Goal: Task Accomplishment & Management: Manage account settings

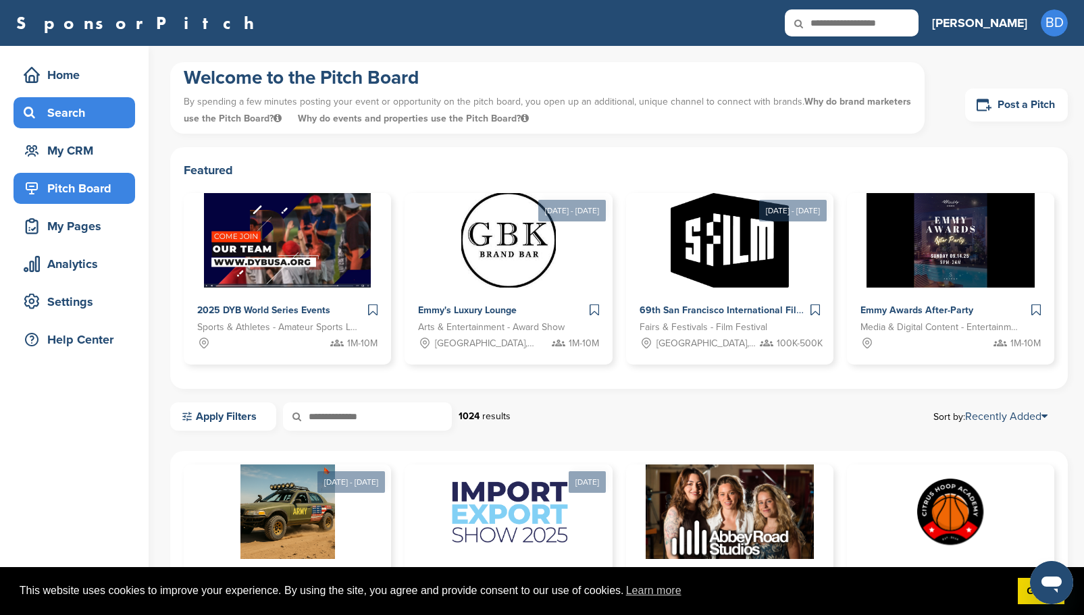
click at [82, 111] on div "Search" at bounding box center [77, 113] width 115 height 24
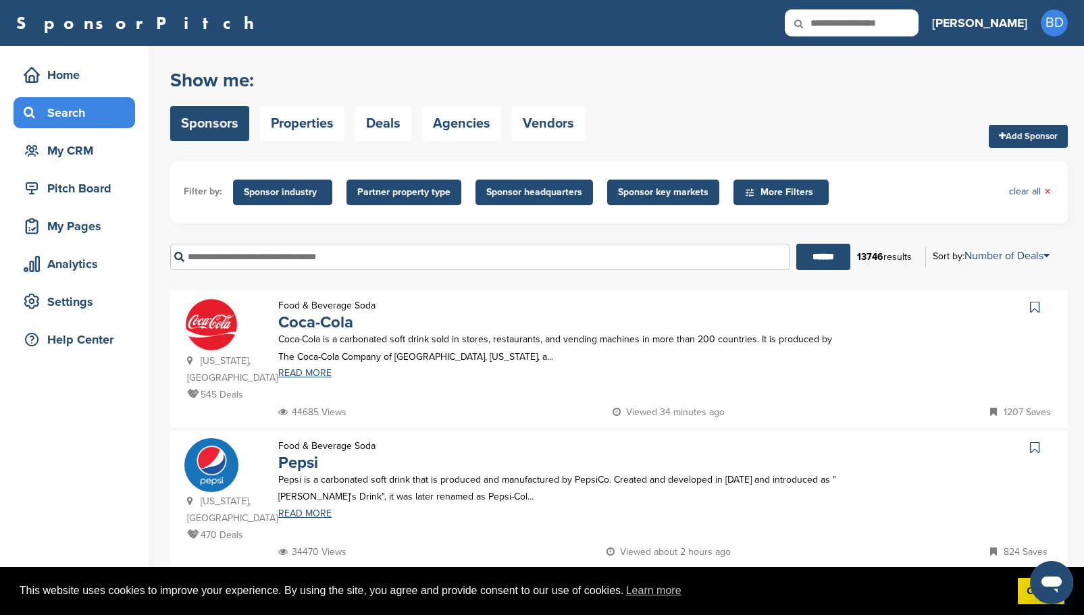
click at [303, 189] on span "Sponsor industry" at bounding box center [283, 192] width 78 height 15
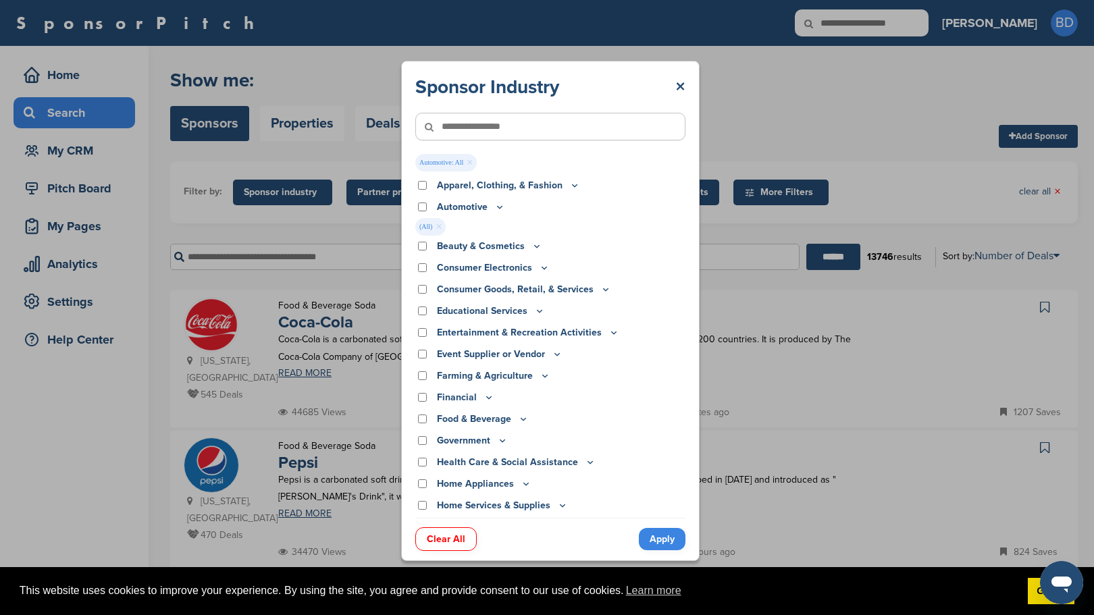
click at [658, 533] on link "Apply" at bounding box center [662, 539] width 47 height 22
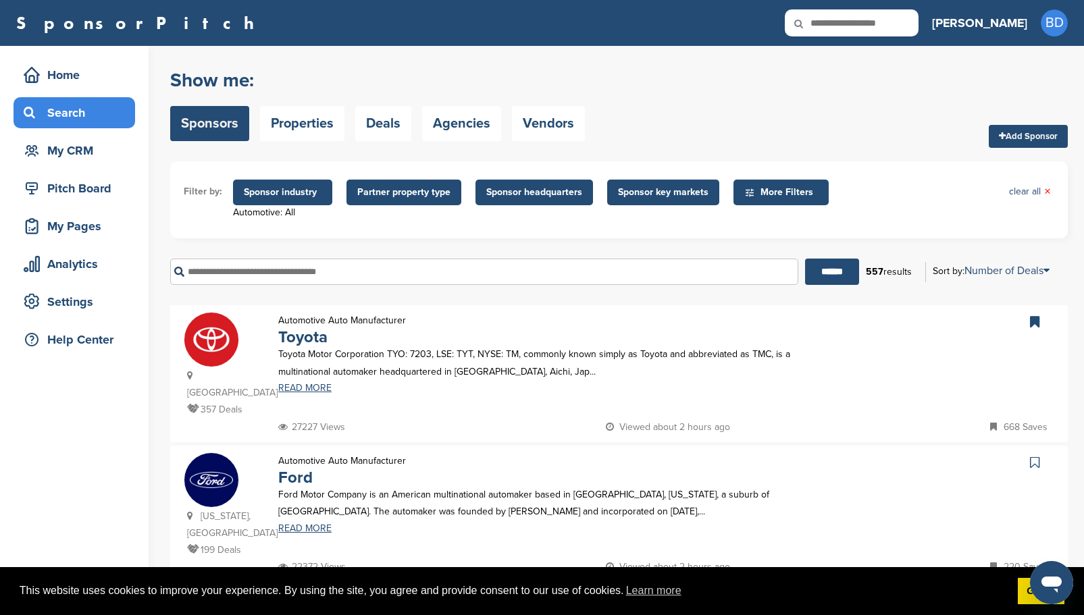
click at [540, 188] on span "Sponsor headquarters" at bounding box center [534, 192] width 96 height 15
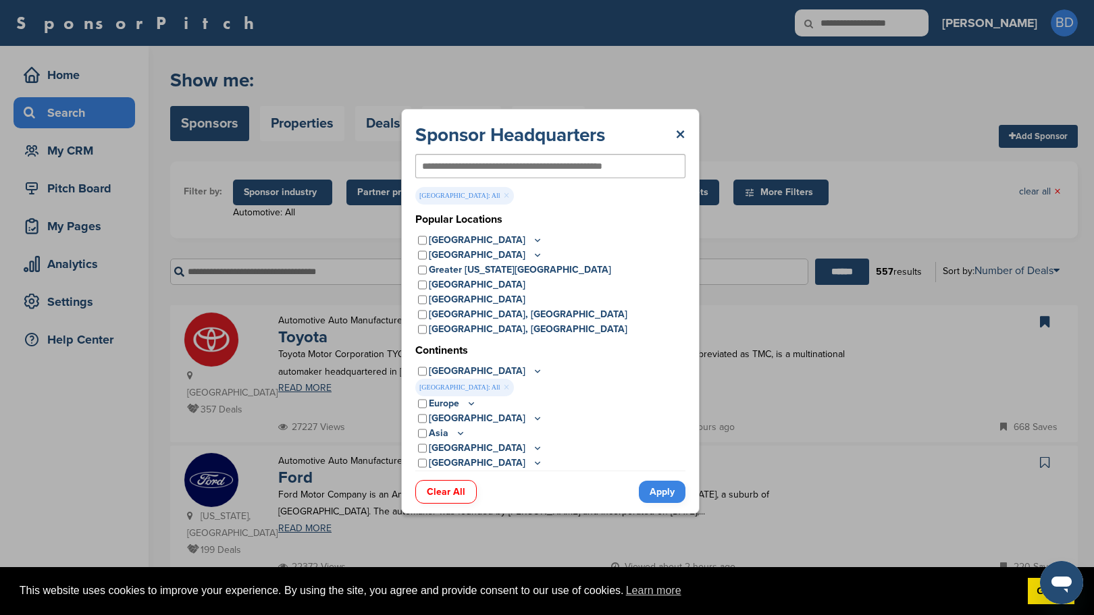
click at [653, 490] on link "Apply" at bounding box center [662, 492] width 47 height 22
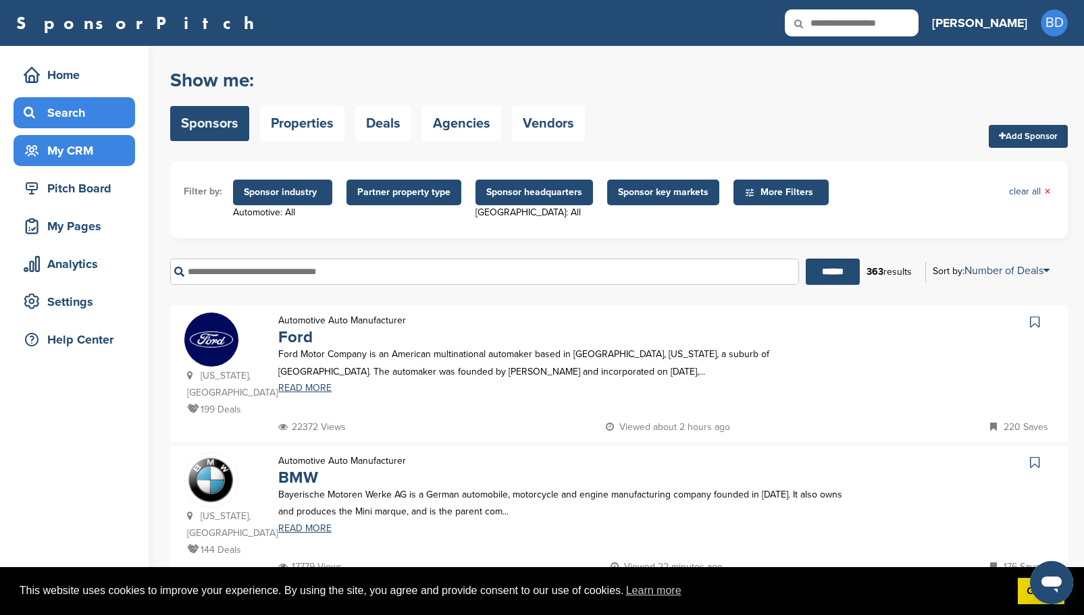
click at [95, 154] on div "My CRM" at bounding box center [77, 150] width 115 height 24
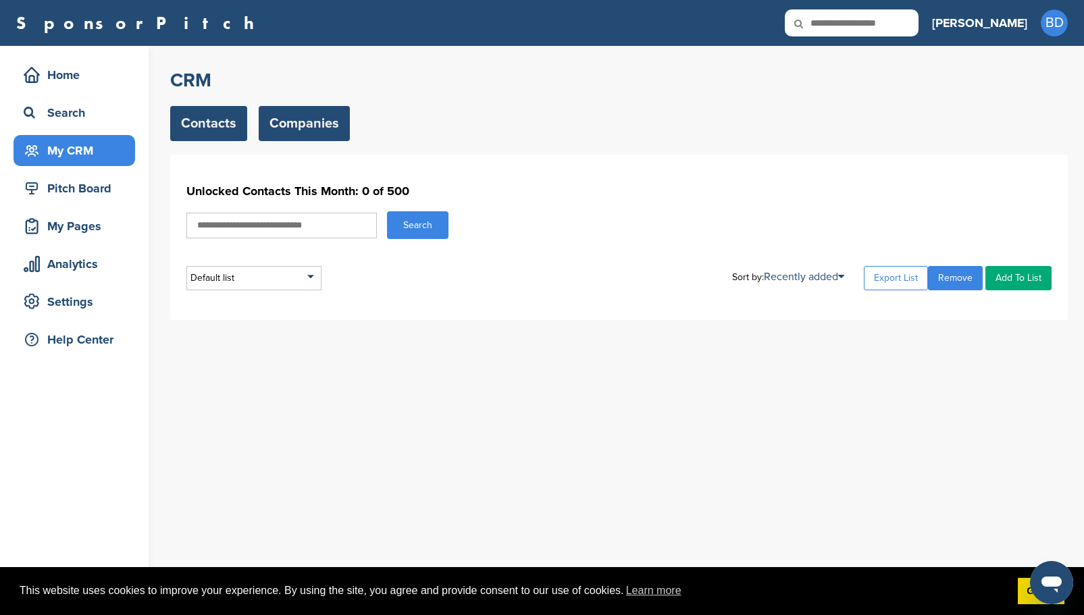
click at [292, 124] on link "Companies" at bounding box center [304, 123] width 91 height 35
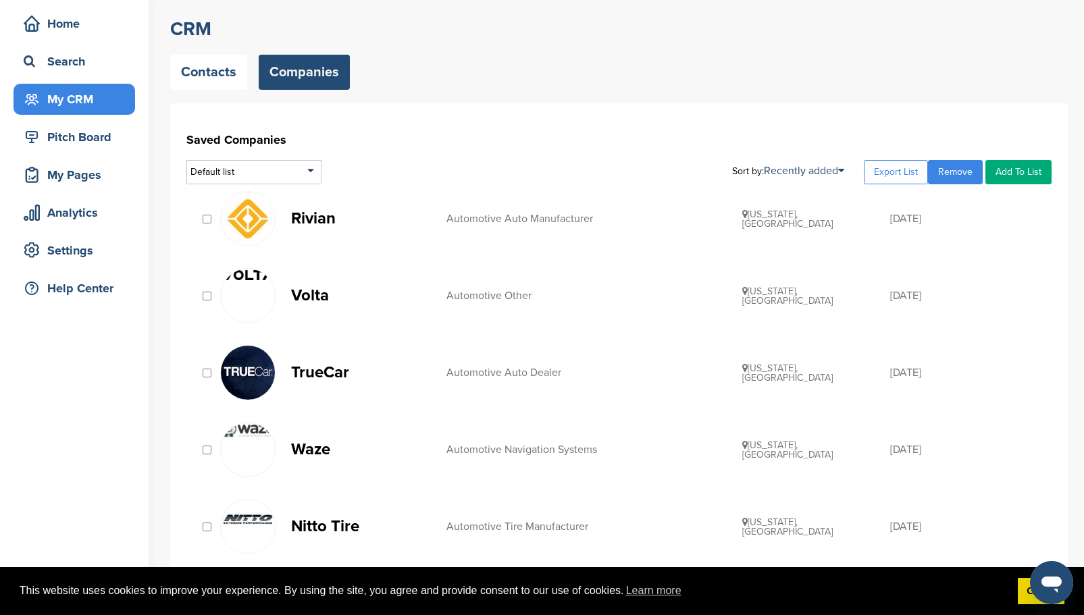
scroll to position [68, 0]
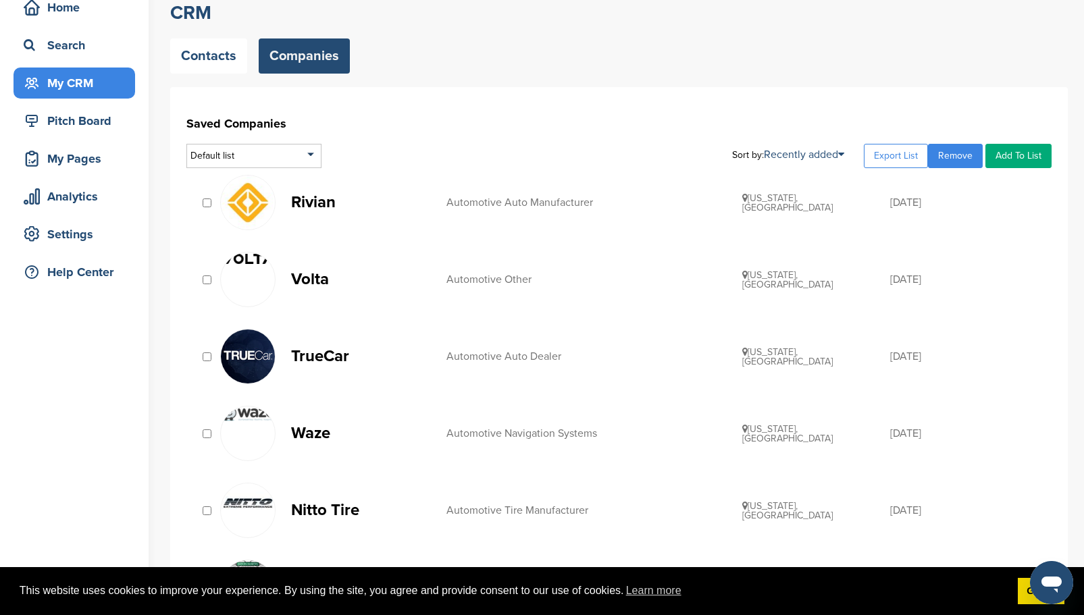
click at [1015, 155] on link "Add To List" at bounding box center [1018, 156] width 66 height 24
click at [1021, 155] on link "Add To List" at bounding box center [1018, 156] width 66 height 24
click at [1020, 163] on link "Add To List" at bounding box center [1018, 156] width 66 height 24
click at [309, 153] on div "Default list" at bounding box center [253, 156] width 135 height 24
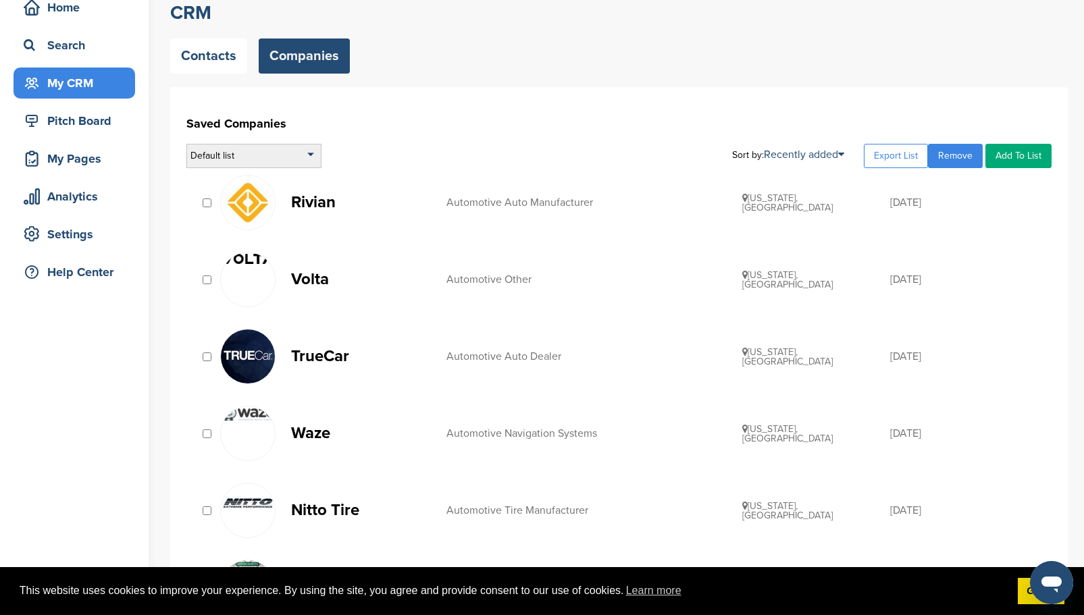
click at [311, 157] on div "Default list" at bounding box center [253, 156] width 135 height 24
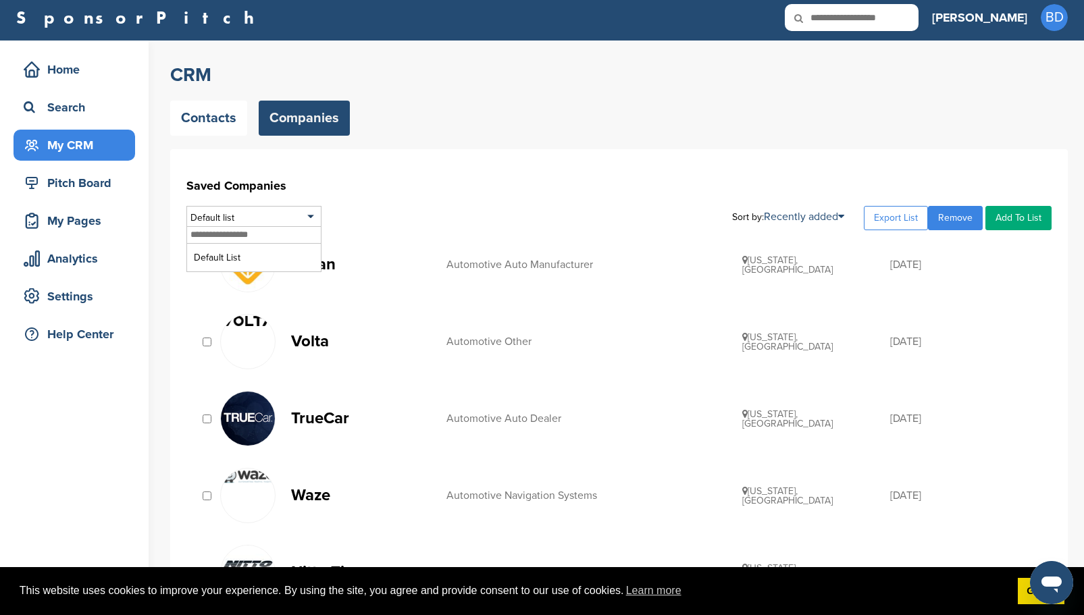
scroll to position [0, 0]
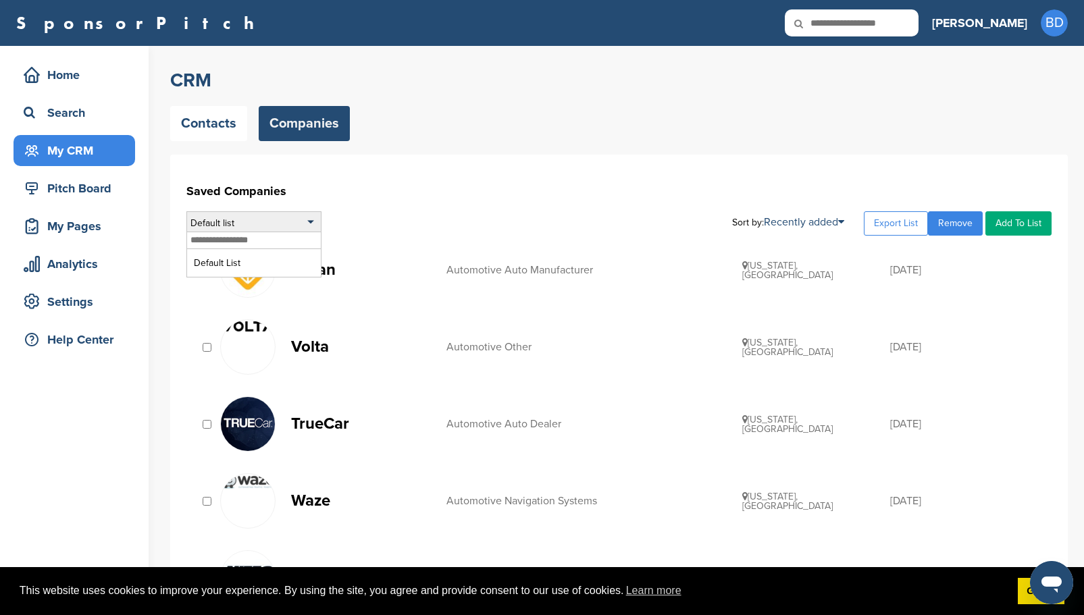
click at [228, 239] on input "text" at bounding box center [254, 240] width 134 height 17
click at [213, 242] on input "text" at bounding box center [254, 240] width 134 height 17
type input "**********"
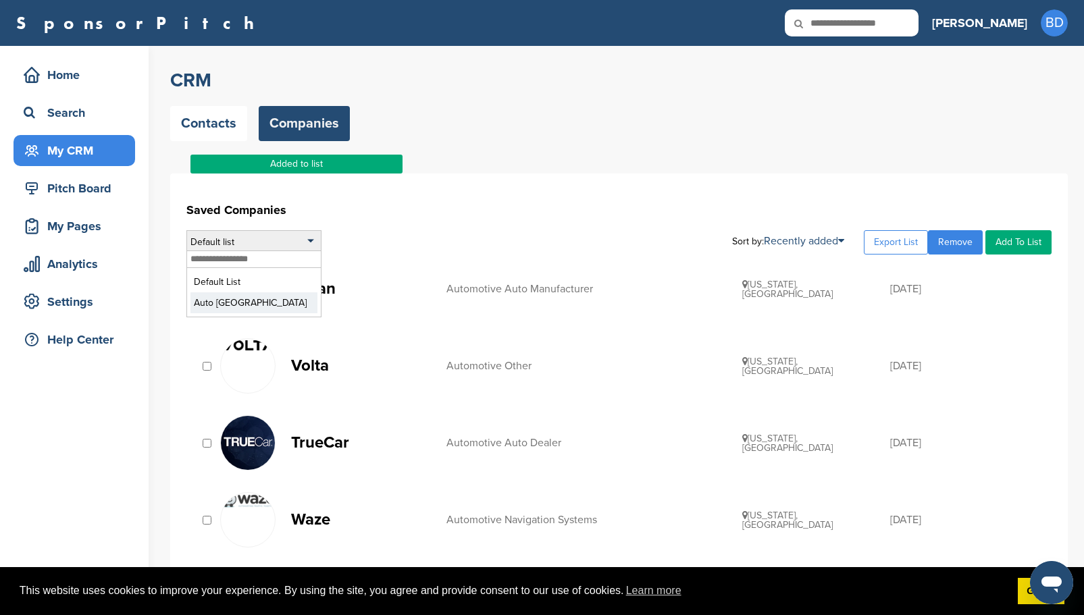
click at [253, 307] on li "Auto East Coast" at bounding box center [253, 302] width 127 height 21
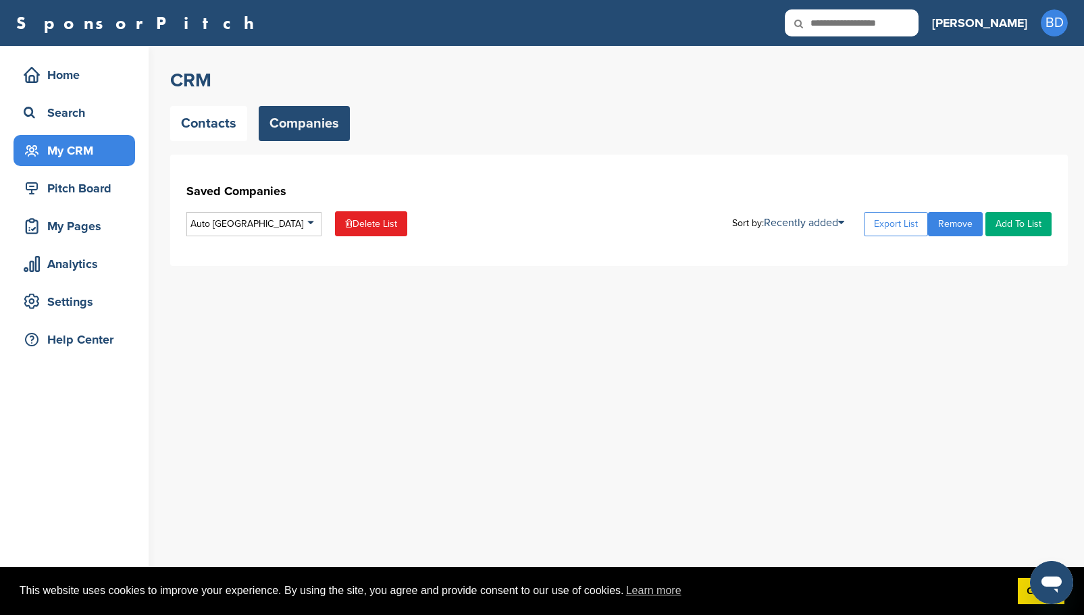
click at [90, 153] on div "My CRM" at bounding box center [77, 150] width 115 height 24
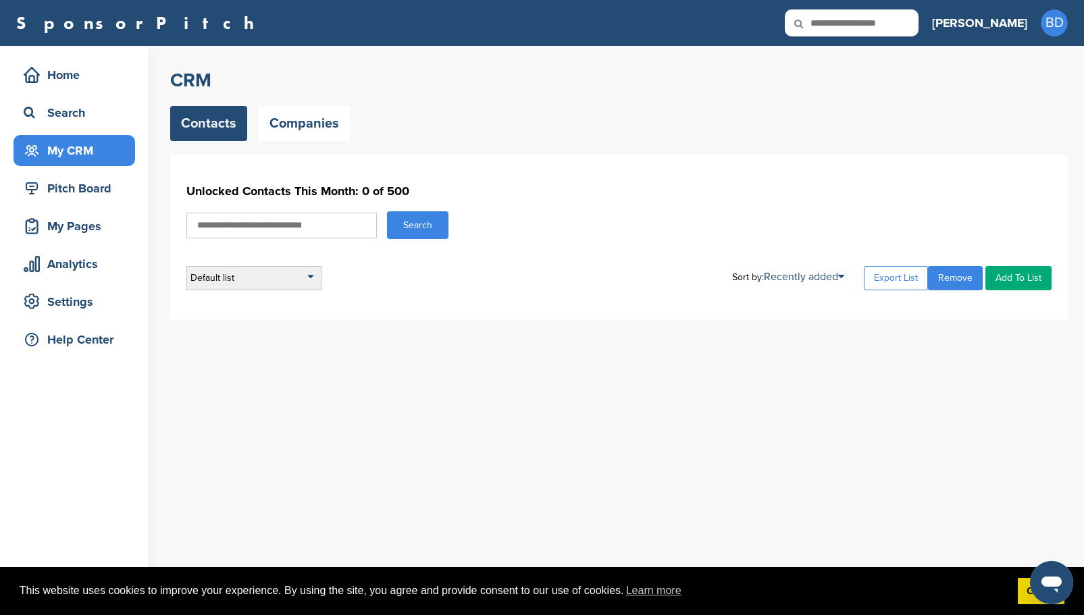
click at [276, 283] on div "Default list" at bounding box center [253, 278] width 135 height 24
click at [250, 321] on li "Default List" at bounding box center [253, 317] width 127 height 21
click at [317, 130] on link "Companies" at bounding box center [304, 123] width 91 height 35
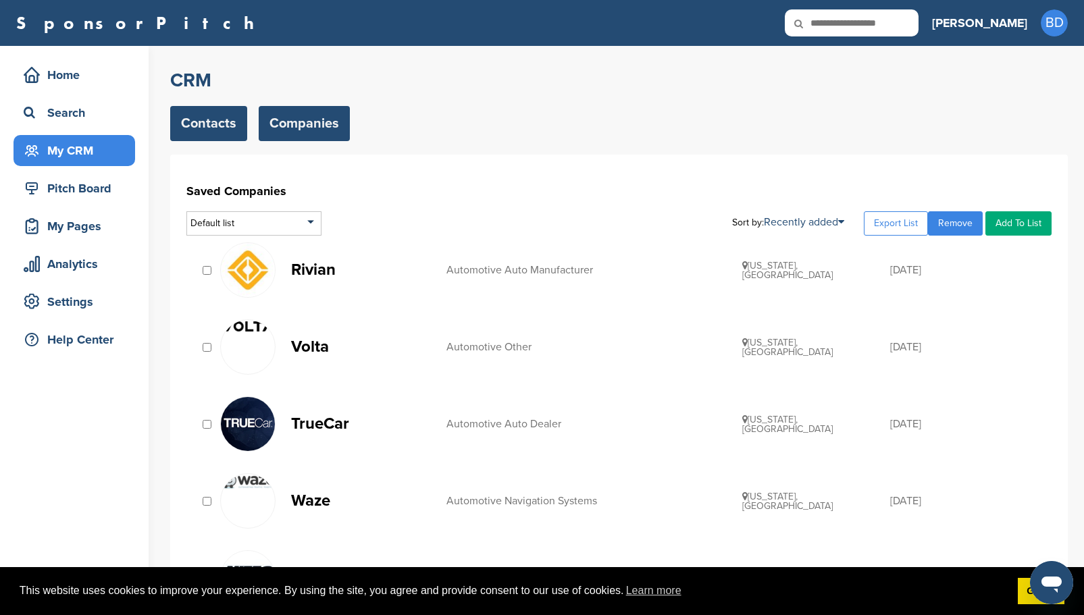
click at [207, 125] on link "Contacts" at bounding box center [208, 123] width 77 height 35
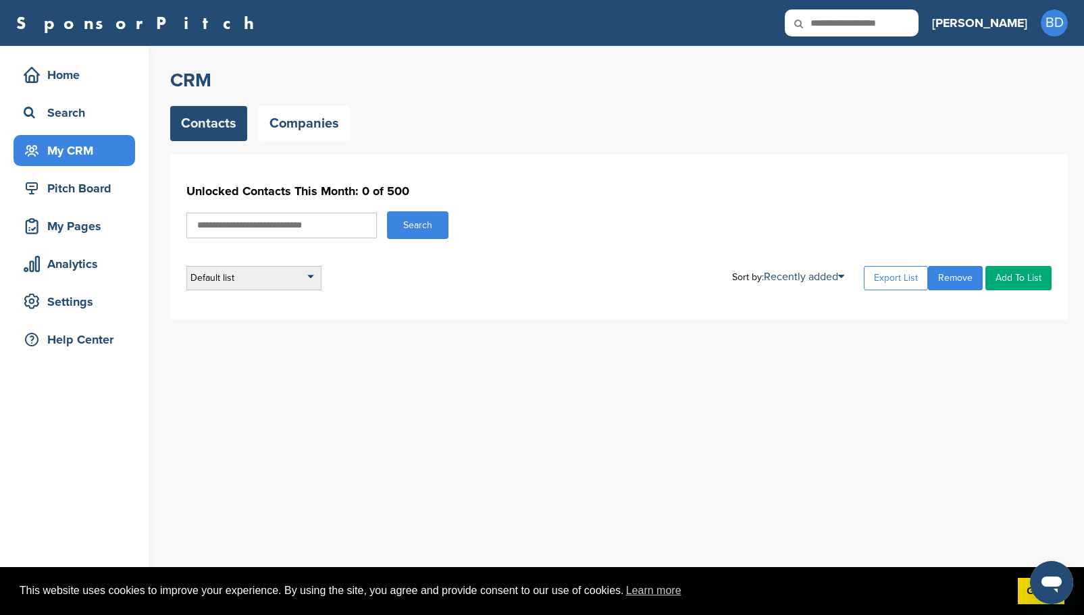
click at [311, 276] on div "Default list" at bounding box center [253, 278] width 135 height 24
click at [536, 230] on div "Search" at bounding box center [618, 225] width 865 height 28
click at [320, 115] on link "Companies" at bounding box center [304, 123] width 91 height 35
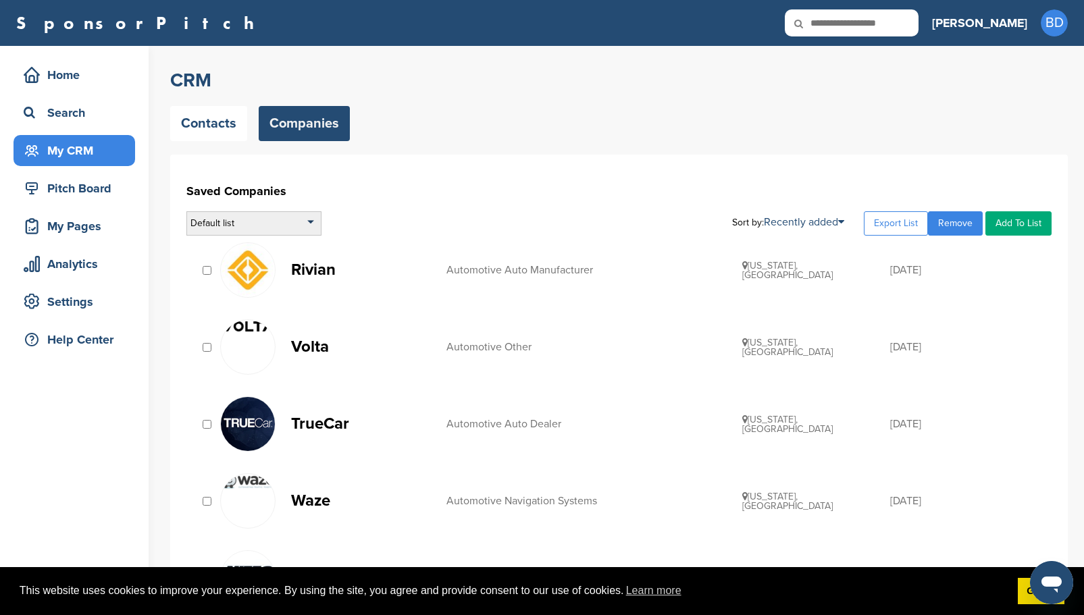
click at [310, 221] on div "Default list" at bounding box center [253, 223] width 135 height 24
drag, startPoint x: 240, startPoint y: 266, endPoint x: 298, endPoint y: 281, distance: 59.9
click at [298, 281] on ul "Default List Auto East Coast" at bounding box center [254, 273] width 134 height 49
click at [261, 224] on div "Default list" at bounding box center [253, 223] width 135 height 24
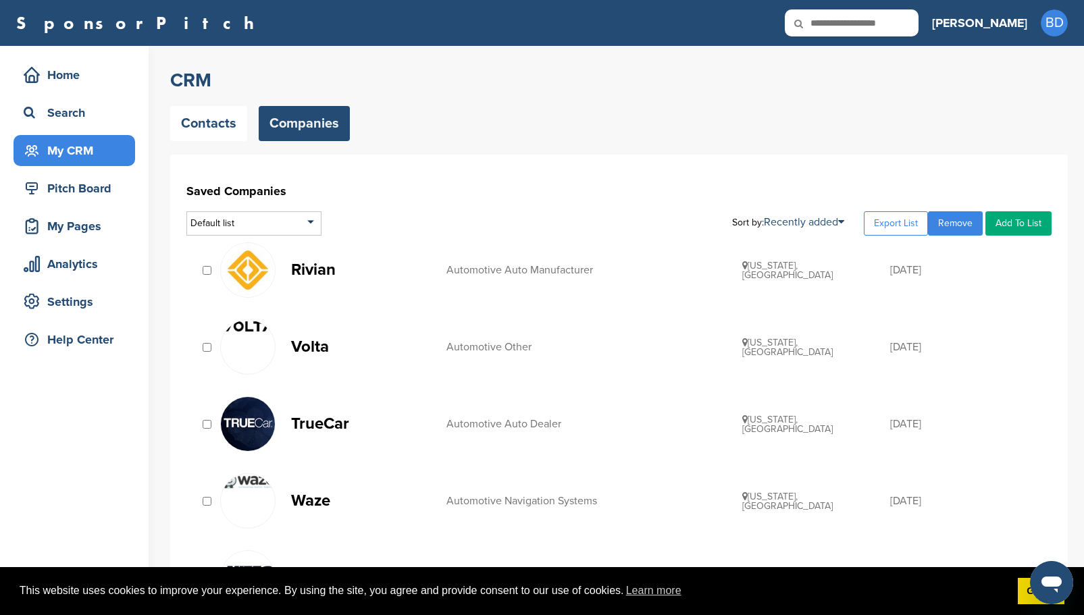
click at [1024, 221] on link "Add To List" at bounding box center [1018, 223] width 66 height 24
click at [969, 271] on li "Auto [GEOGRAPHIC_DATA]" at bounding box center [983, 269] width 127 height 21
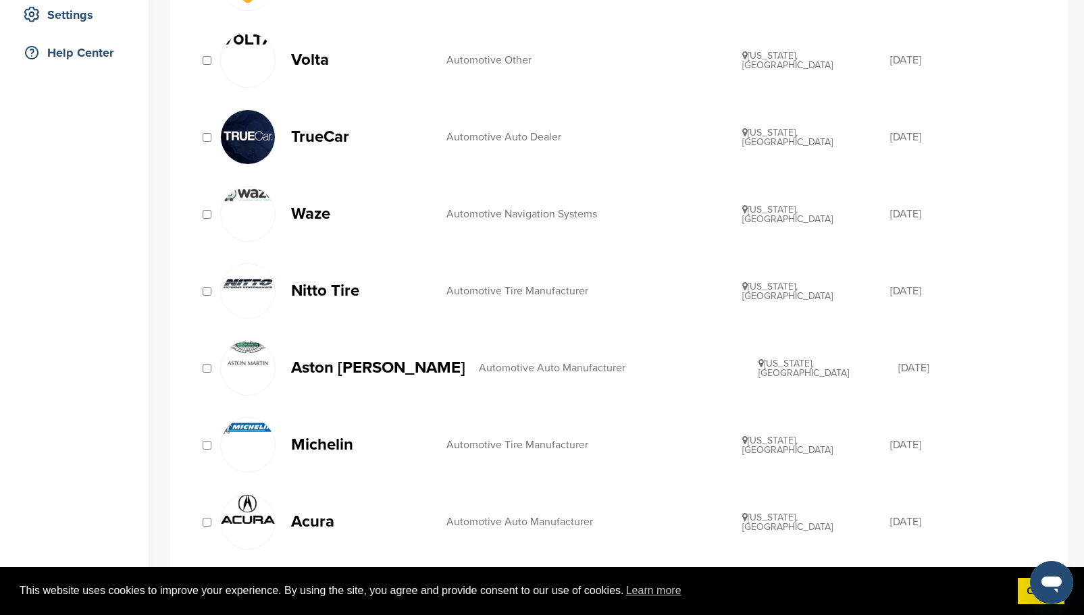
scroll to position [130, 0]
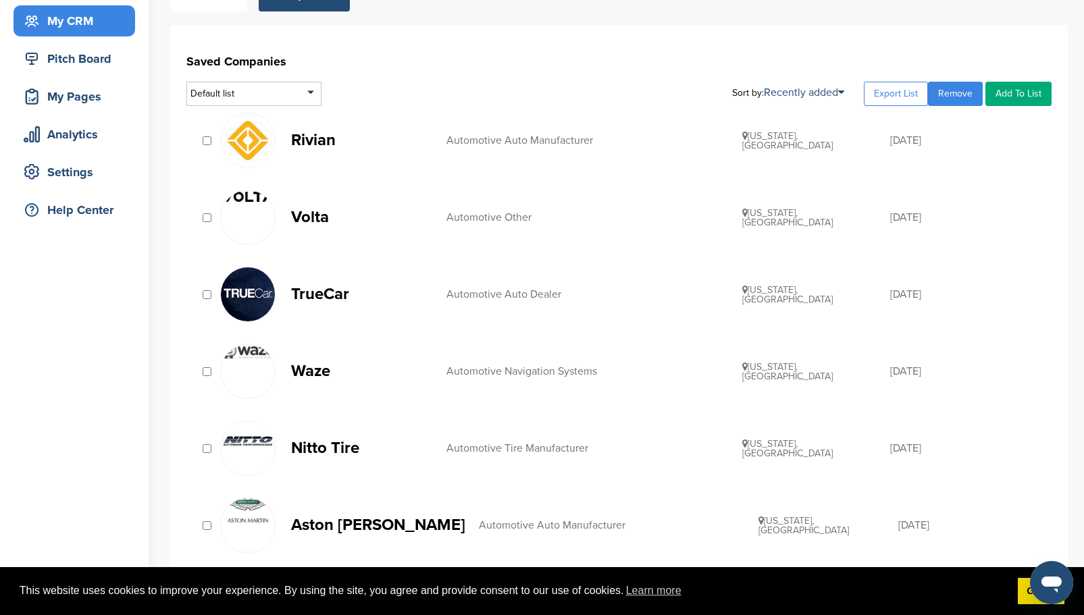
click at [966, 97] on link "Remove" at bounding box center [955, 94] width 55 height 24
click at [302, 94] on div "Default list" at bounding box center [253, 94] width 135 height 24
click at [270, 150] on li "Auto [GEOGRAPHIC_DATA]" at bounding box center [253, 154] width 127 height 21
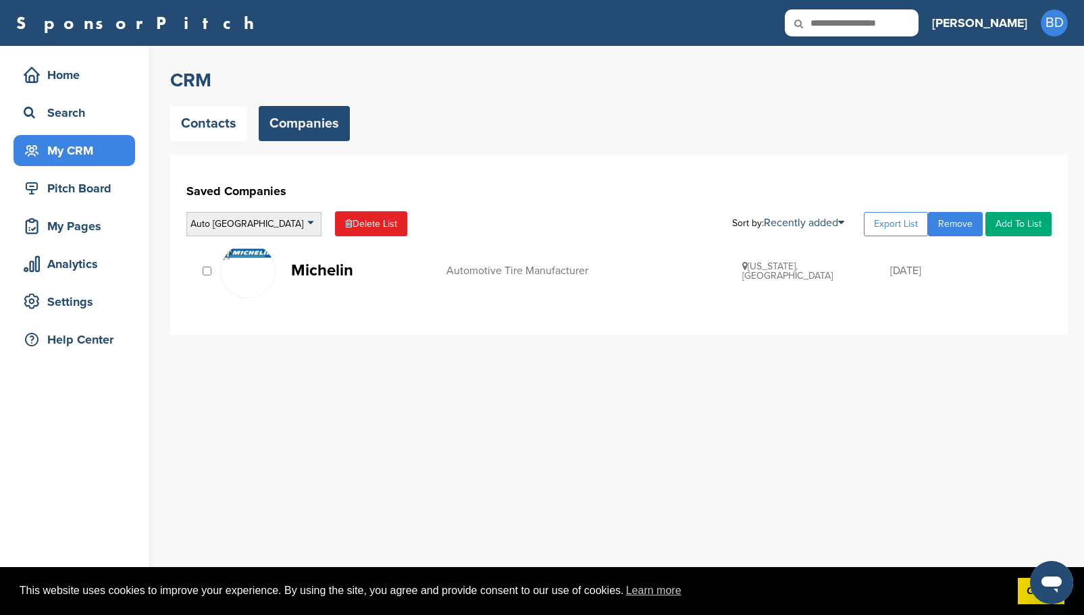
click at [252, 226] on div "Auto East Coast" at bounding box center [253, 224] width 135 height 24
click at [274, 267] on li "Default List" at bounding box center [253, 263] width 127 height 21
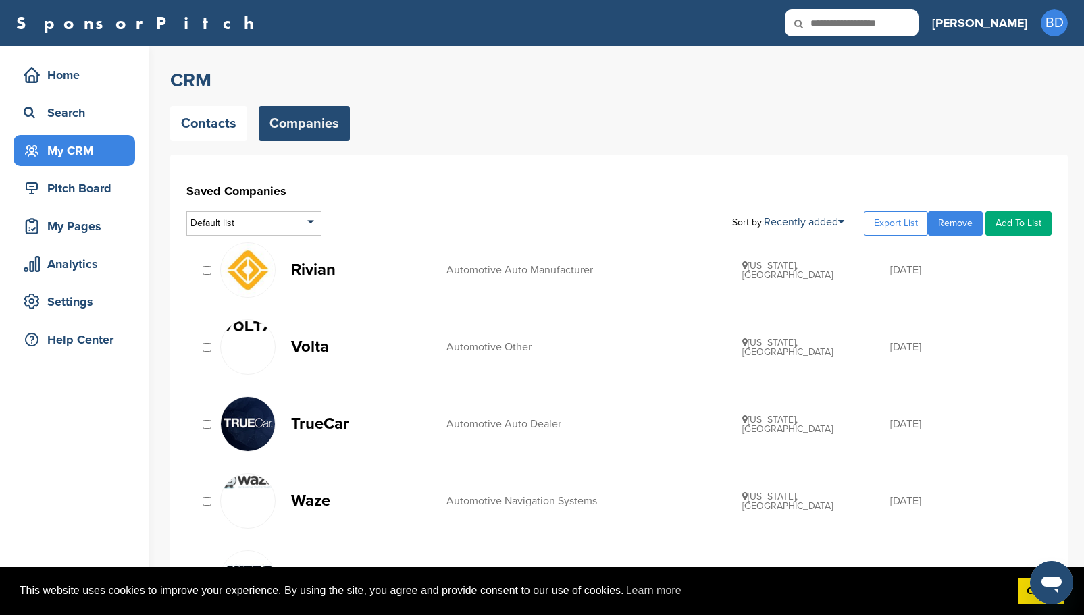
scroll to position [540, 0]
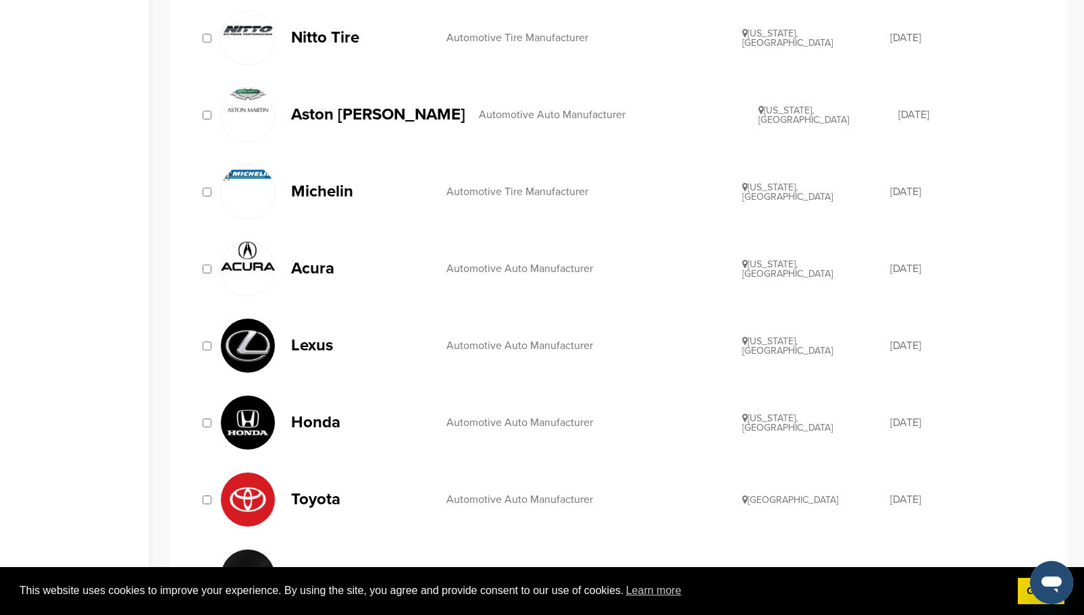
click at [212, 191] on div at bounding box center [207, 192] width 14 height 13
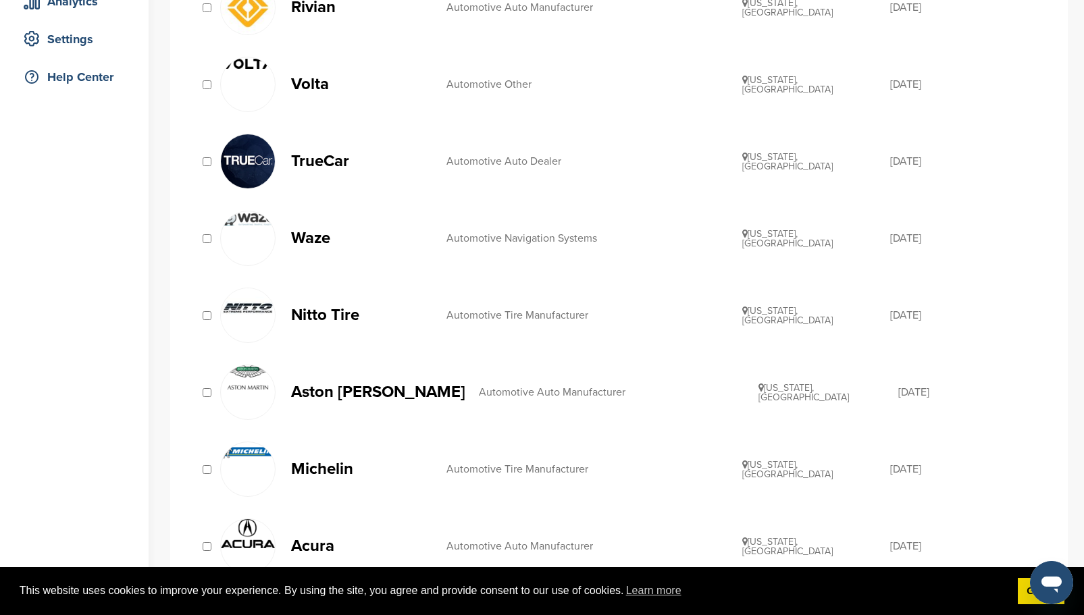
scroll to position [135, 0]
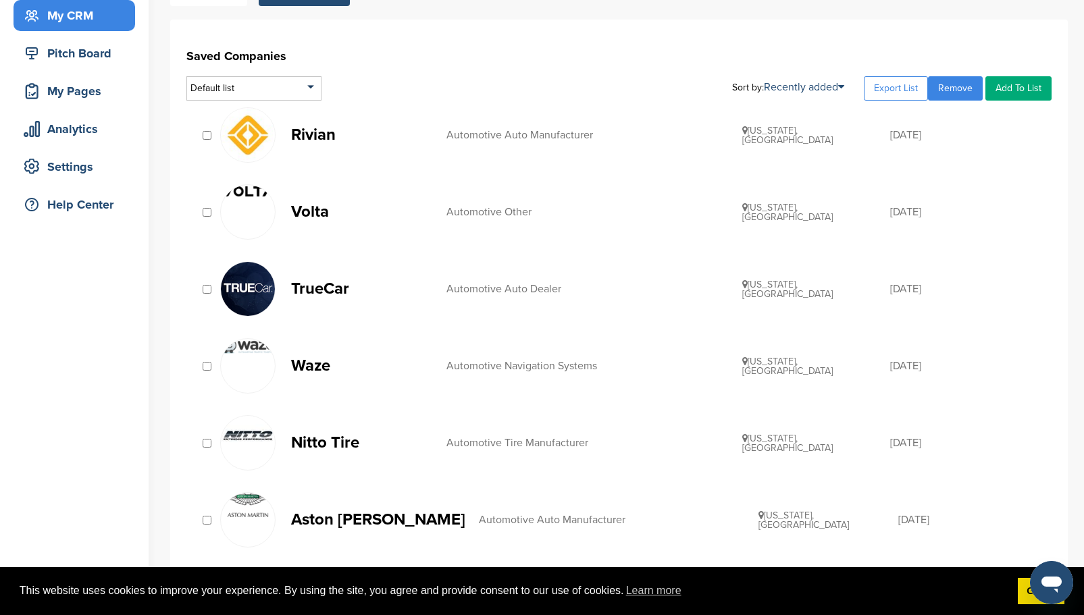
click at [955, 95] on link "Remove" at bounding box center [955, 88] width 55 height 24
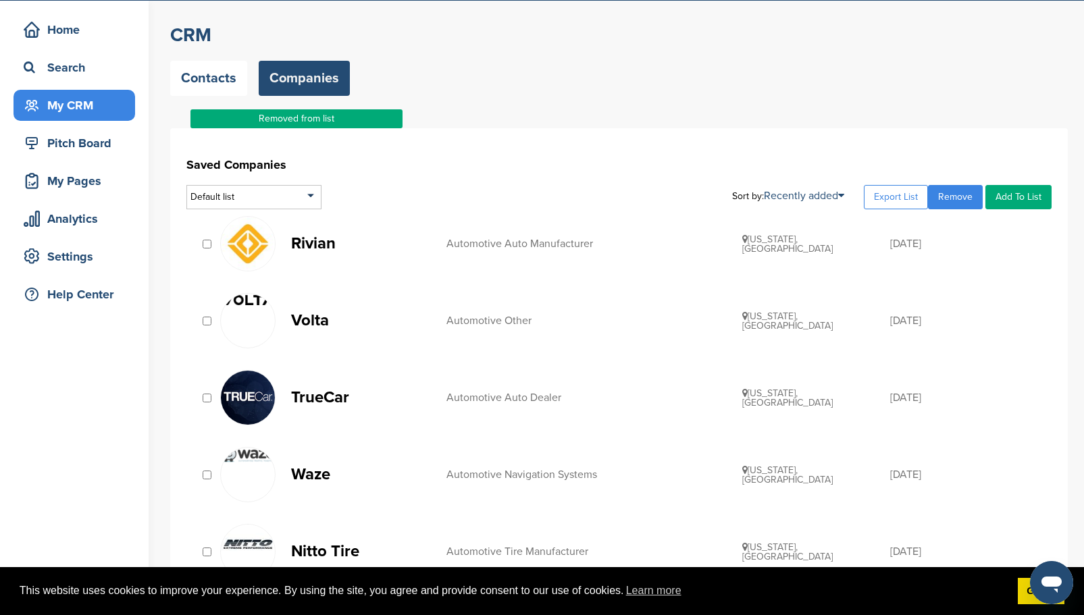
scroll to position [68, 0]
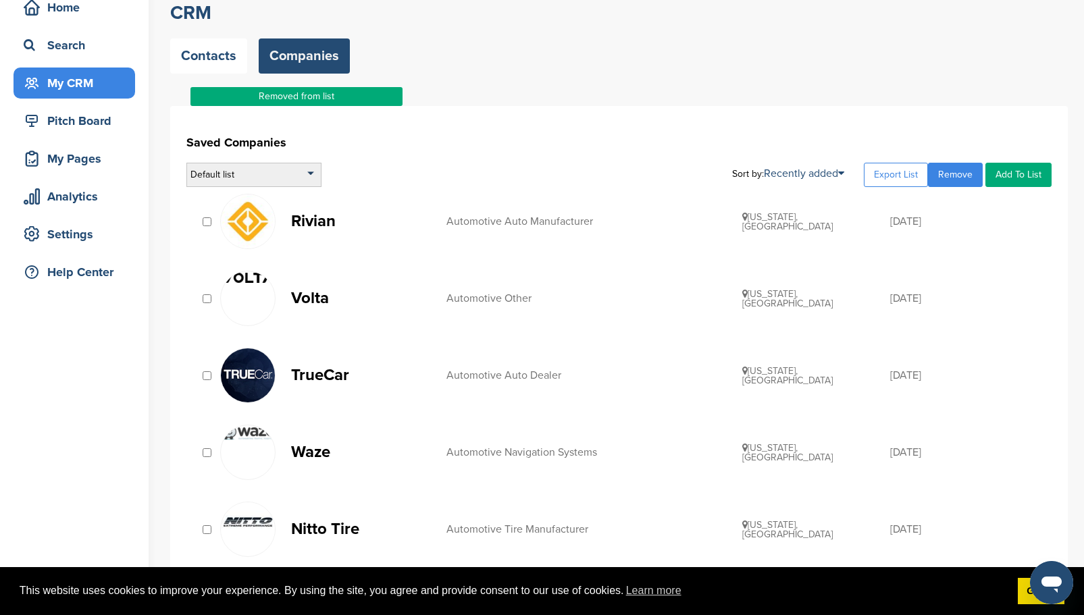
click at [273, 174] on div "Default list" at bounding box center [253, 175] width 135 height 24
click at [253, 233] on li "Auto [GEOGRAPHIC_DATA]" at bounding box center [253, 235] width 127 height 21
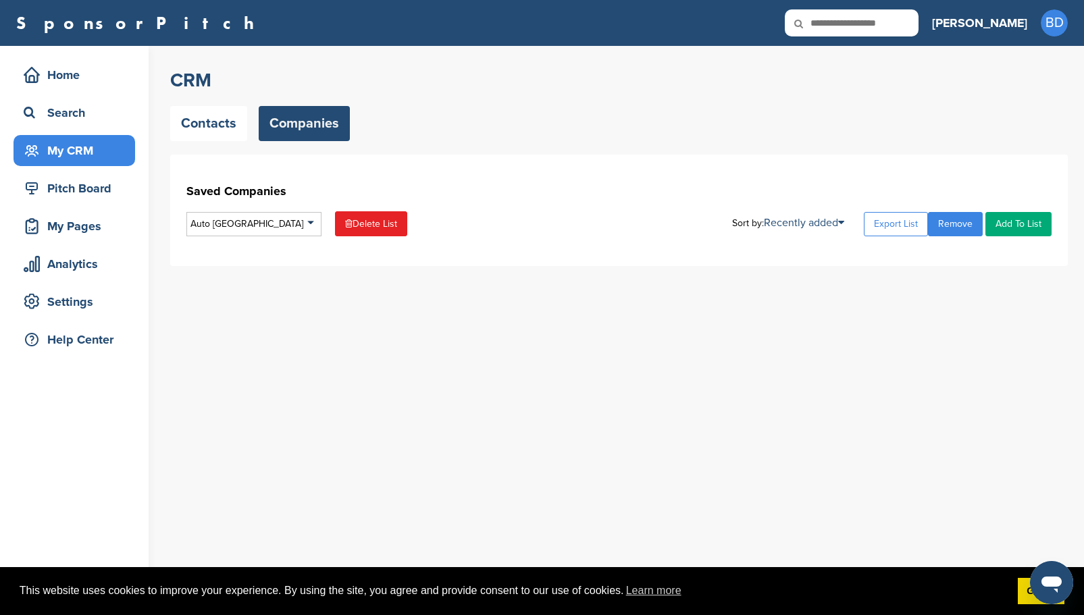
click at [1013, 233] on link "Add To List" at bounding box center [1018, 224] width 66 height 24
click at [1028, 221] on link "Add To List" at bounding box center [1018, 224] width 66 height 24
click at [1014, 226] on link "Add To List" at bounding box center [1018, 224] width 66 height 24
click at [74, 115] on div "Search" at bounding box center [77, 113] width 115 height 24
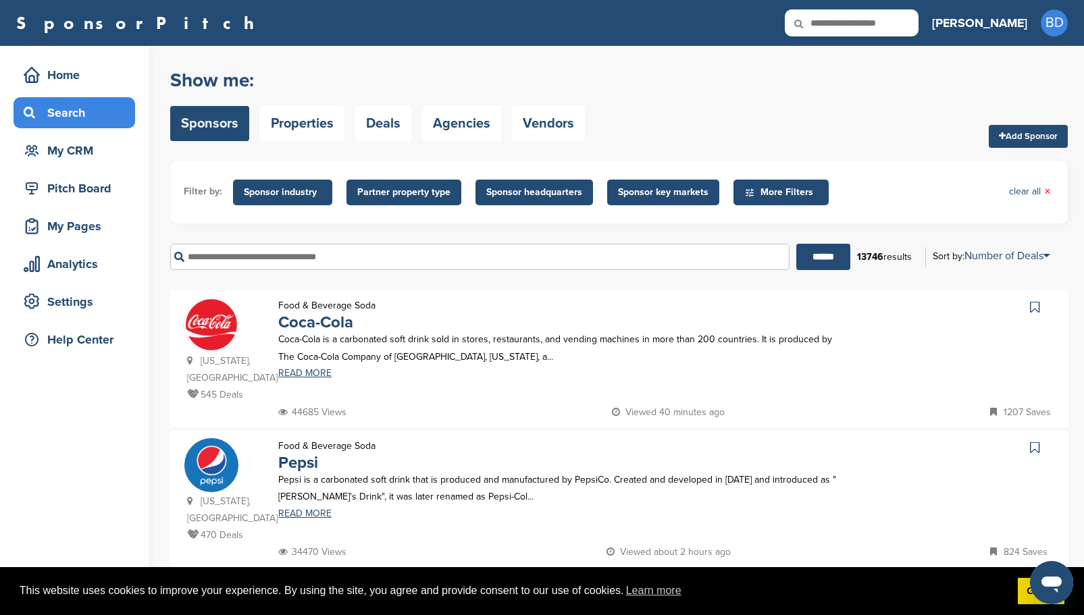
click at [305, 193] on span "Sponsor industry" at bounding box center [283, 192] width 78 height 15
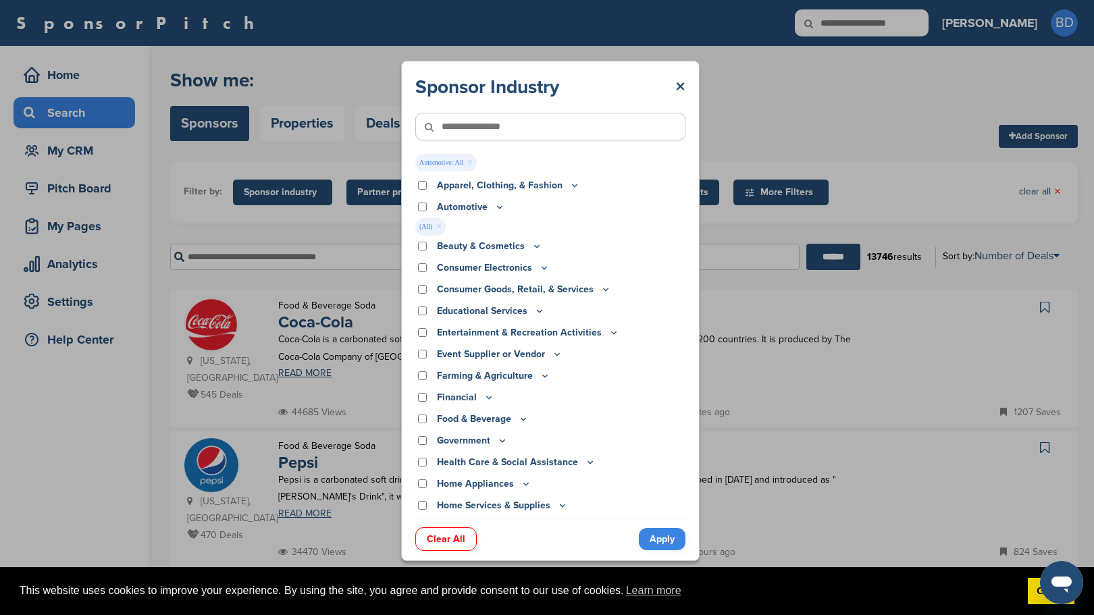
click at [664, 536] on link "Apply" at bounding box center [662, 539] width 47 height 22
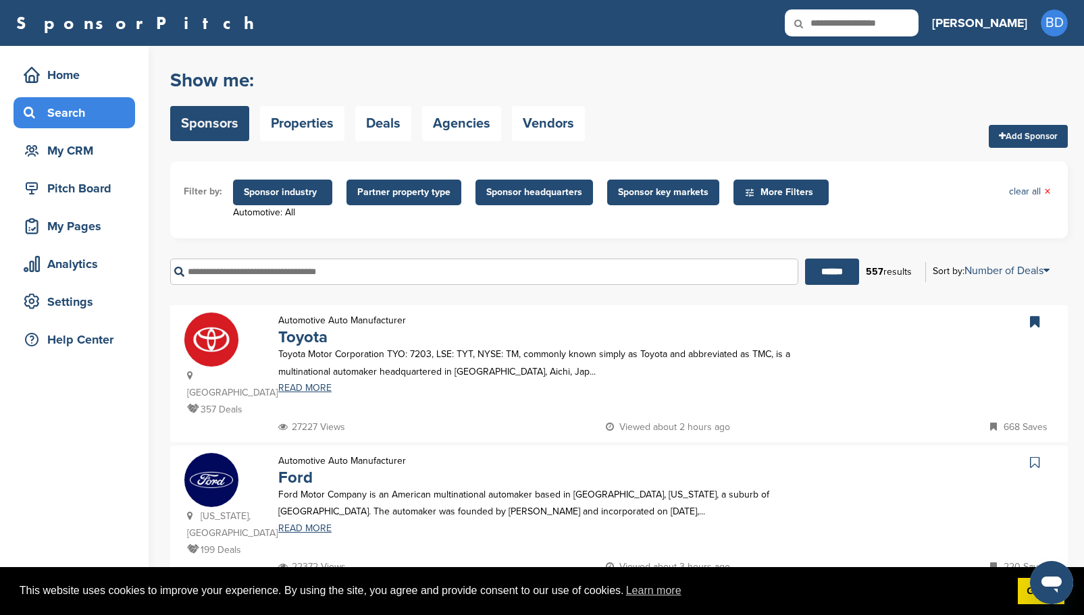
click at [569, 192] on span "Sponsor headquarters" at bounding box center [534, 192] width 96 height 15
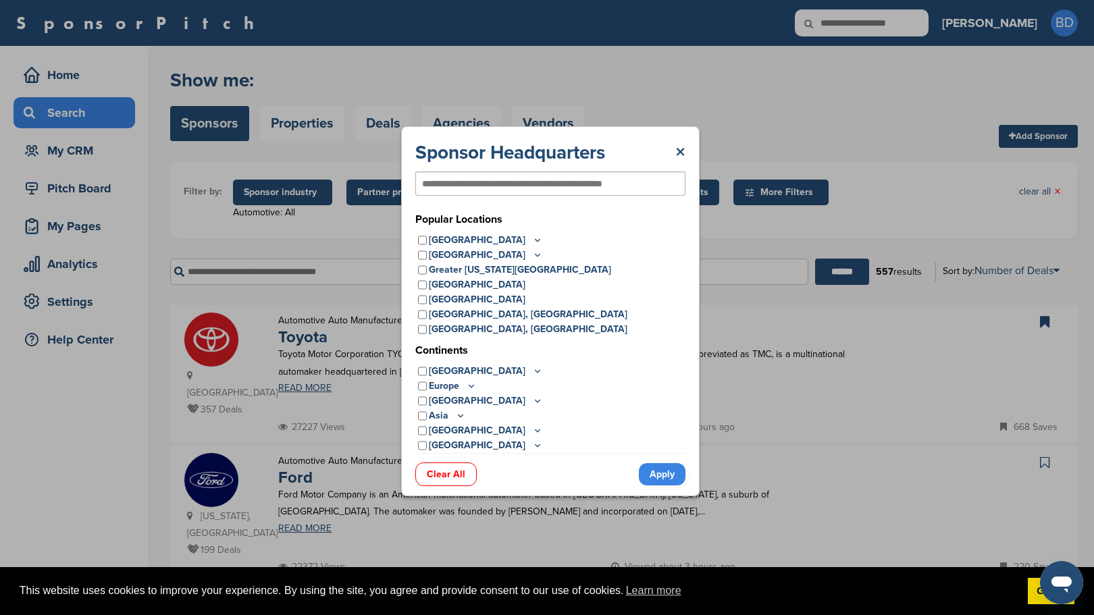
click at [421, 233] on div "Popular Locations [GEOGRAPHIC_DATA] [GEOGRAPHIC_DATA] [US_STATE] [US_STATE] [US…" at bounding box center [550, 332] width 270 height 242
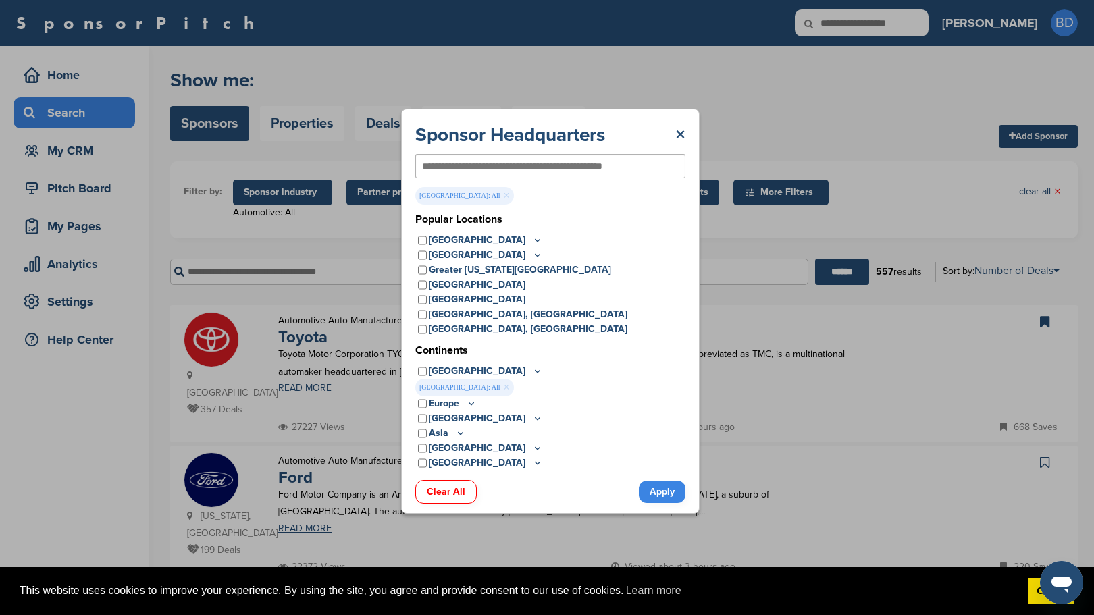
click at [669, 488] on link "Apply" at bounding box center [662, 492] width 47 height 22
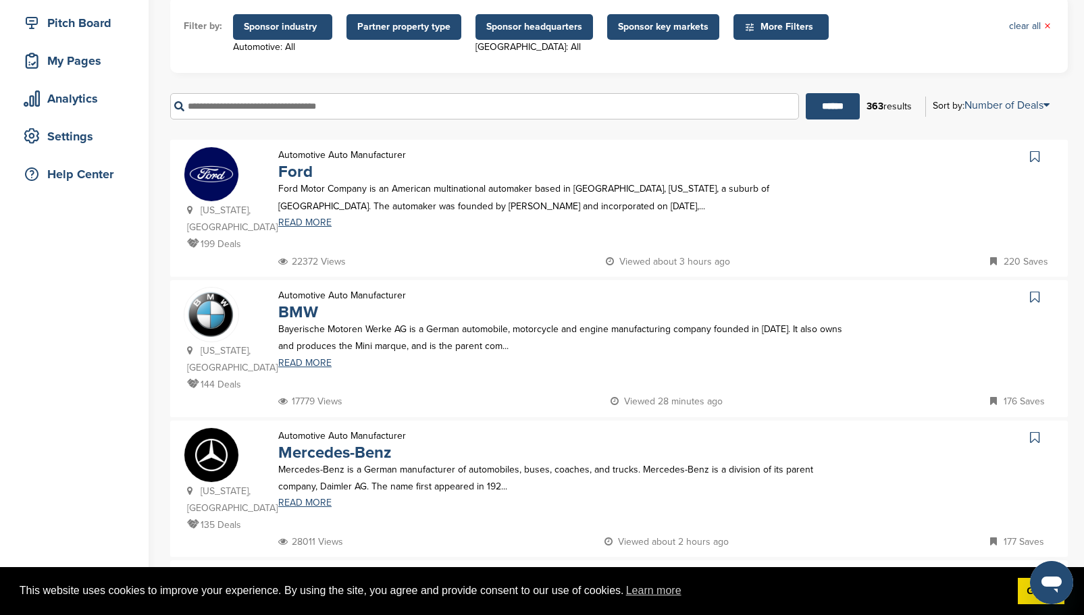
scroll to position [203, 0]
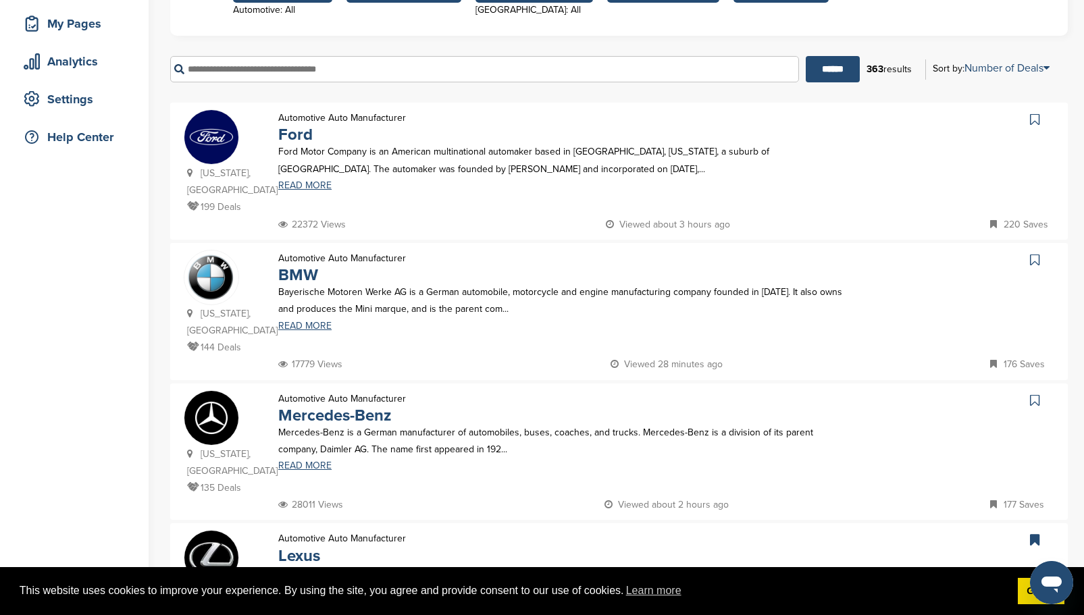
click at [1035, 253] on icon at bounding box center [1034, 260] width 9 height 14
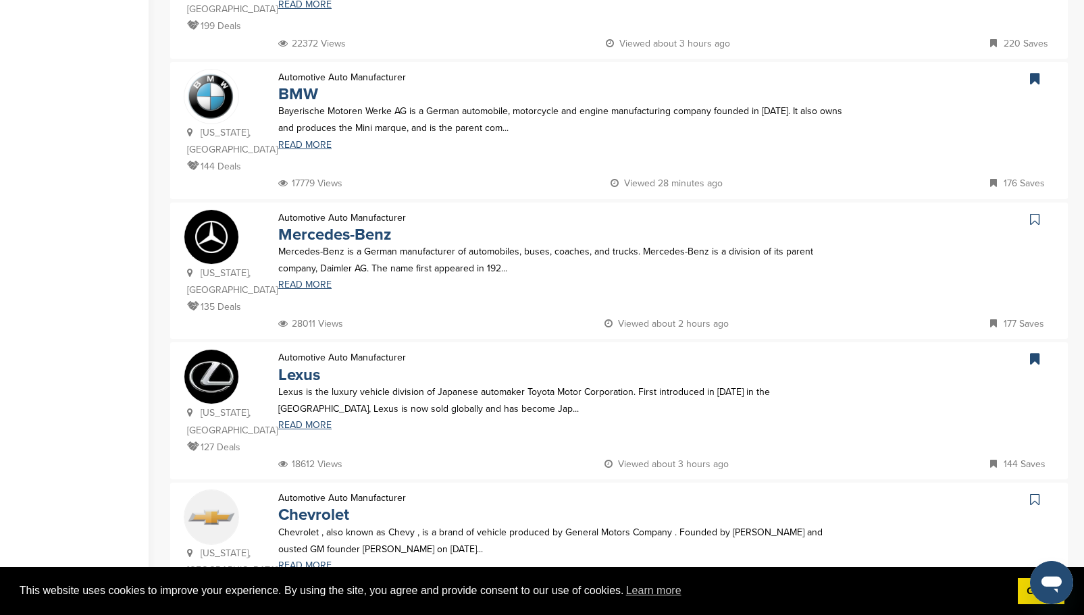
scroll to position [405, 0]
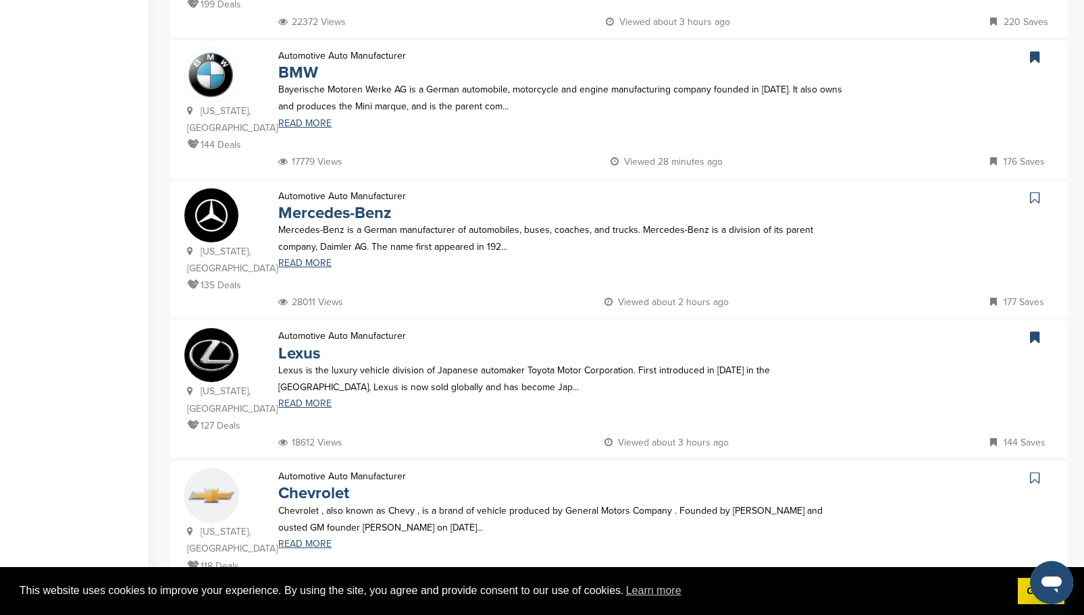
click at [1037, 191] on icon at bounding box center [1034, 198] width 9 height 14
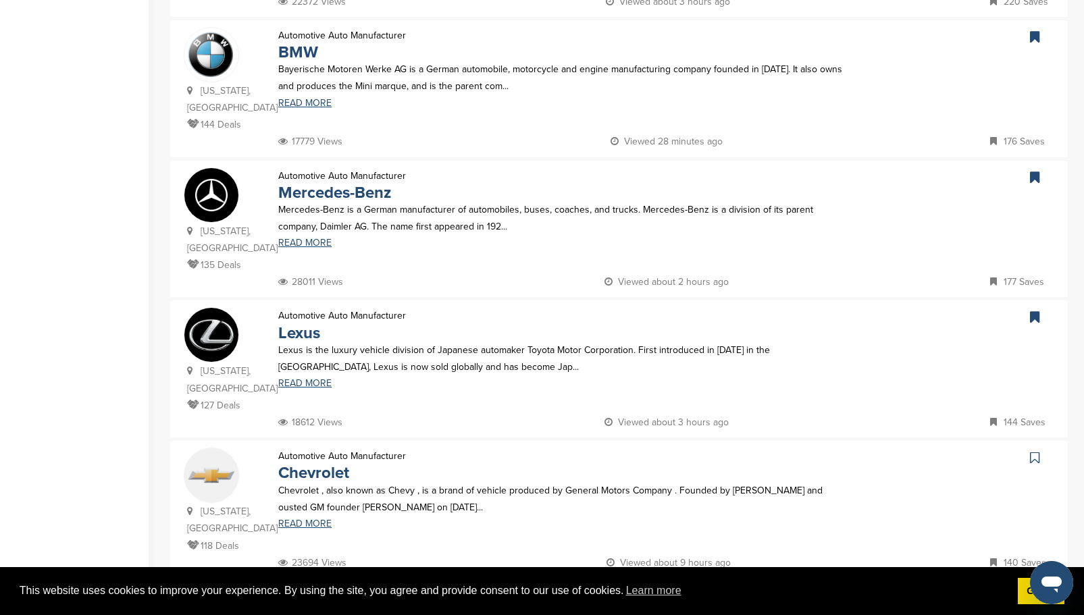
scroll to position [473, 0]
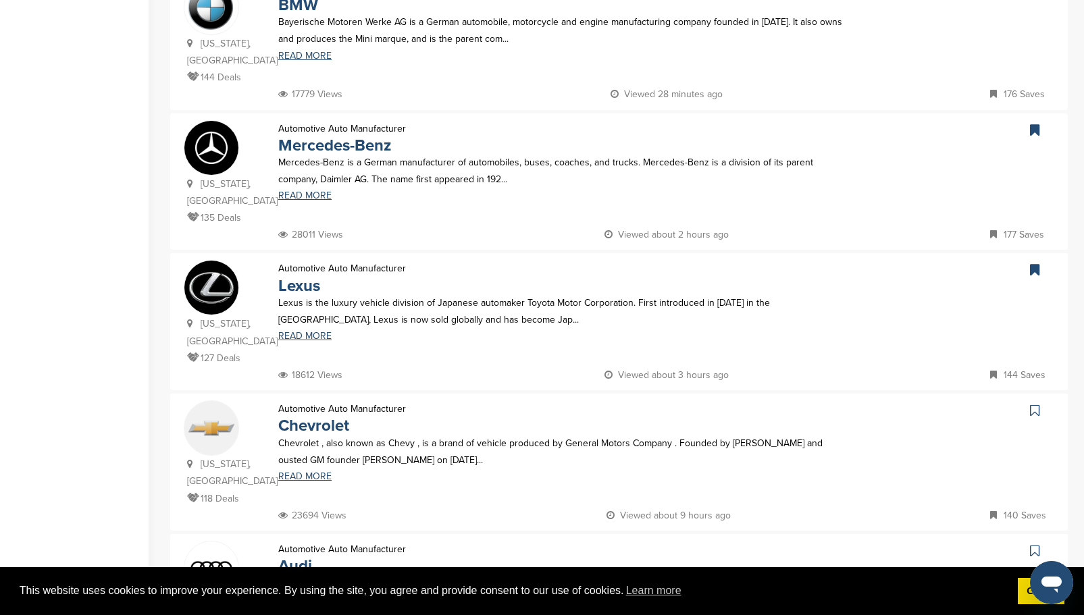
drag, startPoint x: 1037, startPoint y: 112, endPoint x: 815, endPoint y: 203, distance: 239.5
click at [815, 203] on div "Automotive Auto Manufacturer Mercedes-Benz Mercedes-Benz is a German manufactur…" at bounding box center [561, 173] width 592 height 107
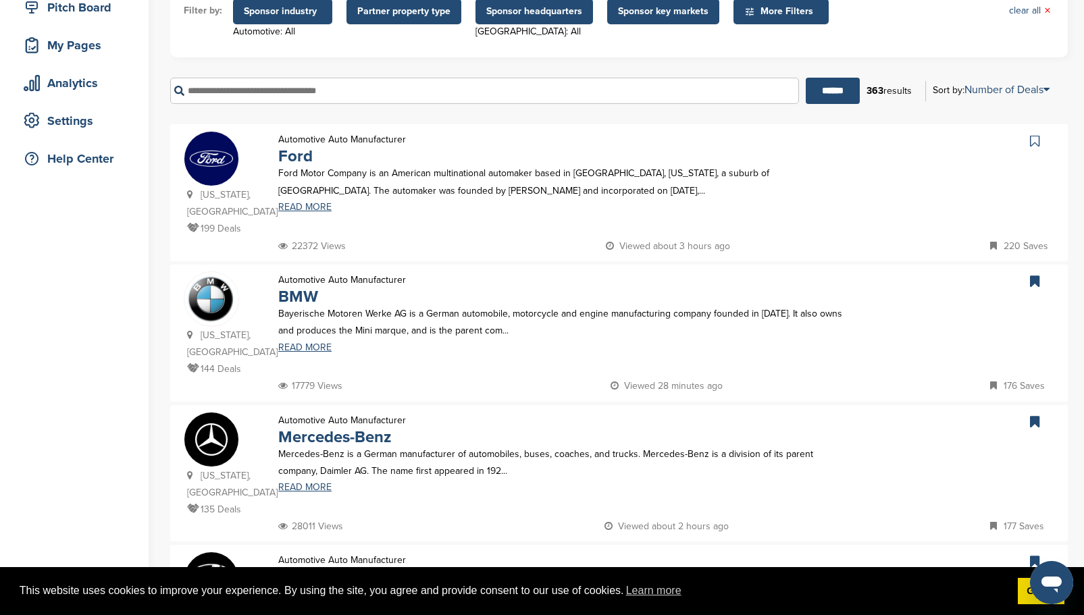
scroll to position [203, 0]
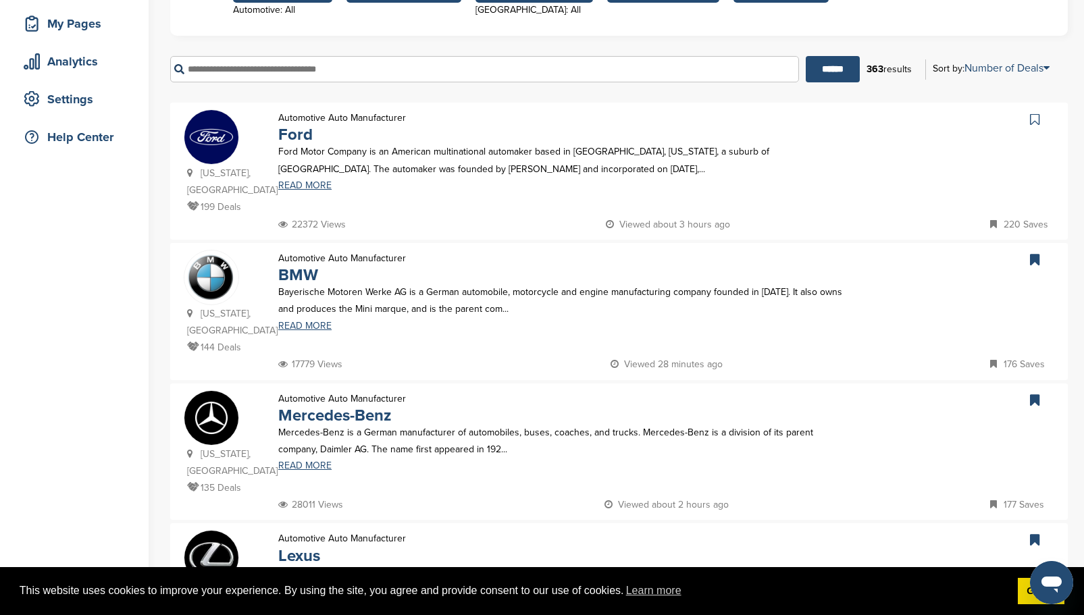
click at [1036, 122] on icon at bounding box center [1034, 120] width 9 height 14
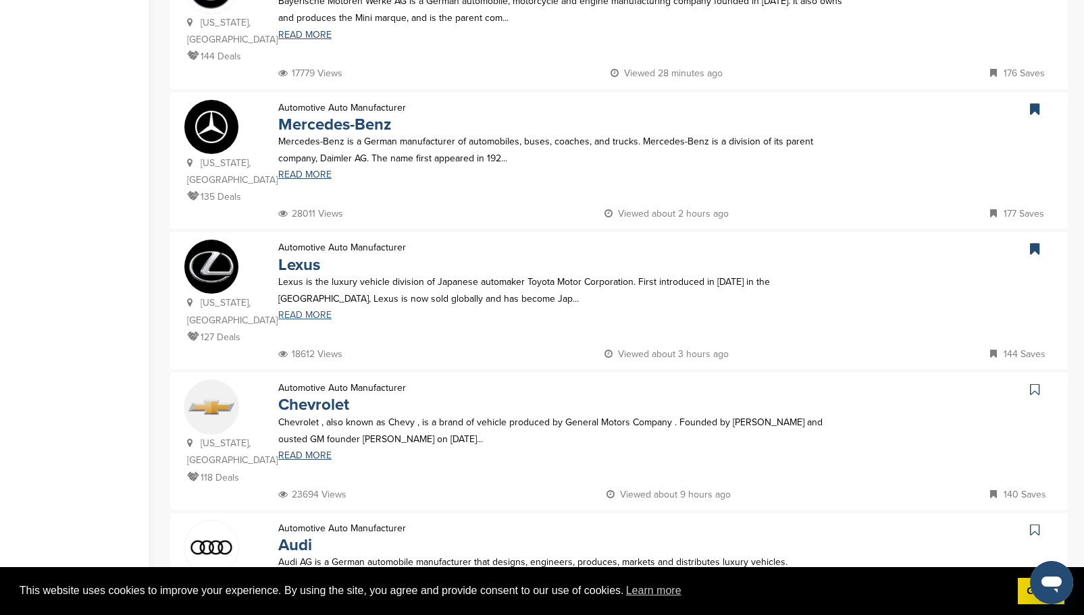
scroll to position [675, 0]
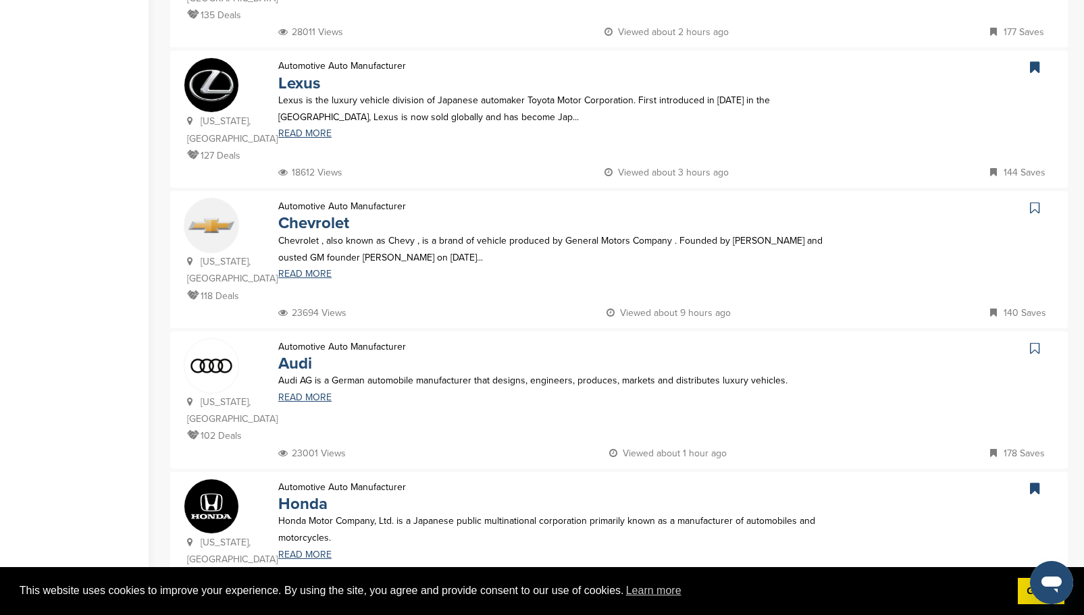
click at [1035, 201] on icon at bounding box center [1034, 208] width 9 height 14
click at [1035, 342] on icon at bounding box center [1034, 349] width 9 height 14
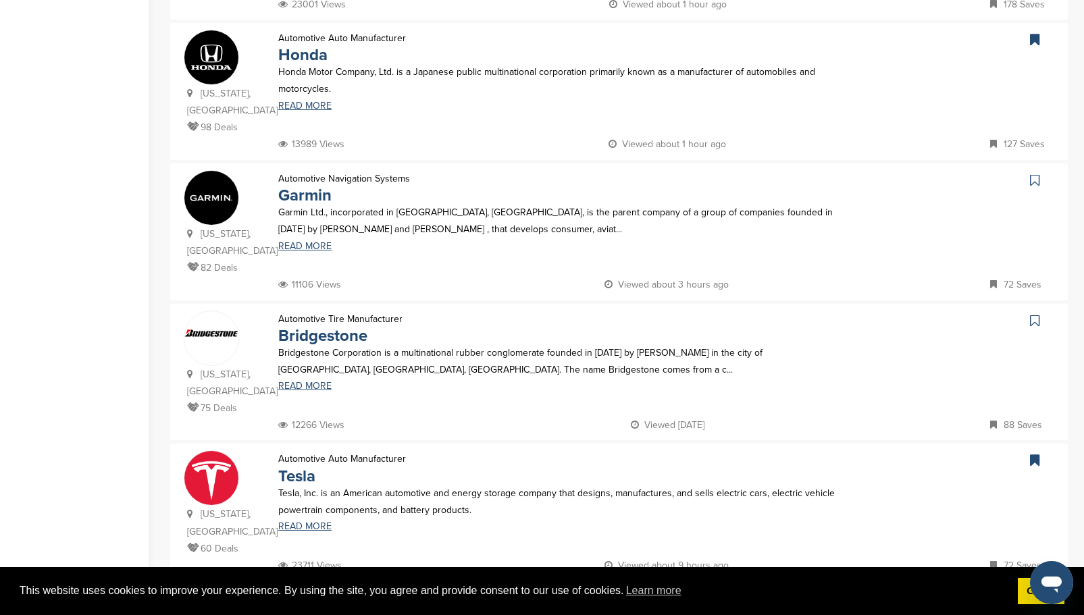
scroll to position [1148, 0]
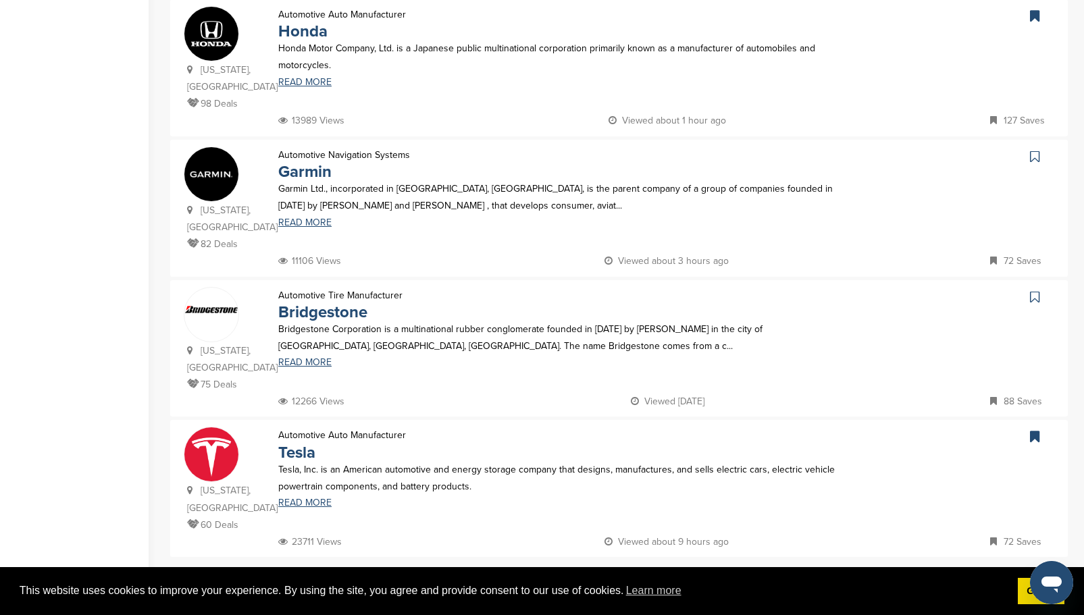
click at [1036, 150] on icon at bounding box center [1034, 157] width 9 height 14
click at [321, 358] on link "READ MORE" at bounding box center [560, 362] width 565 height 9
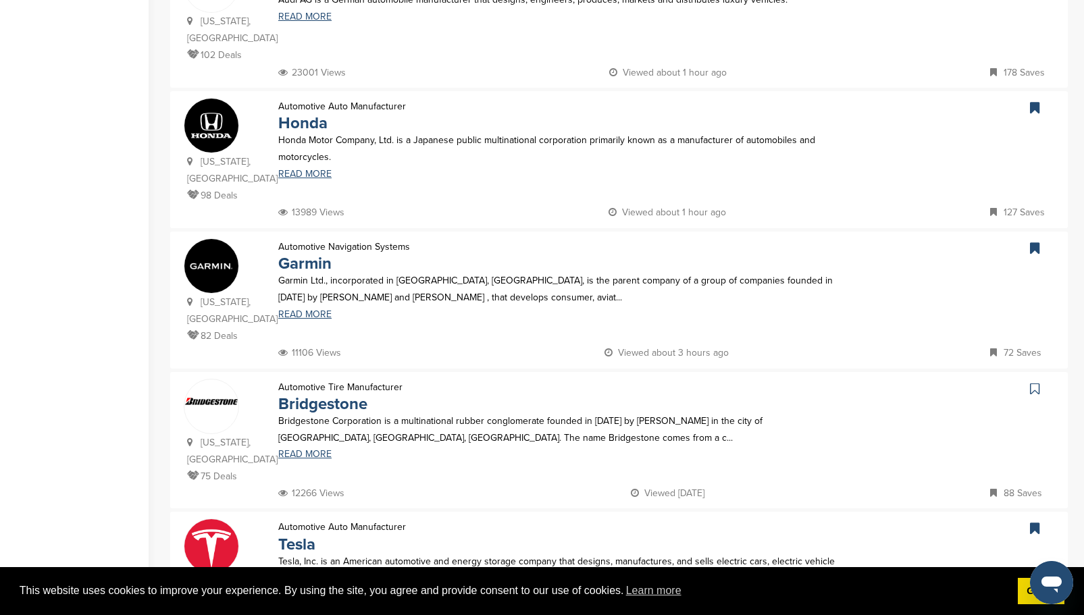
scroll to position [1080, 0]
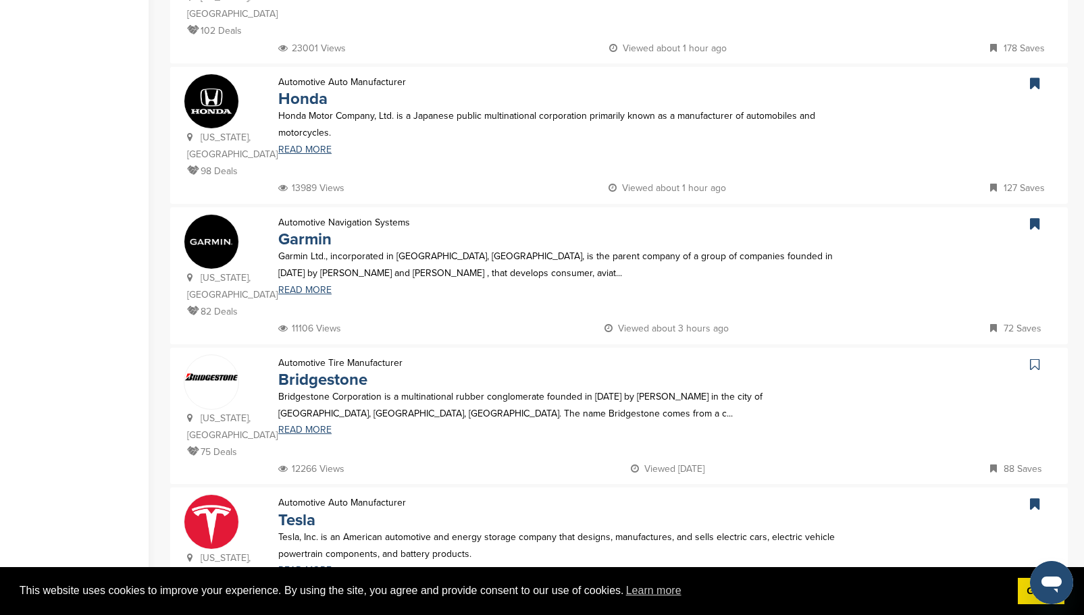
click at [1037, 358] on icon at bounding box center [1034, 365] width 9 height 14
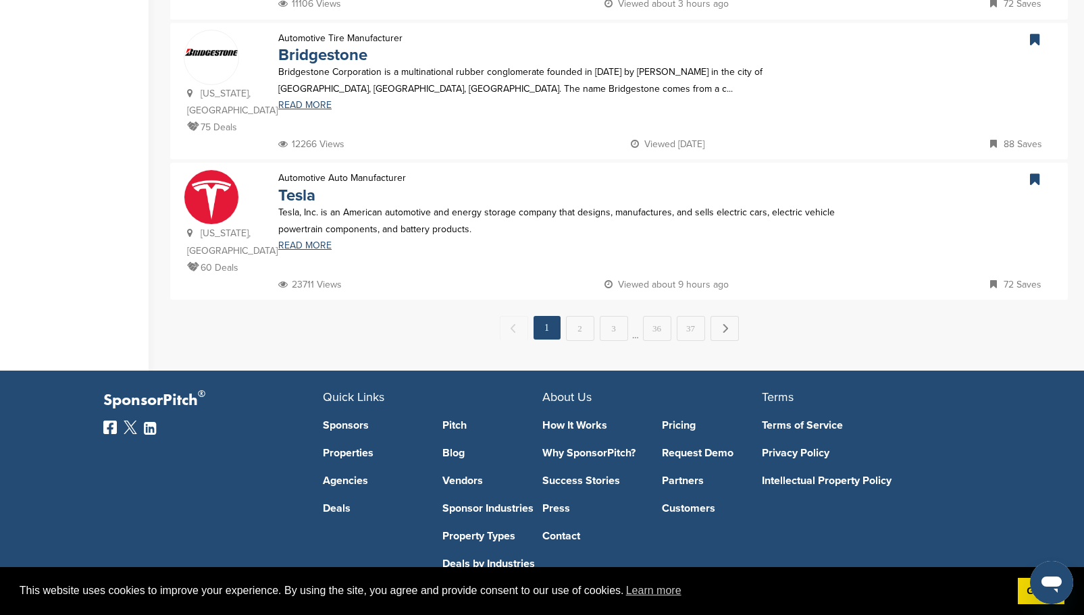
scroll to position [1418, 0]
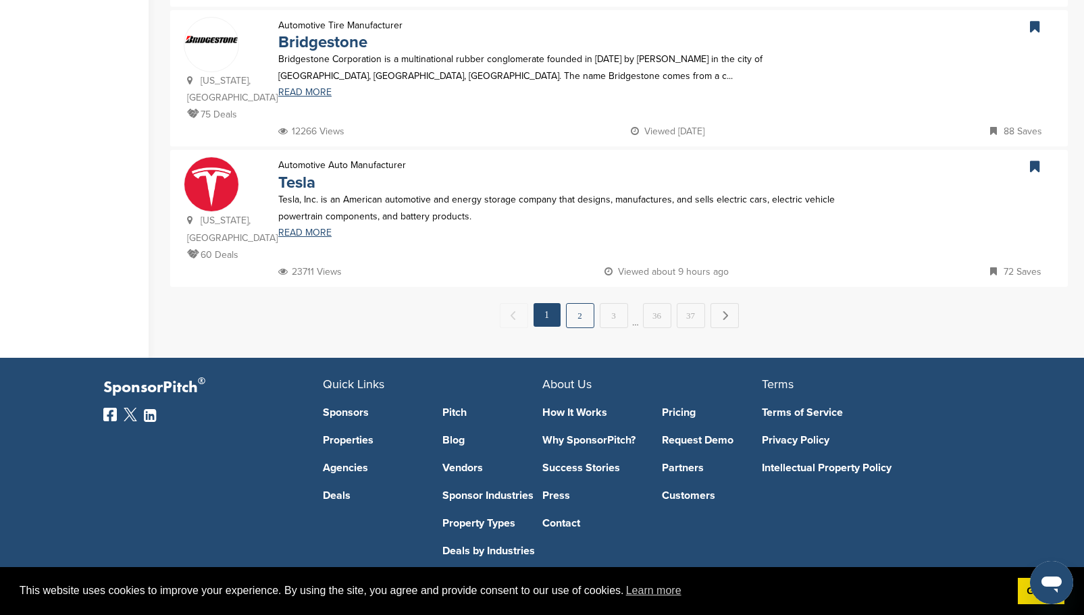
click at [591, 303] on link "2" at bounding box center [580, 315] width 28 height 25
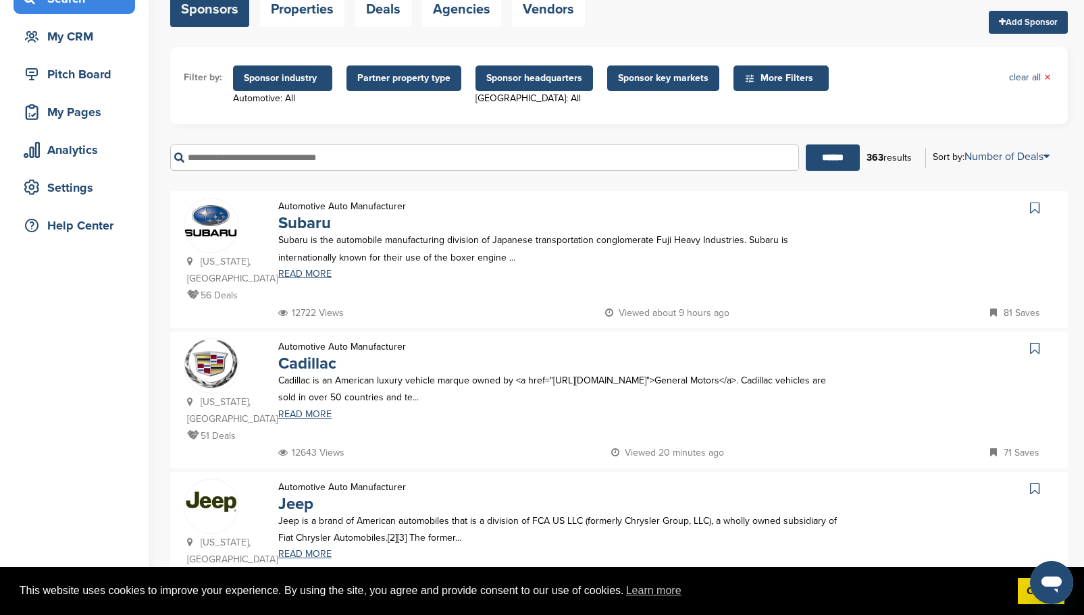
scroll to position [135, 0]
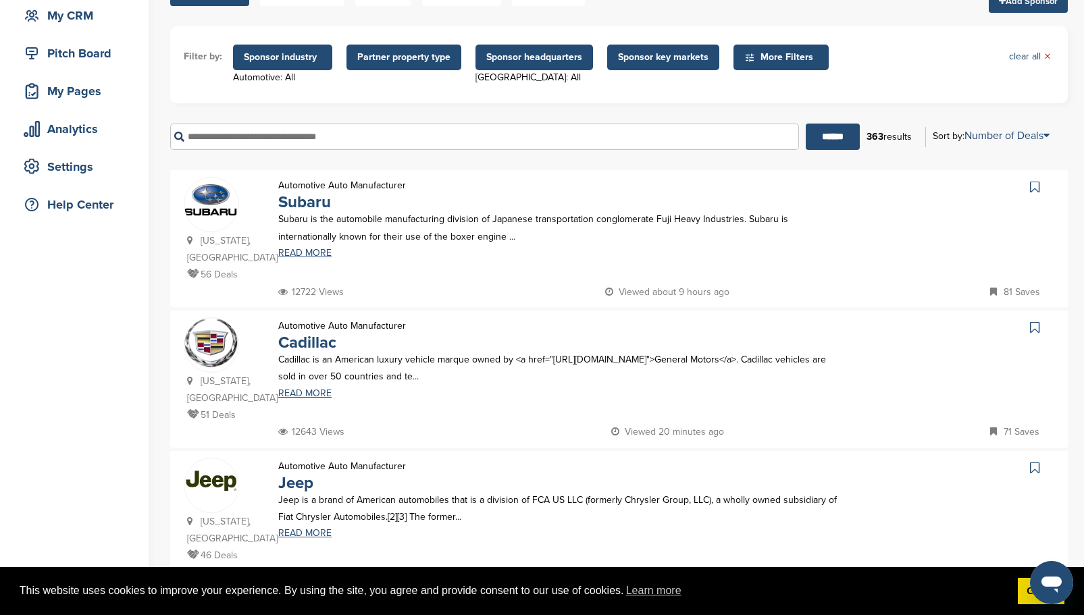
click at [1034, 186] on icon at bounding box center [1034, 187] width 9 height 14
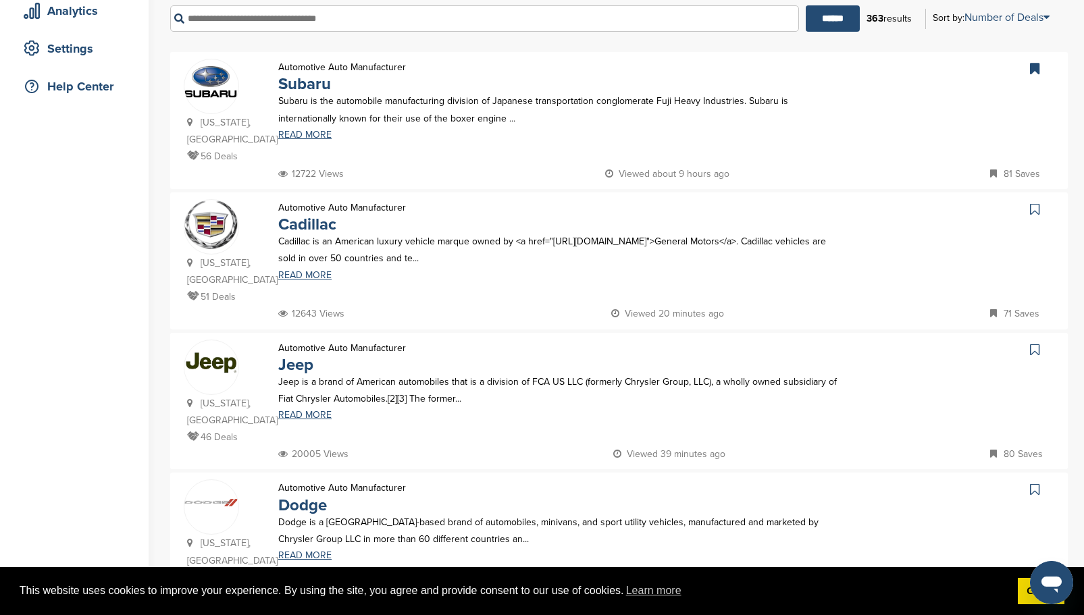
scroll to position [270, 0]
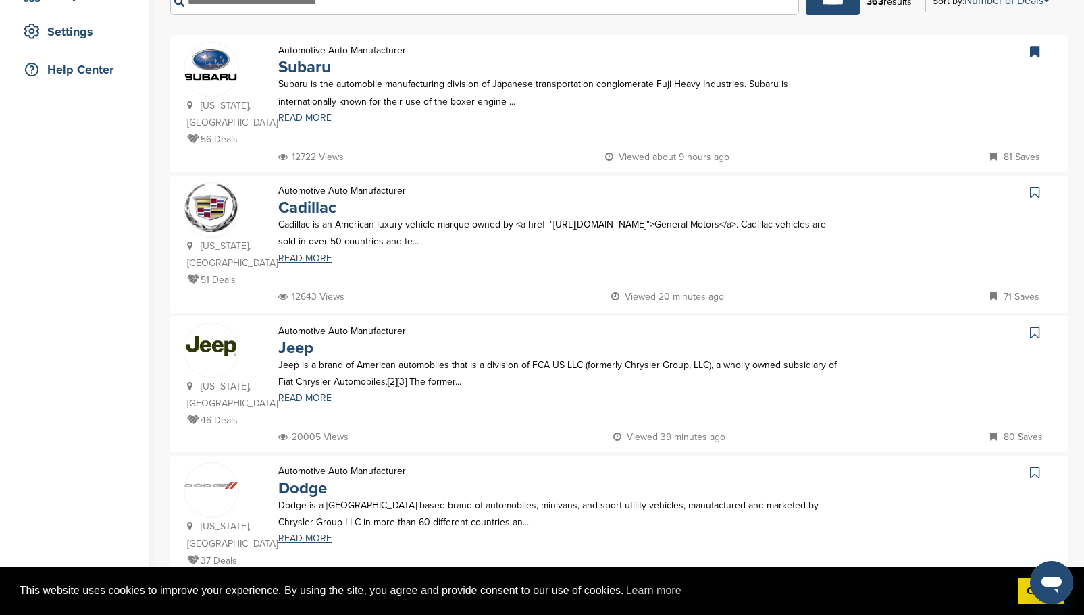
click at [1037, 195] on icon at bounding box center [1034, 193] width 9 height 14
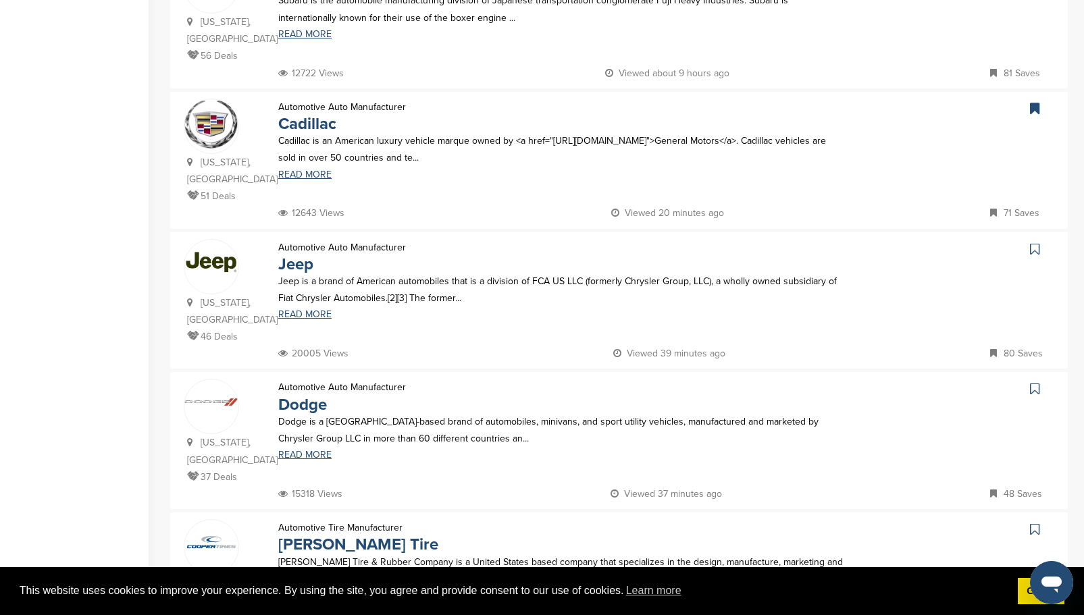
scroll to position [338, 0]
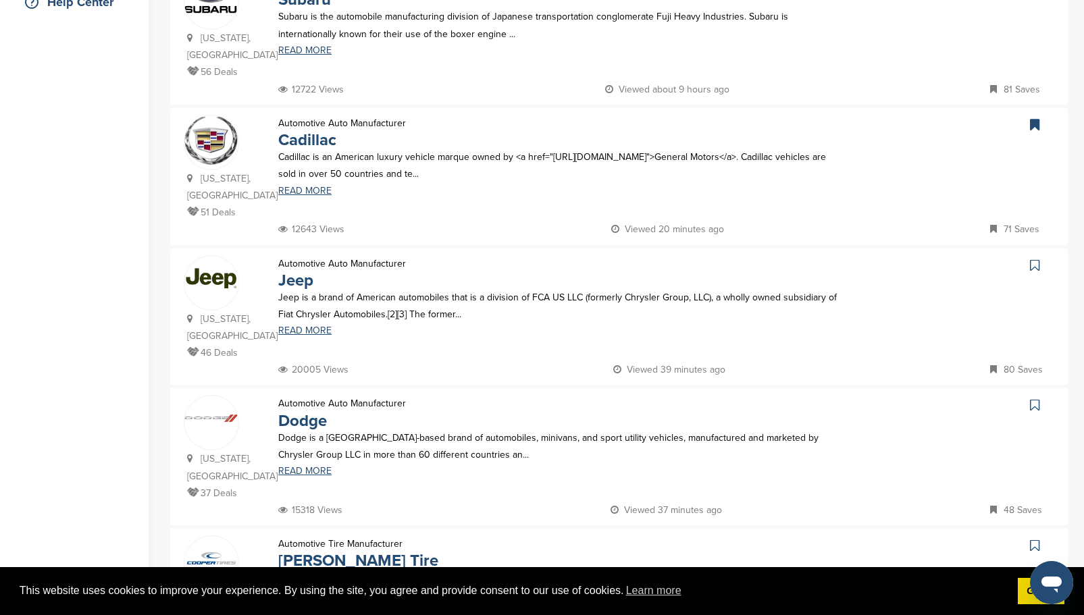
click at [1034, 259] on icon at bounding box center [1034, 266] width 9 height 14
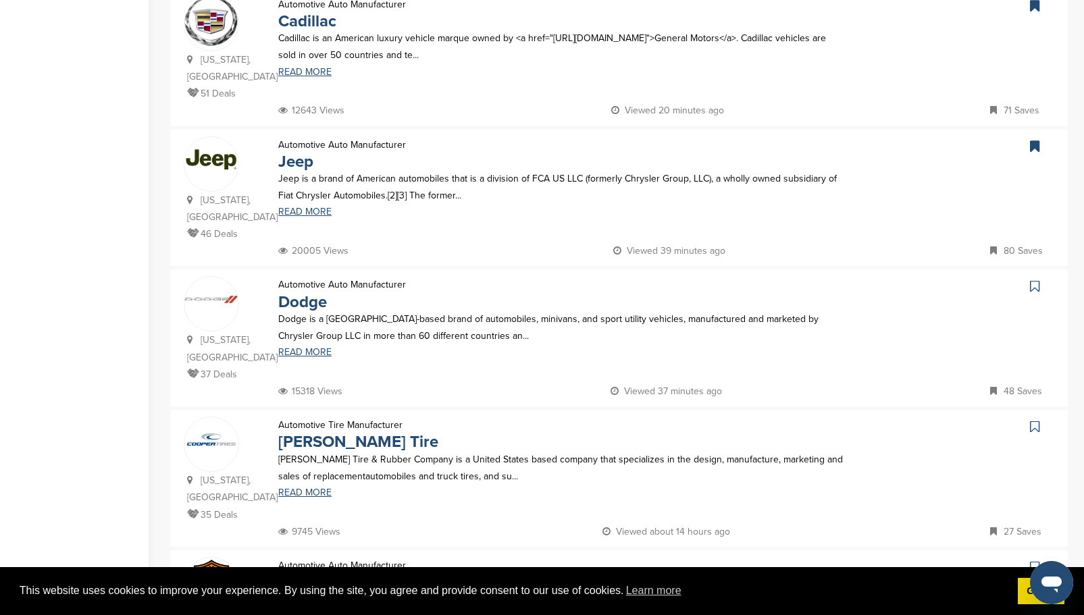
scroll to position [473, 0]
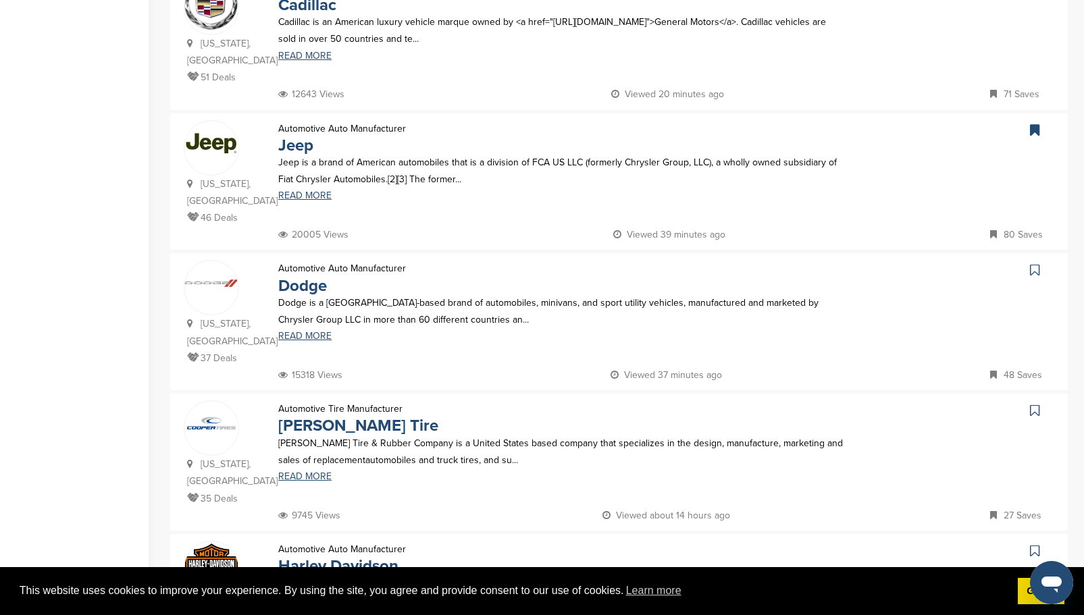
click at [1037, 263] on icon at bounding box center [1034, 270] width 9 height 14
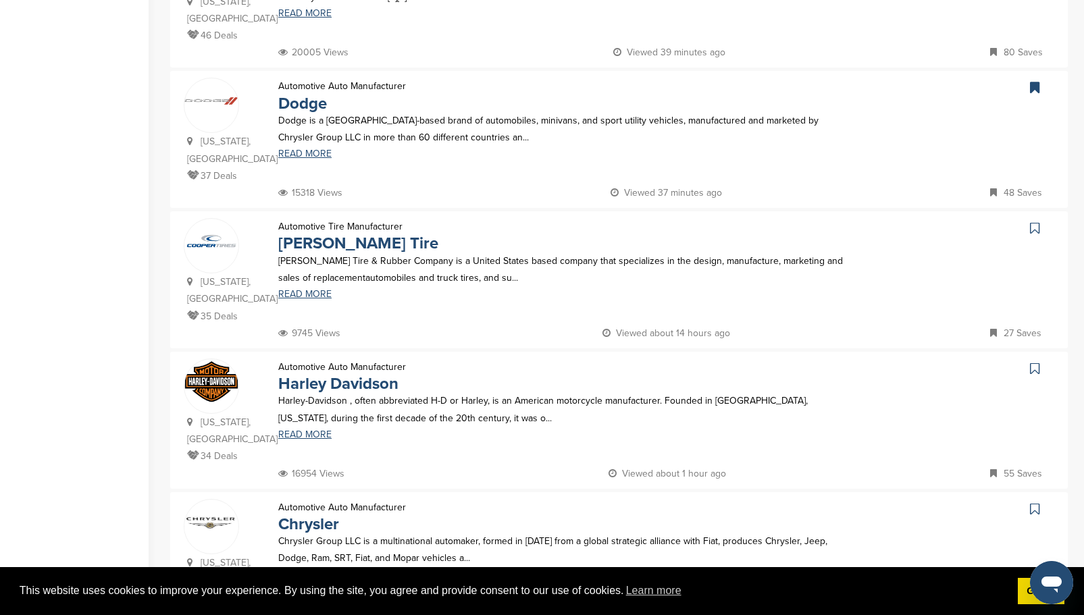
scroll to position [675, 0]
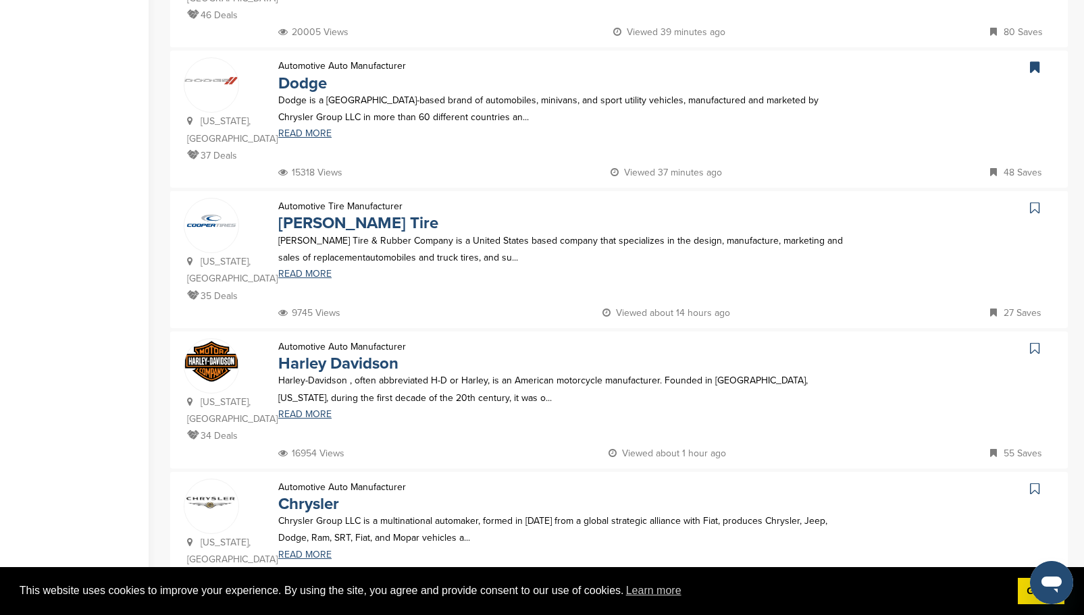
click at [1037, 201] on icon at bounding box center [1034, 208] width 9 height 14
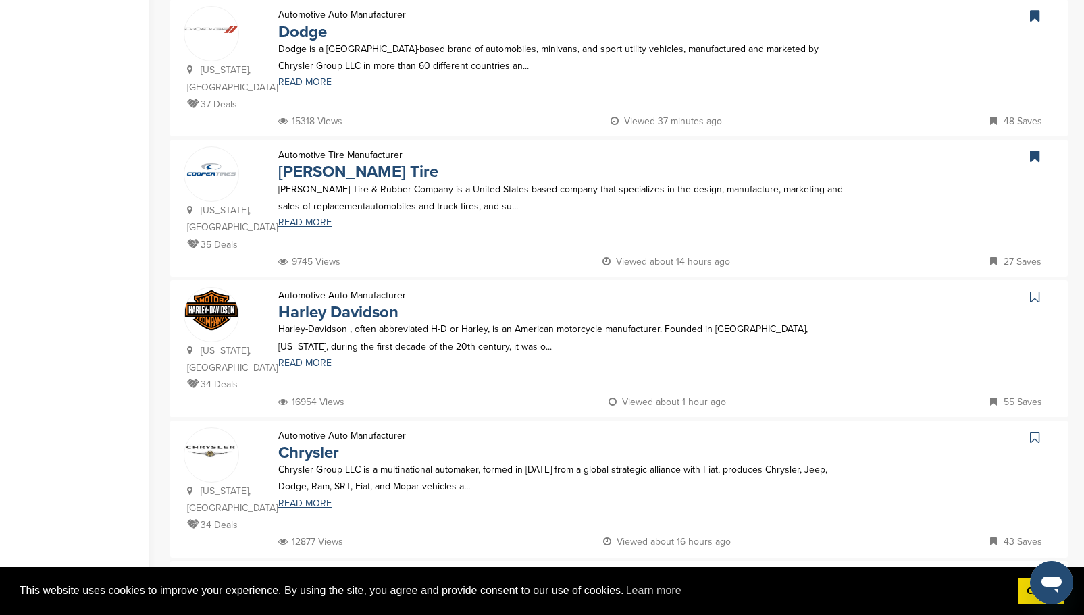
scroll to position [743, 0]
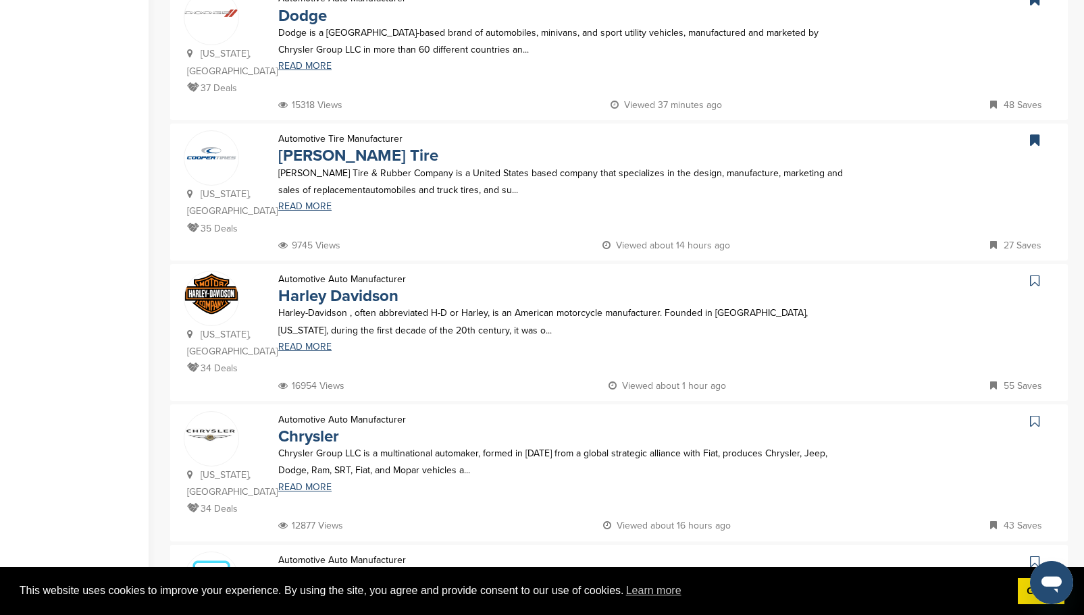
click at [1036, 274] on icon at bounding box center [1034, 281] width 9 height 14
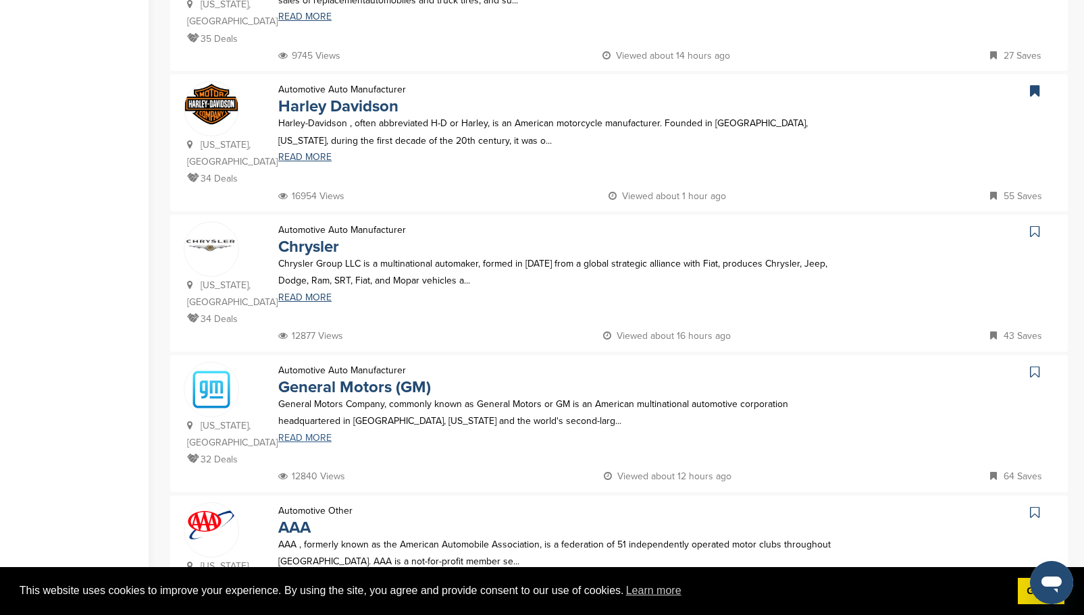
scroll to position [945, 0]
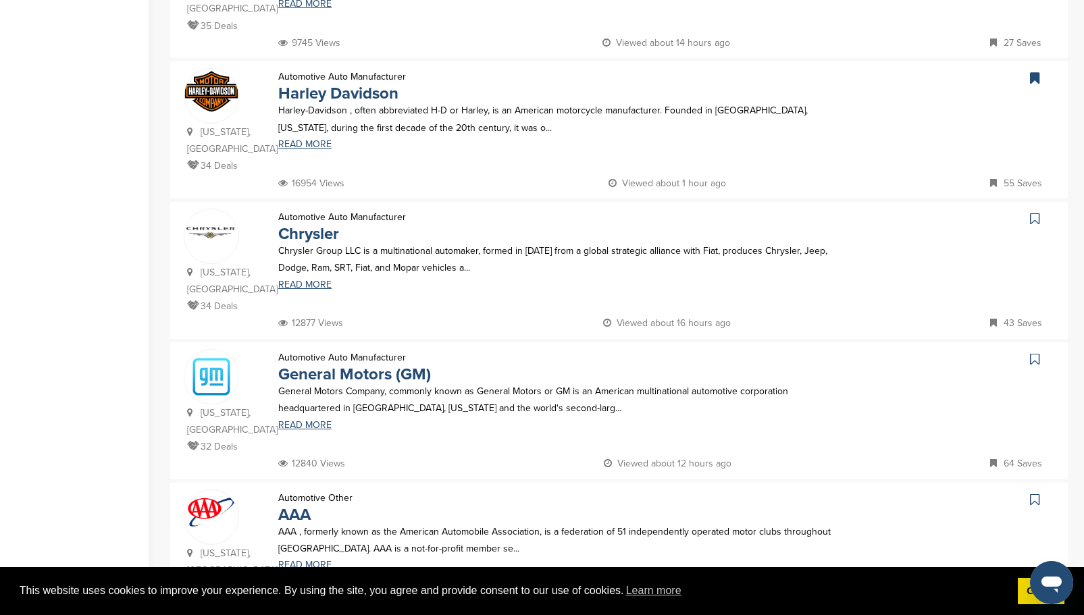
click at [1040, 209] on link at bounding box center [1036, 219] width 20 height 20
click at [1037, 353] on icon at bounding box center [1034, 360] width 9 height 14
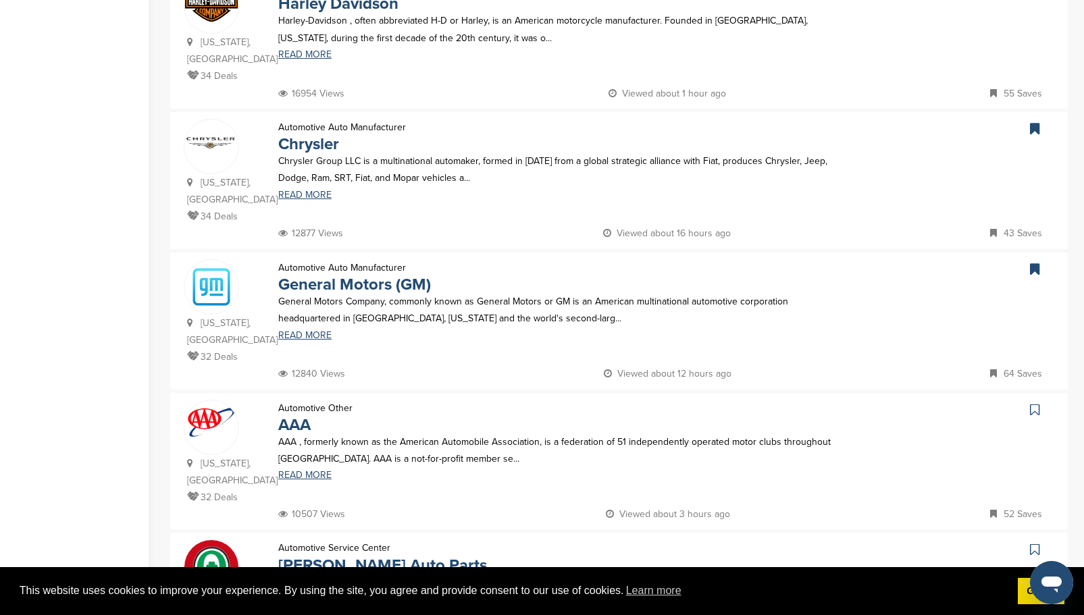
scroll to position [1080, 0]
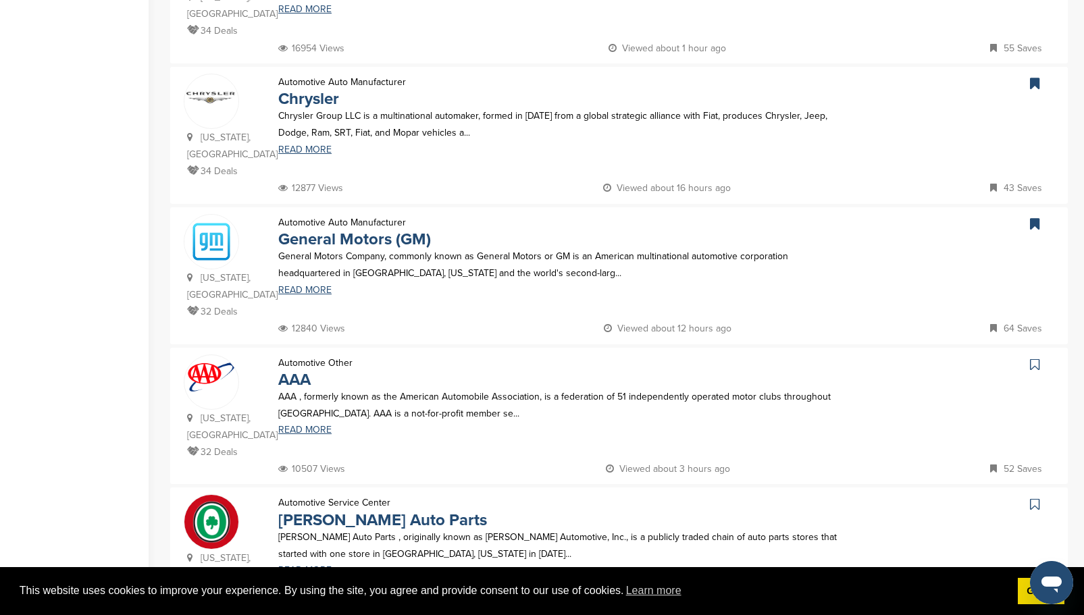
click at [1041, 355] on link at bounding box center [1036, 365] width 20 height 20
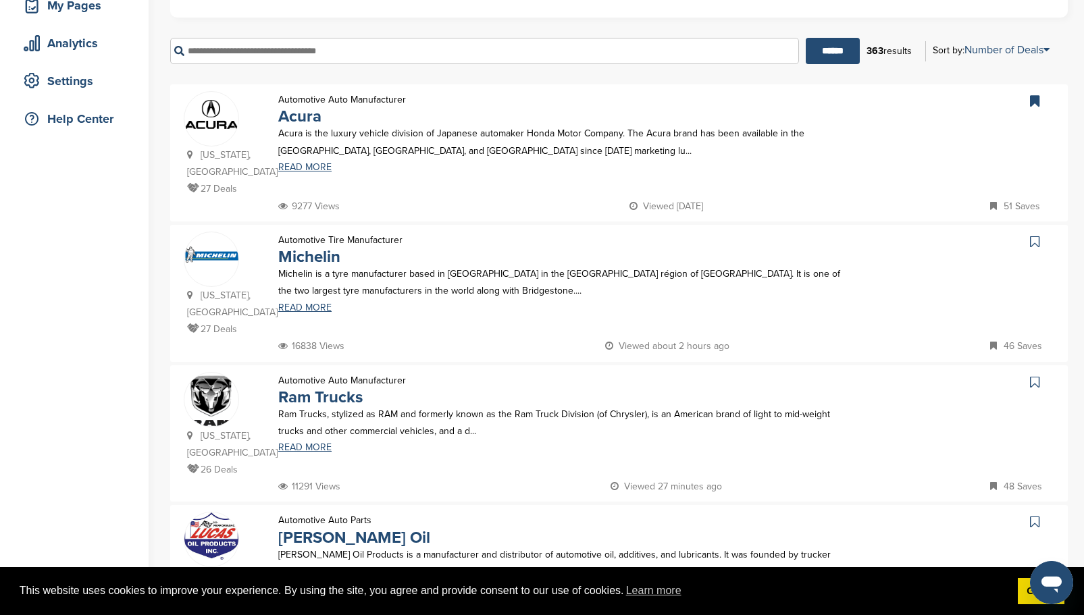
scroll to position [270, 0]
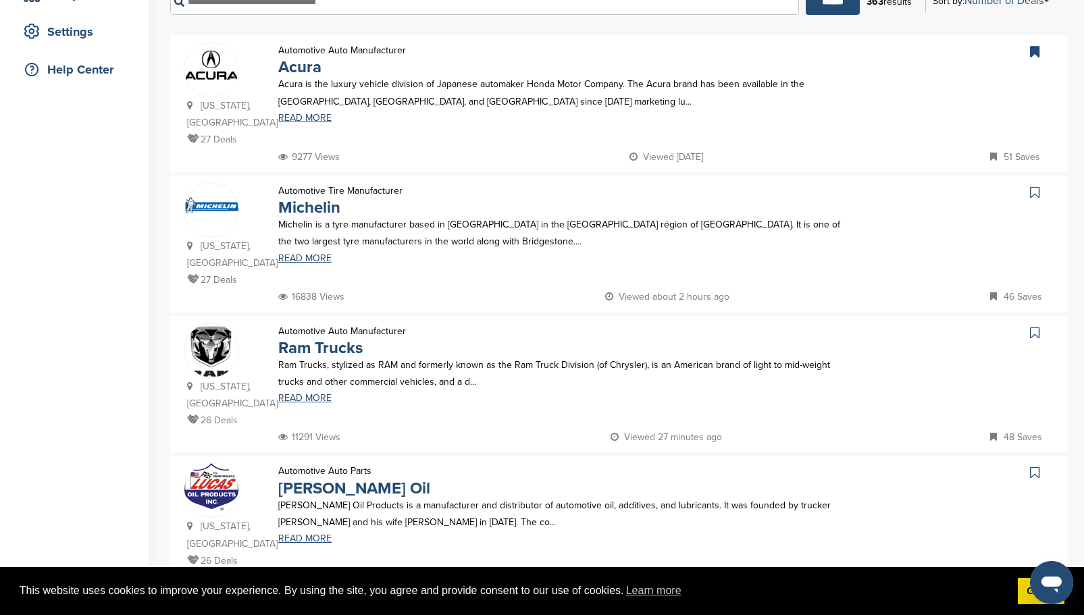
click at [1037, 192] on icon at bounding box center [1034, 193] width 9 height 14
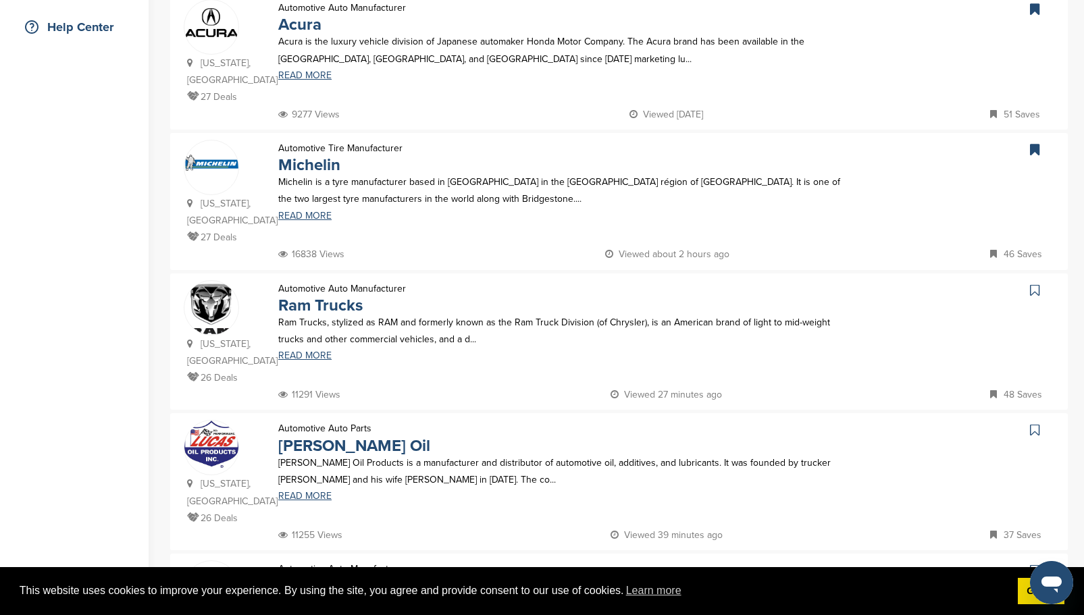
scroll to position [338, 0]
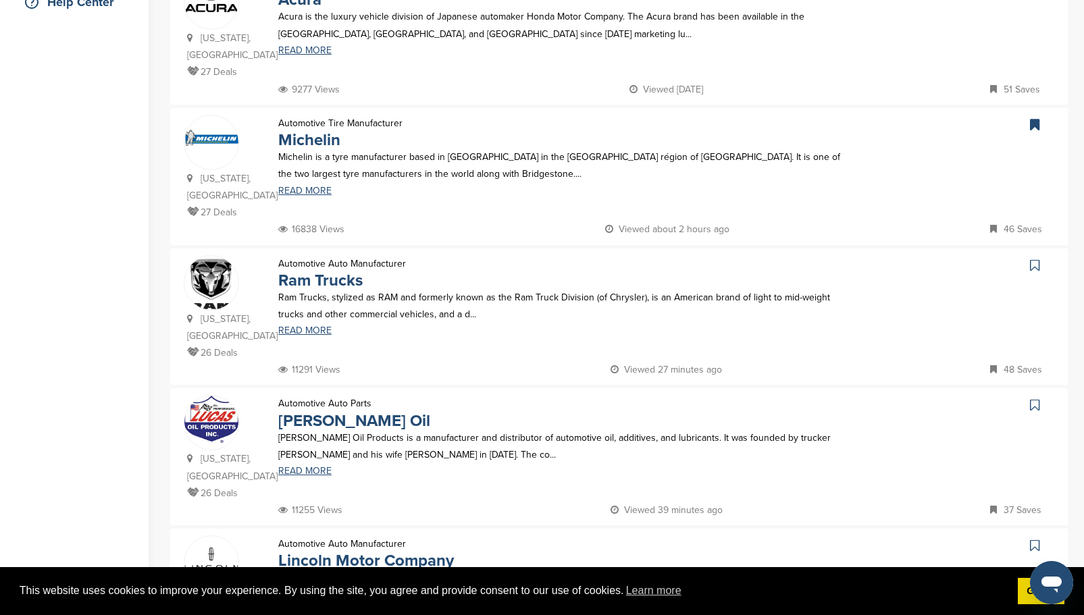
click at [1037, 265] on icon at bounding box center [1034, 266] width 9 height 14
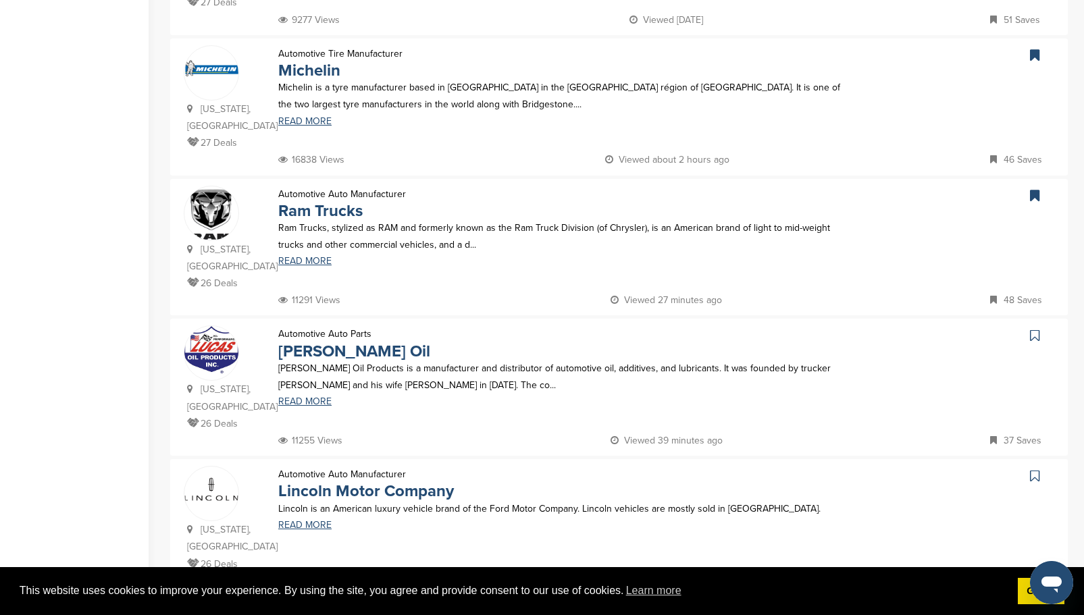
scroll to position [540, 0]
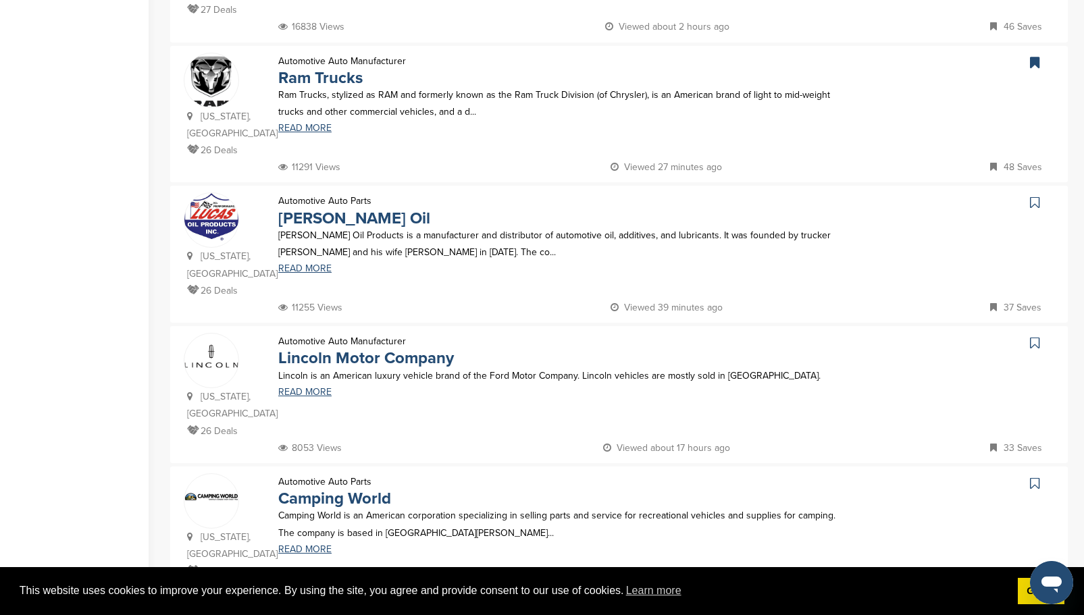
click at [1039, 336] on icon at bounding box center [1034, 343] width 9 height 14
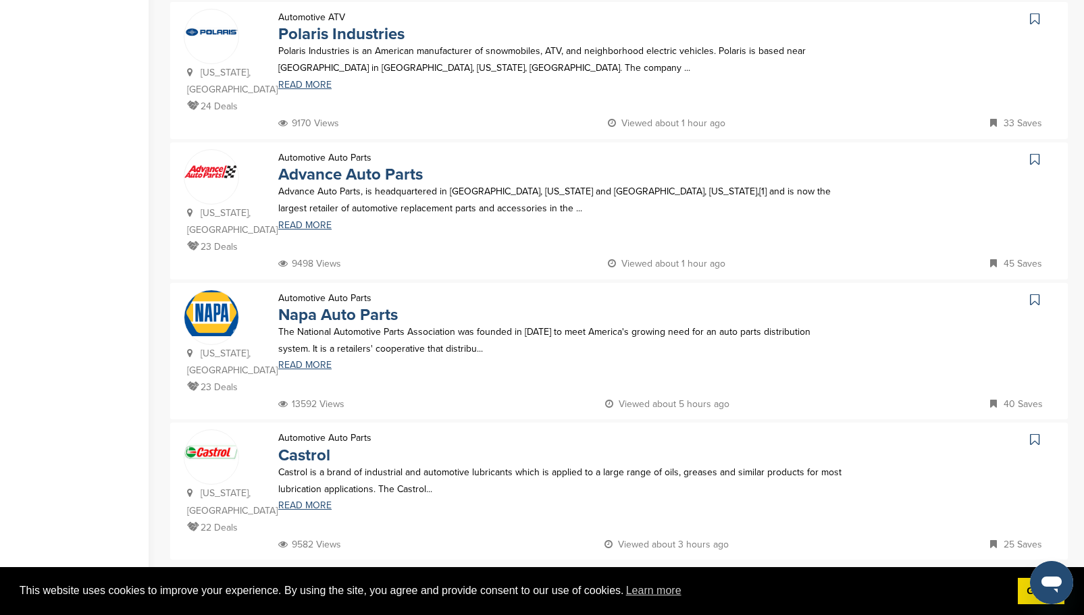
scroll to position [1283, 0]
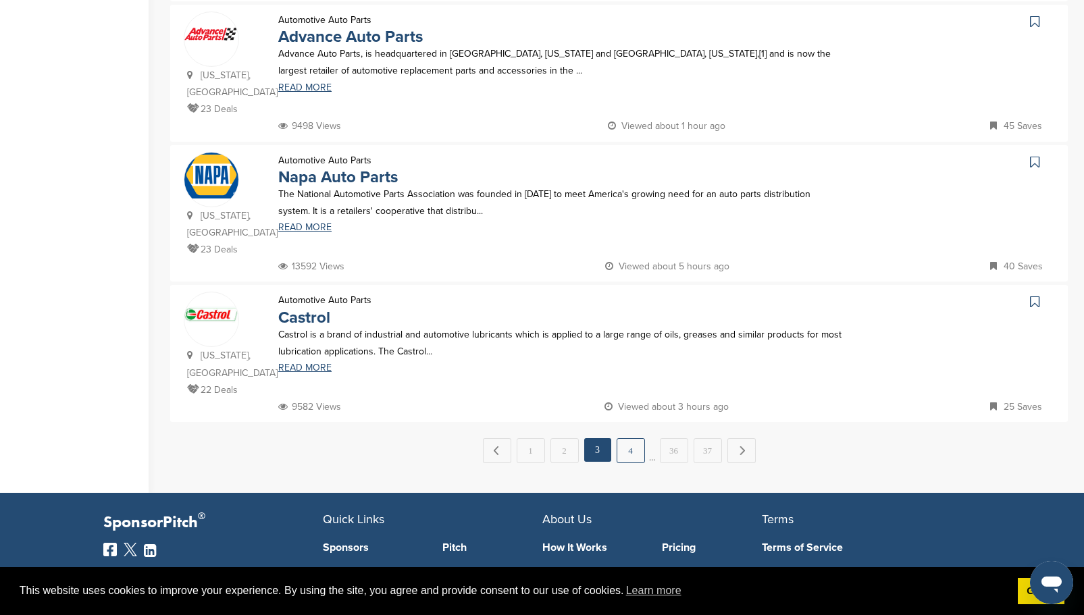
click at [625, 438] on link "4" at bounding box center [631, 450] width 28 height 25
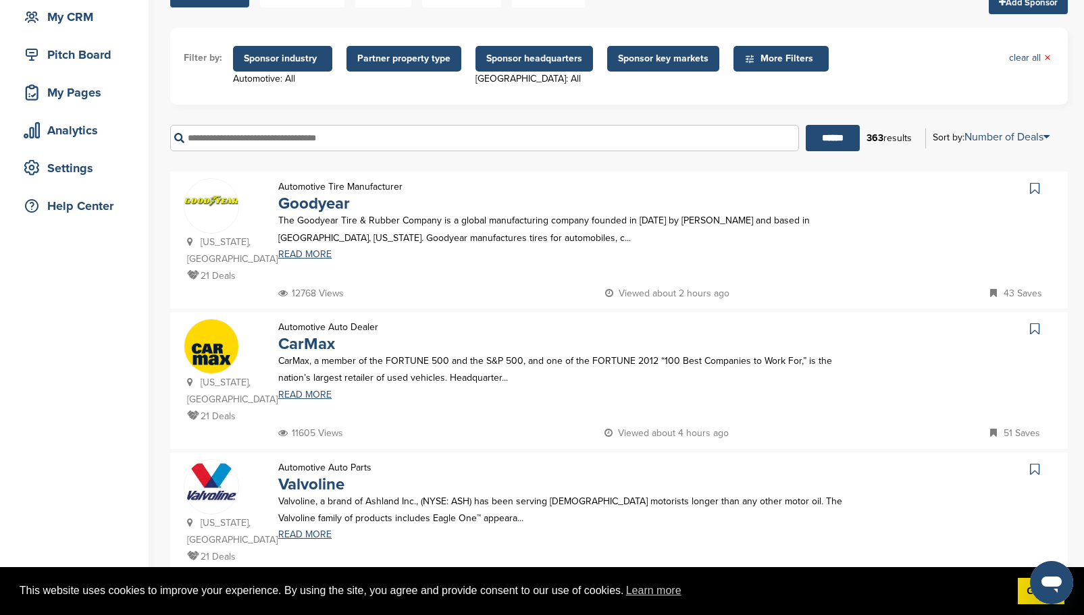
scroll to position [203, 0]
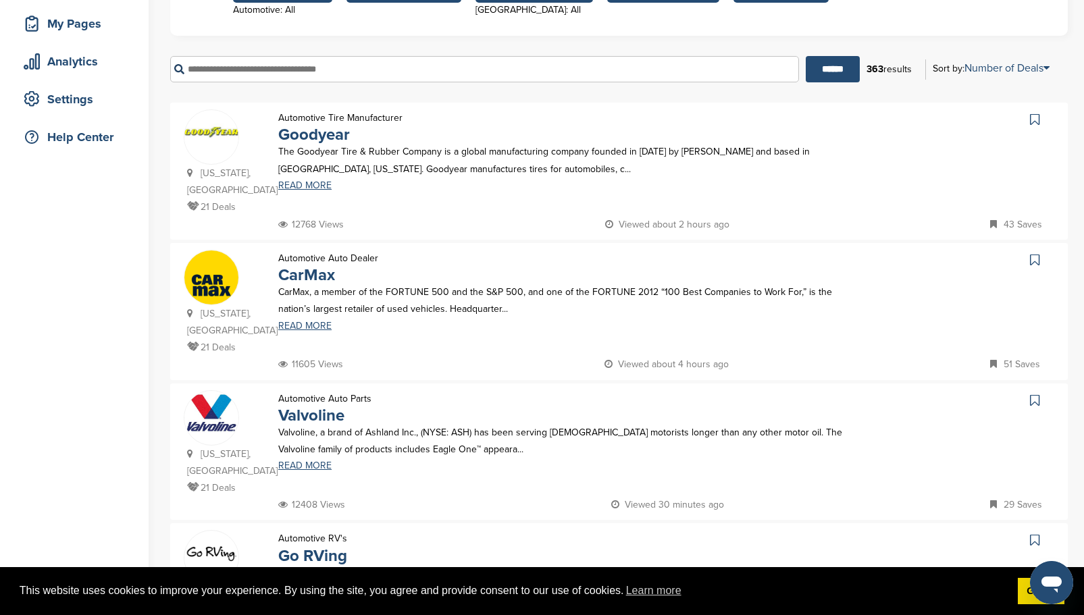
click at [1034, 120] on icon at bounding box center [1034, 120] width 9 height 14
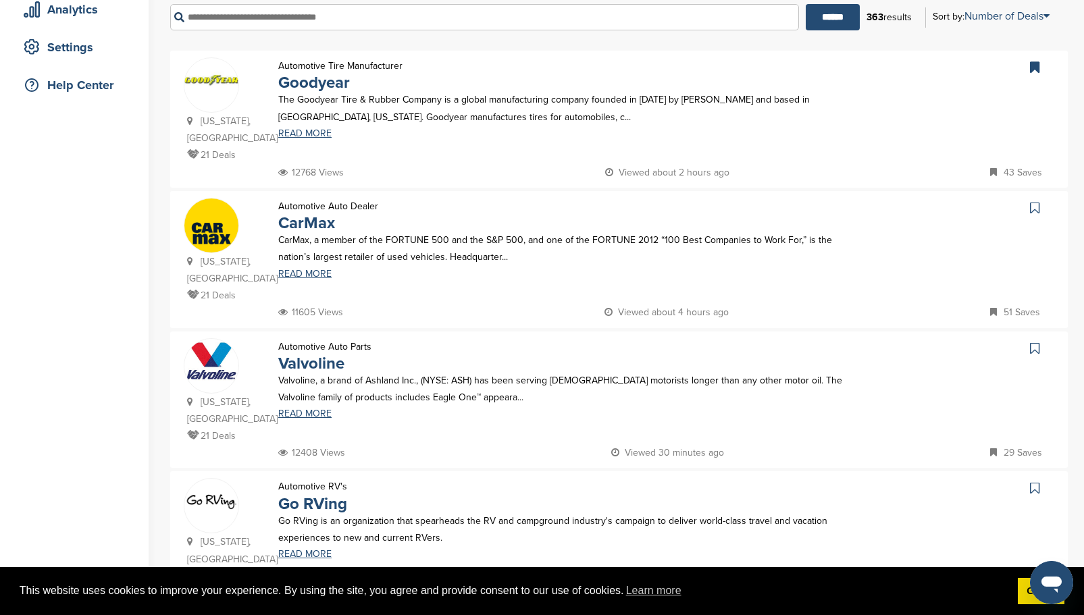
scroll to position [270, 0]
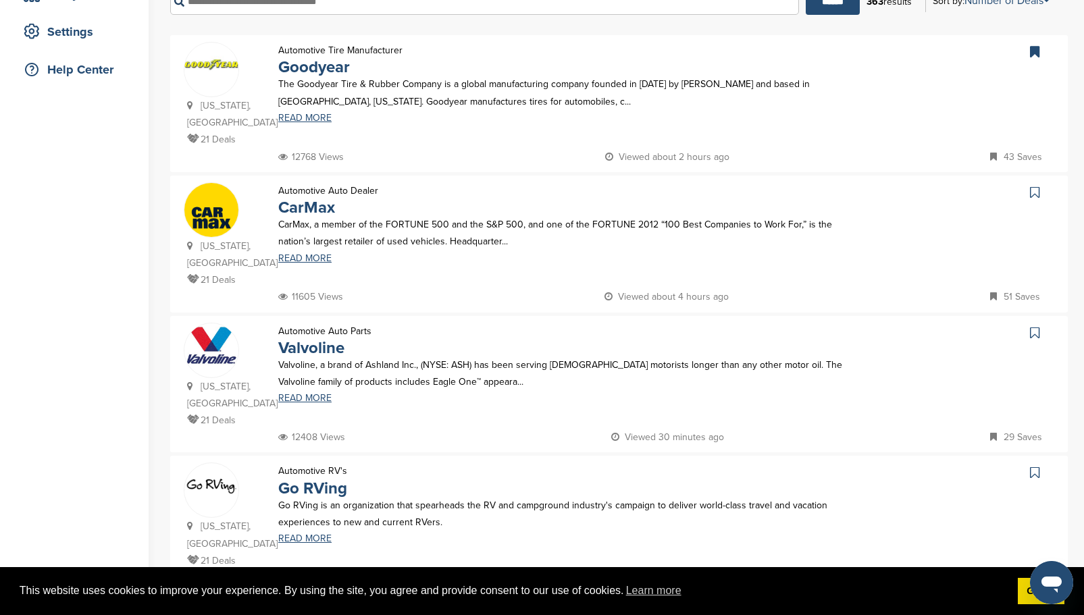
click at [1033, 186] on icon at bounding box center [1034, 193] width 9 height 14
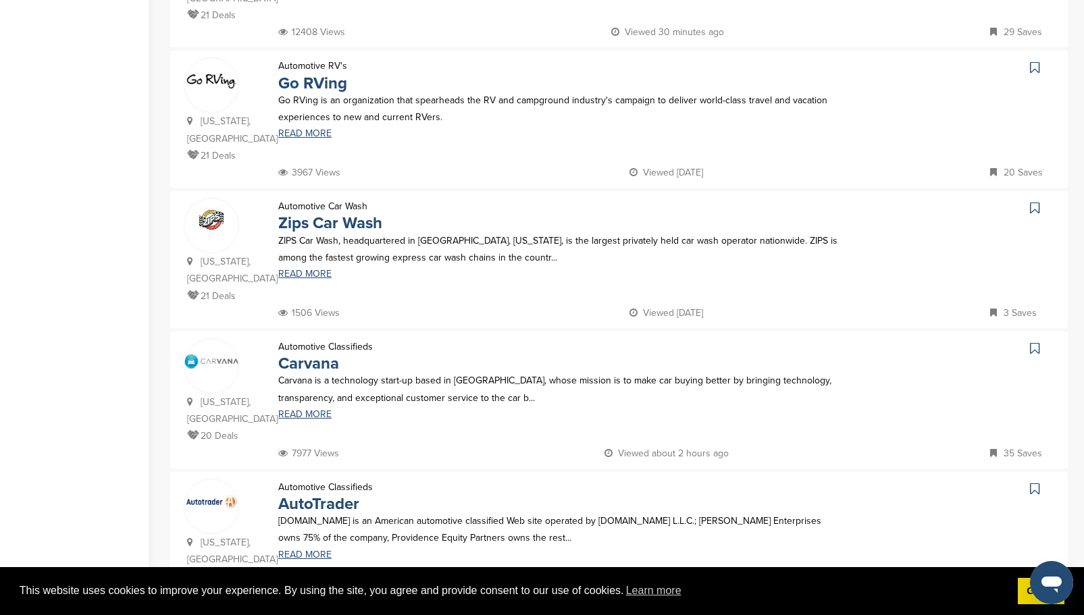
scroll to position [743, 0]
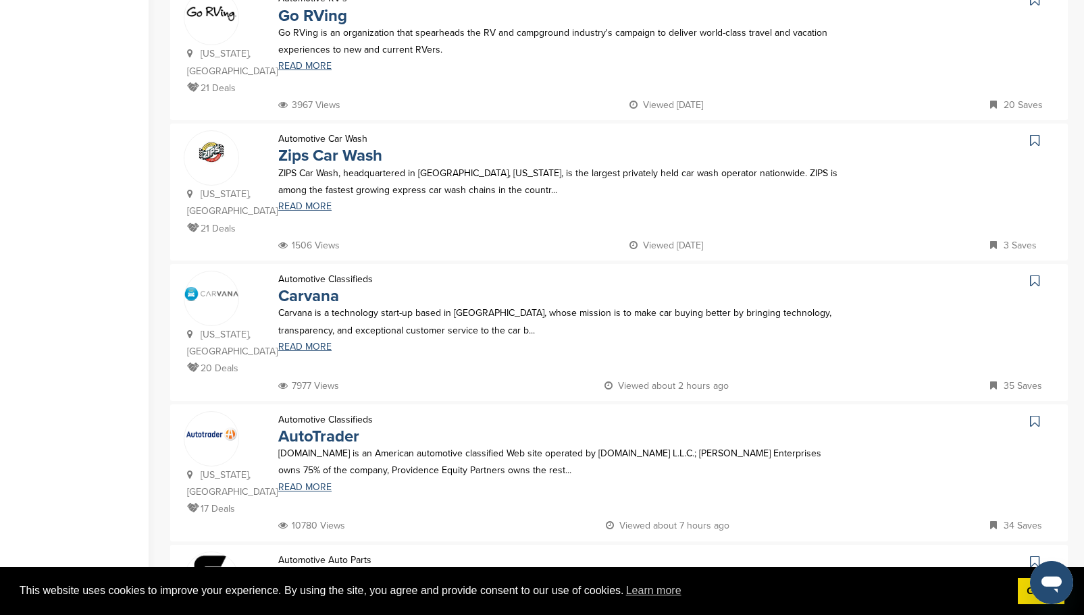
click at [1036, 274] on icon at bounding box center [1034, 281] width 9 height 14
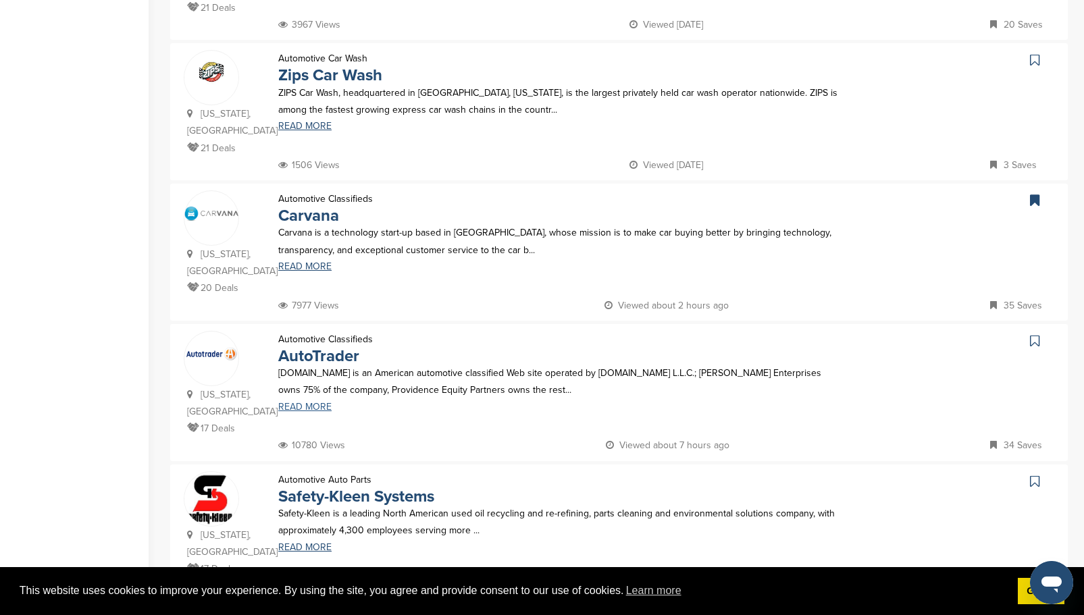
scroll to position [878, 0]
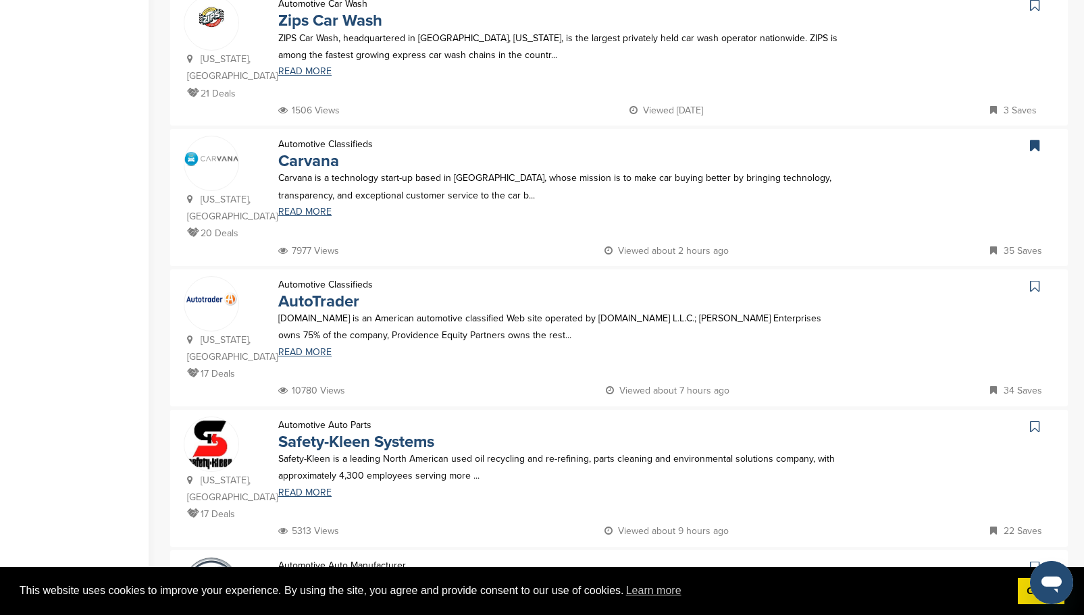
click at [1036, 280] on icon at bounding box center [1034, 287] width 9 height 14
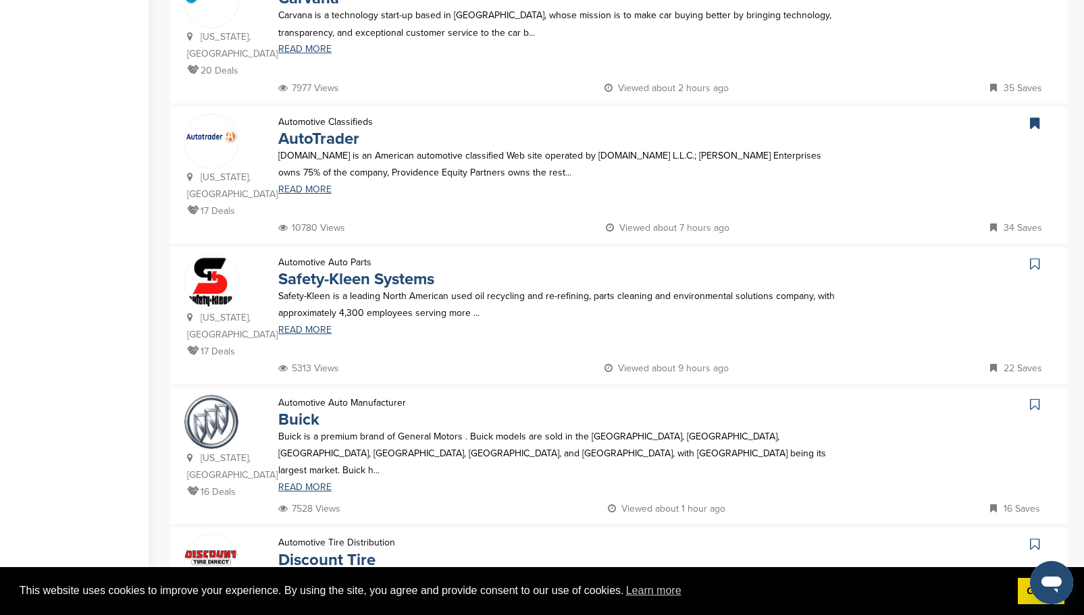
scroll to position [1148, 0]
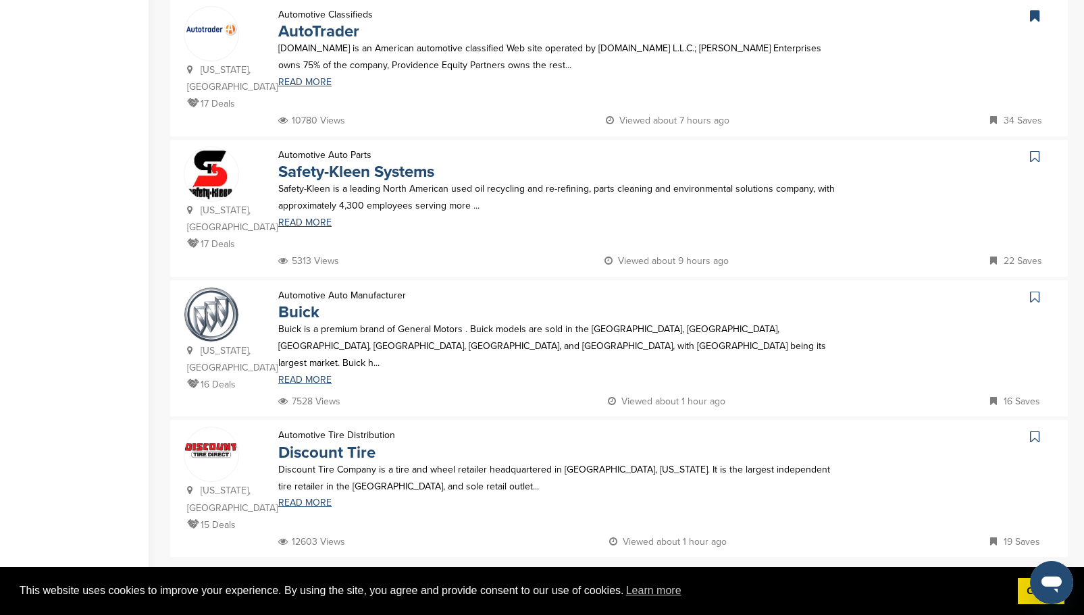
click at [1036, 290] on icon at bounding box center [1034, 297] width 9 height 14
click at [650, 573] on link "5" at bounding box center [647, 585] width 28 height 25
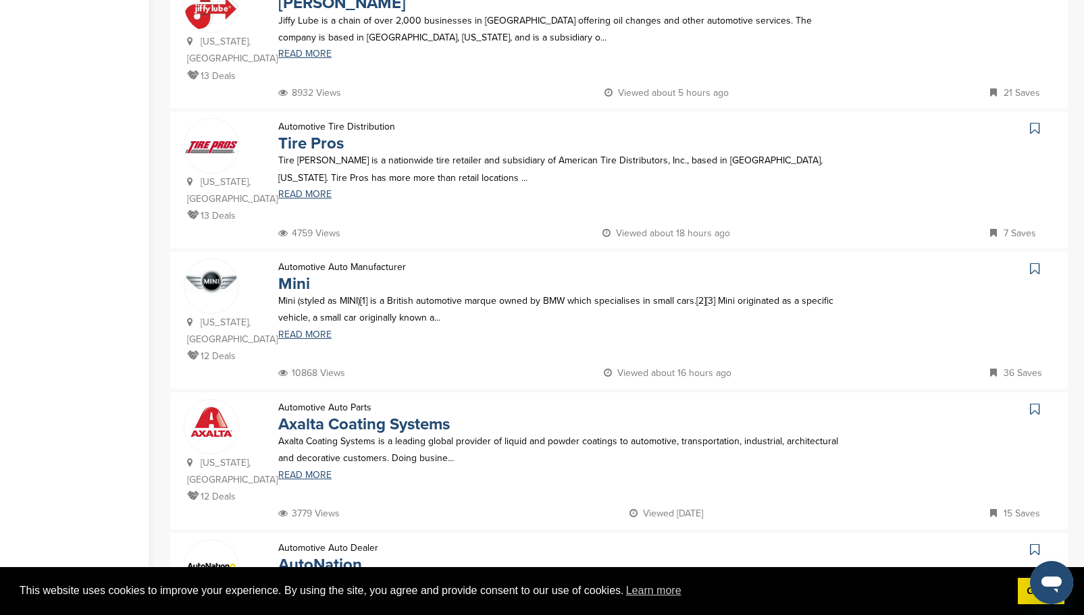
scroll to position [945, 0]
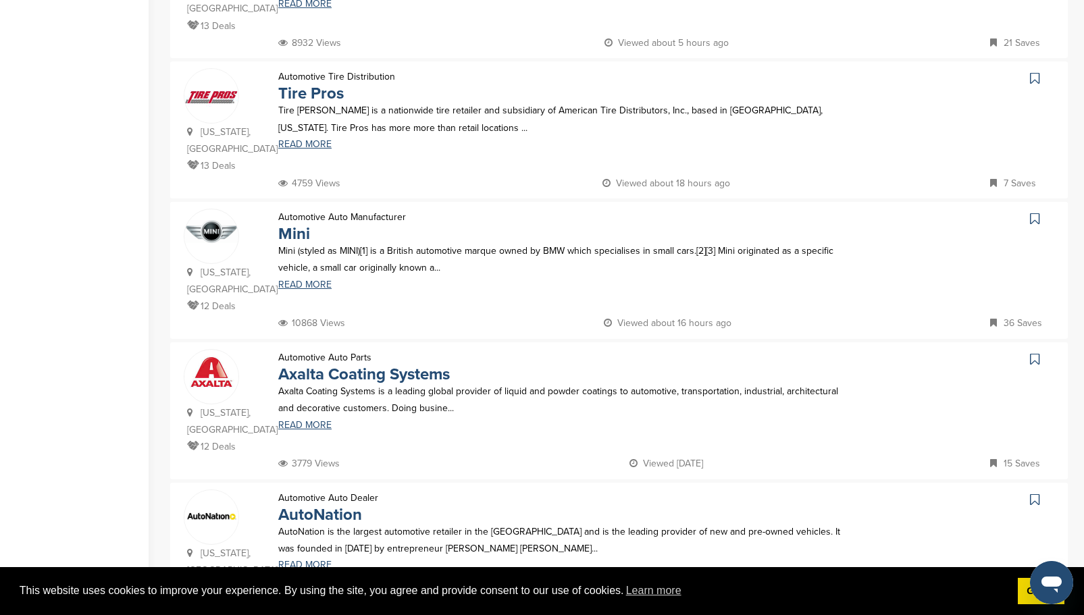
click at [1037, 212] on icon at bounding box center [1034, 219] width 9 height 14
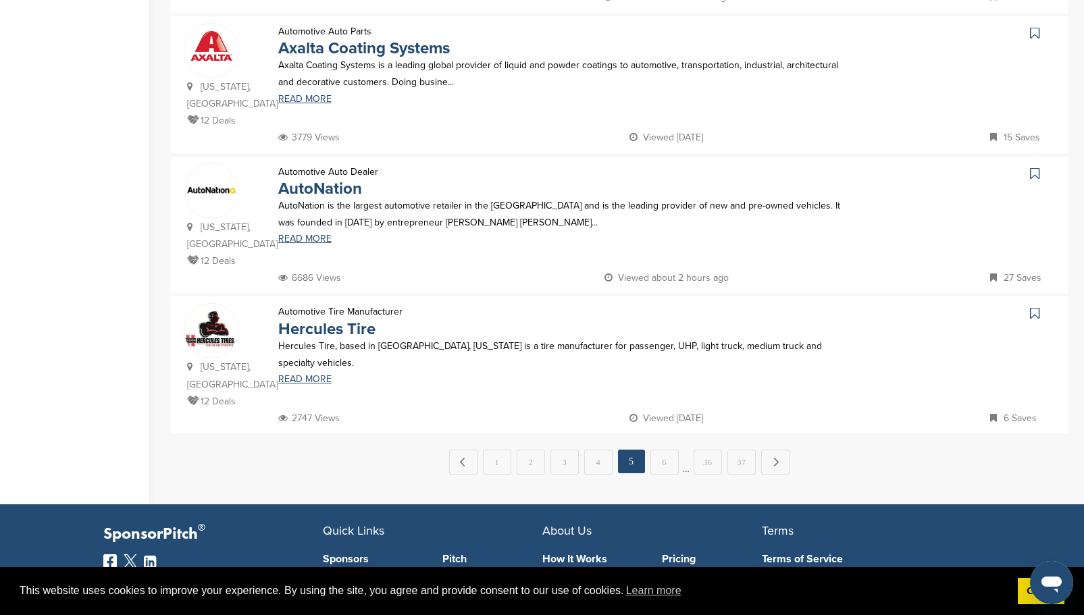
scroll to position [1283, 0]
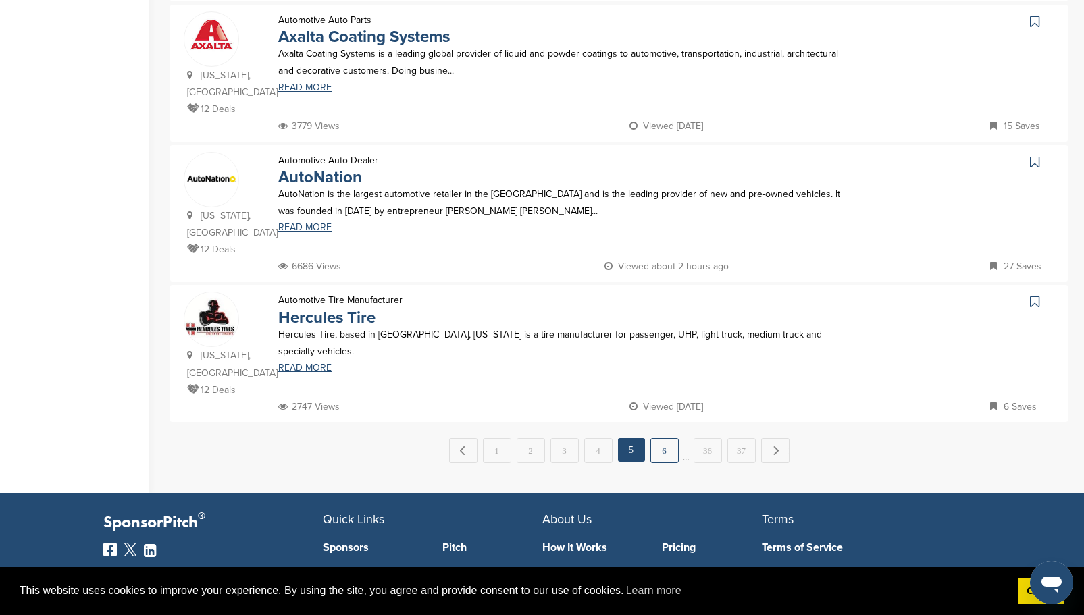
click at [667, 438] on link "6" at bounding box center [664, 450] width 28 height 25
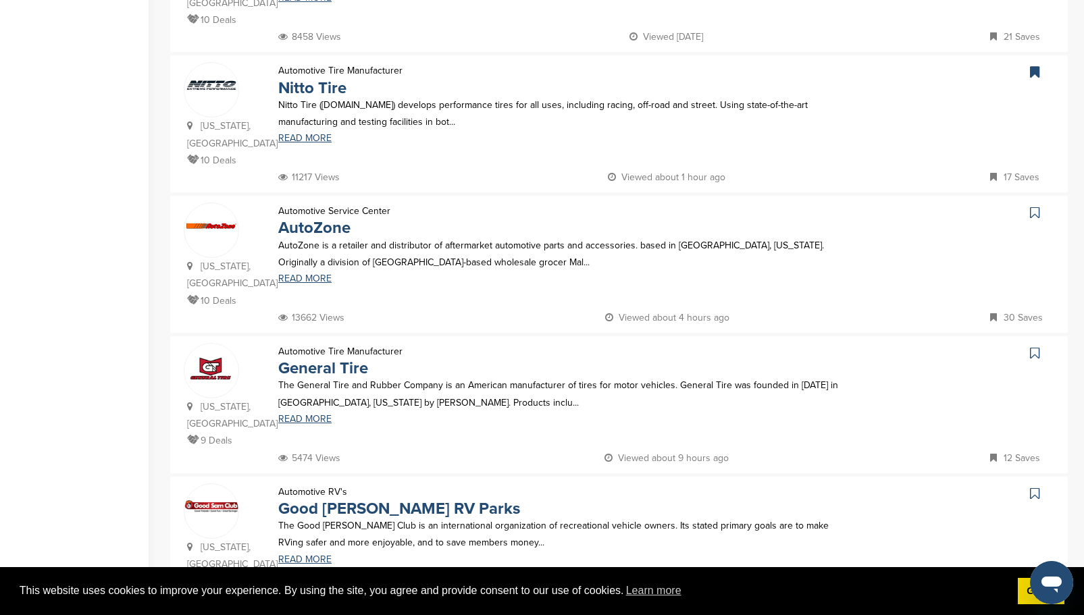
scroll to position [675, 0]
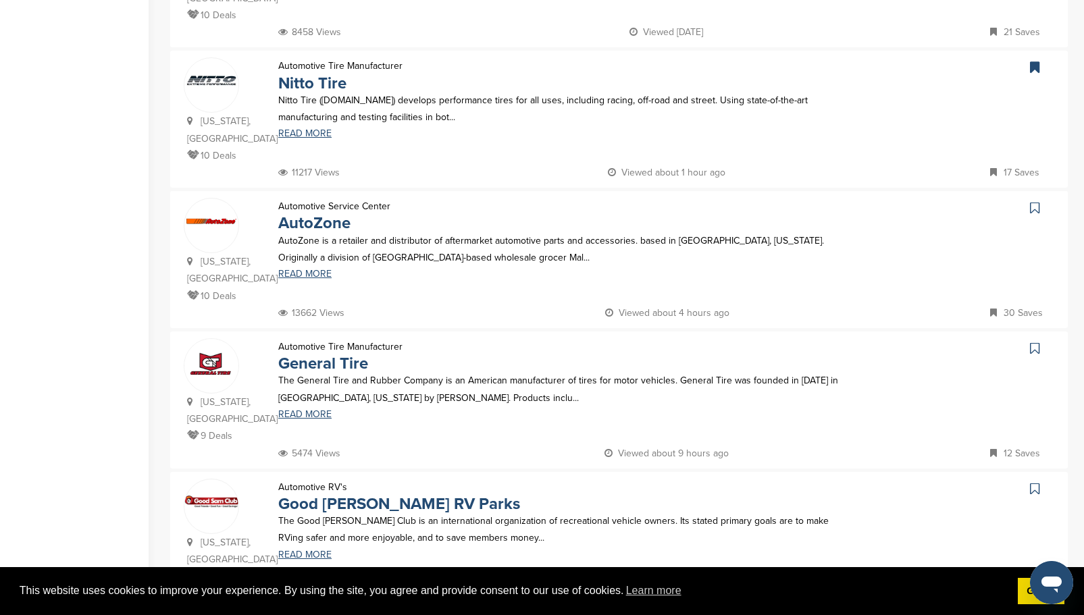
click at [1035, 201] on icon at bounding box center [1034, 208] width 9 height 14
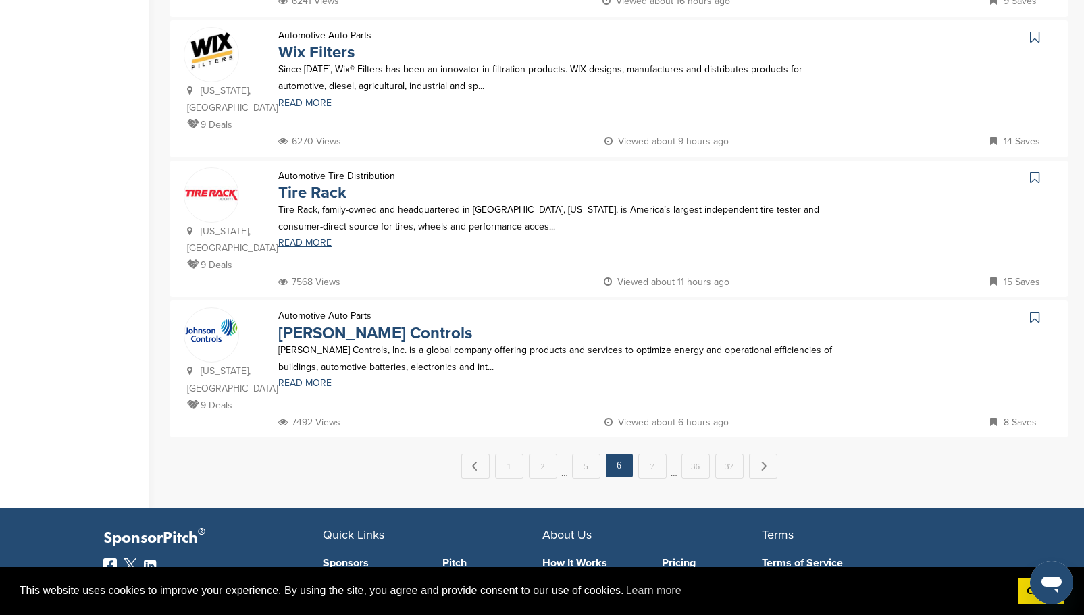
scroll to position [1283, 0]
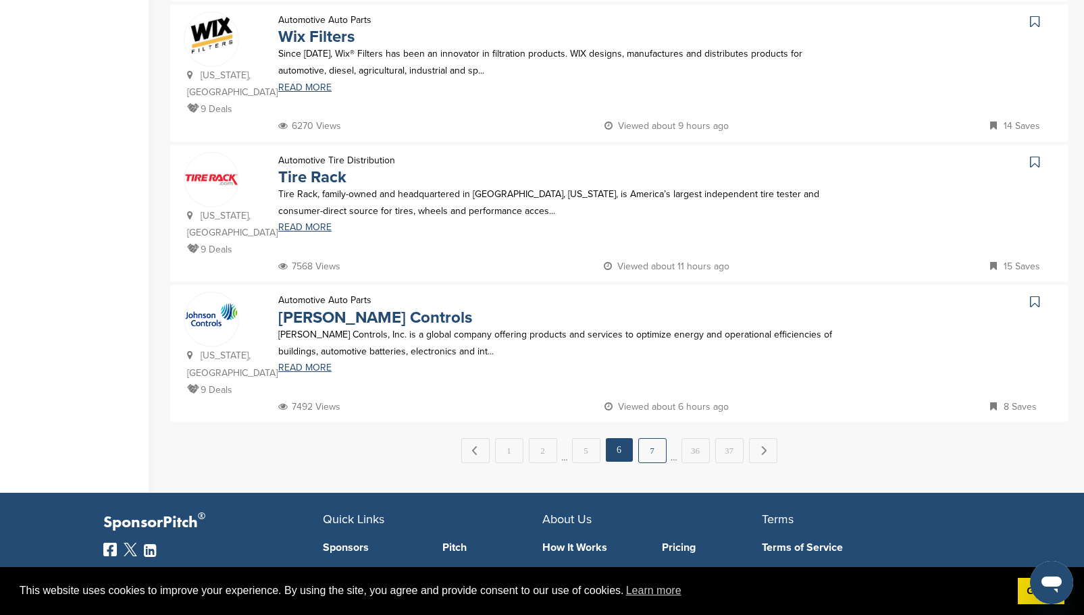
click at [661, 438] on link "7" at bounding box center [652, 450] width 28 height 25
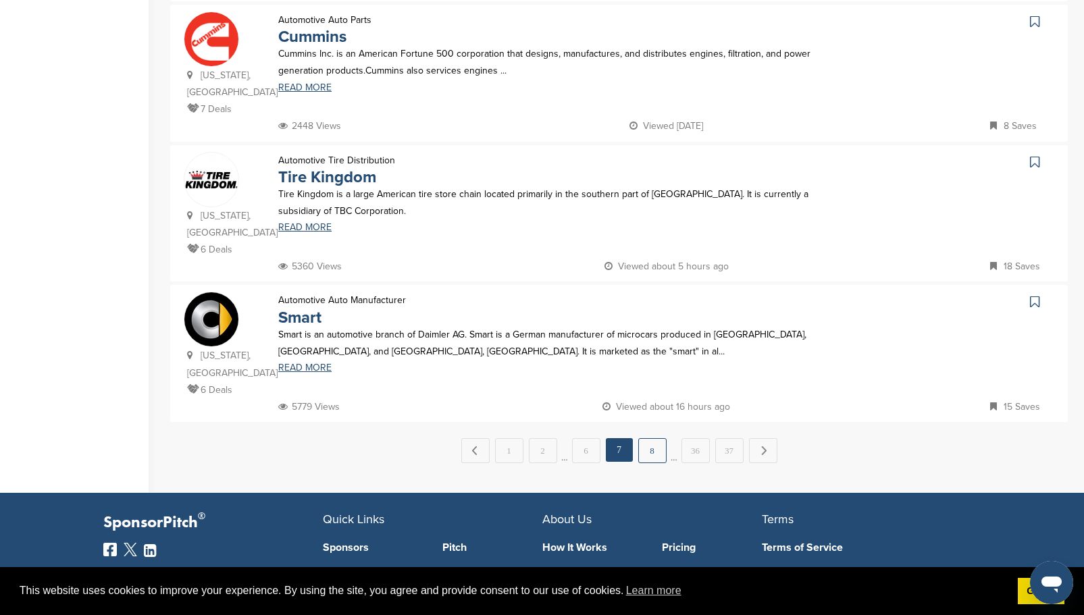
click at [658, 438] on link "8" at bounding box center [652, 450] width 28 height 25
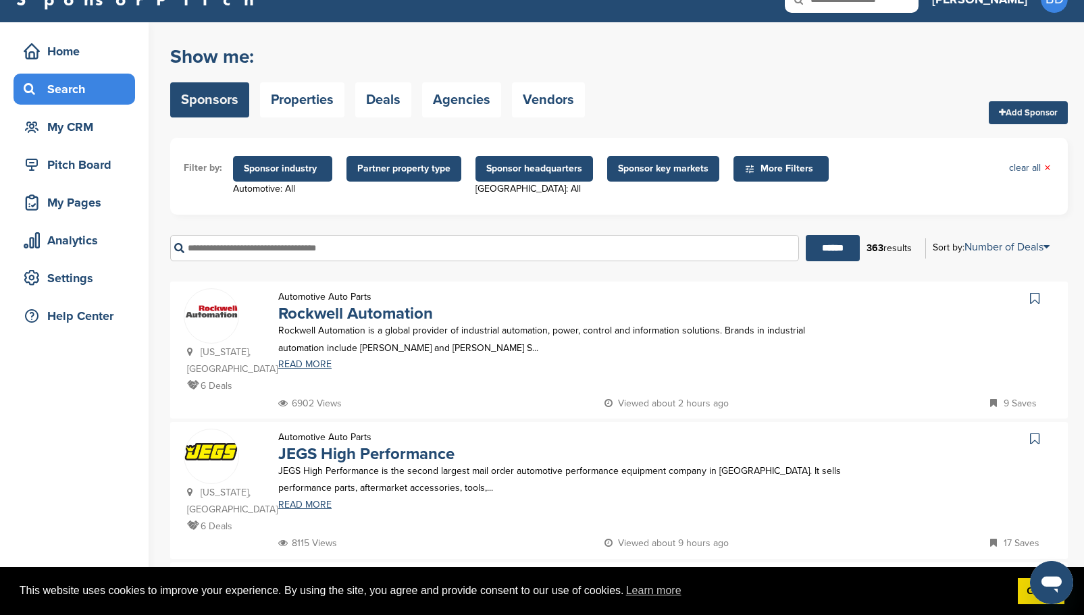
scroll to position [0, 0]
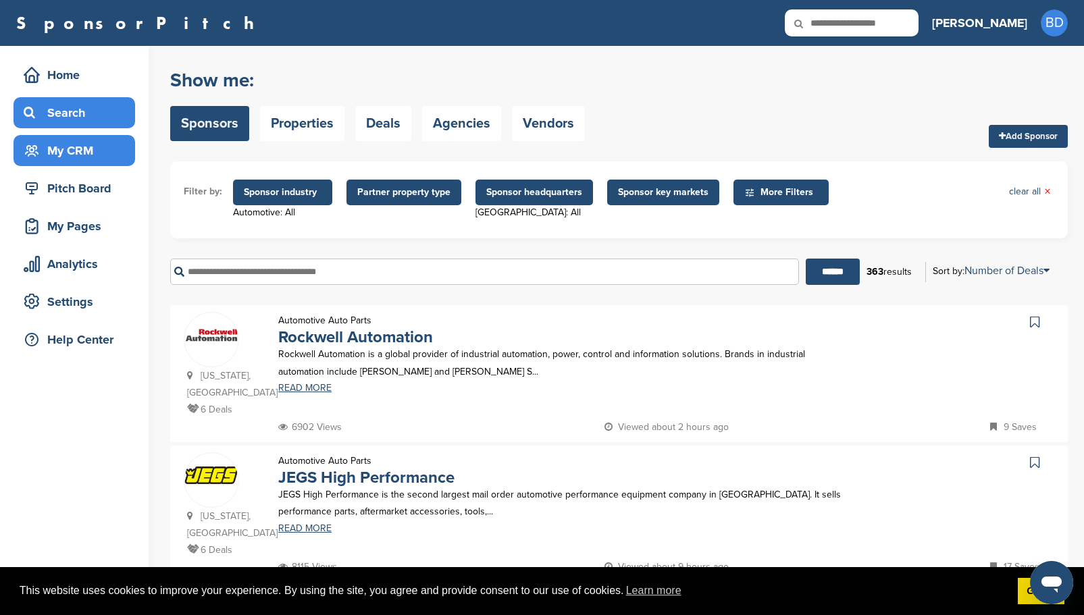
click at [90, 154] on div "My CRM" at bounding box center [77, 150] width 115 height 24
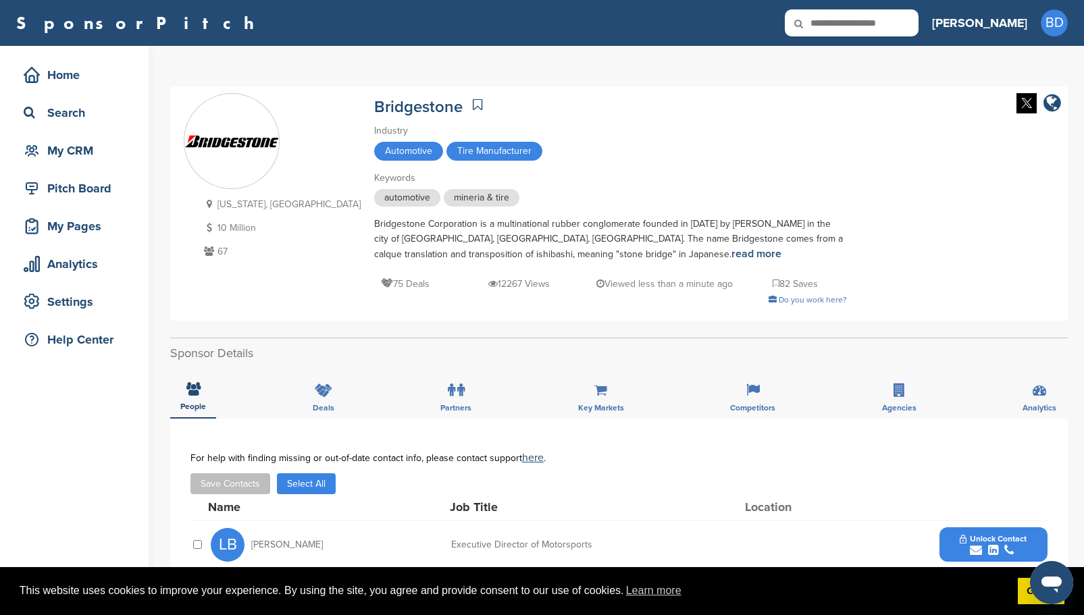
click at [473, 105] on icon at bounding box center [477, 105] width 9 height 14
click at [80, 112] on div "Search" at bounding box center [77, 113] width 115 height 24
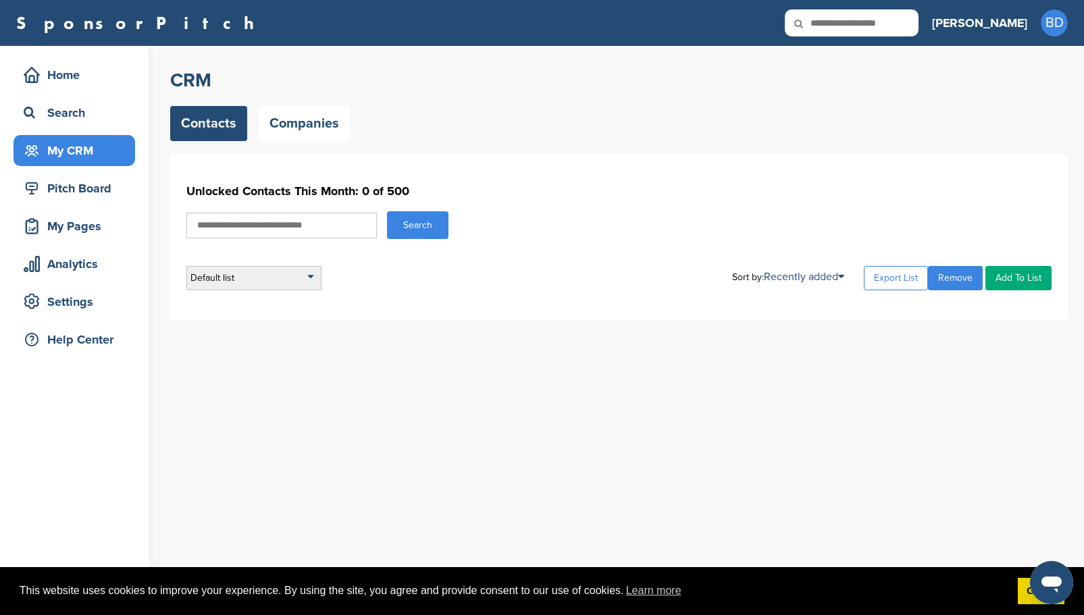
click at [316, 278] on div "Default list" at bounding box center [253, 278] width 135 height 24
click at [419, 288] on div "Default list Default List Sort by: Recently added Last Viewed Company Name Stag…" at bounding box center [618, 278] width 865 height 24
click at [305, 276] on div "Default list" at bounding box center [253, 278] width 135 height 24
click at [394, 303] on div "Unlocked Contacts This Month: 0 of 500 Search Default list Default List Sort by…" at bounding box center [618, 237] width 897 height 165
click at [314, 115] on link "Companies" at bounding box center [304, 123] width 91 height 35
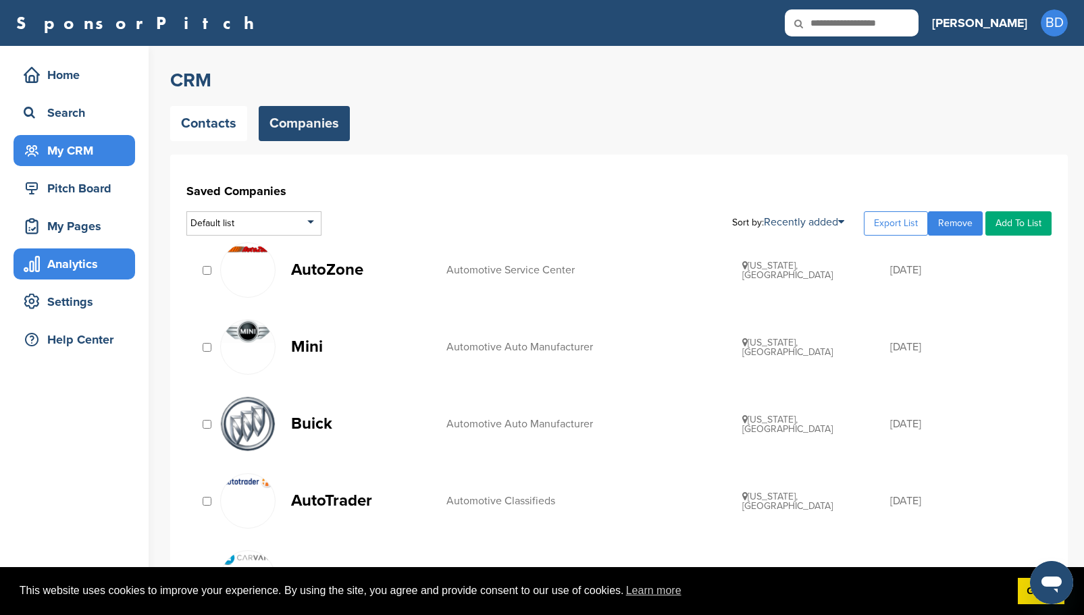
click at [99, 262] on div "Analytics" at bounding box center [77, 264] width 115 height 24
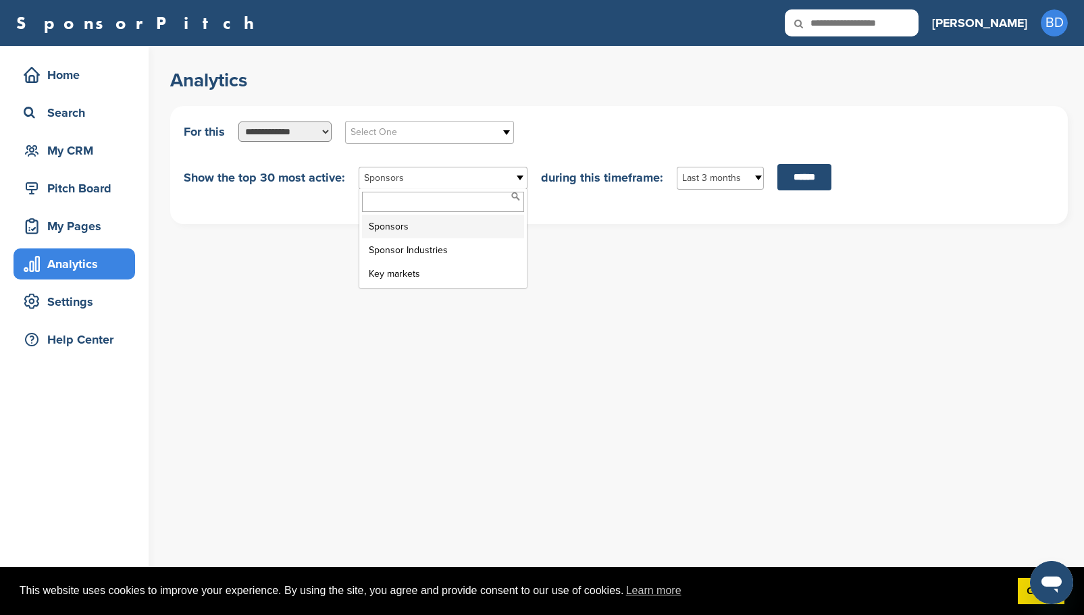
click at [517, 176] on b at bounding box center [521, 178] width 12 height 22
click at [518, 176] on b at bounding box center [521, 178] width 12 height 22
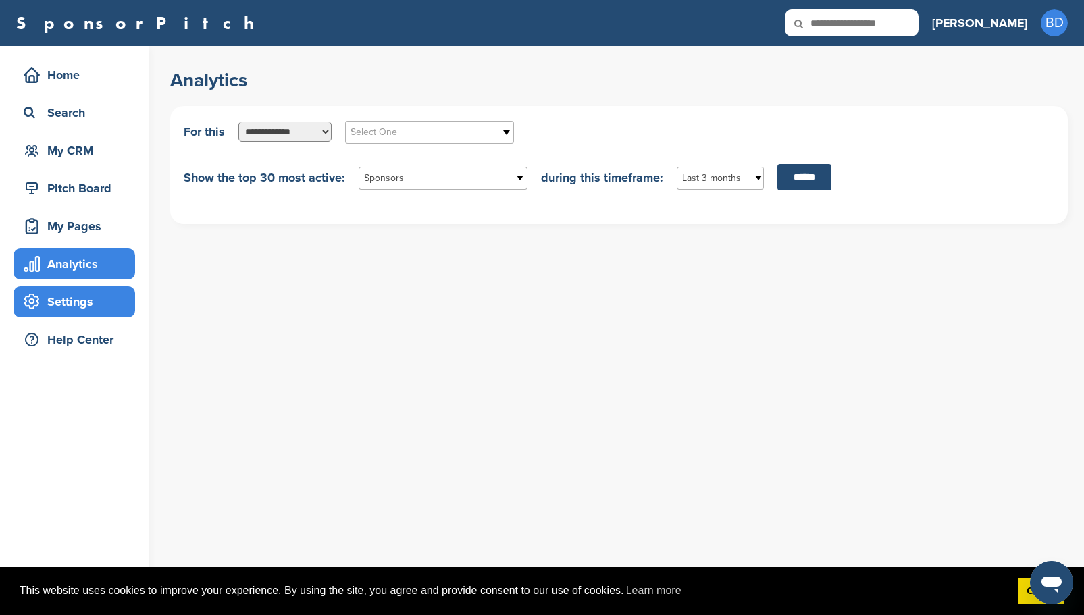
click at [119, 305] on div "Settings" at bounding box center [77, 302] width 115 height 24
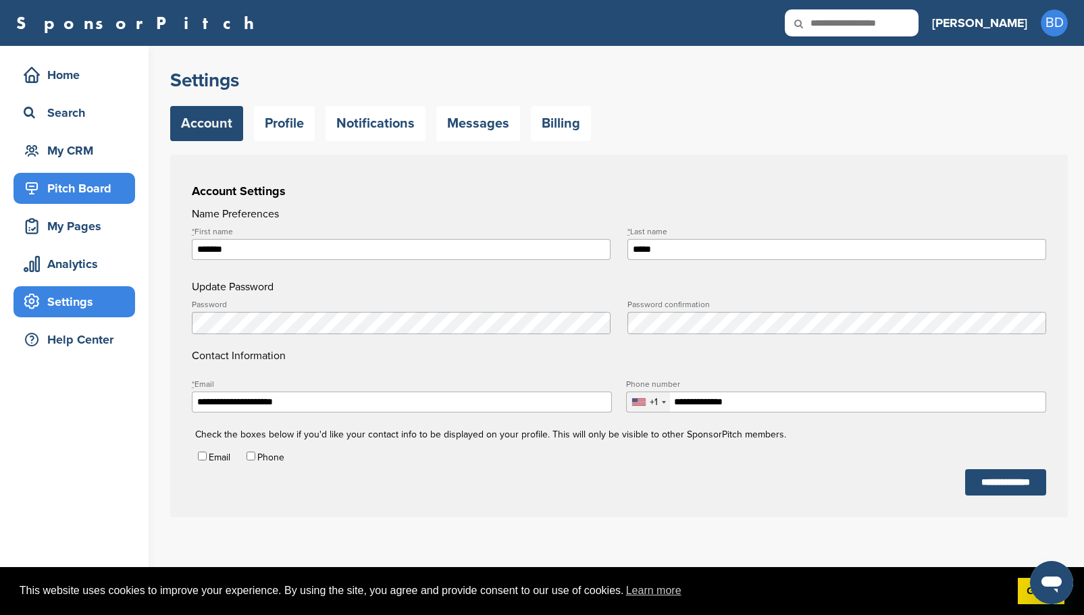
click at [107, 196] on div "Pitch Board" at bounding box center [77, 188] width 115 height 24
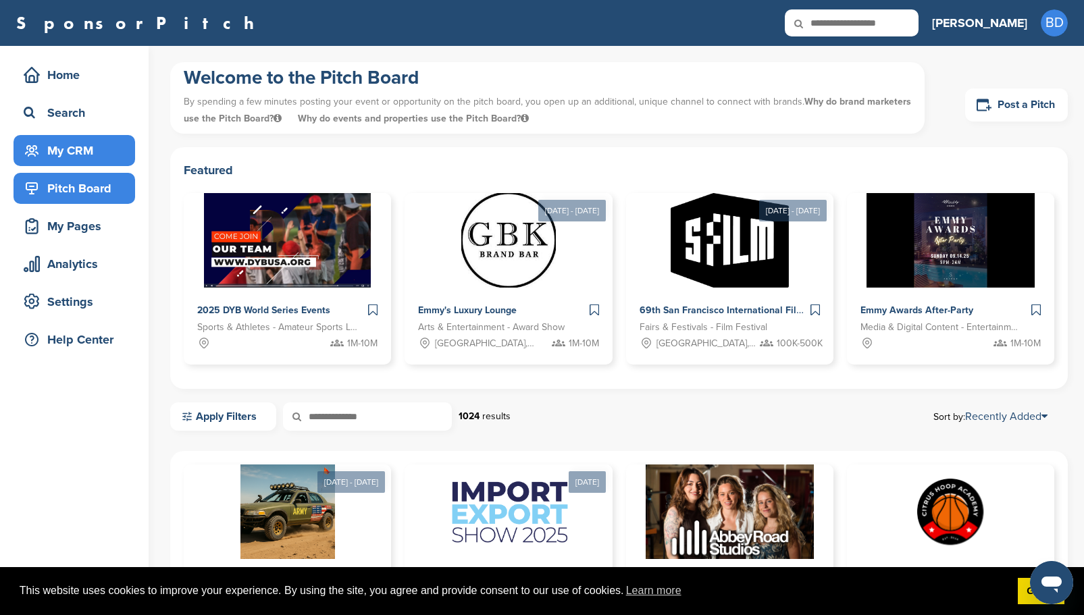
click at [87, 151] on div "My CRM" at bounding box center [77, 150] width 115 height 24
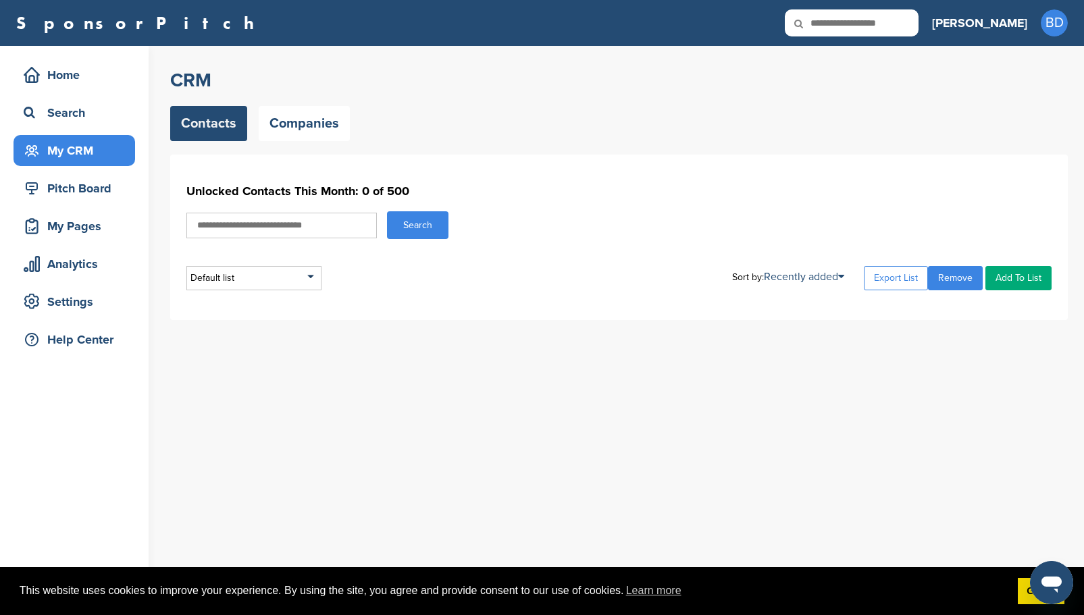
click at [344, 219] on input "text" at bounding box center [281, 226] width 190 height 26
click at [515, 184] on h1 "Unlocked Contacts This Month: 0 of 500" at bounding box center [618, 191] width 865 height 24
click at [307, 129] on link "Companies" at bounding box center [304, 123] width 91 height 35
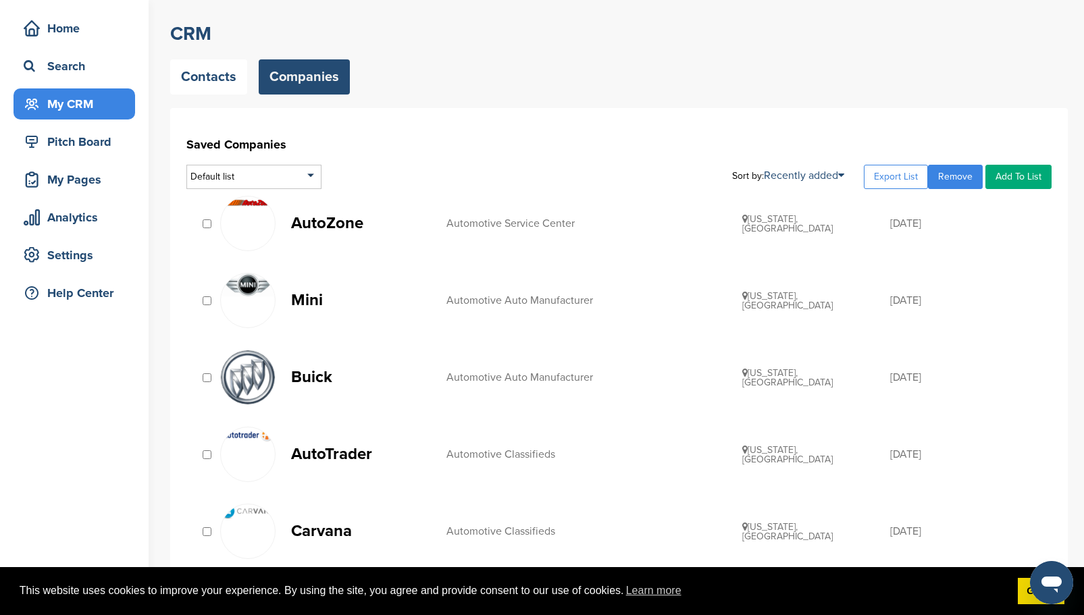
scroll to position [68, 0]
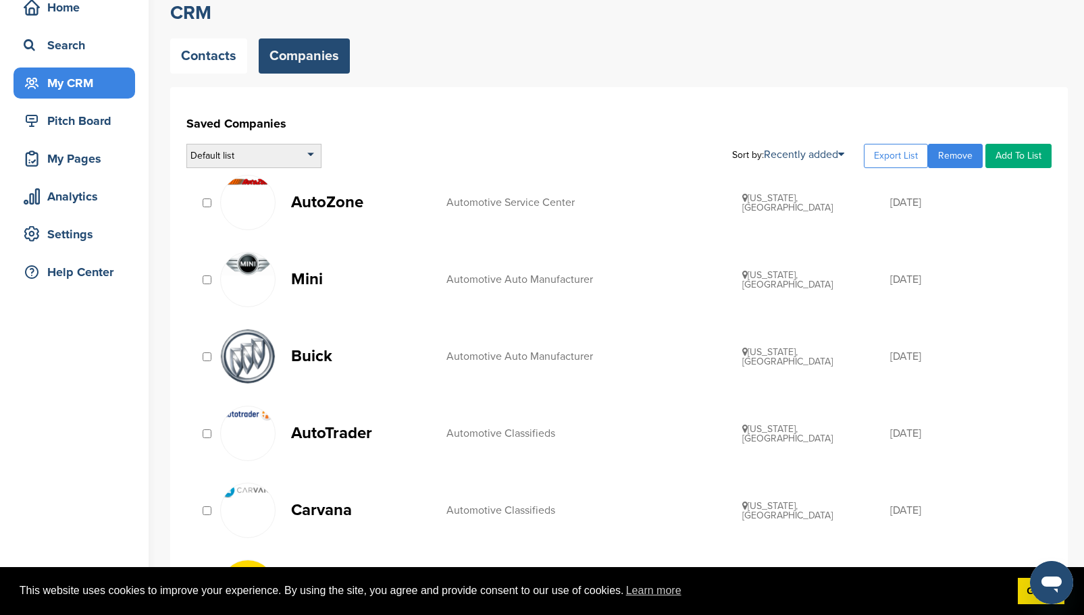
click at [311, 151] on div "Default list" at bounding box center [253, 156] width 135 height 24
click at [612, 156] on div "Default list Default List Auto East Coast Sort by: Recently added Recently adde…" at bounding box center [618, 156] width 865 height 24
click at [1024, 161] on link "Add To List" at bounding box center [1018, 156] width 66 height 24
click at [1019, 150] on link "Add To List" at bounding box center [1018, 156] width 66 height 24
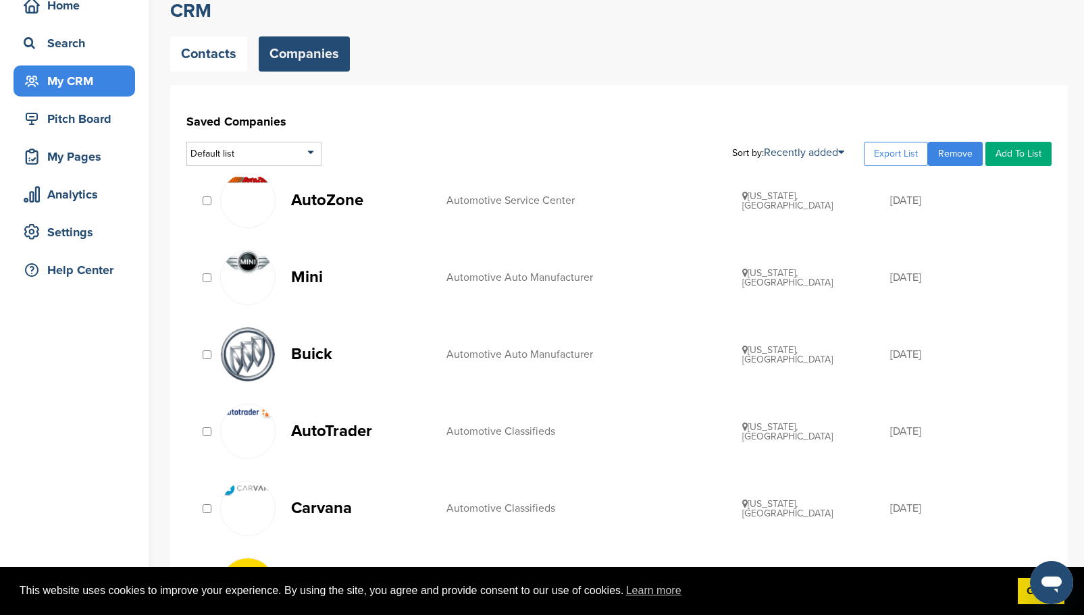
scroll to position [64, 0]
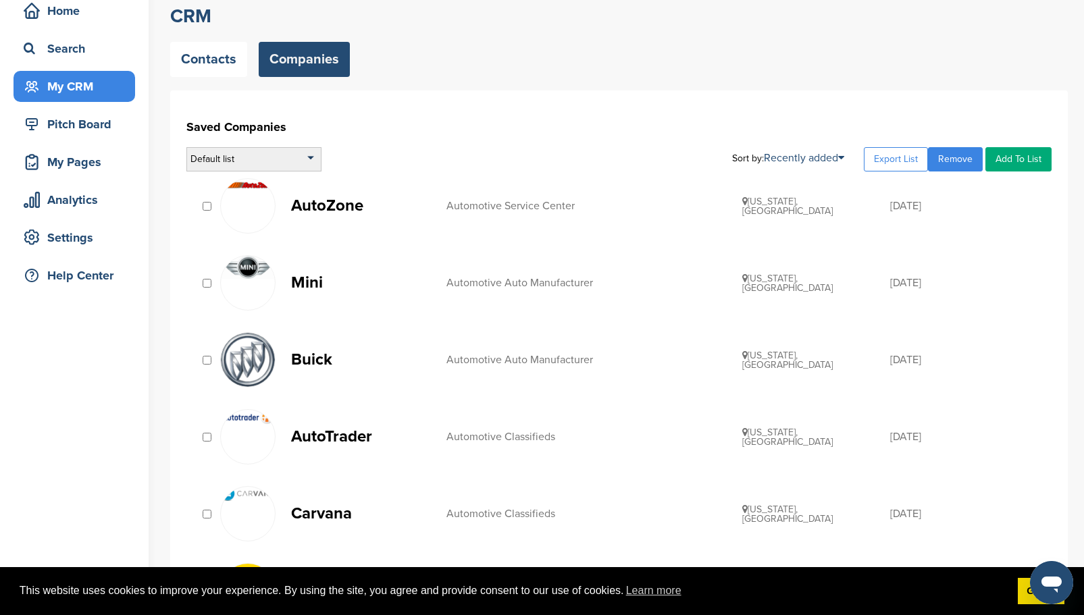
click at [240, 166] on div "Default list" at bounding box center [253, 159] width 135 height 24
click at [414, 147] on div "Default list Default List Auto East Coast Sort by: Recently added Recently adde…" at bounding box center [618, 159] width 865 height 24
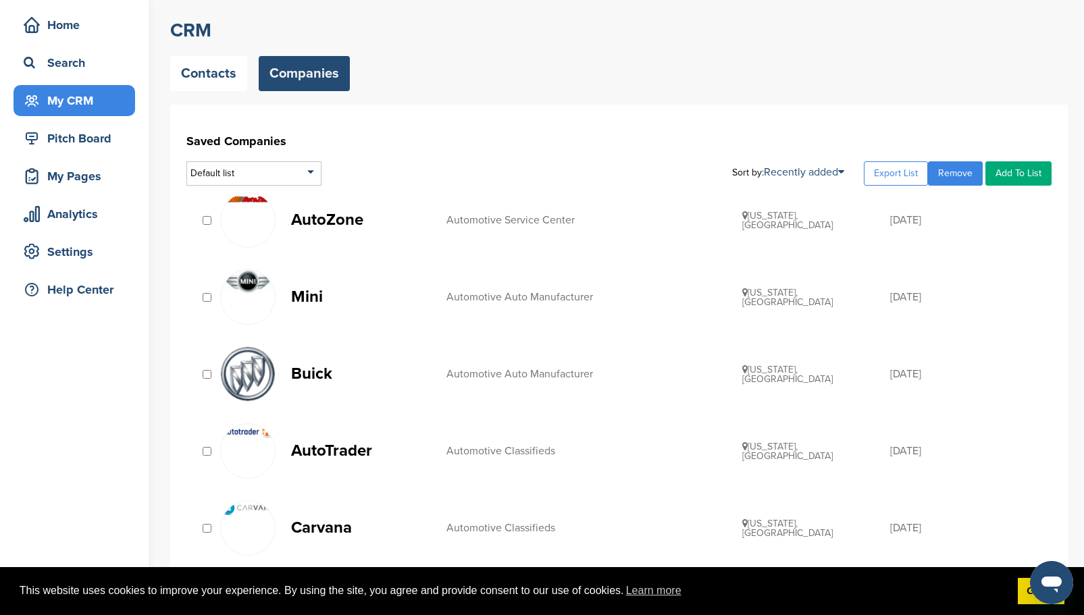
scroll to position [0, 0]
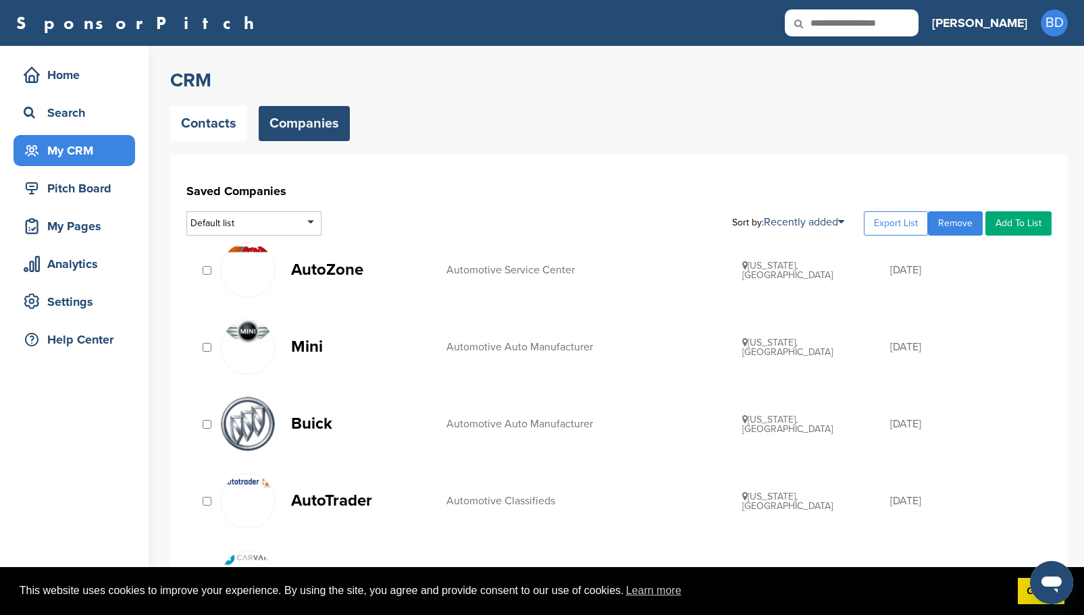
click at [211, 348] on div at bounding box center [207, 347] width 14 height 13
click at [1018, 226] on link "Add To List" at bounding box center [1018, 223] width 66 height 24
click at [958, 269] on li "Auto [GEOGRAPHIC_DATA]" at bounding box center [983, 269] width 127 height 21
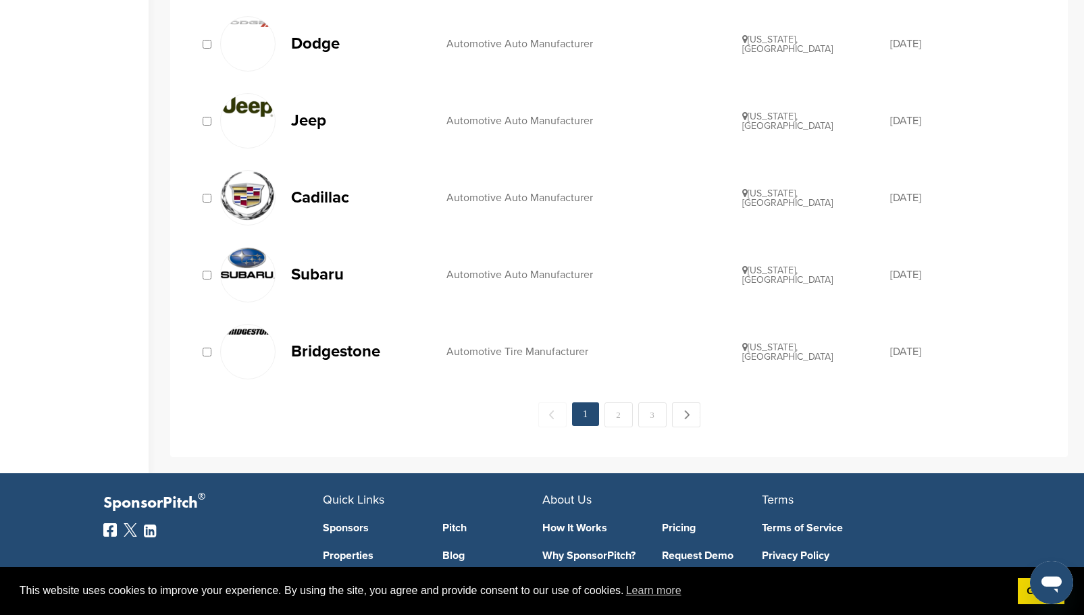
scroll to position [1486, 0]
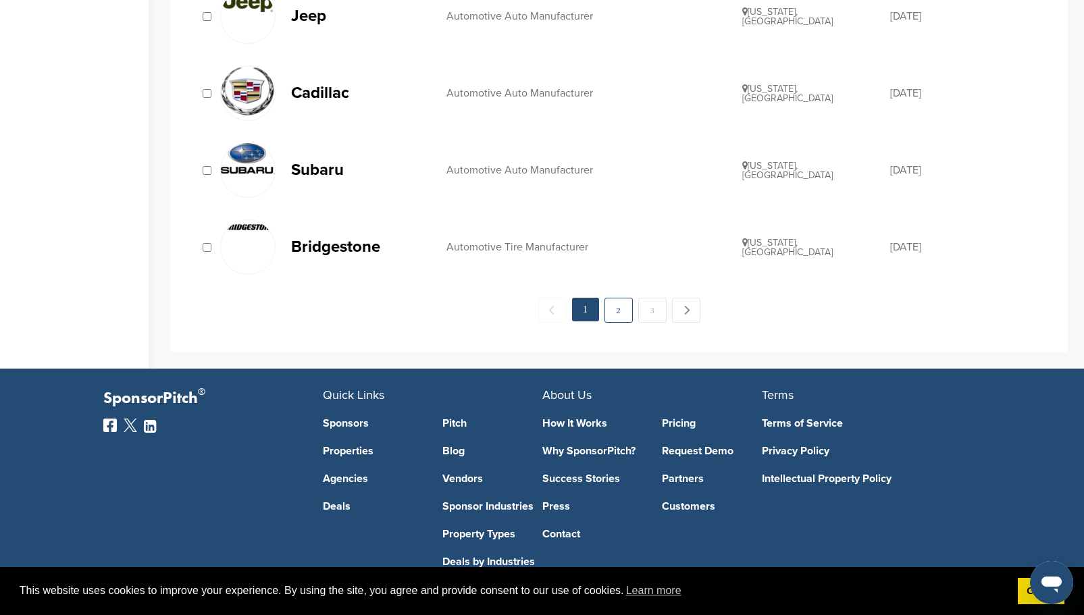
click at [620, 313] on link "2" at bounding box center [618, 310] width 28 height 25
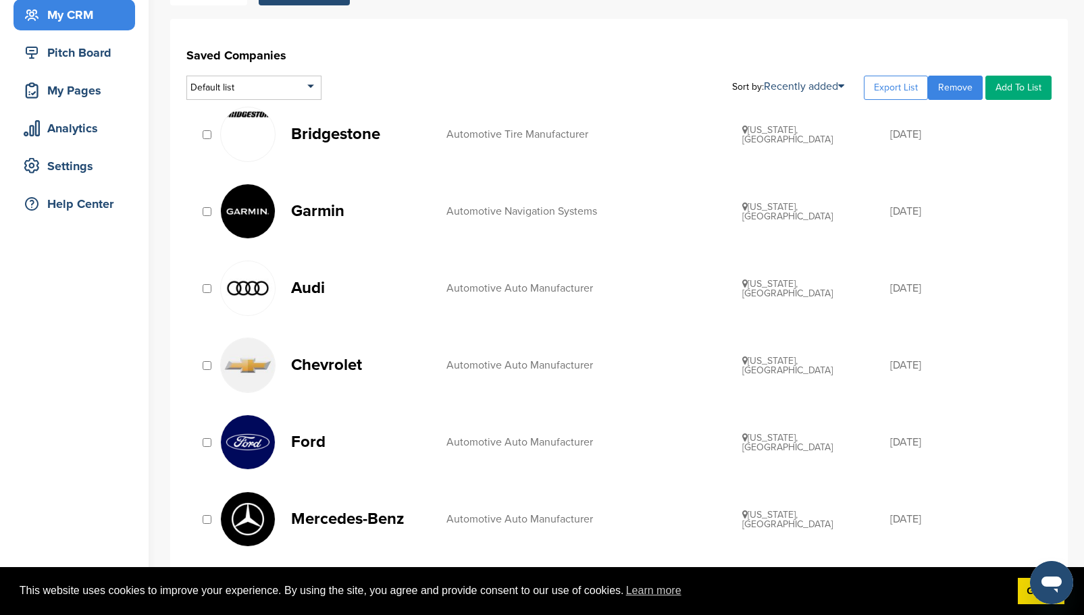
scroll to position [135, 0]
click at [1008, 84] on link "Add To List" at bounding box center [1018, 88] width 66 height 24
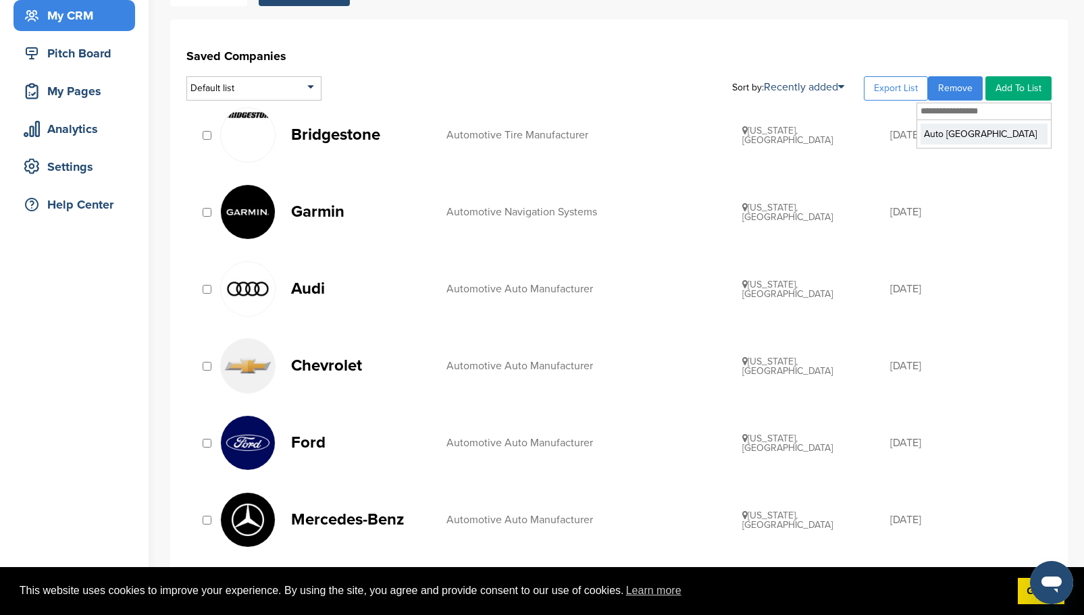
click at [970, 138] on li "Auto [GEOGRAPHIC_DATA]" at bounding box center [983, 134] width 127 height 21
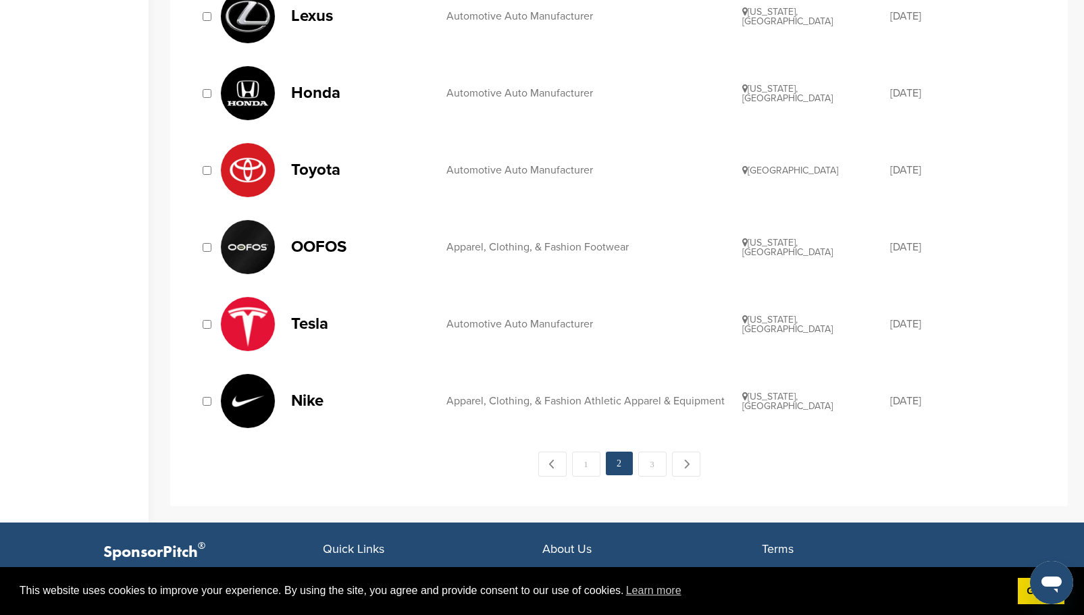
scroll to position [1486, 0]
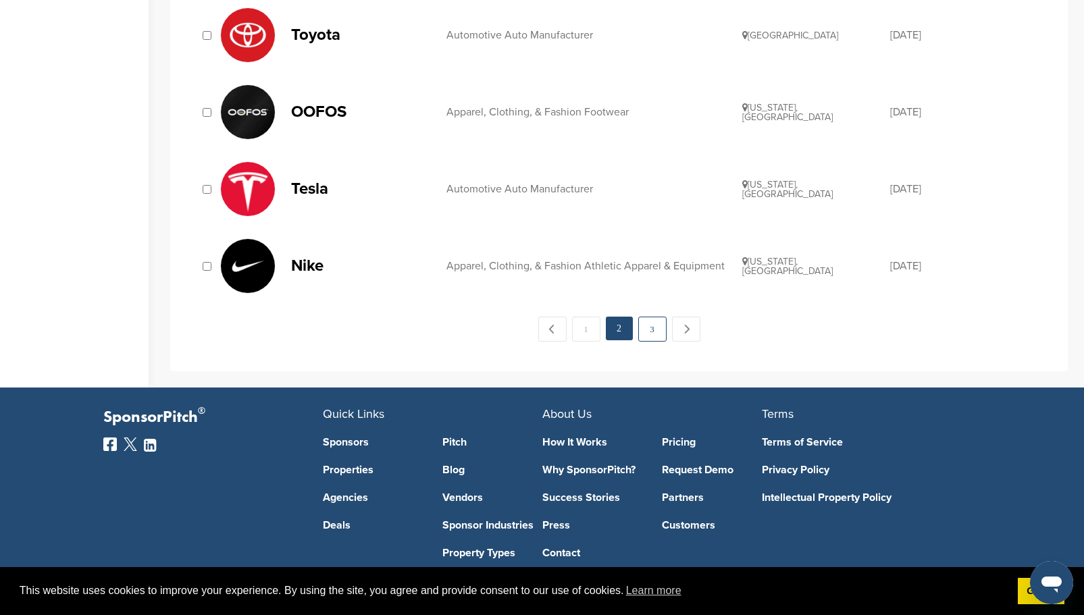
click at [658, 333] on link "3" at bounding box center [652, 329] width 28 height 25
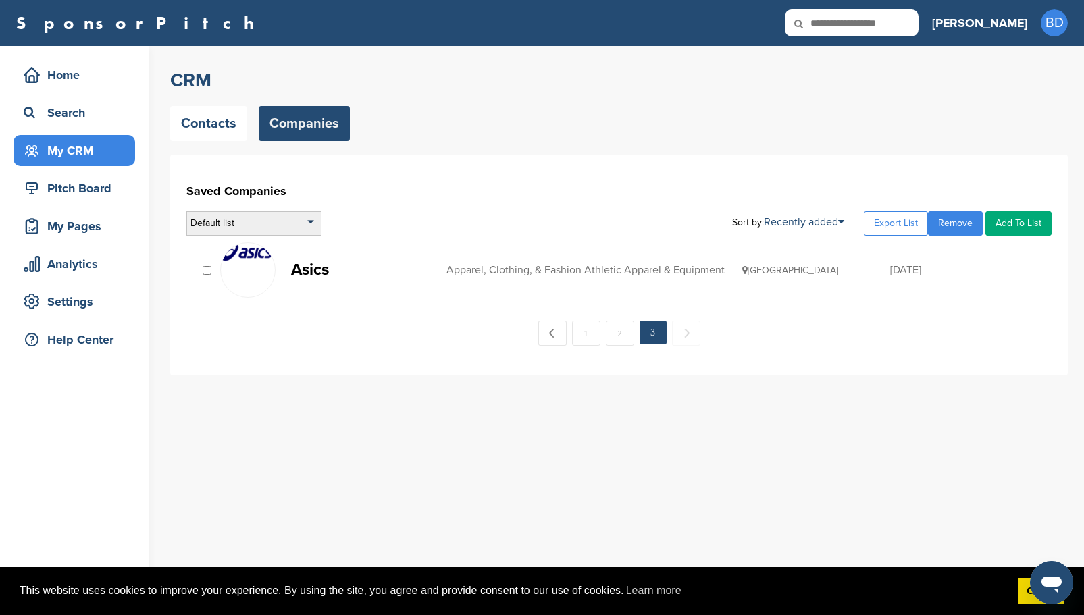
click at [284, 222] on div "Default list" at bounding box center [253, 223] width 135 height 24
click at [229, 268] on li "Default List" at bounding box center [253, 263] width 127 height 21
click at [310, 223] on div "Default list" at bounding box center [253, 223] width 135 height 24
click at [268, 285] on li "Auto [GEOGRAPHIC_DATA]" at bounding box center [253, 283] width 127 height 21
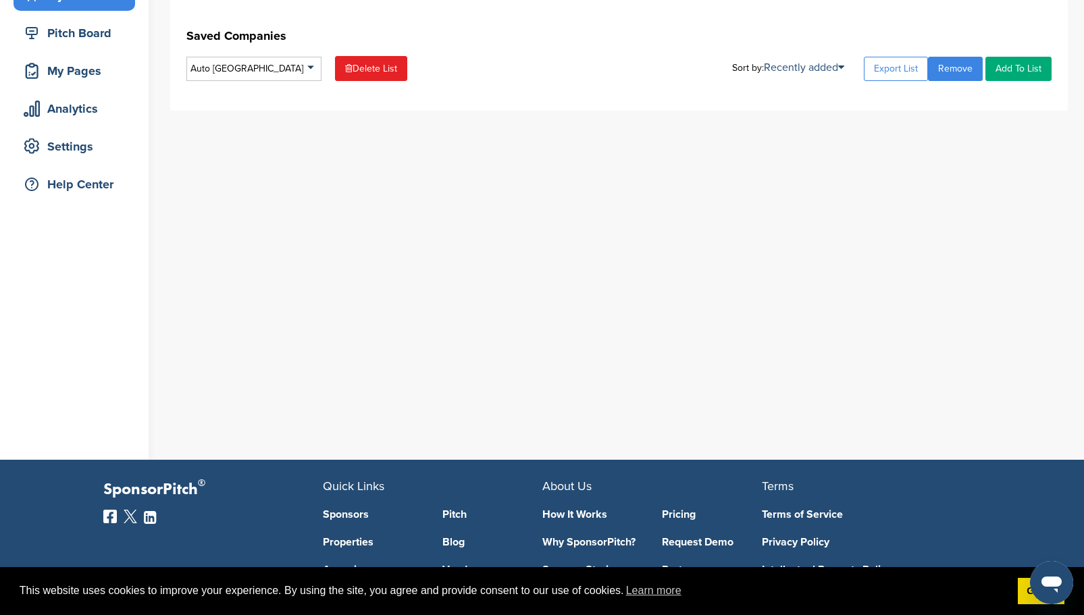
scroll to position [41, 0]
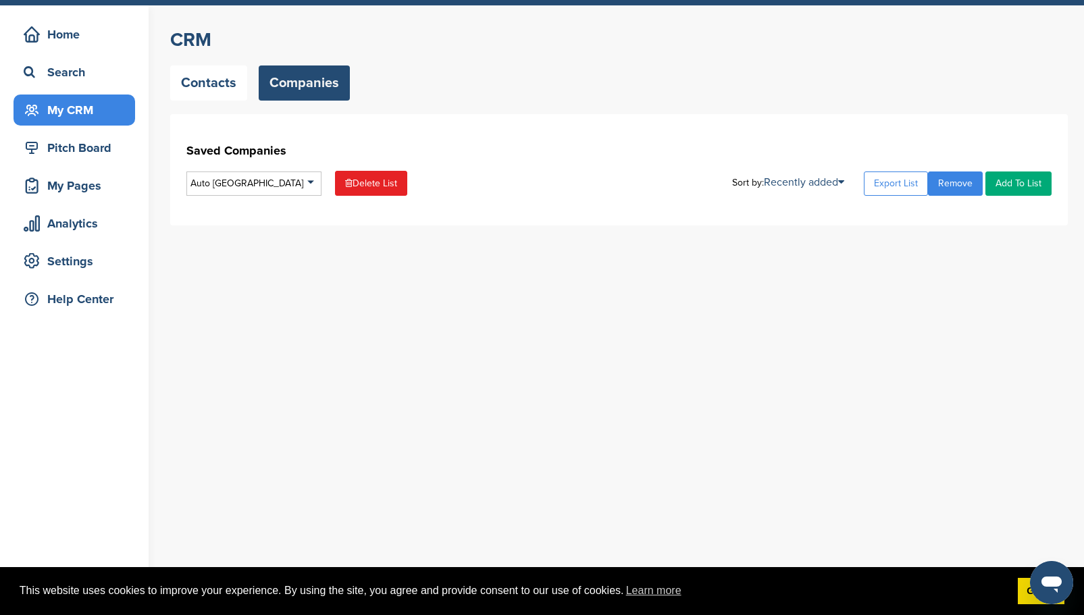
click at [340, 258] on div "CRM Contacts Companies Saved Companies Auto East Coast Default List Auto East C…" at bounding box center [627, 289] width 914 height 569
drag, startPoint x: 317, startPoint y: 323, endPoint x: 319, endPoint y: 296, distance: 27.1
click at [317, 323] on div "CRM Contacts Companies Saved Companies Auto East Coast Default List Auto East C…" at bounding box center [627, 289] width 914 height 569
click at [217, 85] on link "Contacts" at bounding box center [208, 83] width 77 height 35
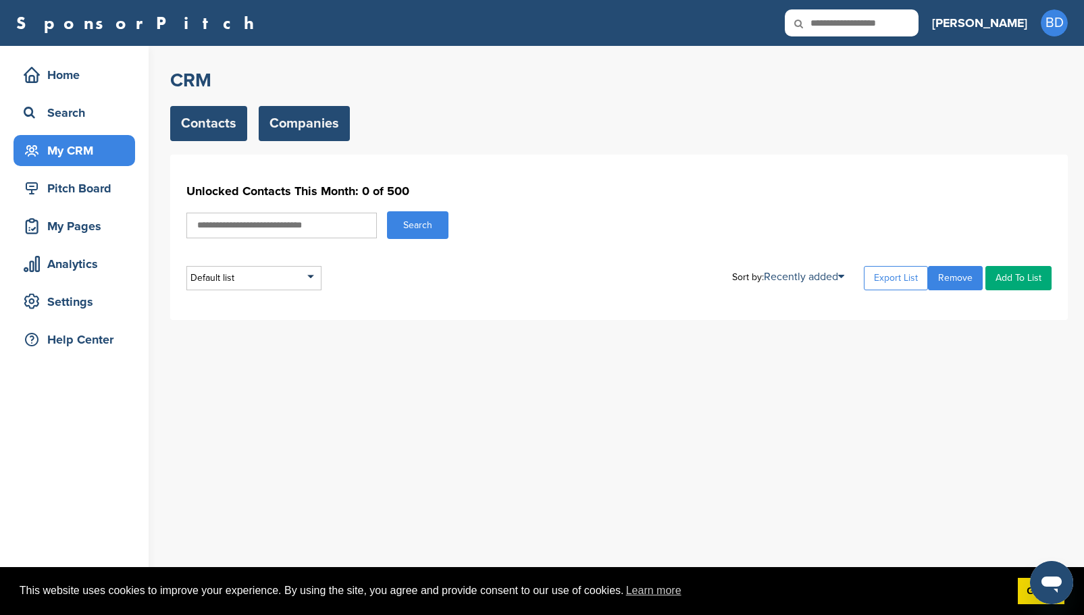
click at [306, 115] on link "Companies" at bounding box center [304, 123] width 91 height 35
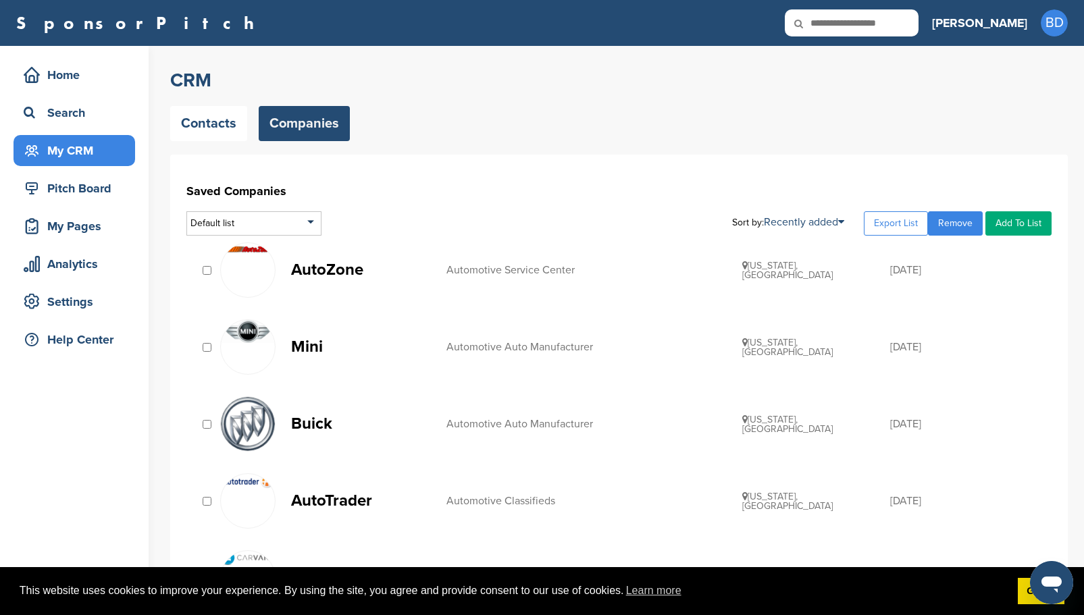
click at [1012, 220] on link "Add To List" at bounding box center [1018, 223] width 66 height 24
click at [964, 271] on li "Auto [GEOGRAPHIC_DATA]" at bounding box center [983, 269] width 127 height 21
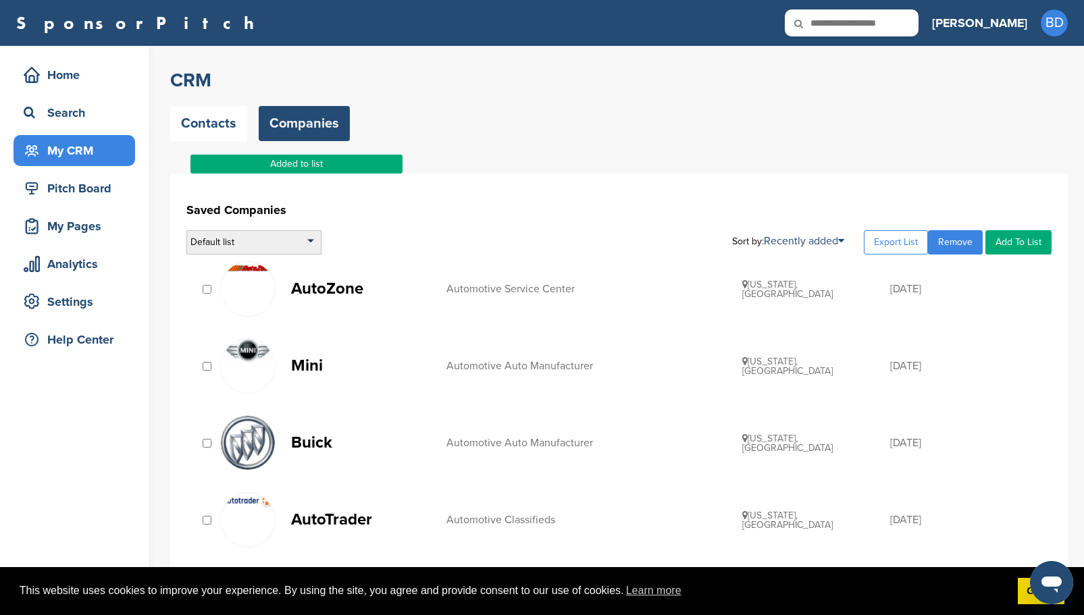
click at [304, 240] on div "Default list" at bounding box center [253, 242] width 135 height 24
click at [259, 298] on li "Auto [GEOGRAPHIC_DATA]" at bounding box center [253, 302] width 127 height 21
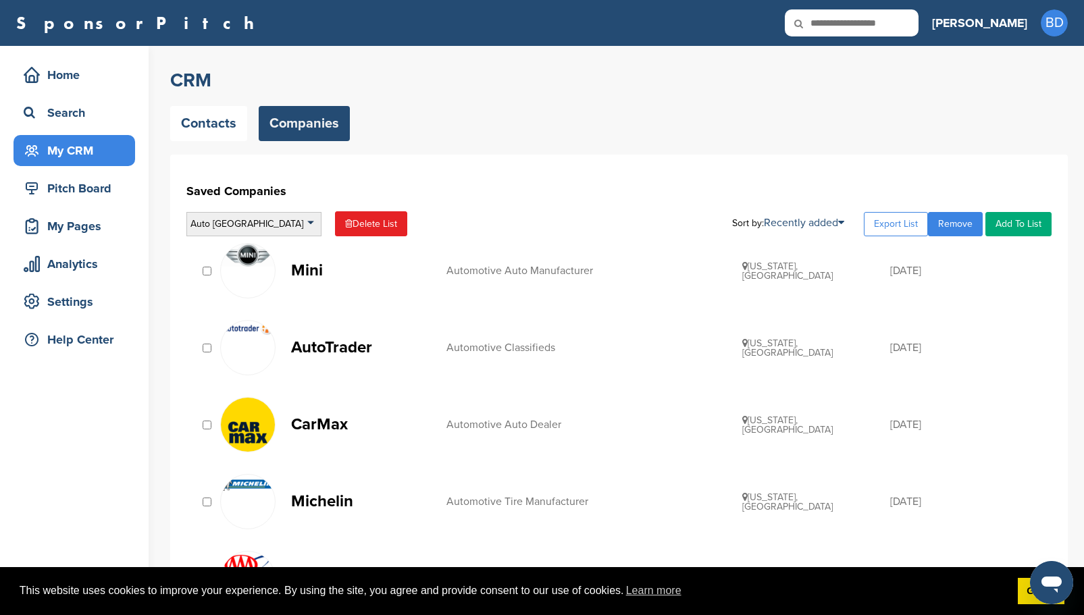
click at [297, 220] on div "Auto [GEOGRAPHIC_DATA]" at bounding box center [253, 224] width 135 height 24
click at [259, 266] on li "Default List" at bounding box center [253, 263] width 127 height 21
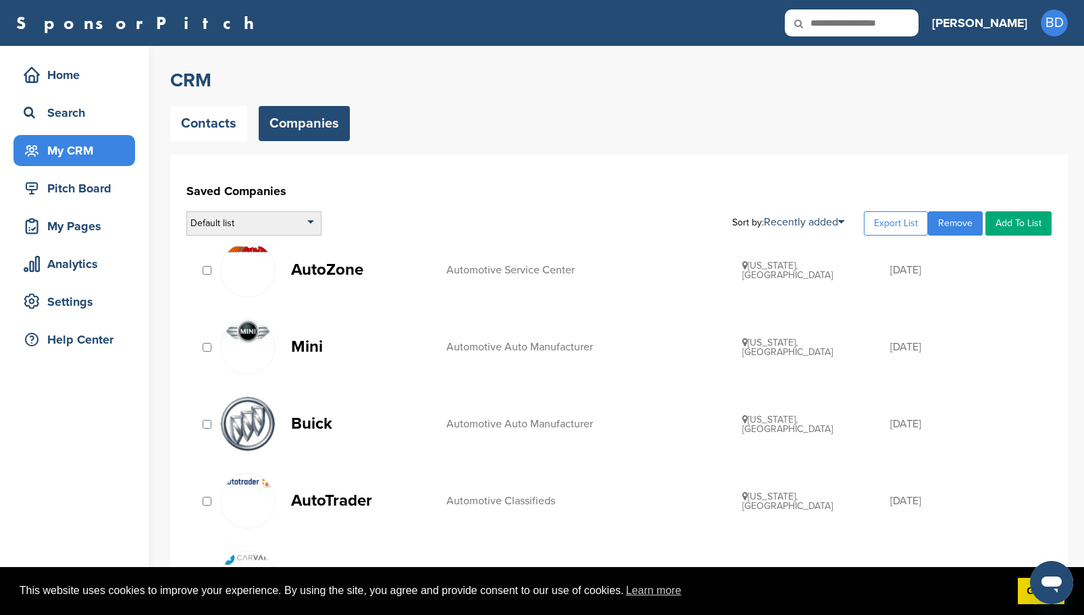
click at [307, 221] on div "Default list" at bounding box center [253, 223] width 135 height 24
click at [232, 241] on input "text" at bounding box center [254, 240] width 134 height 17
click at [284, 240] on input "**********" at bounding box center [254, 240] width 134 height 17
type input "**********"
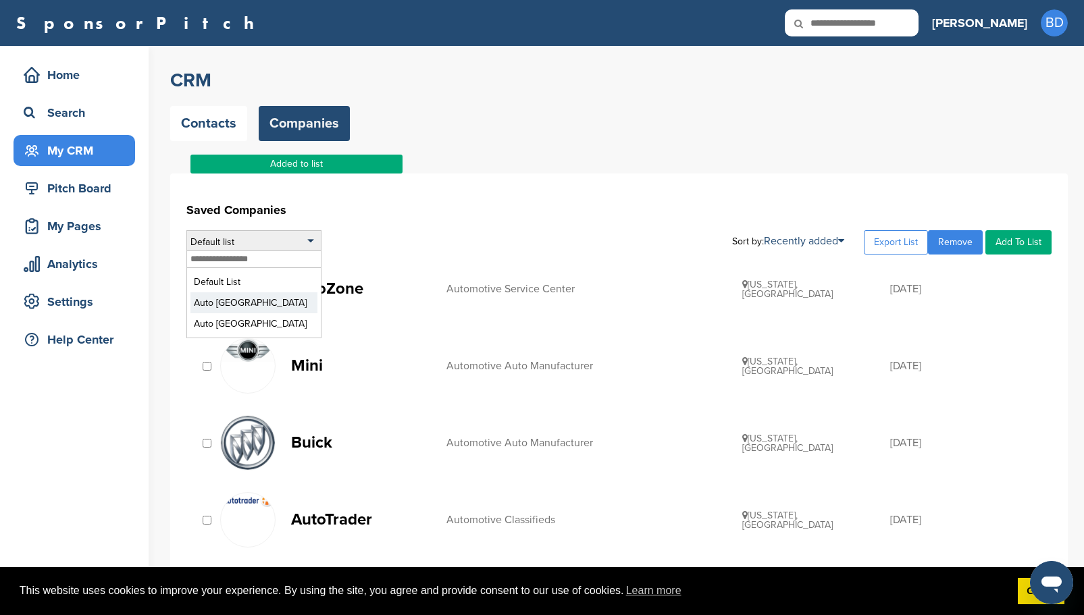
click at [262, 301] on li "Auto [GEOGRAPHIC_DATA]" at bounding box center [253, 302] width 127 height 21
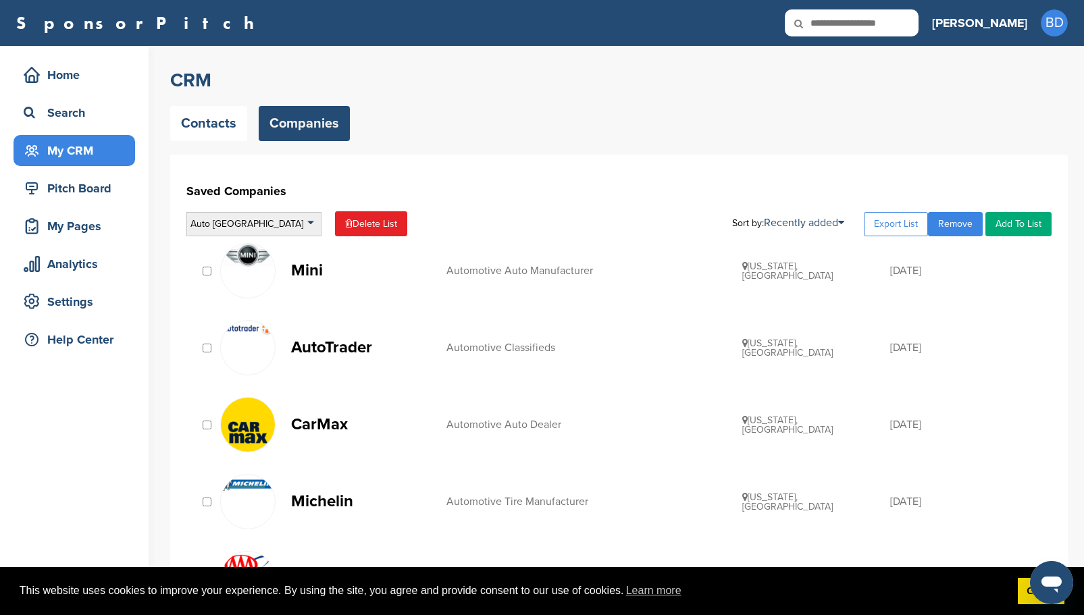
click at [267, 221] on div "Auto [GEOGRAPHIC_DATA]" at bounding box center [253, 224] width 135 height 24
click at [259, 301] on li "Auto [GEOGRAPHIC_DATA]" at bounding box center [253, 305] width 127 height 21
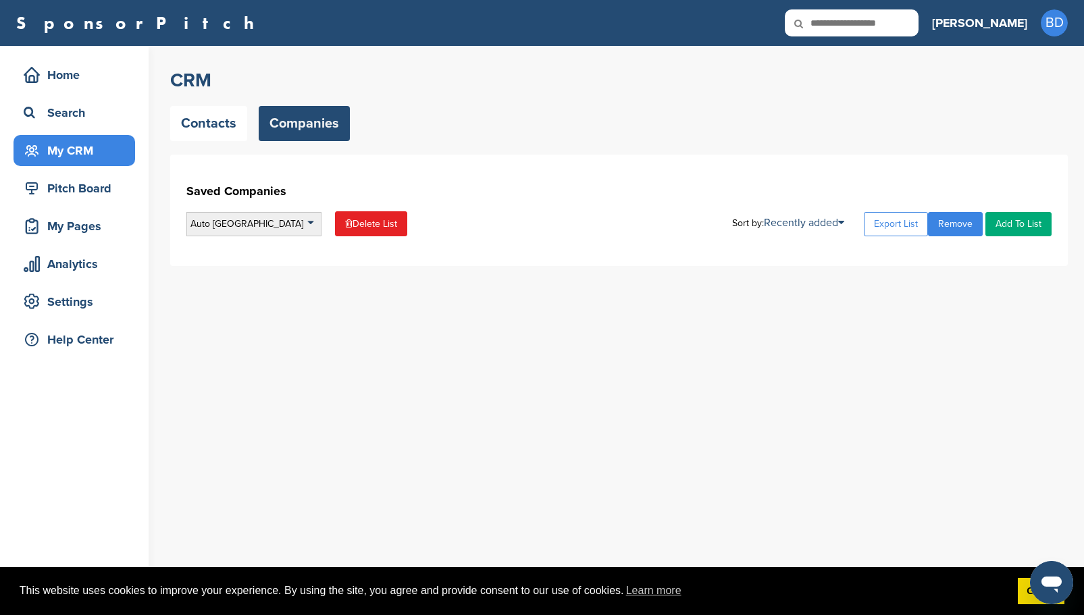
click at [253, 227] on div "Auto West Coast" at bounding box center [253, 224] width 135 height 24
click at [259, 265] on li "Default List" at bounding box center [253, 263] width 127 height 21
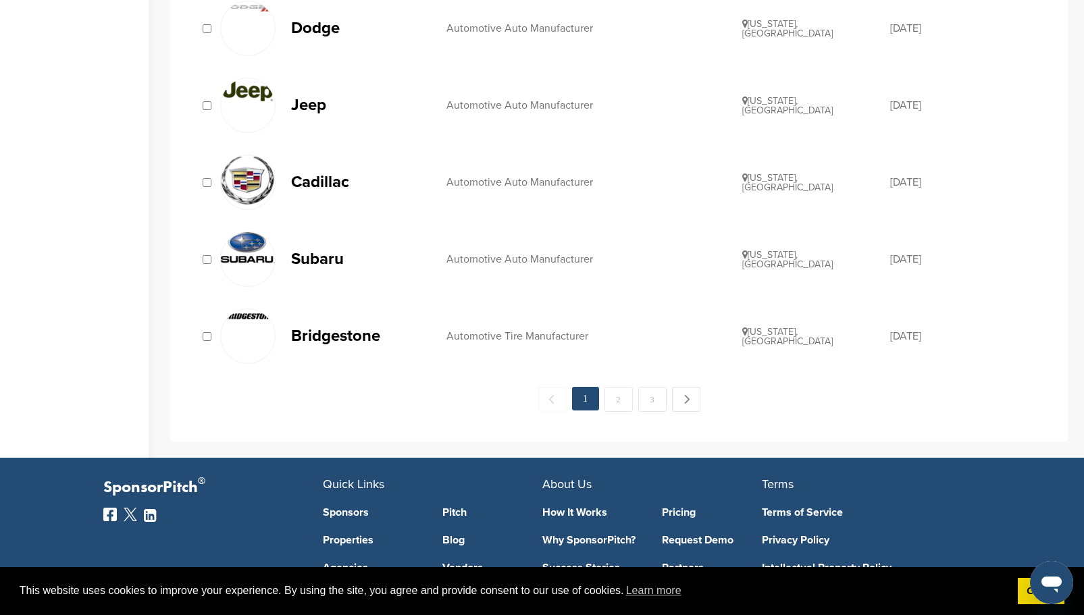
scroll to position [1418, 0]
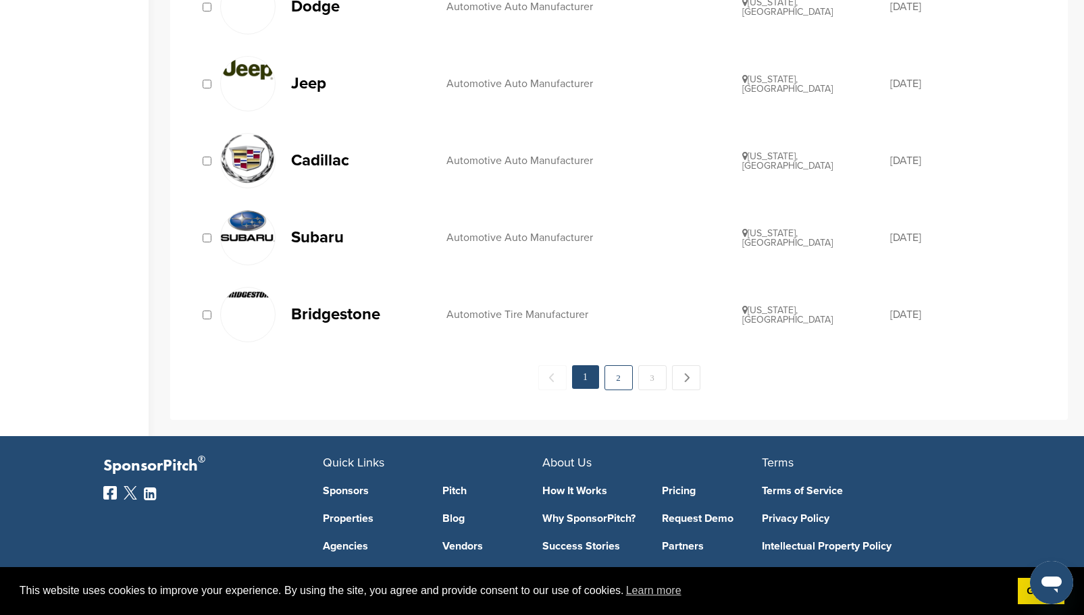
click at [613, 377] on link "2" at bounding box center [618, 377] width 28 height 25
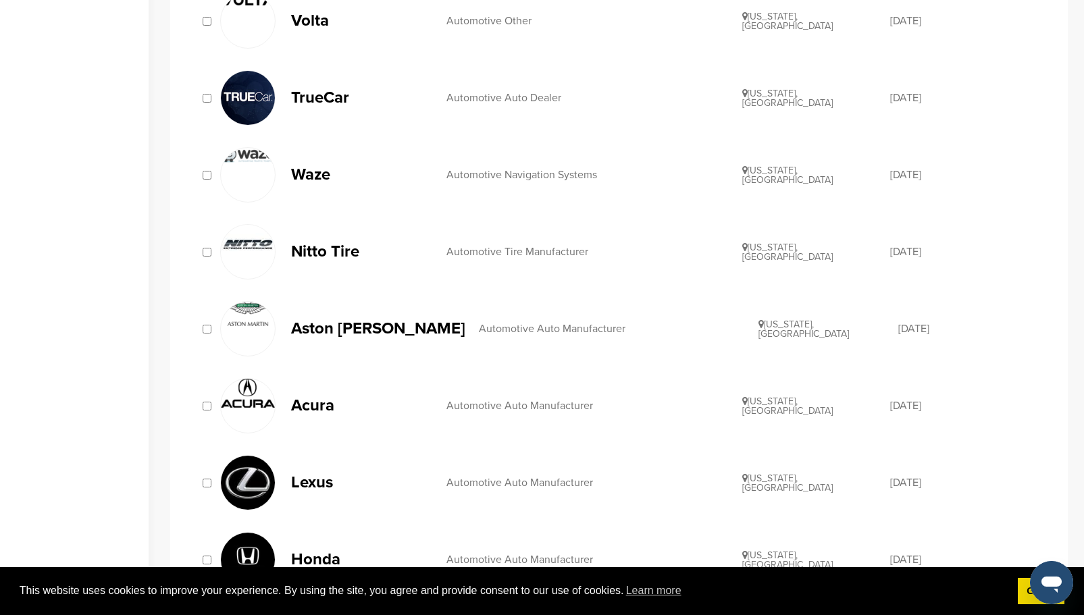
scroll to position [878, 0]
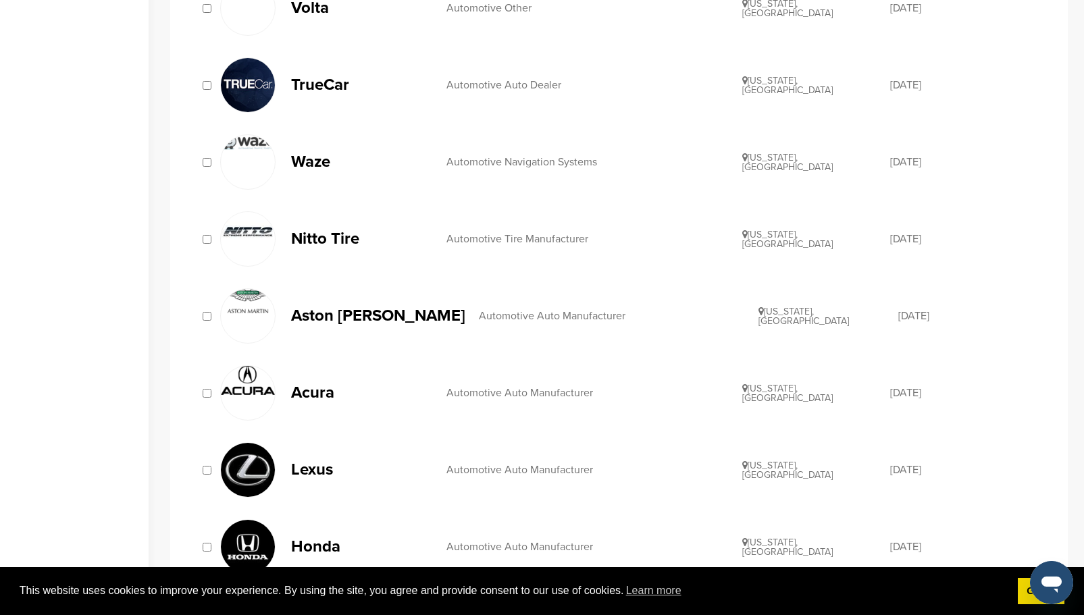
click at [212, 394] on div at bounding box center [207, 393] width 14 height 13
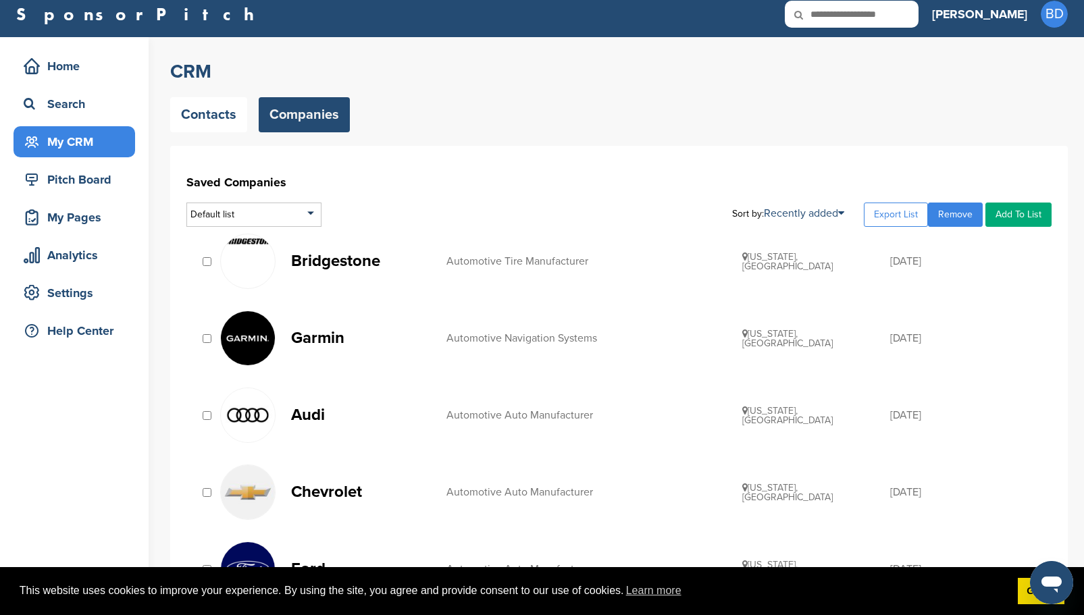
scroll to position [0, 0]
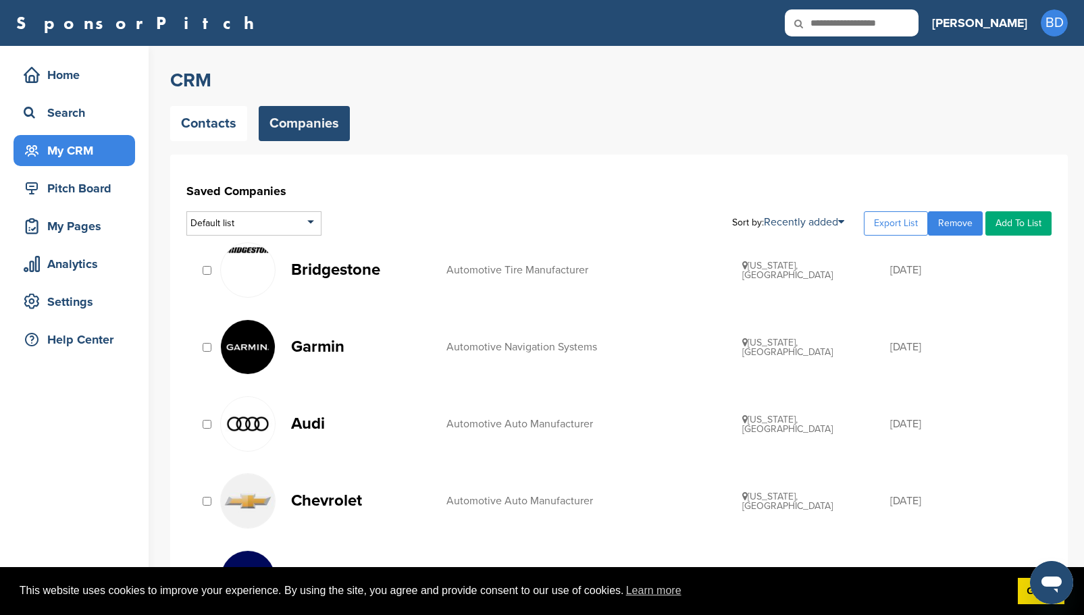
click at [1010, 227] on link "Add To List" at bounding box center [1018, 223] width 66 height 24
click at [956, 291] on li "Auto [GEOGRAPHIC_DATA]" at bounding box center [983, 290] width 127 height 21
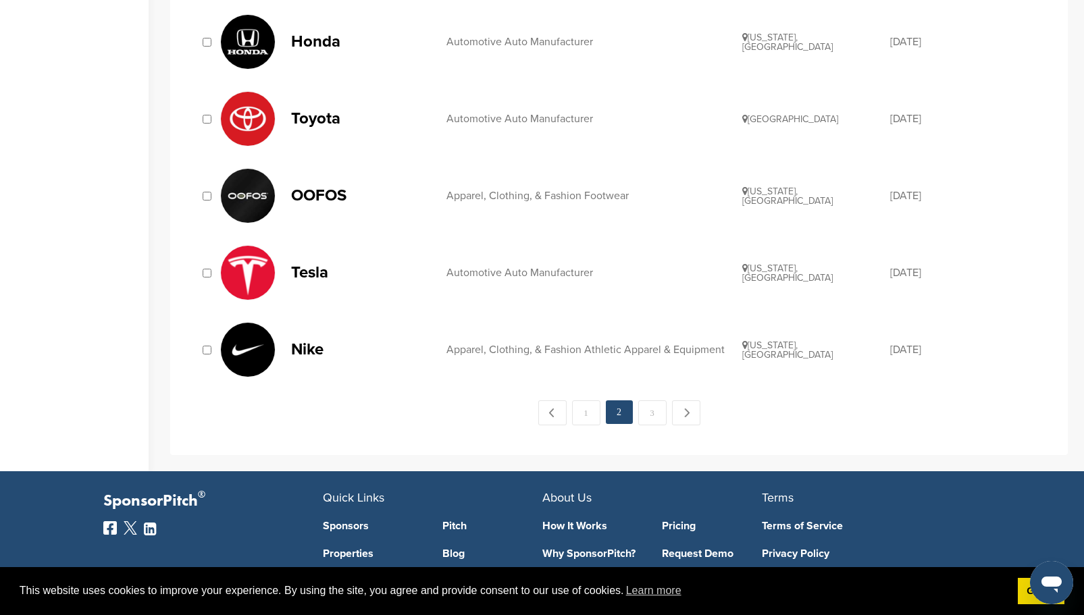
scroll to position [1418, 0]
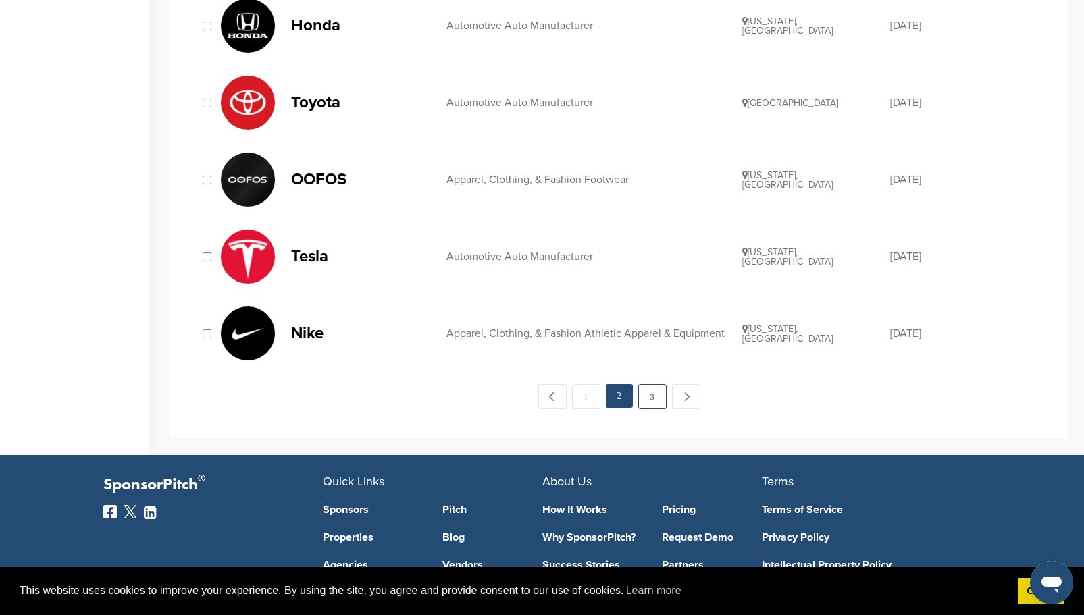
click at [651, 394] on link "3" at bounding box center [652, 396] width 28 height 25
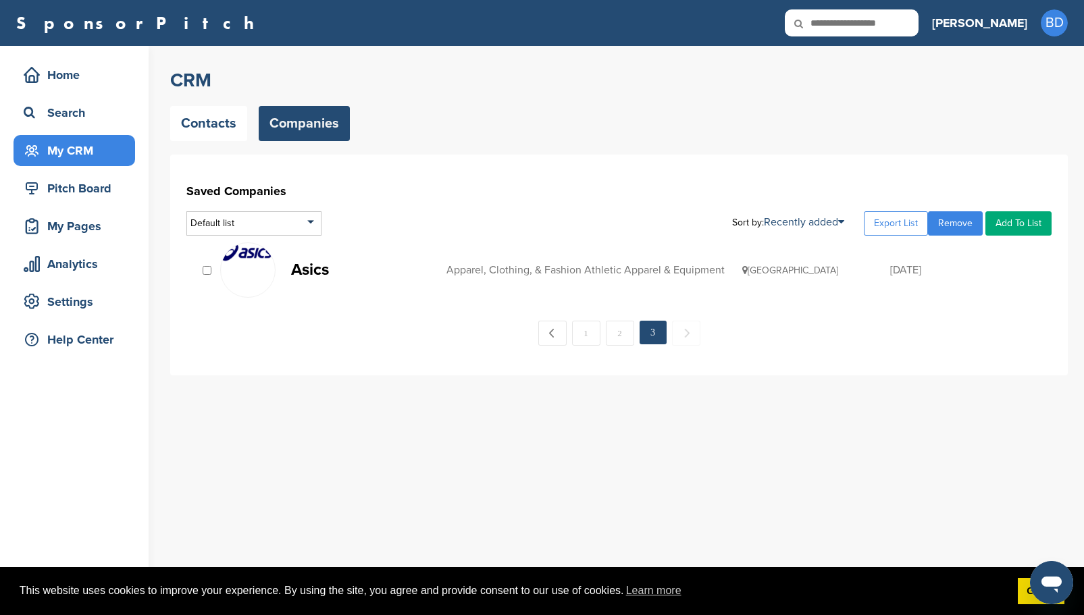
click at [839, 319] on div "Asics Apparel, Clothing, & Fashion Athletic Apparel & Equipment Japan 11/06/201…" at bounding box center [618, 291] width 865 height 110
click at [288, 219] on div "Default list" at bounding box center [253, 223] width 135 height 24
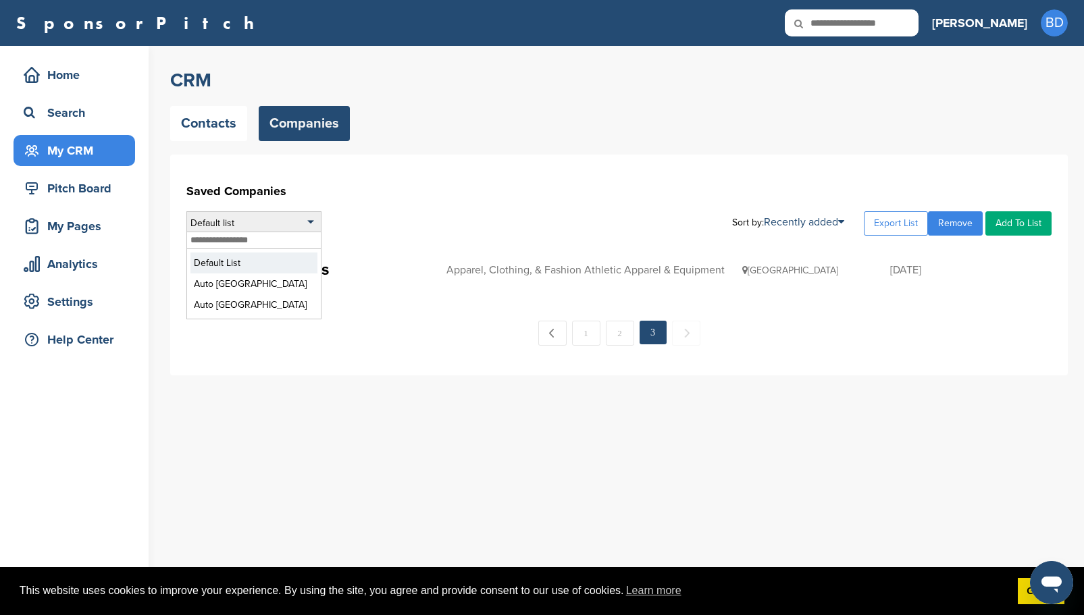
click at [273, 265] on li "Default List" at bounding box center [253, 263] width 127 height 21
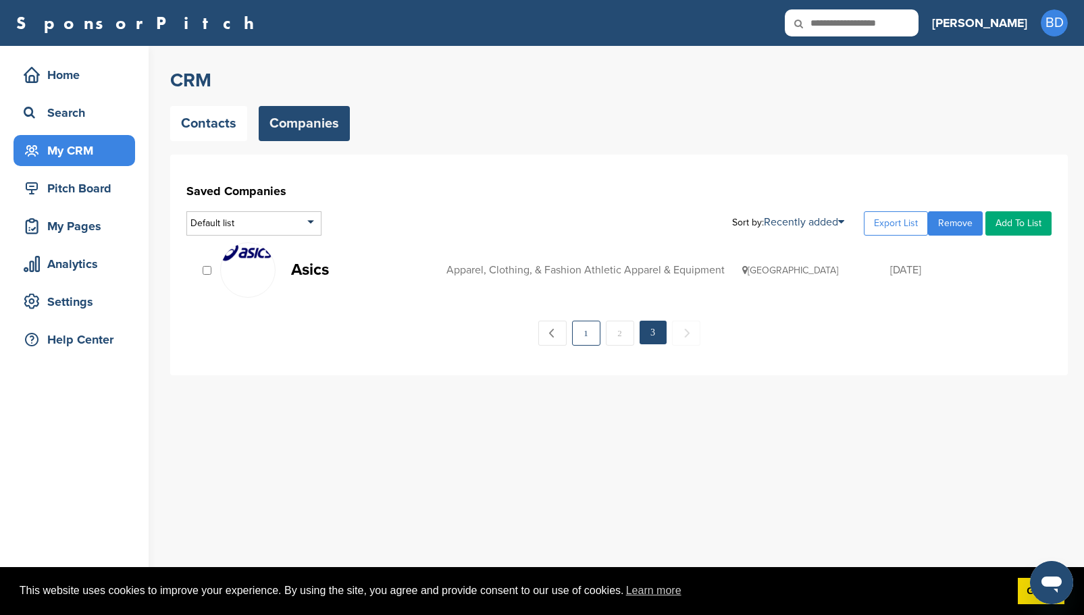
click at [579, 329] on link "1" at bounding box center [586, 333] width 28 height 25
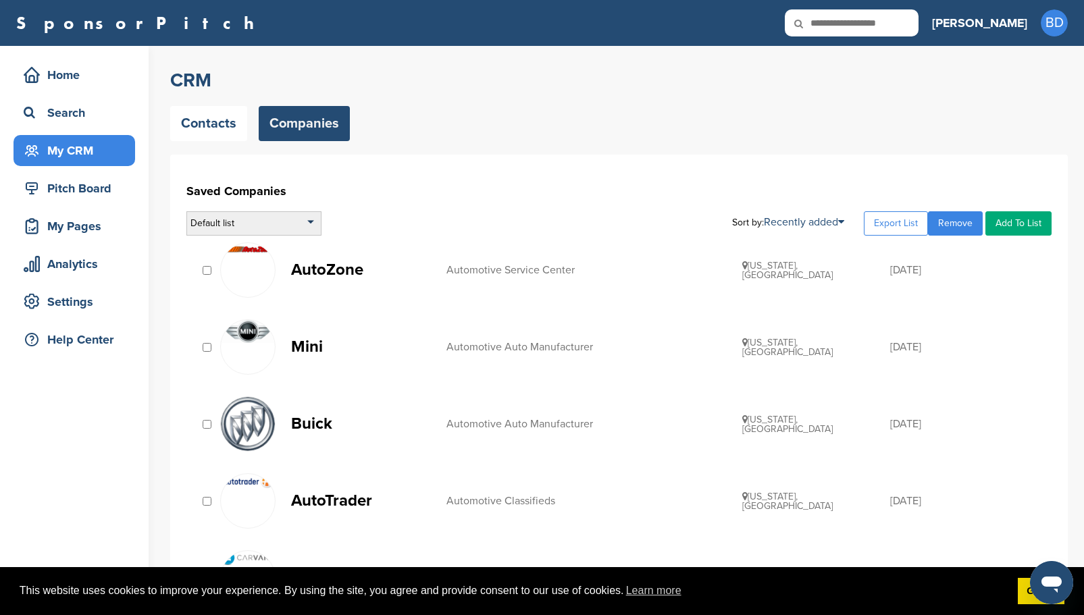
click at [309, 221] on div "Default list" at bounding box center [253, 223] width 135 height 24
click at [271, 280] on li "Auto [GEOGRAPHIC_DATA]" at bounding box center [253, 283] width 127 height 21
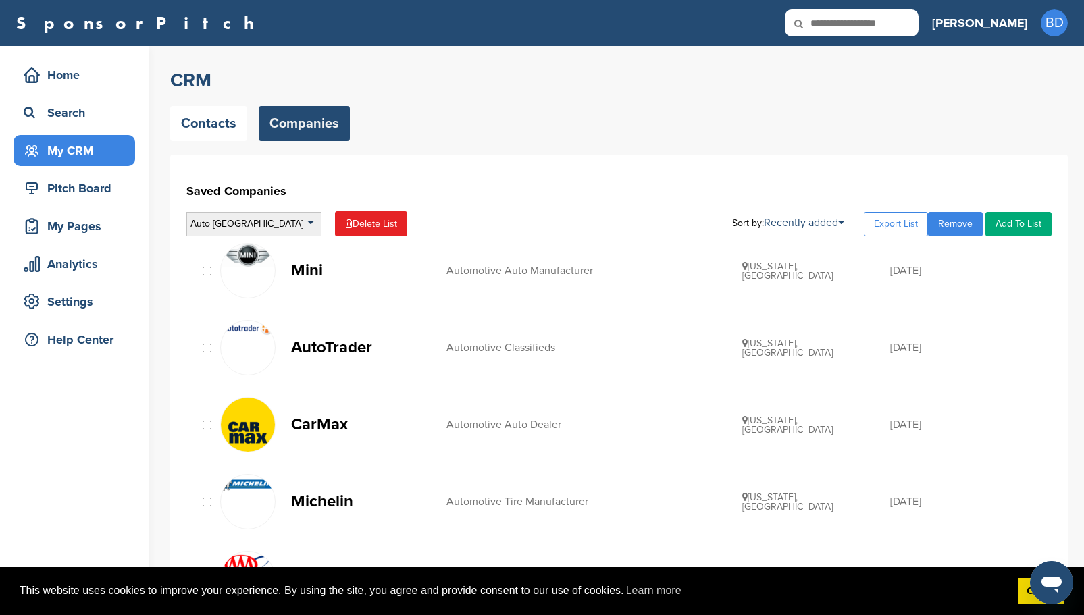
click at [309, 220] on div "Auto [GEOGRAPHIC_DATA]" at bounding box center [253, 224] width 135 height 24
click at [267, 305] on li "Auto [GEOGRAPHIC_DATA]" at bounding box center [253, 305] width 127 height 21
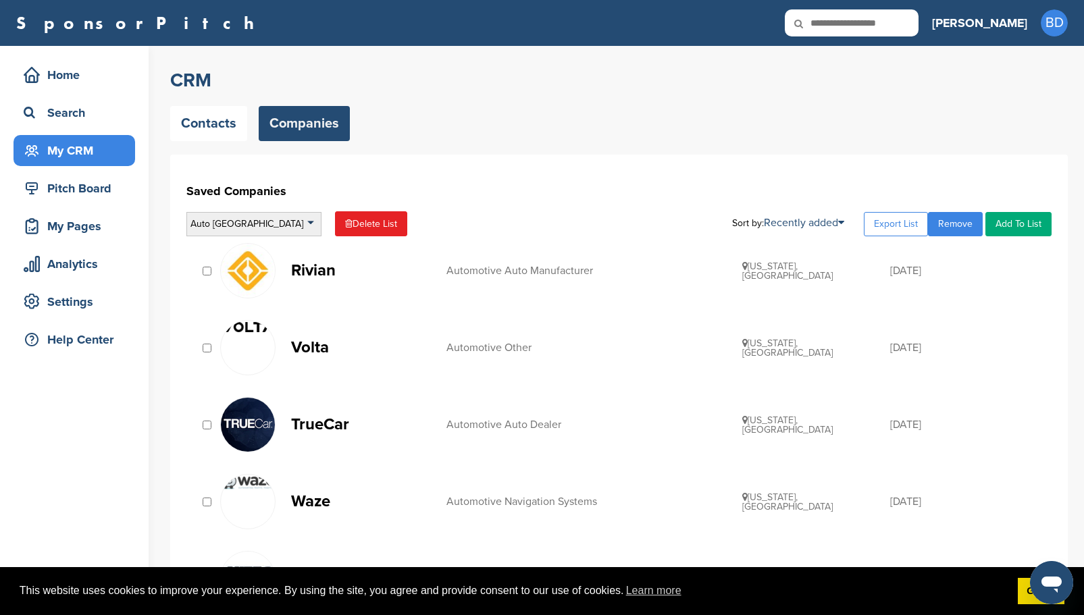
click at [309, 221] on div "Auto West Coast" at bounding box center [253, 224] width 135 height 24
click at [234, 239] on input "text" at bounding box center [254, 241] width 134 height 17
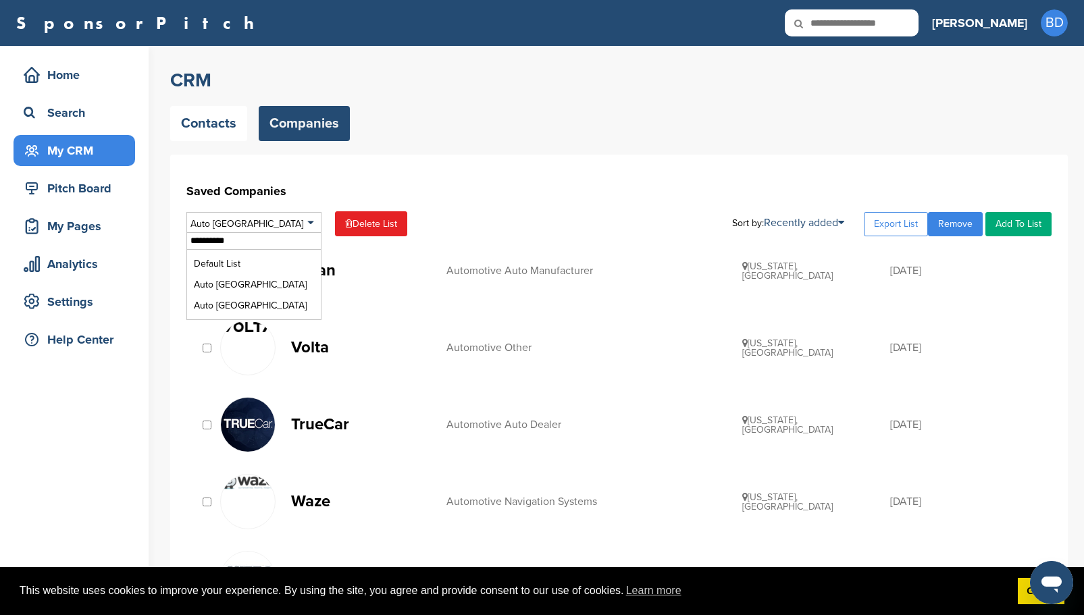
type input "**********"
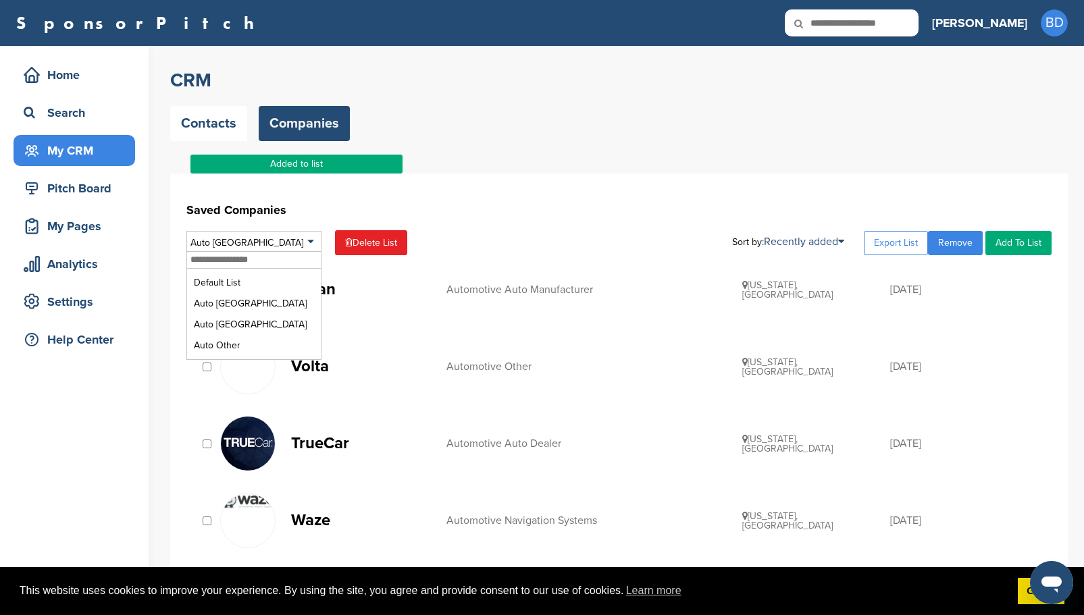
click at [610, 273] on link "Rivian Automotive Auto Manufacturer California, USA 02/15/2024" at bounding box center [629, 289] width 818 height 55
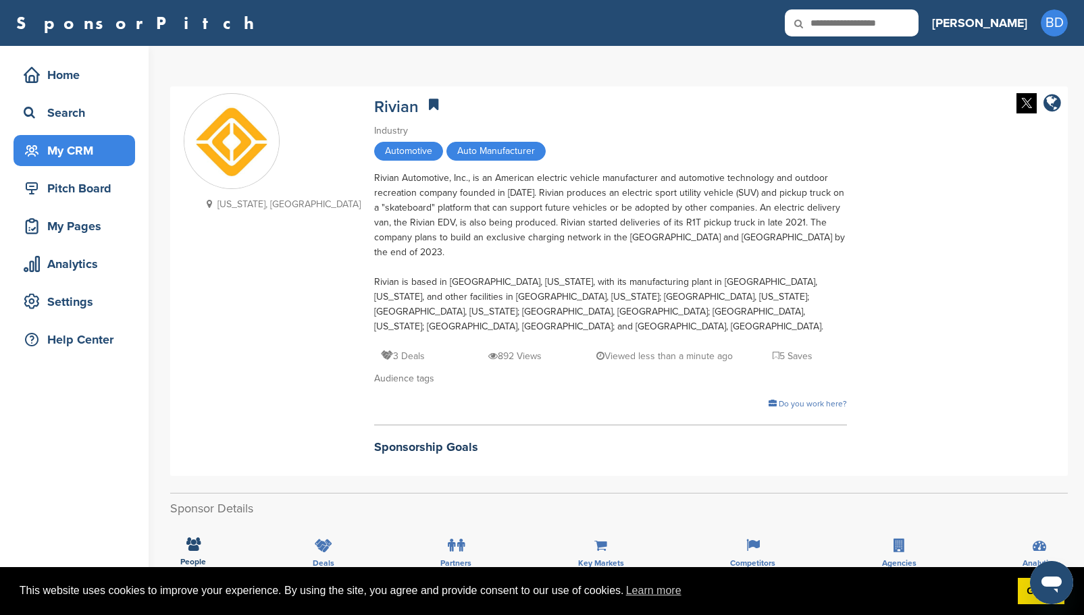
click at [76, 149] on div "My CRM" at bounding box center [77, 150] width 115 height 24
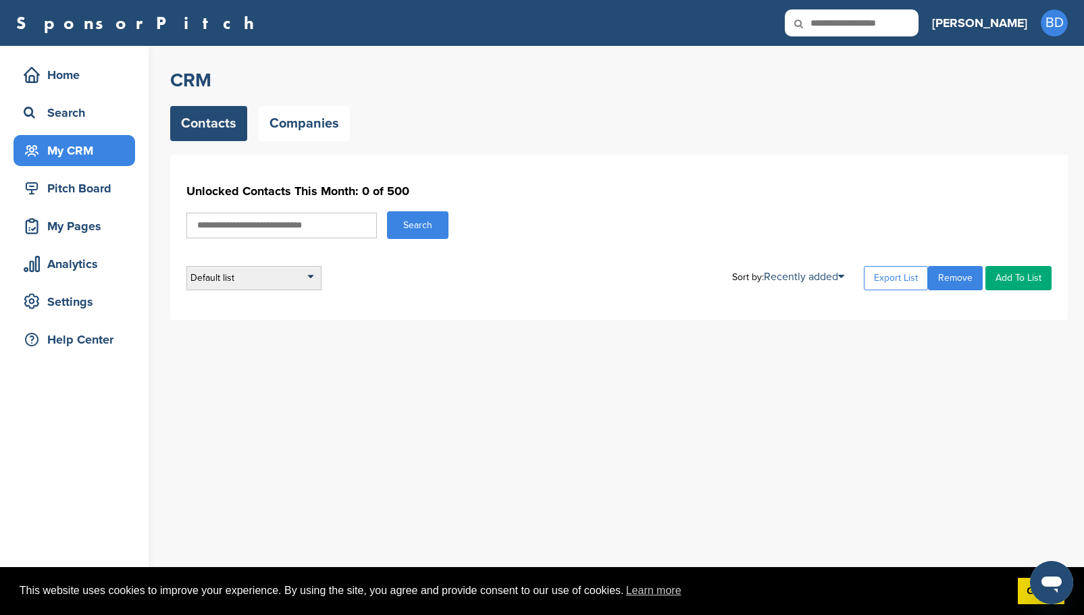
click at [311, 279] on div "Default list" at bounding box center [253, 278] width 135 height 24
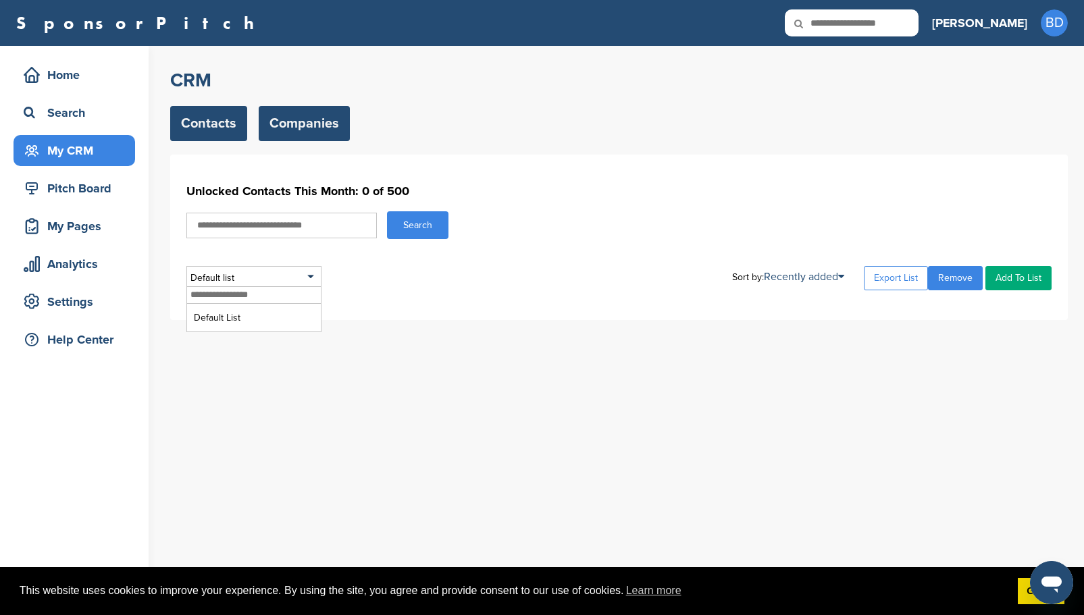
click at [325, 124] on link "Companies" at bounding box center [304, 123] width 91 height 35
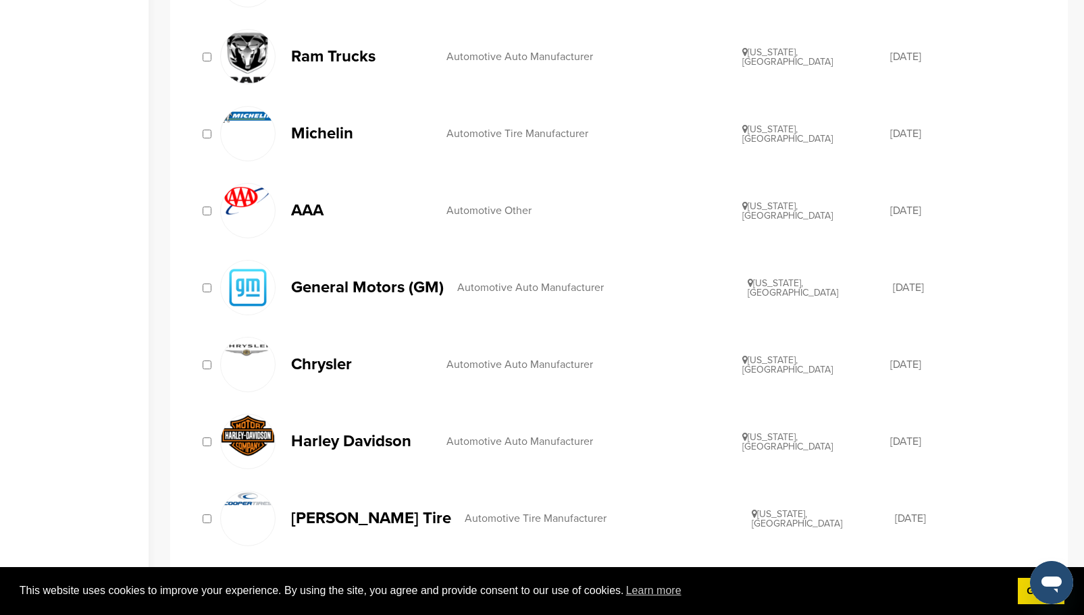
scroll to position [878, 0]
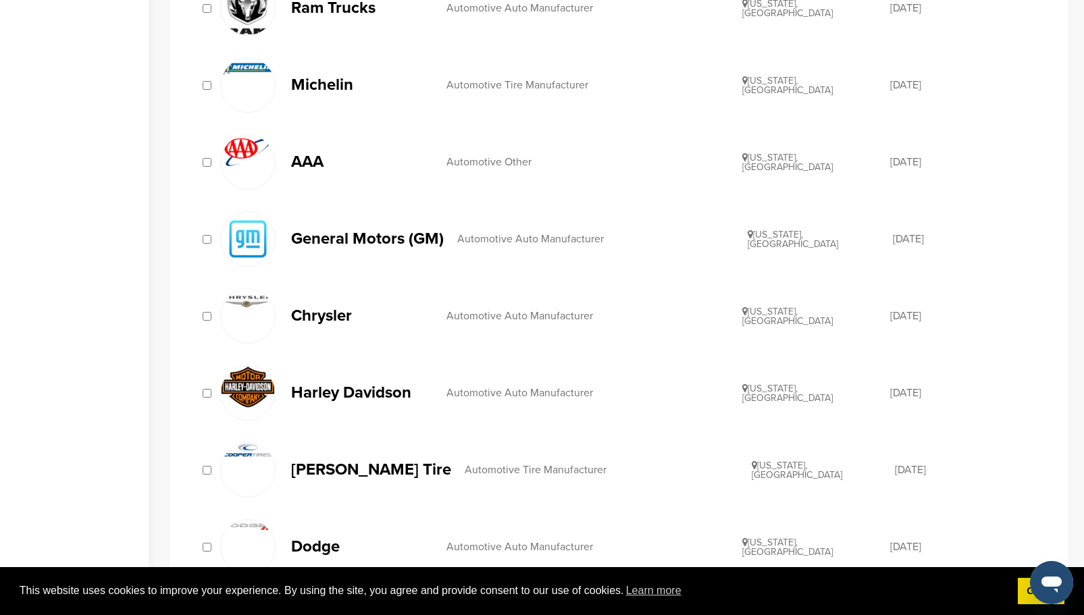
click at [212, 238] on div at bounding box center [207, 239] width 14 height 13
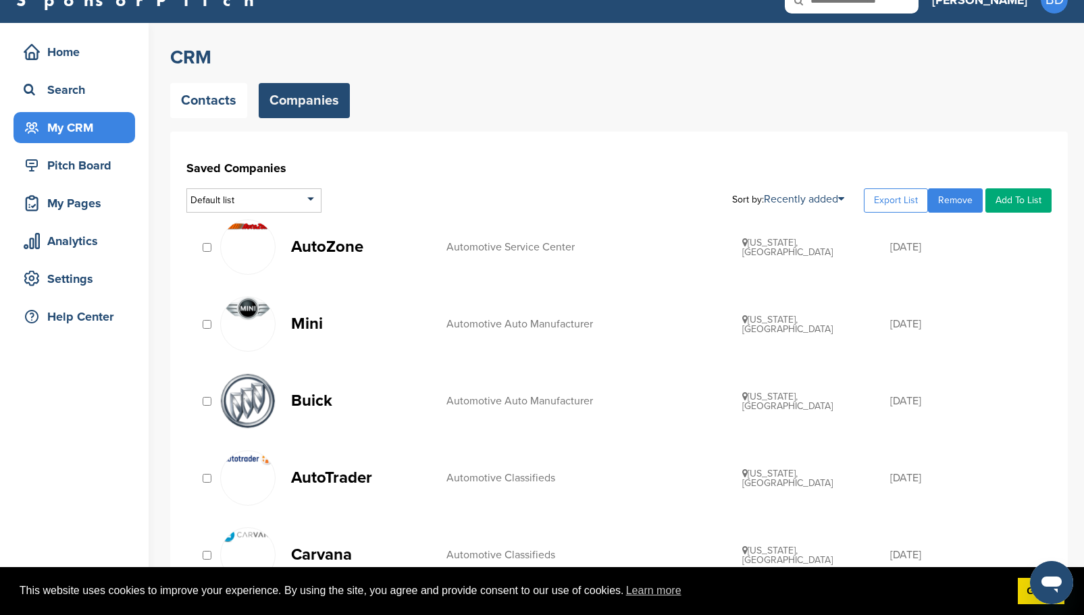
scroll to position [0, 0]
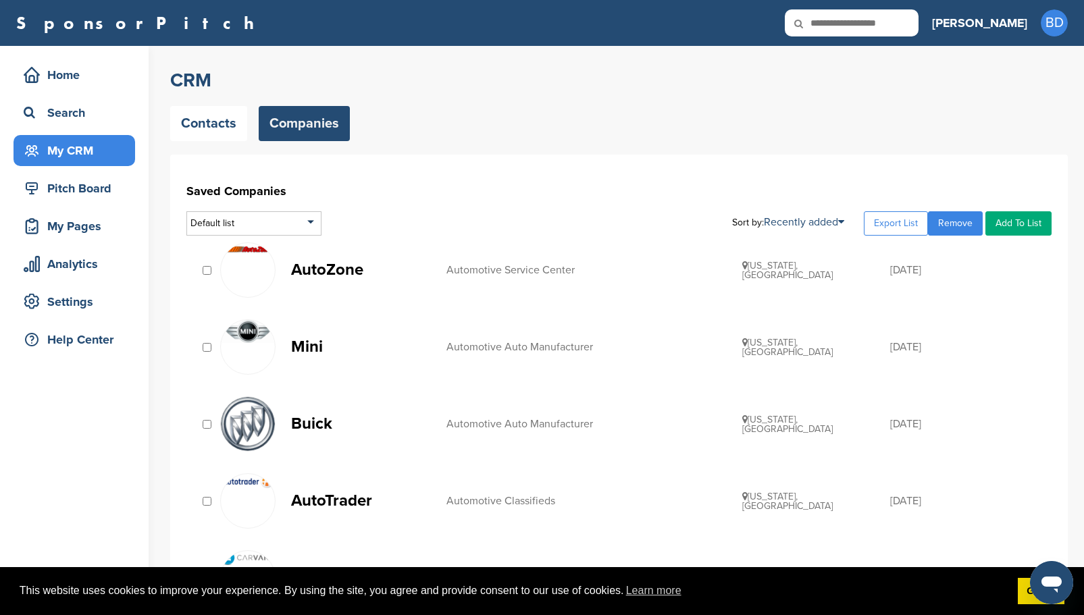
click at [394, 238] on div "AutoZone Automotive Service Center Tennessee, USA 11/06/2014" at bounding box center [618, 270] width 865 height 69
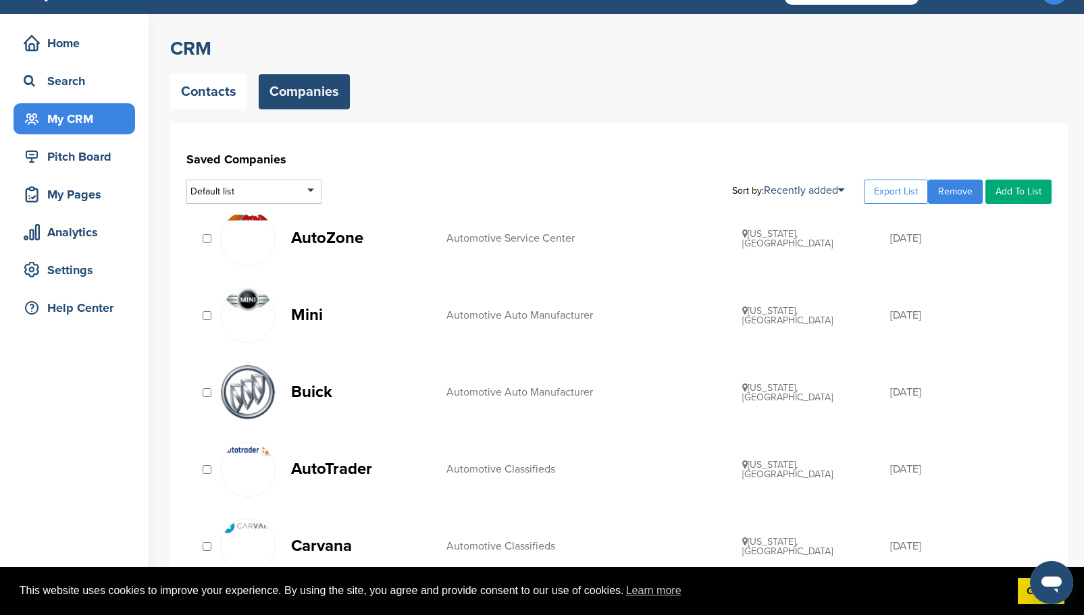
scroll to position [68, 0]
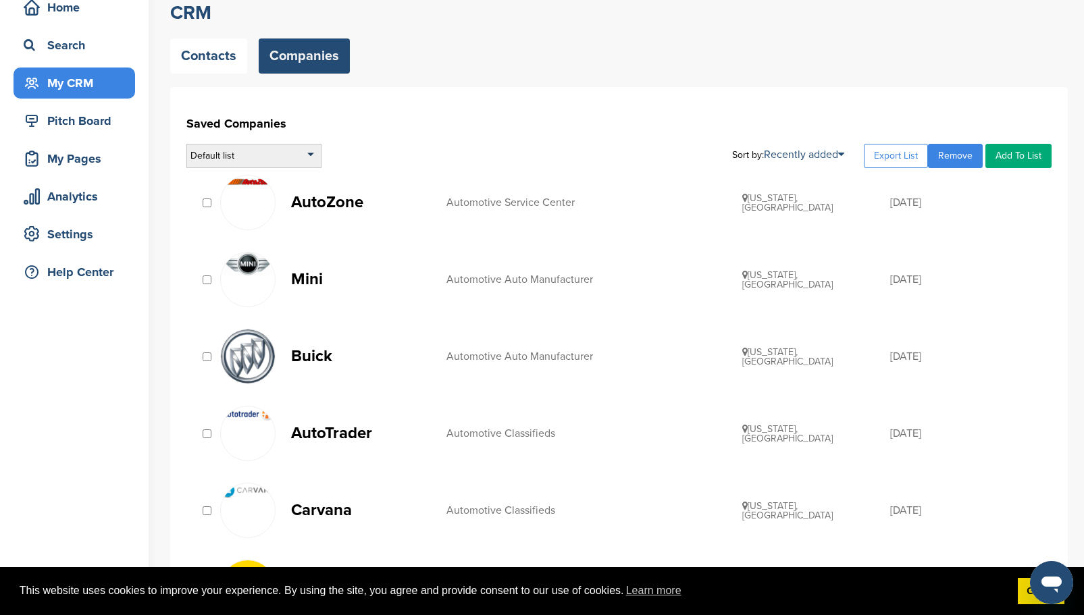
click at [310, 155] on div "Default list" at bounding box center [253, 156] width 135 height 24
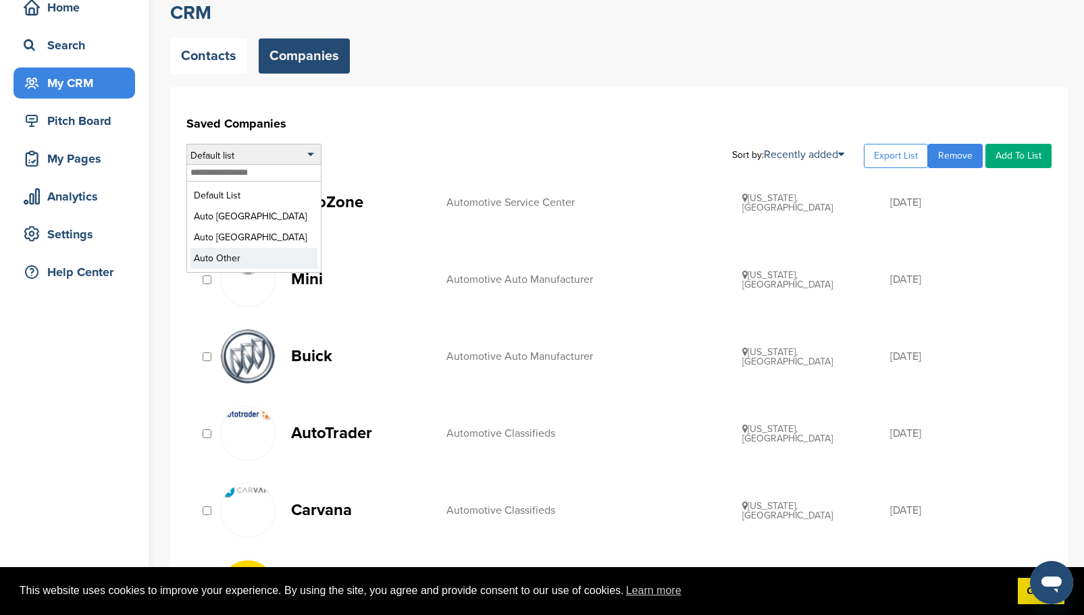
click at [236, 258] on li "Auto Other" at bounding box center [253, 258] width 127 height 21
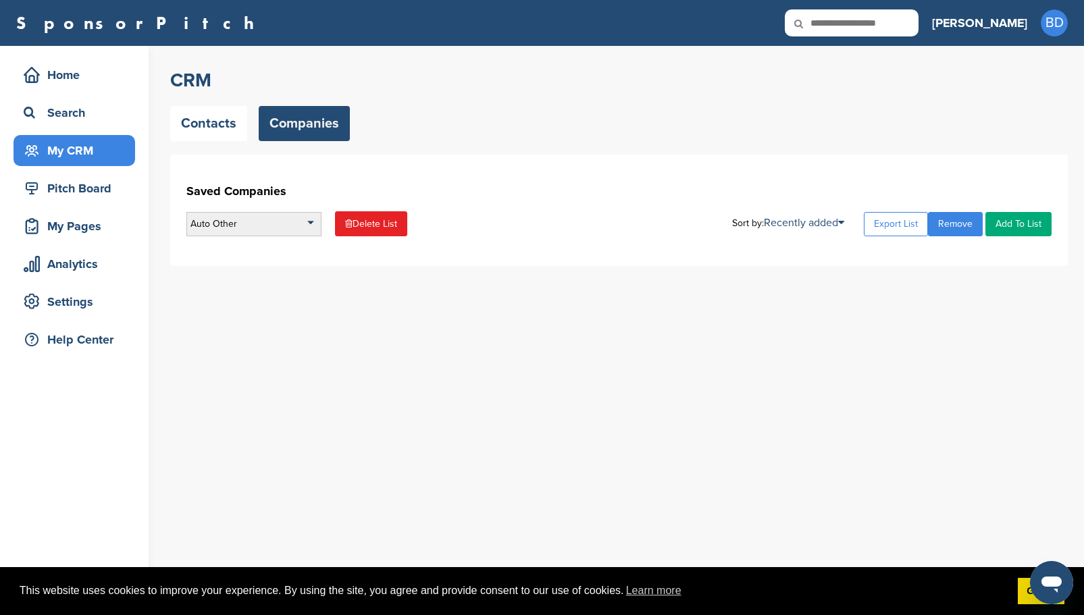
click at [268, 227] on div "Auto Other" at bounding box center [253, 224] width 135 height 24
drag, startPoint x: 218, startPoint y: 328, endPoint x: 357, endPoint y: 348, distance: 139.8
click at [357, 348] on div "CRM Contacts Companies Saved Companies Auto Other Default List Auto East Coast …" at bounding box center [627, 330] width 914 height 569
click at [299, 222] on div "Auto Other" at bounding box center [253, 224] width 135 height 24
click at [255, 328] on li "Auto Other" at bounding box center [253, 326] width 127 height 21
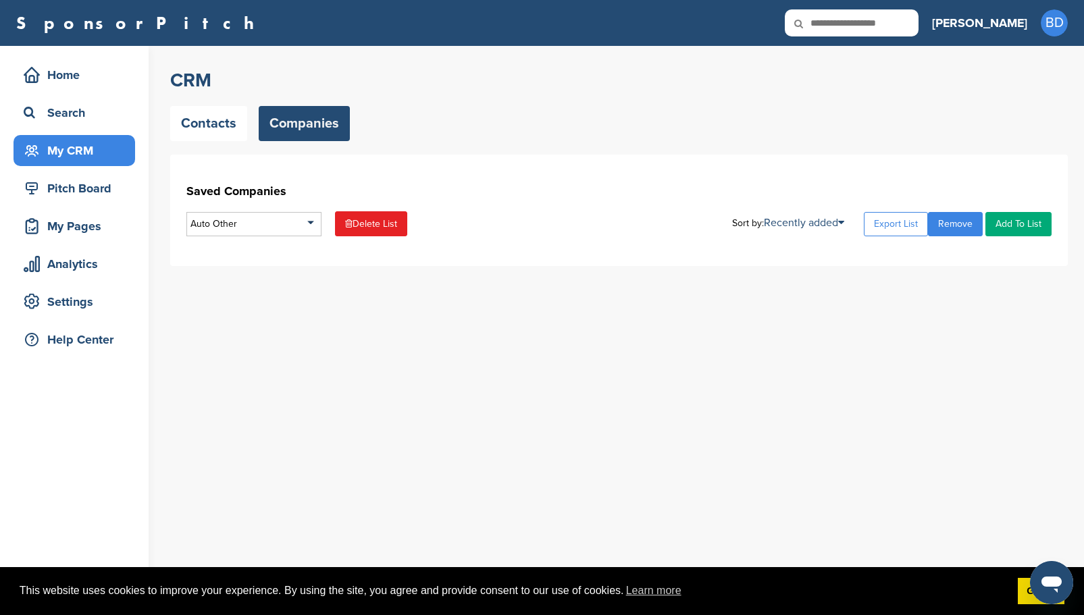
click at [959, 224] on link "Remove" at bounding box center [955, 224] width 55 height 24
click at [265, 224] on div "Auto Other" at bounding box center [253, 224] width 135 height 24
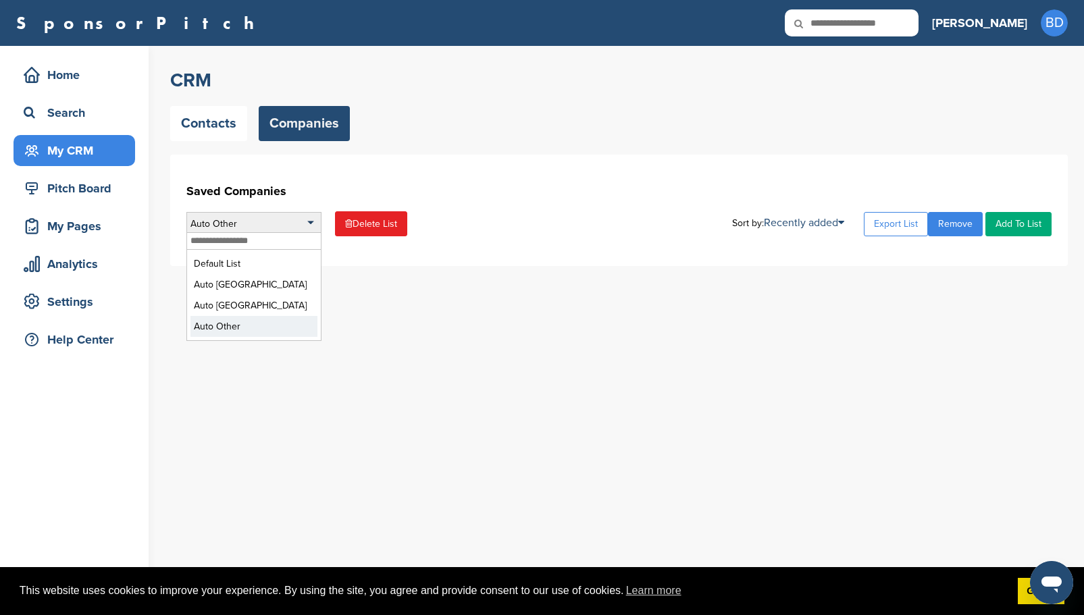
click at [253, 332] on li "Auto Other" at bounding box center [253, 326] width 127 height 21
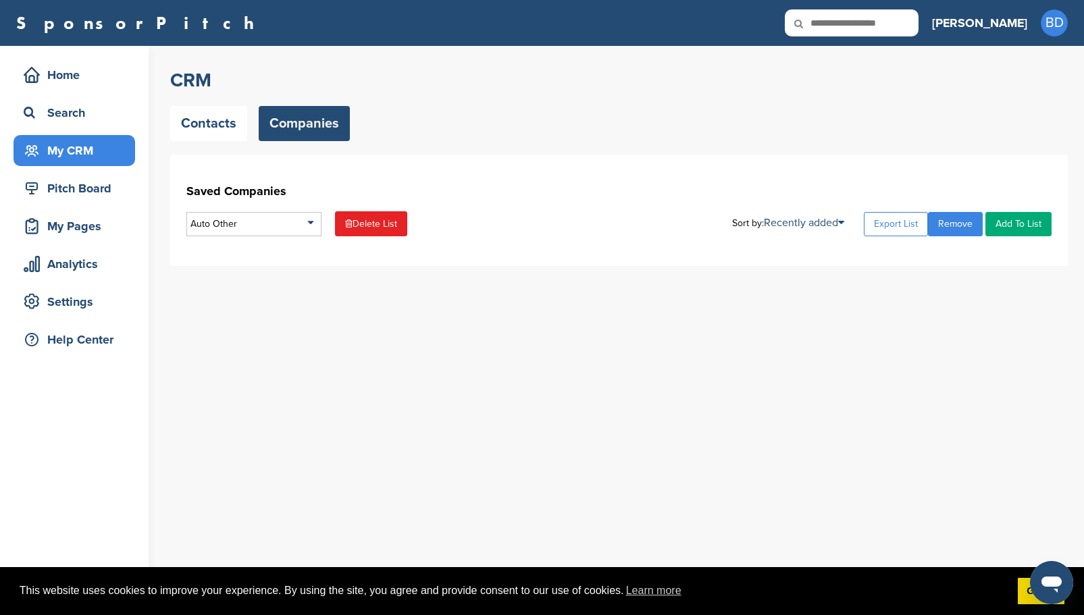
click at [373, 222] on link "Delete List" at bounding box center [371, 223] width 72 height 25
click at [315, 126] on link "Companies" at bounding box center [304, 123] width 91 height 35
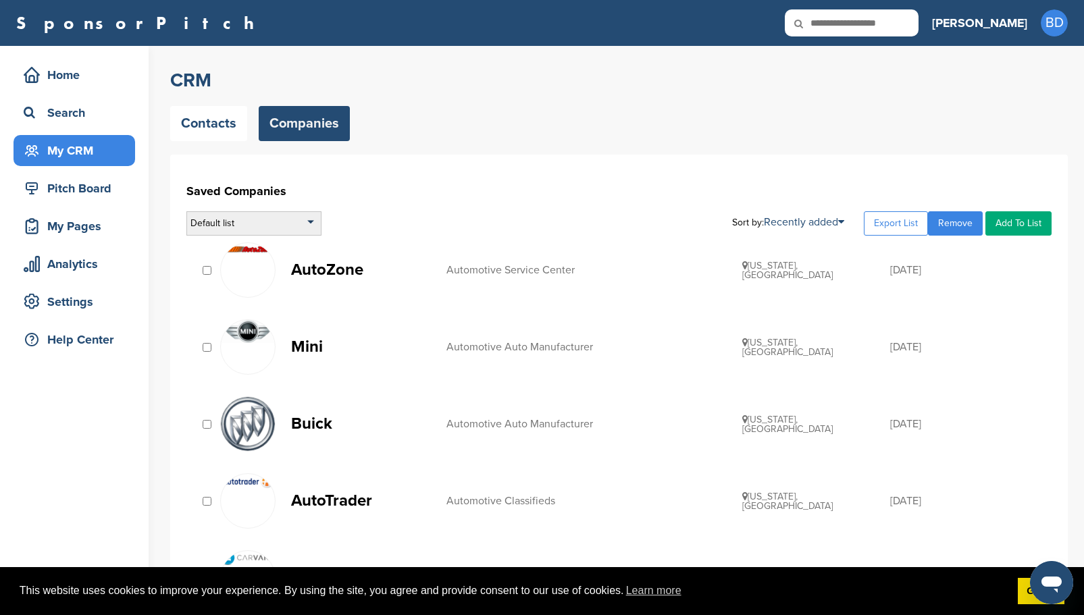
click at [292, 226] on div "Default list" at bounding box center [253, 223] width 135 height 24
click at [268, 241] on input "text" at bounding box center [254, 240] width 134 height 17
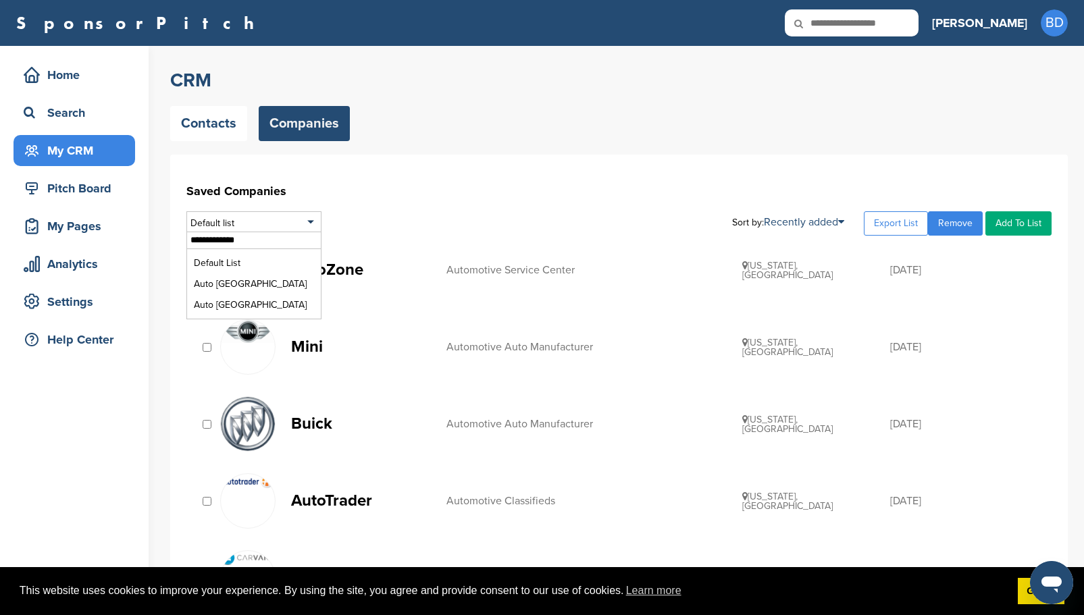
type input "**********"
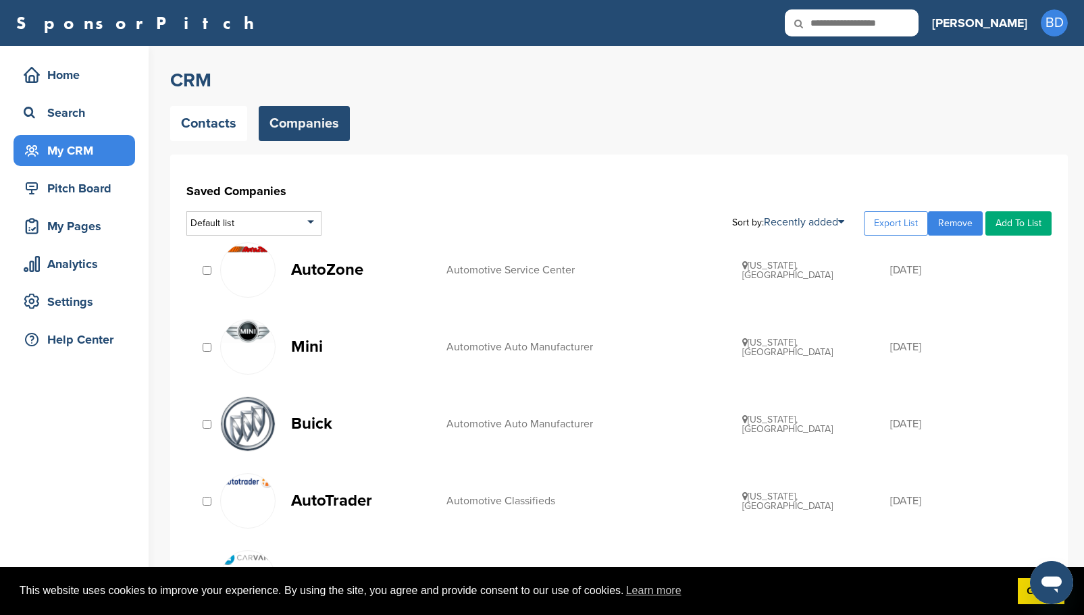
click at [1019, 220] on link "Add To List" at bounding box center [1018, 223] width 66 height 24
click at [962, 315] on li "Auto [US_STATE]" at bounding box center [983, 311] width 127 height 21
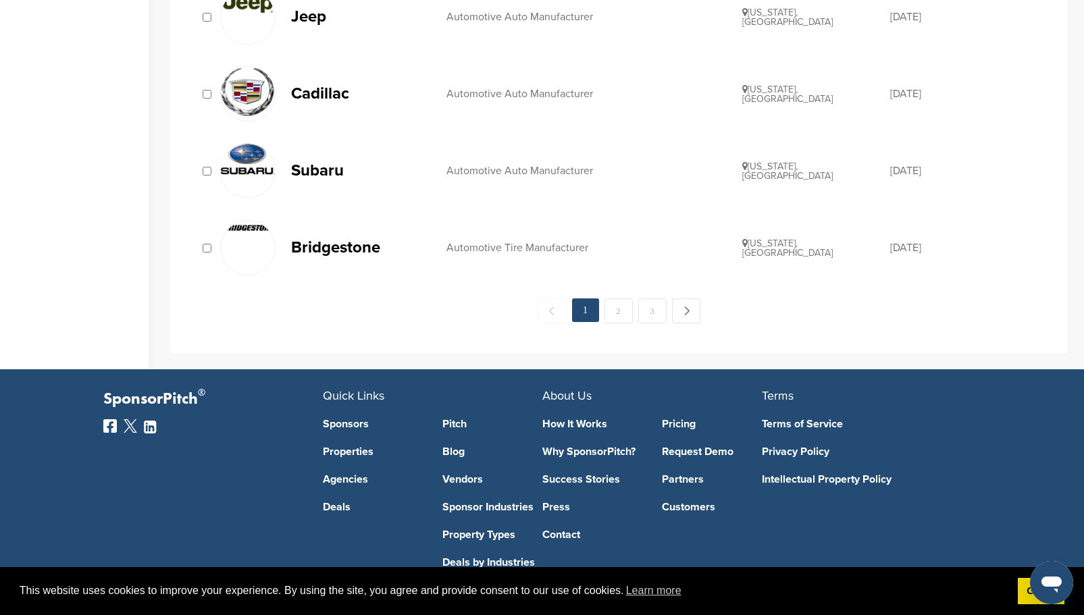
scroll to position [1553, 0]
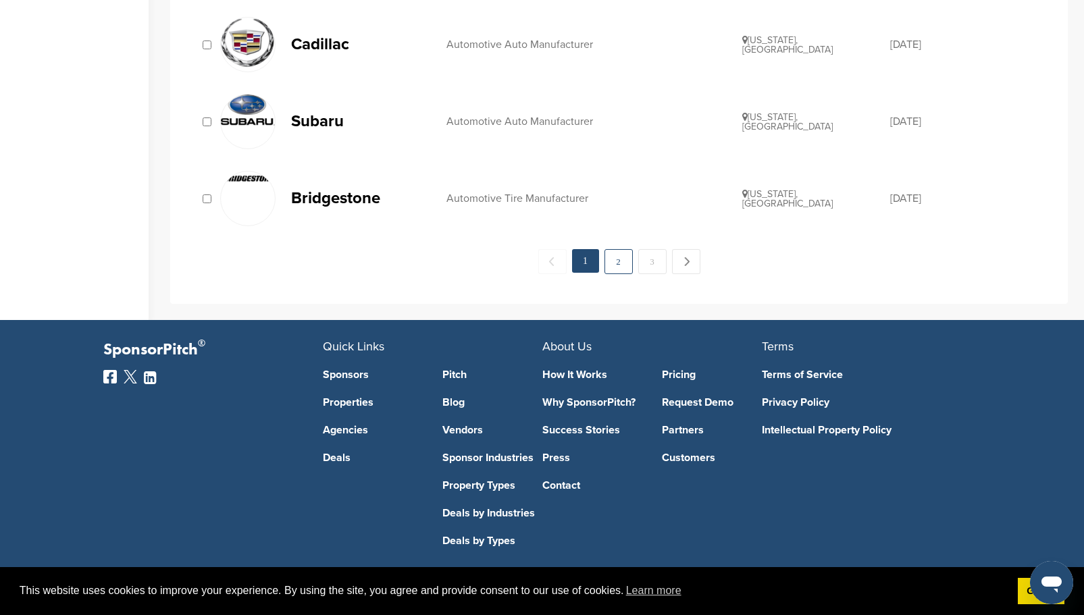
click at [623, 263] on link "2" at bounding box center [618, 261] width 28 height 25
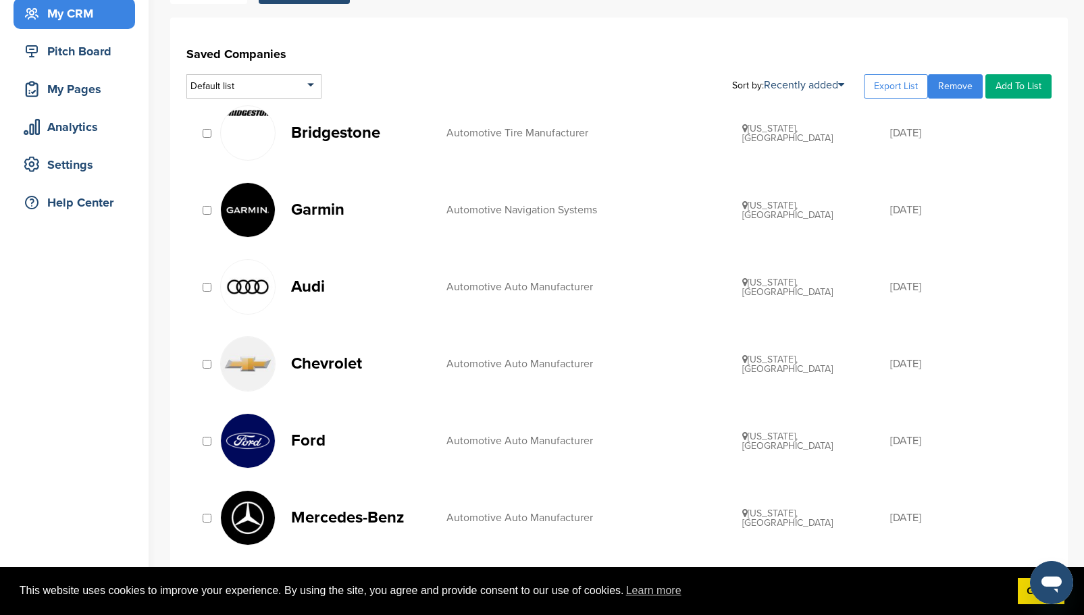
scroll to position [135, 0]
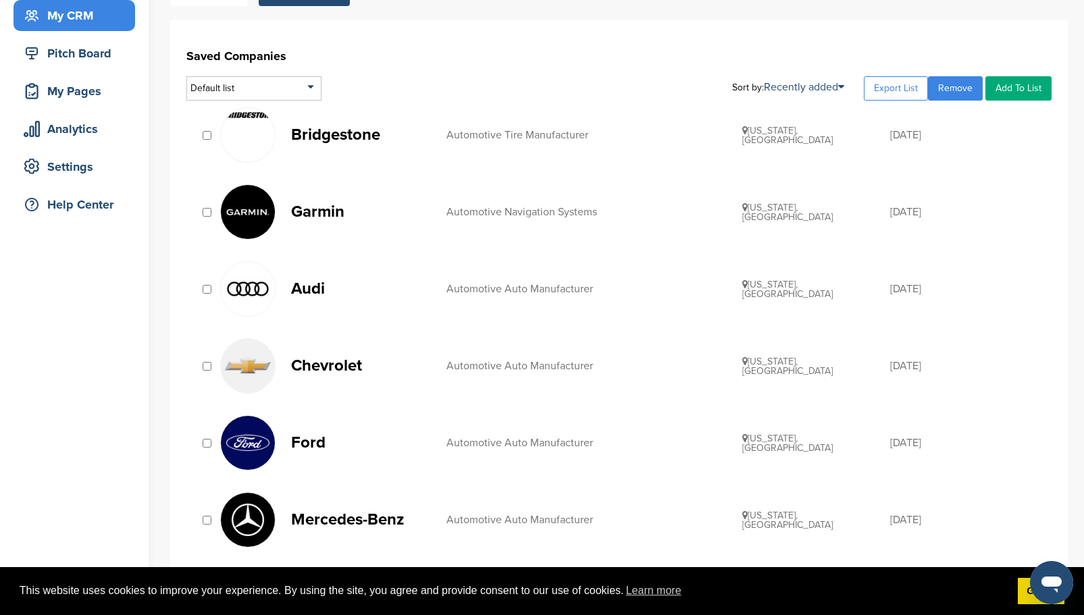
click at [1023, 88] on link "Add To List" at bounding box center [1018, 88] width 66 height 24
click at [962, 182] on li "Auto [US_STATE]" at bounding box center [983, 175] width 127 height 21
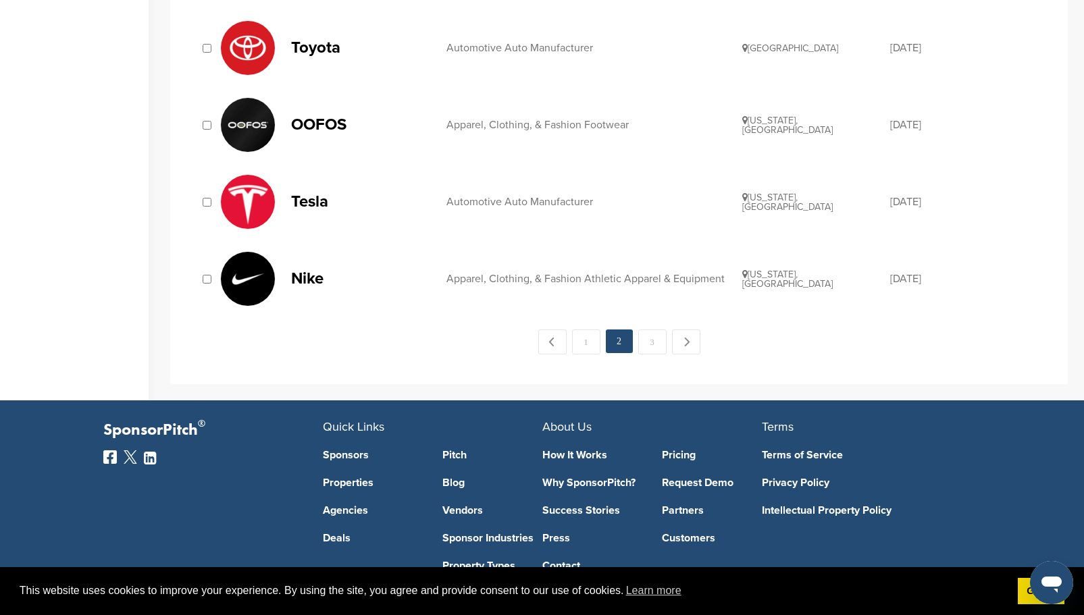
scroll to position [1486, 0]
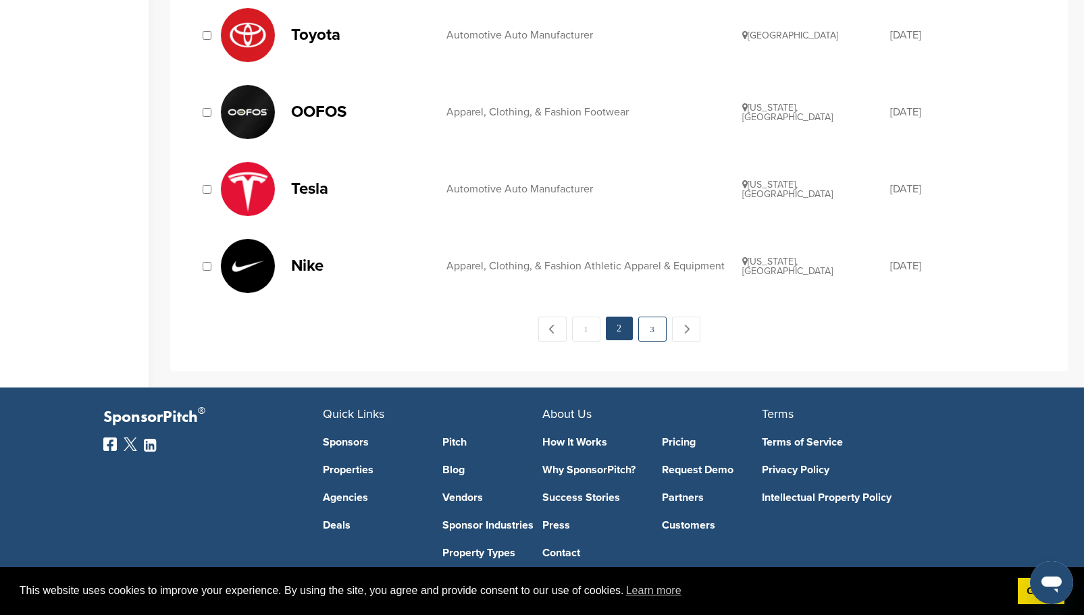
click at [650, 329] on link "3" at bounding box center [652, 329] width 28 height 25
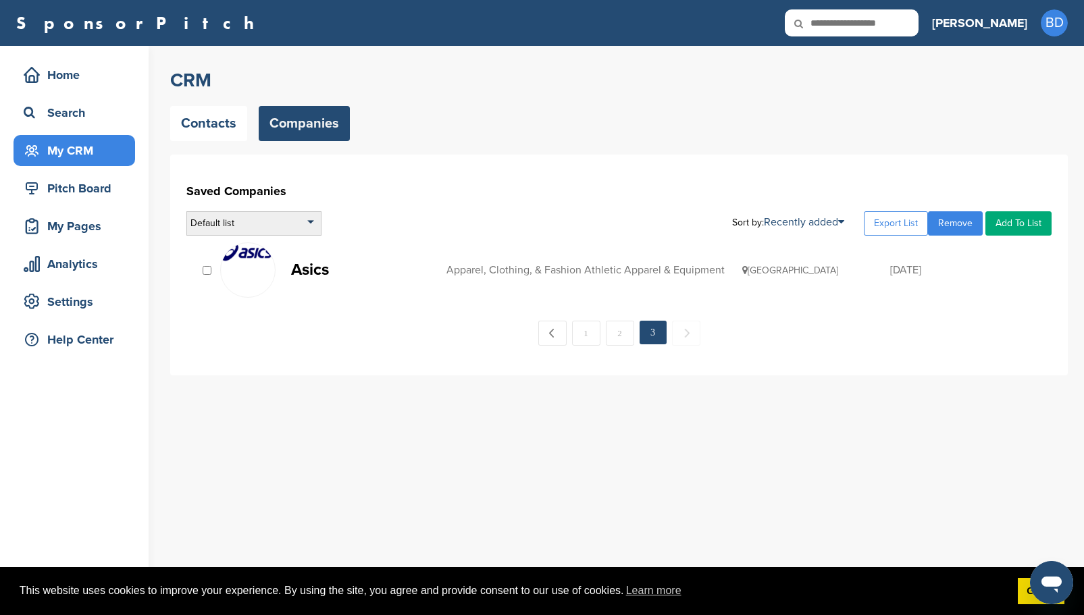
click at [313, 221] on div "Default list" at bounding box center [253, 223] width 135 height 24
click at [226, 240] on input "text" at bounding box center [254, 240] width 134 height 17
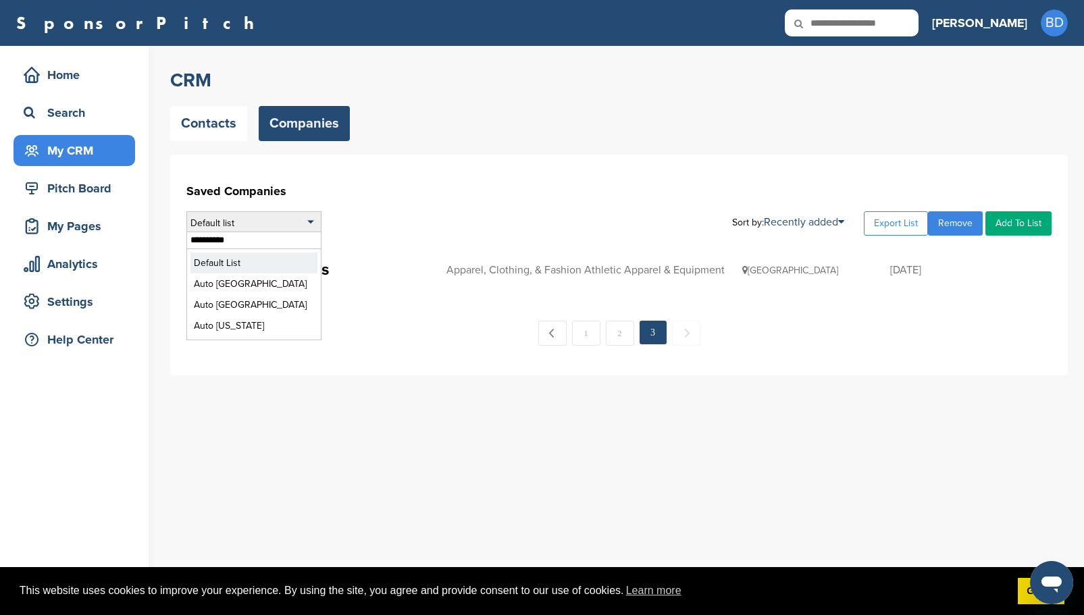
type input "**********"
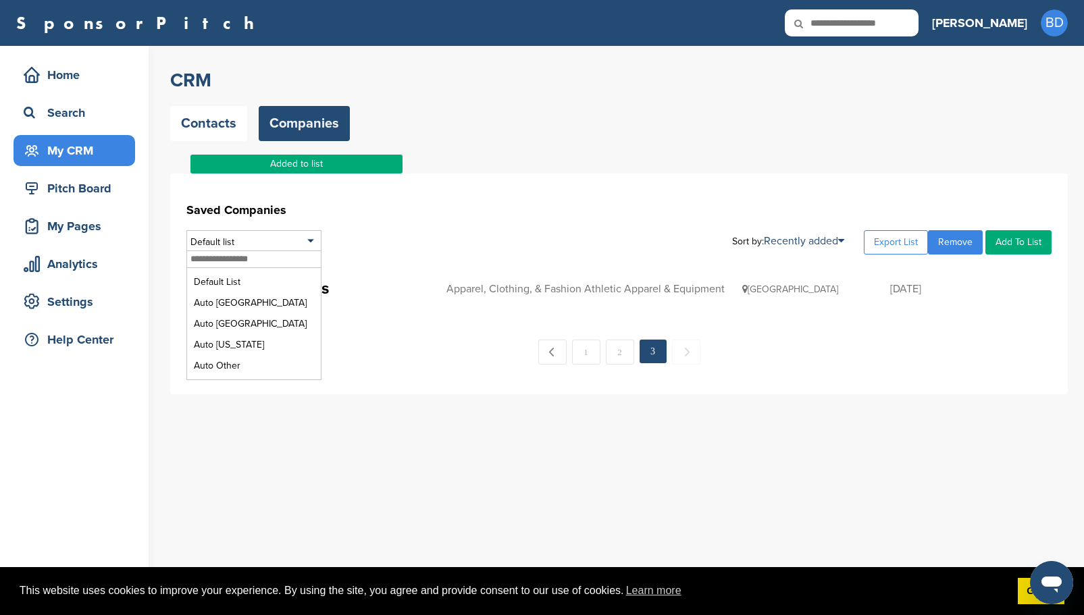
click at [446, 228] on div "Saved Companies Default list Default List Auto East Coast Auto West Coast Auto …" at bounding box center [618, 281] width 865 height 167
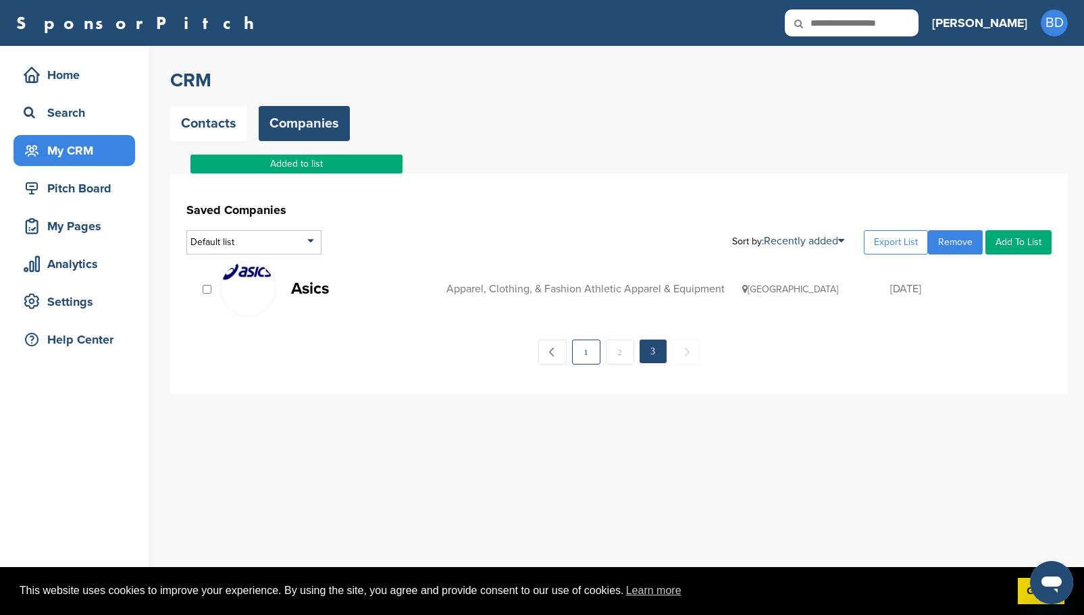
click at [588, 355] on link "1" at bounding box center [586, 352] width 28 height 25
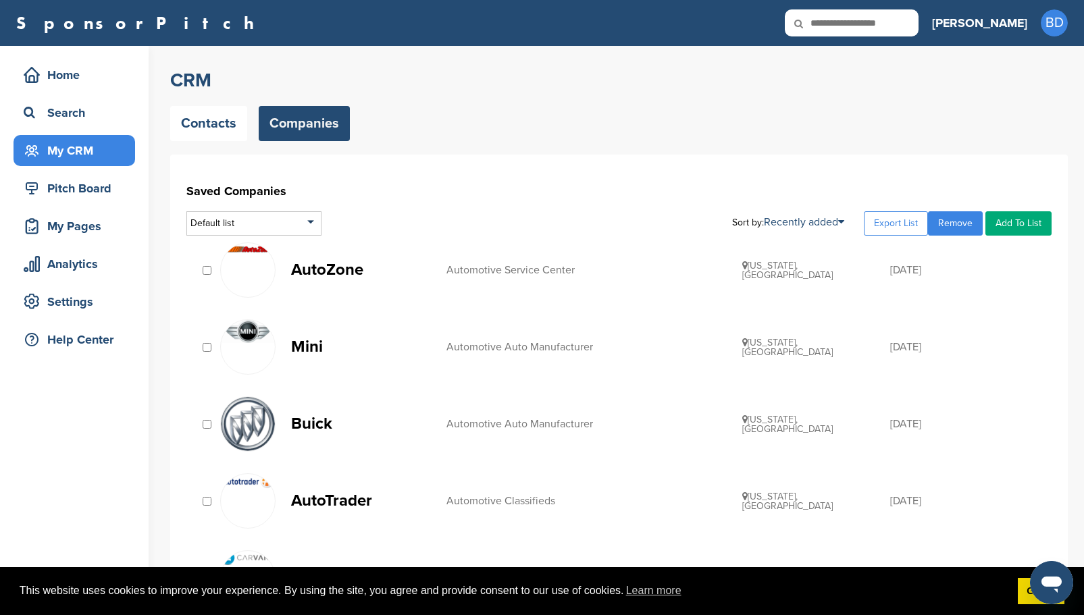
click at [1030, 223] on link "Add To List" at bounding box center [1018, 223] width 66 height 24
click at [947, 334] on li "Auto Other" at bounding box center [983, 331] width 127 height 21
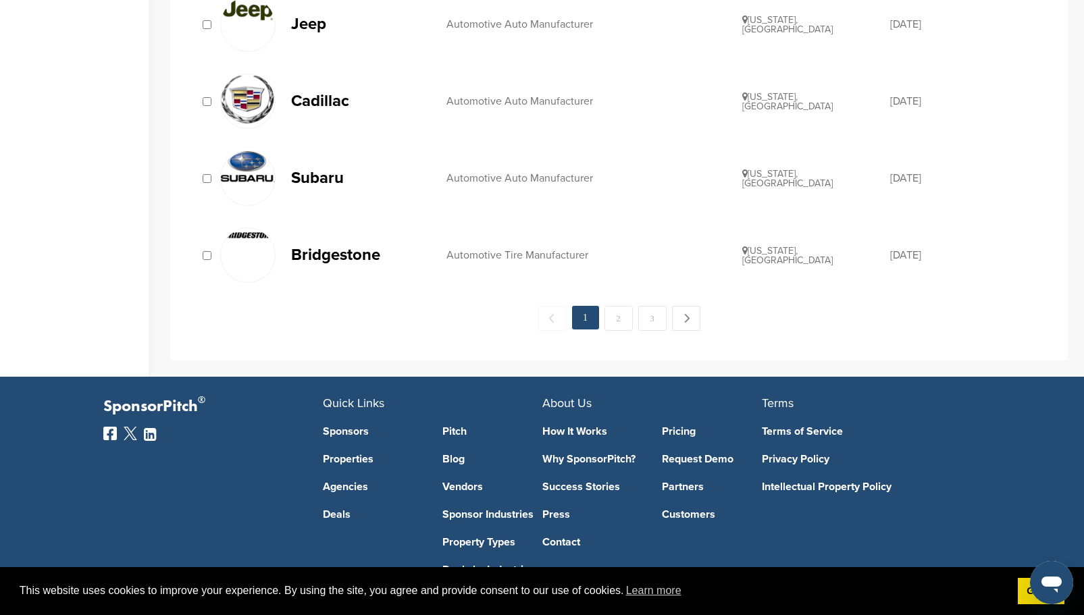
scroll to position [1569, 0]
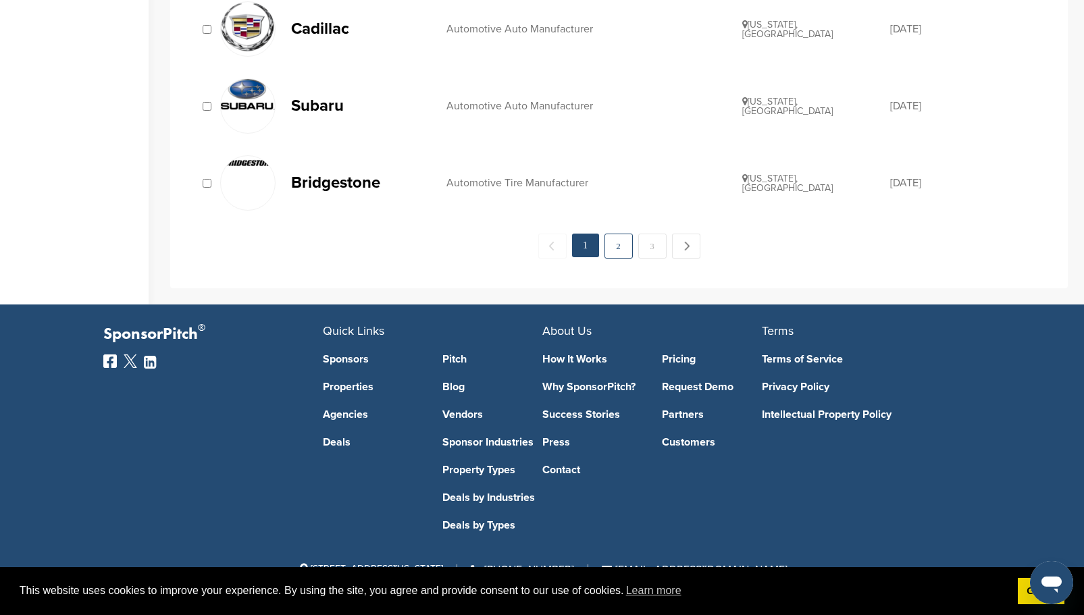
click at [624, 249] on link "2" at bounding box center [618, 246] width 28 height 25
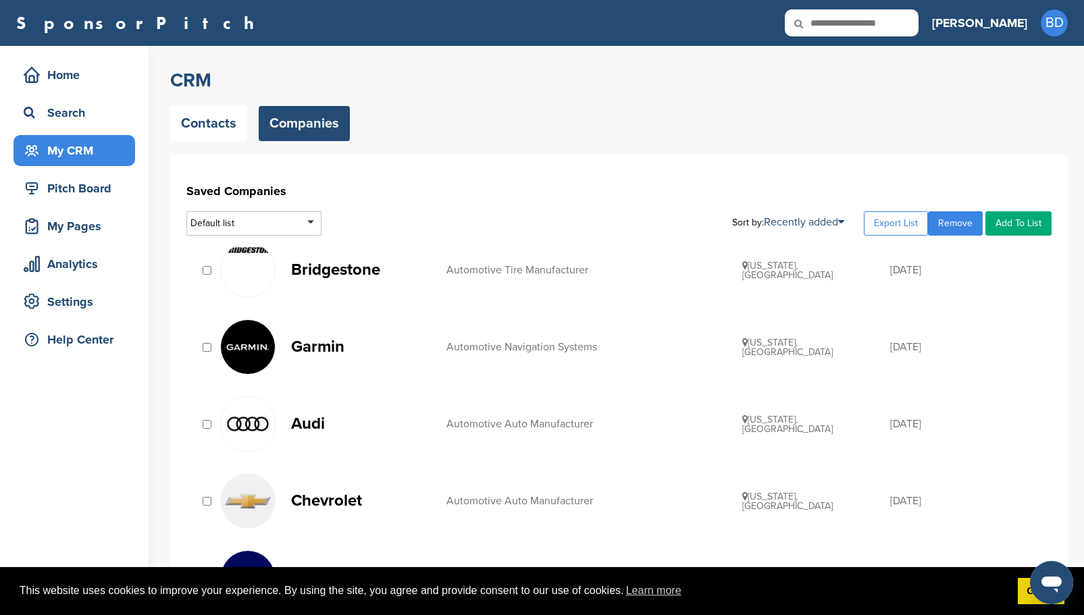
click at [1008, 221] on link "Add To List" at bounding box center [1018, 223] width 66 height 24
click at [949, 333] on li "Auto Other" at bounding box center [983, 331] width 127 height 21
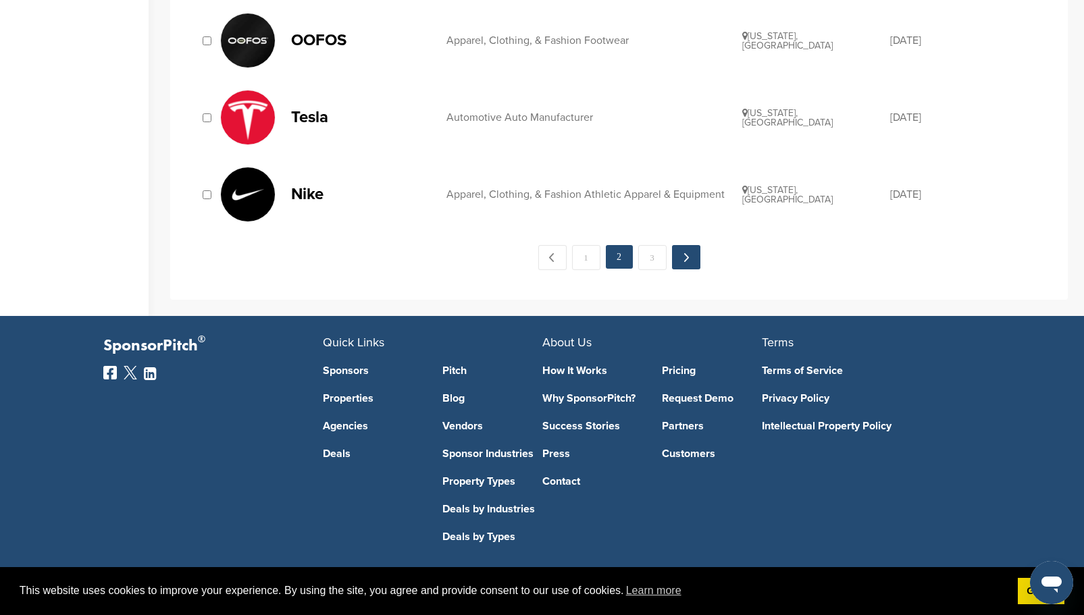
scroll to position [1569, 0]
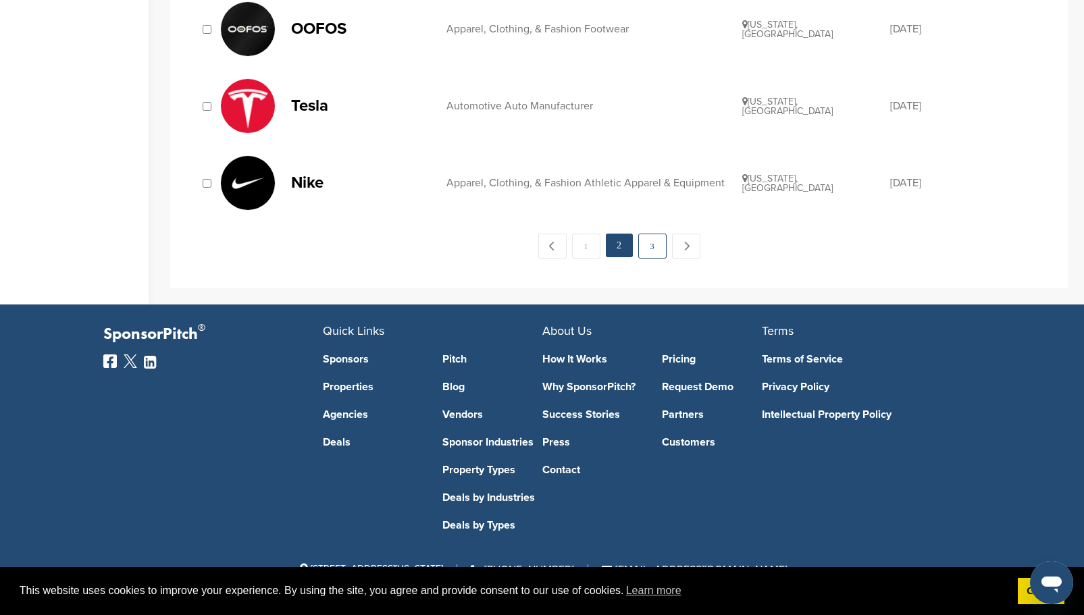
click at [656, 246] on link "3" at bounding box center [652, 246] width 28 height 25
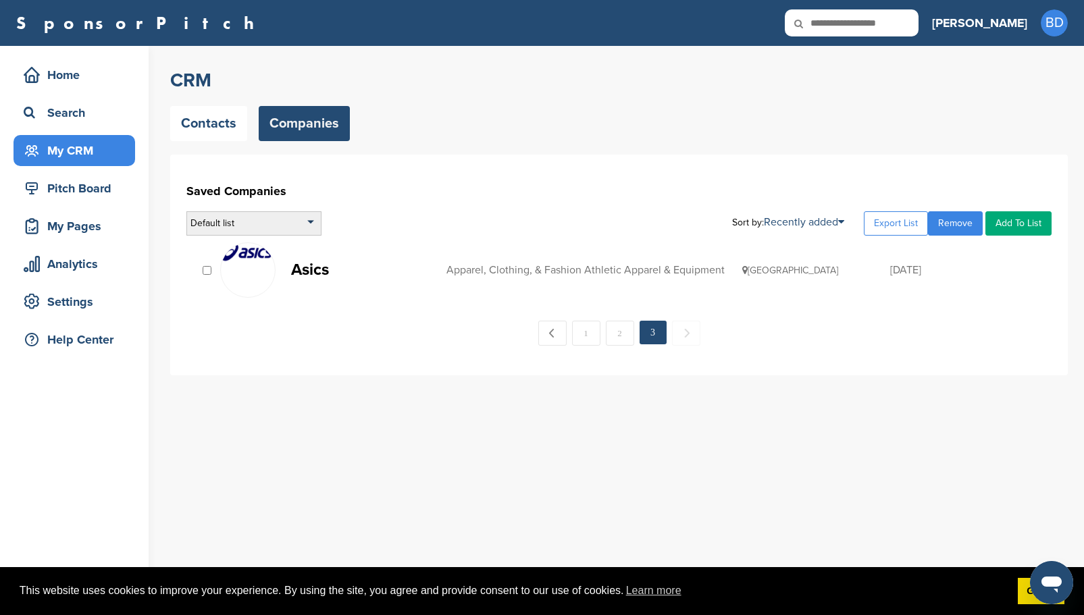
click at [315, 223] on div "Default list" at bounding box center [253, 223] width 135 height 24
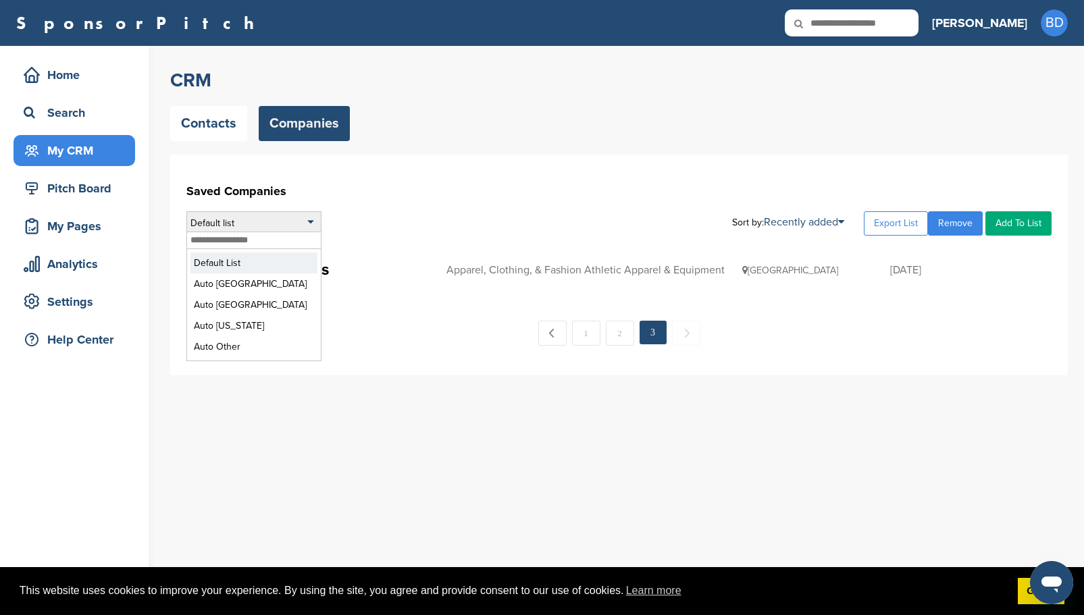
click at [254, 265] on li "Default List" at bounding box center [253, 263] width 127 height 21
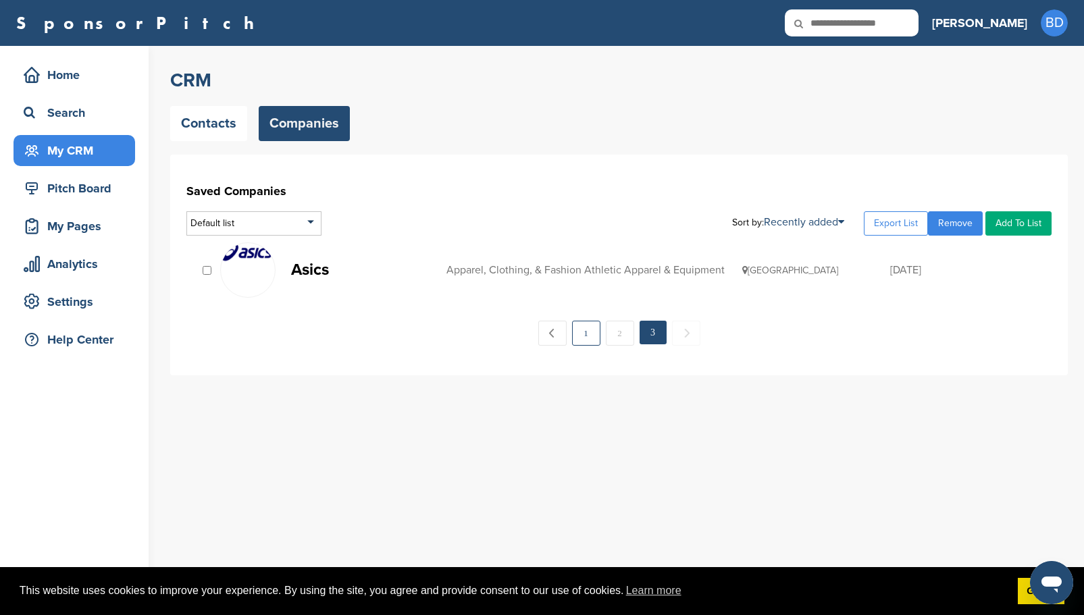
click at [579, 336] on link "1" at bounding box center [586, 333] width 28 height 25
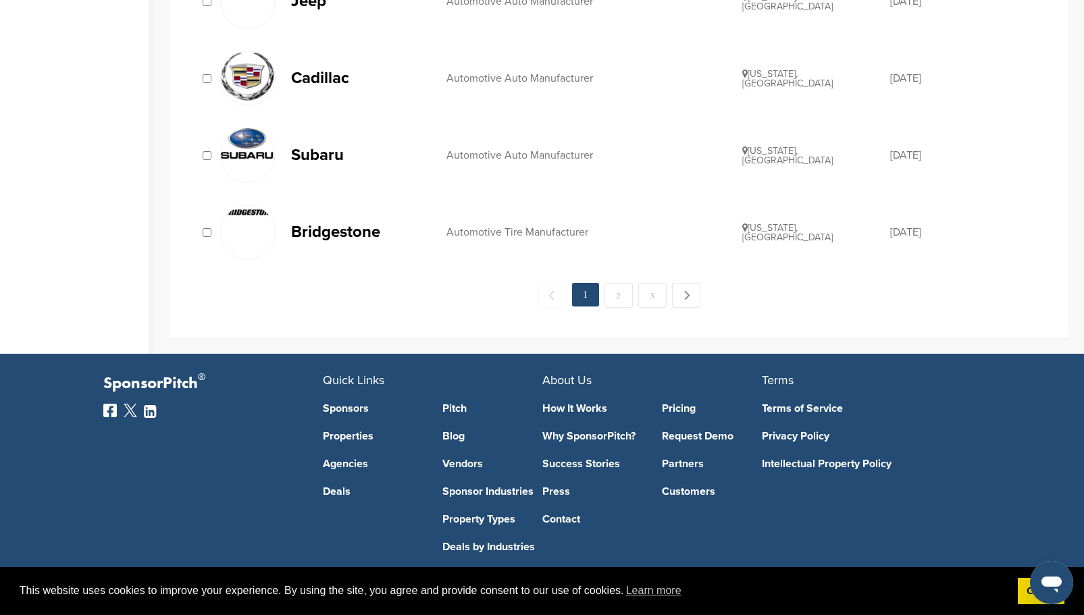
scroll to position [1550, 0]
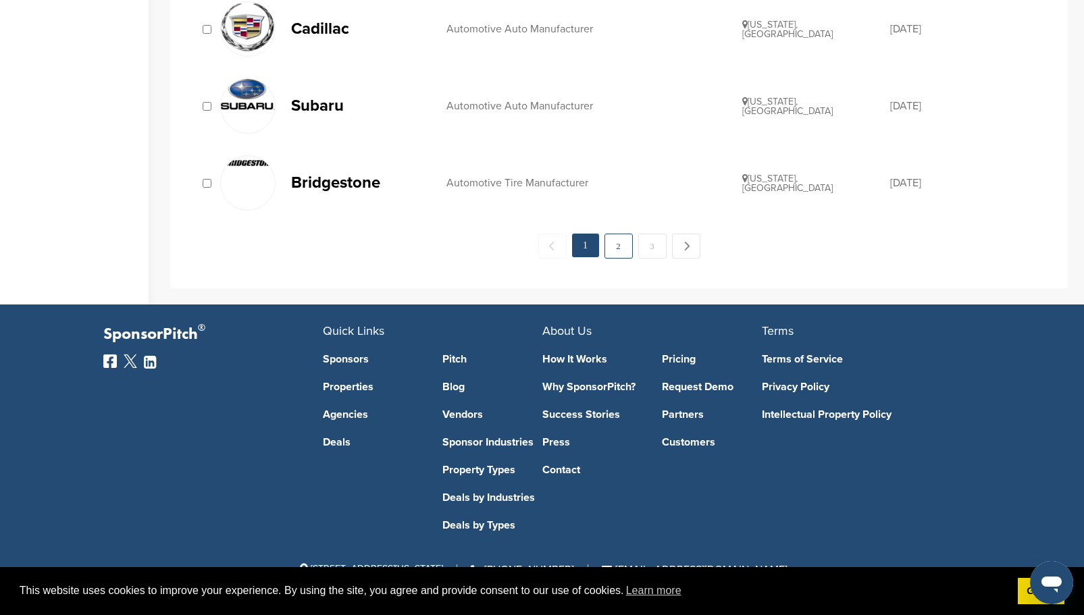
click at [615, 254] on link "2" at bounding box center [618, 246] width 28 height 25
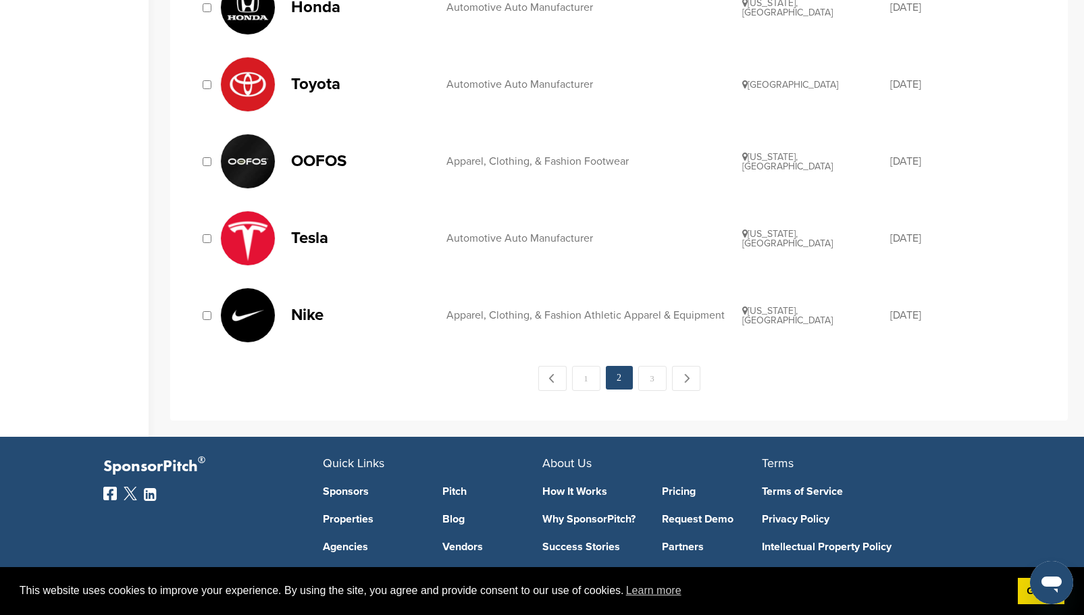
scroll to position [1418, 0]
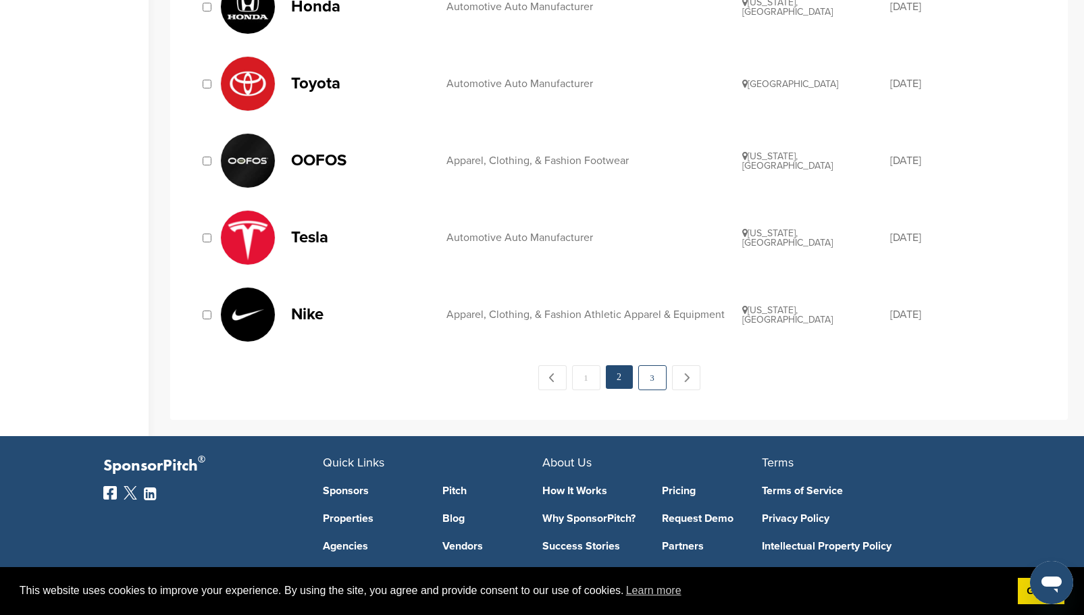
click at [648, 381] on link "3" at bounding box center [652, 377] width 28 height 25
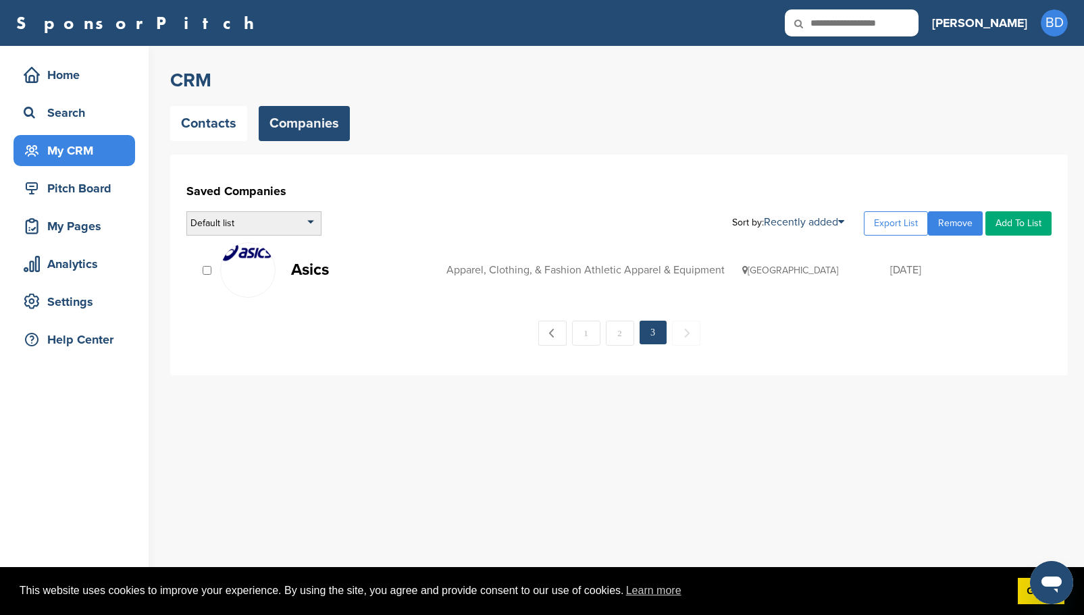
click at [311, 219] on div "Default list" at bounding box center [253, 223] width 135 height 24
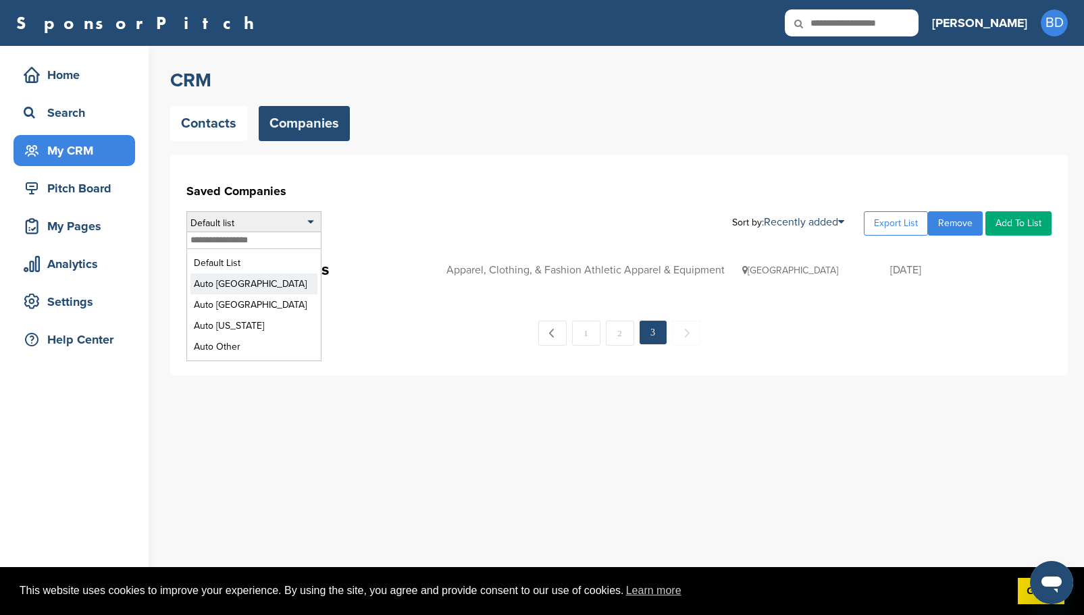
click at [246, 284] on li "Auto [GEOGRAPHIC_DATA]" at bounding box center [253, 283] width 127 height 21
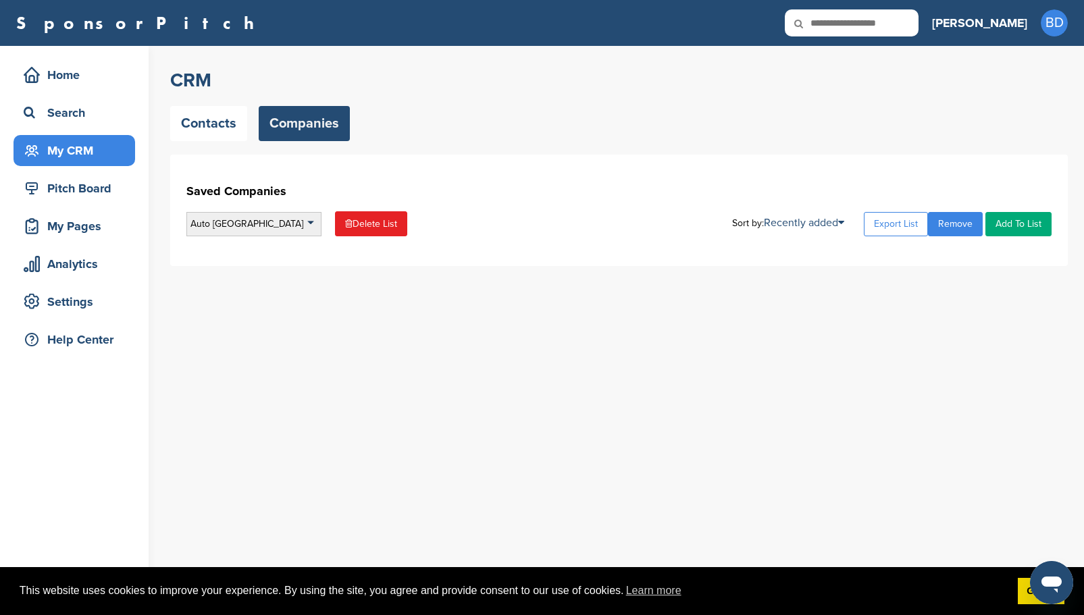
click at [311, 223] on div "Auto [GEOGRAPHIC_DATA]" at bounding box center [253, 224] width 135 height 24
click at [269, 279] on li "Auto [GEOGRAPHIC_DATA]" at bounding box center [253, 284] width 127 height 21
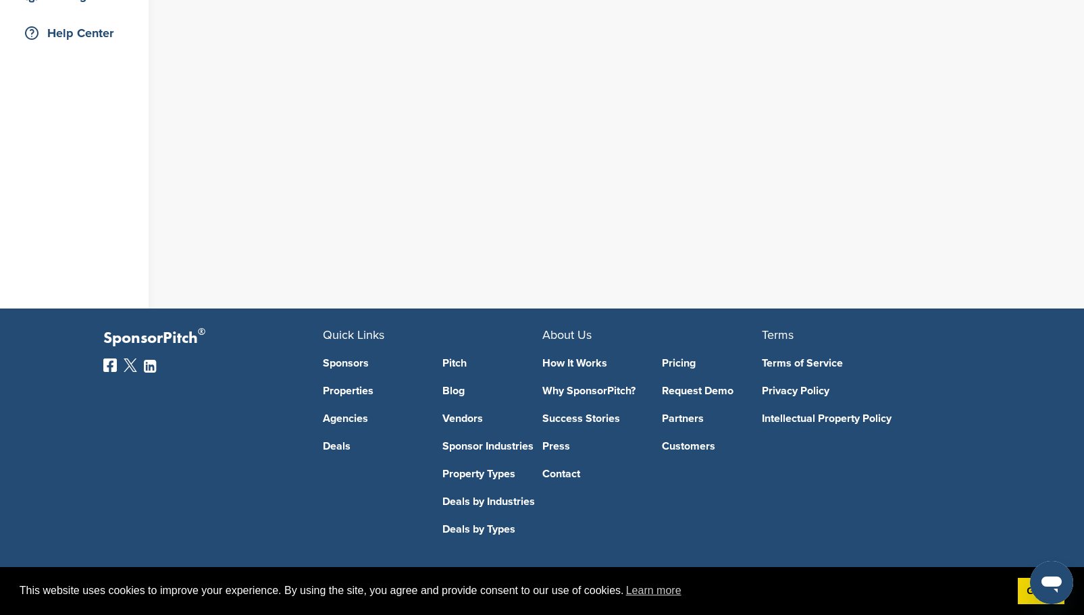
scroll to position [311, 0]
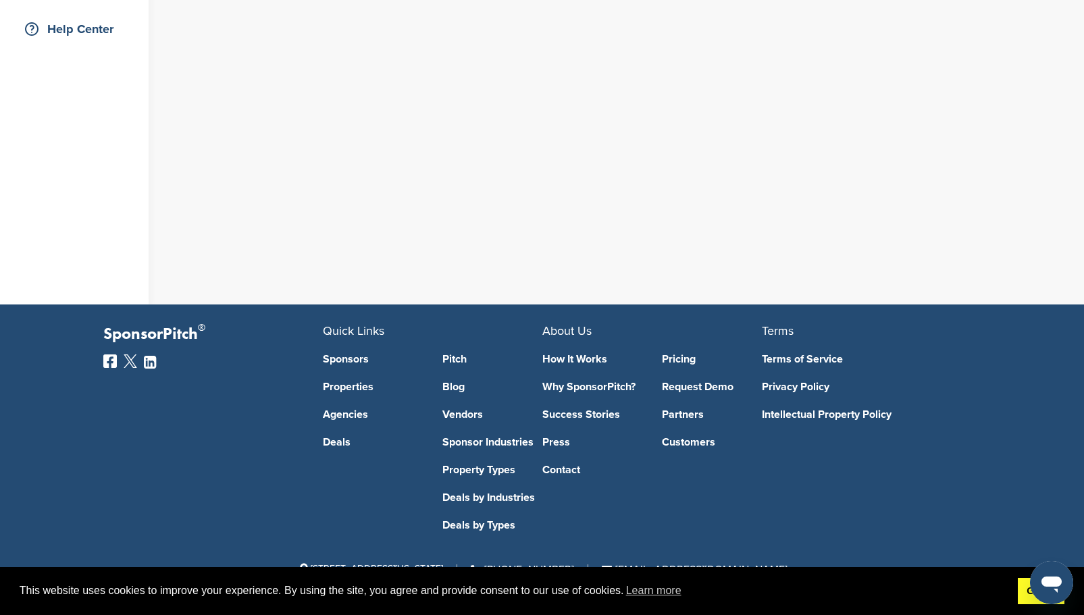
click at [1022, 594] on link "Got it!" at bounding box center [1041, 591] width 47 height 27
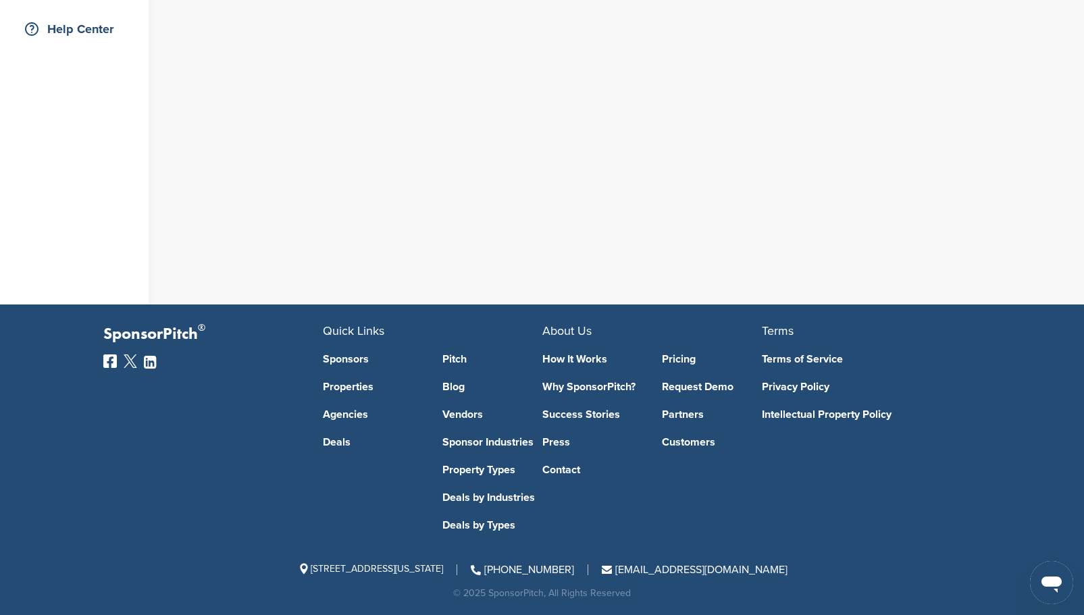
scroll to position [0, 0]
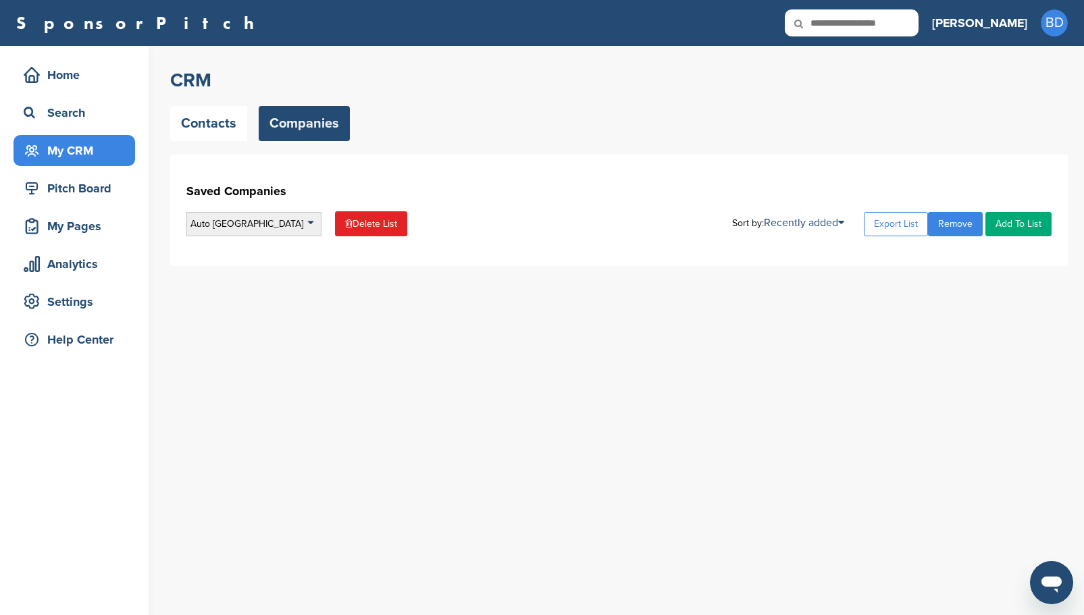
click at [313, 220] on div "Auto [GEOGRAPHIC_DATA]" at bounding box center [253, 224] width 135 height 24
click at [226, 308] on li "Auto [GEOGRAPHIC_DATA]" at bounding box center [253, 305] width 127 height 21
click at [303, 224] on div "Auto [GEOGRAPHIC_DATA]" at bounding box center [253, 224] width 135 height 24
click at [257, 343] on li "Auto Other" at bounding box center [253, 347] width 127 height 21
click at [310, 221] on div "Auto Other" at bounding box center [253, 224] width 135 height 24
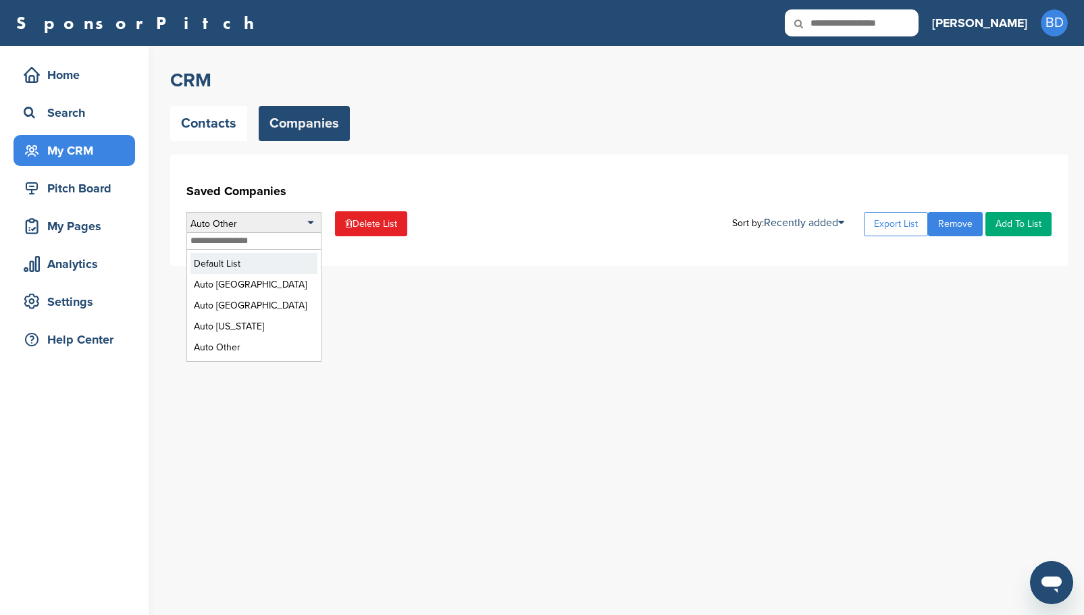
click at [271, 267] on li "Default List" at bounding box center [253, 263] width 127 height 21
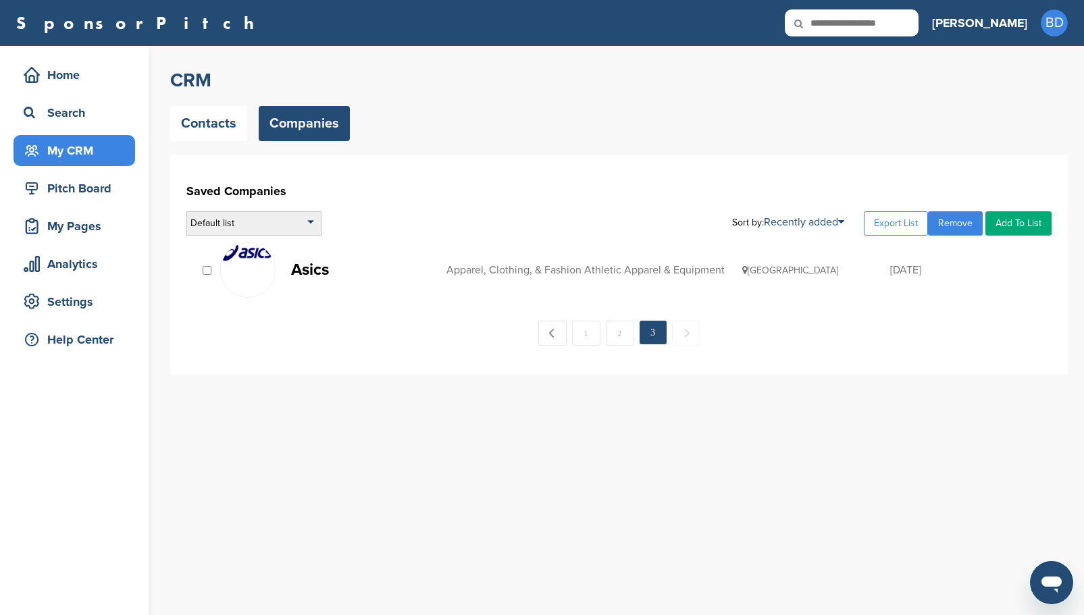
click at [312, 218] on div "Default list" at bounding box center [253, 223] width 135 height 24
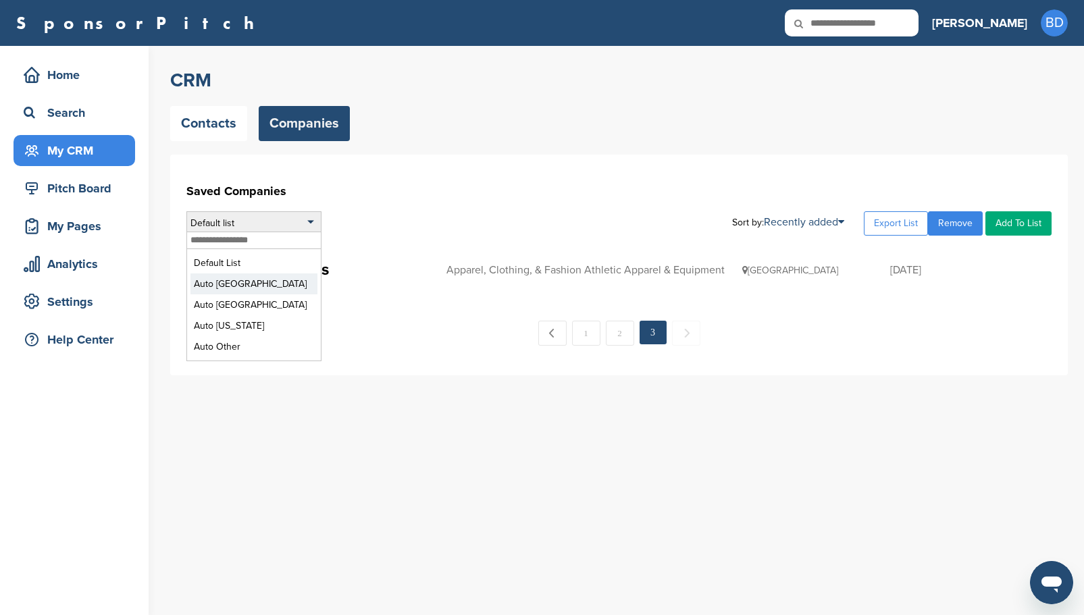
click at [258, 281] on li "Auto [GEOGRAPHIC_DATA]" at bounding box center [253, 283] width 127 height 21
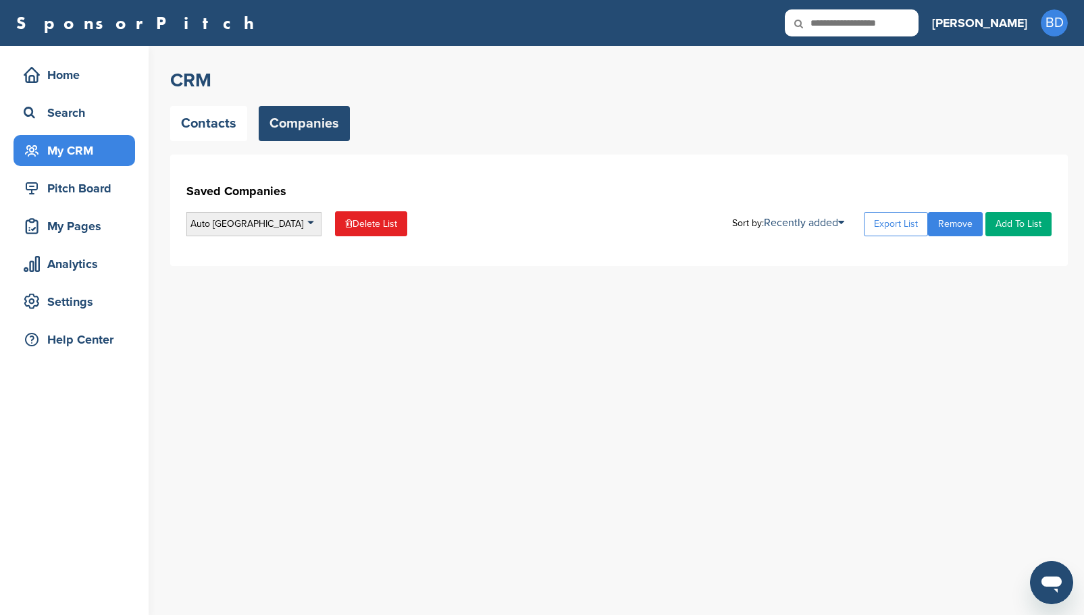
click at [311, 219] on div "Auto [GEOGRAPHIC_DATA]" at bounding box center [253, 224] width 135 height 24
click at [294, 120] on link "Companies" at bounding box center [304, 123] width 91 height 35
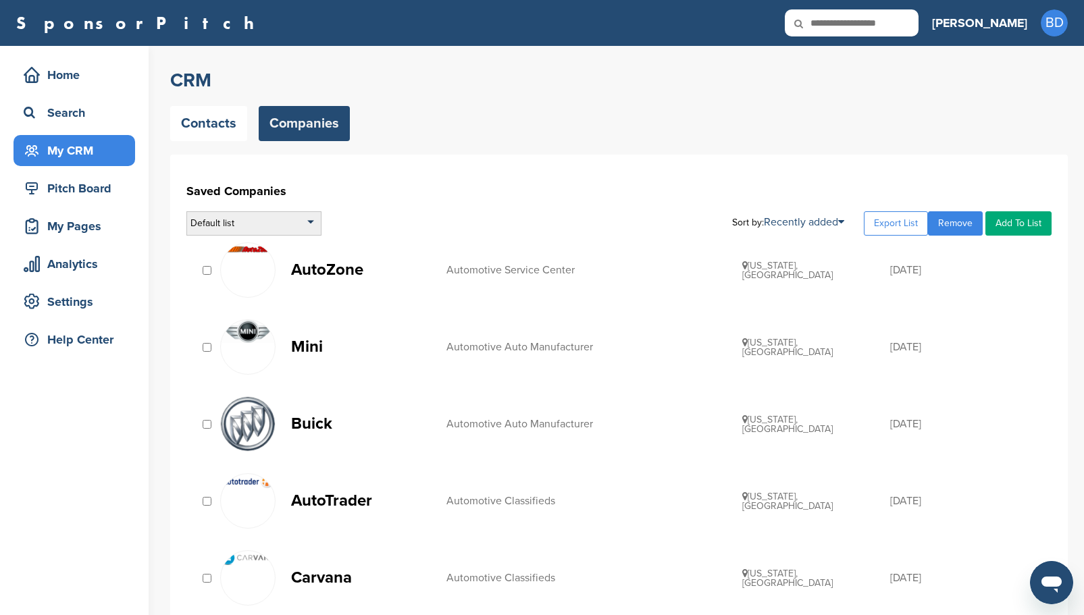
click at [309, 229] on div "Default list" at bounding box center [253, 223] width 135 height 24
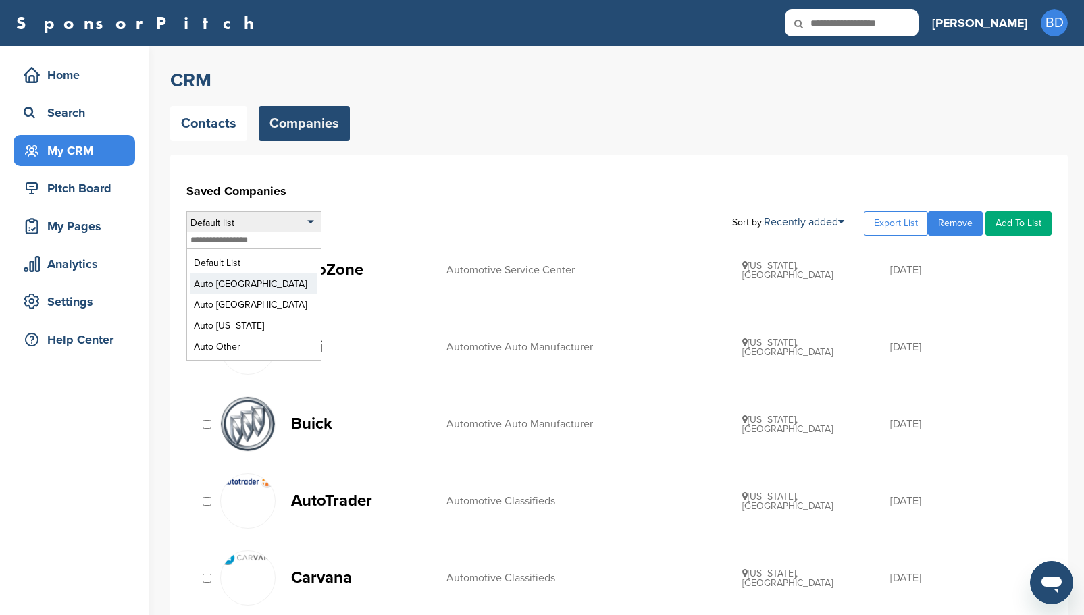
click at [276, 286] on li "Auto [GEOGRAPHIC_DATA]" at bounding box center [253, 283] width 127 height 21
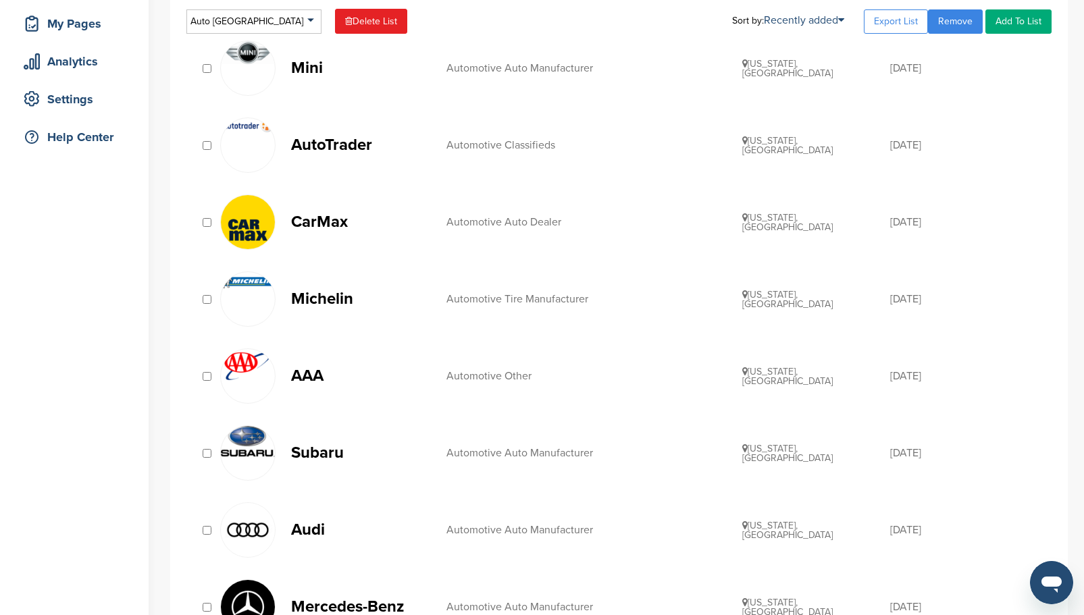
scroll to position [68, 0]
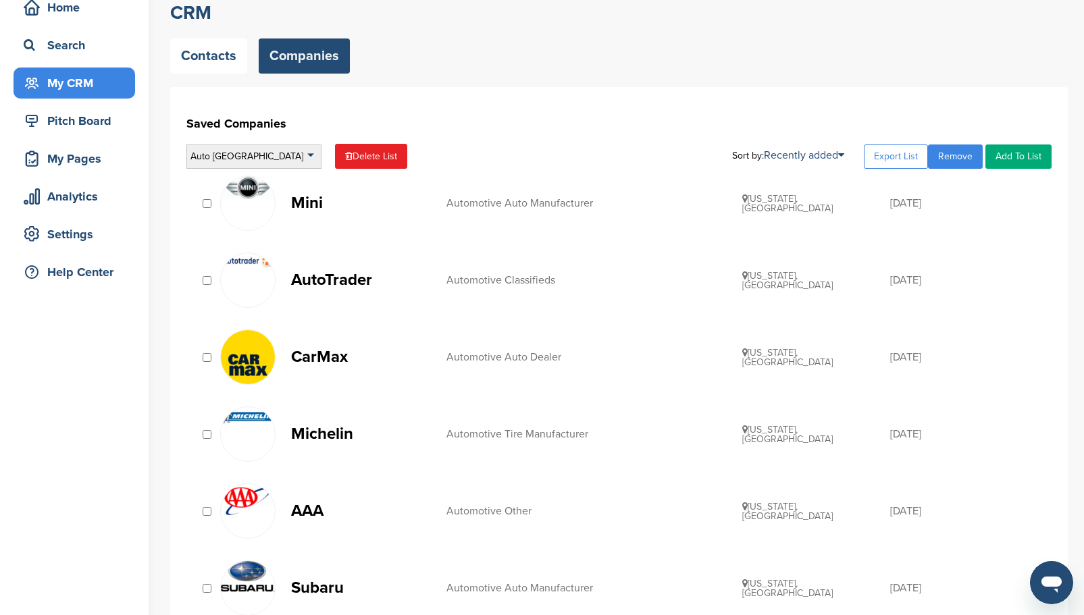
click at [308, 153] on div "Auto [GEOGRAPHIC_DATA]" at bounding box center [253, 157] width 135 height 24
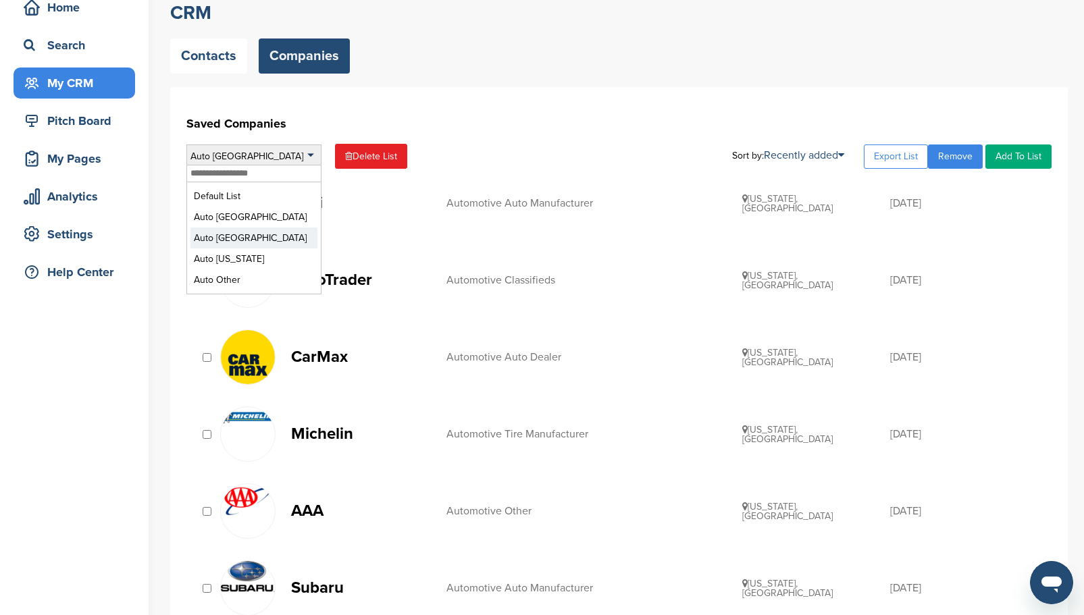
click at [273, 239] on li "Auto [GEOGRAPHIC_DATA]" at bounding box center [253, 238] width 127 height 21
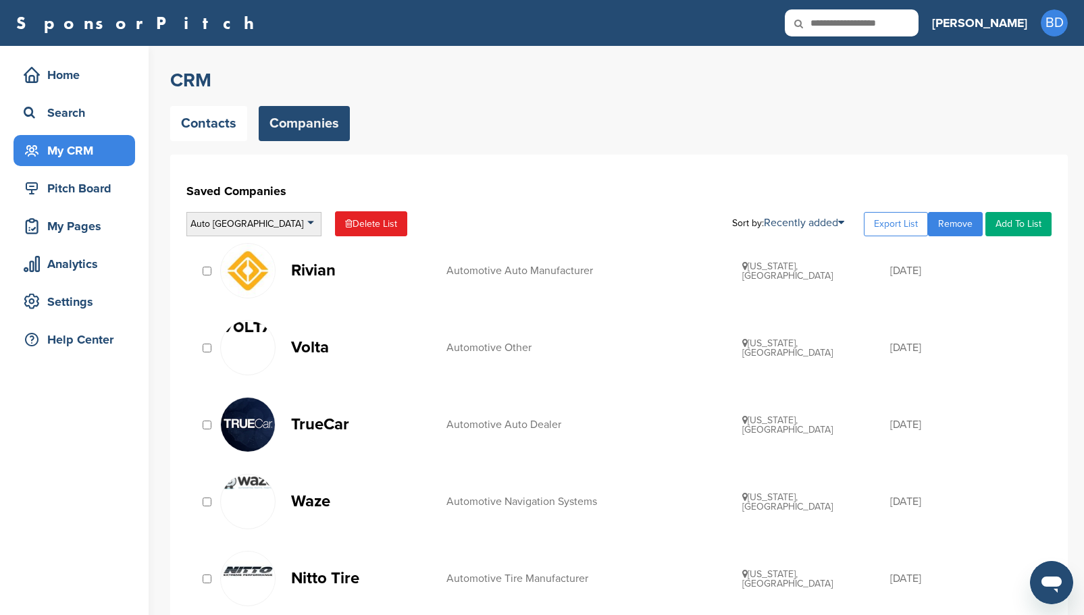
click at [313, 222] on div "Auto [GEOGRAPHIC_DATA]" at bounding box center [253, 224] width 135 height 24
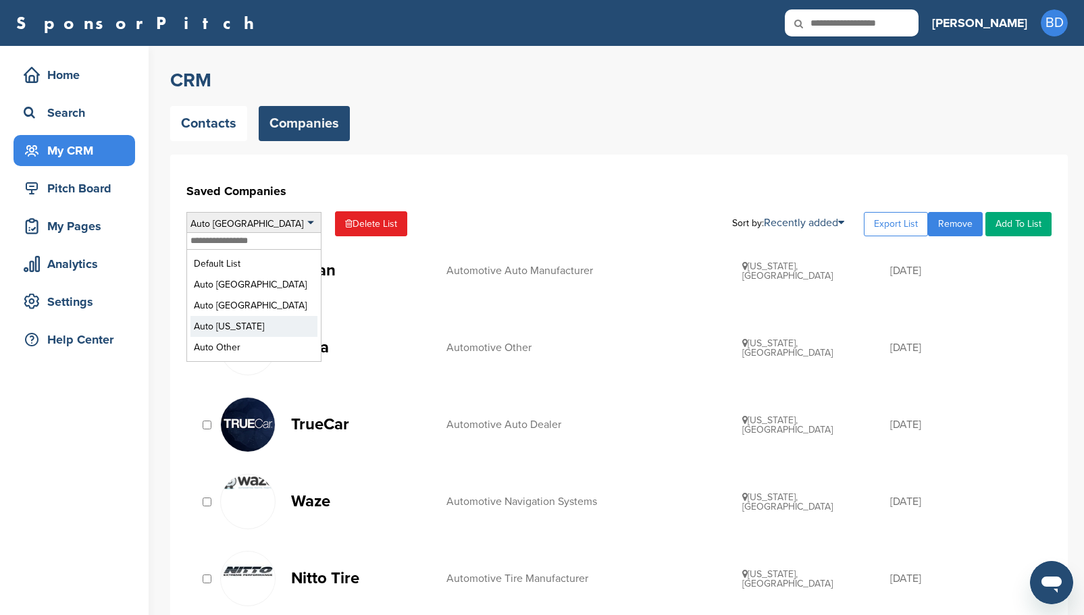
click at [252, 327] on li "Auto [US_STATE]" at bounding box center [253, 326] width 127 height 21
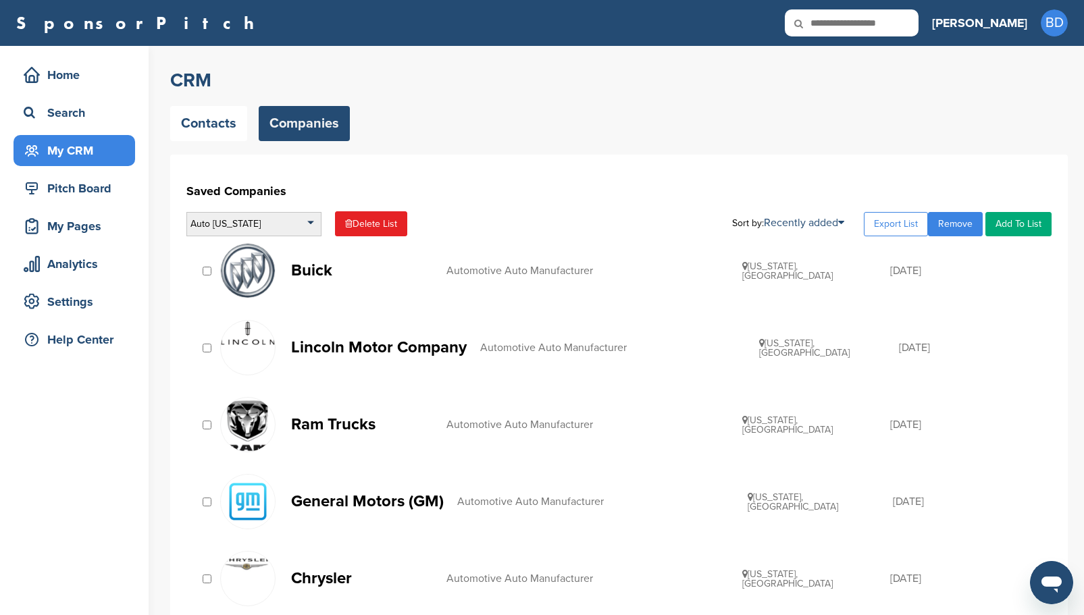
click at [312, 224] on div "Auto [US_STATE]" at bounding box center [253, 224] width 135 height 24
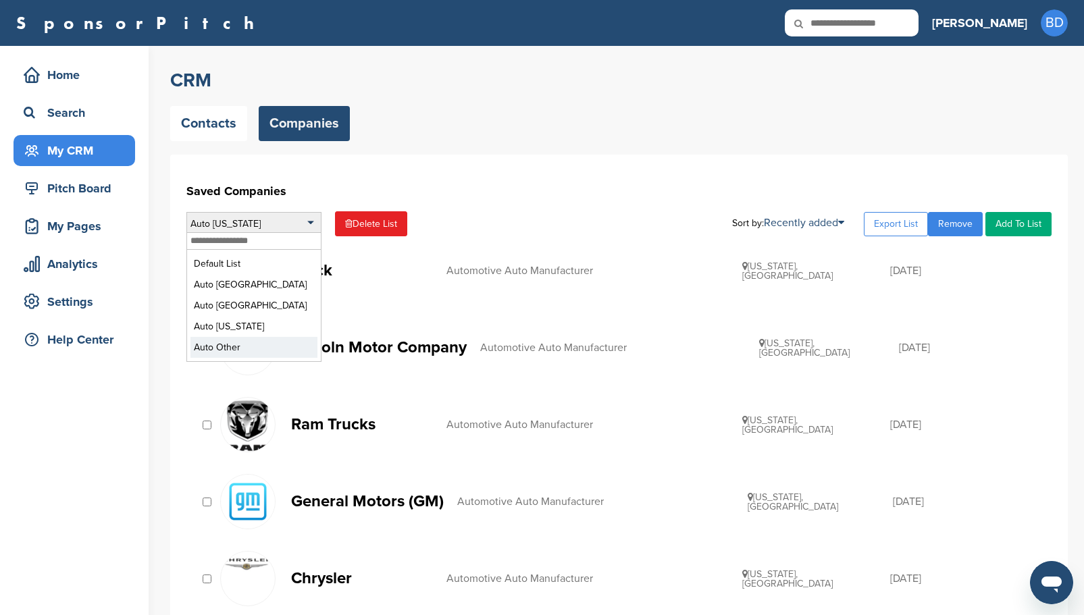
click at [217, 349] on li "Auto Other" at bounding box center [253, 347] width 127 height 21
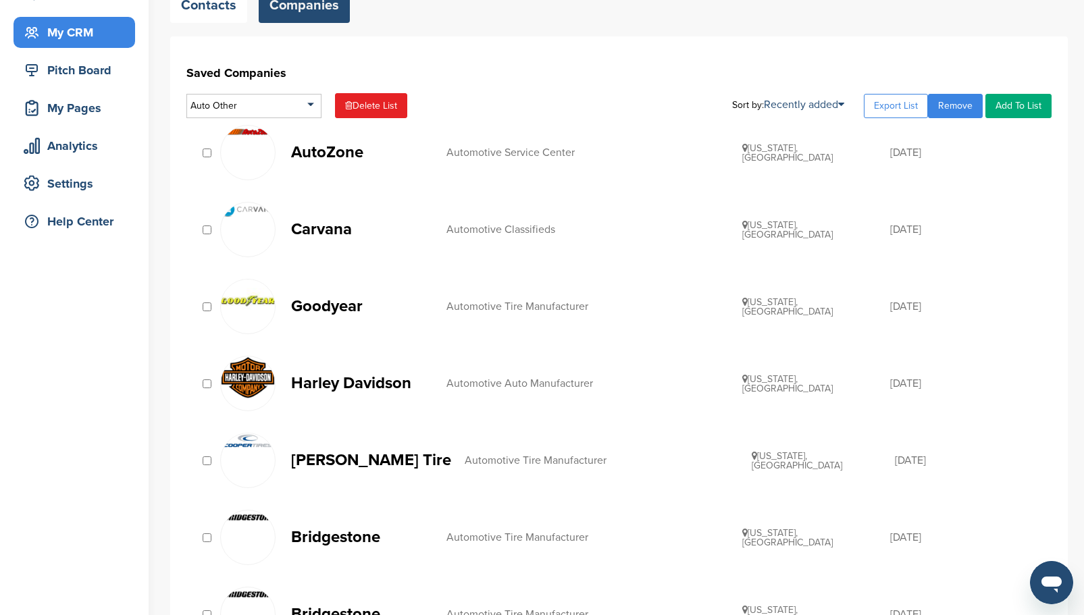
scroll to position [135, 0]
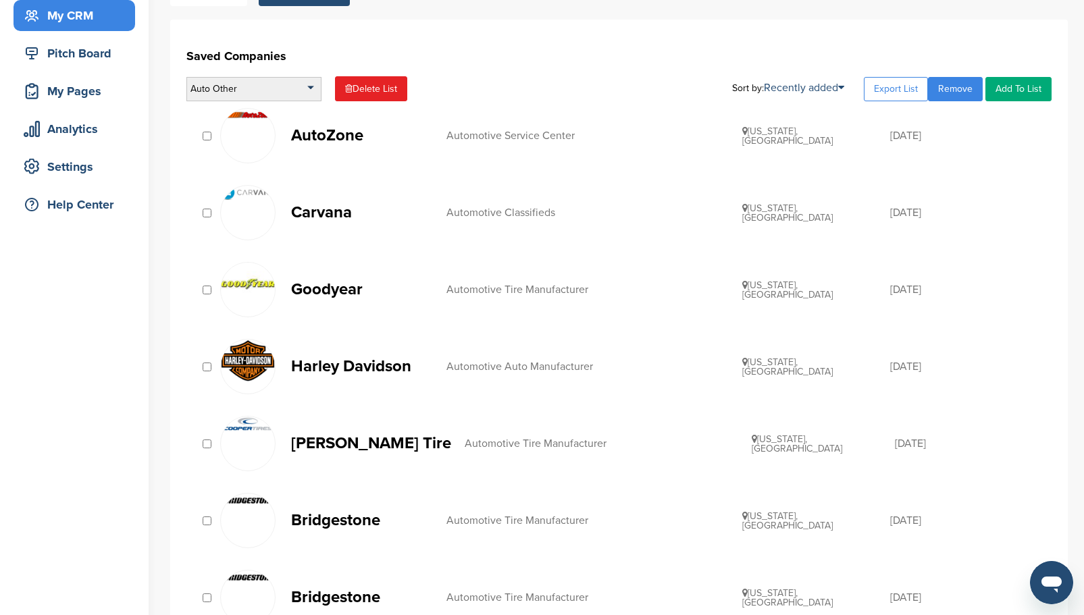
click at [309, 82] on div "Auto Other" at bounding box center [253, 89] width 135 height 24
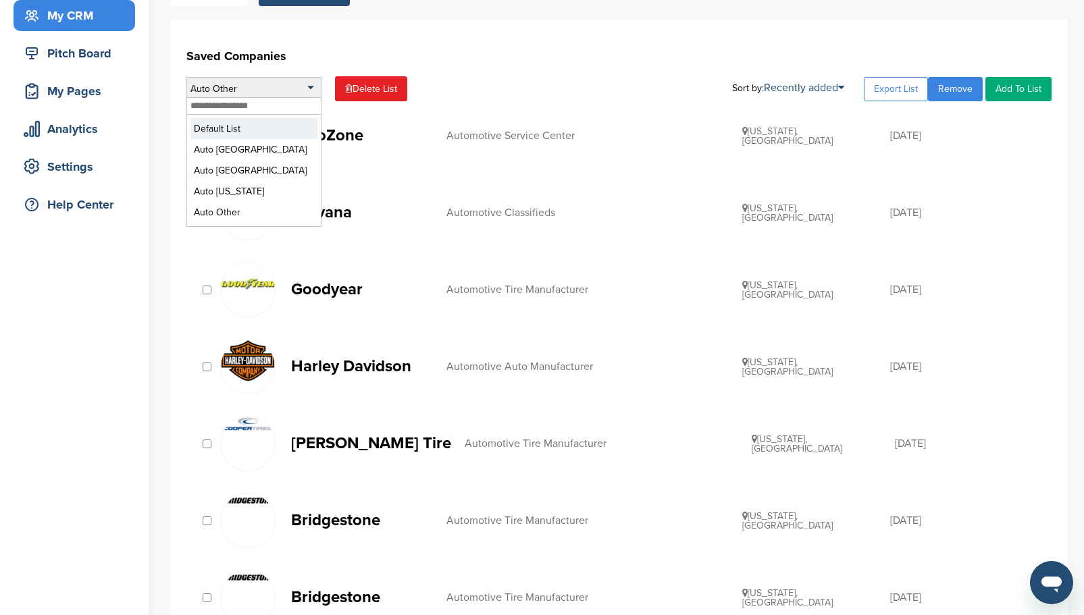
click at [252, 132] on li "Default List" at bounding box center [253, 128] width 127 height 21
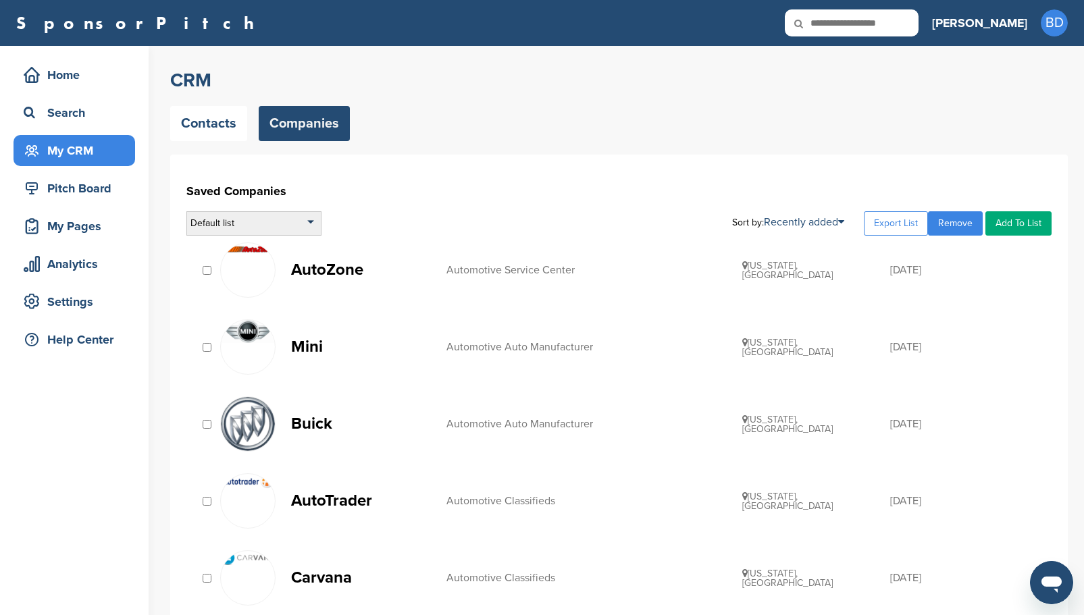
click at [311, 223] on div "Default list" at bounding box center [253, 223] width 135 height 24
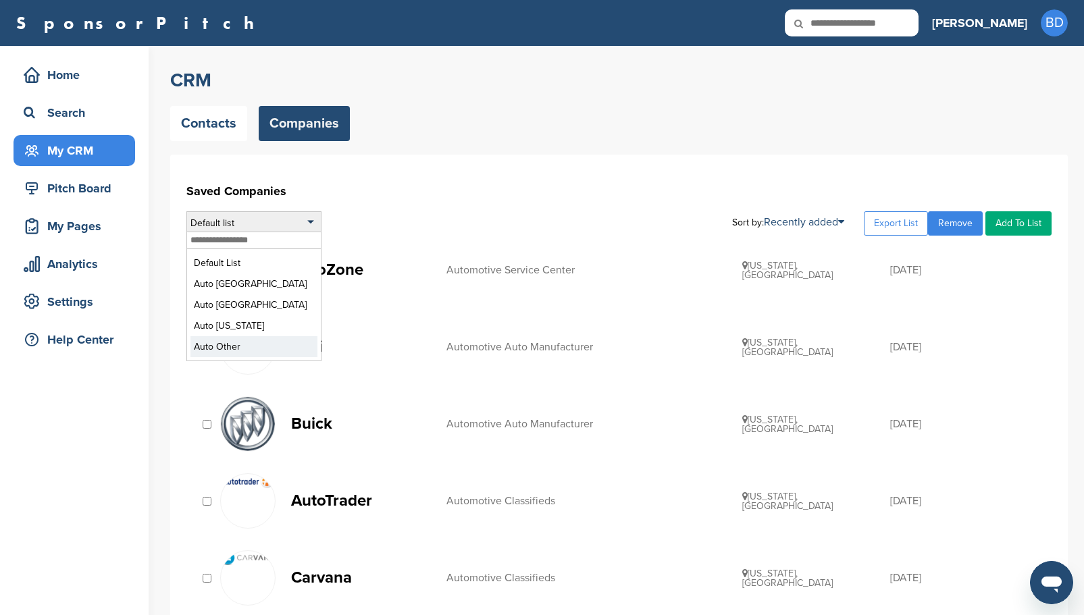
click at [230, 351] on li "Auto Other" at bounding box center [253, 346] width 127 height 21
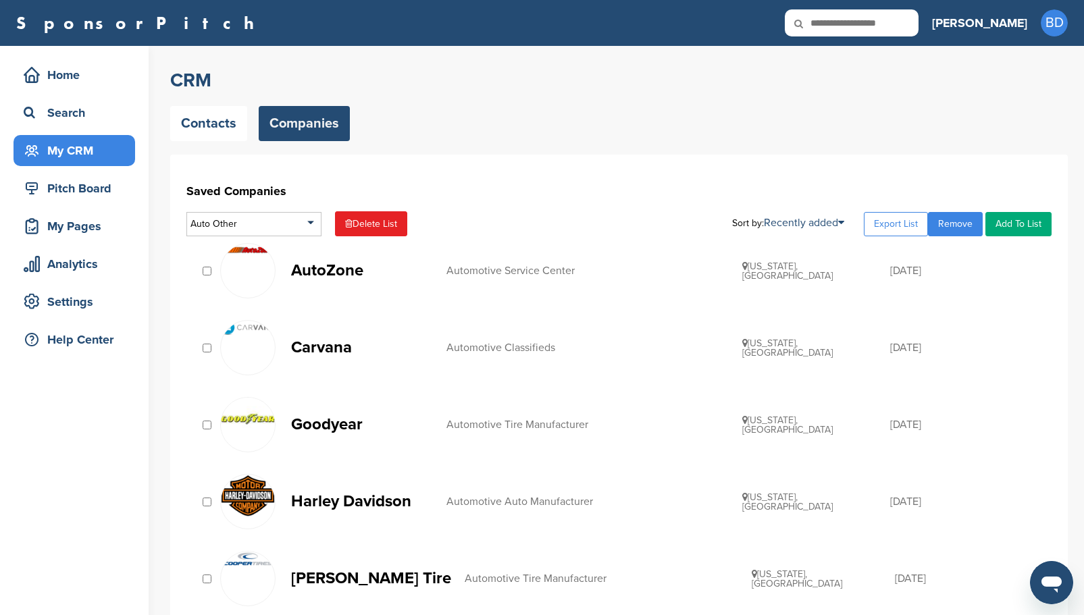
click at [962, 229] on link "Remove" at bounding box center [955, 224] width 55 height 24
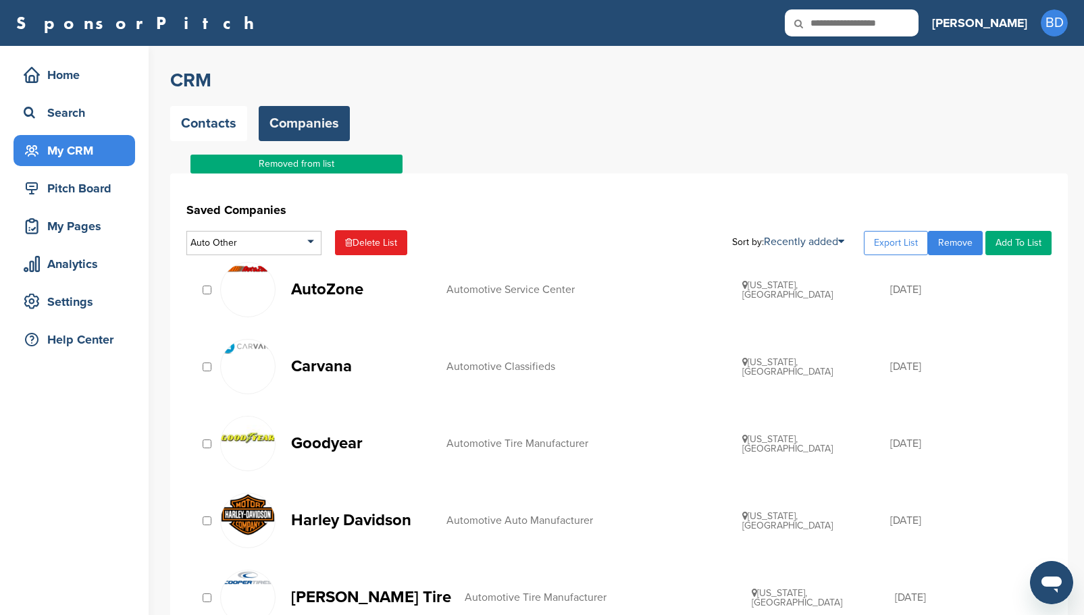
scroll to position [68, 0]
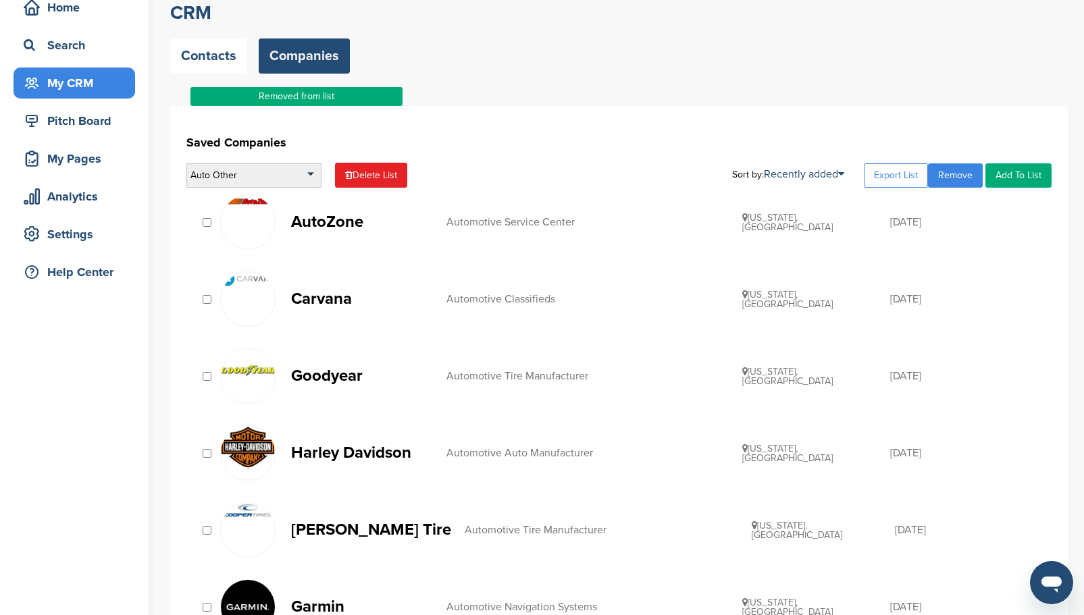
click at [311, 169] on div "Auto Other" at bounding box center [253, 175] width 135 height 24
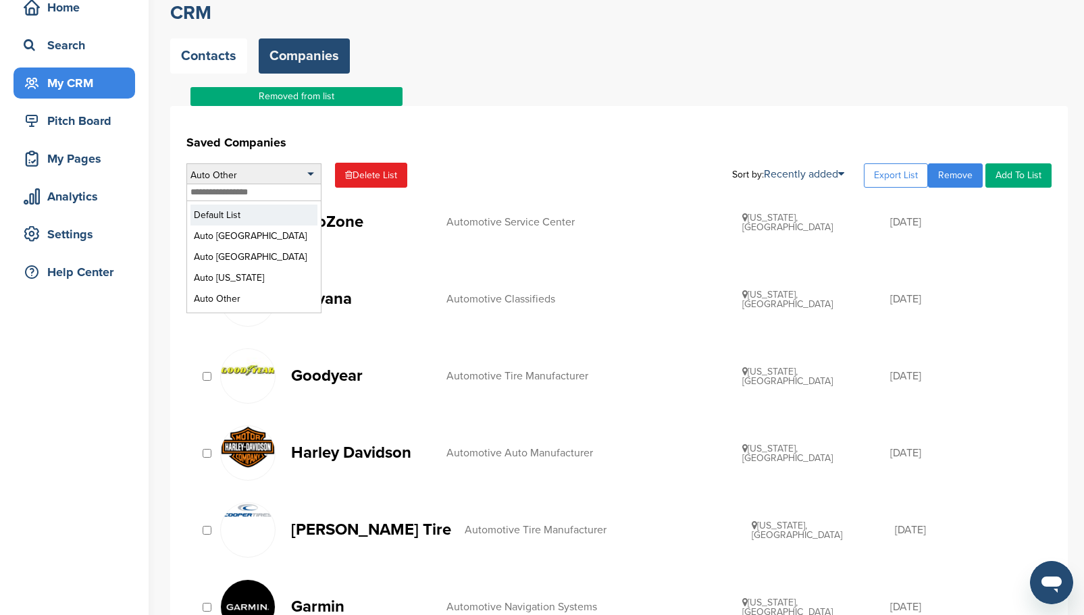
click at [275, 219] on li "Default List" at bounding box center [253, 215] width 127 height 21
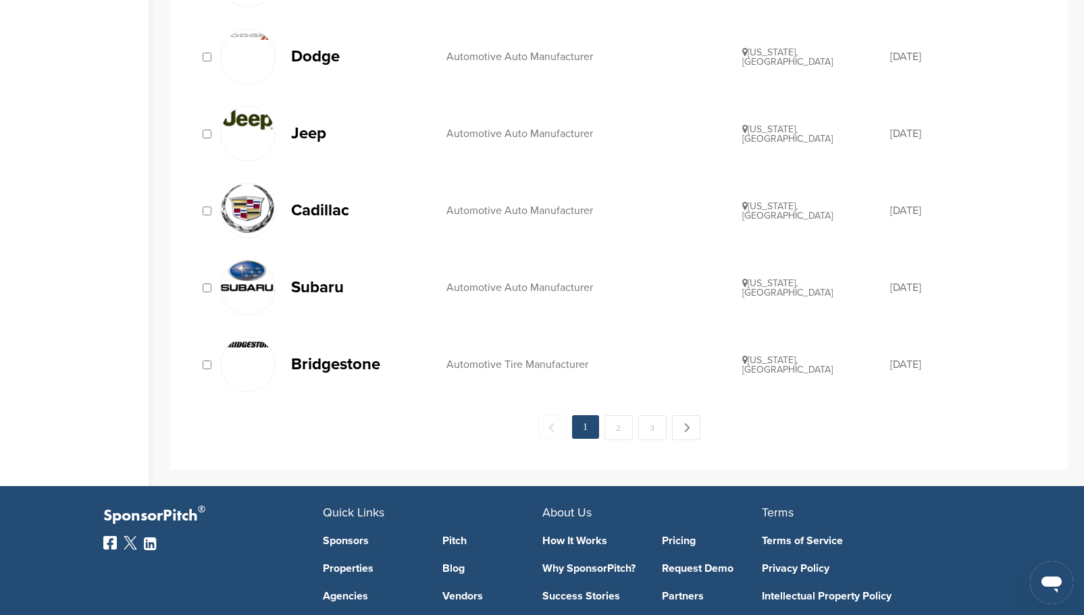
scroll to position [1418, 0]
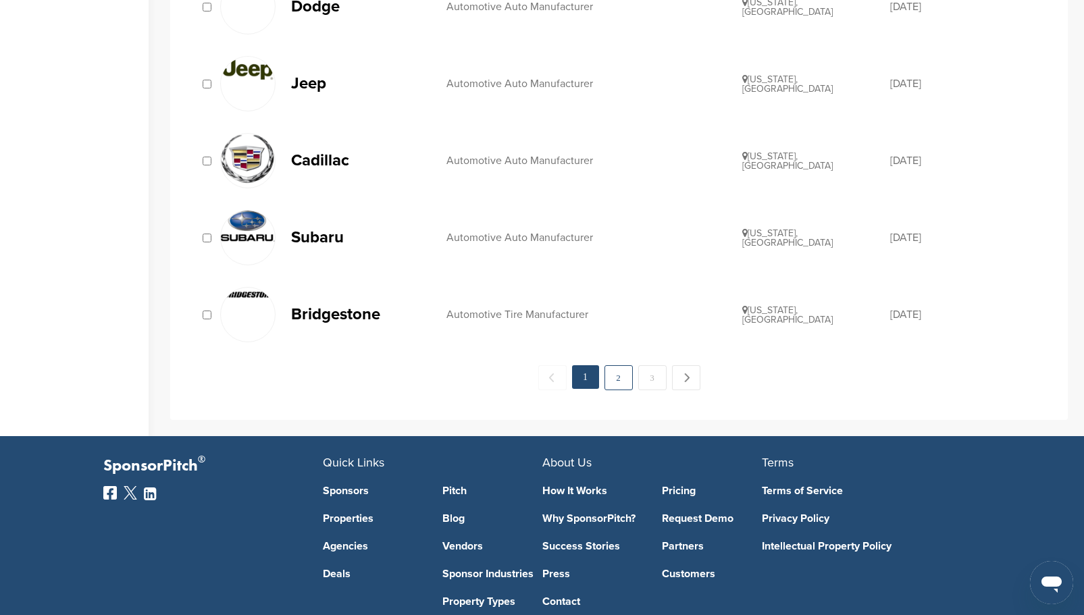
click at [614, 381] on link "2" at bounding box center [618, 377] width 28 height 25
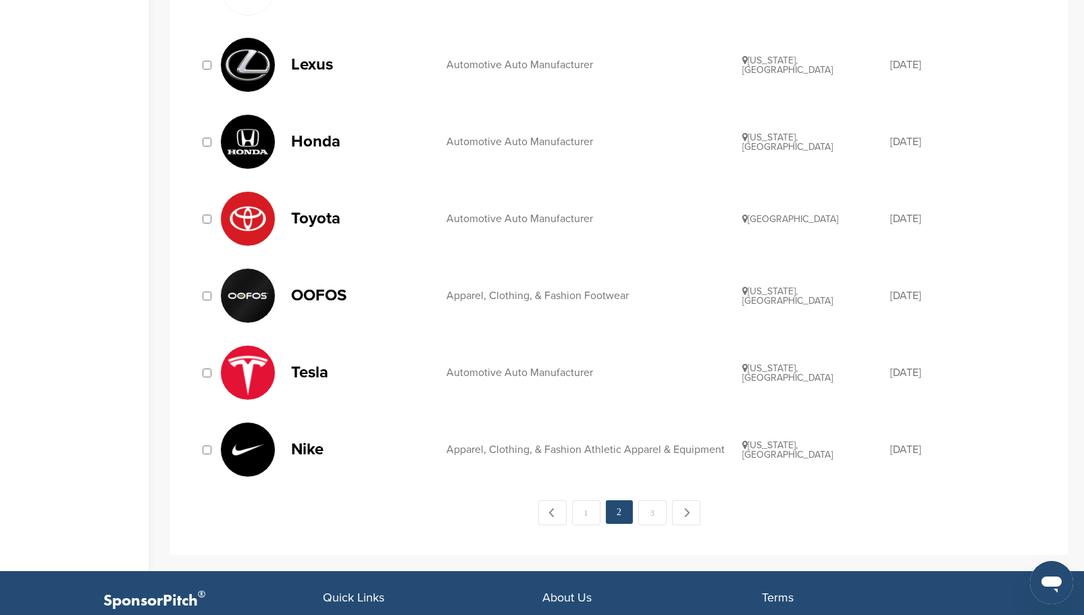
scroll to position [1486, 0]
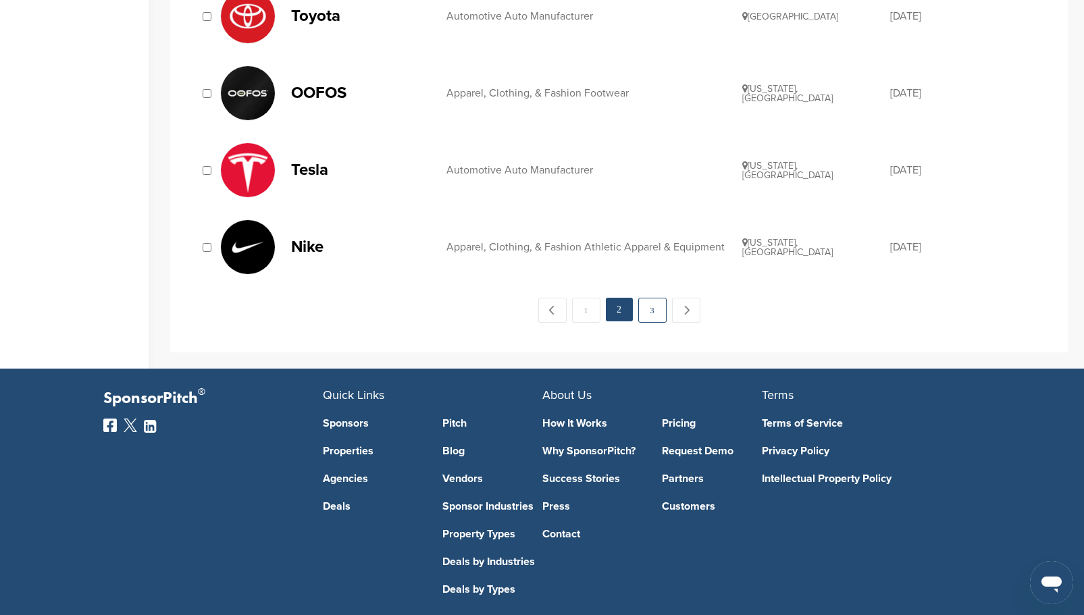
click at [645, 311] on link "3" at bounding box center [652, 310] width 28 height 25
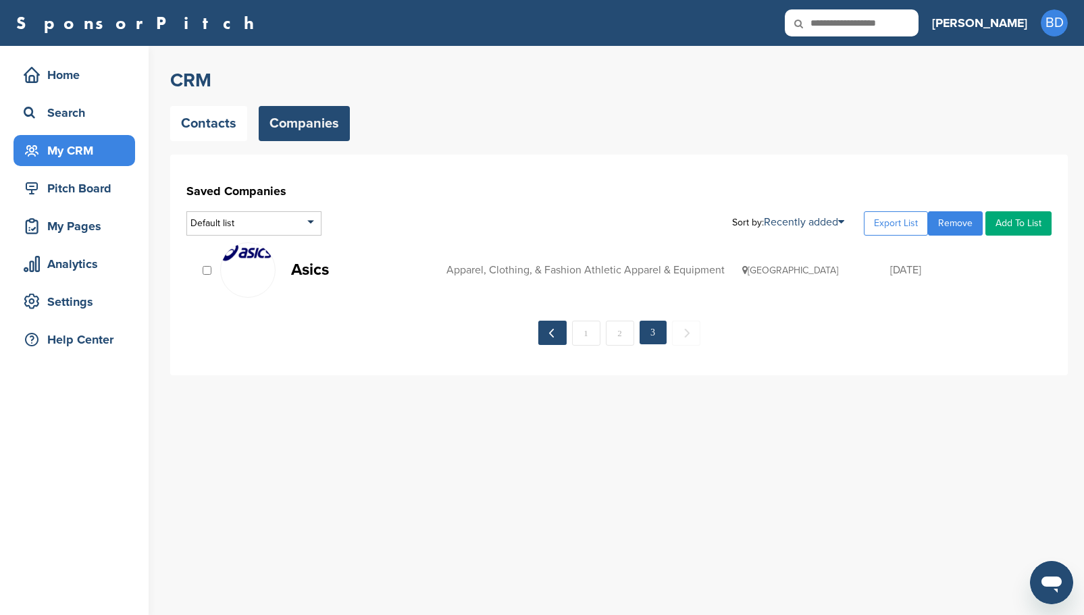
click at [556, 341] on link "← Previous" at bounding box center [552, 333] width 28 height 24
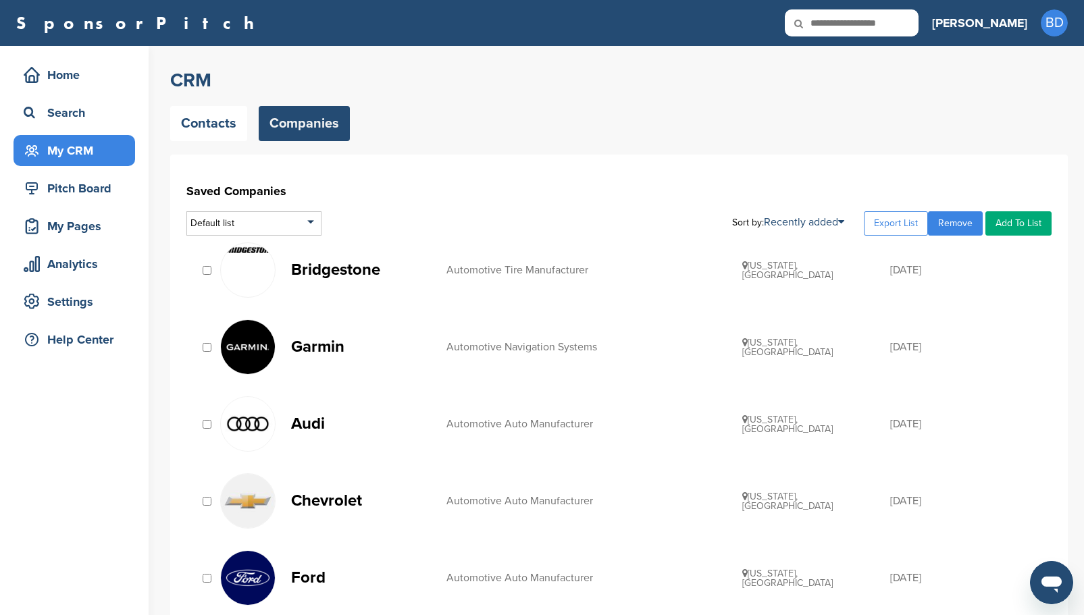
click at [960, 225] on link "Remove" at bounding box center [955, 223] width 55 height 24
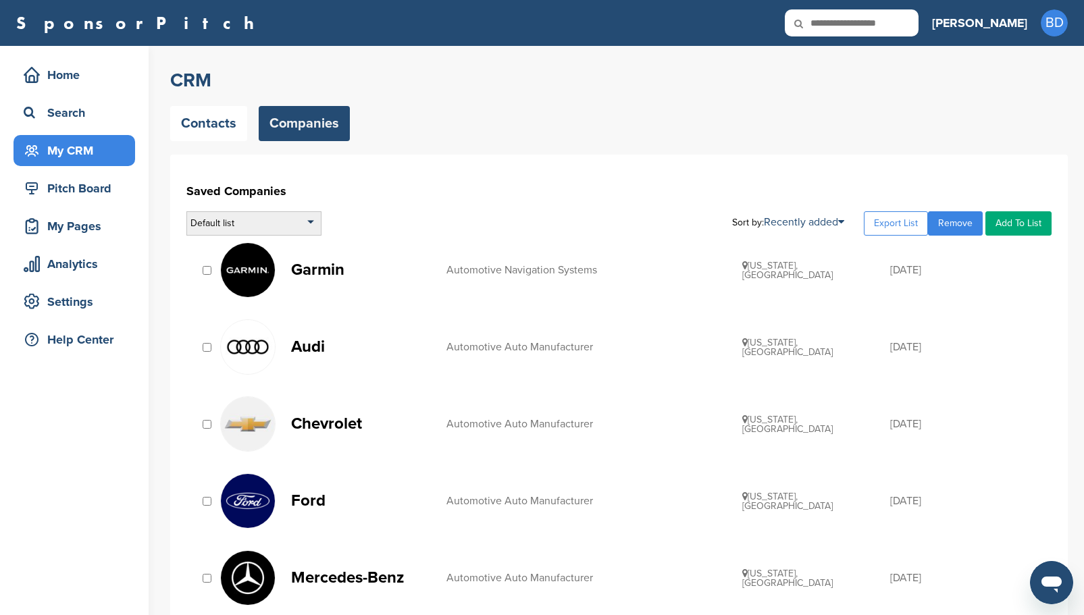
click at [309, 224] on div "Default list" at bounding box center [253, 223] width 135 height 24
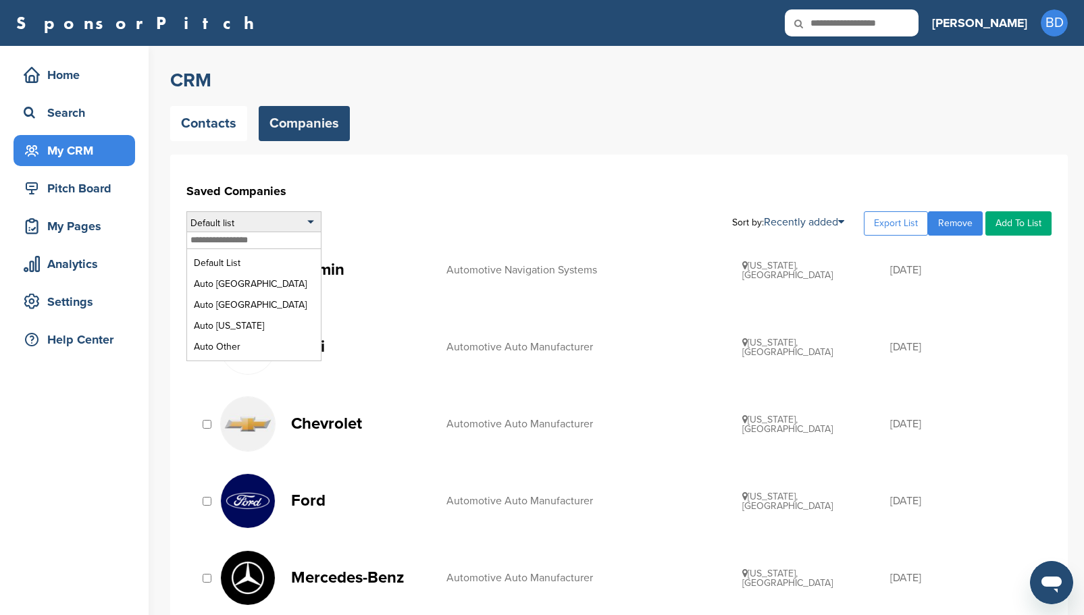
click at [310, 222] on div "Default list" at bounding box center [253, 223] width 135 height 24
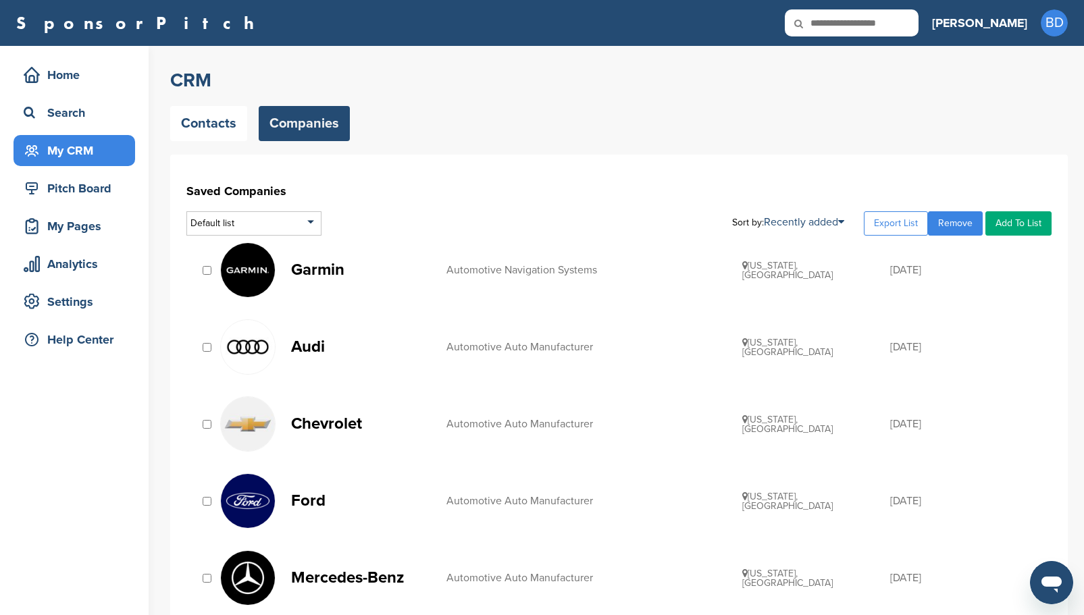
click at [908, 224] on link "Export List" at bounding box center [896, 223] width 64 height 24
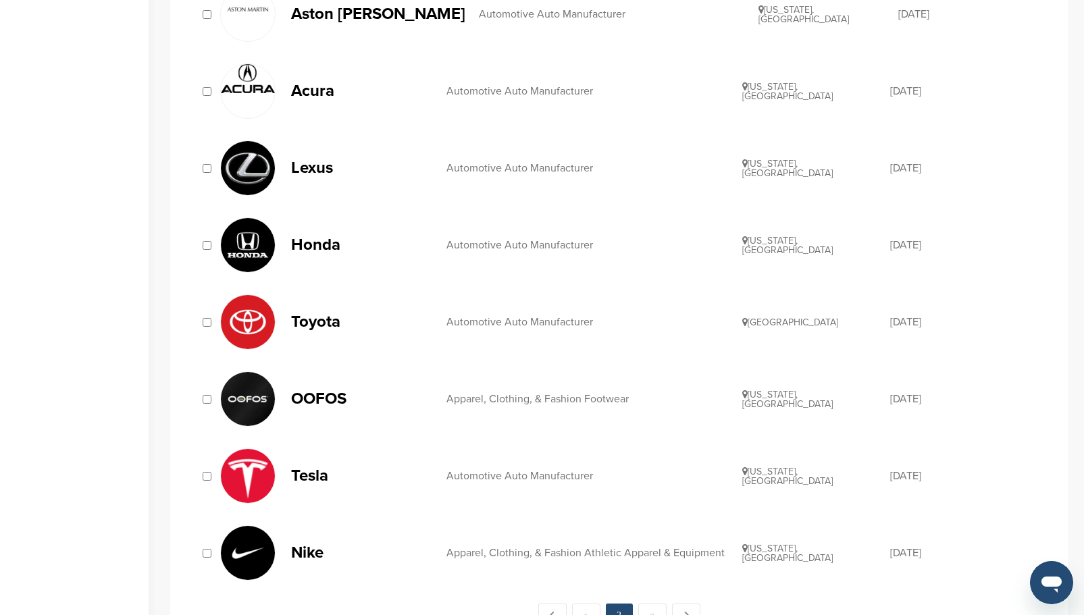
scroll to position [1080, 0]
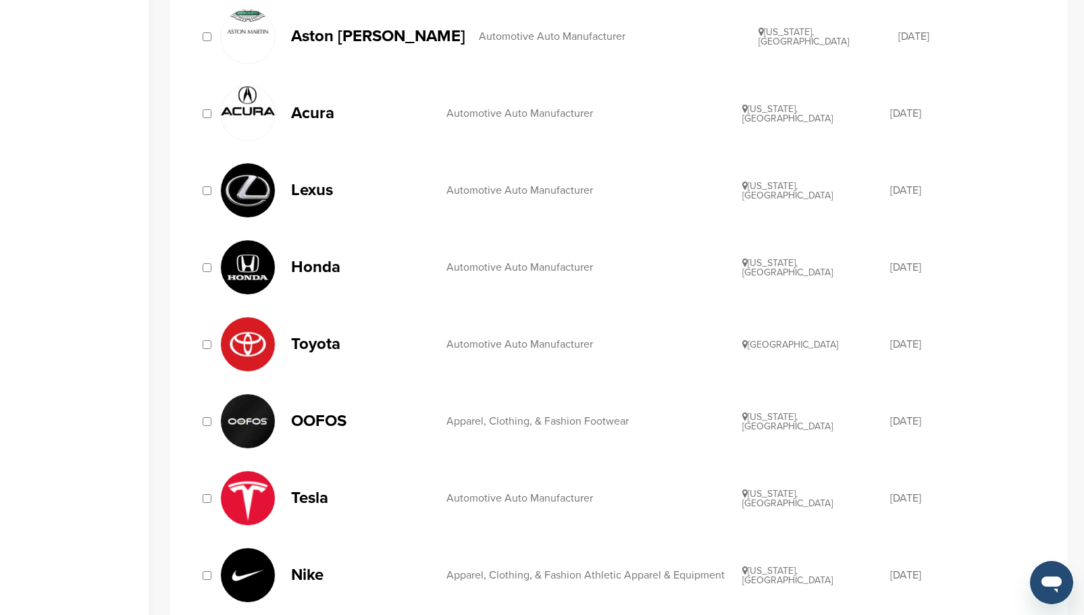
click at [325, 110] on p "Acura" at bounding box center [362, 113] width 142 height 17
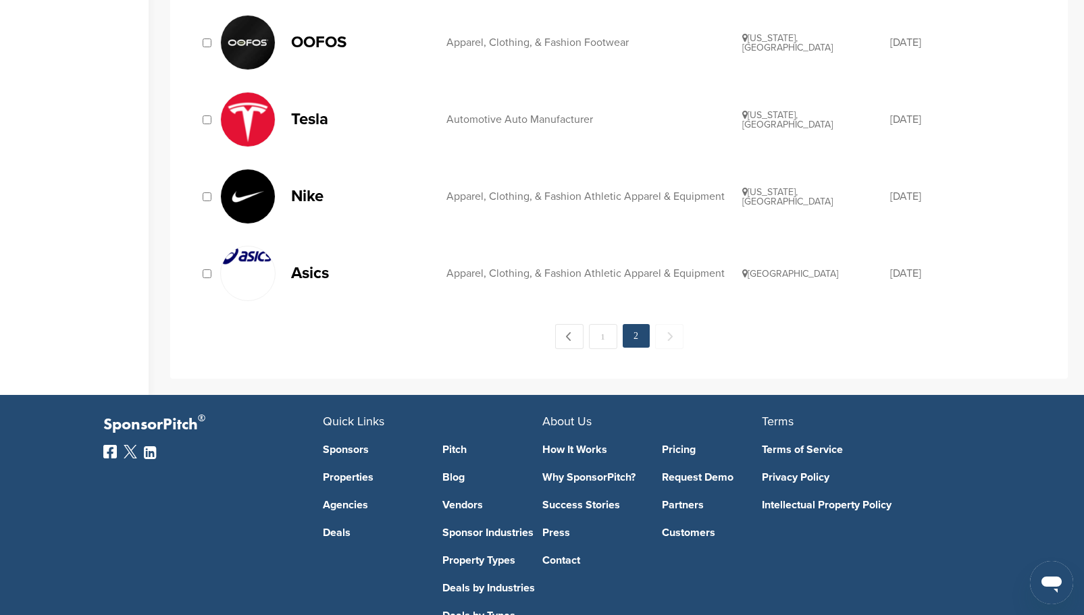
scroll to position [1486, 0]
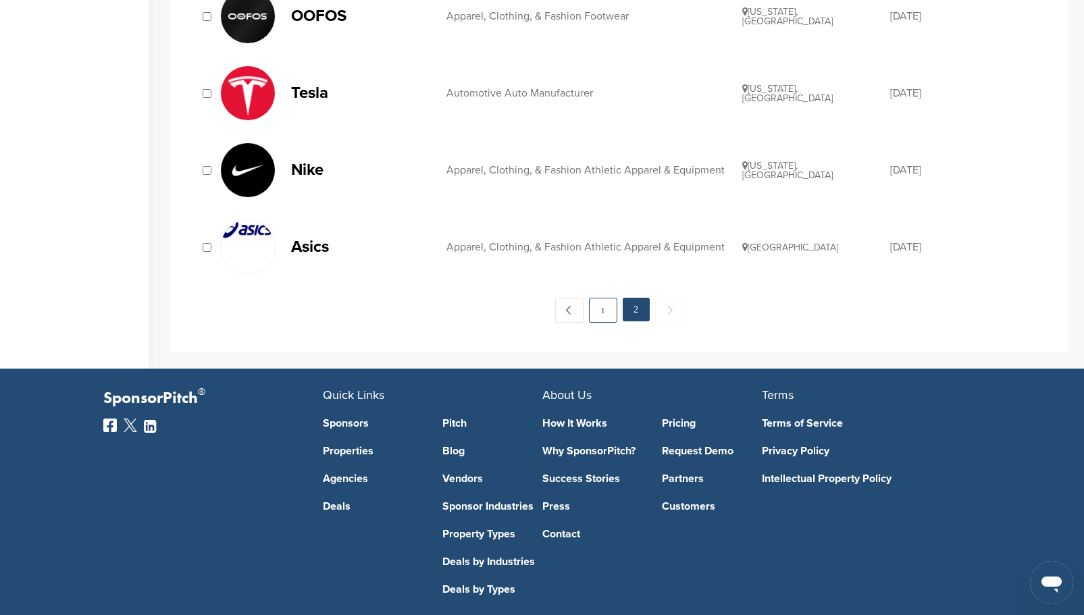
click at [605, 317] on link "1" at bounding box center [603, 310] width 28 height 25
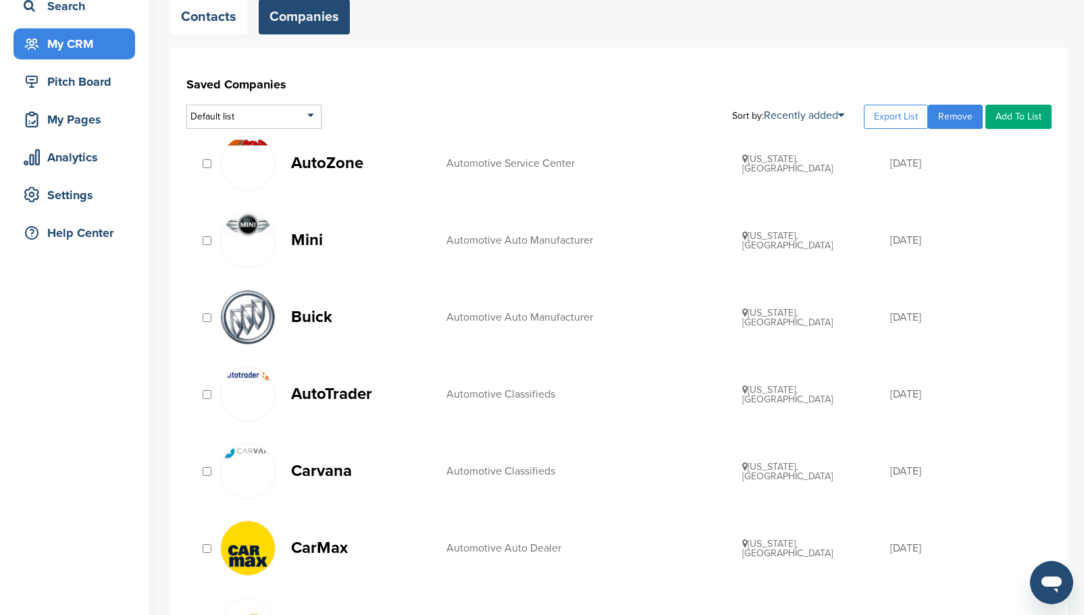
scroll to position [135, 0]
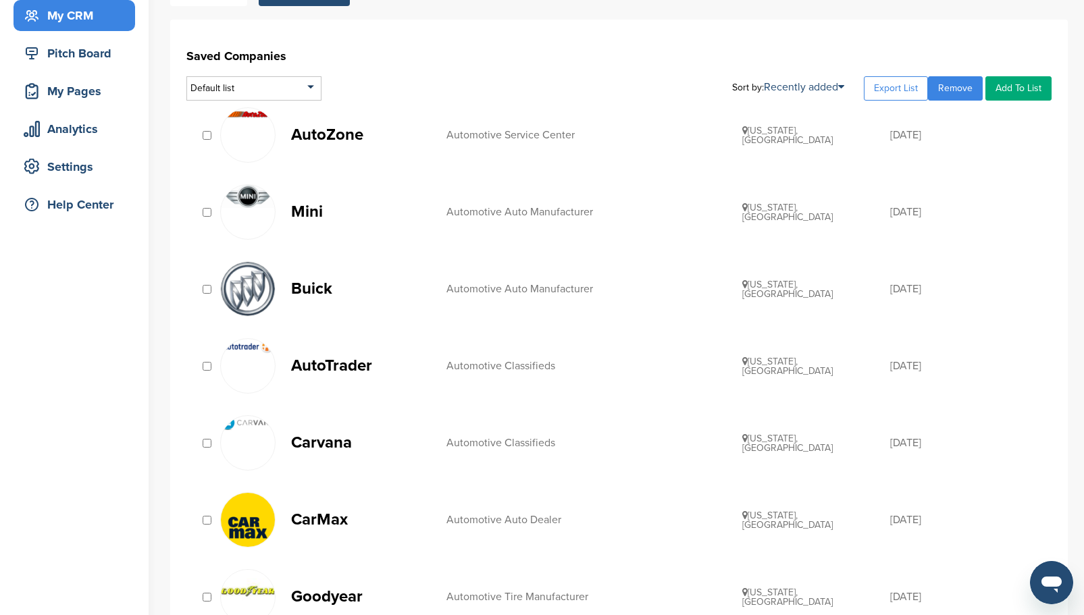
click at [1014, 85] on link "Add To List" at bounding box center [1018, 88] width 66 height 24
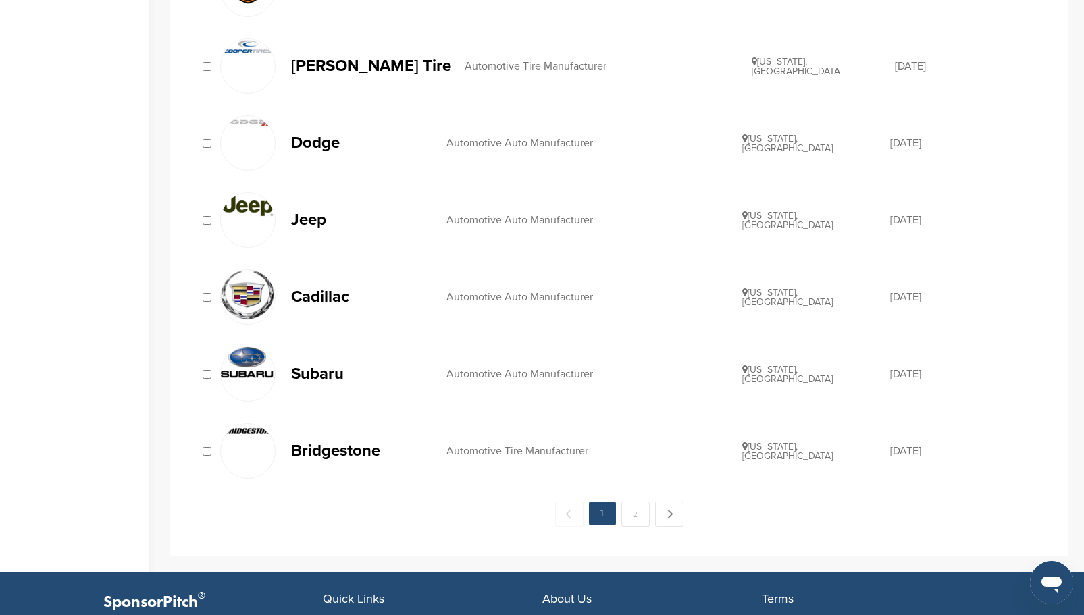
scroll to position [1283, 0]
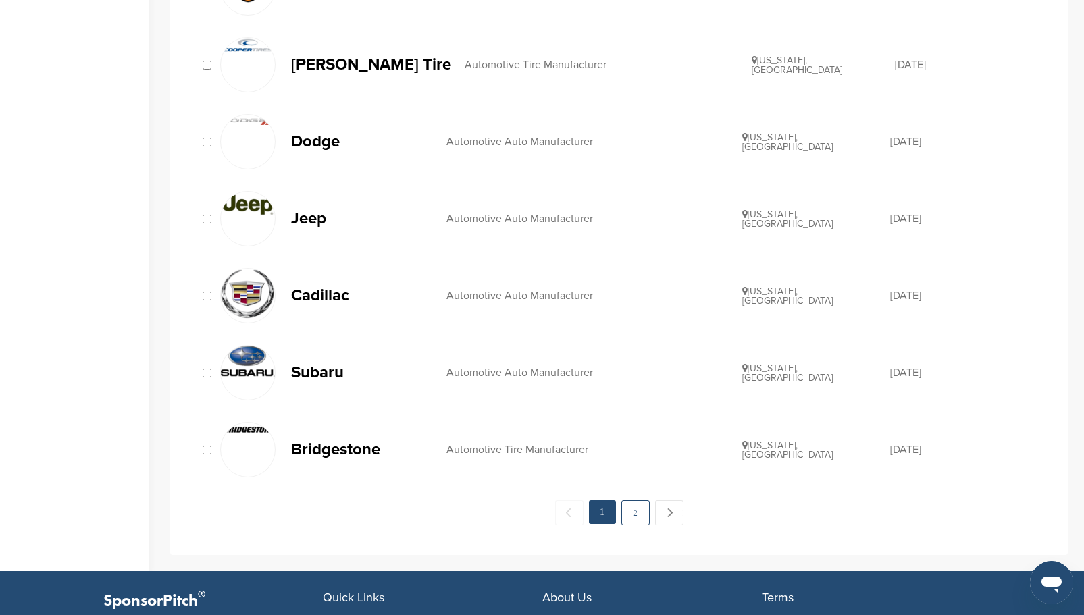
click at [636, 511] on link "2" at bounding box center [635, 512] width 28 height 25
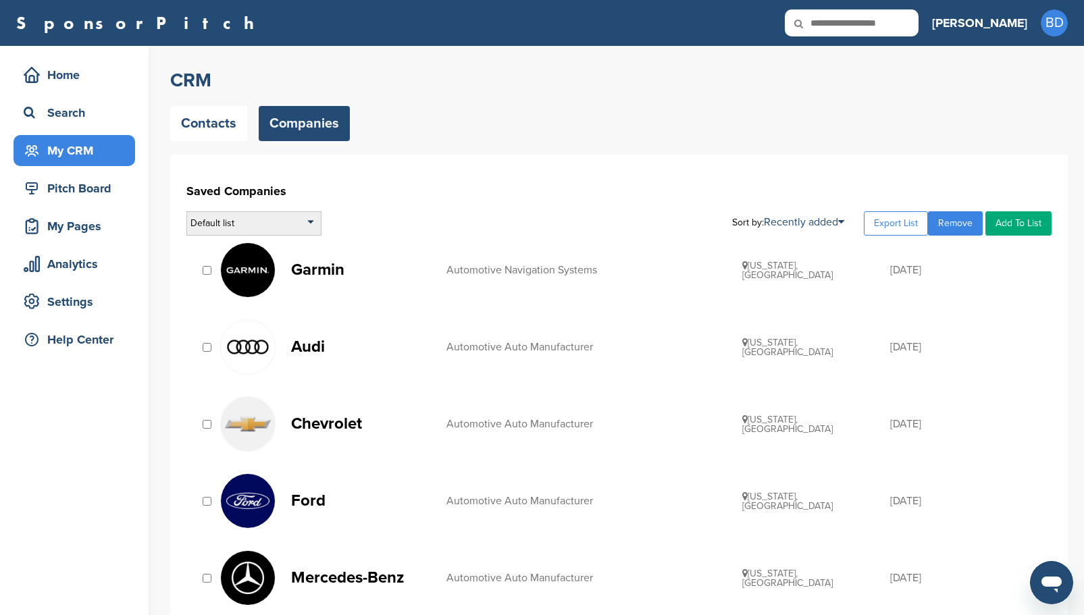
click at [277, 225] on div "Default list" at bounding box center [253, 223] width 135 height 24
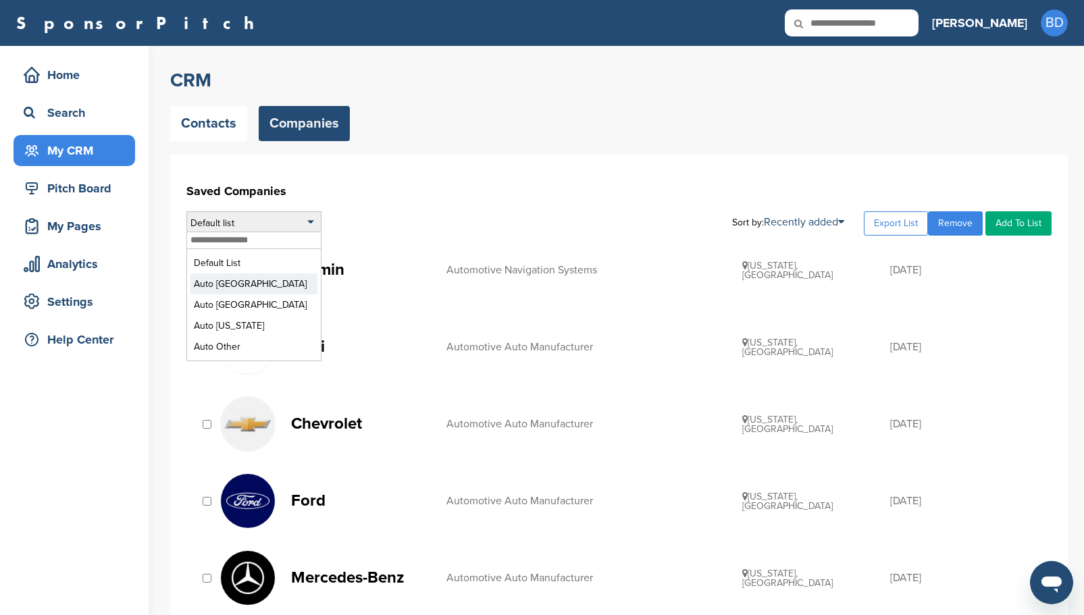
click at [235, 286] on li "Auto [GEOGRAPHIC_DATA]" at bounding box center [253, 283] width 127 height 21
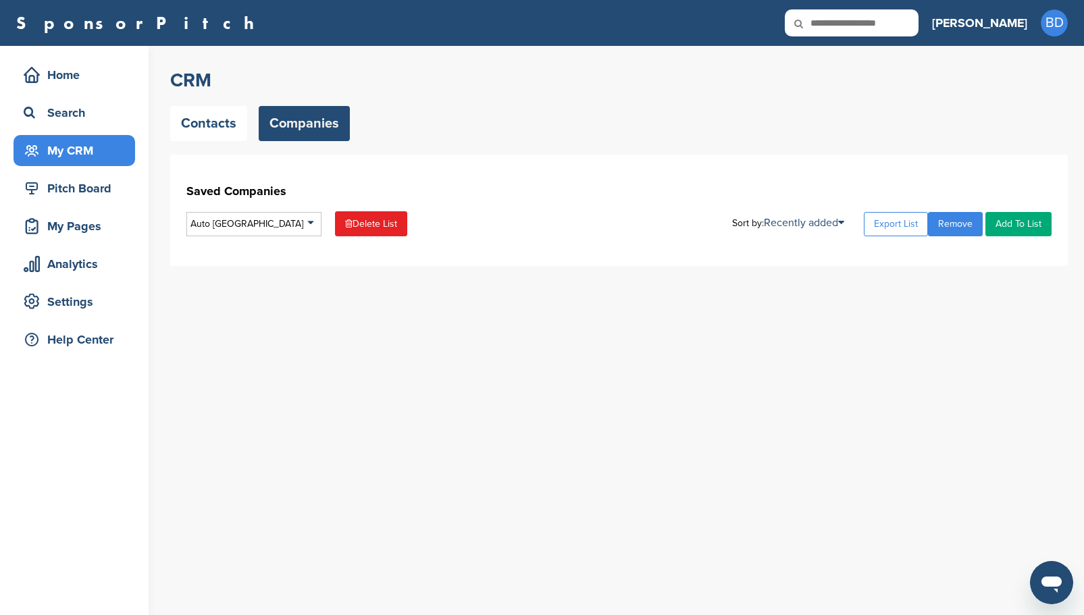
click at [323, 128] on link "Companies" at bounding box center [304, 123] width 91 height 35
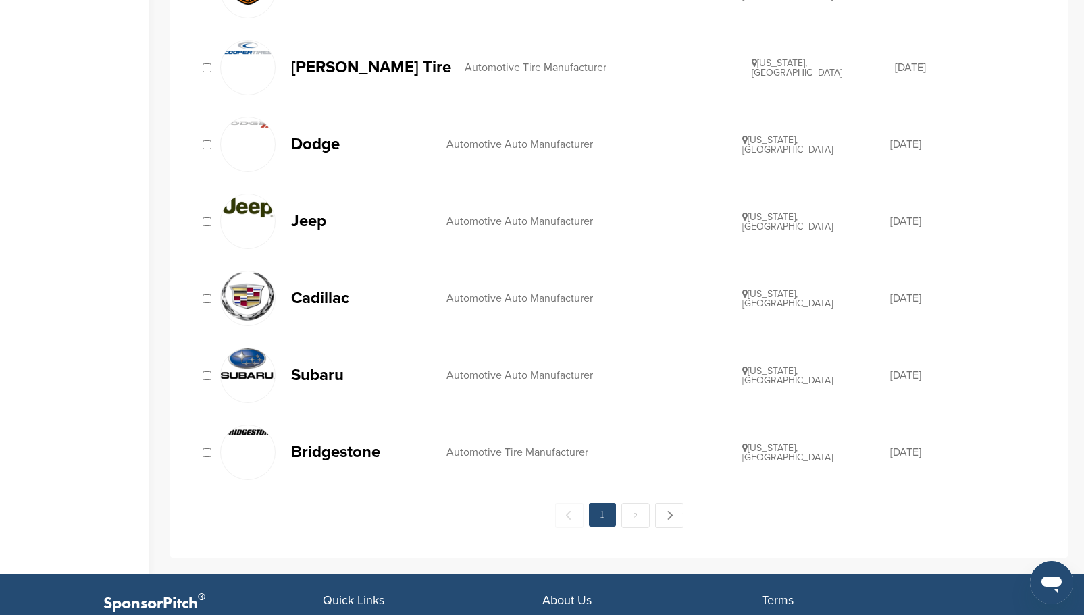
scroll to position [1283, 0]
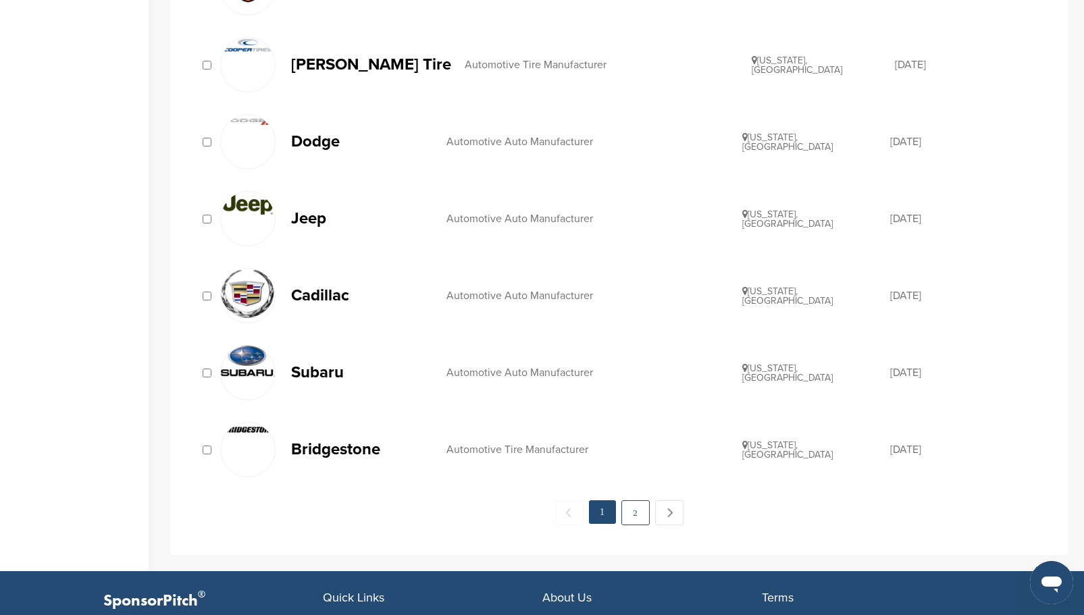
click at [633, 513] on link "2" at bounding box center [635, 512] width 28 height 25
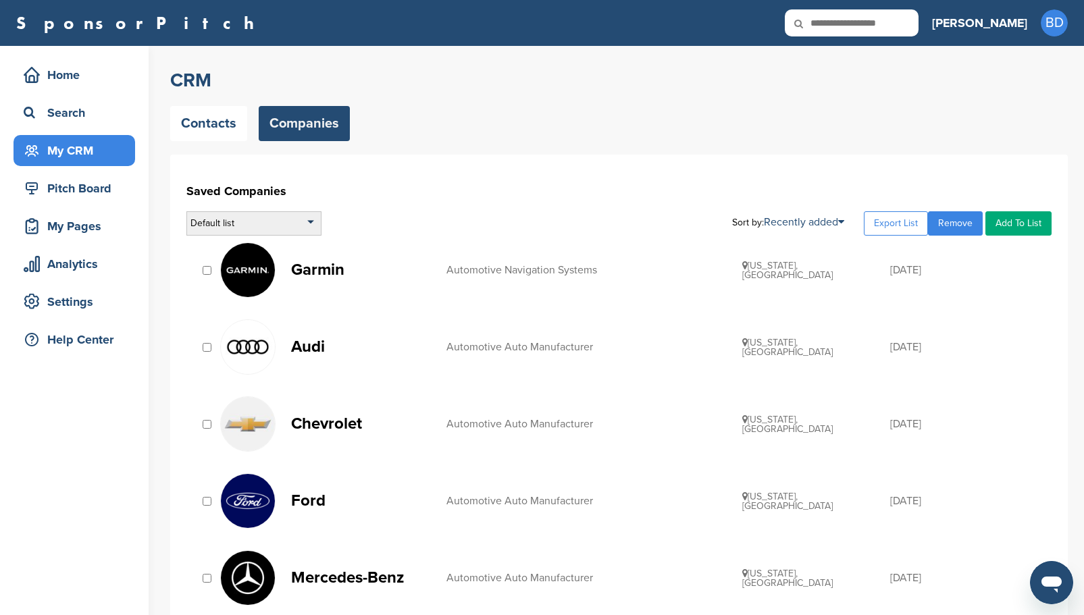
click at [315, 218] on div "Default list" at bounding box center [253, 223] width 135 height 24
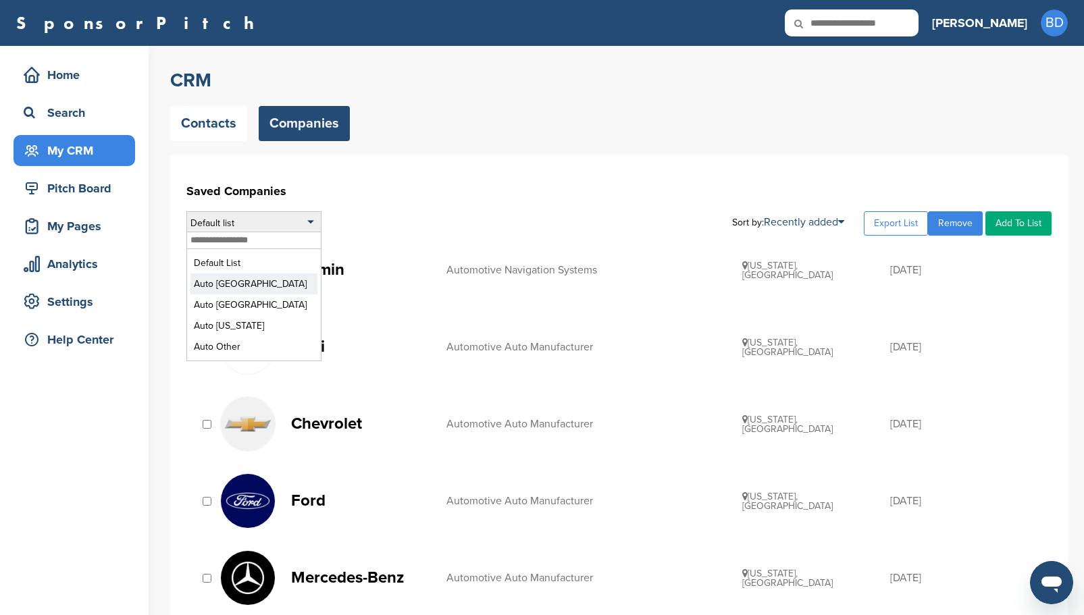
click at [236, 283] on li "Auto [GEOGRAPHIC_DATA]" at bounding box center [253, 283] width 127 height 21
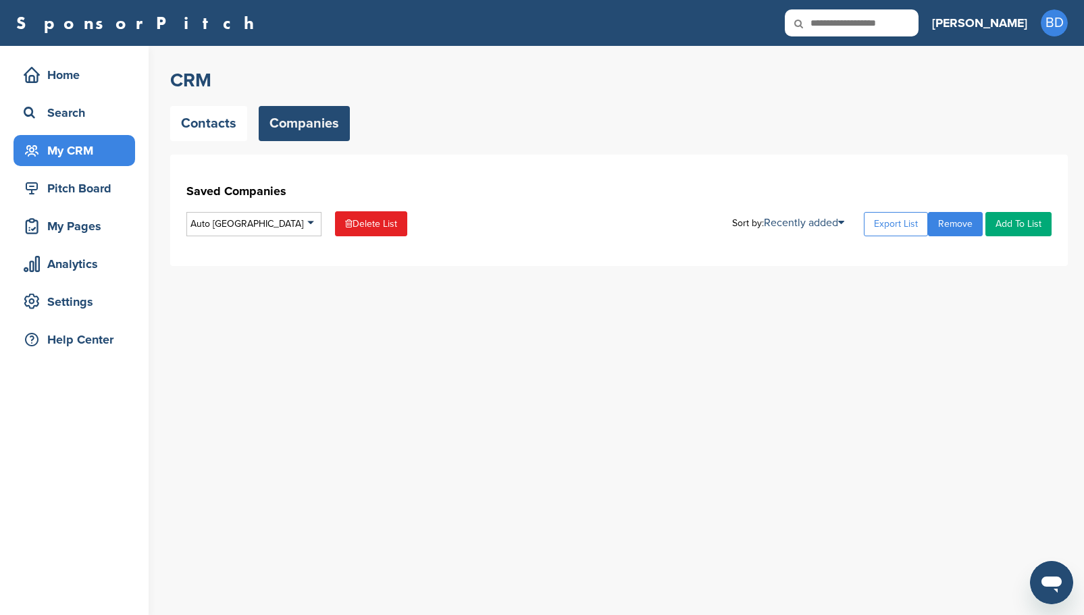
click at [294, 126] on link "Companies" at bounding box center [304, 123] width 91 height 35
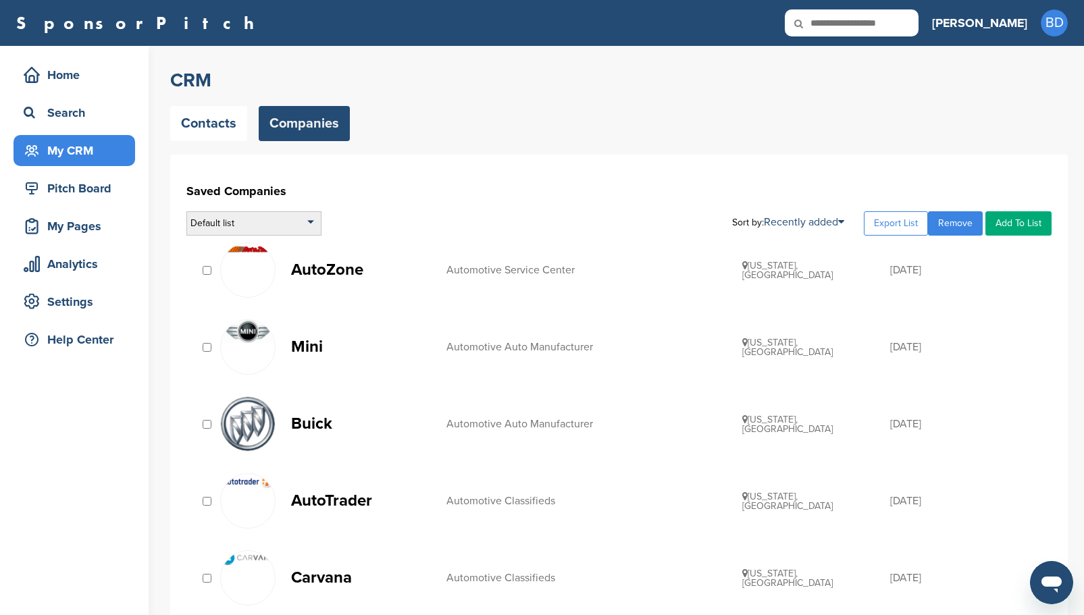
click at [311, 217] on div "Default list" at bounding box center [253, 223] width 135 height 24
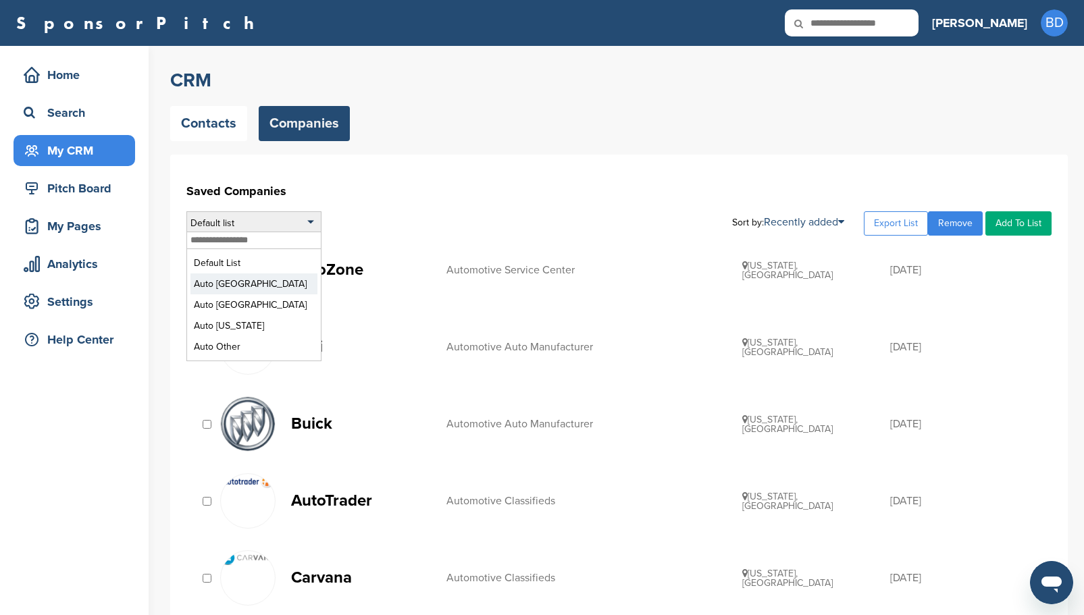
click at [249, 288] on li "Auto [GEOGRAPHIC_DATA]" at bounding box center [253, 283] width 127 height 21
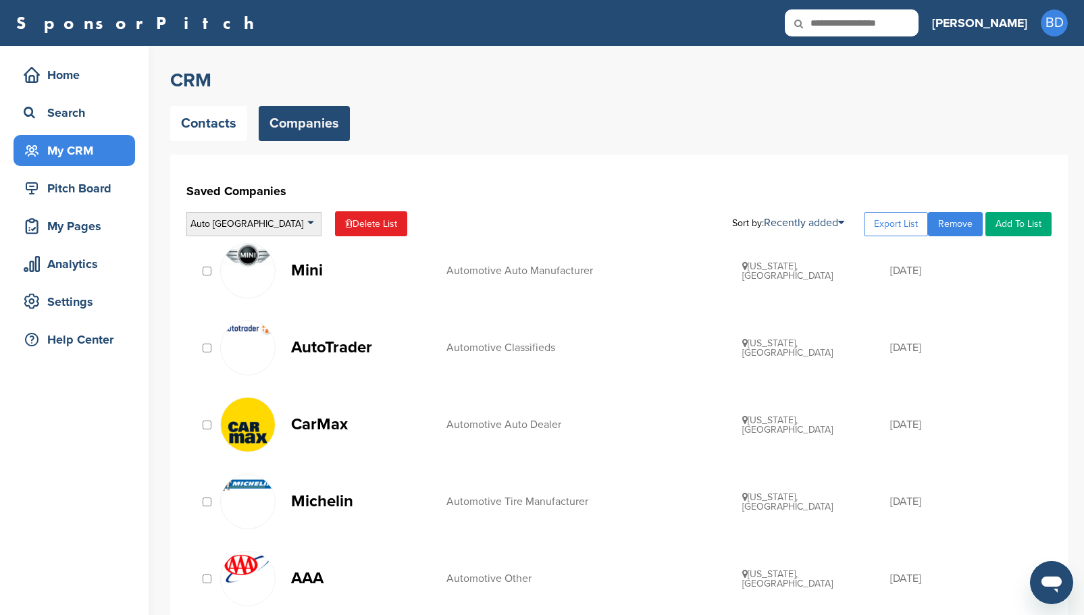
click at [311, 224] on div "Auto [GEOGRAPHIC_DATA]" at bounding box center [253, 224] width 135 height 24
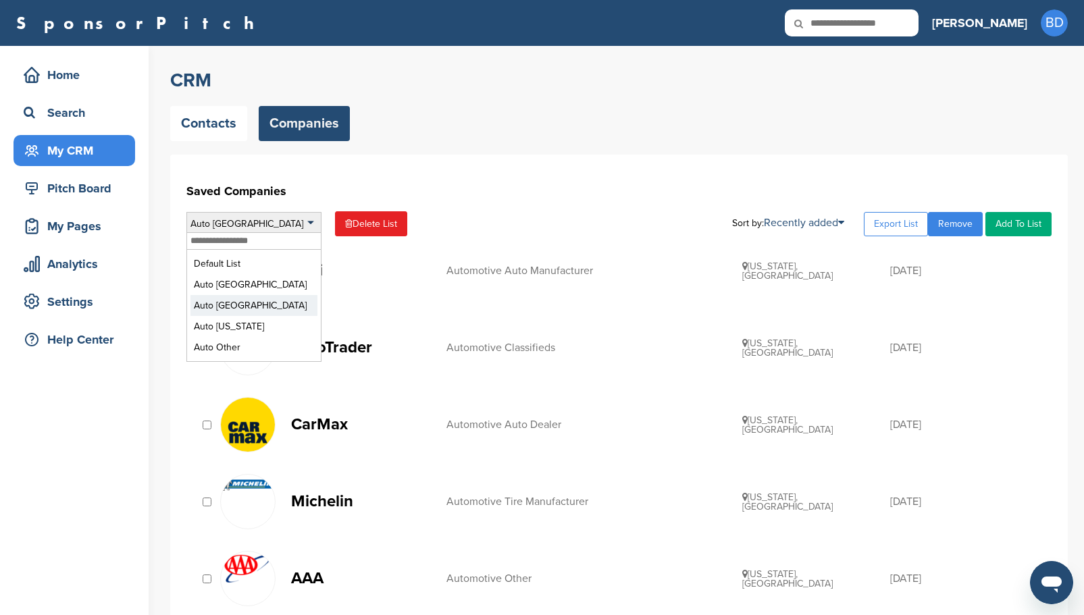
click at [255, 305] on li "Auto [GEOGRAPHIC_DATA]" at bounding box center [253, 305] width 127 height 21
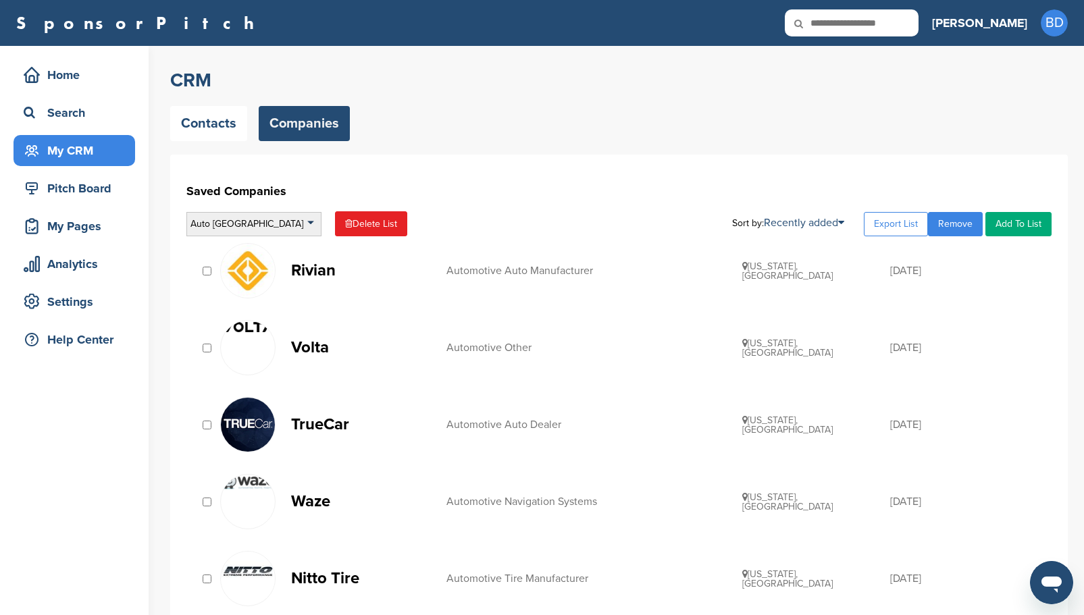
click at [309, 224] on div "Auto [GEOGRAPHIC_DATA]" at bounding box center [253, 224] width 135 height 24
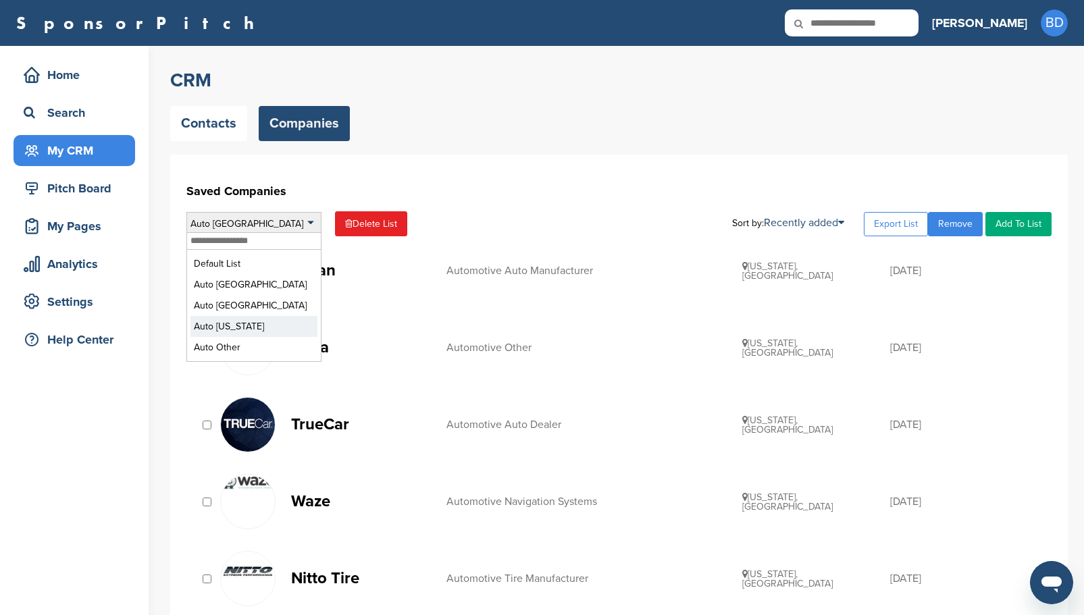
click at [239, 327] on li "Auto [US_STATE]" at bounding box center [253, 326] width 127 height 21
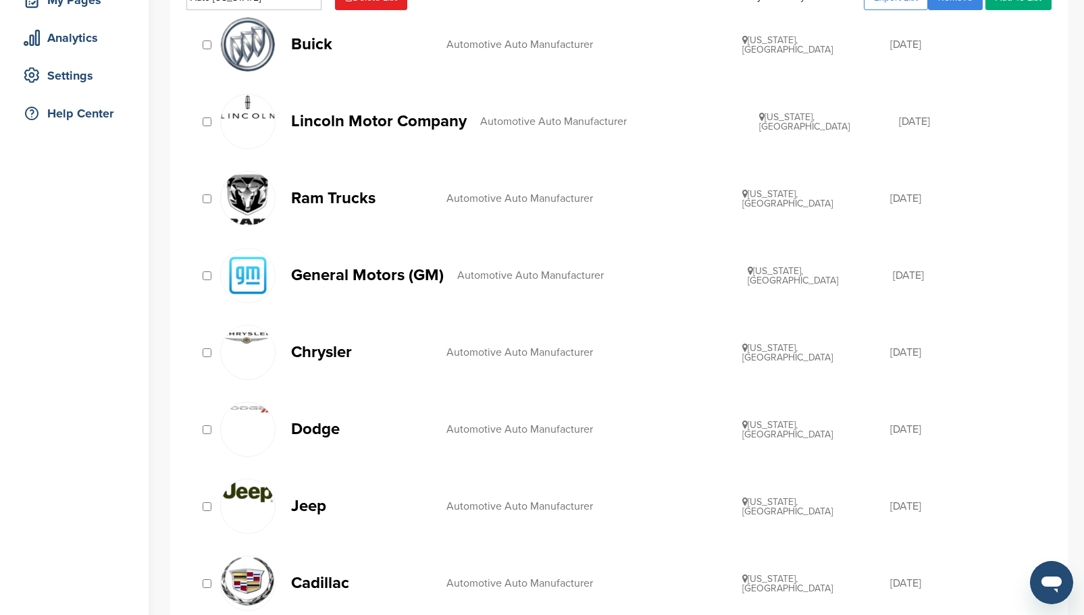
scroll to position [203, 0]
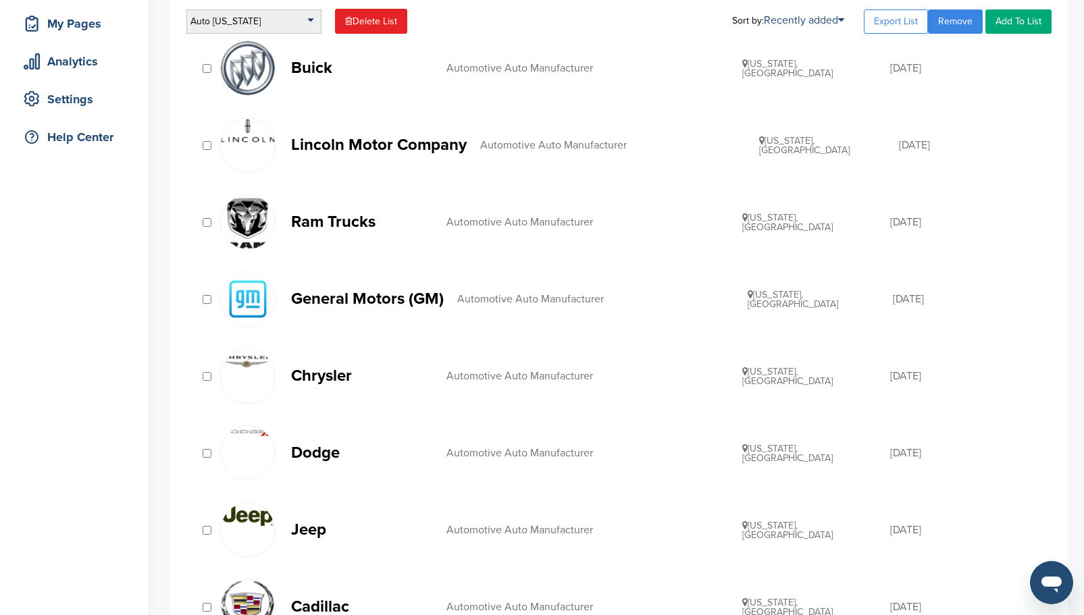
click at [307, 12] on div "Auto [US_STATE]" at bounding box center [253, 21] width 135 height 24
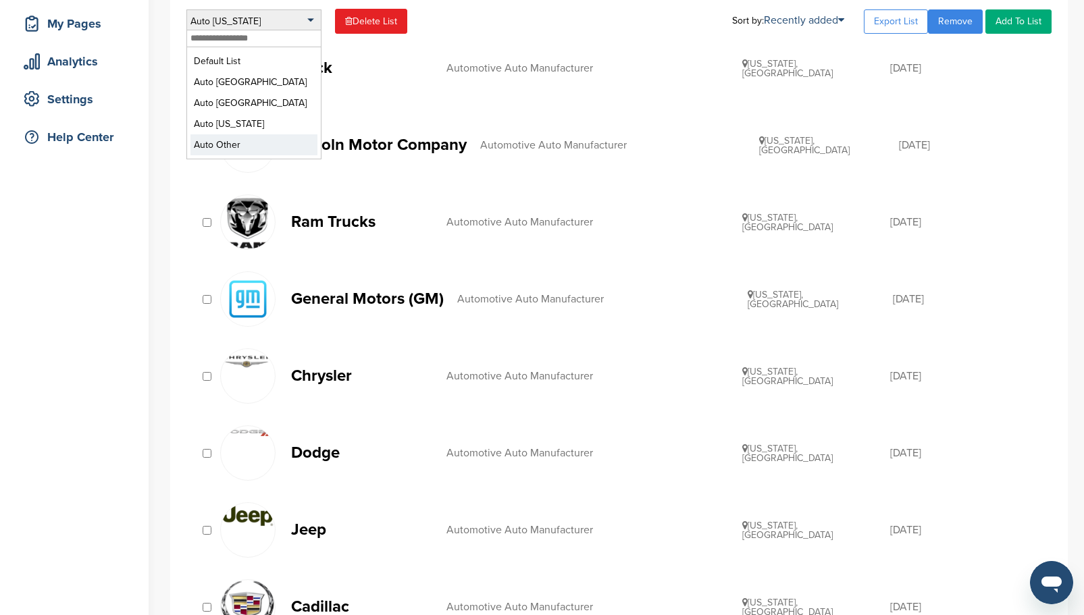
drag, startPoint x: 234, startPoint y: 148, endPoint x: 232, endPoint y: 140, distance: 8.4
click at [234, 147] on li "Auto Other" at bounding box center [253, 144] width 127 height 21
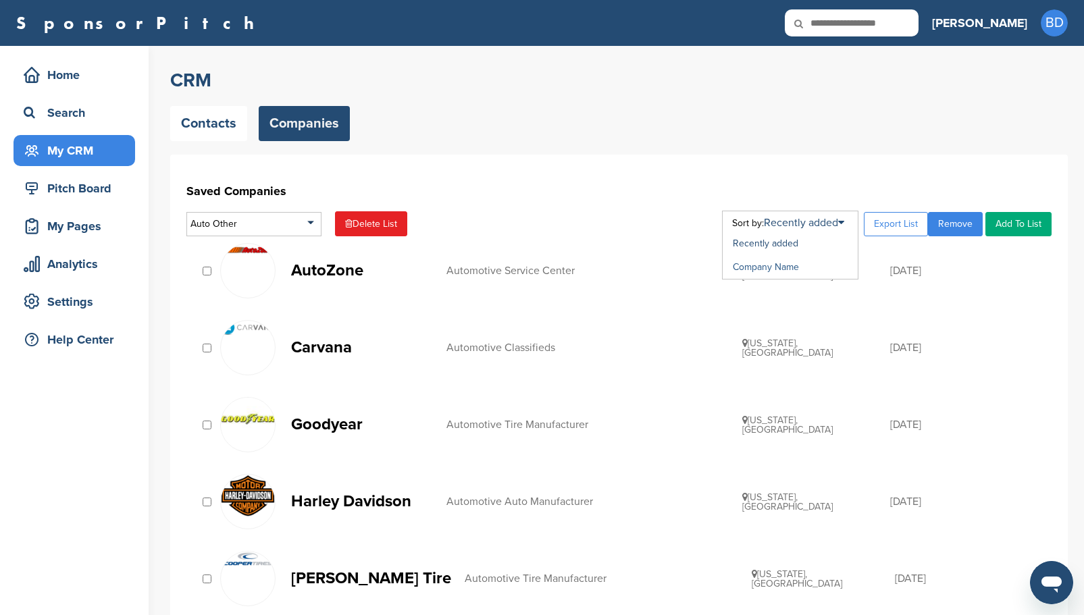
click at [773, 265] on link "Company Name" at bounding box center [766, 266] width 66 height 11
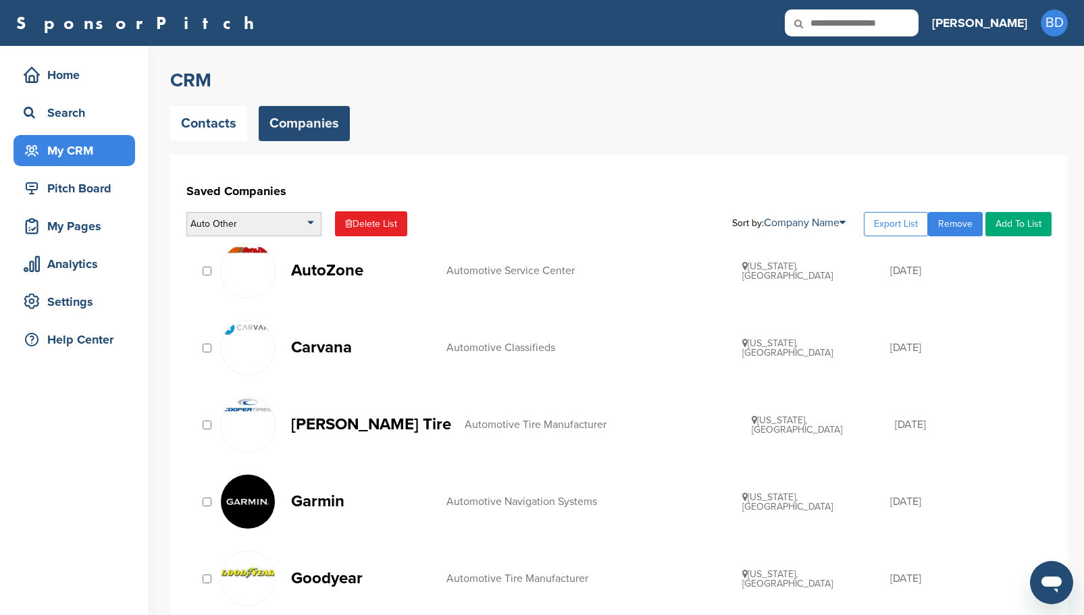
click at [306, 225] on div "Auto Other" at bounding box center [253, 224] width 135 height 24
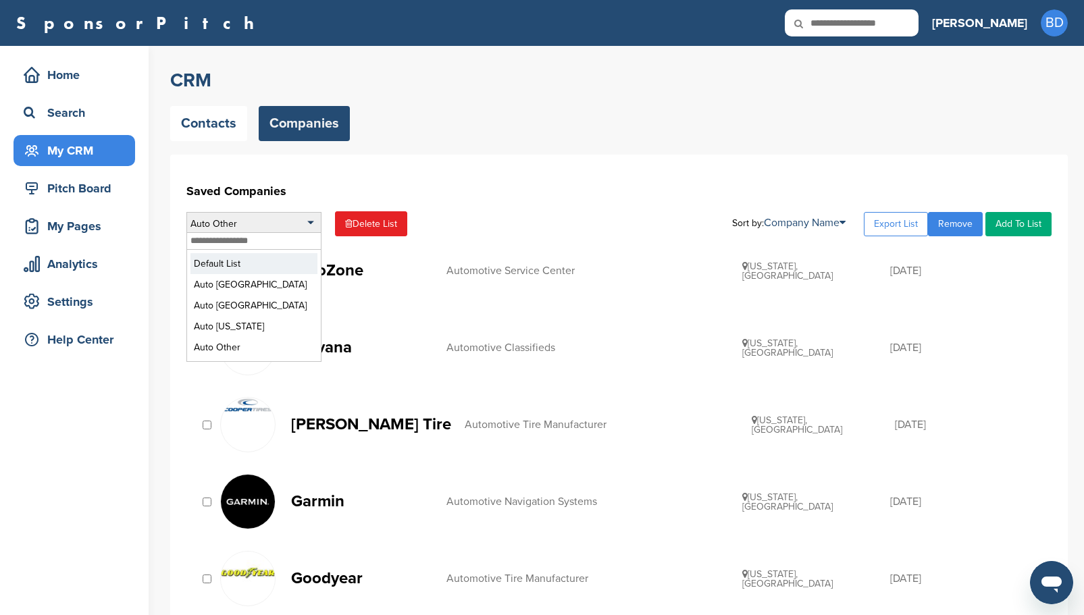
click at [269, 264] on li "Default List" at bounding box center [253, 263] width 127 height 21
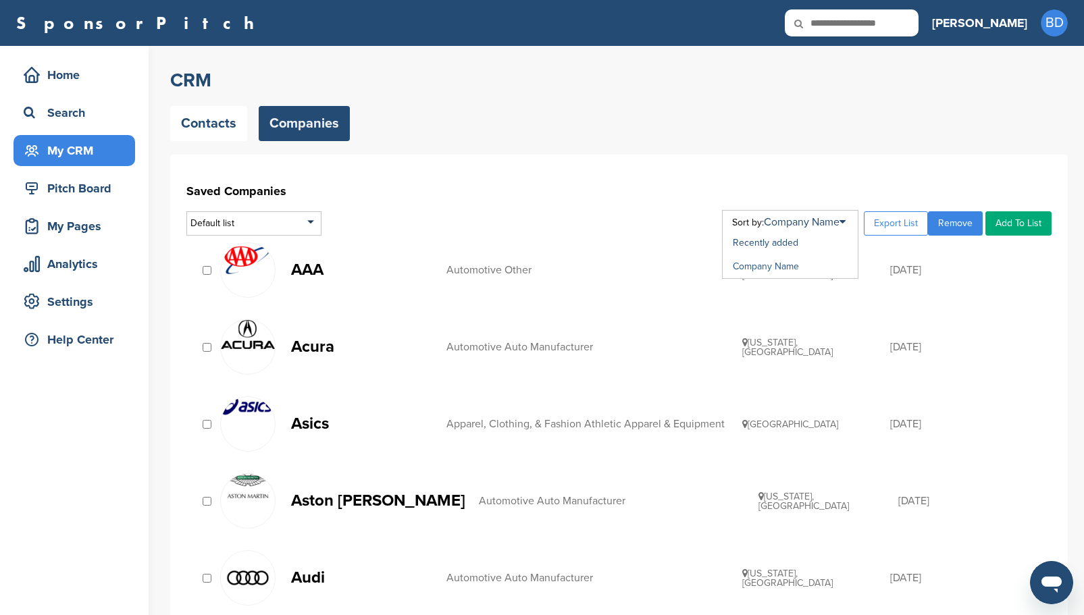
click at [772, 266] on link "Company Name" at bounding box center [766, 266] width 66 height 11
click at [771, 265] on link "Company Name" at bounding box center [766, 266] width 66 height 11
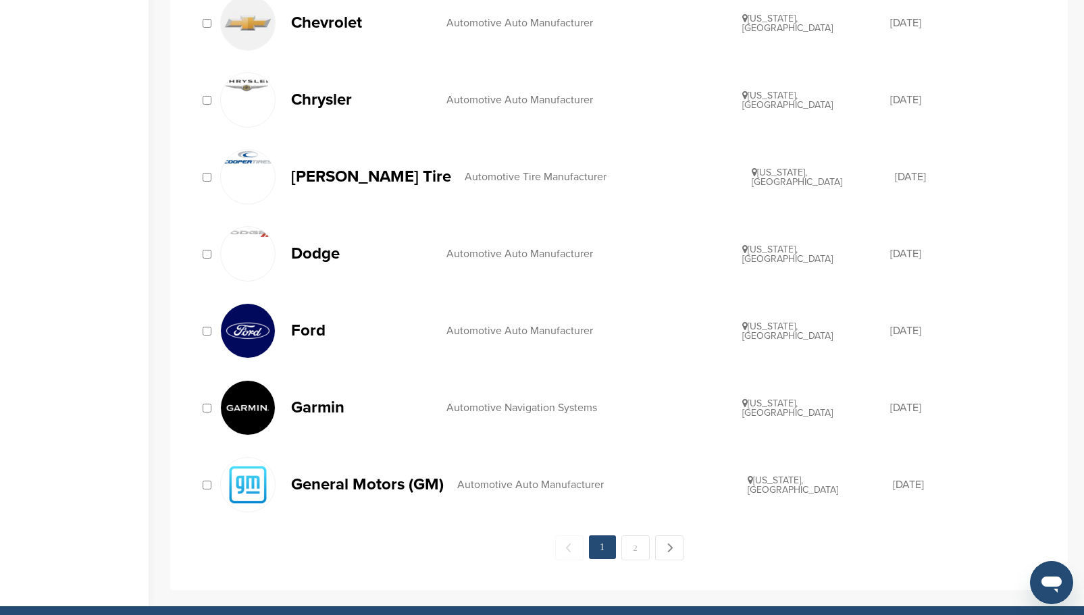
scroll to position [1283, 0]
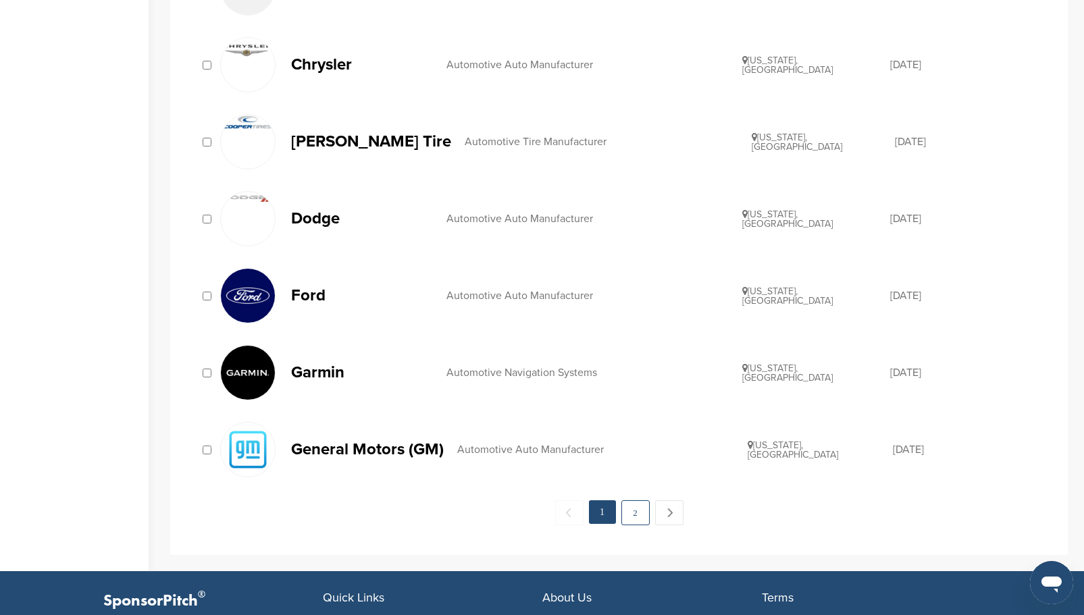
click at [633, 518] on link "2" at bounding box center [635, 512] width 28 height 25
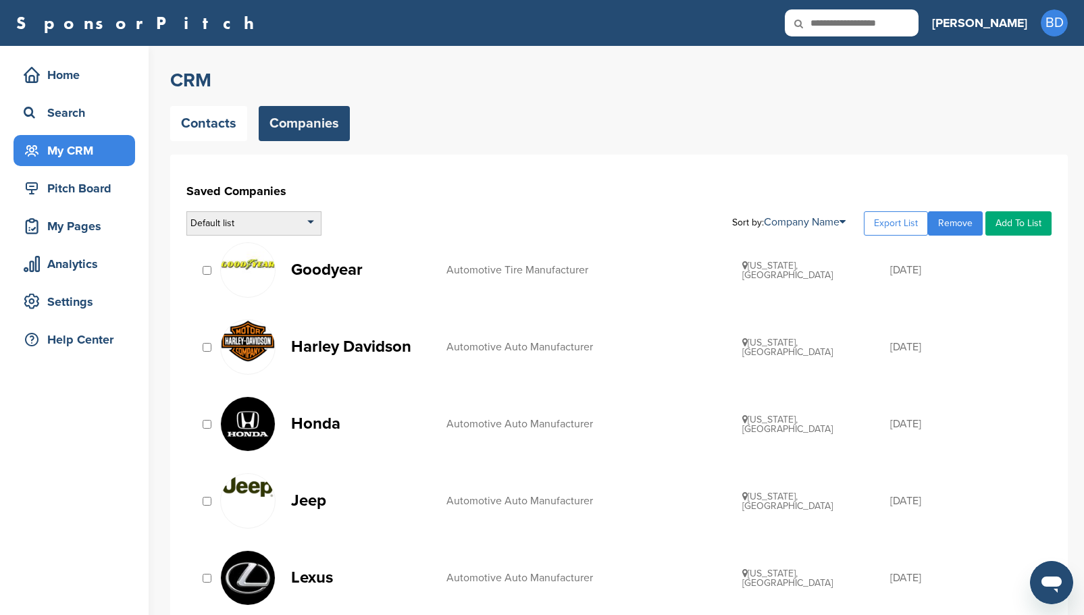
click at [309, 224] on div "Default list" at bounding box center [253, 223] width 135 height 24
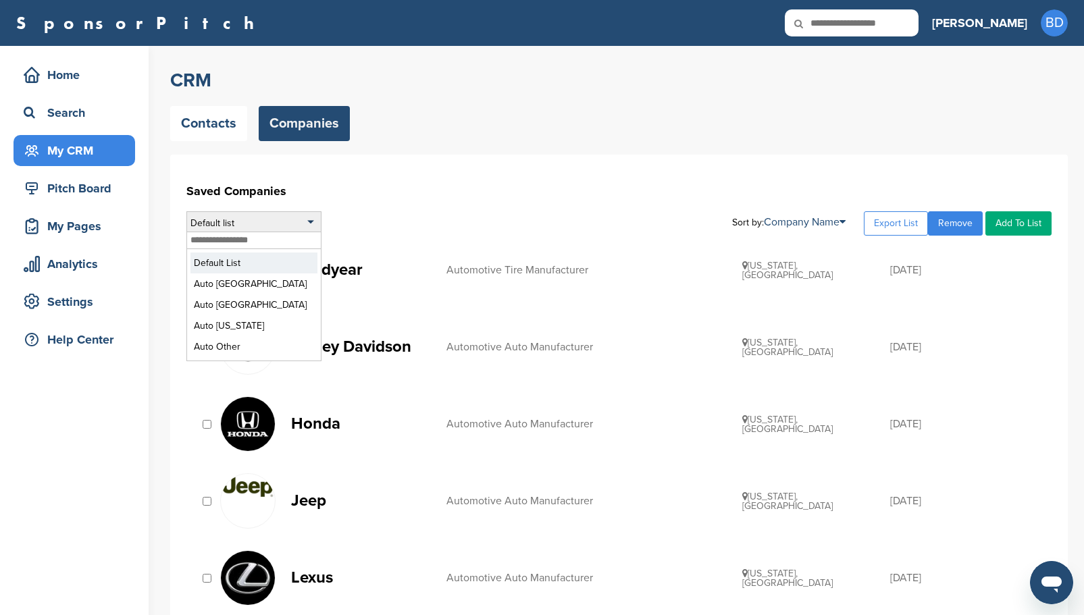
click at [259, 260] on li "Default List" at bounding box center [253, 263] width 127 height 21
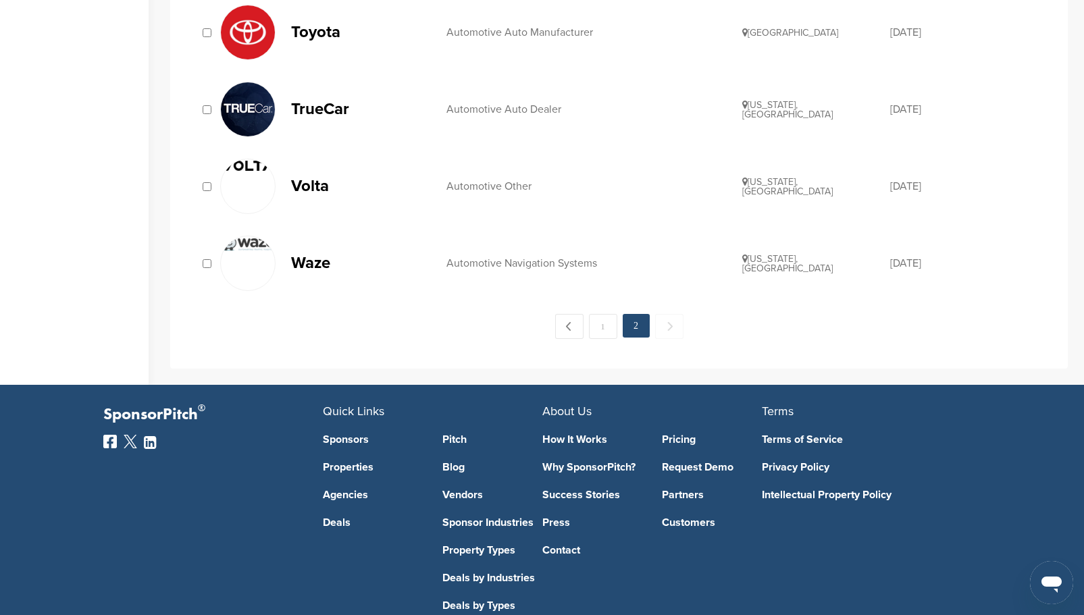
scroll to position [1486, 0]
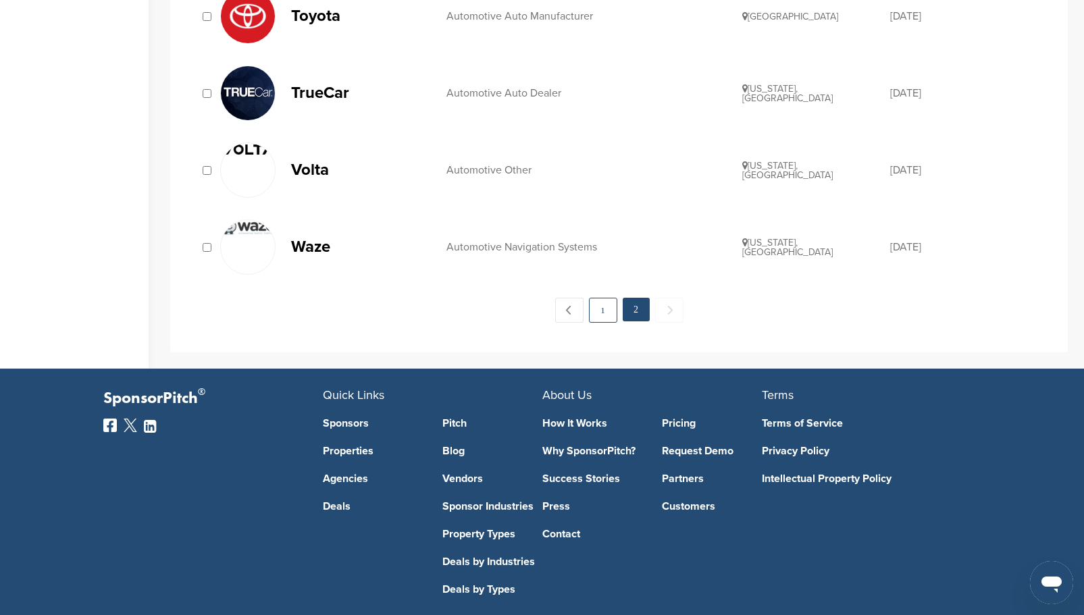
click at [606, 306] on link "1" at bounding box center [603, 310] width 28 height 25
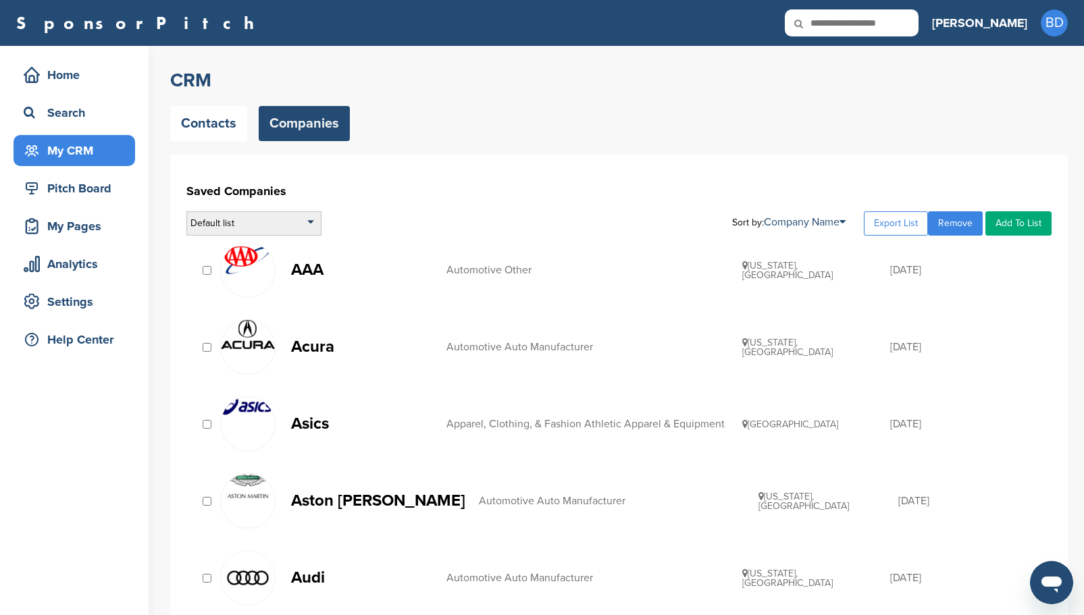
click at [301, 216] on div "Default list" at bounding box center [253, 223] width 135 height 24
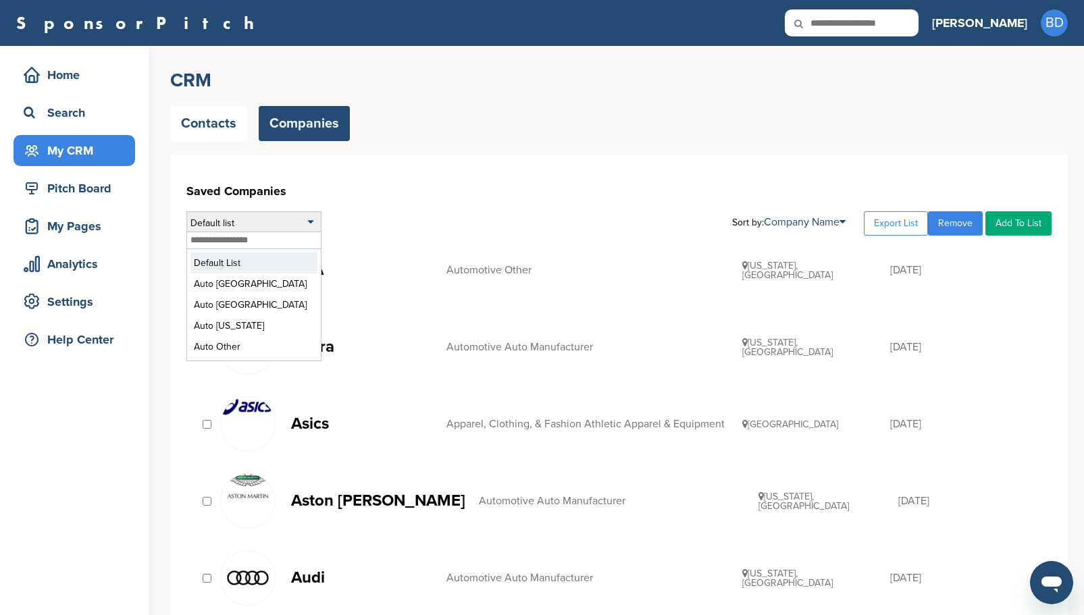
click at [259, 261] on li "Default List" at bounding box center [253, 263] width 127 height 21
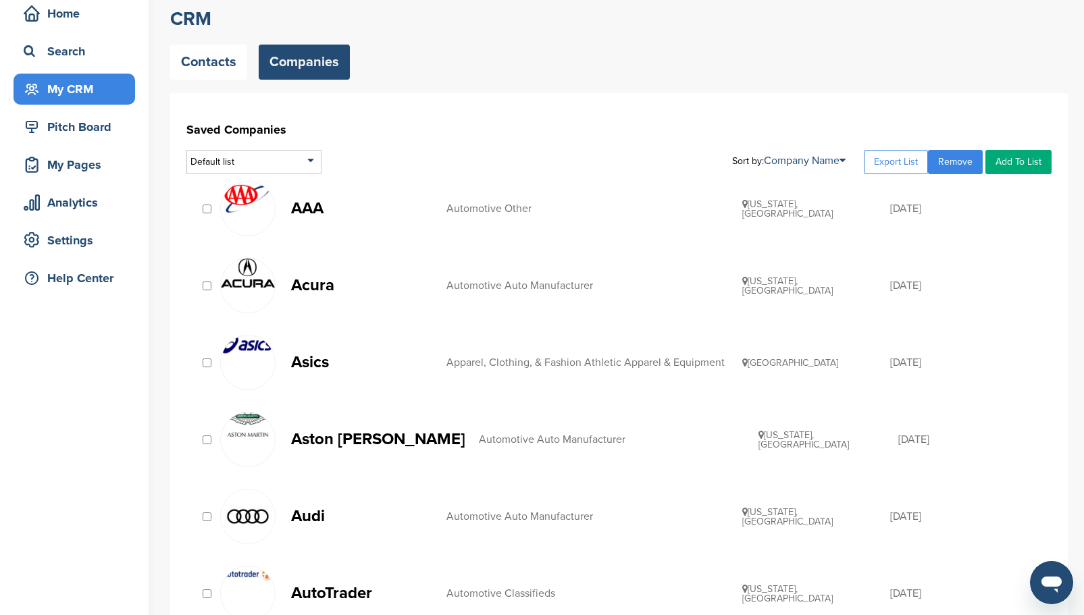
scroll to position [135, 0]
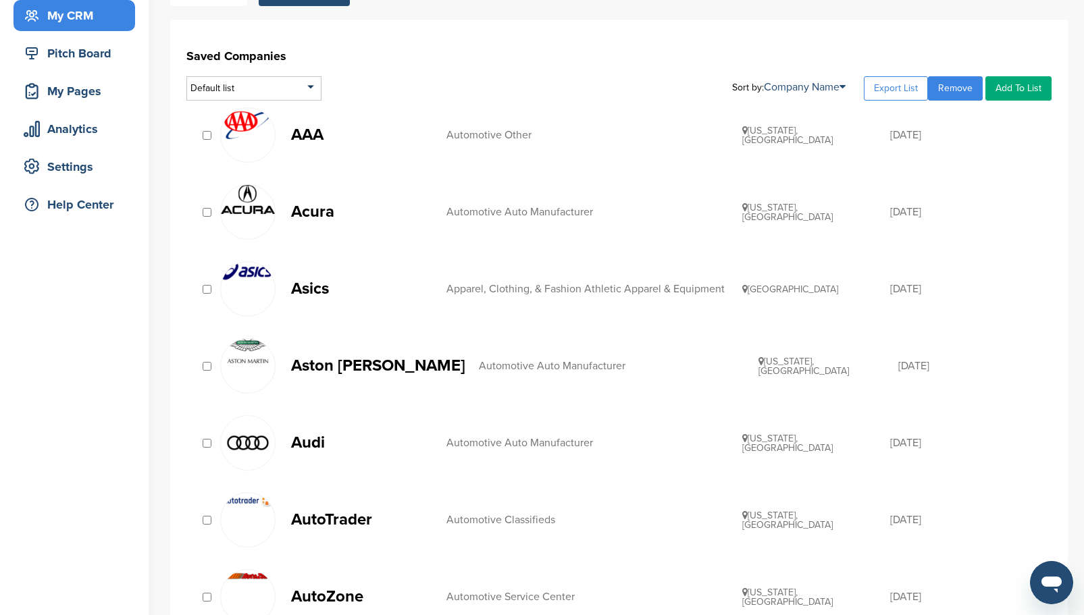
click at [963, 90] on link "Remove" at bounding box center [955, 88] width 55 height 24
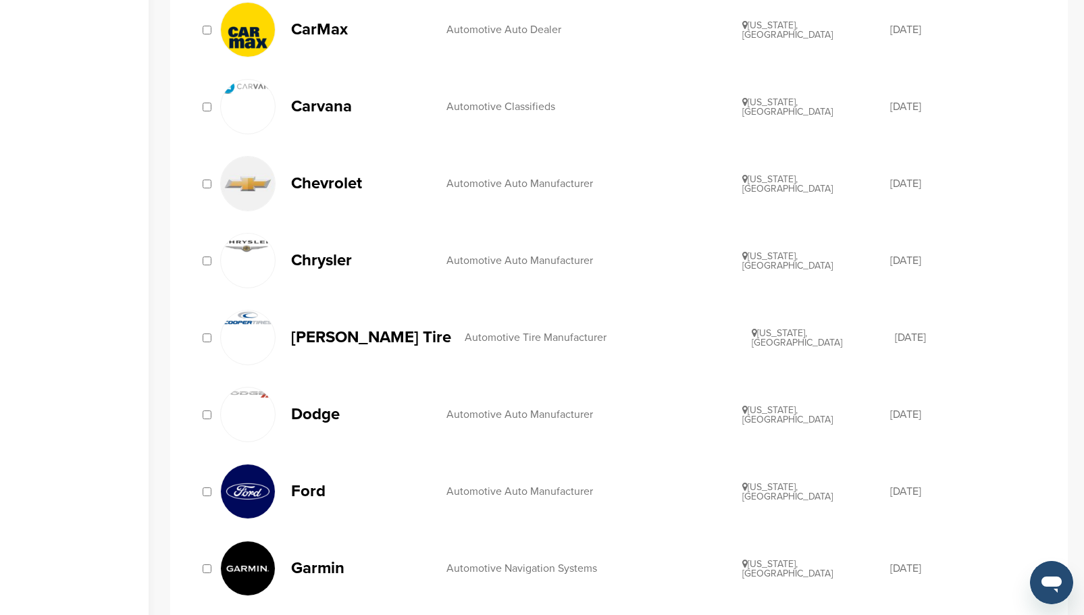
scroll to position [1351, 0]
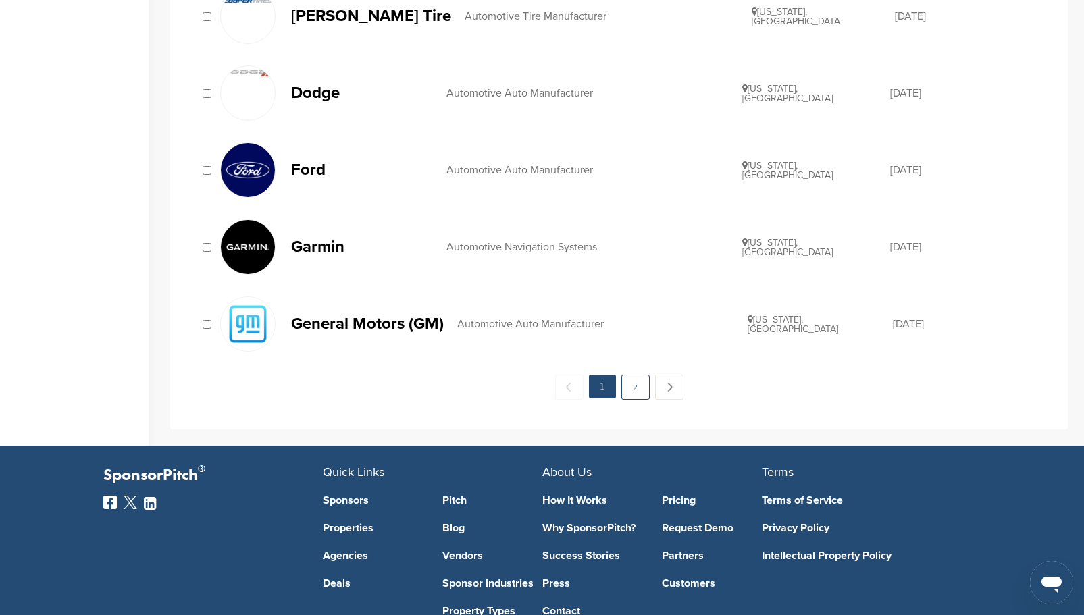
click at [637, 390] on link "2" at bounding box center [635, 387] width 28 height 25
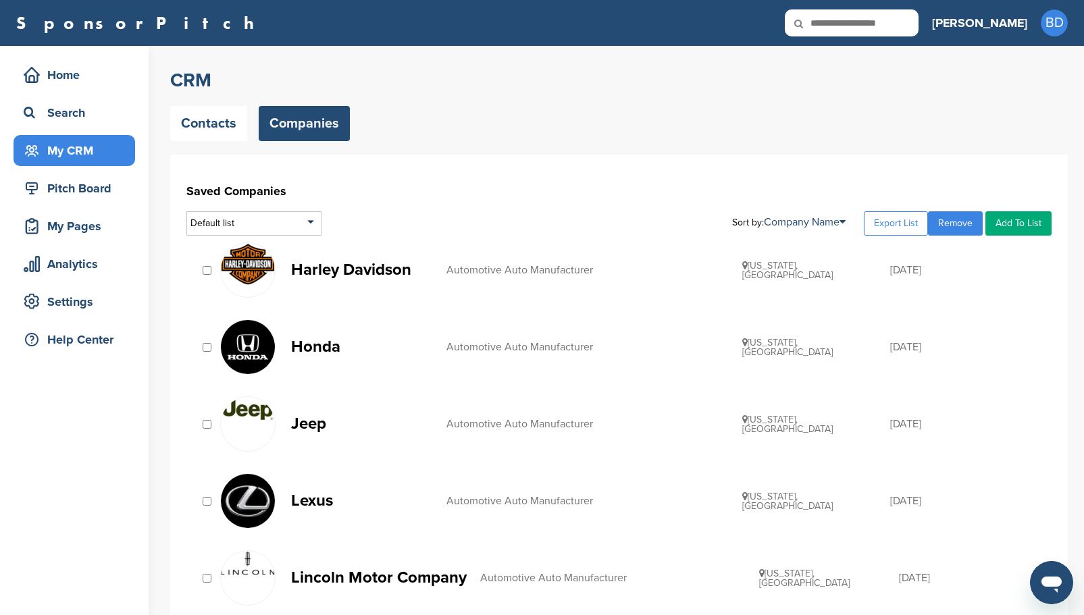
click at [964, 224] on link "Remove" at bounding box center [955, 223] width 55 height 24
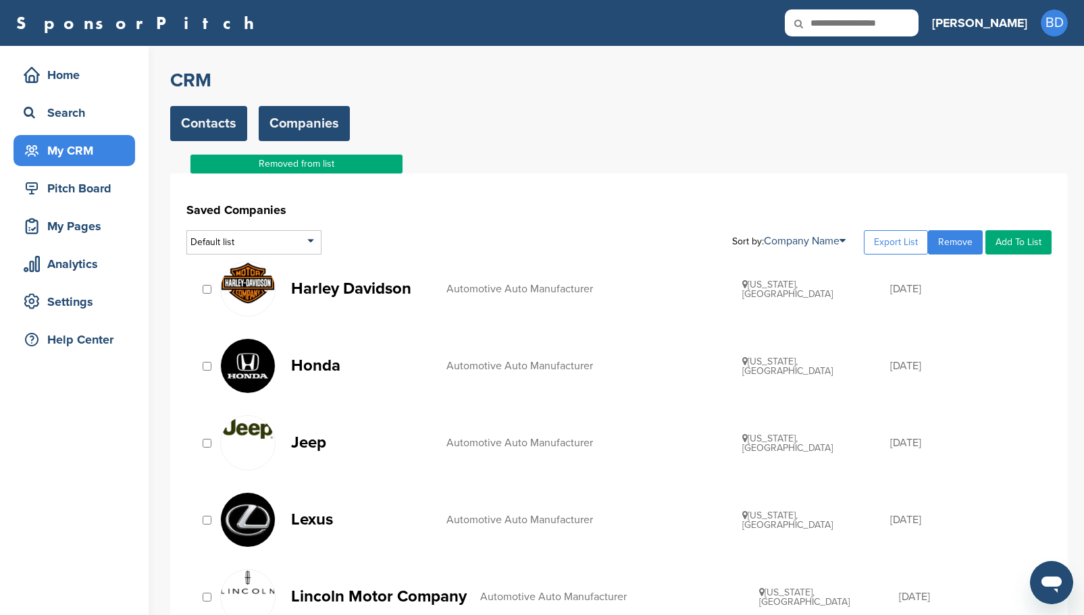
click at [217, 129] on link "Contacts" at bounding box center [208, 123] width 77 height 35
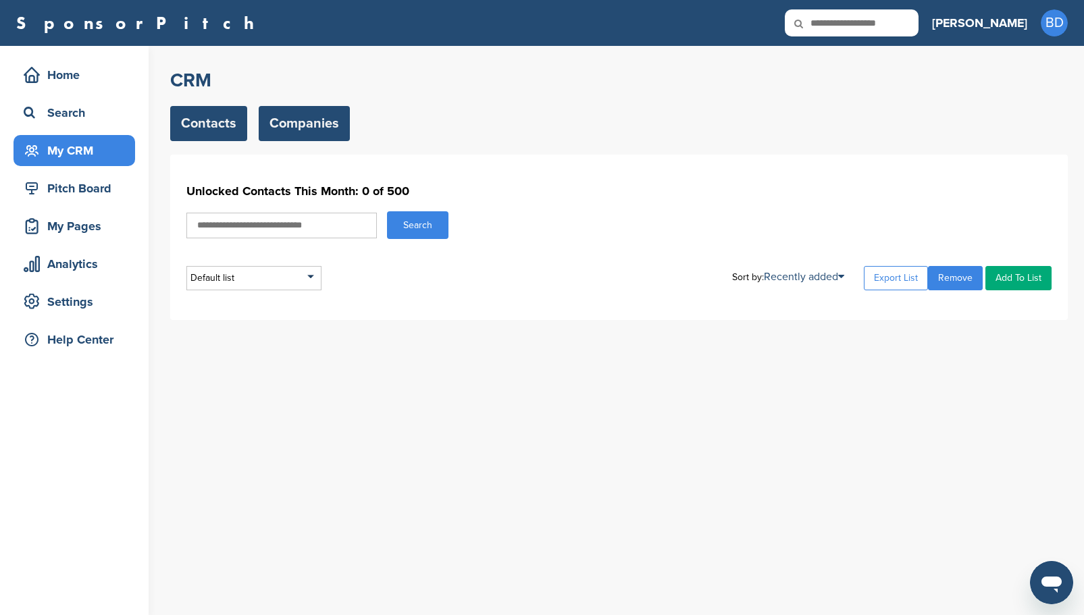
click at [321, 122] on link "Companies" at bounding box center [304, 123] width 91 height 35
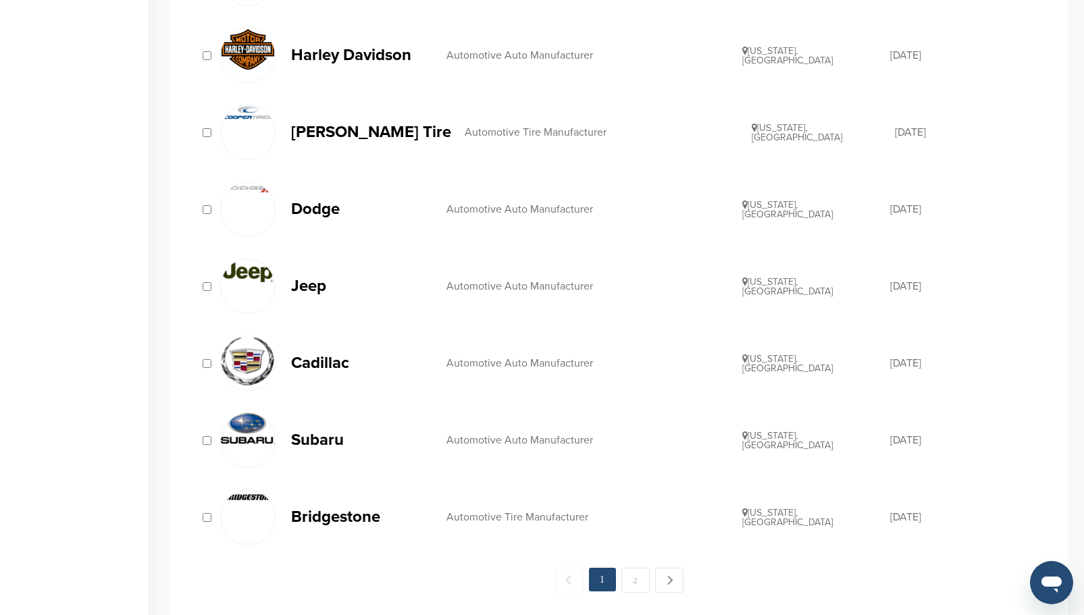
scroll to position [1351, 0]
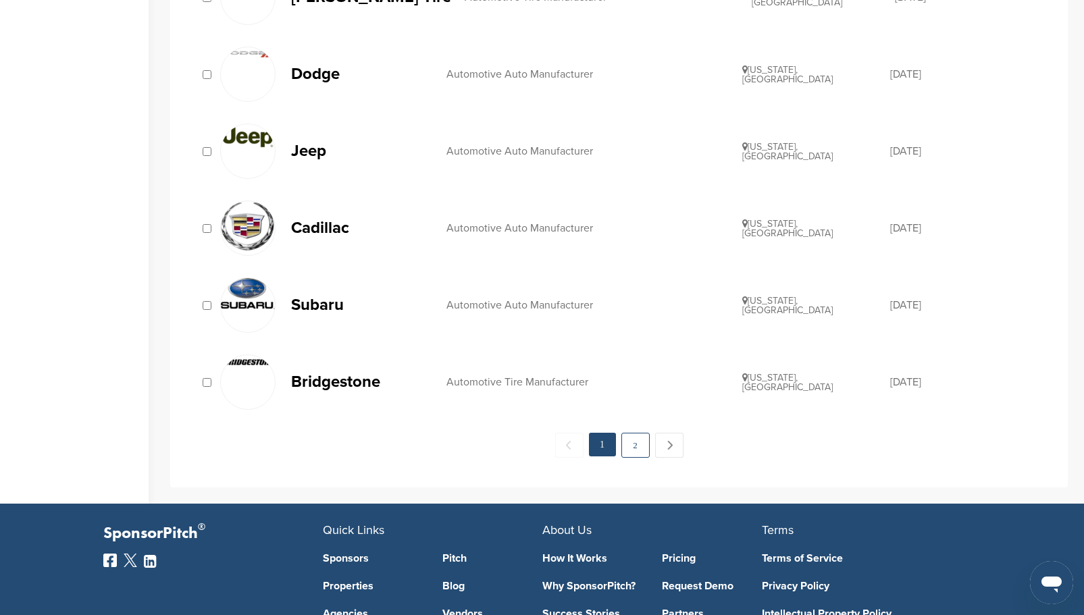
click at [635, 450] on link "2" at bounding box center [635, 445] width 28 height 25
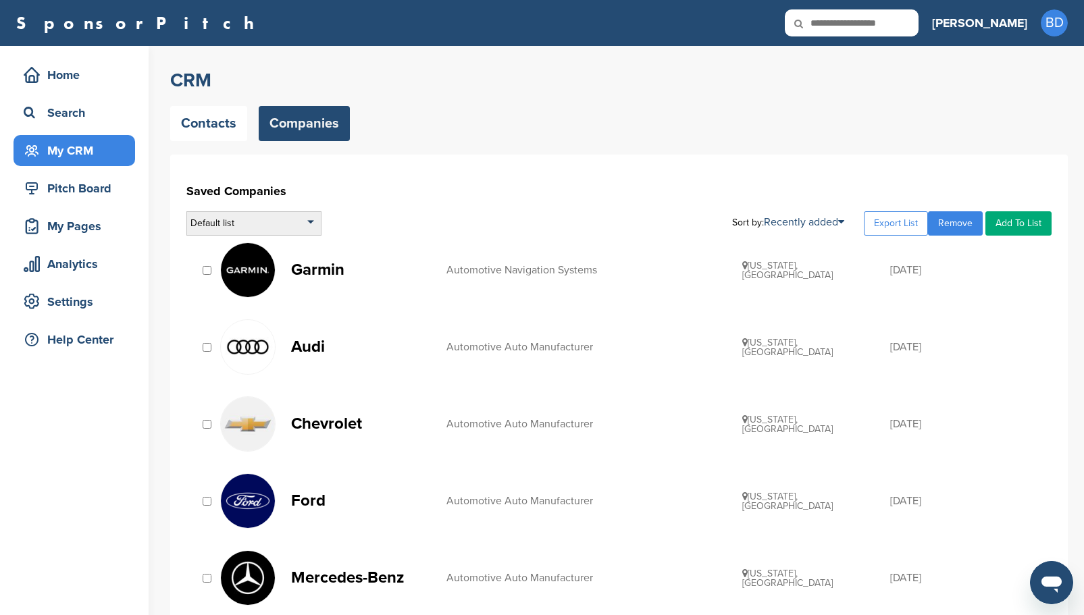
click at [314, 224] on div "Default list" at bounding box center [253, 223] width 135 height 24
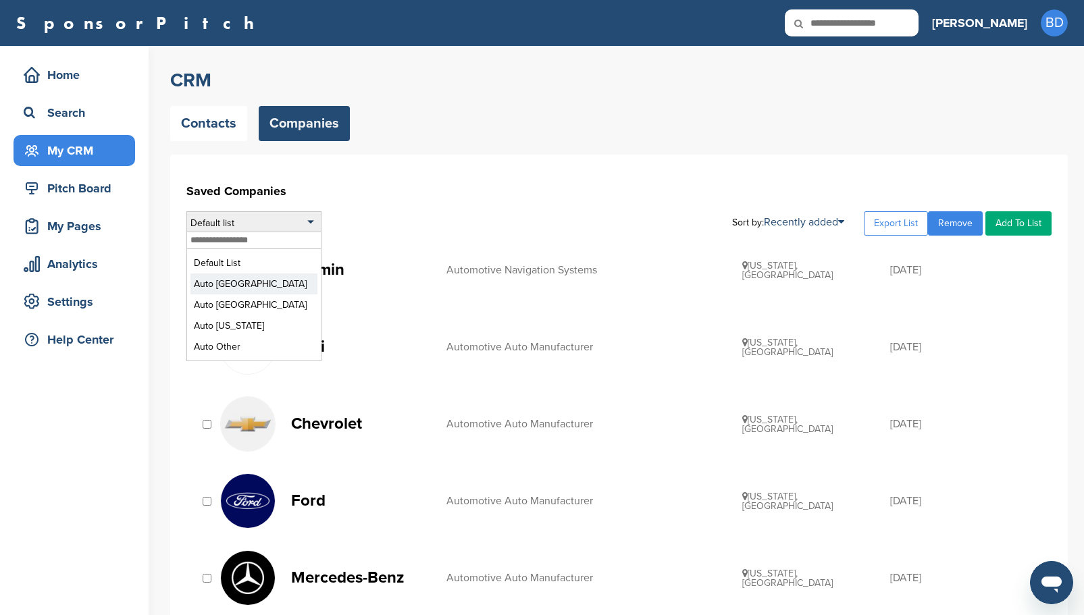
click at [258, 282] on li "Auto [GEOGRAPHIC_DATA]" at bounding box center [253, 283] width 127 height 21
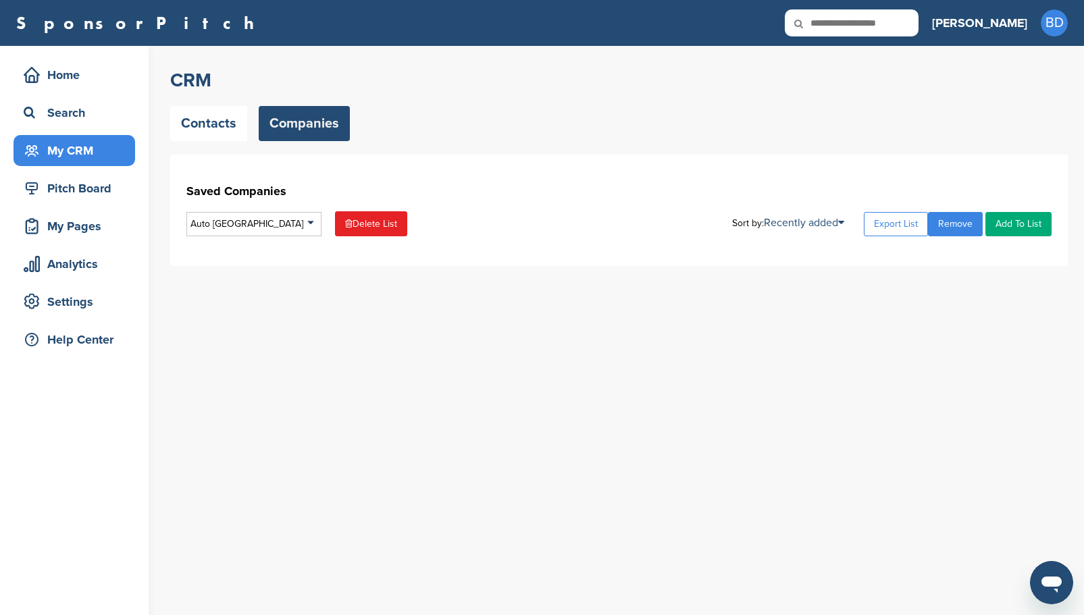
click at [298, 121] on link "Companies" at bounding box center [304, 123] width 91 height 35
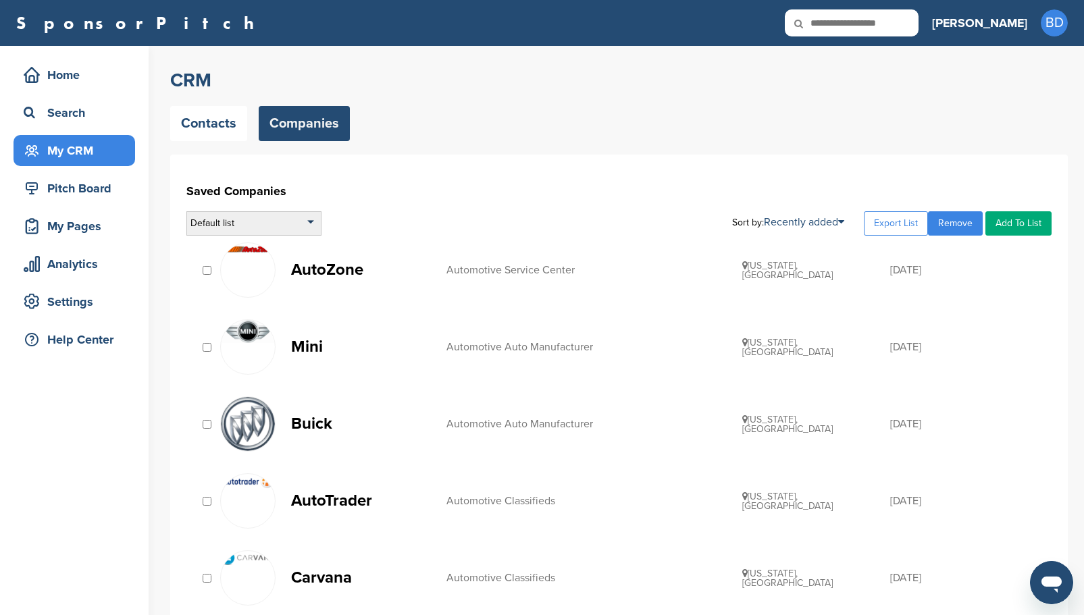
click at [271, 224] on div "Default list" at bounding box center [253, 223] width 135 height 24
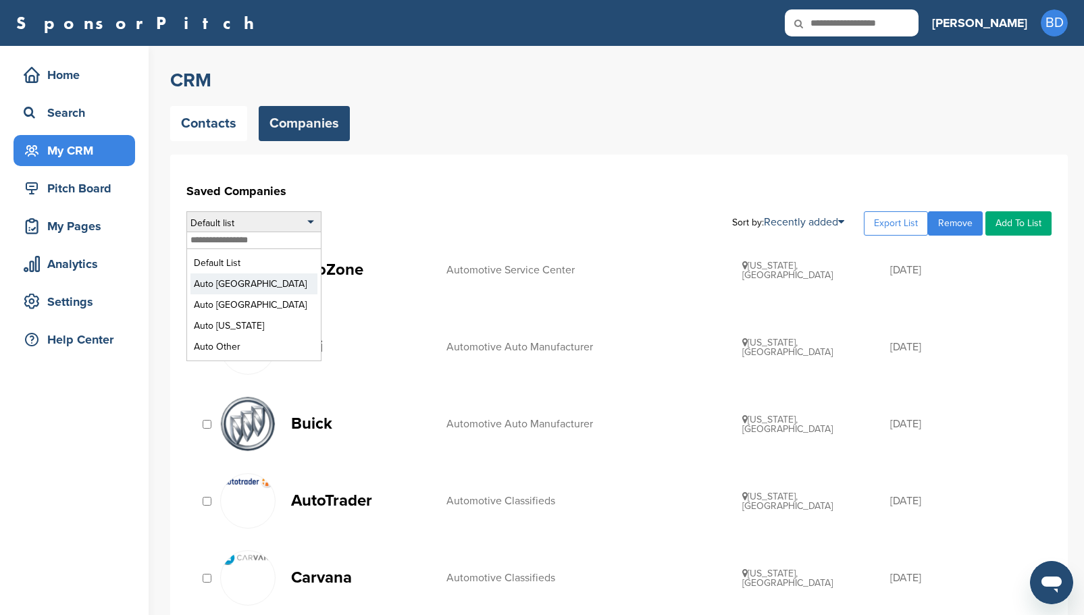
click at [241, 286] on li "Auto [GEOGRAPHIC_DATA]" at bounding box center [253, 283] width 127 height 21
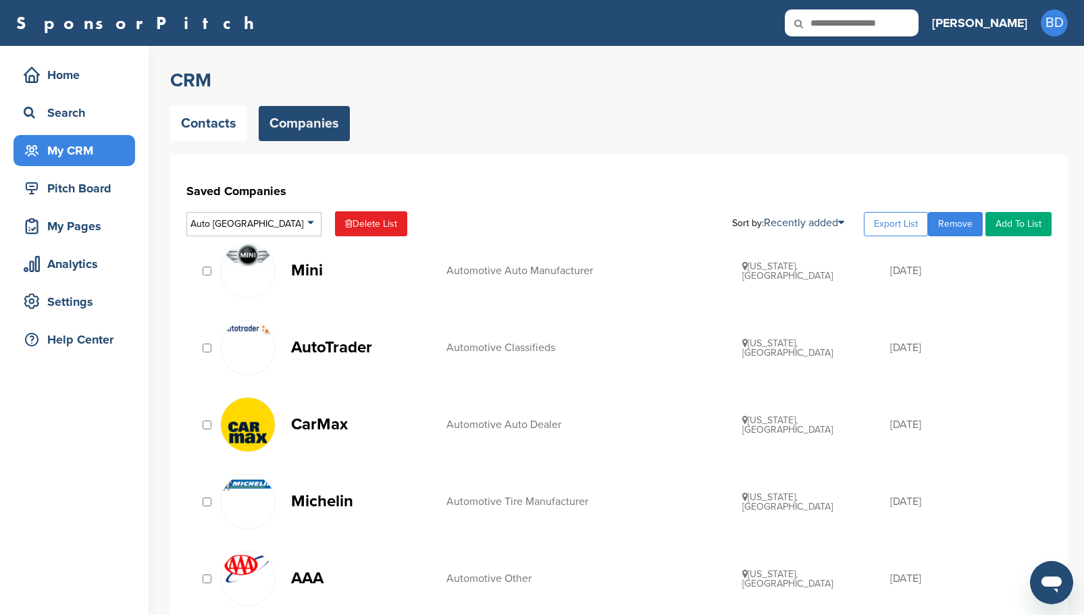
click at [962, 221] on link "Remove" at bounding box center [955, 224] width 55 height 24
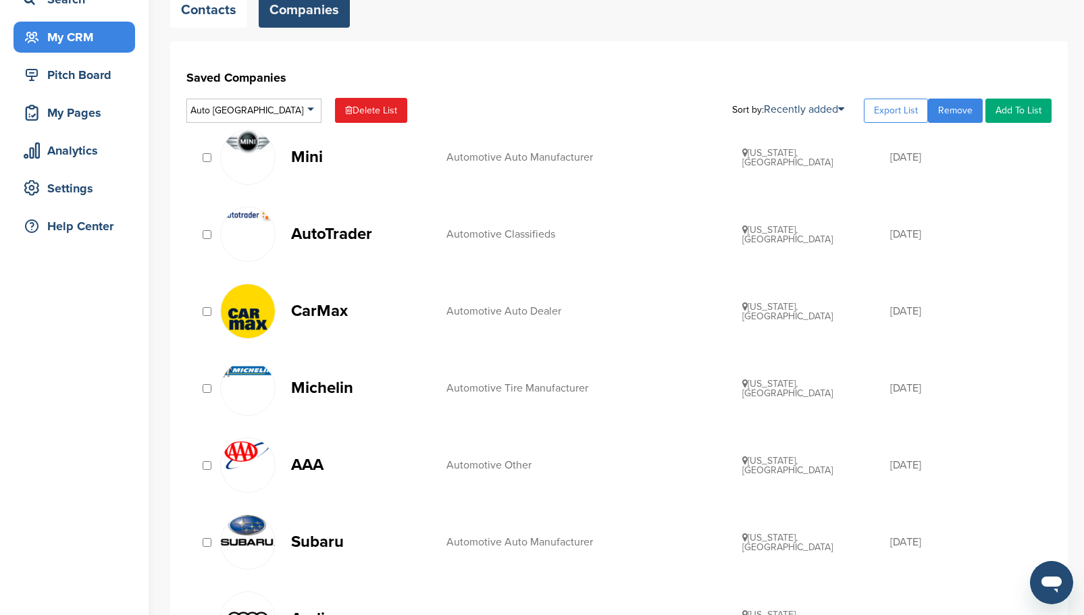
scroll to position [68, 0]
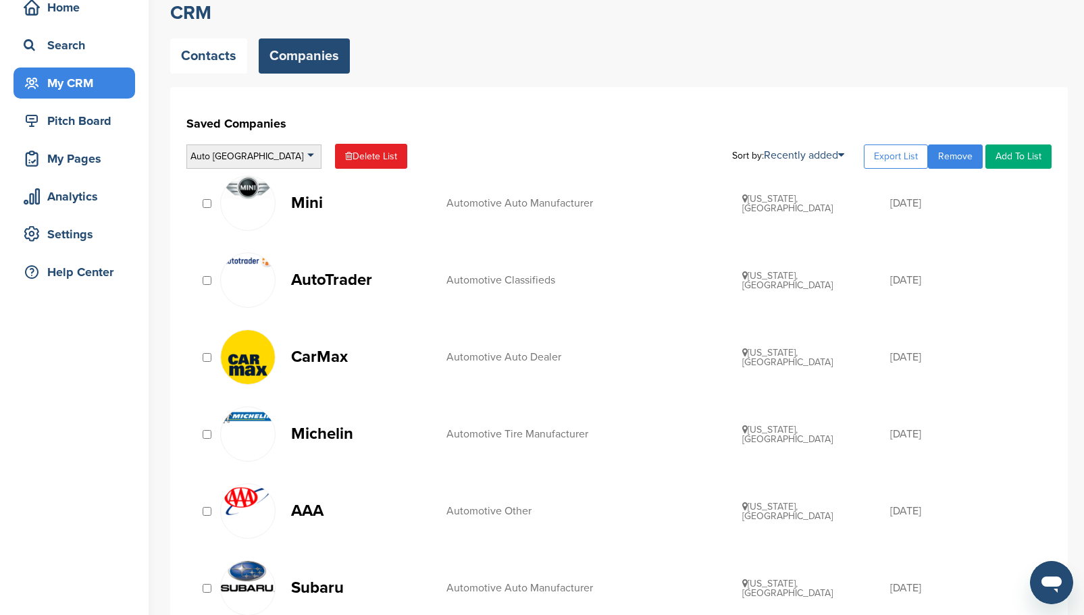
click at [306, 151] on div "Auto [GEOGRAPHIC_DATA]" at bounding box center [253, 157] width 135 height 24
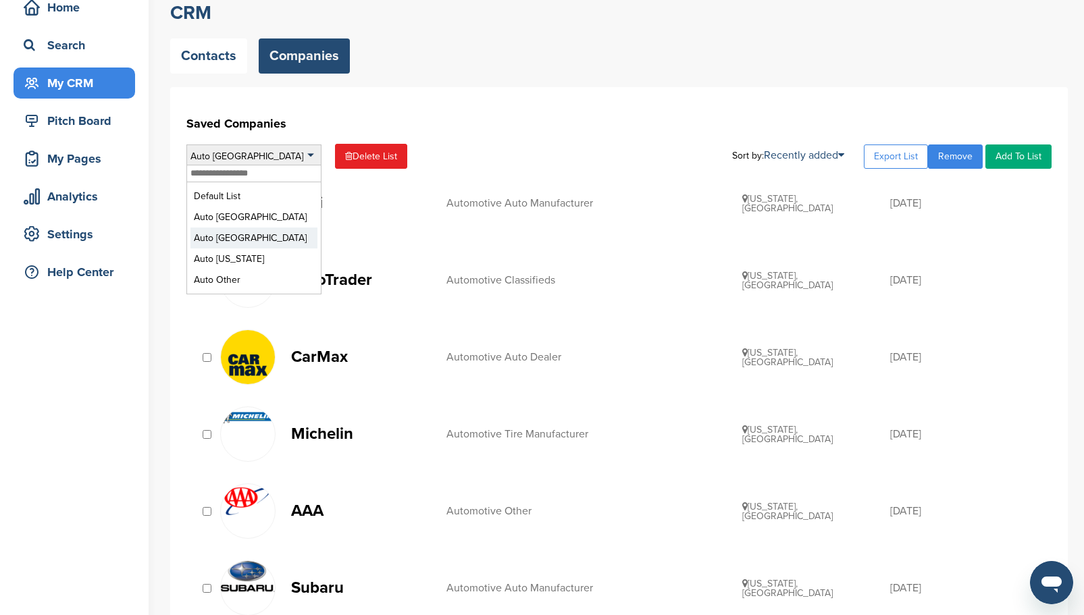
click at [253, 240] on li "Auto [GEOGRAPHIC_DATA]" at bounding box center [253, 238] width 127 height 21
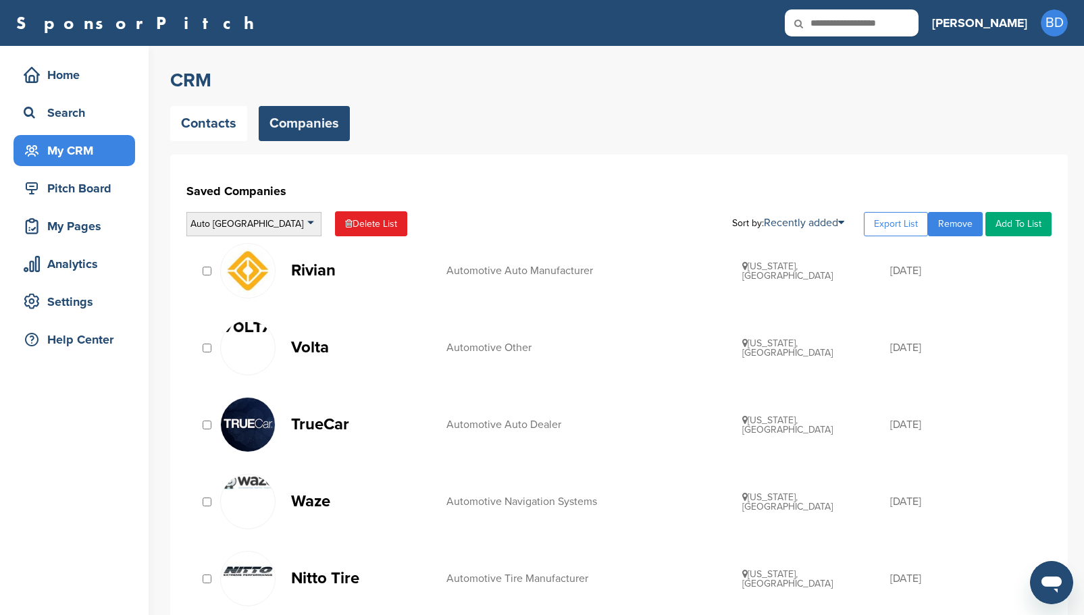
click at [313, 224] on div "Auto [GEOGRAPHIC_DATA]" at bounding box center [253, 224] width 135 height 24
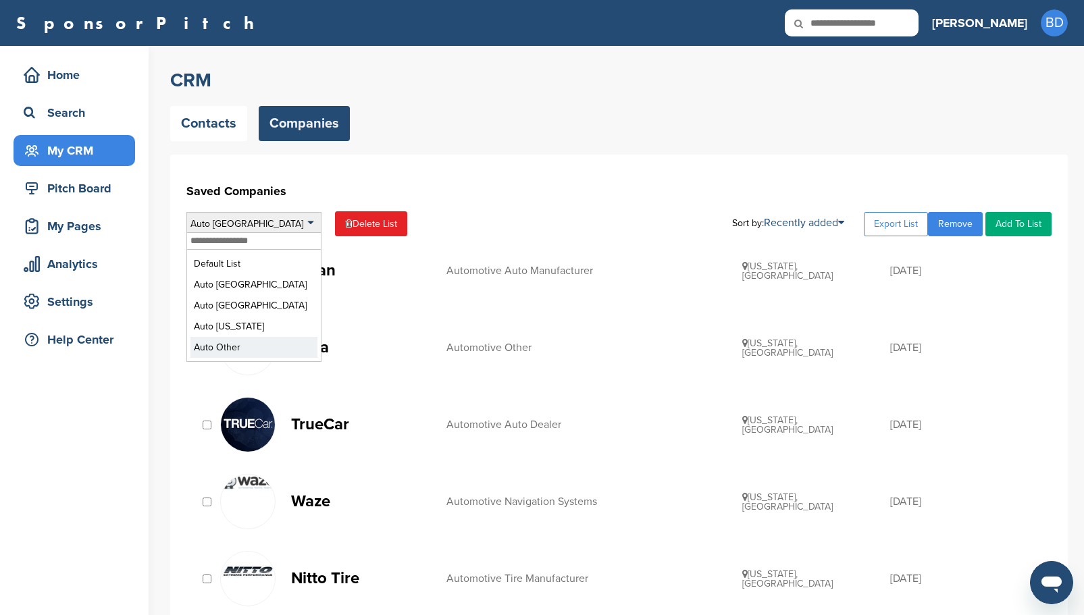
click at [232, 350] on li "Auto Other" at bounding box center [253, 347] width 127 height 21
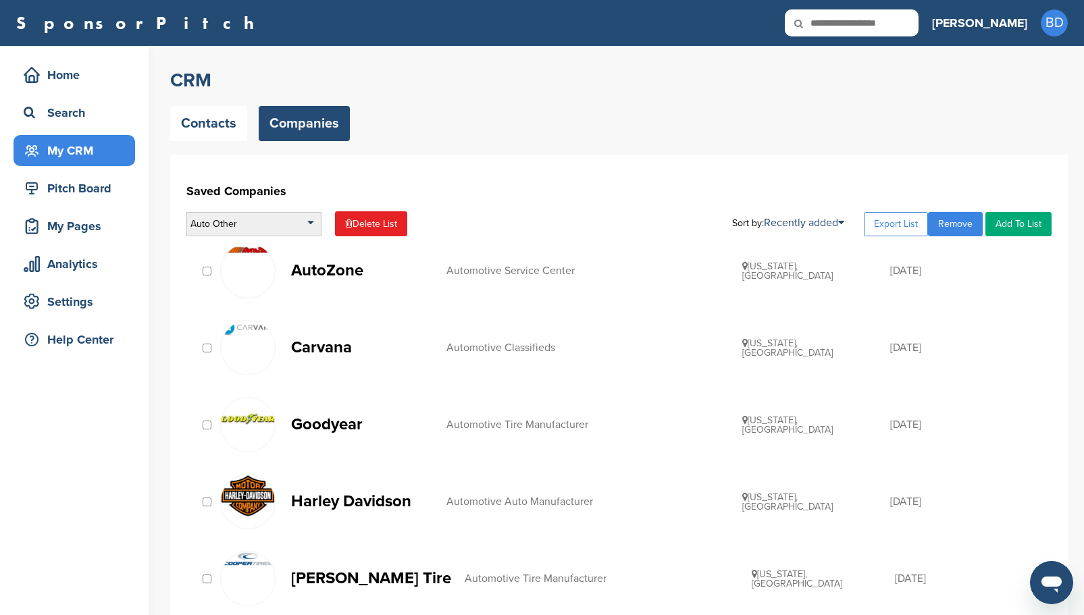
click at [311, 226] on div "Auto Other" at bounding box center [253, 224] width 135 height 24
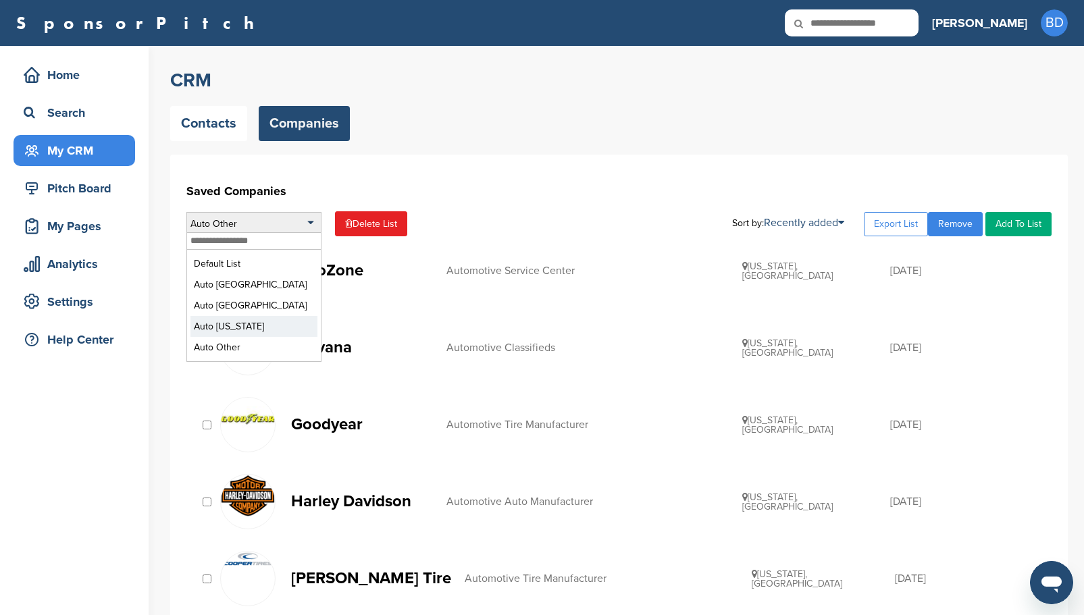
click at [238, 330] on li "Auto [US_STATE]" at bounding box center [253, 326] width 127 height 21
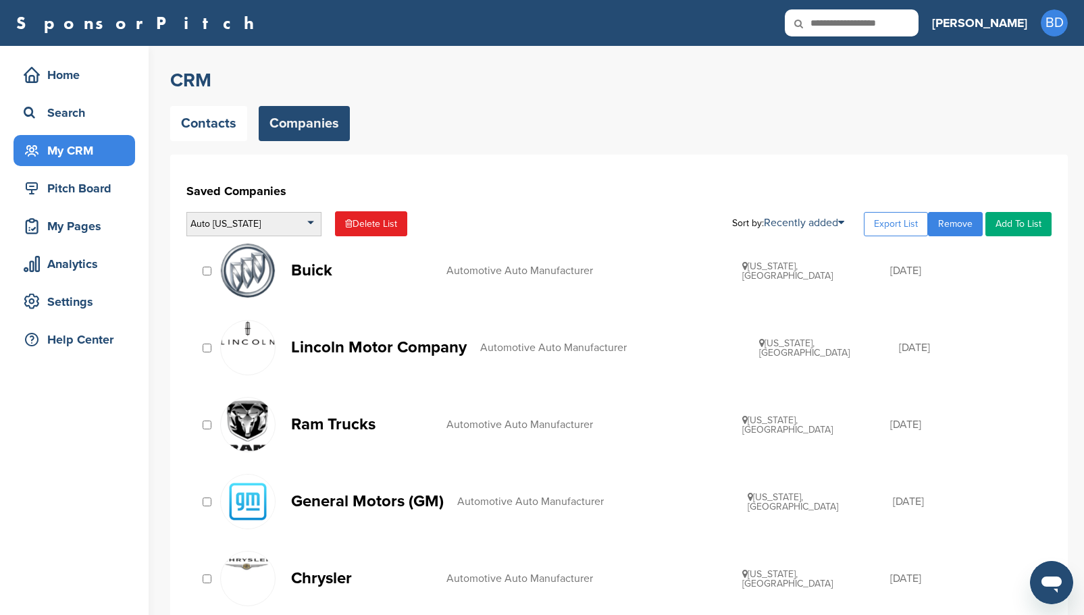
click at [305, 224] on div "Auto [US_STATE]" at bounding box center [253, 224] width 135 height 24
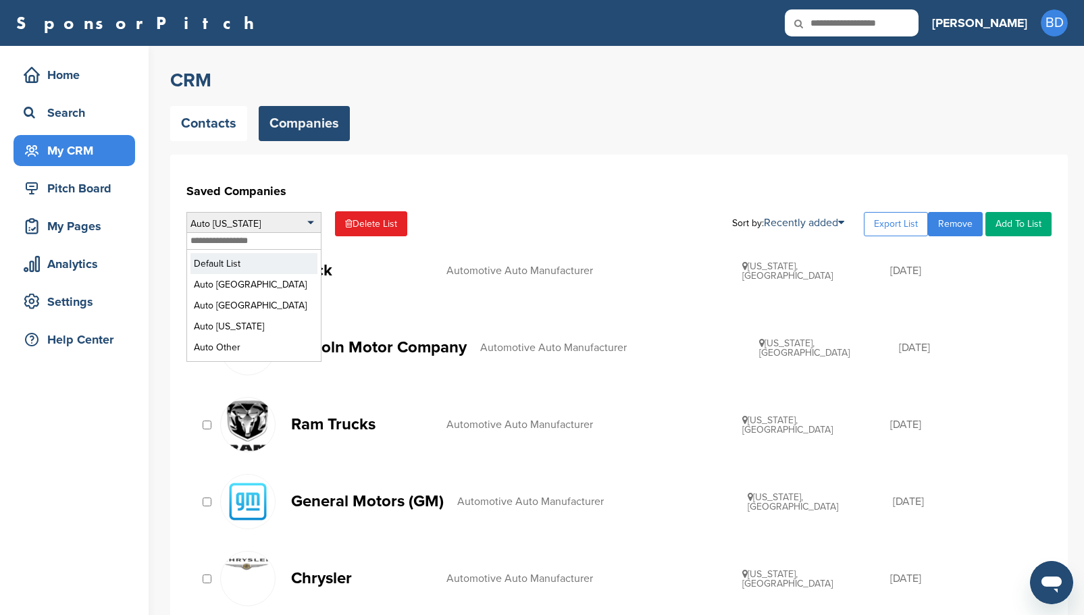
click at [226, 262] on li "Default List" at bounding box center [253, 263] width 127 height 21
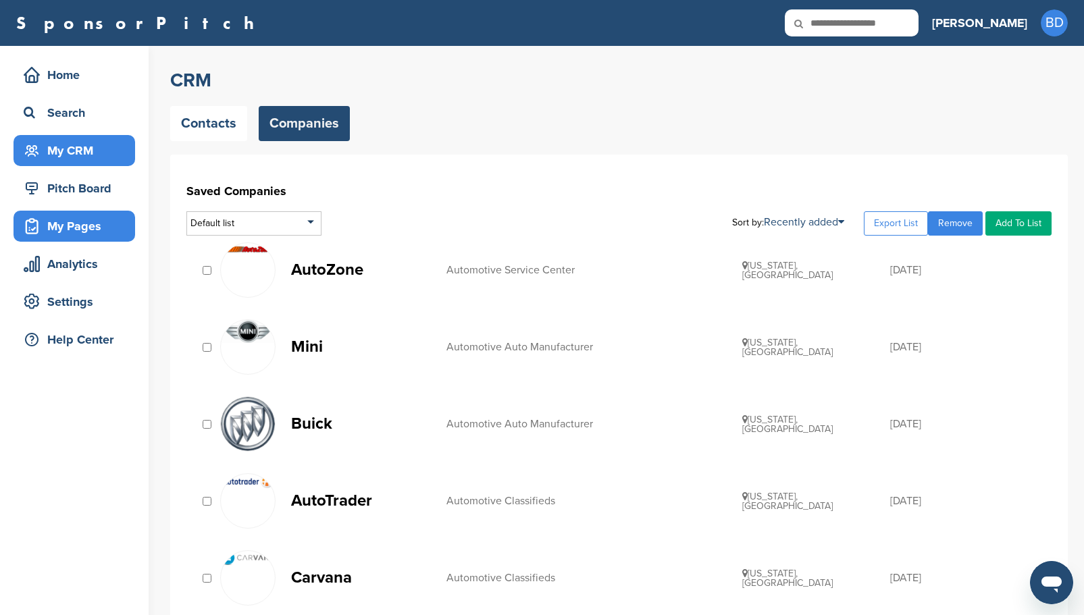
click at [91, 228] on div "My Pages" at bounding box center [77, 226] width 115 height 24
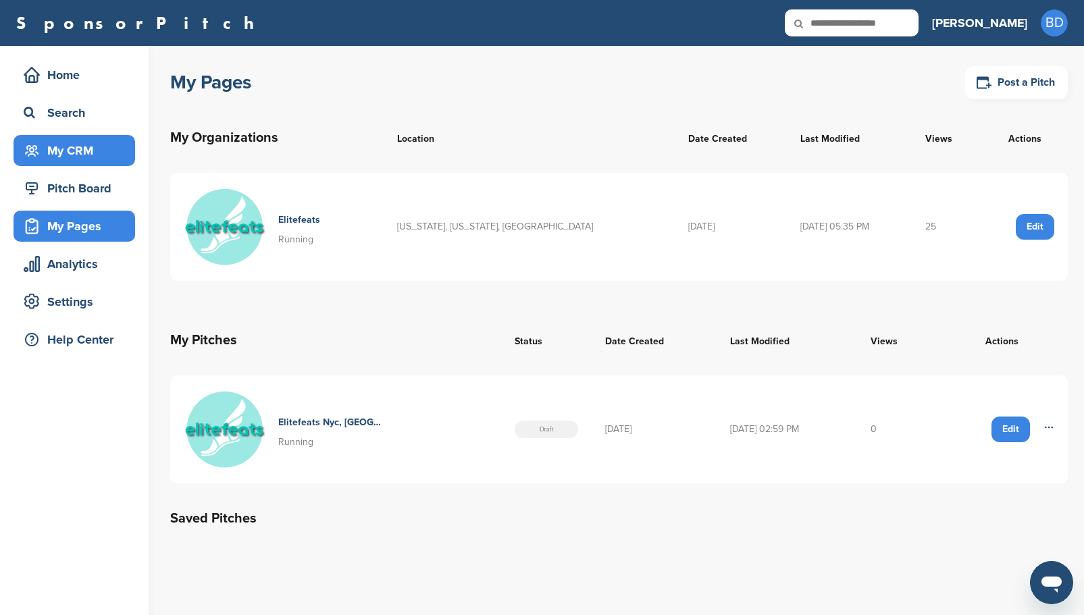
click at [70, 148] on div "My CRM" at bounding box center [77, 150] width 115 height 24
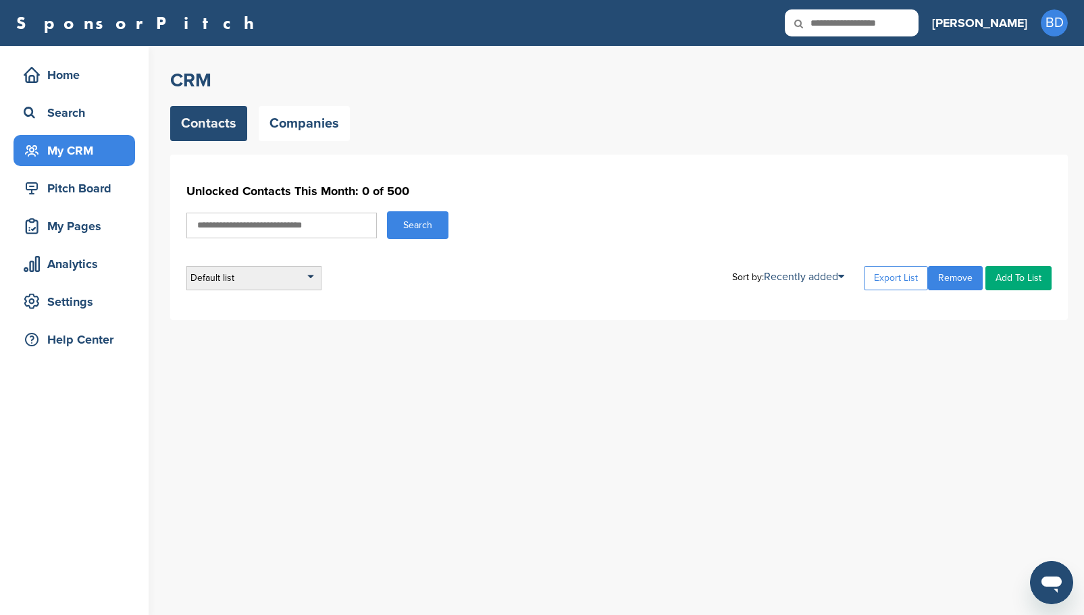
click at [311, 282] on div "Default list" at bounding box center [253, 278] width 135 height 24
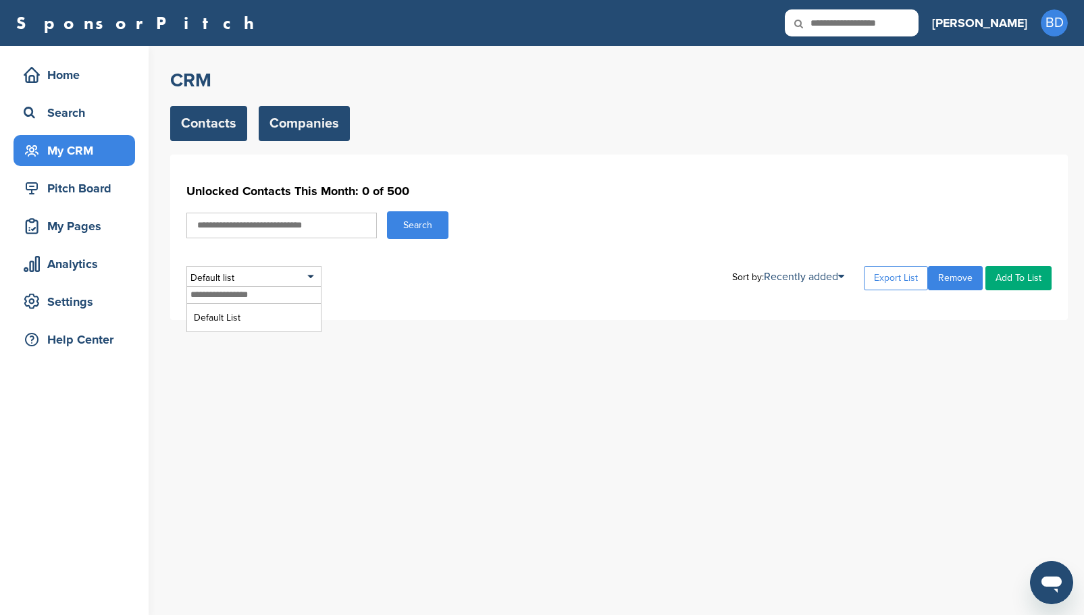
click at [288, 128] on link "Companies" at bounding box center [304, 123] width 91 height 35
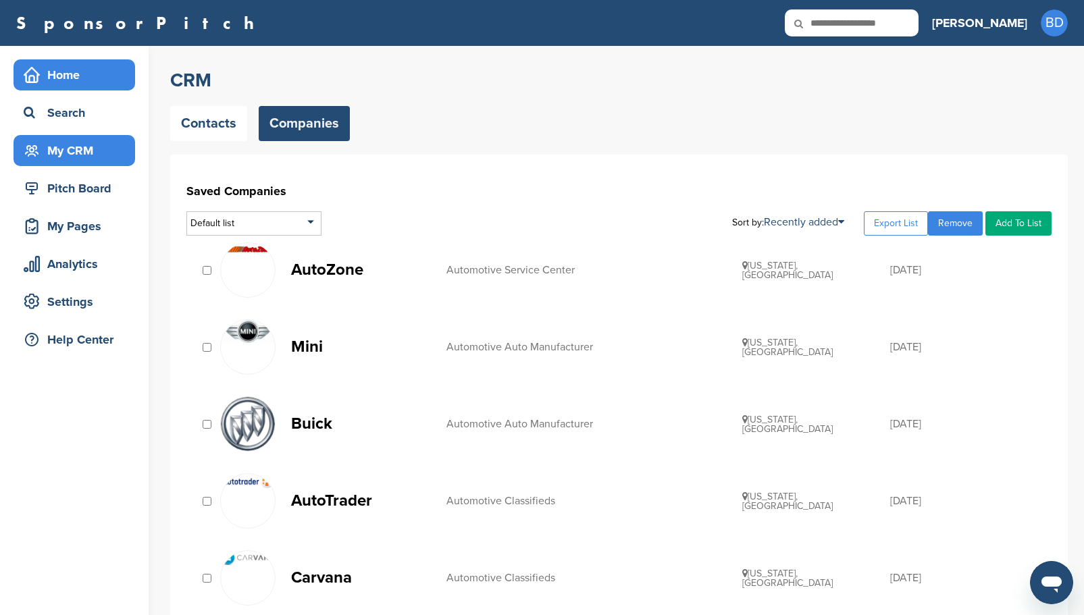
click at [76, 87] on div "Home" at bounding box center [75, 74] width 122 height 31
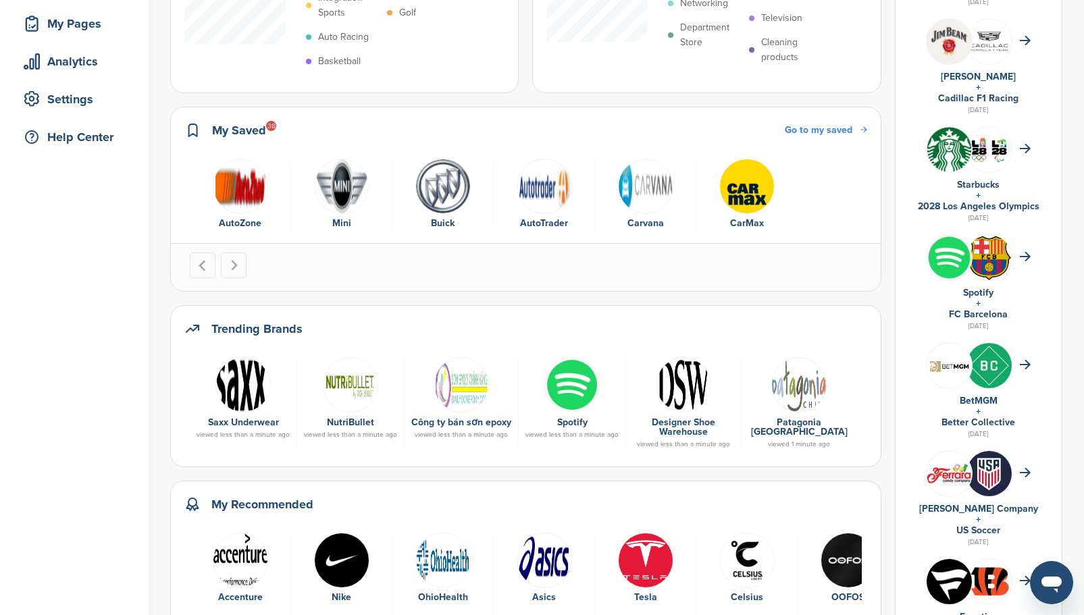
scroll to position [135, 0]
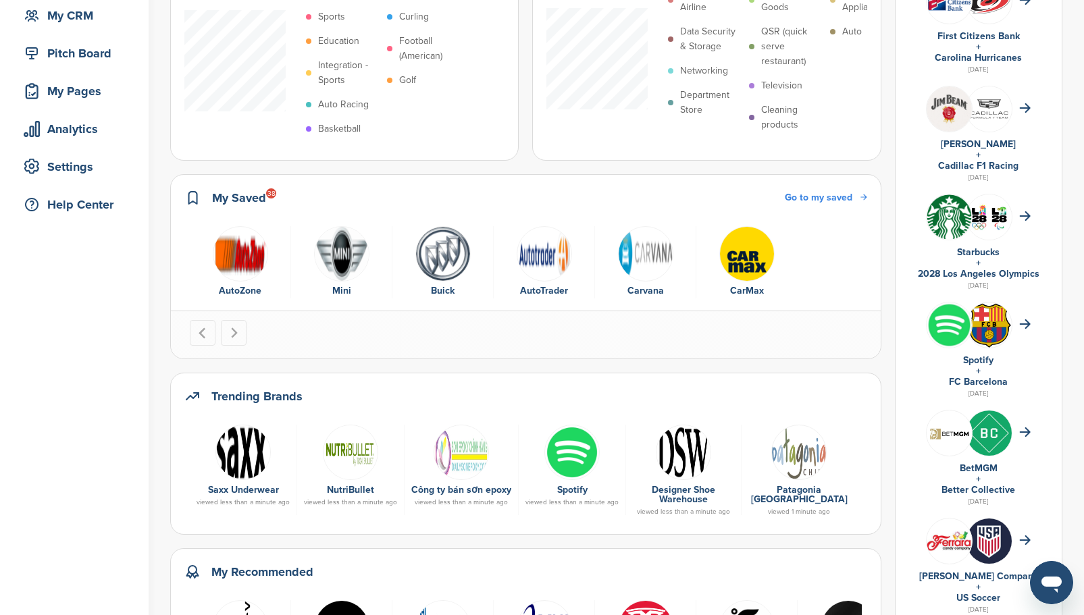
click at [815, 195] on span "Go to my saved" at bounding box center [819, 197] width 68 height 11
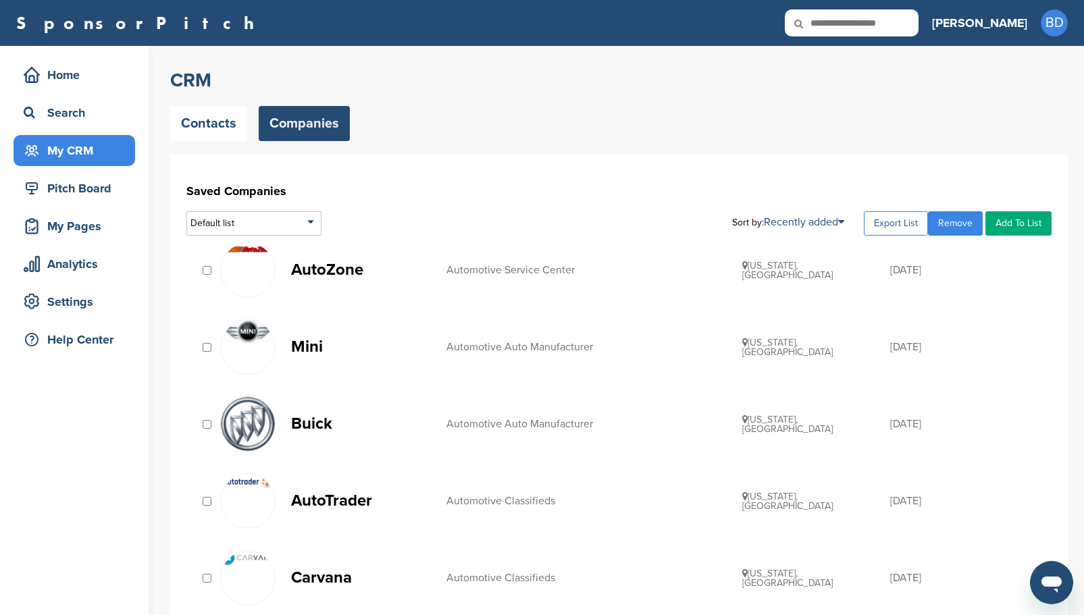
click at [895, 219] on link "Export List" at bounding box center [896, 223] width 64 height 24
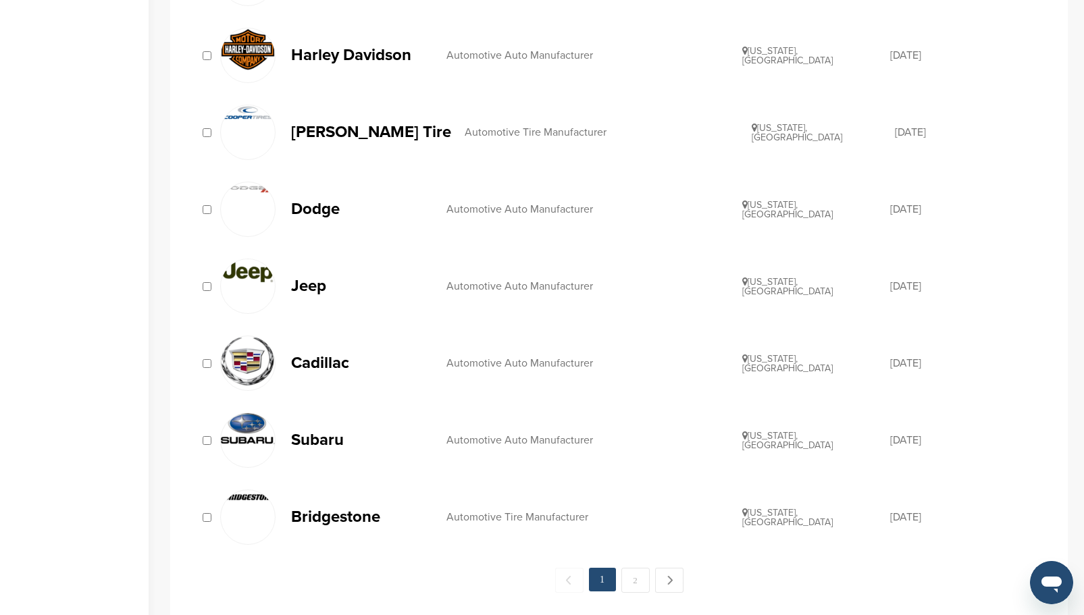
scroll to position [1486, 0]
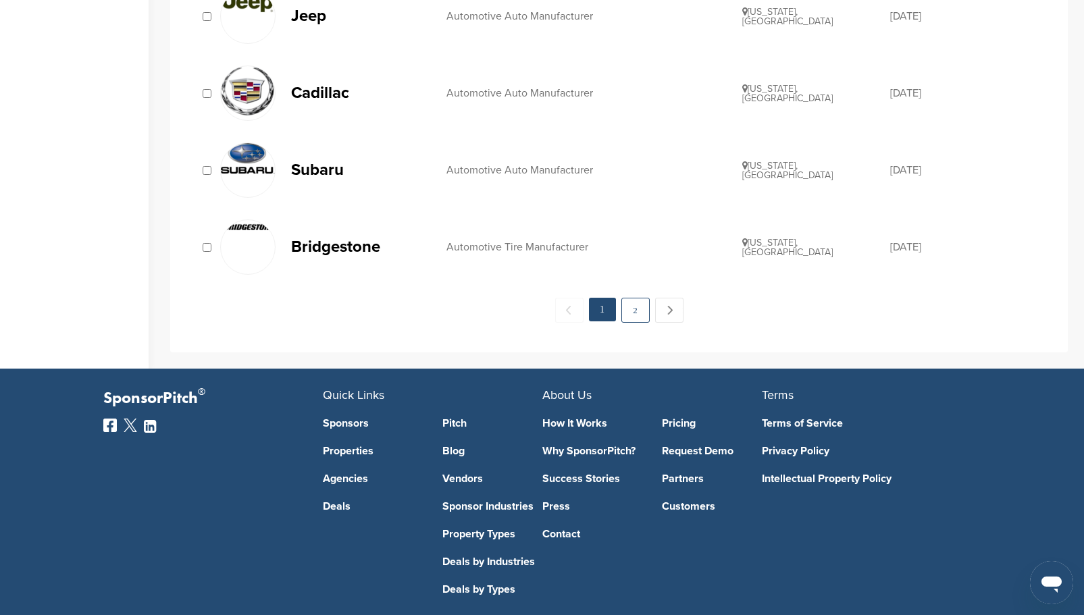
click at [637, 311] on link "2" at bounding box center [635, 310] width 28 height 25
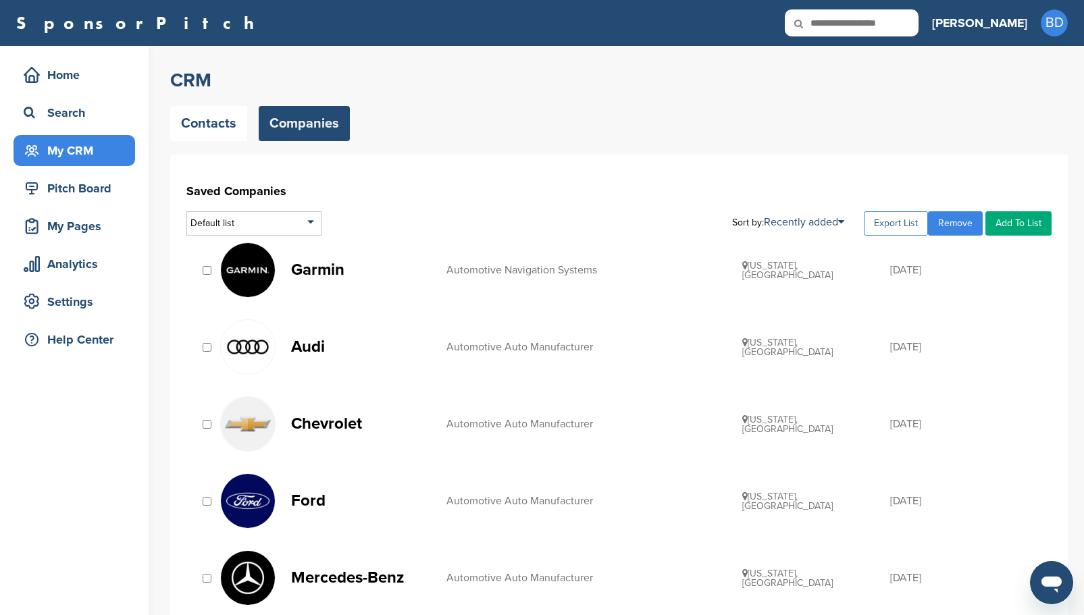
click at [910, 224] on link "Export List" at bounding box center [896, 223] width 64 height 24
click at [777, 269] on link "Company Name" at bounding box center [766, 266] width 66 height 11
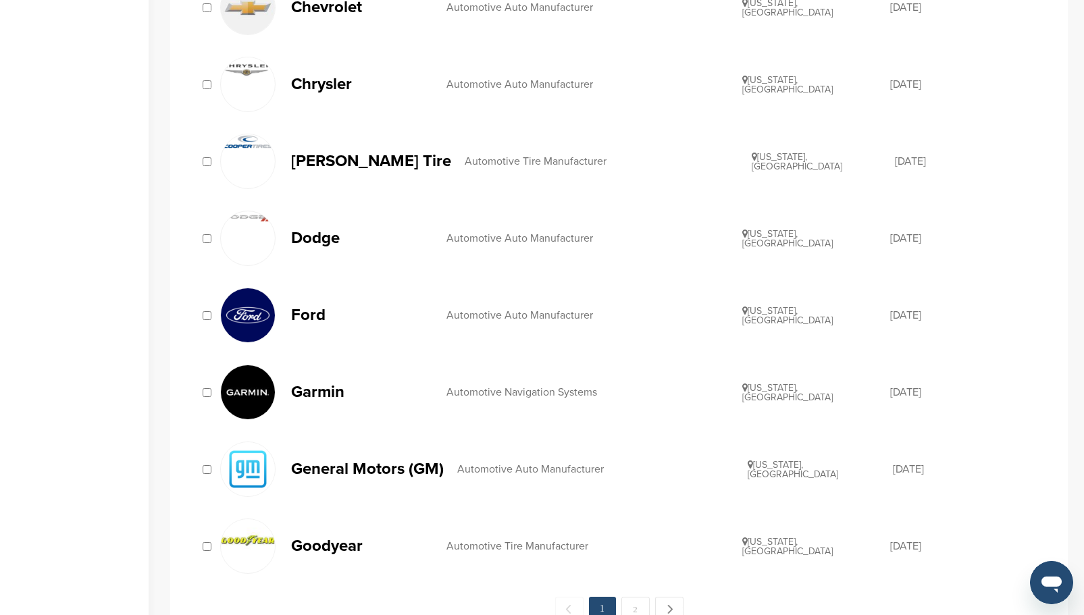
scroll to position [1216, 0]
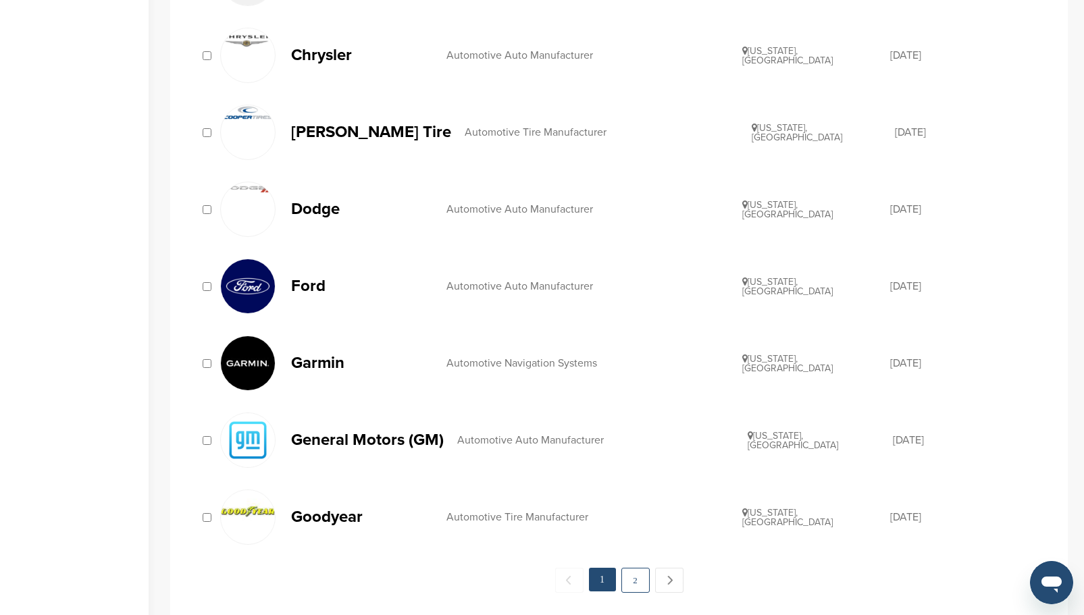
click at [633, 585] on link "2" at bounding box center [635, 580] width 28 height 25
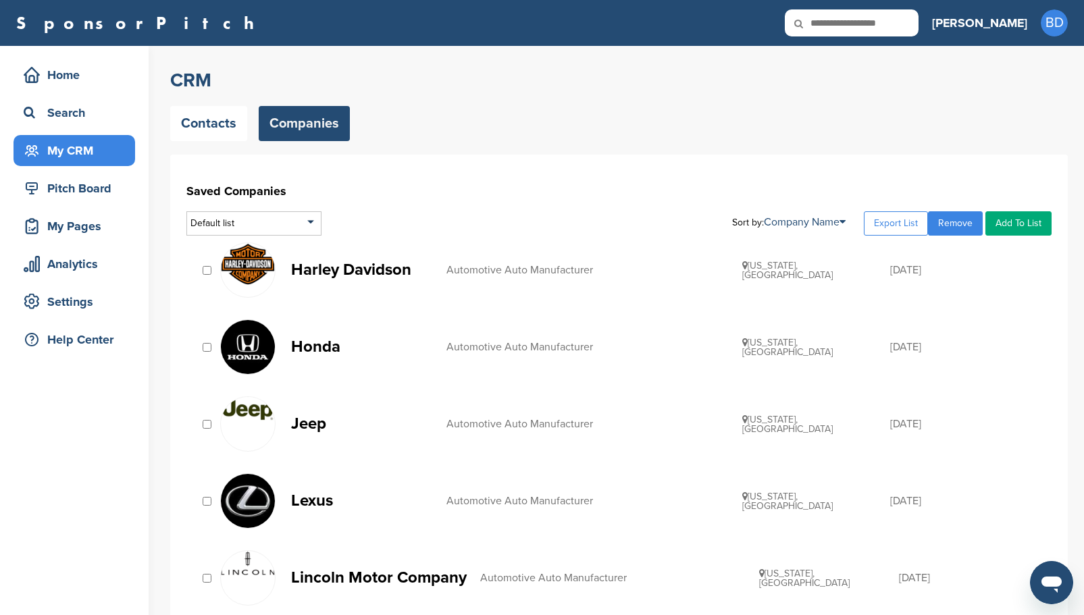
click at [958, 226] on link "Remove" at bounding box center [955, 223] width 55 height 24
click at [285, 220] on div "Default list" at bounding box center [253, 223] width 135 height 24
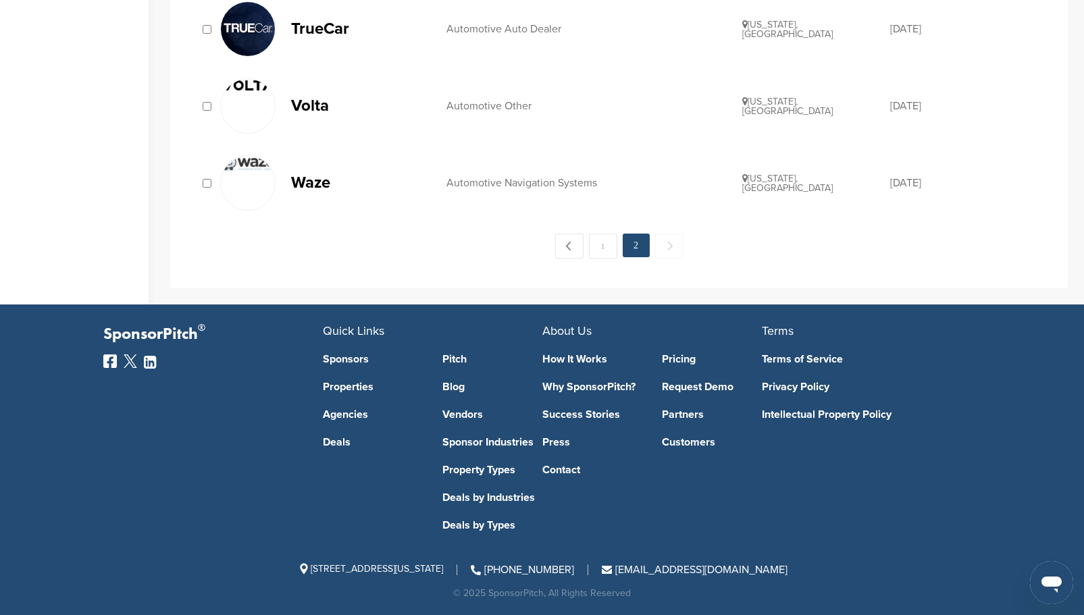
scroll to position [1049, 0]
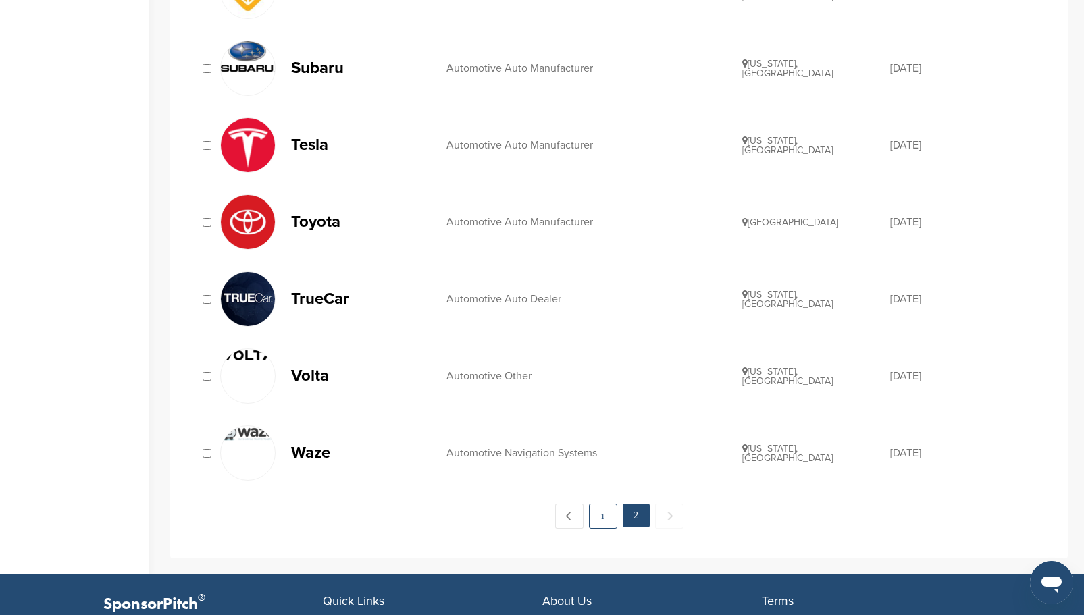
click at [604, 516] on link "1" at bounding box center [603, 516] width 28 height 25
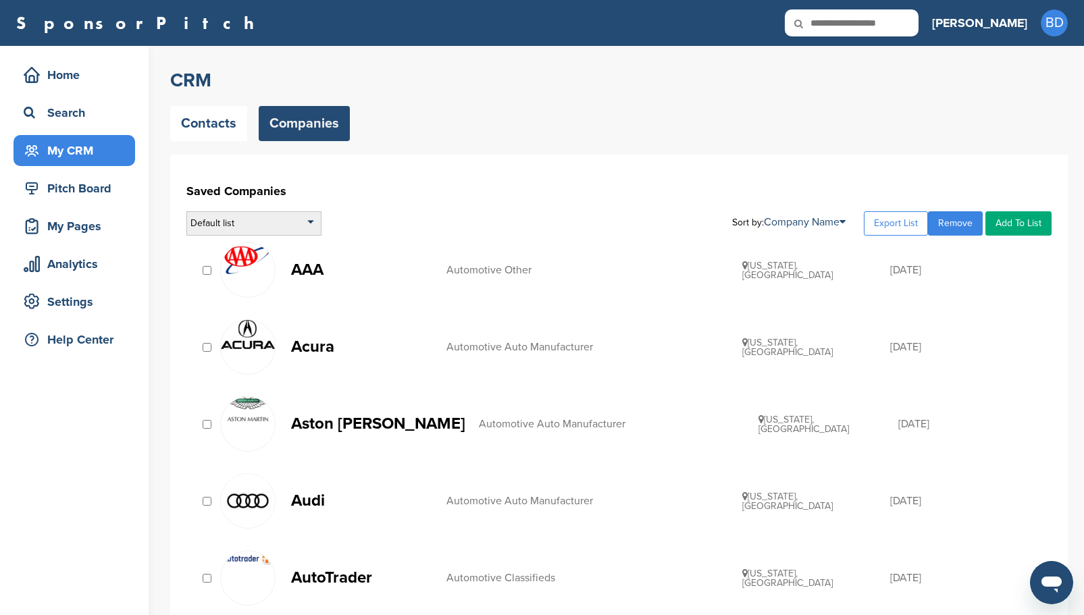
click at [313, 219] on div "Default list" at bounding box center [253, 223] width 135 height 24
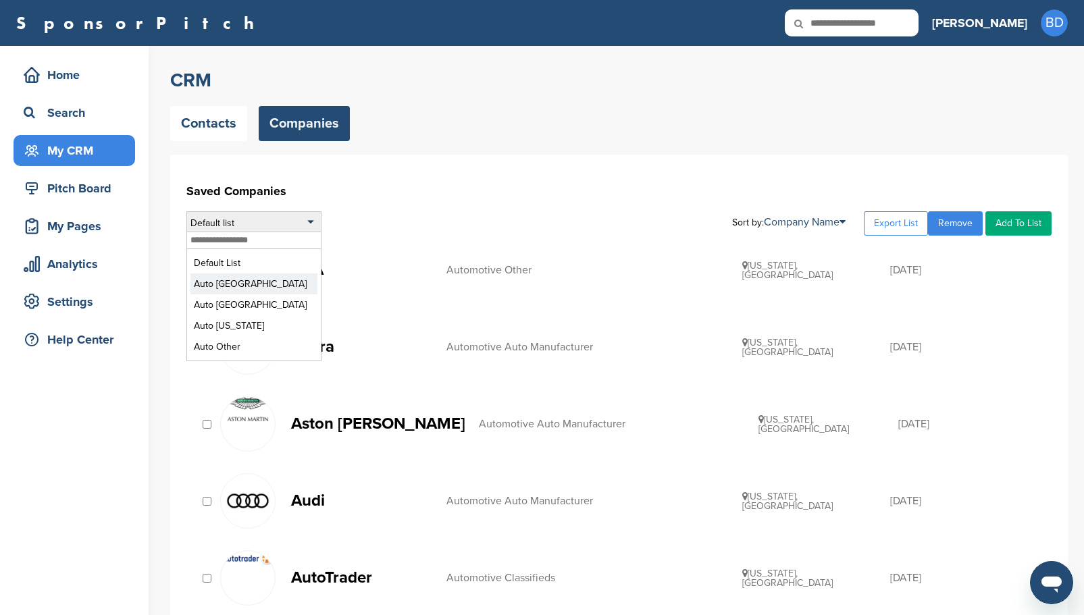
click at [274, 287] on li "Auto [GEOGRAPHIC_DATA]" at bounding box center [253, 283] width 127 height 21
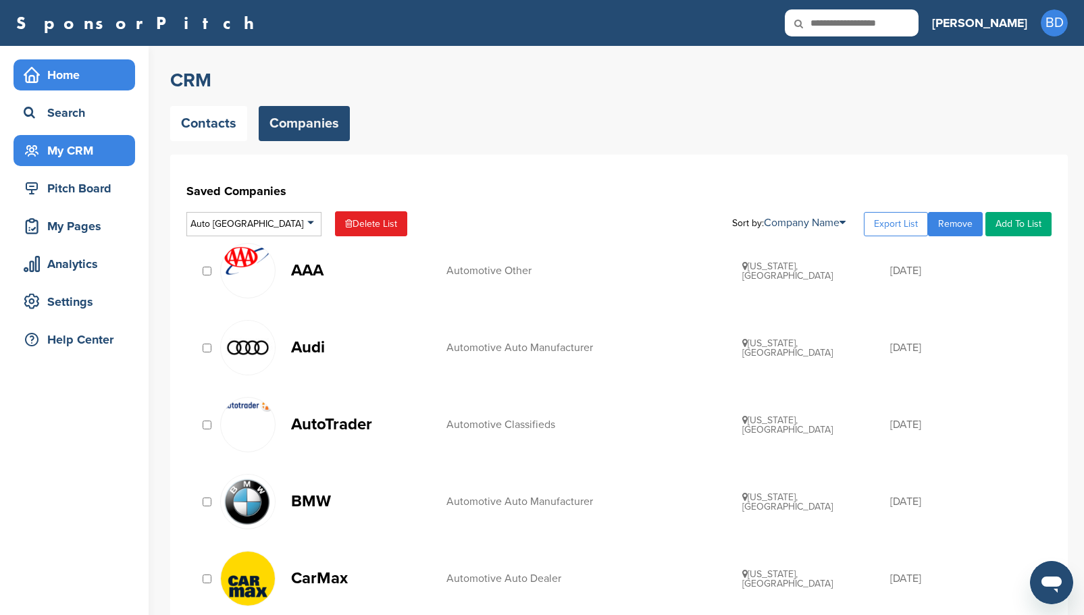
click at [74, 76] on div "Home" at bounding box center [77, 75] width 115 height 24
click at [65, 78] on div "Home" at bounding box center [77, 75] width 115 height 24
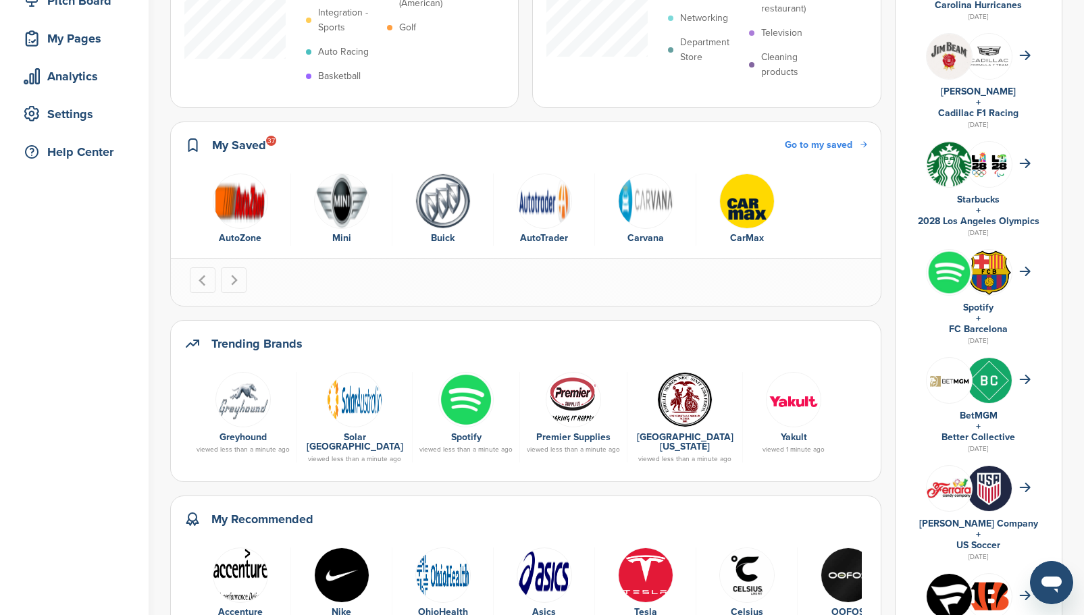
scroll to position [203, 0]
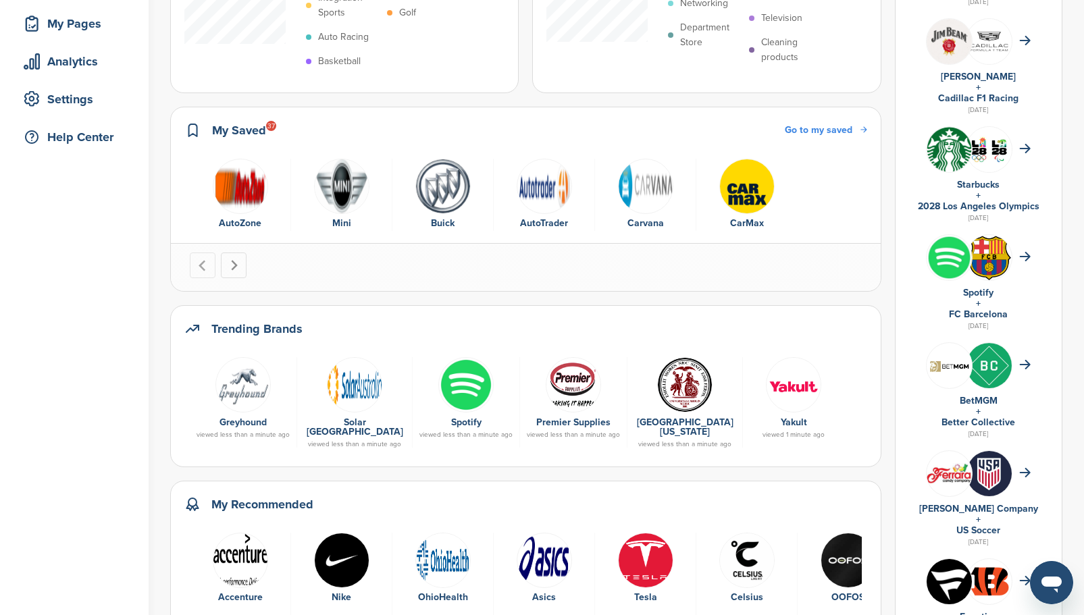
click at [231, 271] on button "Next slide" at bounding box center [234, 266] width 26 height 26
click at [239, 262] on button "Next slide" at bounding box center [234, 266] width 26 height 26
click at [207, 267] on icon "Previous slide" at bounding box center [202, 265] width 11 height 11
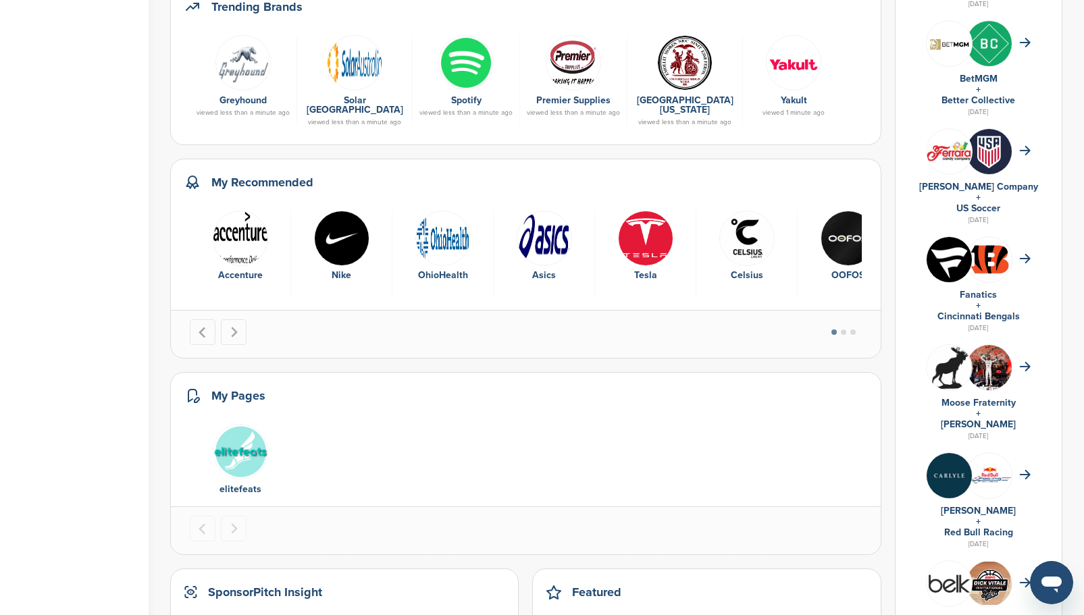
scroll to position [540, 0]
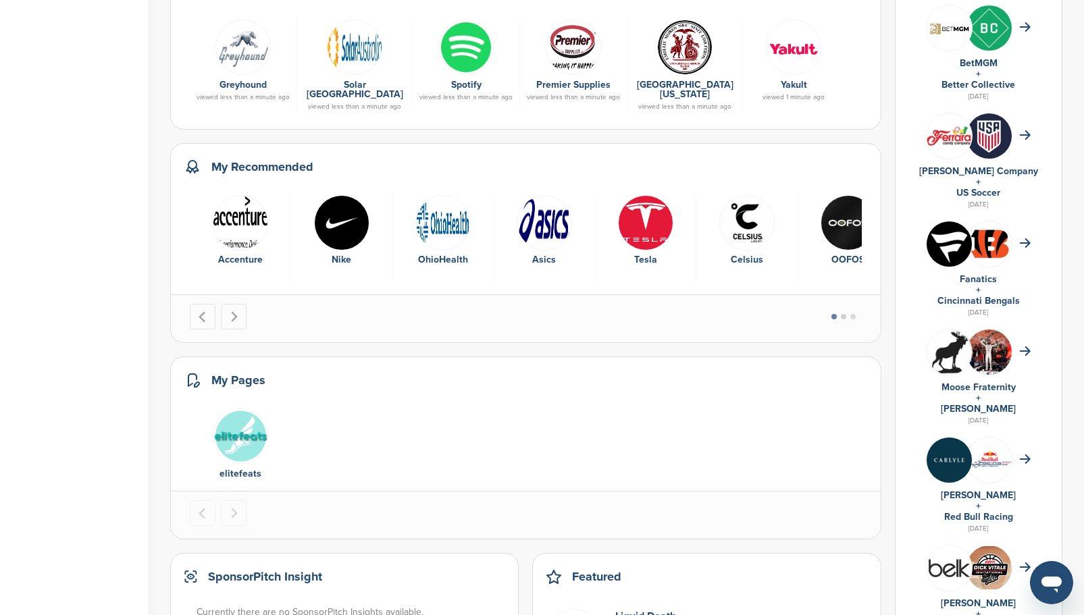
click at [844, 315] on button "Go to page 2" at bounding box center [843, 316] width 5 height 5
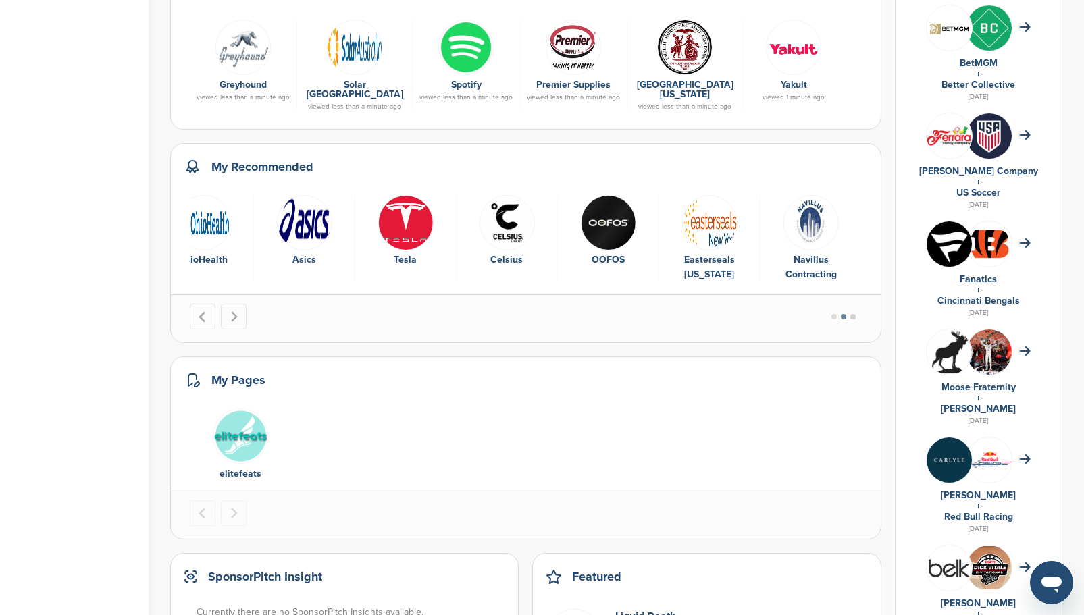
click at [854, 314] on button "Go to page 3" at bounding box center [852, 316] width 5 height 5
click at [841, 317] on button "Go to page 2" at bounding box center [843, 316] width 5 height 5
click at [835, 316] on button "Go to page 1" at bounding box center [833, 316] width 5 height 5
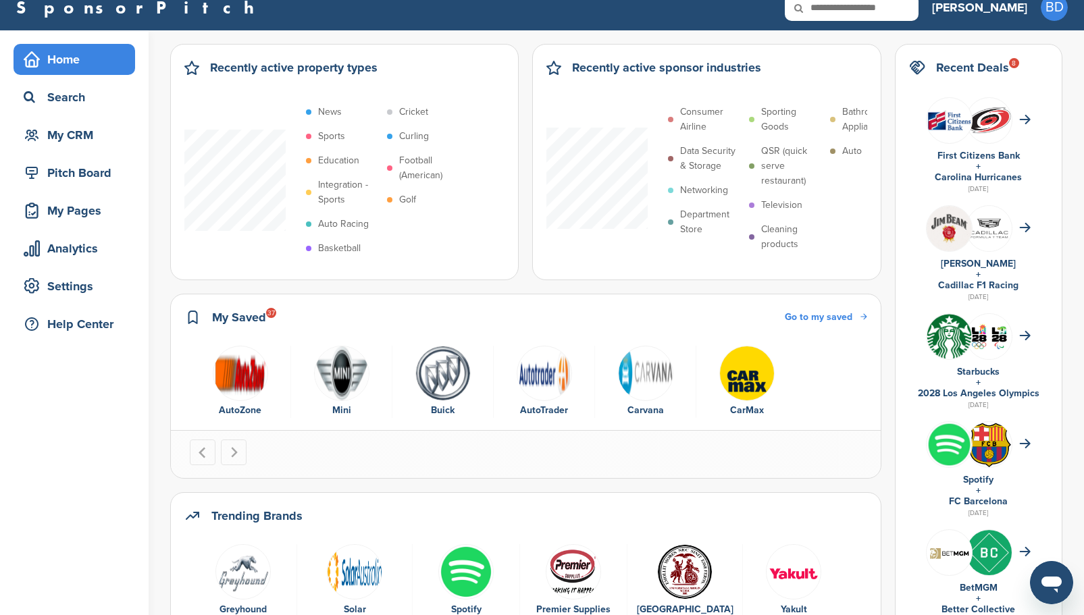
scroll to position [0, 0]
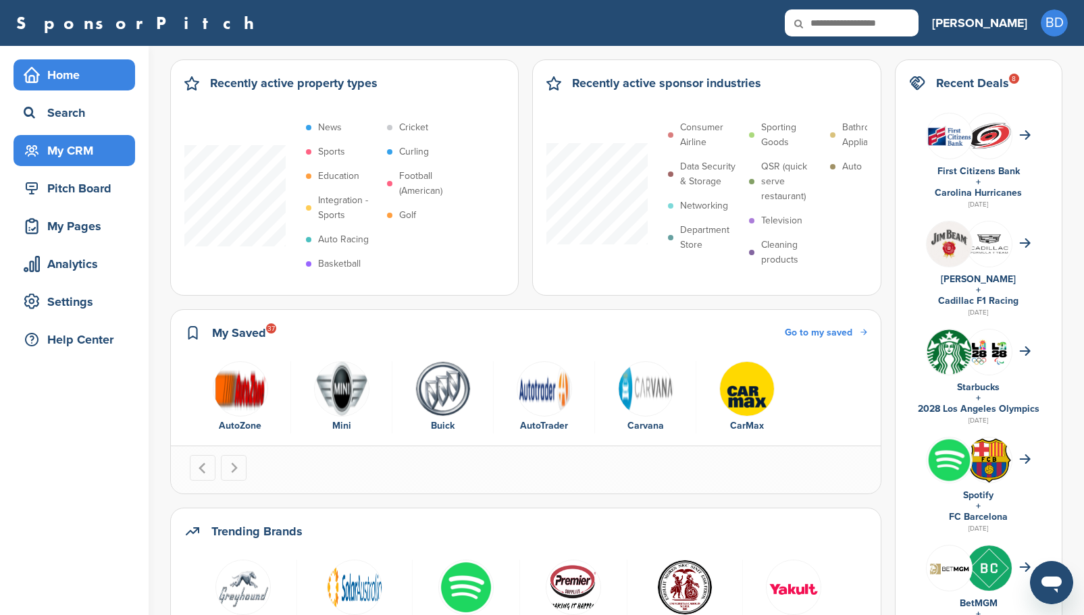
click at [80, 141] on div "My CRM" at bounding box center [77, 150] width 115 height 24
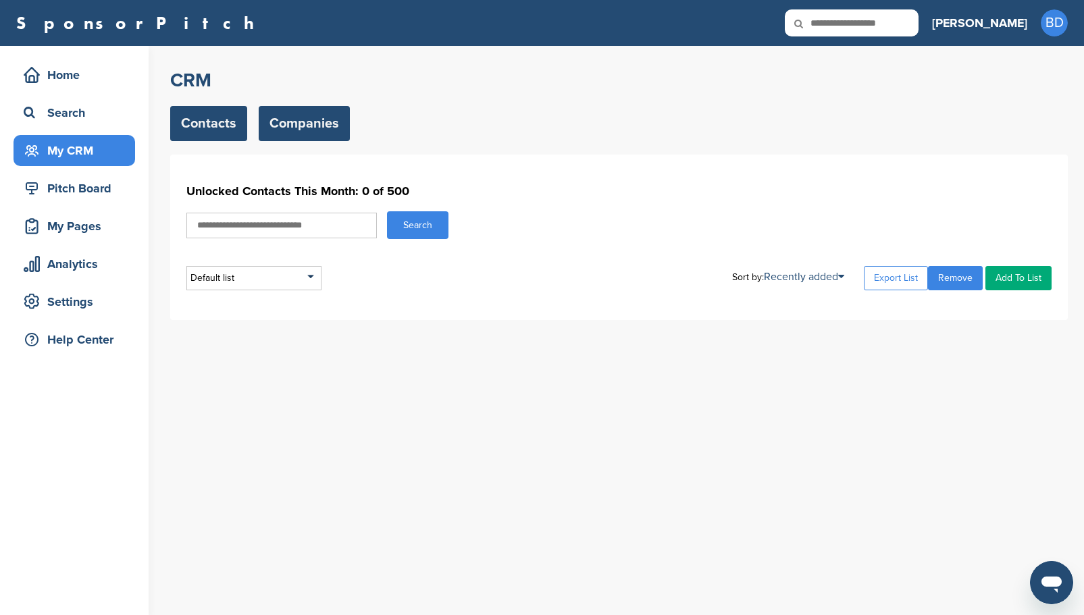
click at [287, 124] on link "Companies" at bounding box center [304, 123] width 91 height 35
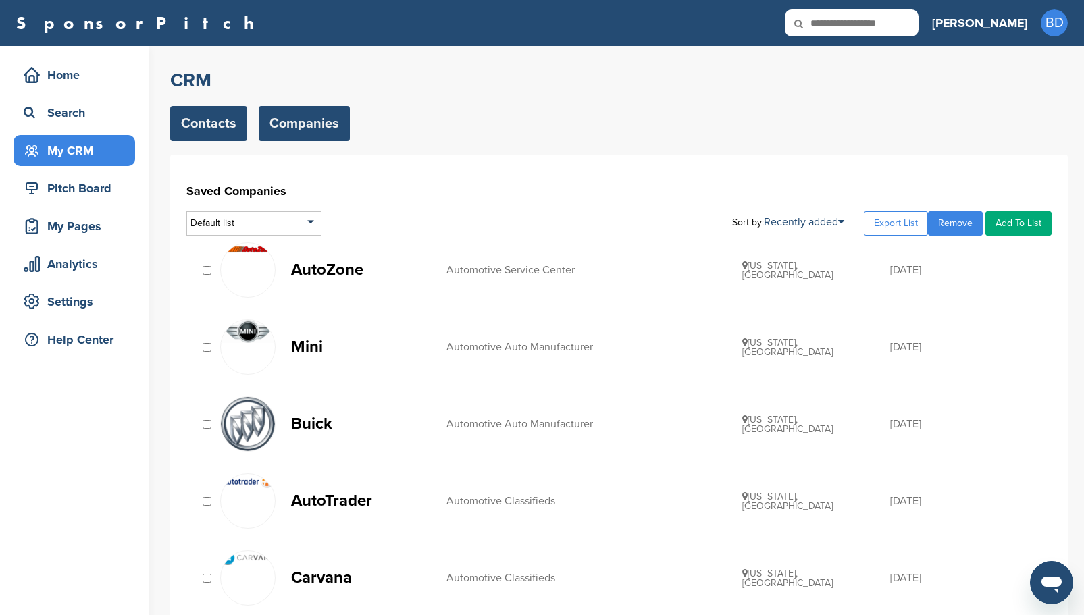
click at [223, 126] on link "Contacts" at bounding box center [208, 123] width 77 height 35
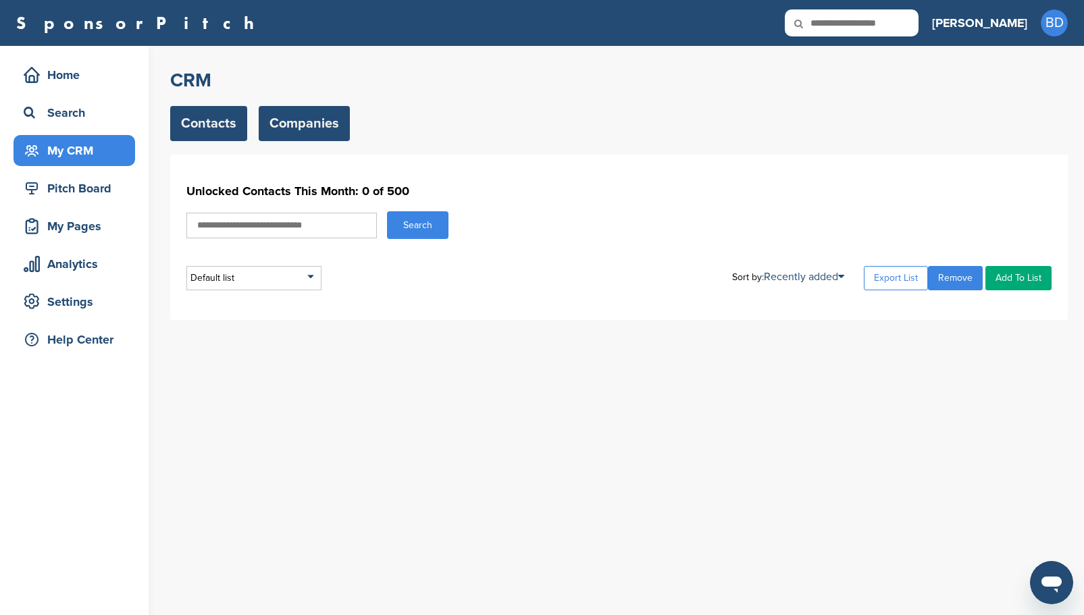
click at [319, 126] on link "Companies" at bounding box center [304, 123] width 91 height 35
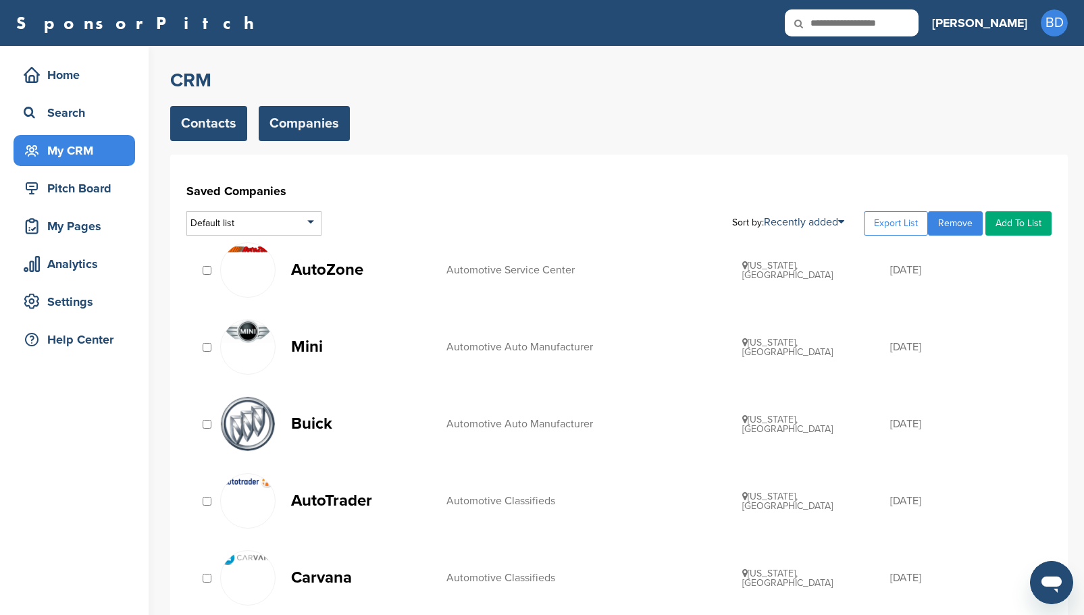
click at [232, 130] on link "Contacts" at bounding box center [208, 123] width 77 height 35
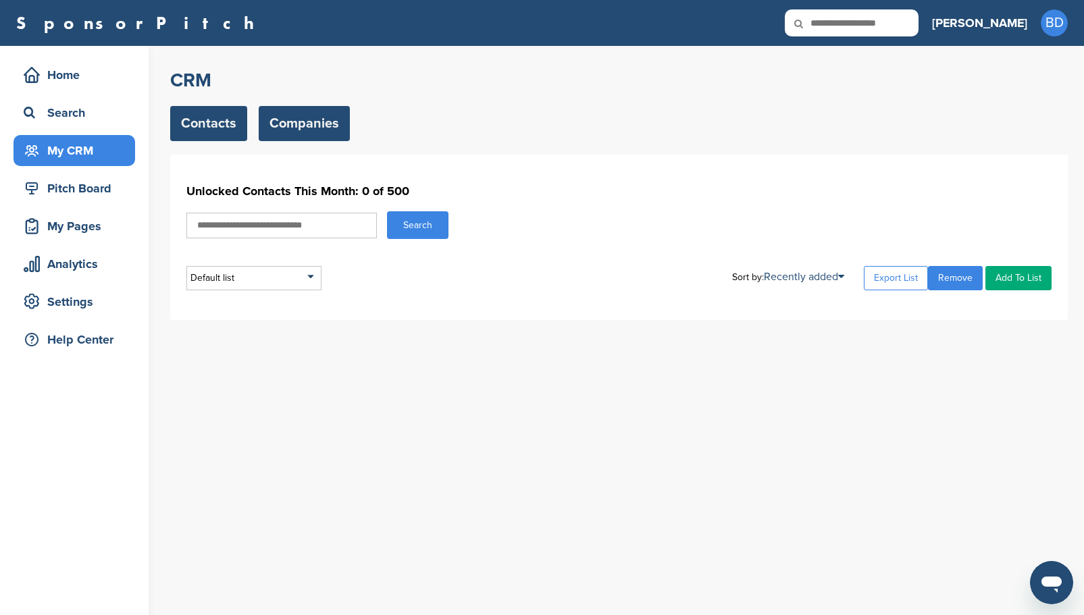
click at [303, 129] on link "Companies" at bounding box center [304, 123] width 91 height 35
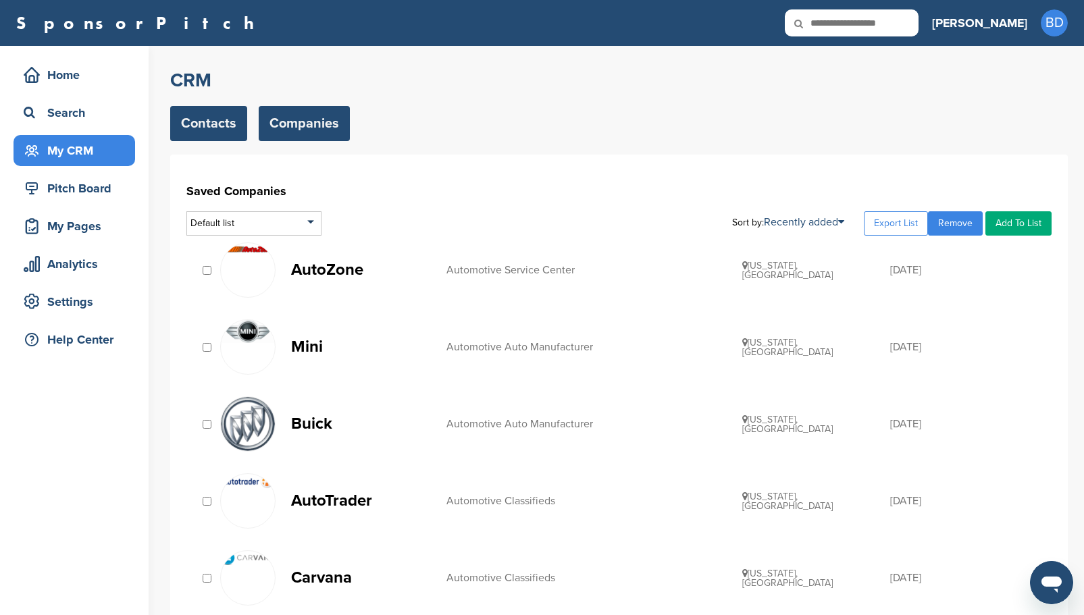
click at [218, 128] on link "Contacts" at bounding box center [208, 123] width 77 height 35
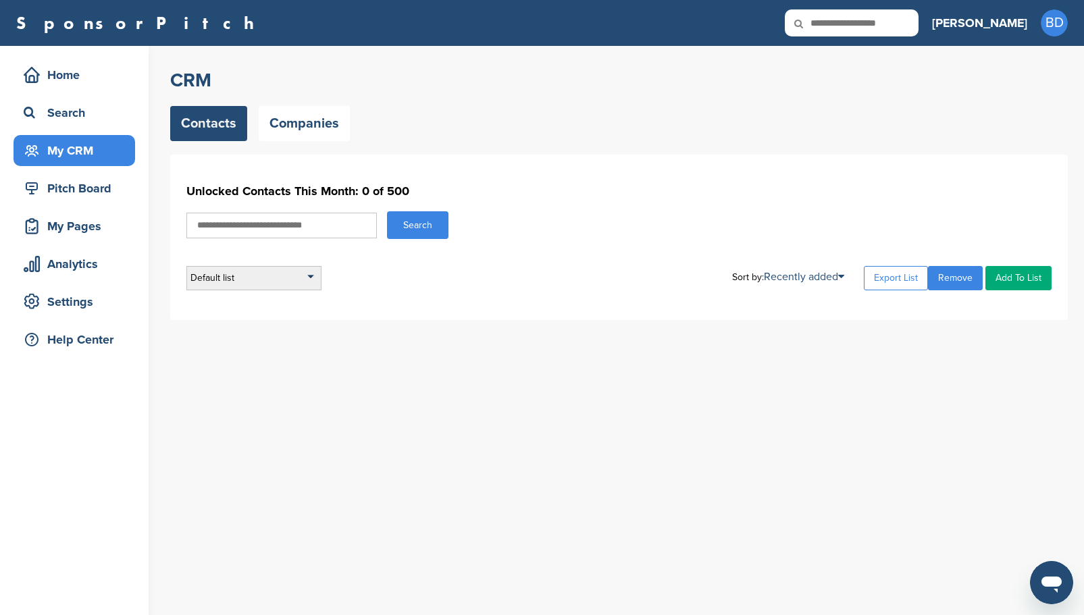
click at [310, 276] on div "Default list" at bounding box center [253, 278] width 135 height 24
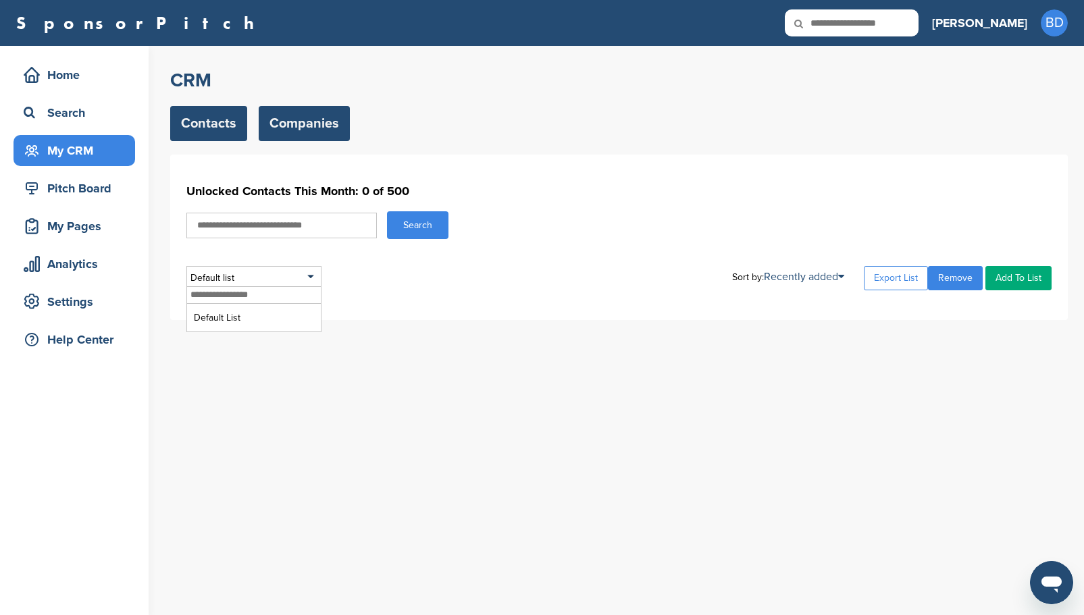
click at [296, 120] on link "Companies" at bounding box center [304, 123] width 91 height 35
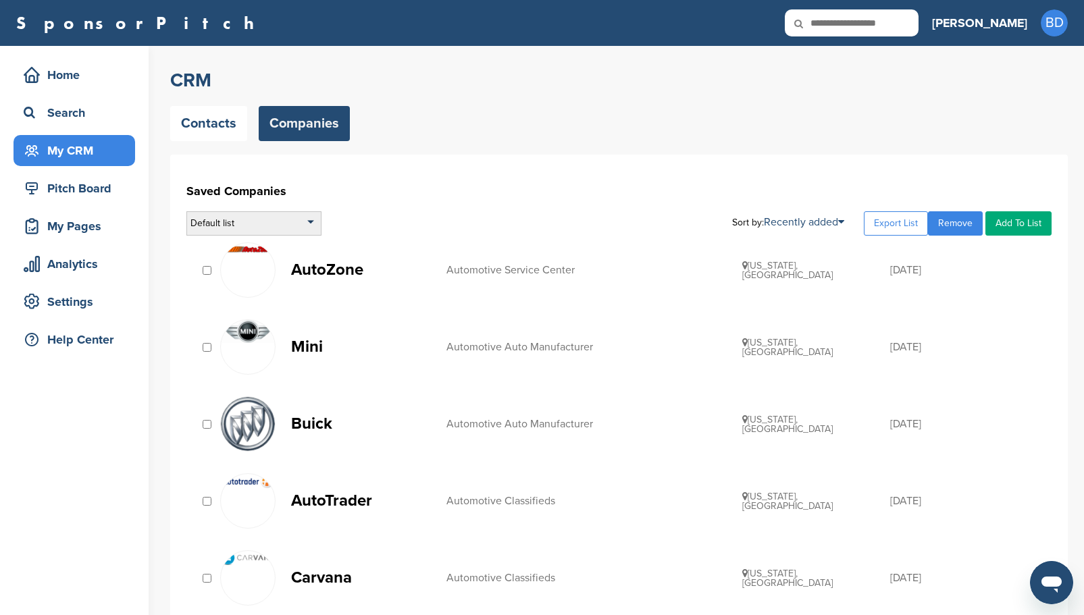
click at [310, 225] on div "Default list" at bounding box center [253, 223] width 135 height 24
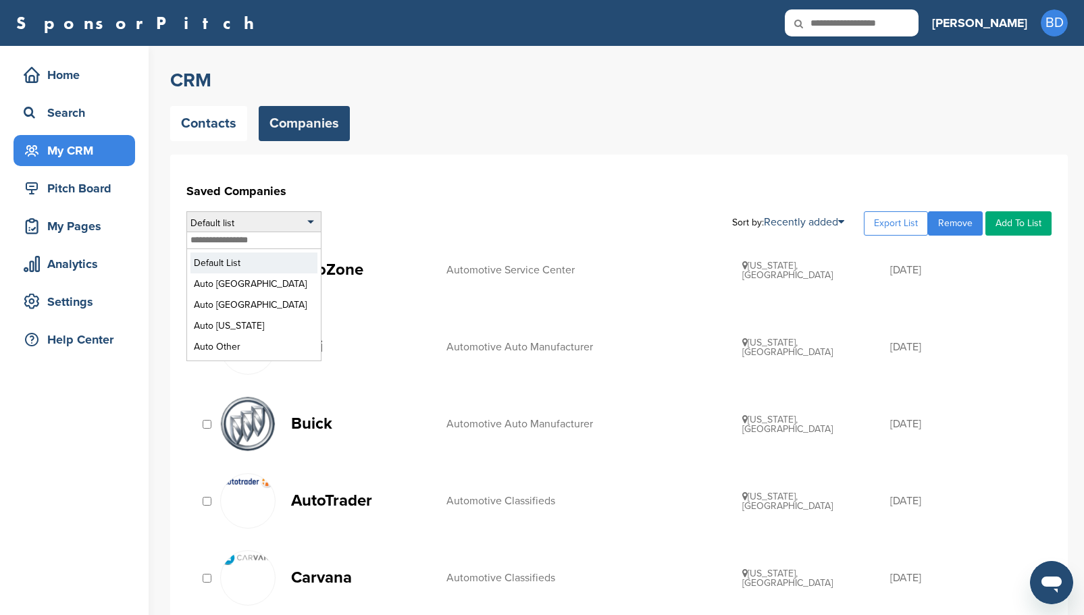
click at [244, 261] on li "Default List" at bounding box center [253, 263] width 127 height 21
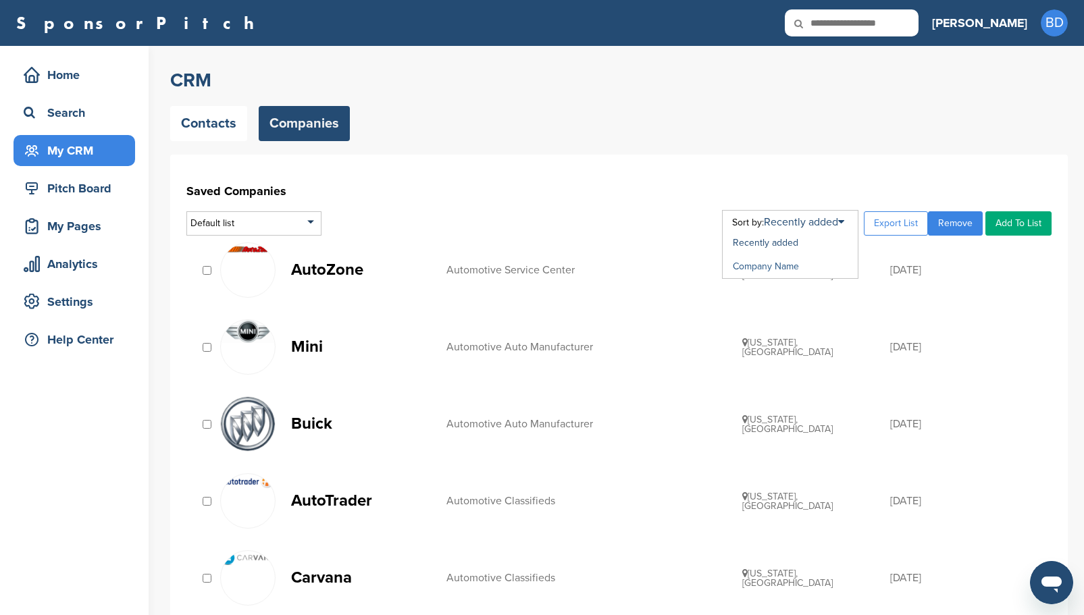
click at [792, 270] on link "Company Name" at bounding box center [766, 266] width 66 height 11
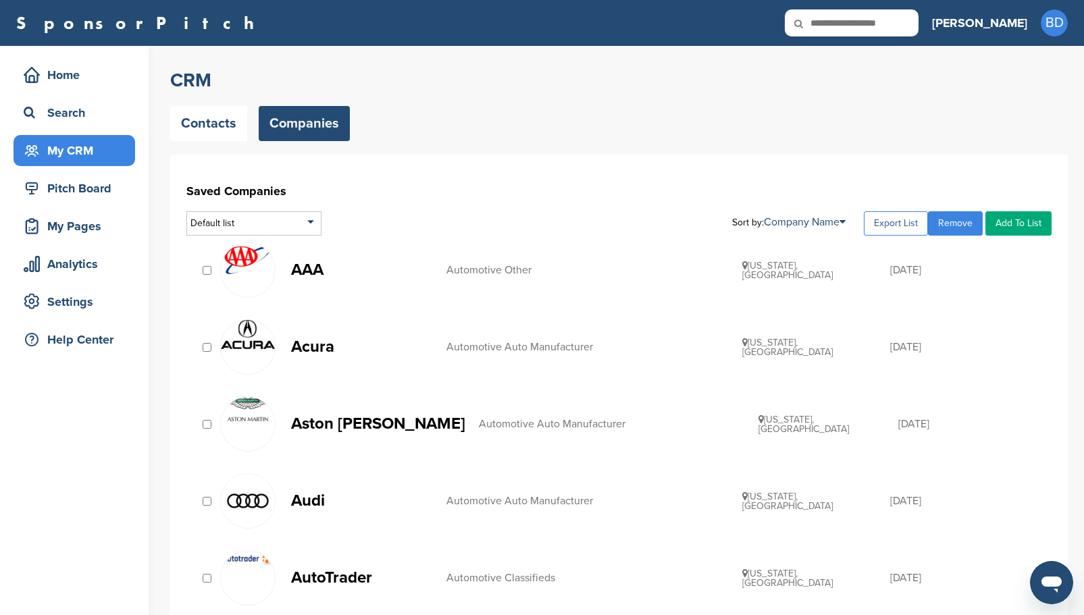
click at [897, 227] on link "Export List" at bounding box center [896, 223] width 64 height 24
click at [897, 219] on link "Export List" at bounding box center [896, 223] width 64 height 24
click at [912, 223] on link "Export List" at bounding box center [896, 223] width 64 height 24
click at [273, 221] on div "Default list" at bounding box center [253, 223] width 135 height 24
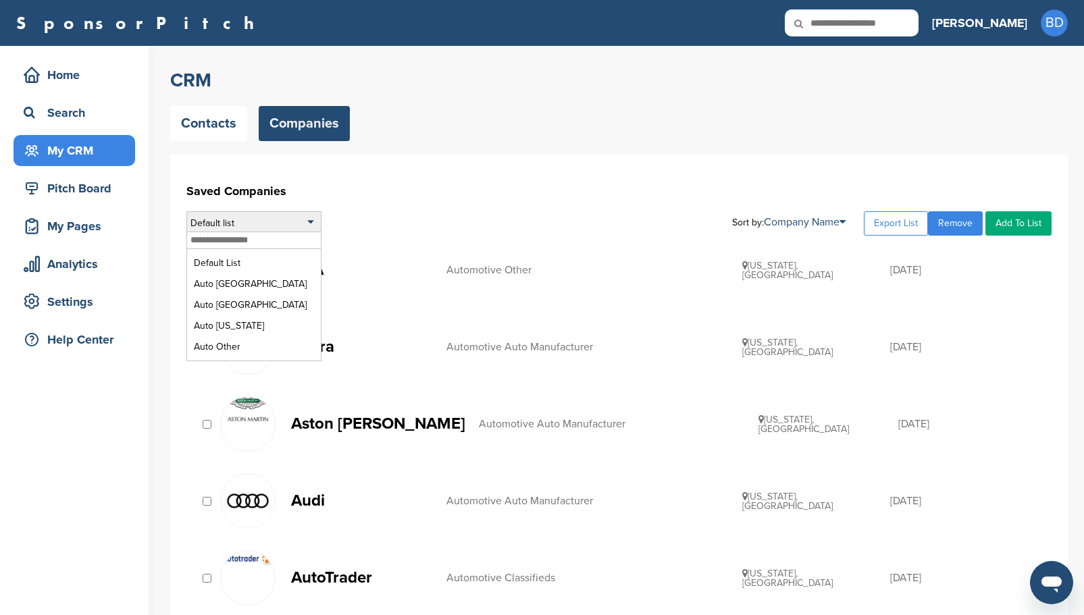
click at [273, 221] on div "Default list" at bounding box center [253, 223] width 135 height 24
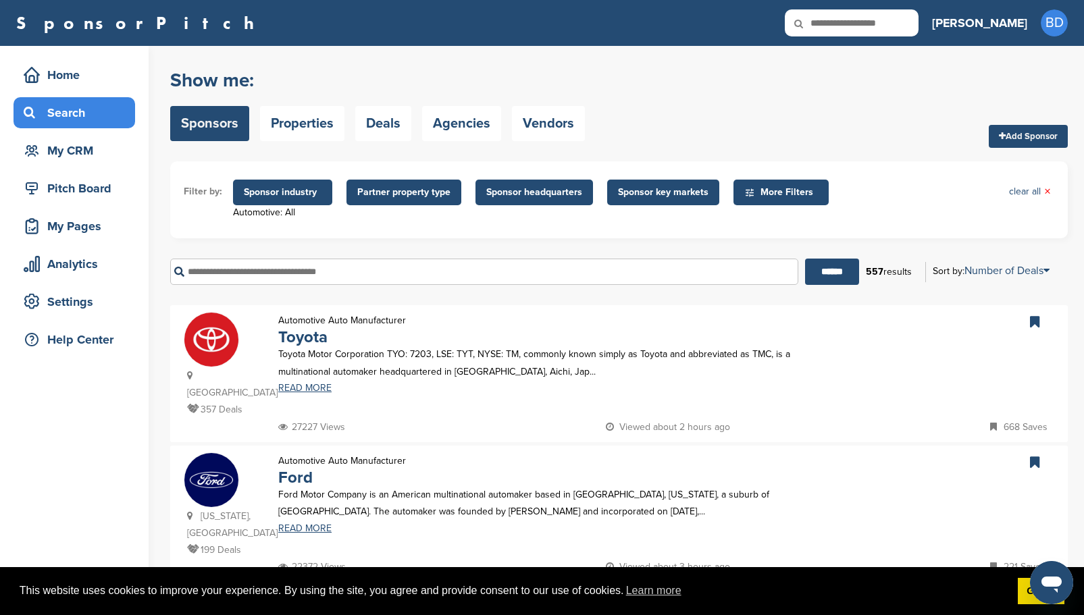
click at [81, 115] on div "Search" at bounding box center [77, 113] width 115 height 24
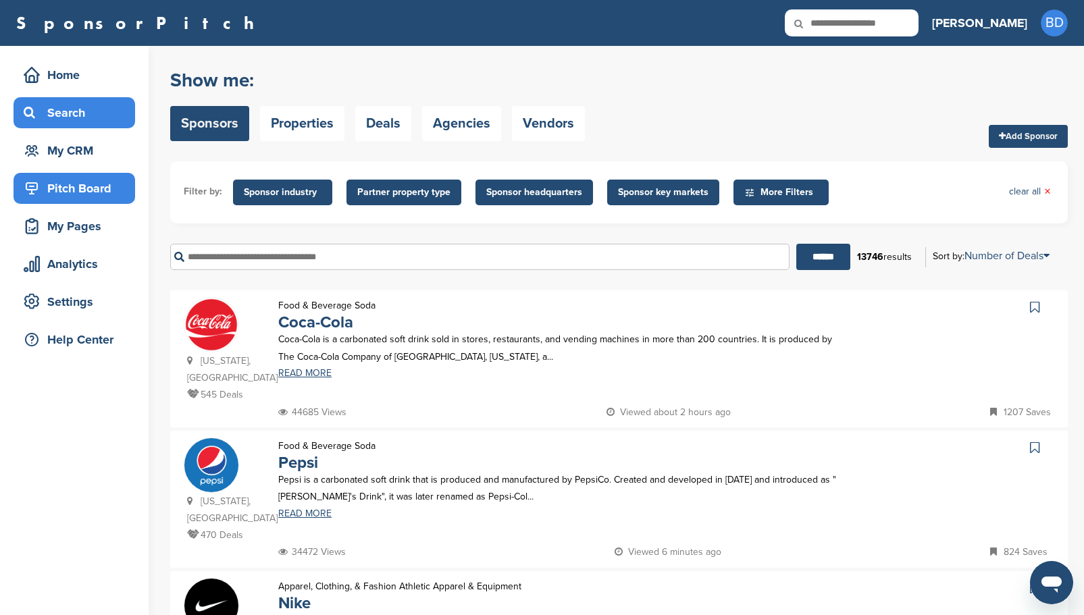
click at [108, 195] on div "Pitch Board" at bounding box center [77, 188] width 115 height 24
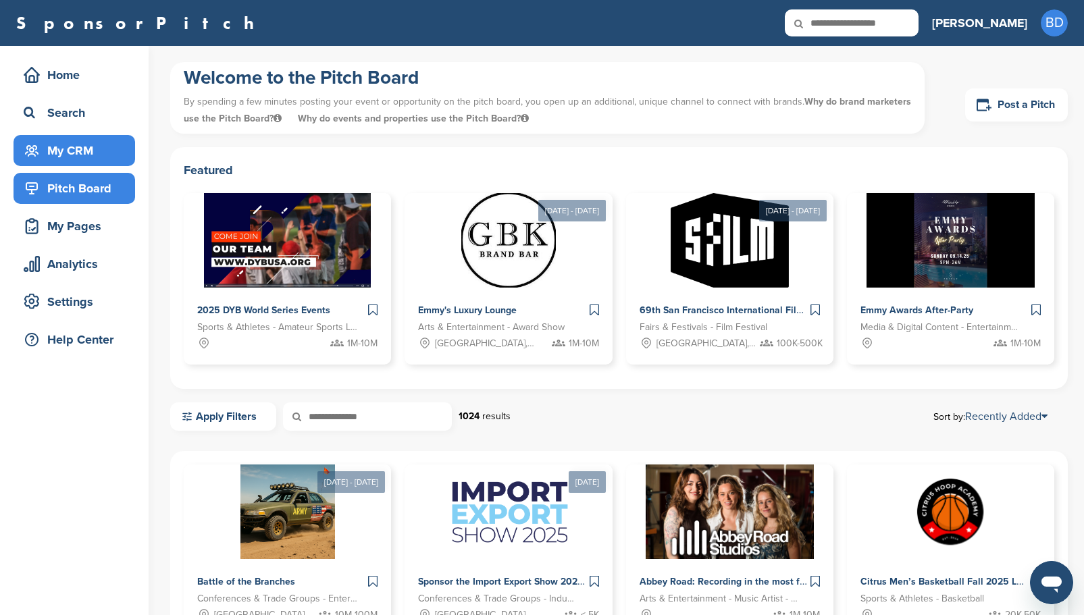
click at [70, 151] on div "My CRM" at bounding box center [77, 150] width 115 height 24
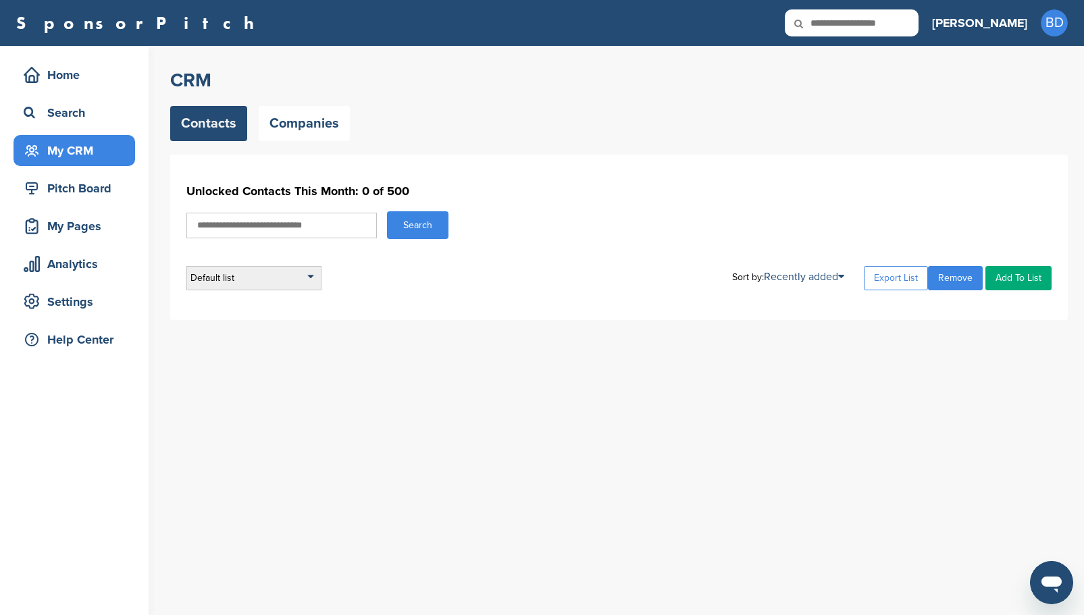
click at [307, 275] on div "Default list" at bounding box center [253, 278] width 135 height 24
click at [226, 319] on li "Default List" at bounding box center [253, 317] width 127 height 21
click at [294, 124] on link "Companies" at bounding box center [304, 123] width 91 height 35
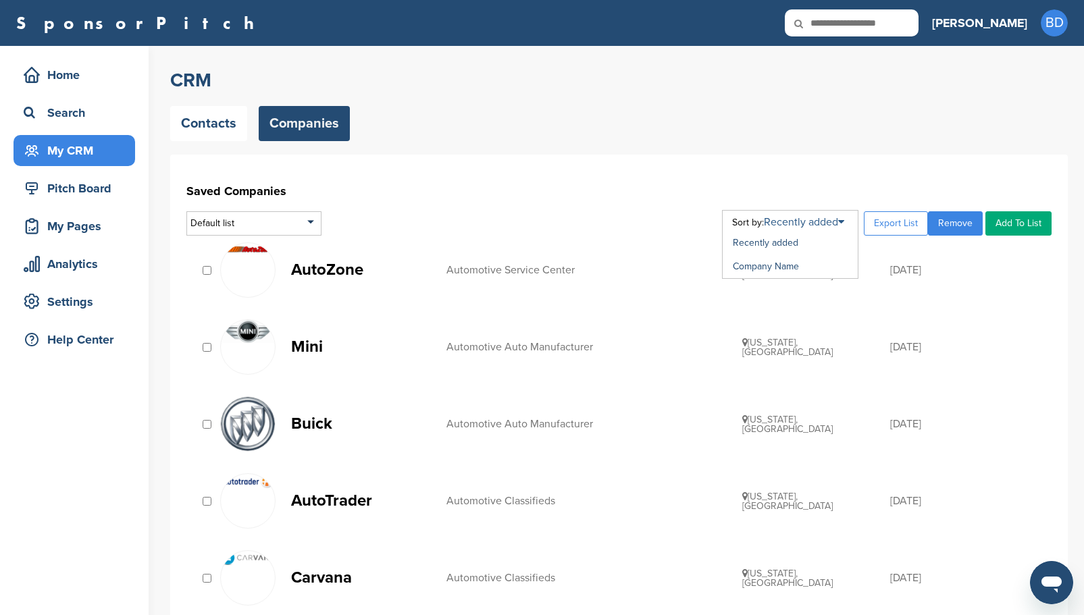
click at [844, 224] on icon at bounding box center [841, 222] width 6 height 11
click at [766, 269] on link "Company Name" at bounding box center [766, 266] width 66 height 11
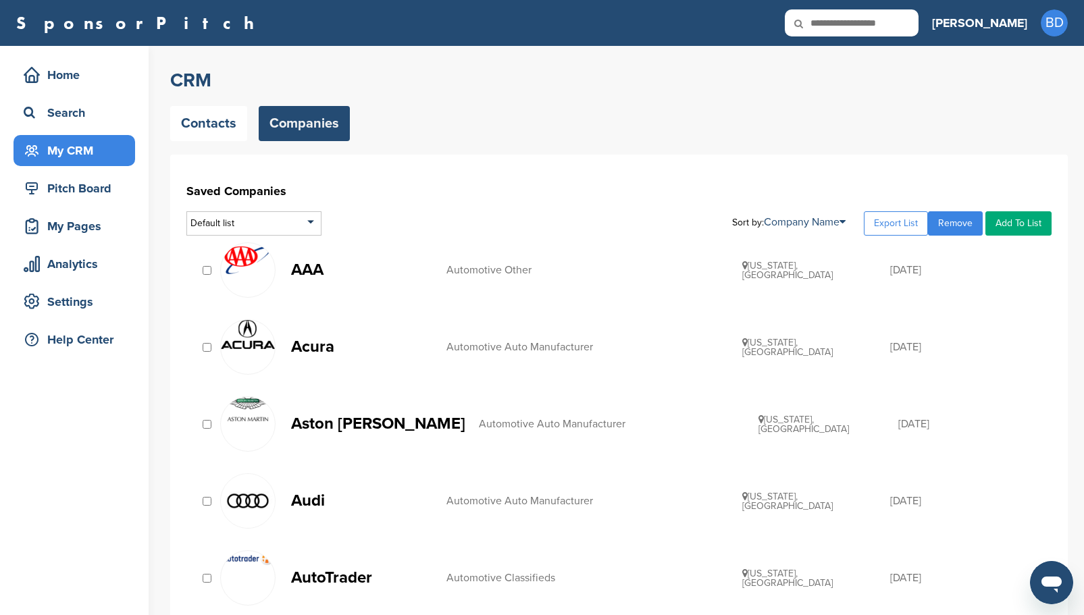
click at [311, 269] on p "AAA" at bounding box center [362, 269] width 142 height 17
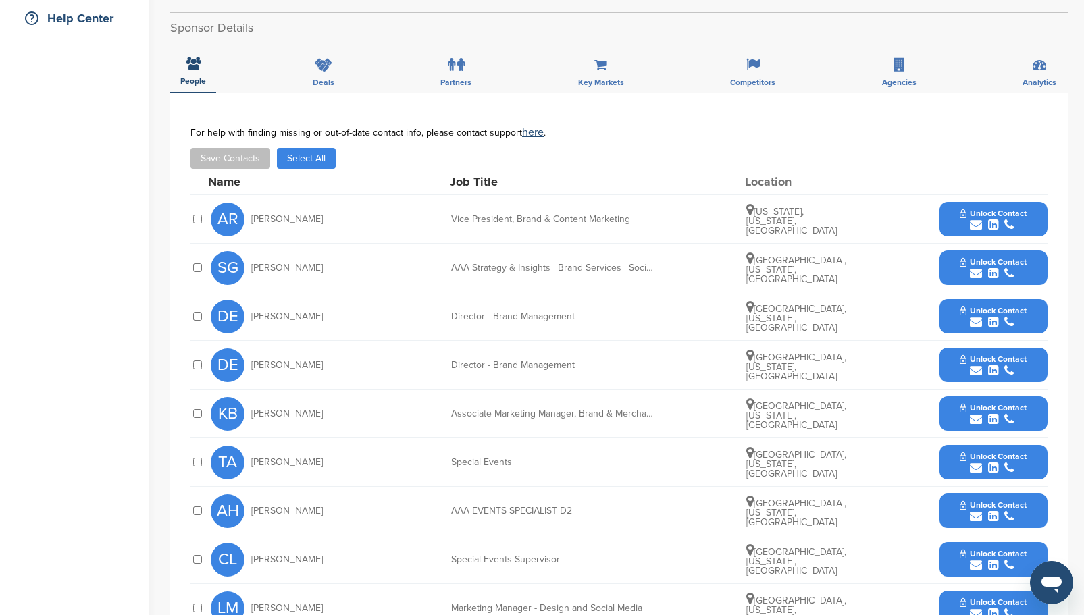
scroll to position [338, 0]
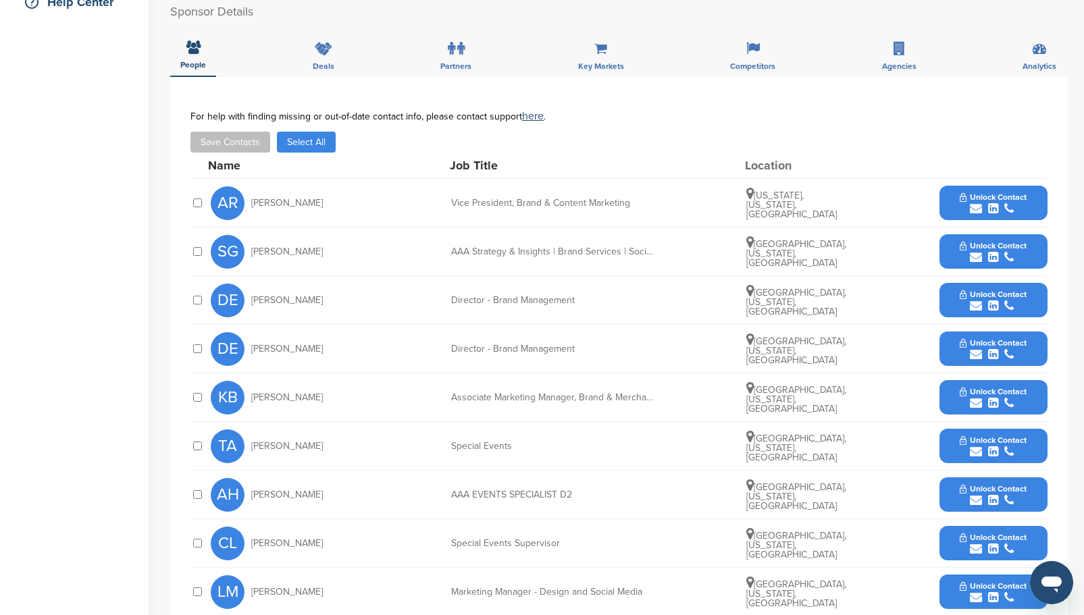
click at [309, 145] on button "Select All" at bounding box center [306, 142] width 59 height 21
click at [199, 539] on div at bounding box center [197, 543] width 14 height 13
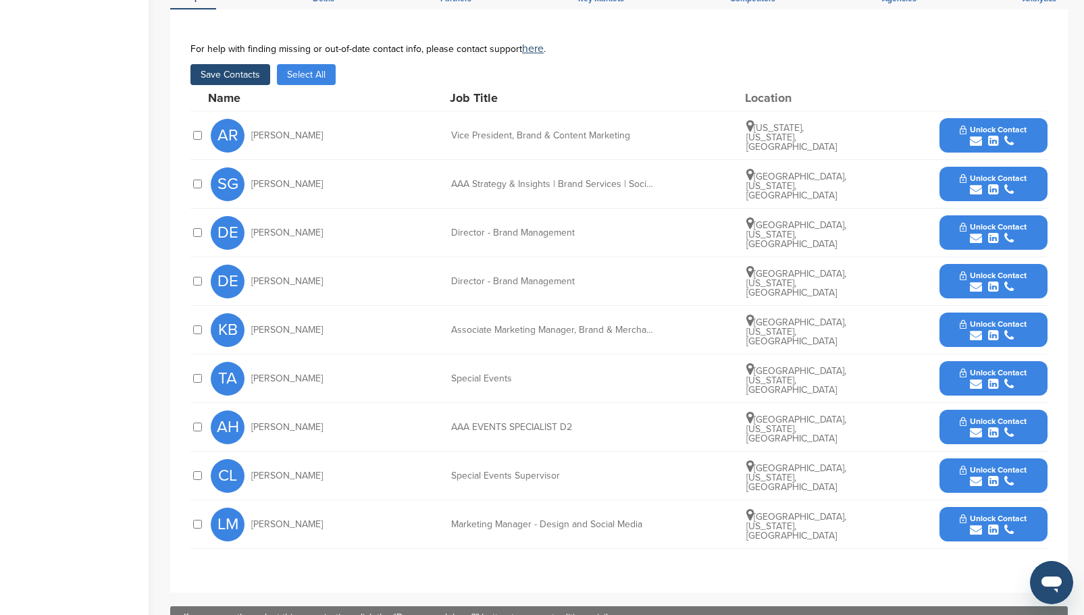
click at [980, 131] on span "Unlock Contact" at bounding box center [993, 129] width 67 height 9
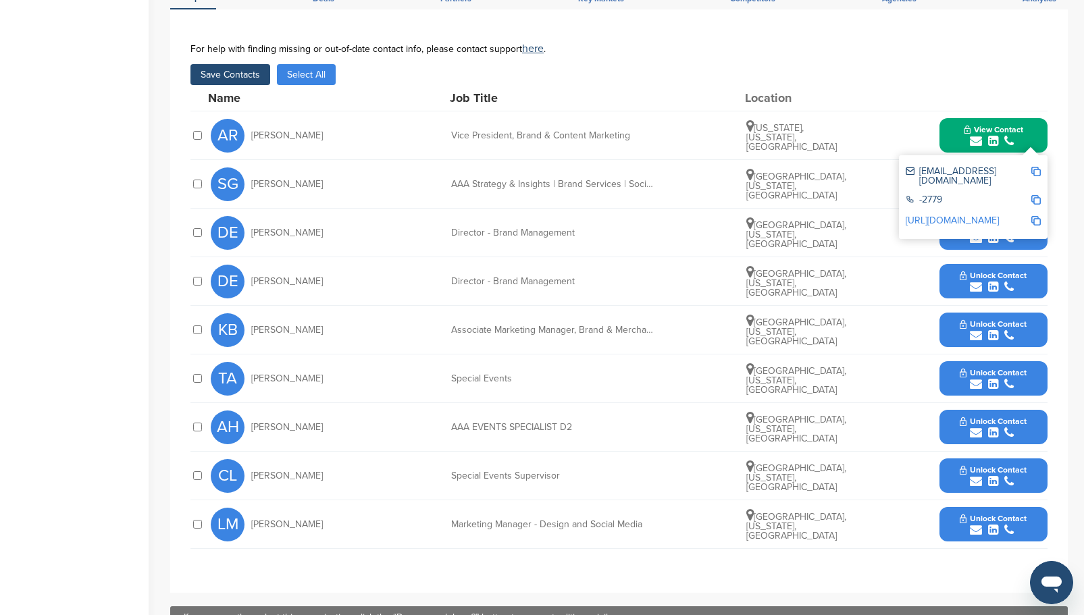
click at [997, 128] on span "View Contact" at bounding box center [993, 129] width 59 height 9
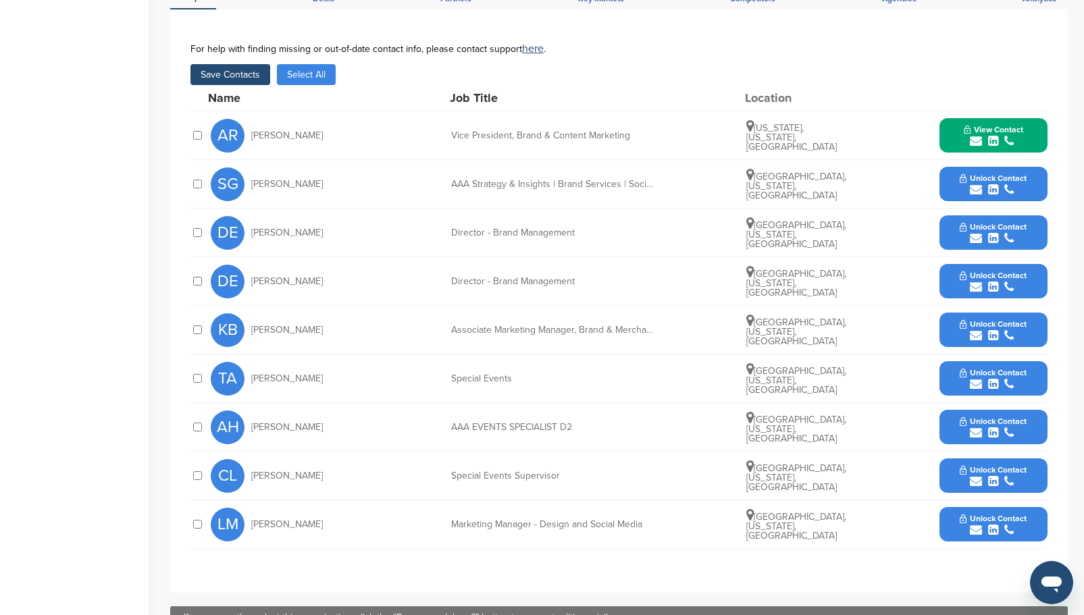
click at [985, 126] on span "View Contact" at bounding box center [993, 129] width 59 height 9
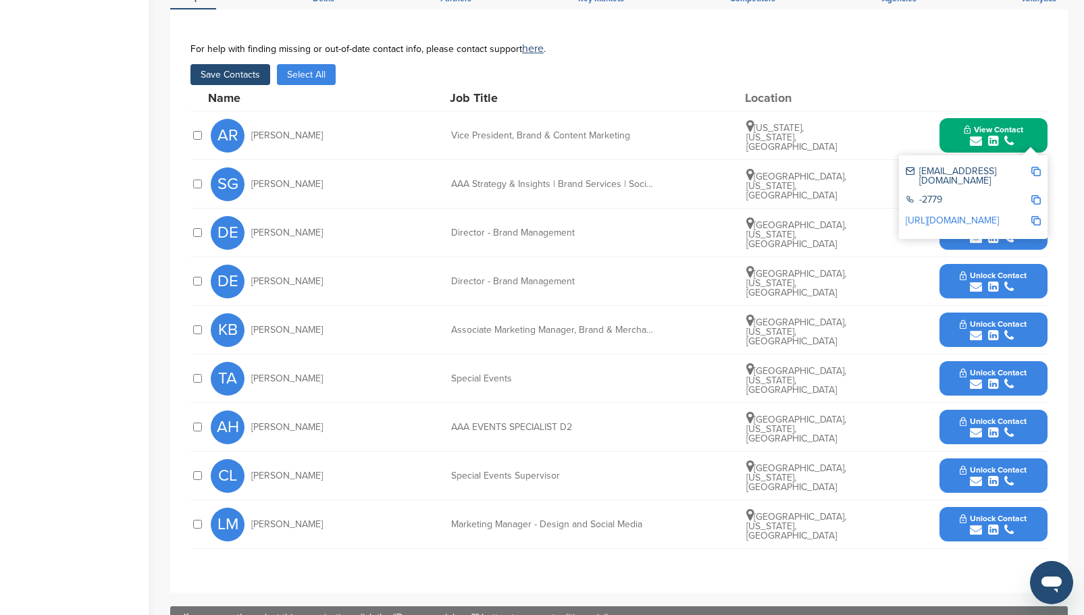
click at [1034, 195] on img at bounding box center [1035, 199] width 9 height 9
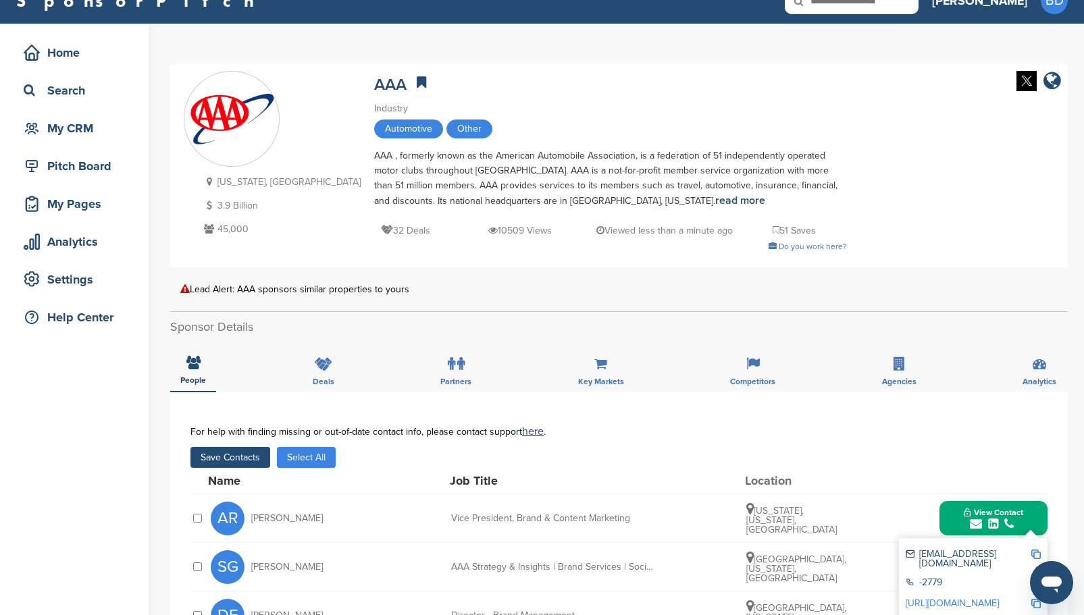
scroll to position [0, 0]
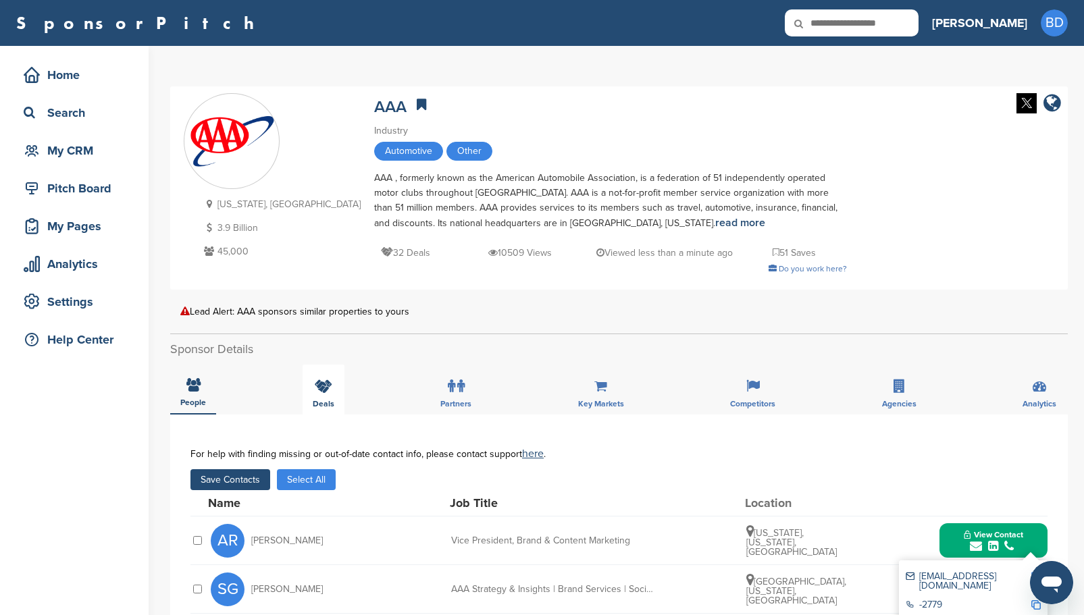
click at [318, 388] on icon at bounding box center [324, 387] width 18 height 14
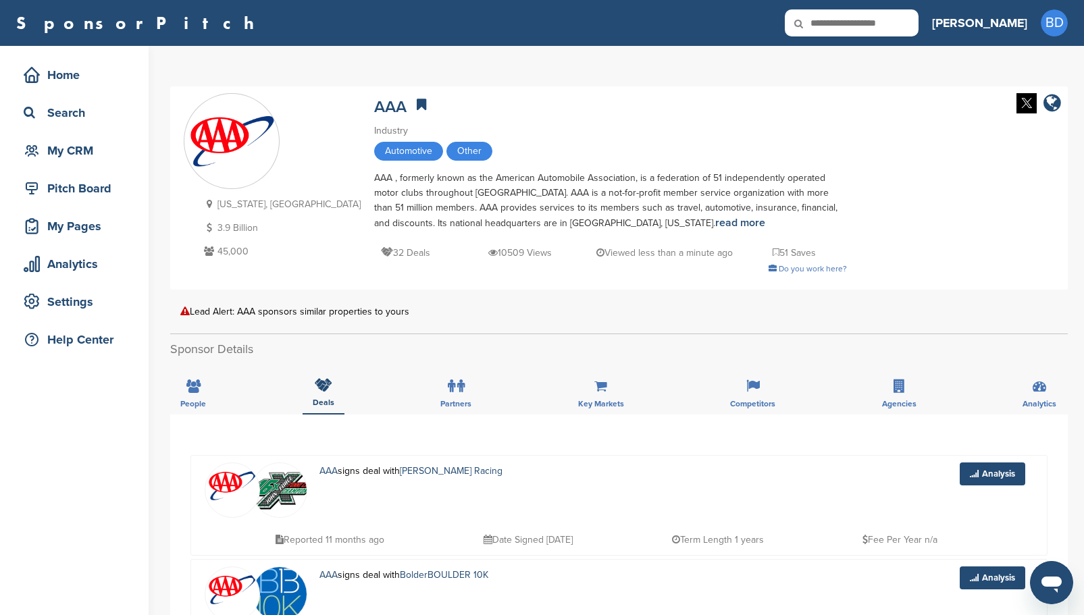
scroll to position [68, 0]
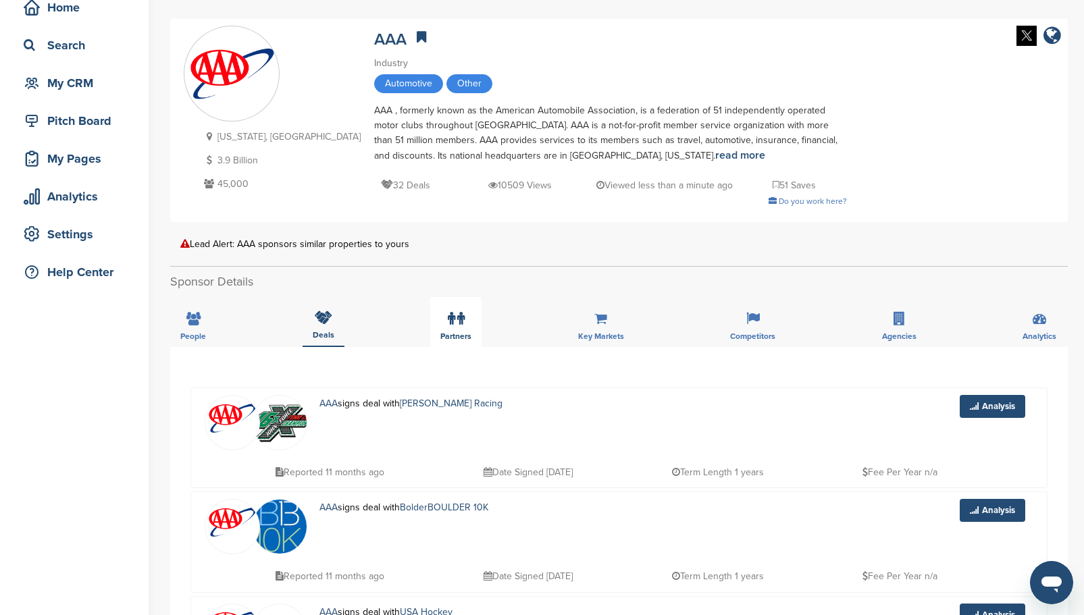
click at [457, 318] on icon at bounding box center [460, 319] width 7 height 14
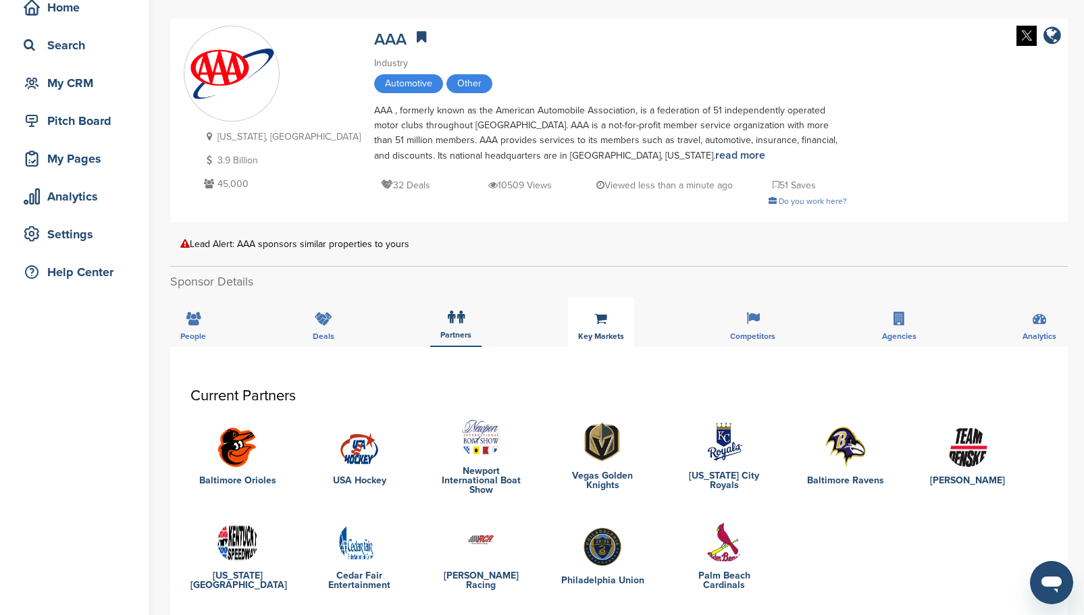
click at [609, 332] on span "Key Markets" at bounding box center [601, 336] width 46 height 8
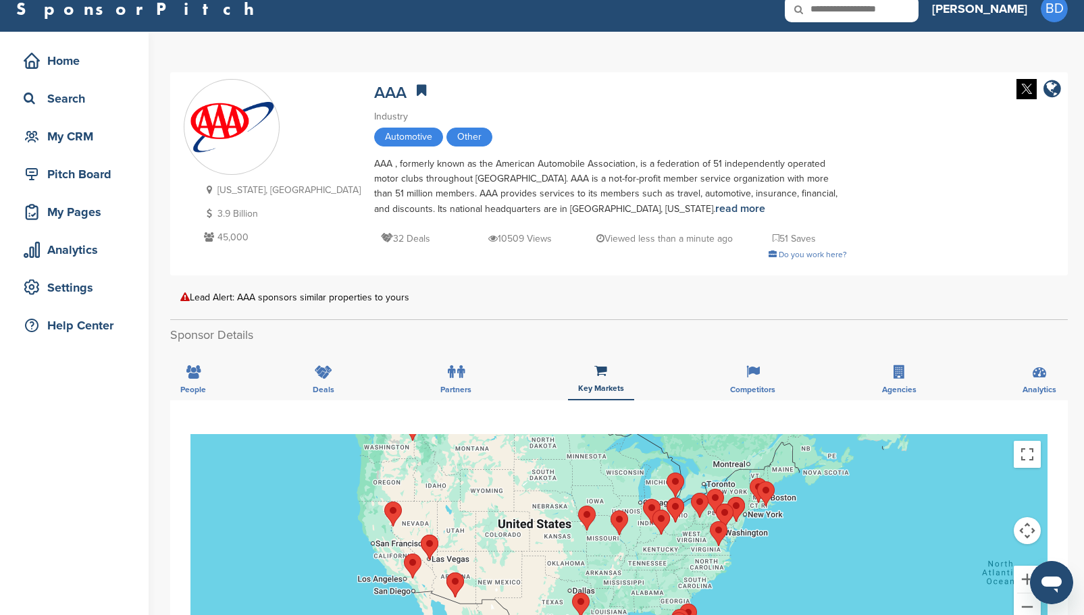
scroll to position [0, 0]
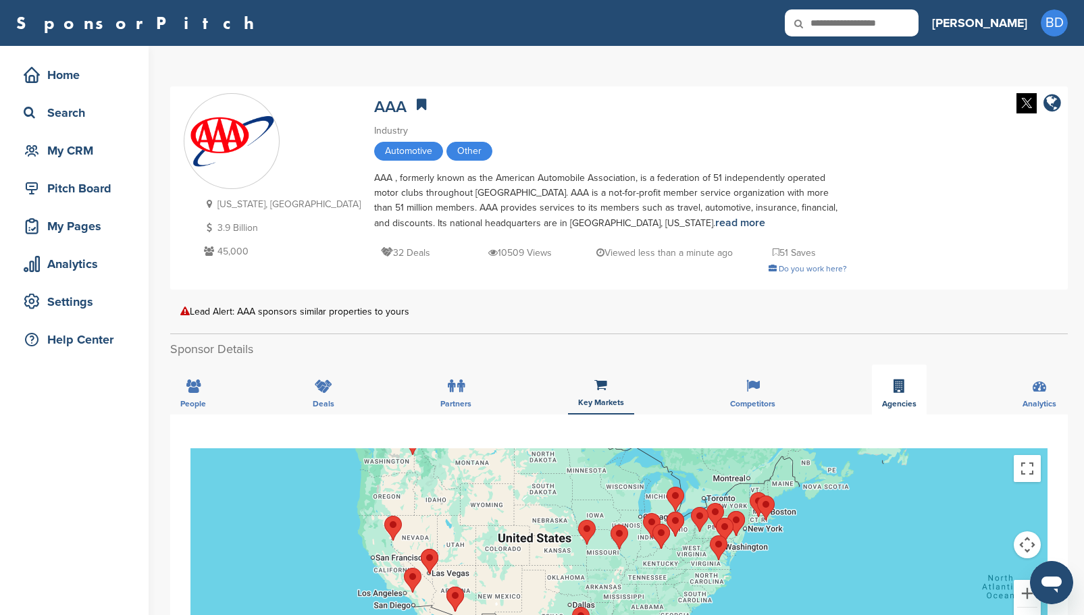
click at [899, 392] on icon at bounding box center [898, 387] width 11 height 14
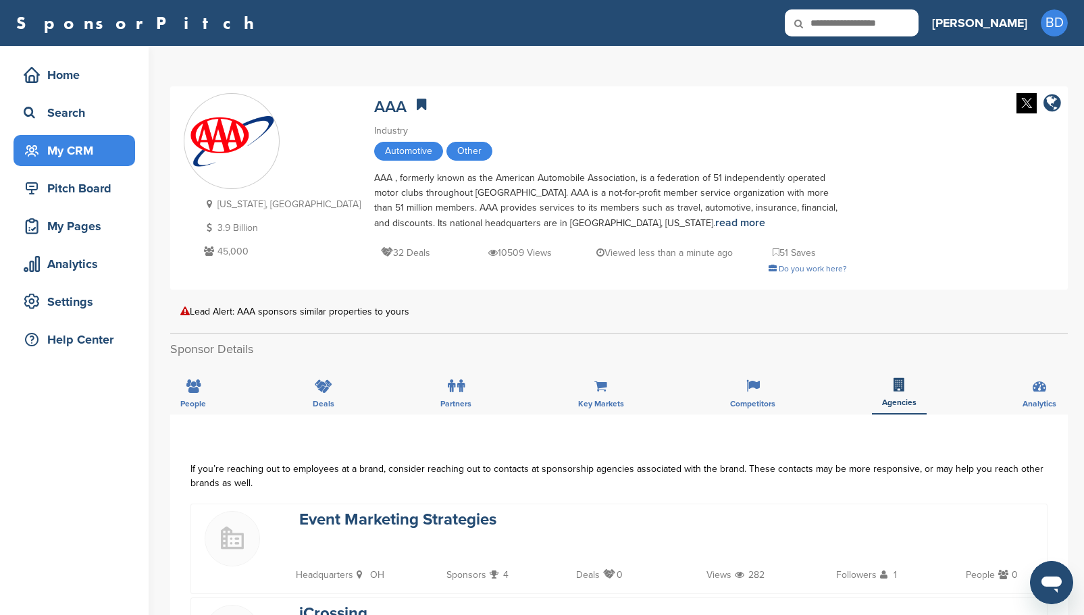
click at [61, 151] on div "My CRM" at bounding box center [77, 150] width 115 height 24
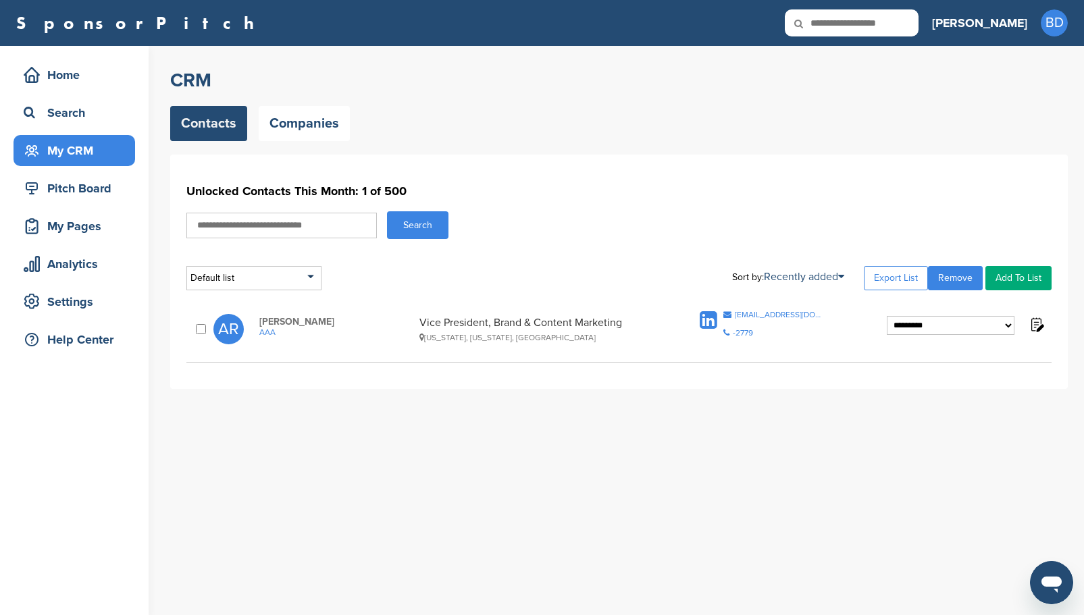
click at [1007, 322] on select "**********" at bounding box center [951, 325] width 128 height 19
click at [862, 177] on div "**********" at bounding box center [618, 272] width 897 height 234
click at [1006, 323] on select "**********" at bounding box center [951, 325] width 128 height 19
click at [626, 415] on div "**********" at bounding box center [627, 330] width 914 height 569
click at [307, 280] on div "Default list" at bounding box center [253, 278] width 135 height 24
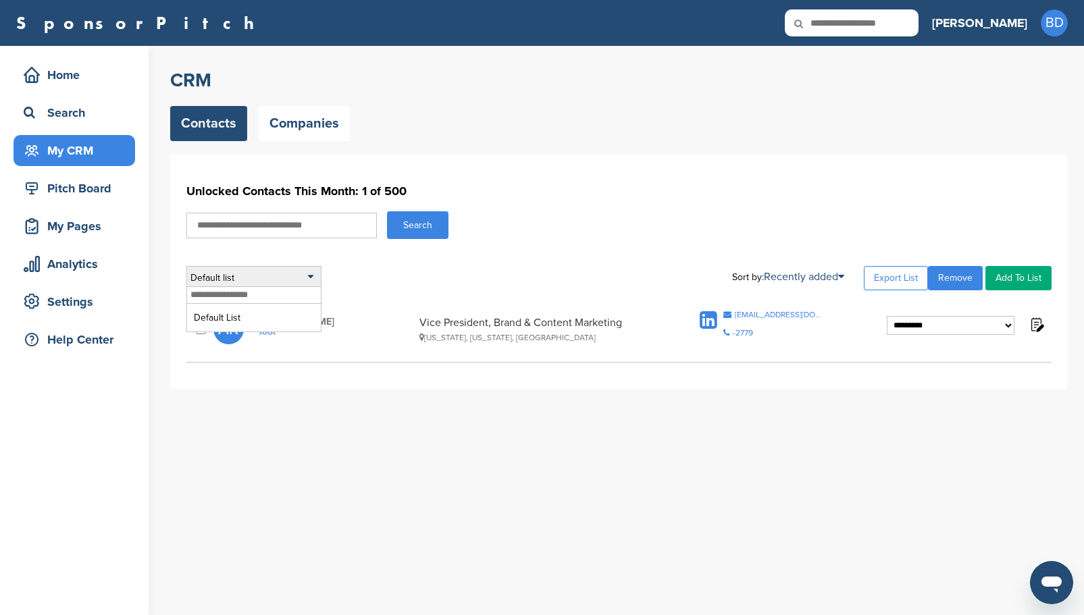
click at [308, 280] on div "Default list" at bounding box center [253, 278] width 135 height 24
click at [892, 278] on link "Export List" at bounding box center [896, 278] width 64 height 24
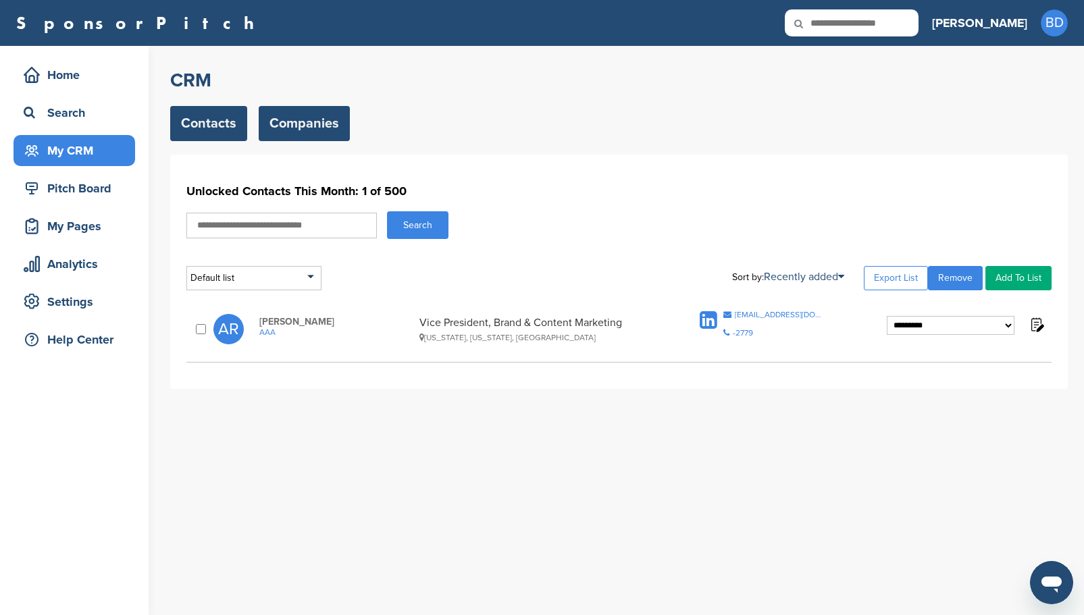
click at [295, 118] on link "Companies" at bounding box center [304, 123] width 91 height 35
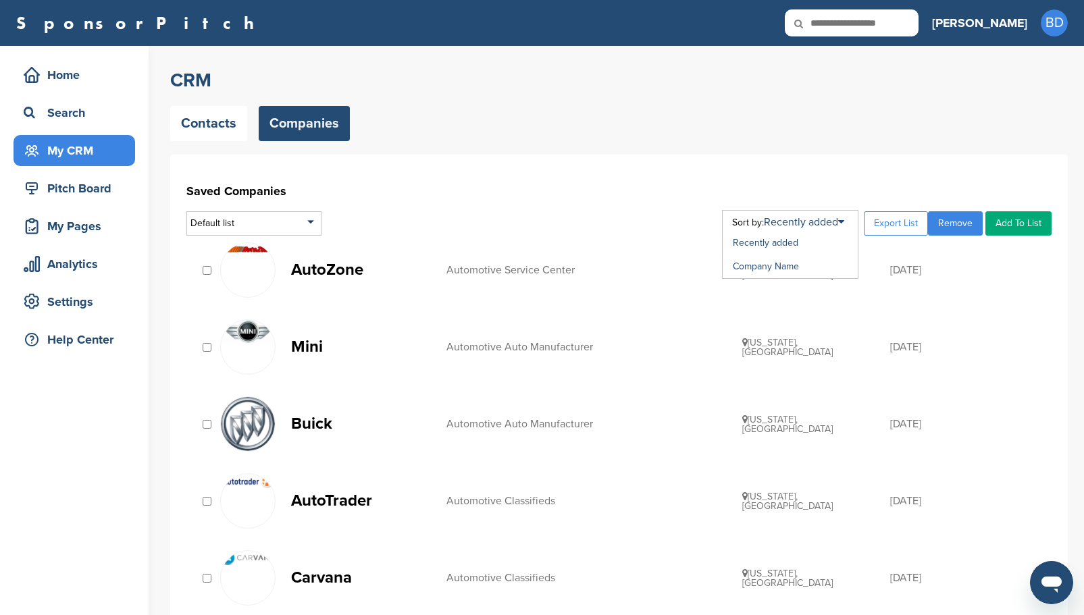
click at [850, 221] on div "Recently added Company Name" at bounding box center [790, 244] width 136 height 69
click at [775, 269] on link "Company Name" at bounding box center [766, 266] width 66 height 11
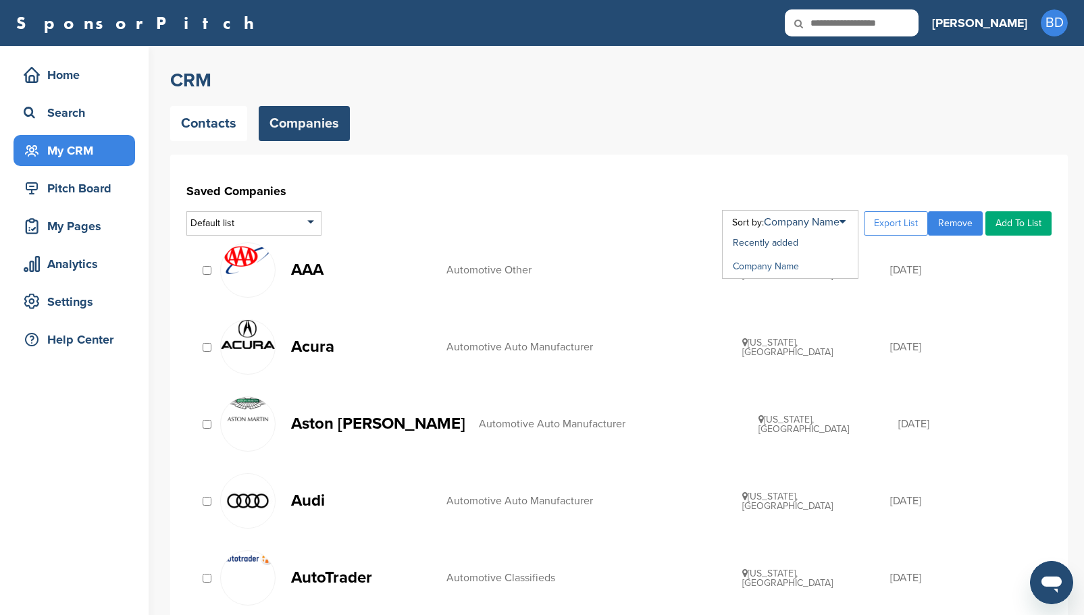
click at [771, 269] on link "Company Name" at bounding box center [766, 266] width 66 height 11
click at [307, 269] on p "AAA" at bounding box center [362, 269] width 142 height 17
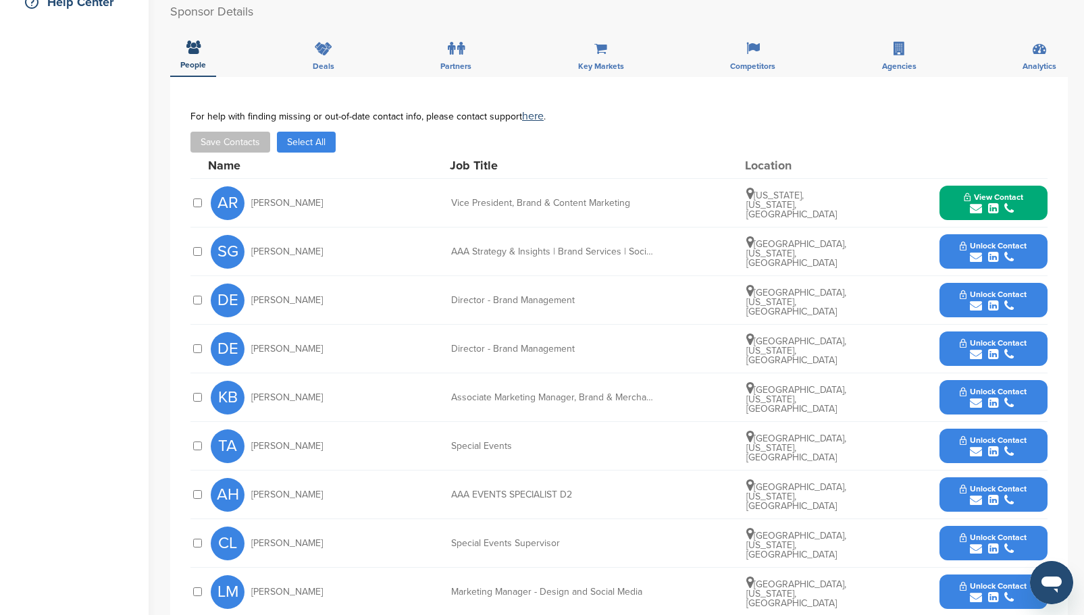
scroll to position [405, 0]
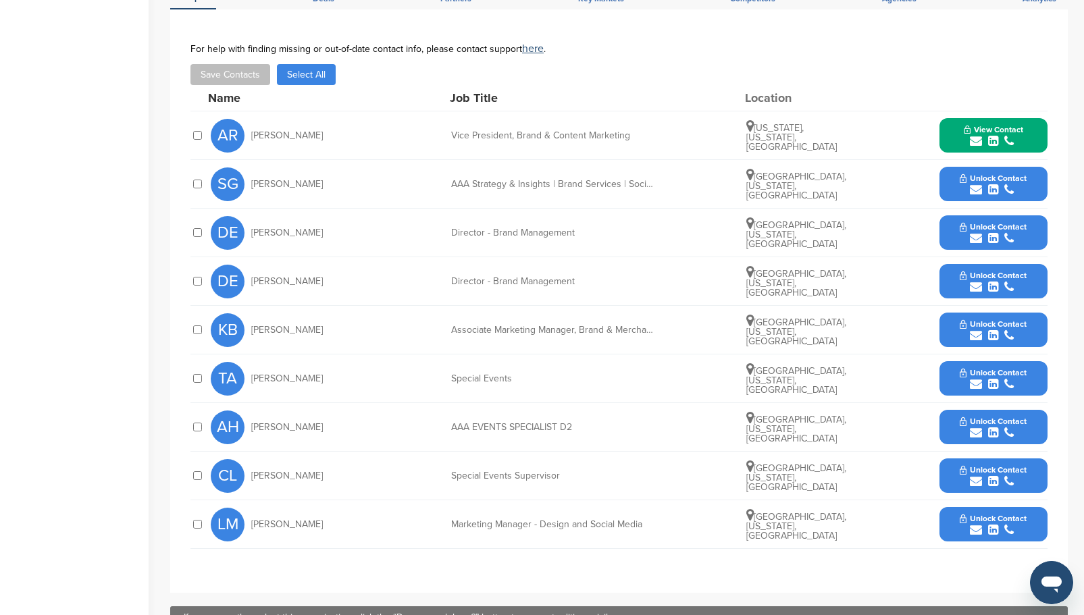
click at [284, 186] on span "[PERSON_NAME]" at bounding box center [287, 184] width 72 height 9
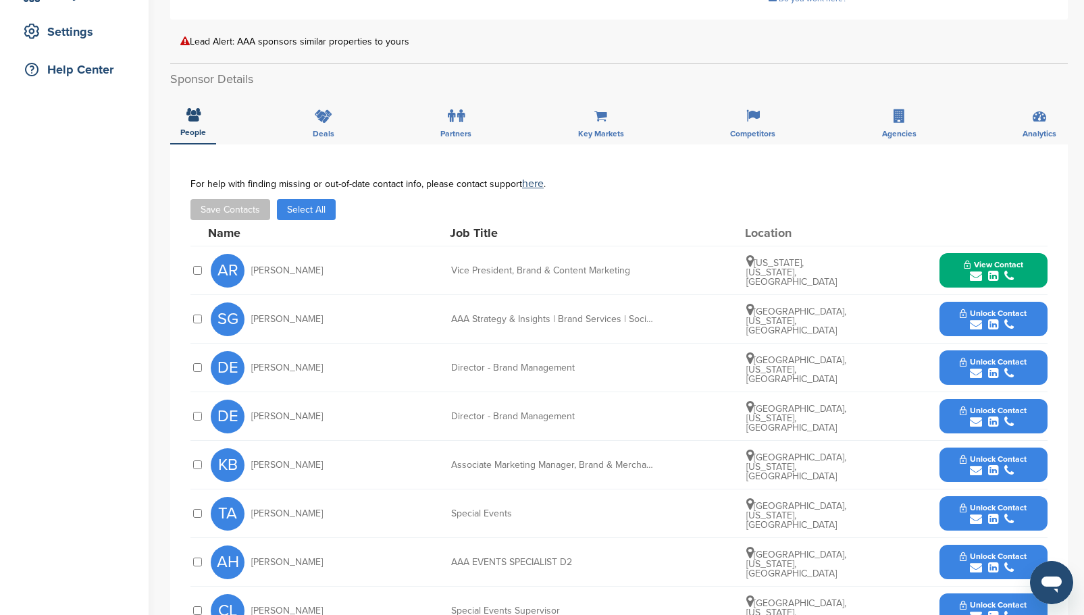
scroll to position [338, 0]
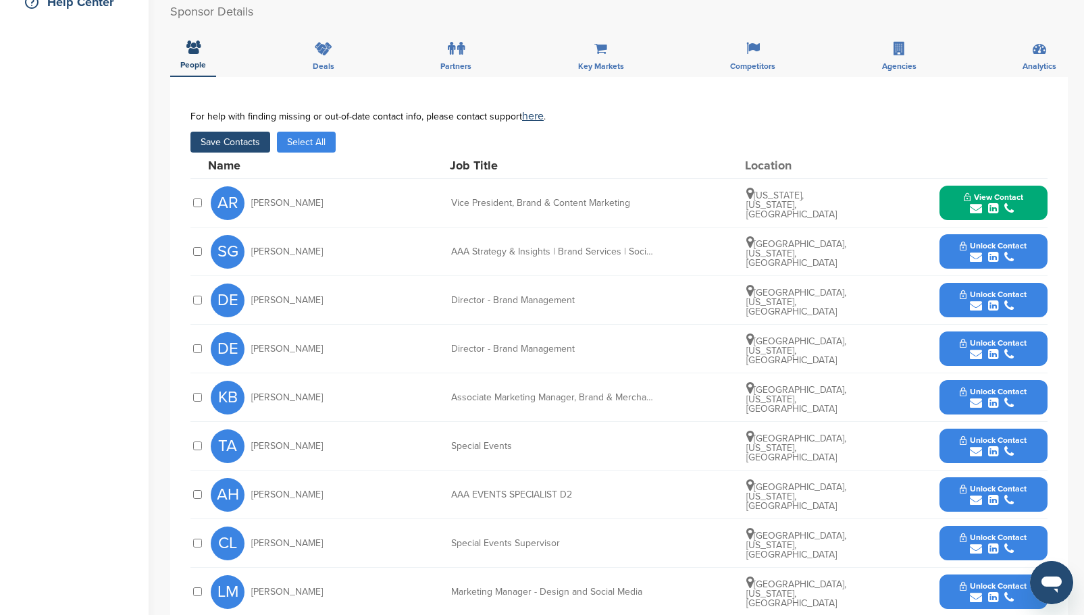
click at [312, 143] on button "Select All" at bounding box center [306, 142] width 59 height 21
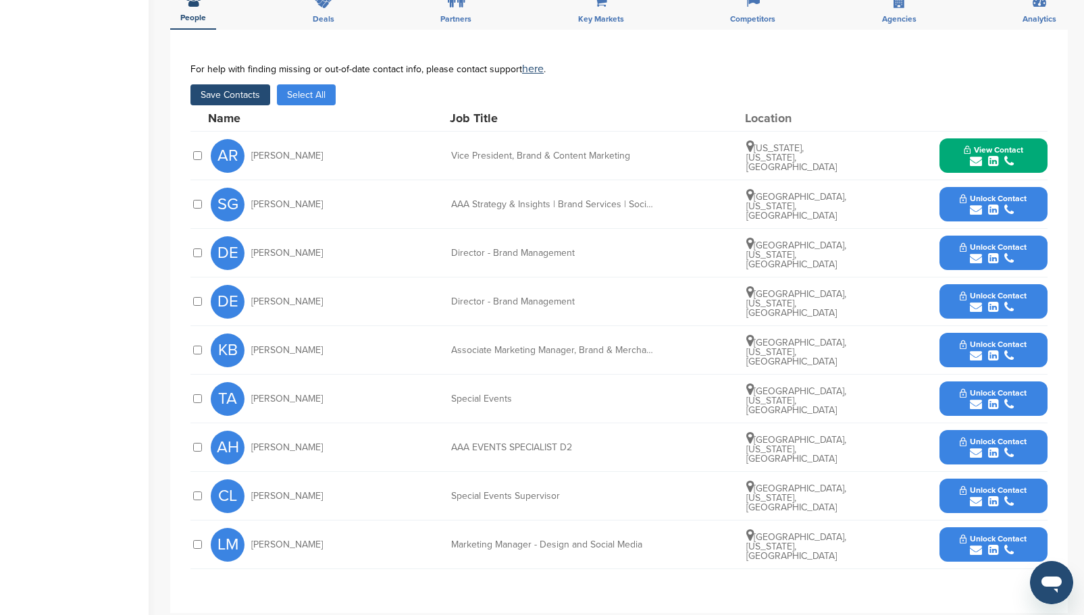
scroll to position [410, 0]
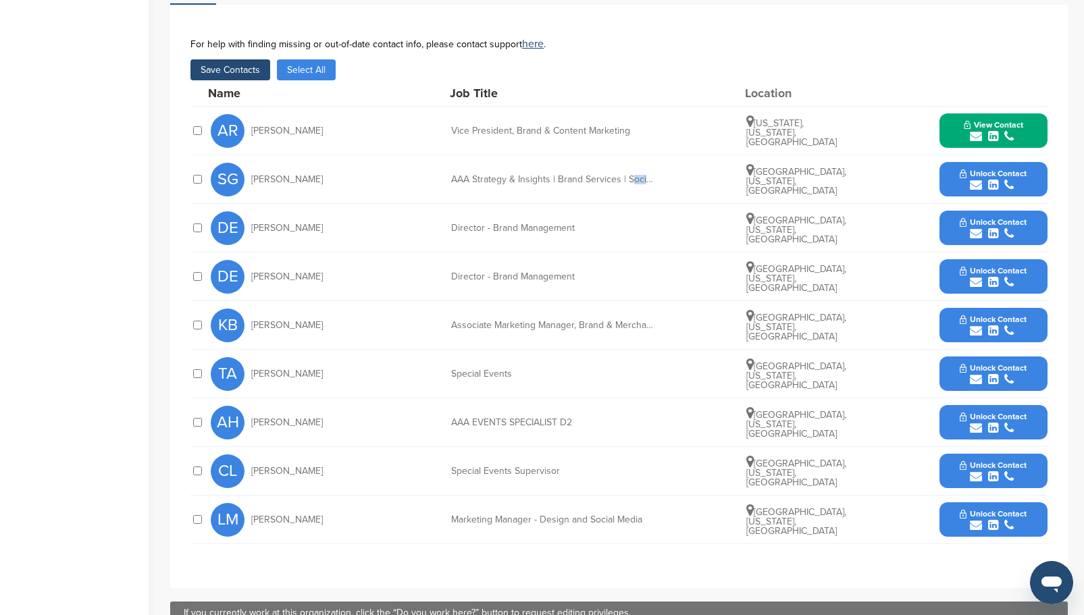
drag, startPoint x: 644, startPoint y: 180, endPoint x: 675, endPoint y: 181, distance: 31.1
click at [675, 181] on div "SG [PERSON_NAME] AAA Strategy & Insights | Brand Services | Social Media Graphi…" at bounding box center [629, 179] width 837 height 48
click at [674, 180] on div "SG [PERSON_NAME] AAA Strategy & Insights | Brand Services | Social Media Graphi…" at bounding box center [629, 179] width 837 height 48
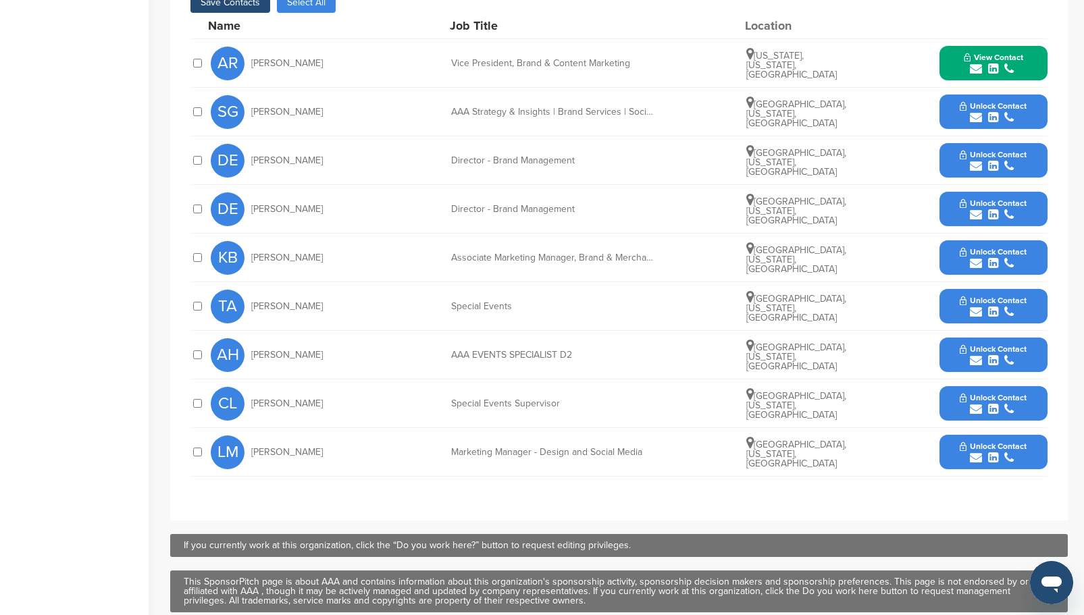
scroll to position [342, 0]
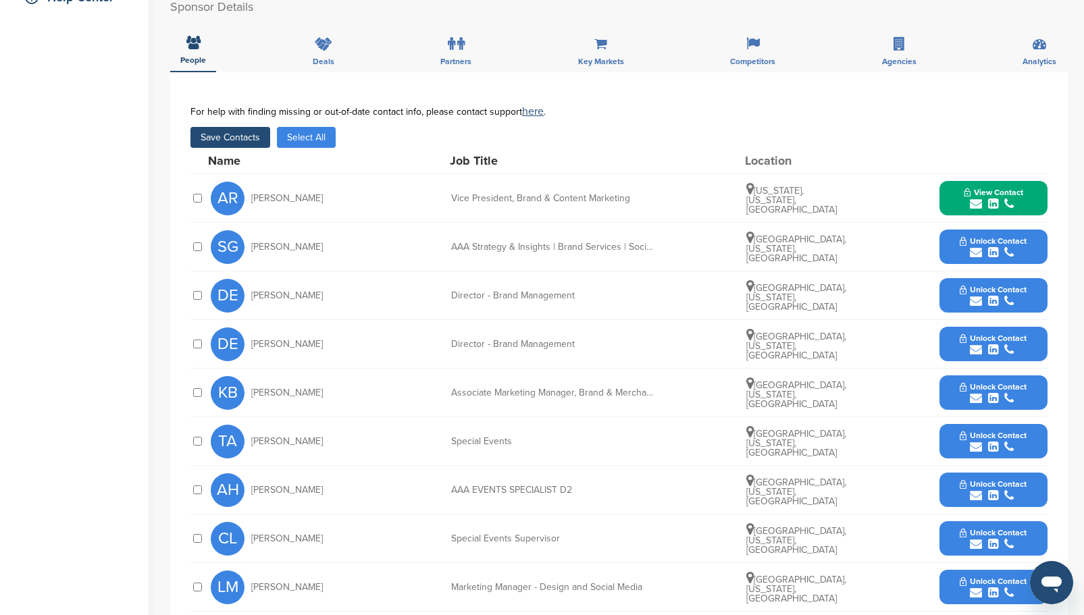
click at [252, 138] on button "Save Contacts" at bounding box center [230, 137] width 80 height 21
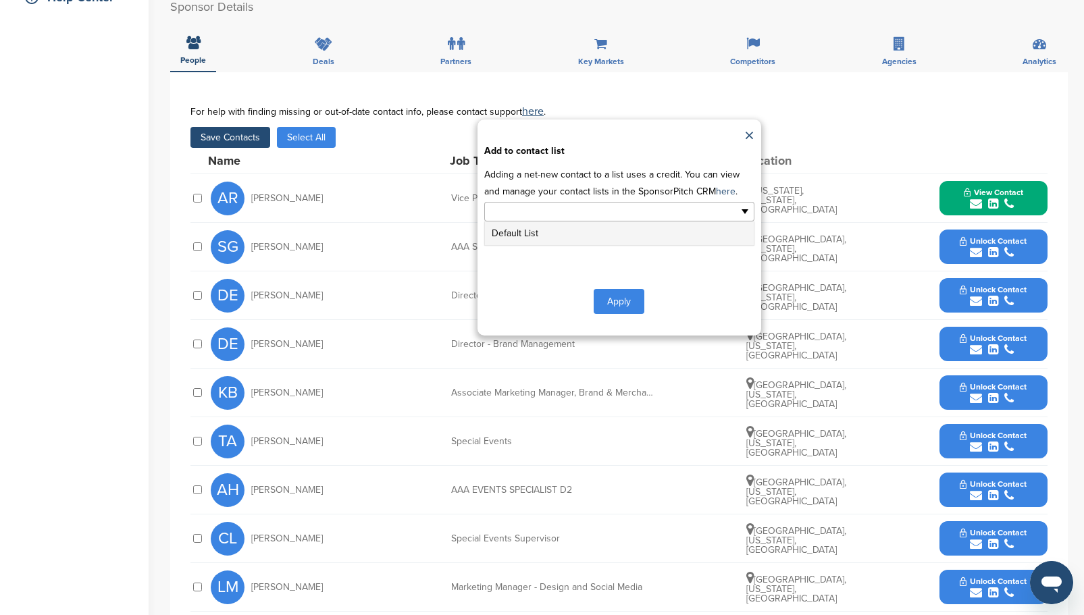
click at [614, 213] on input "text" at bounding box center [561, 212] width 142 height 16
click at [518, 232] on li "Default List" at bounding box center [619, 233] width 269 height 24
click at [626, 306] on button "Apply" at bounding box center [619, 304] width 51 height 25
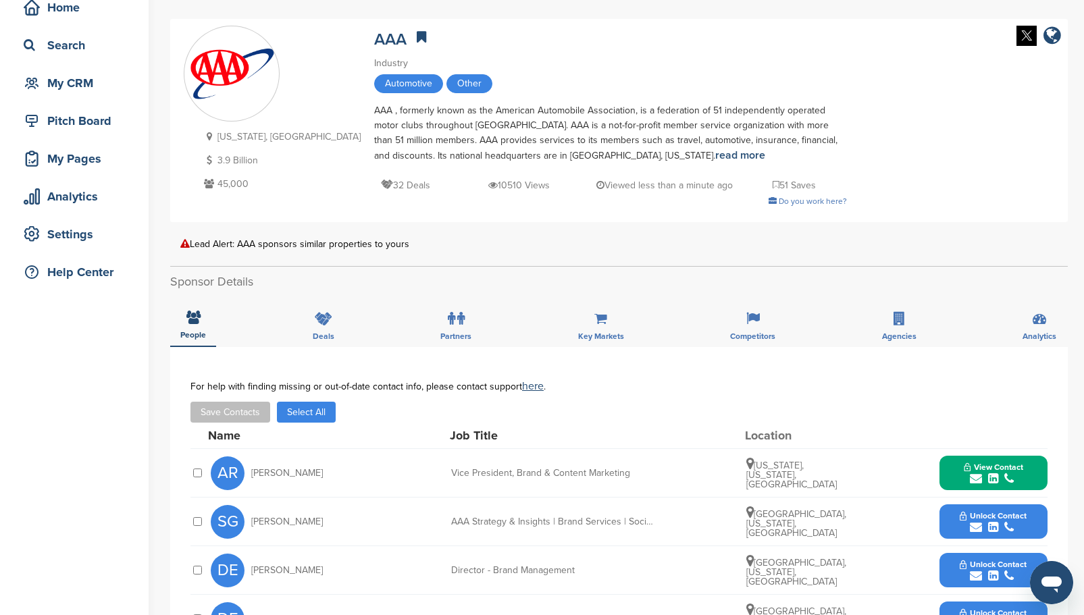
scroll to position [0, 0]
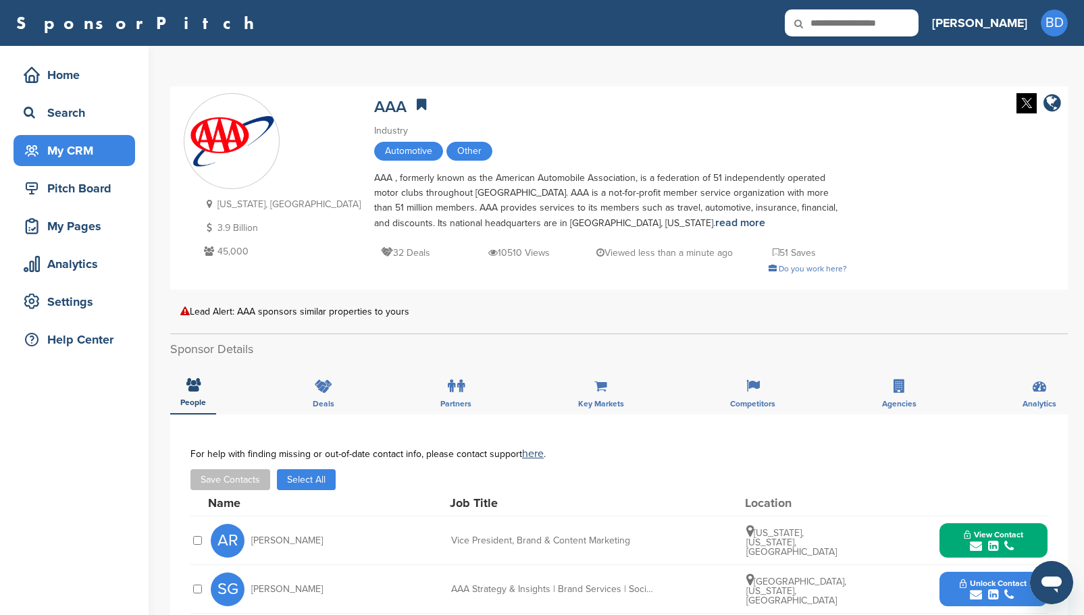
click at [74, 151] on div "My CRM" at bounding box center [77, 150] width 115 height 24
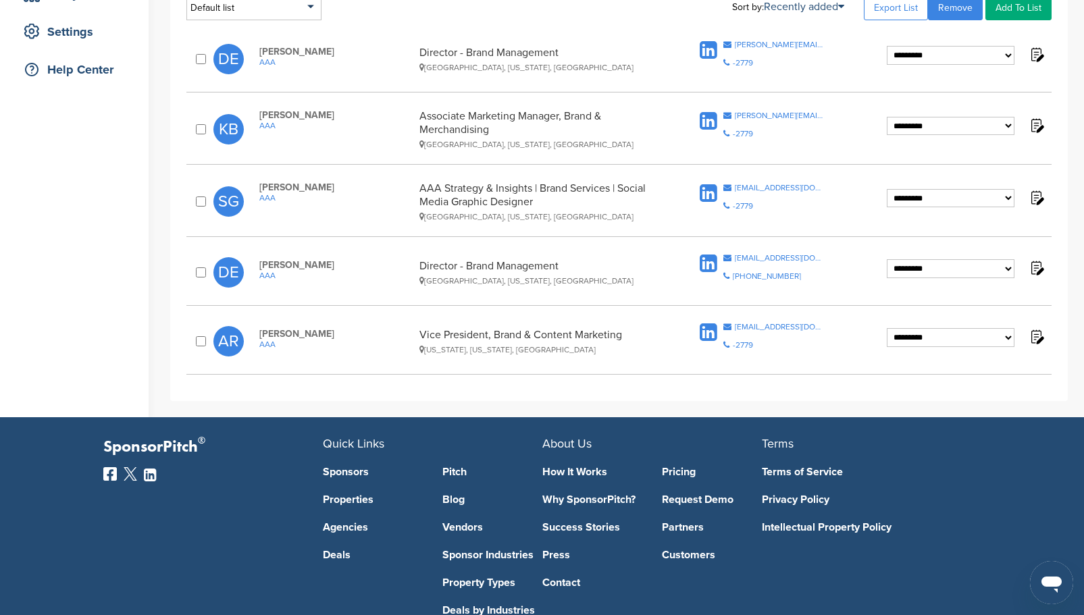
scroll to position [135, 0]
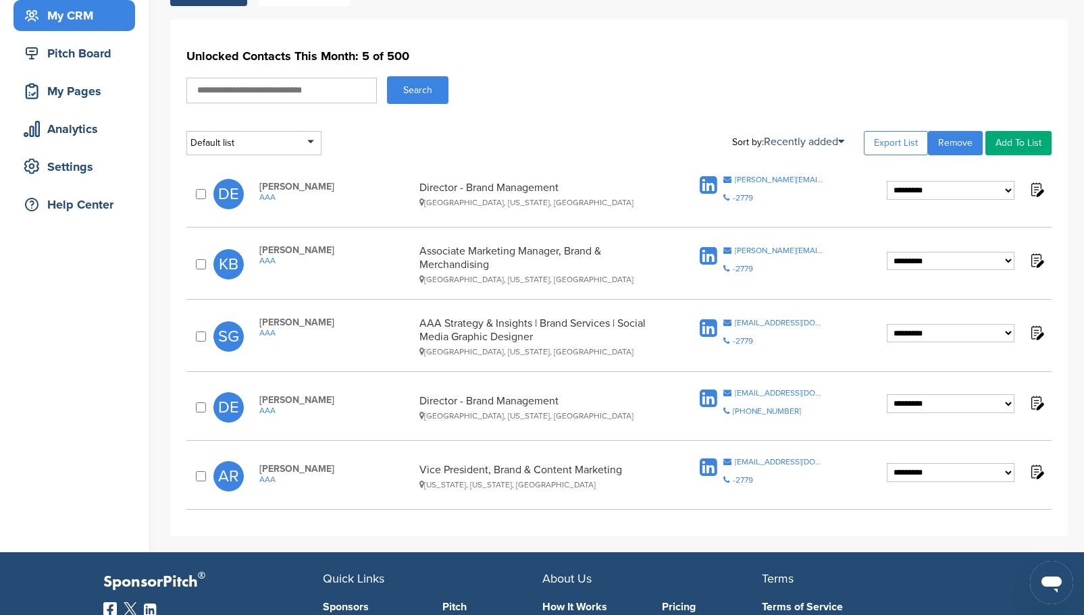
click at [1009, 193] on select "**********" at bounding box center [951, 190] width 128 height 19
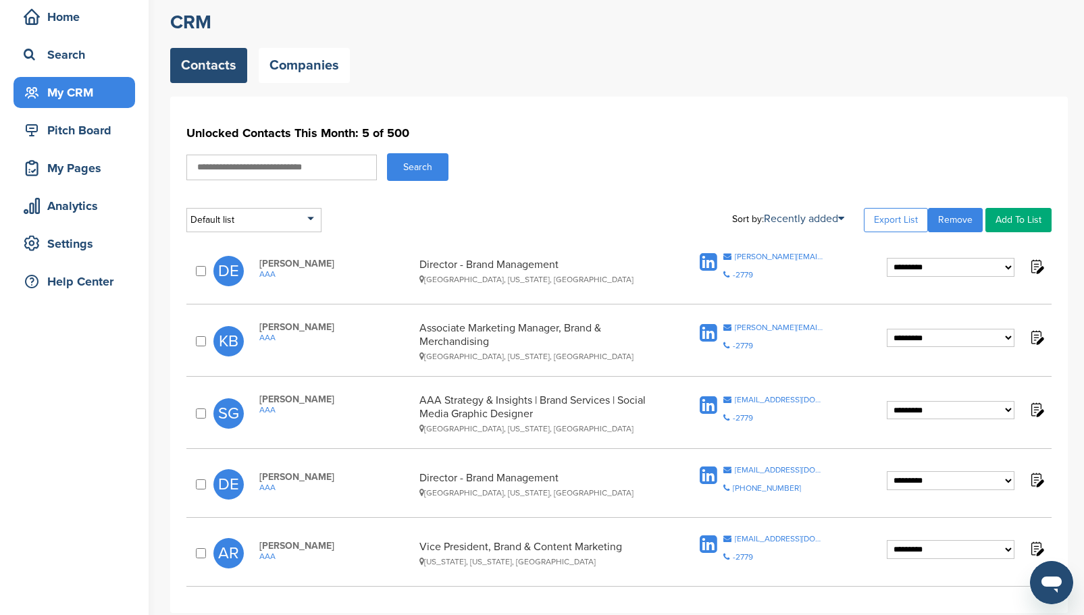
scroll to position [0, 0]
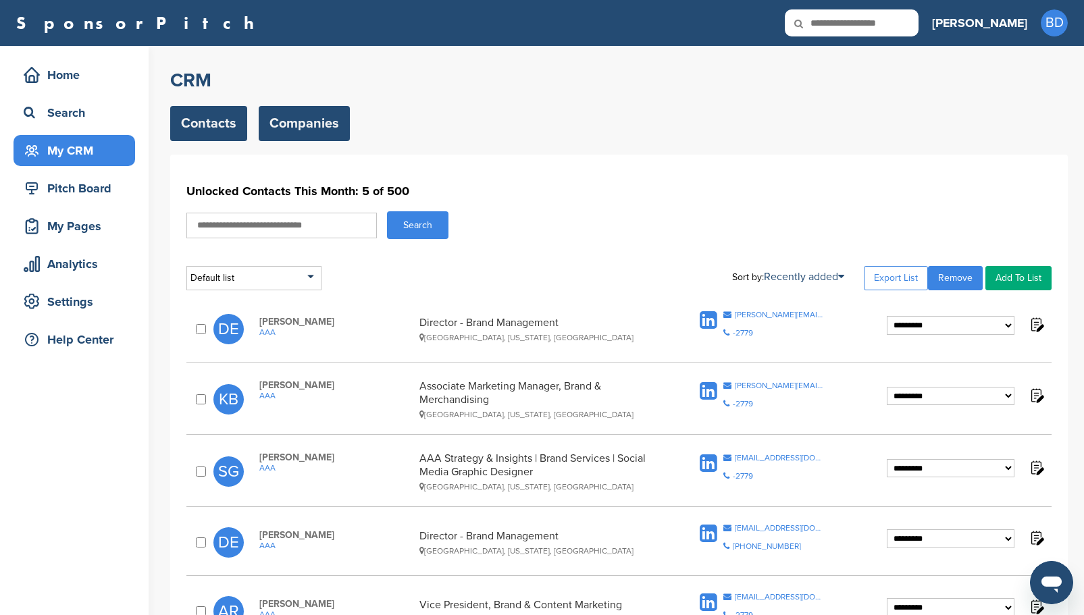
click at [303, 115] on link "Companies" at bounding box center [304, 123] width 91 height 35
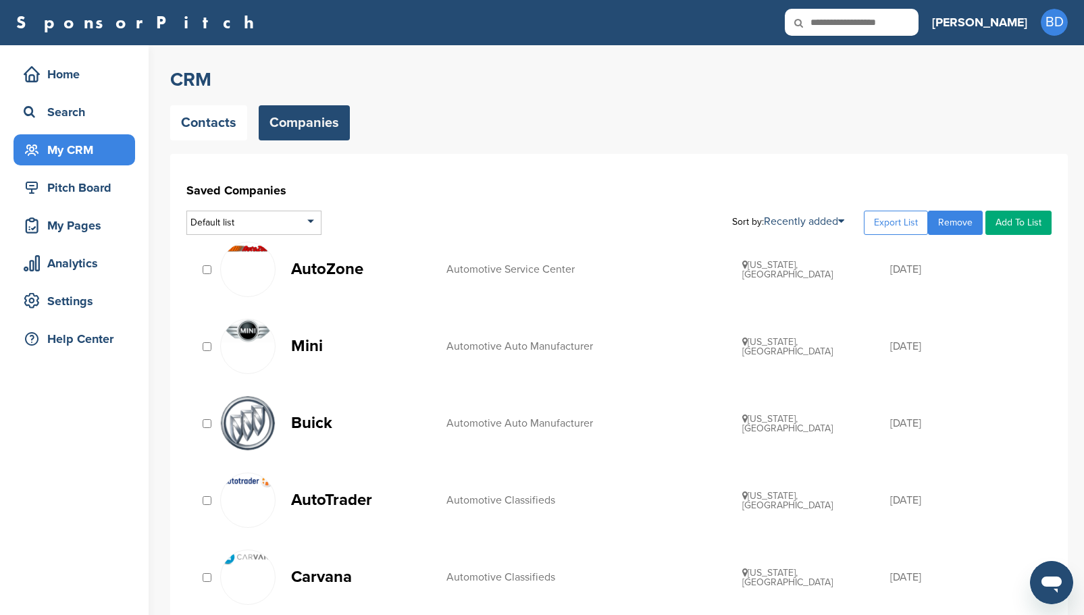
scroll to position [68, 0]
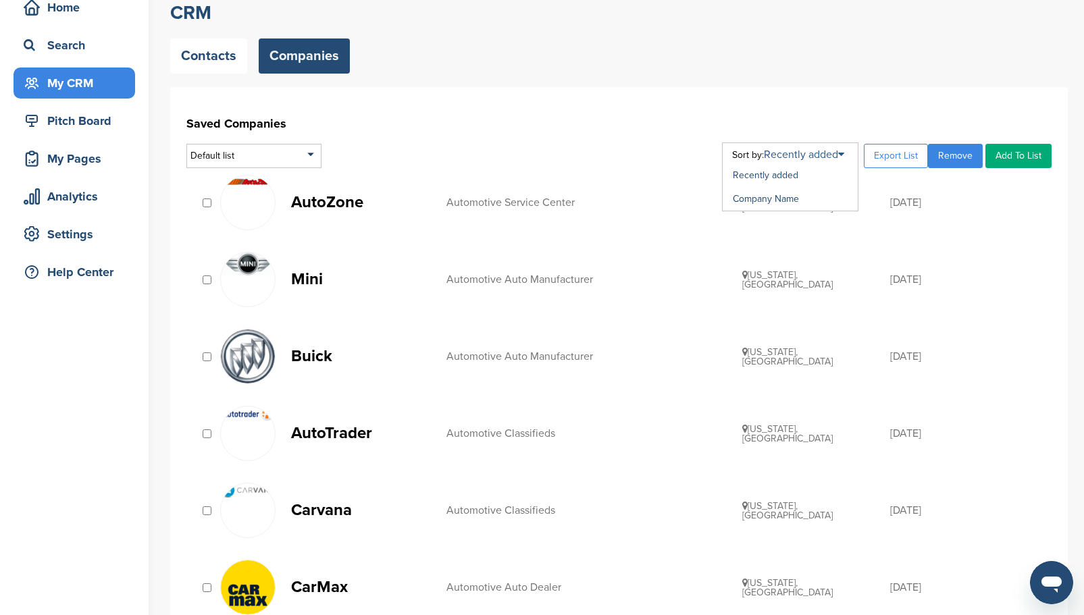
click at [844, 156] on icon at bounding box center [841, 154] width 6 height 11
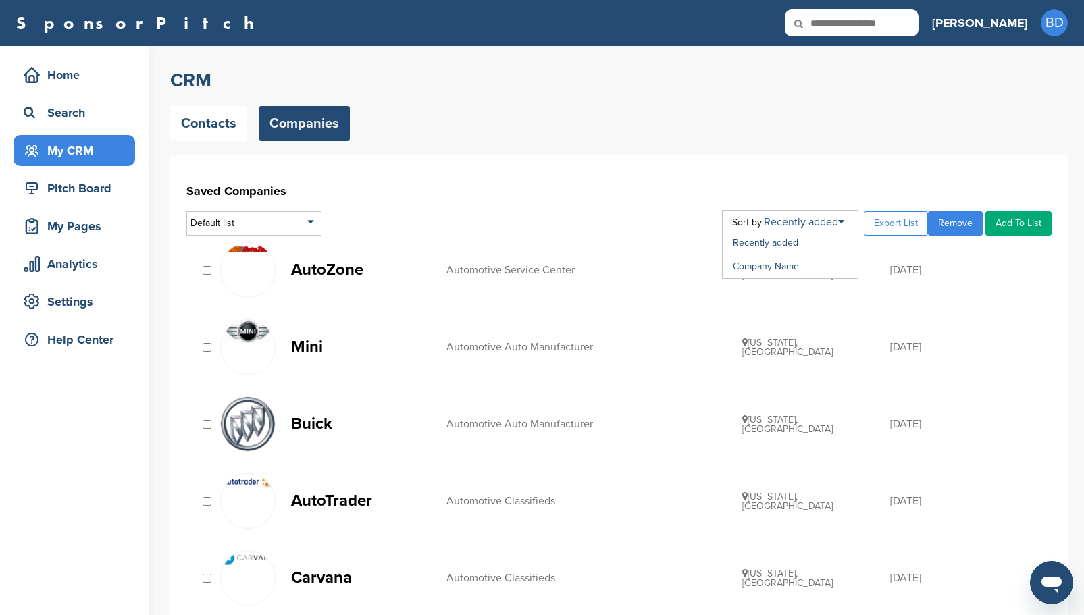
click at [844, 219] on icon at bounding box center [841, 222] width 6 height 11
click at [779, 265] on link "Company Name" at bounding box center [766, 266] width 66 height 11
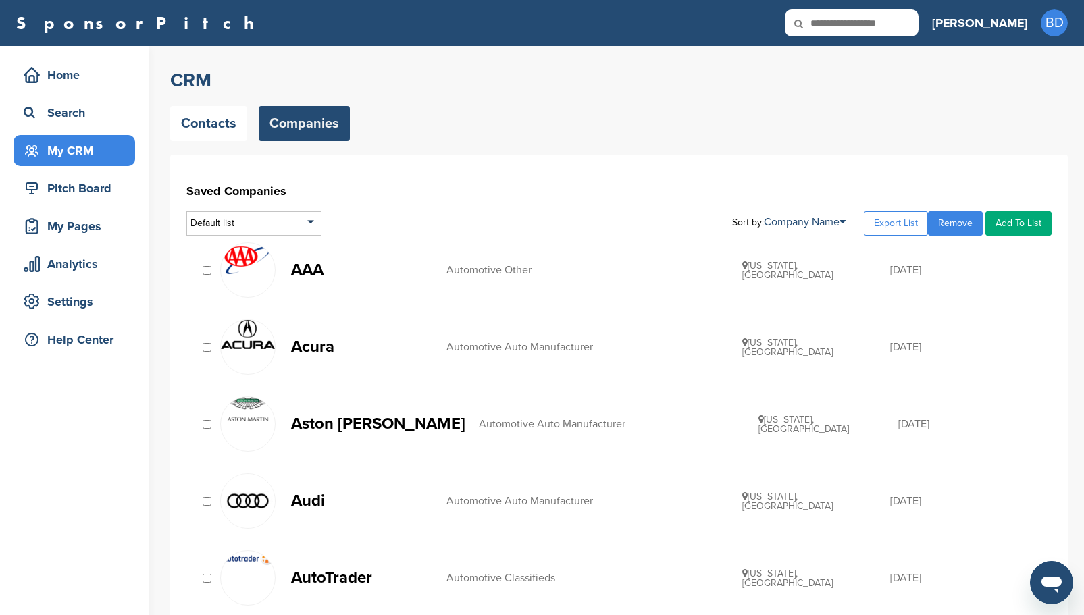
click at [314, 271] on p "AAA" at bounding box center [362, 269] width 142 height 17
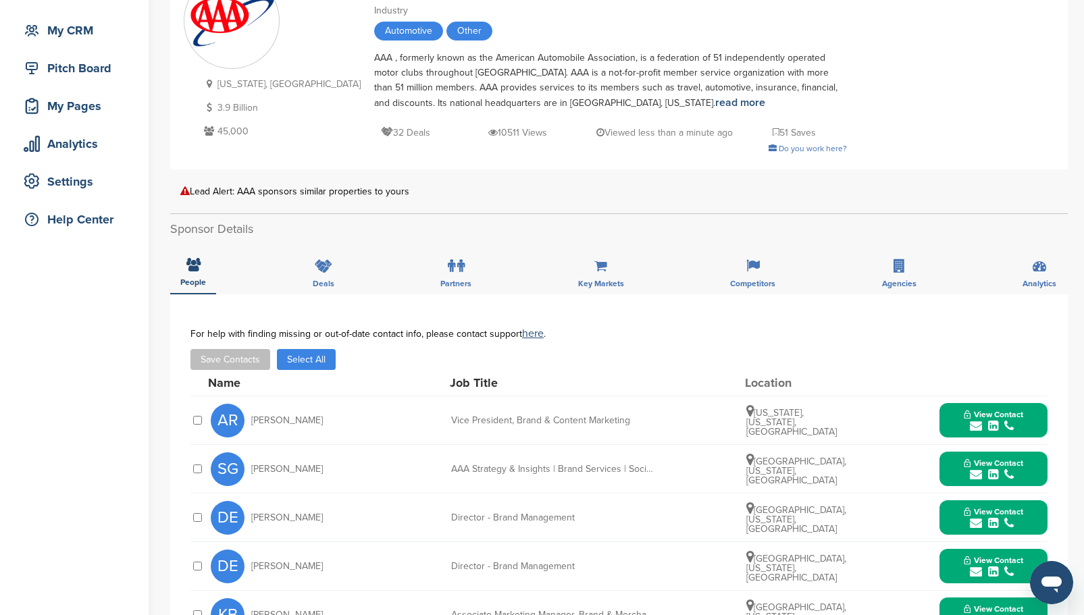
scroll to position [68, 0]
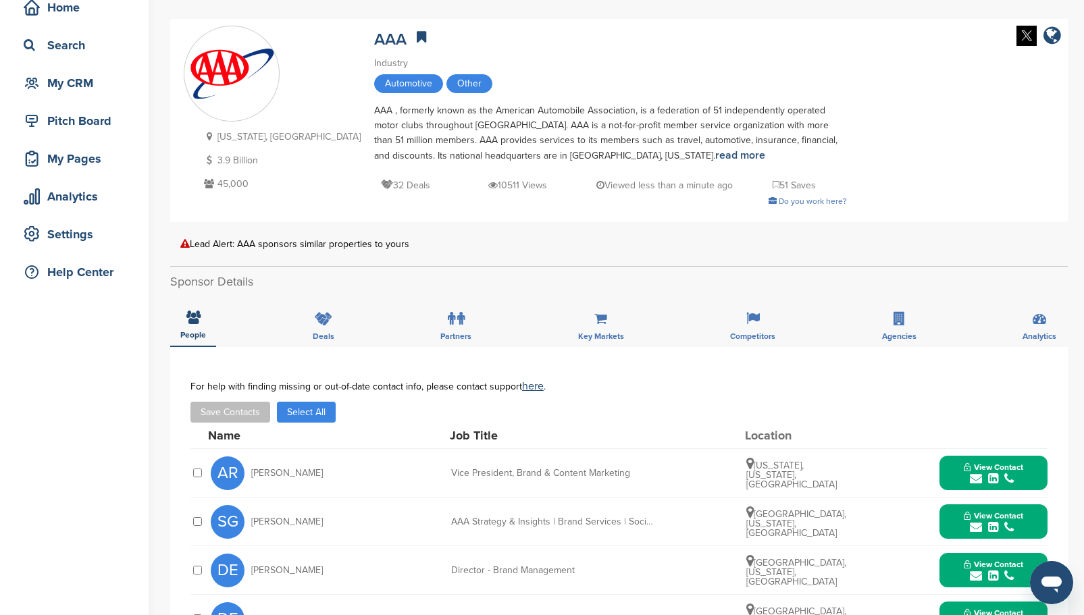
click at [875, 155] on div "[US_STATE], [GEOGRAPHIC_DATA] 3.9 Billion 45,000 AAA Industry Automotive Other …" at bounding box center [619, 121] width 870 height 190
click at [877, 97] on div "[US_STATE], [GEOGRAPHIC_DATA] 3.9 Billion 45,000 AAA Industry Automotive Other …" at bounding box center [619, 121] width 870 height 190
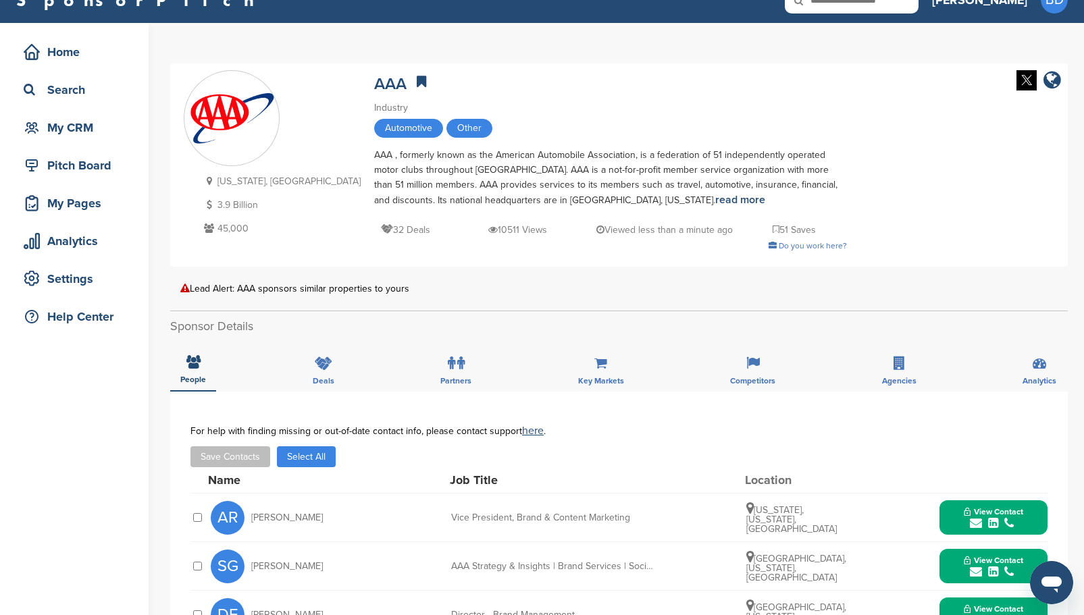
scroll to position [0, 0]
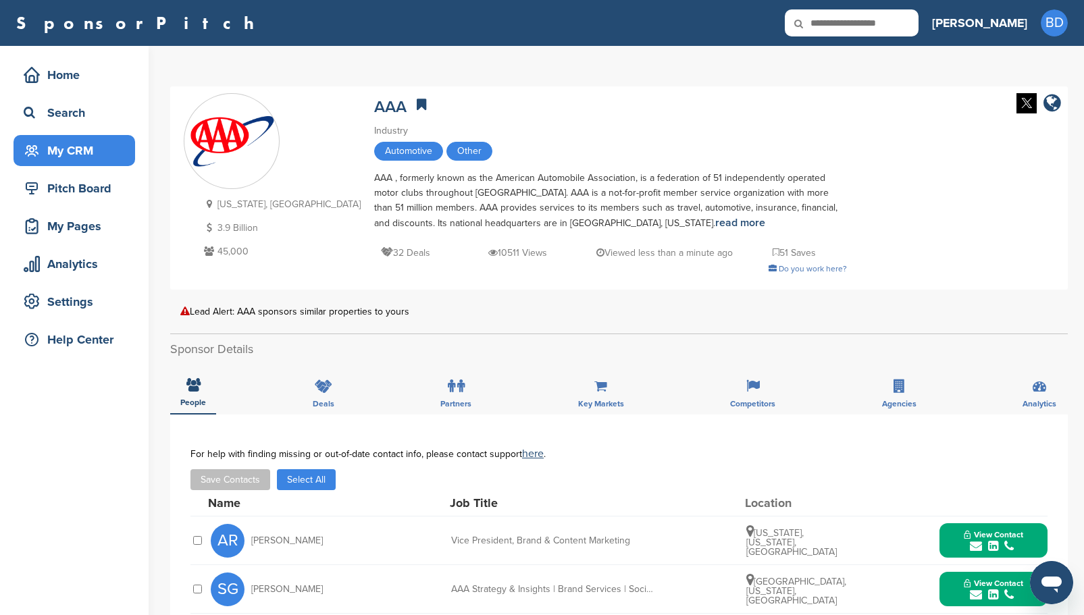
click at [83, 148] on div "My CRM" at bounding box center [77, 150] width 115 height 24
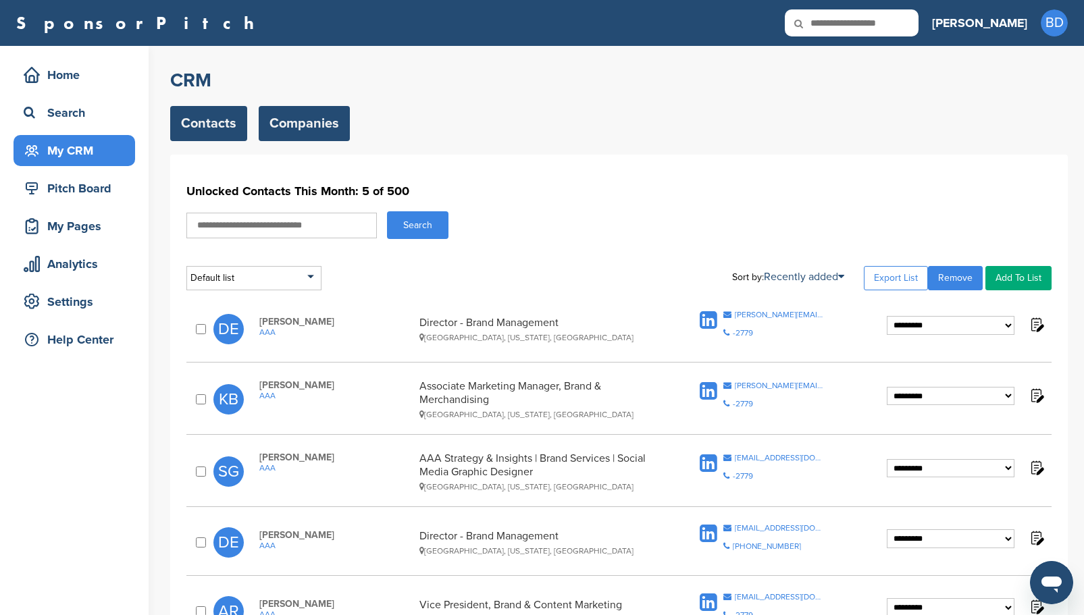
click at [302, 118] on link "Companies" at bounding box center [304, 123] width 91 height 35
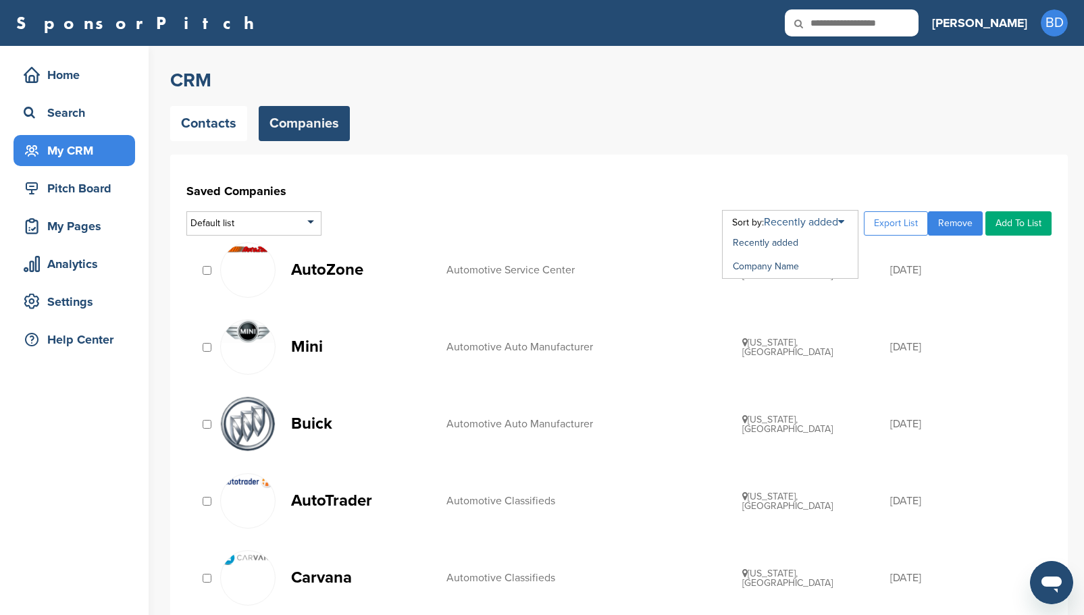
click at [844, 224] on icon at bounding box center [841, 222] width 6 height 11
click at [785, 266] on link "Company Name" at bounding box center [766, 266] width 66 height 11
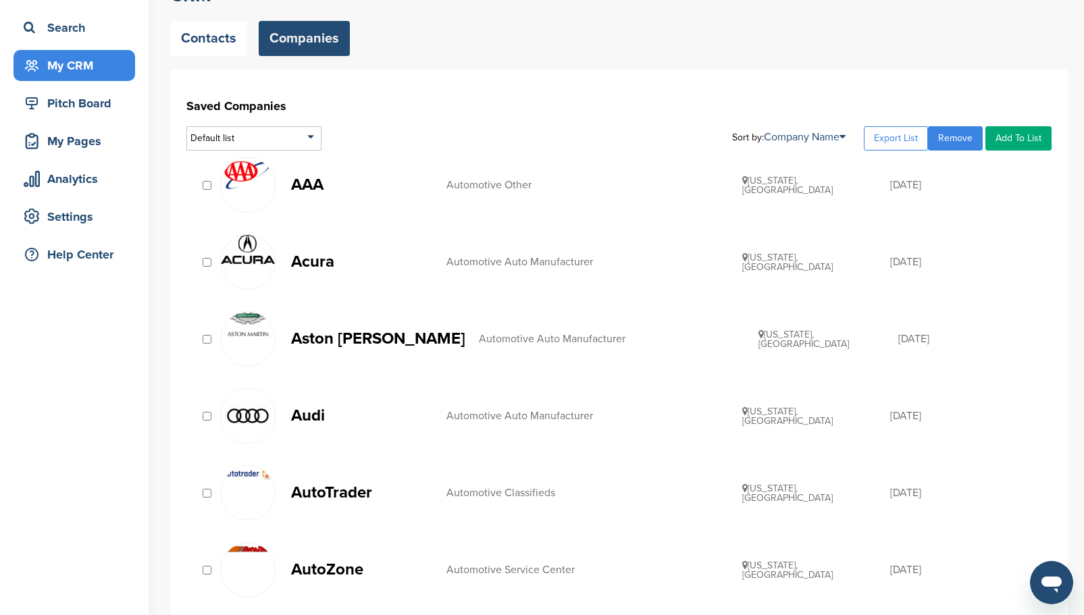
scroll to position [135, 0]
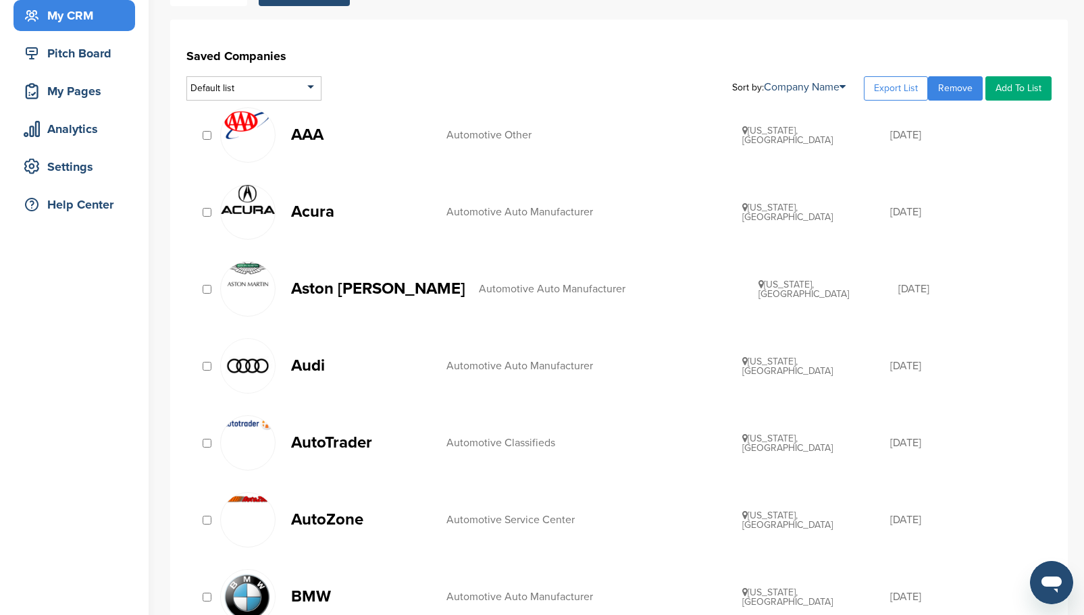
click at [307, 217] on p "Acura" at bounding box center [362, 211] width 142 height 17
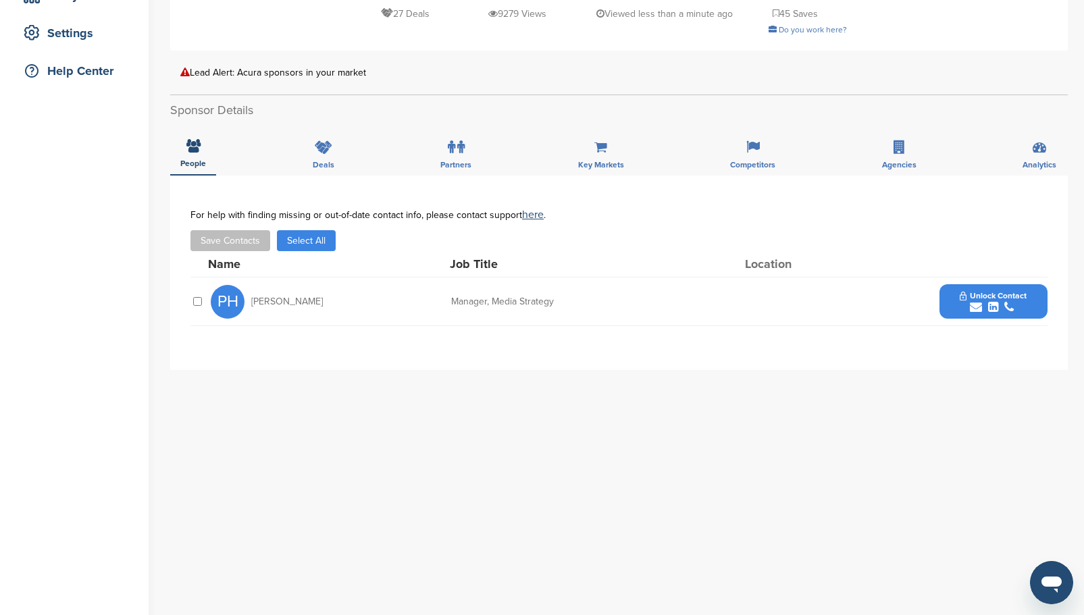
scroll to position [203, 0]
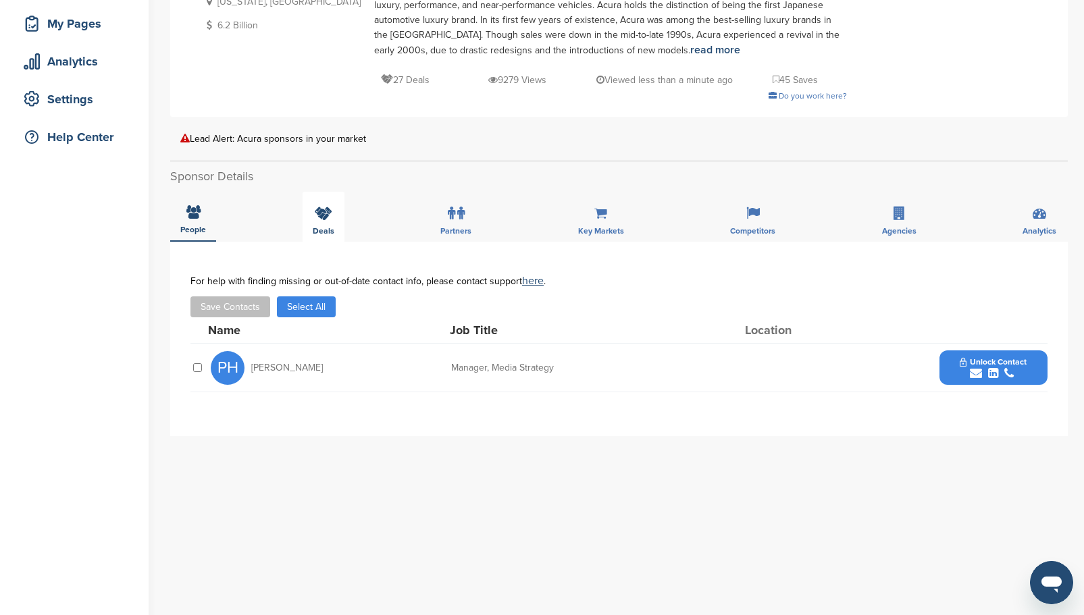
click at [323, 228] on span "Deals" at bounding box center [324, 231] width 22 height 8
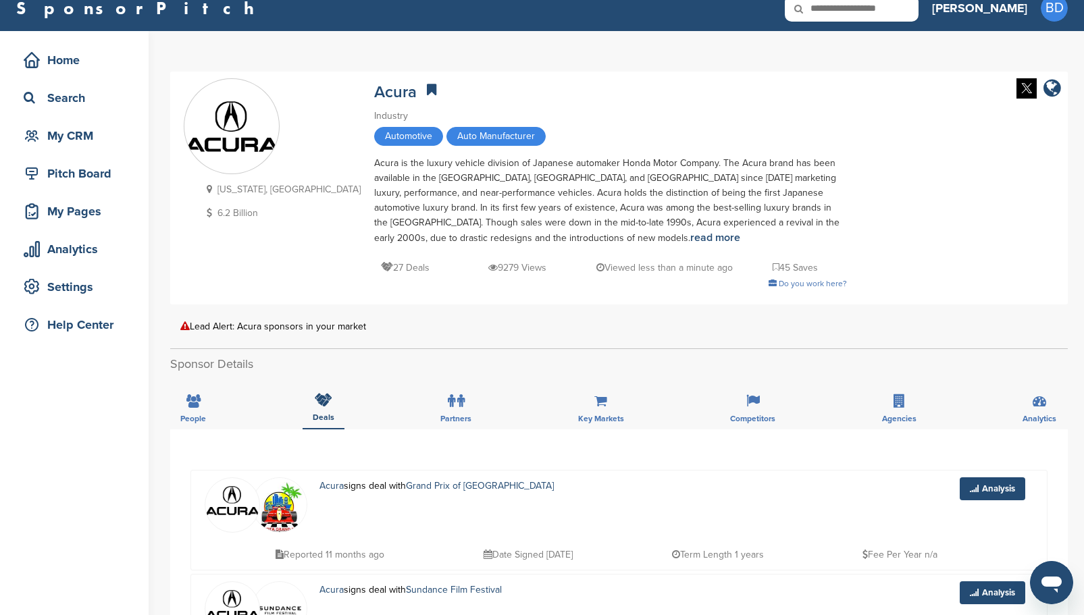
scroll to position [0, 0]
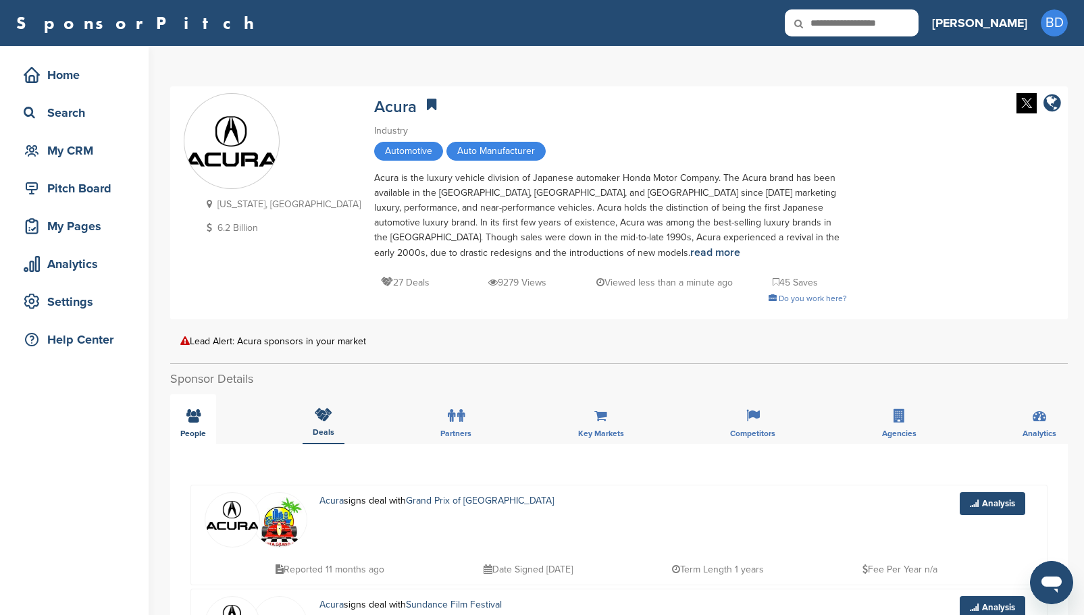
click at [206, 419] on div "People" at bounding box center [193, 419] width 46 height 50
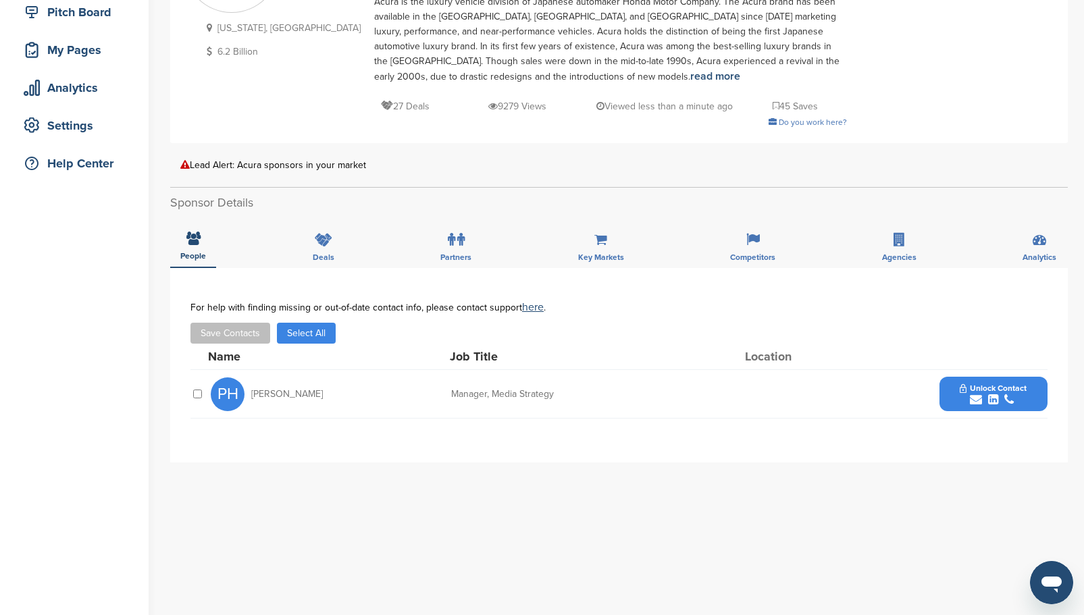
scroll to position [203, 0]
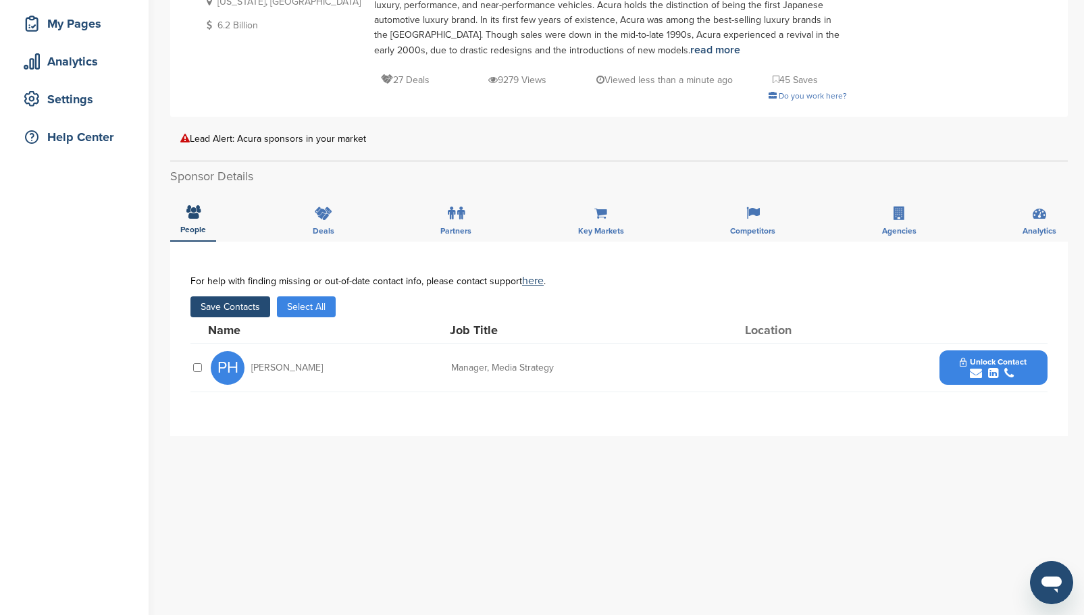
click at [978, 359] on span "Unlock Contact" at bounding box center [993, 361] width 67 height 9
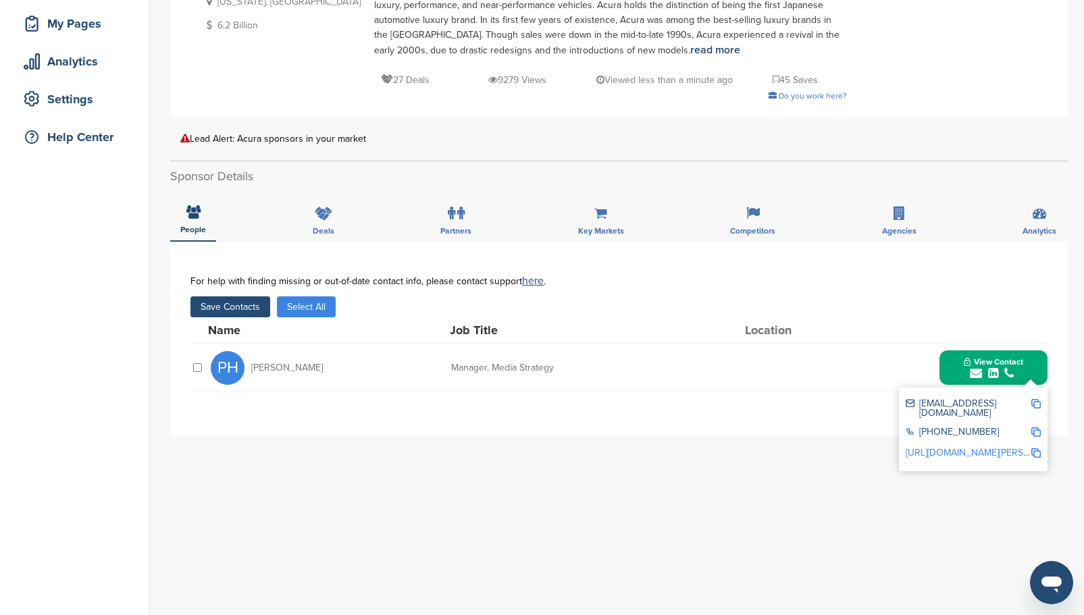
click at [607, 380] on div "PH Phil Hruska Manager, Media Strategy View Contact phil_hruska@ahm.honda.com 3…" at bounding box center [629, 368] width 837 height 48
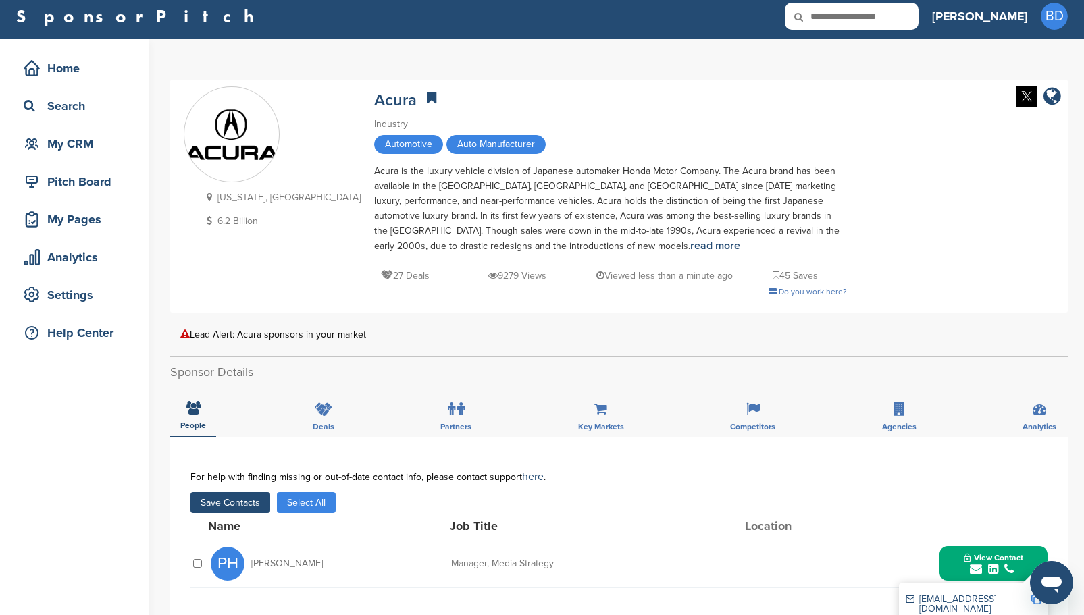
scroll to position [0, 0]
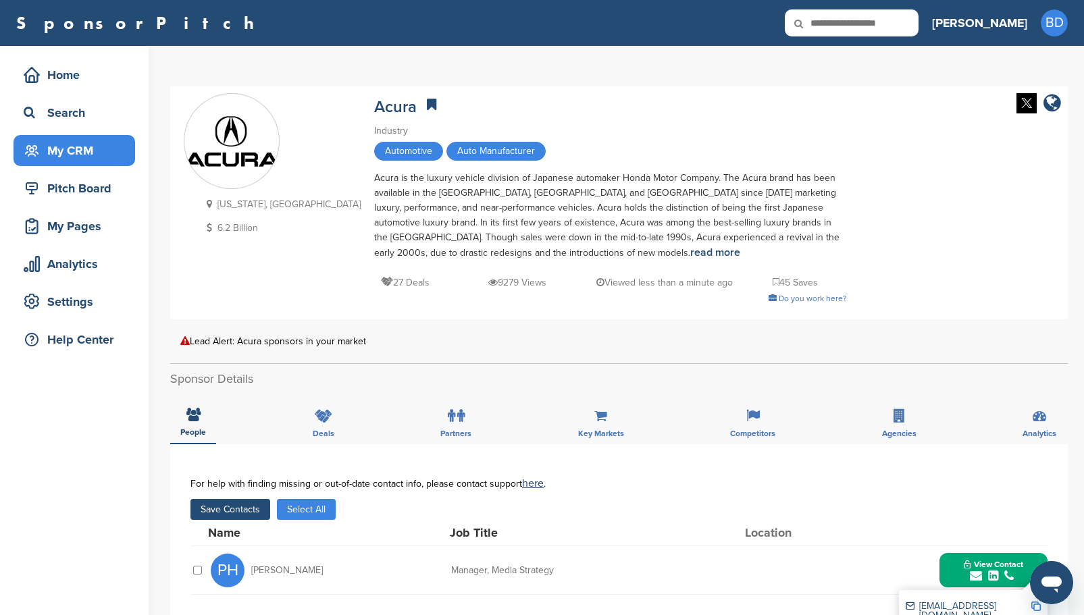
click at [72, 140] on div "My CRM" at bounding box center [77, 150] width 115 height 24
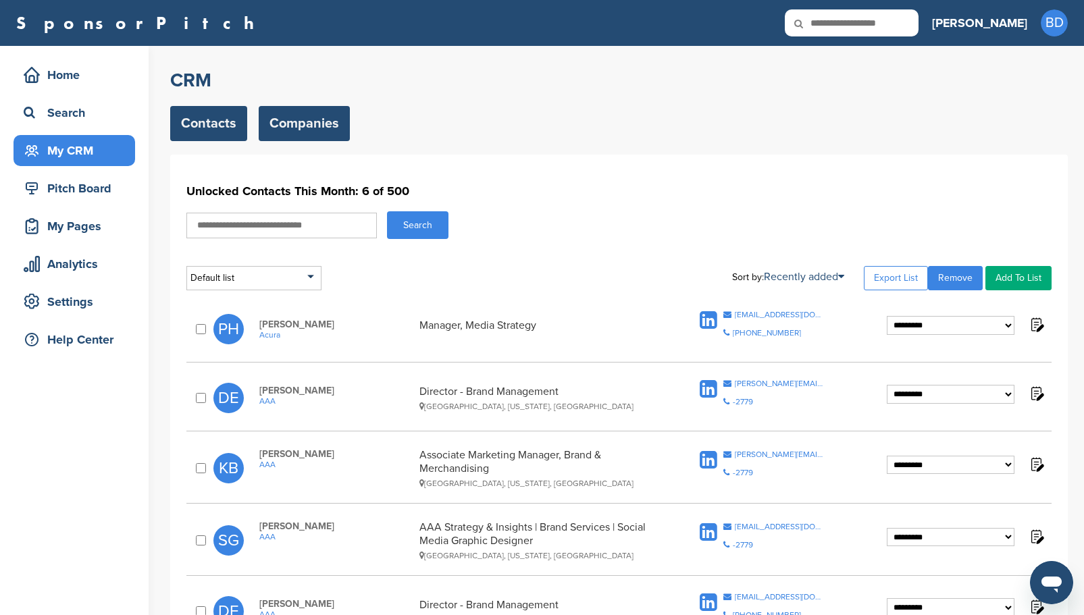
click at [280, 124] on link "Companies" at bounding box center [304, 123] width 91 height 35
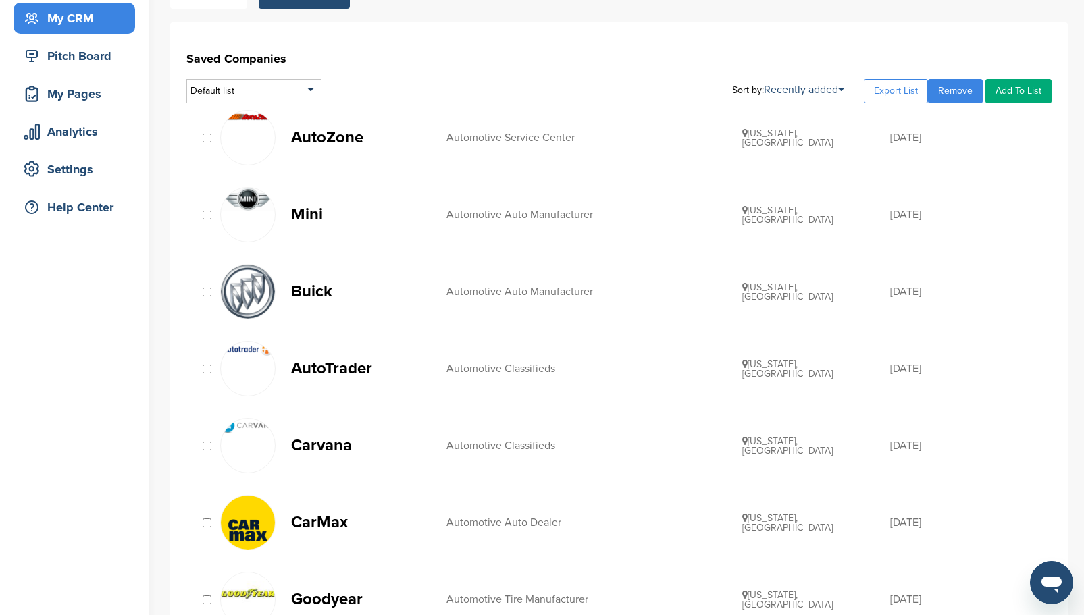
scroll to position [135, 0]
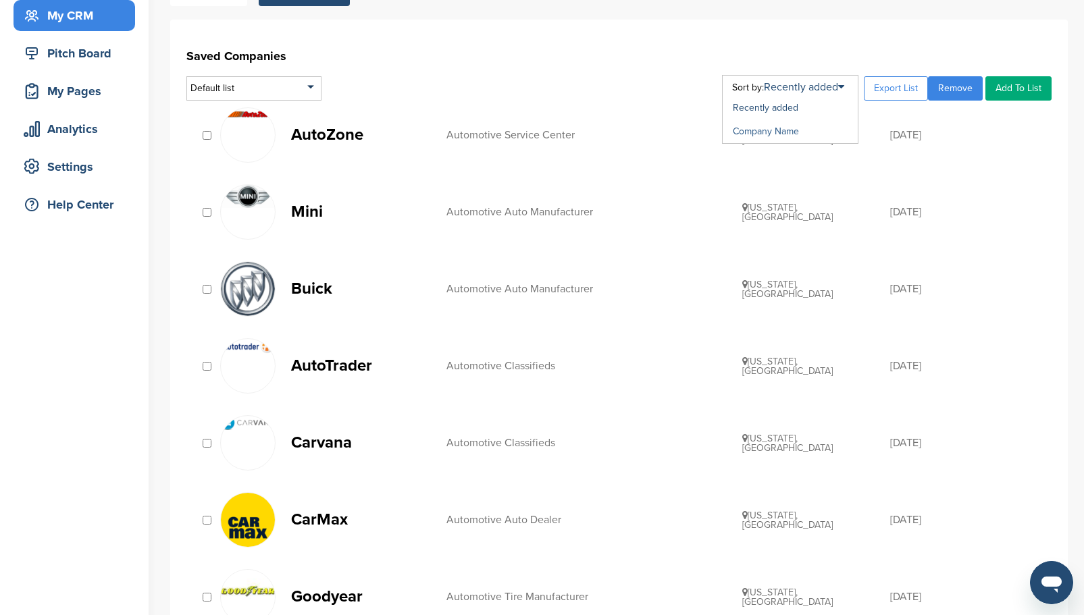
click at [784, 132] on link "Company Name" at bounding box center [766, 131] width 66 height 11
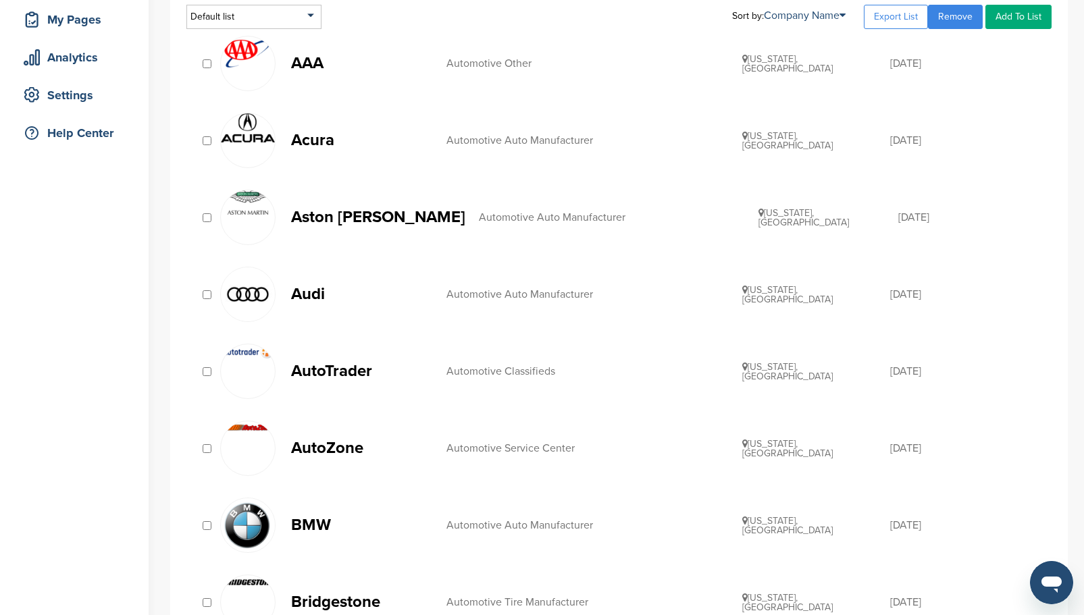
scroll to position [270, 0]
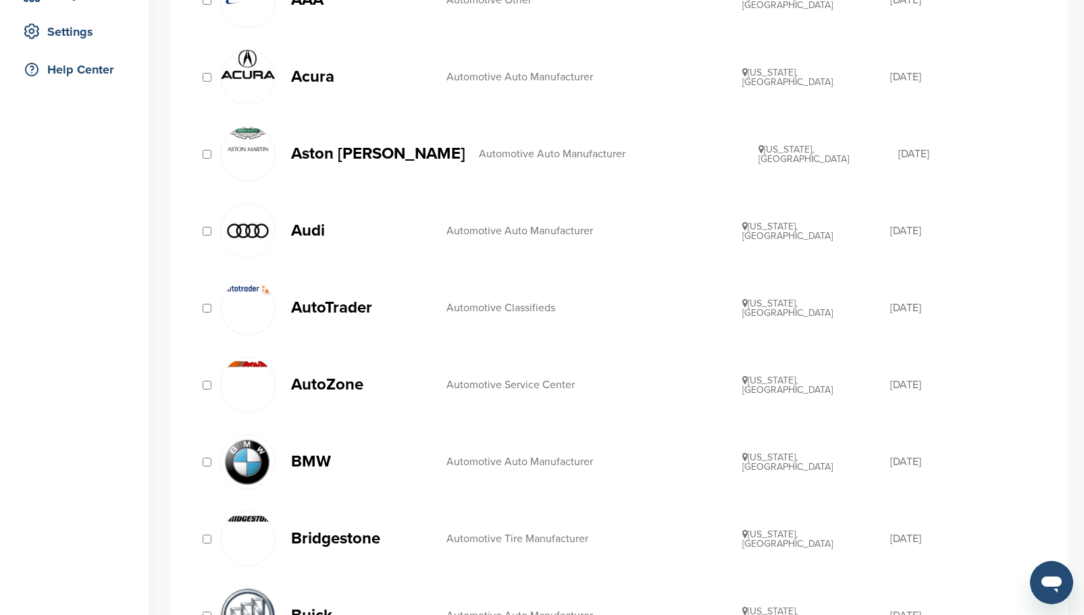
click at [312, 150] on p "Aston [PERSON_NAME]" at bounding box center [378, 153] width 174 height 17
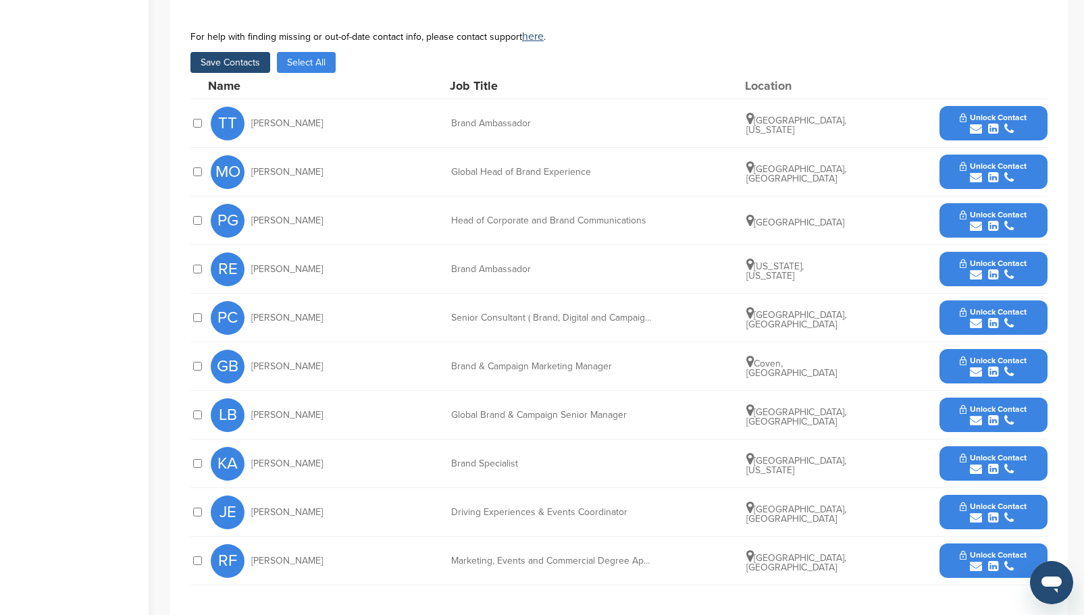
scroll to position [338, 0]
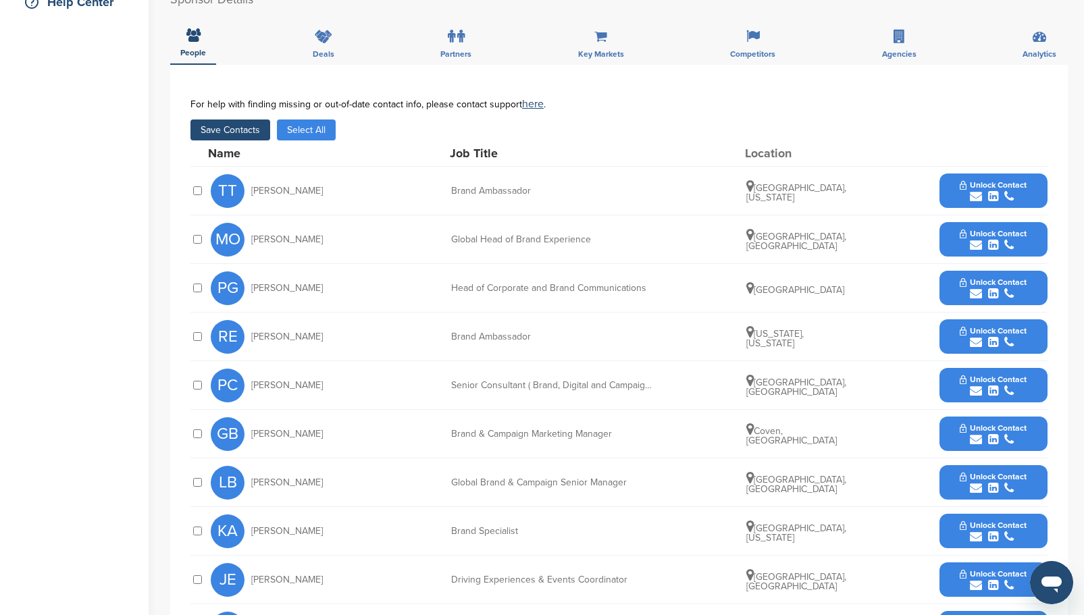
click at [245, 120] on button "Save Contacts" at bounding box center [230, 130] width 80 height 21
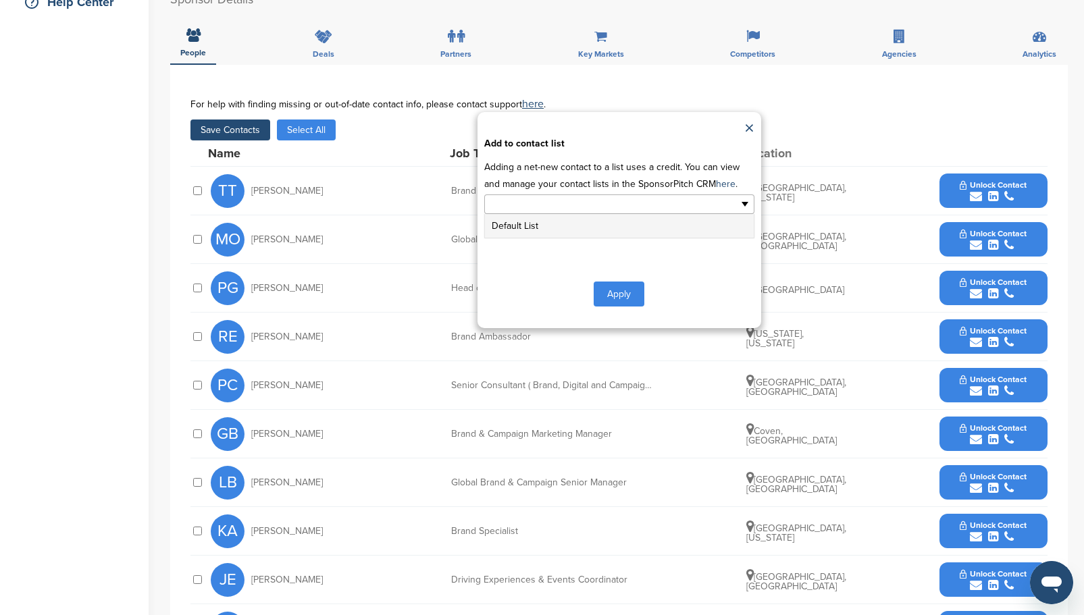
click at [654, 194] on ul at bounding box center [619, 204] width 270 height 20
click at [590, 215] on li "Default List" at bounding box center [619, 226] width 269 height 24
click at [631, 284] on button "Apply" at bounding box center [619, 296] width 51 height 25
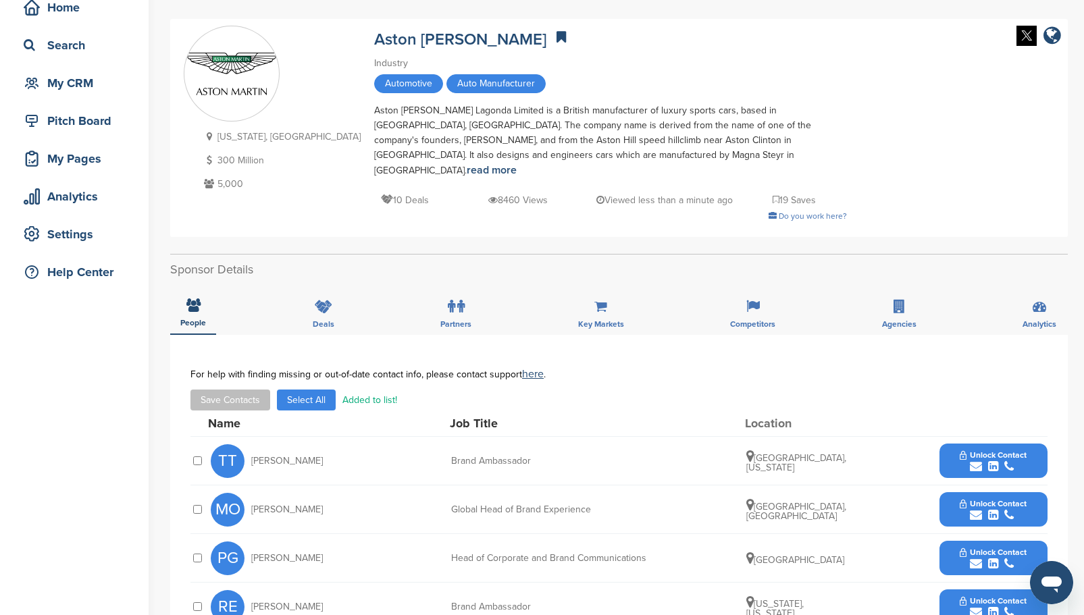
scroll to position [0, 0]
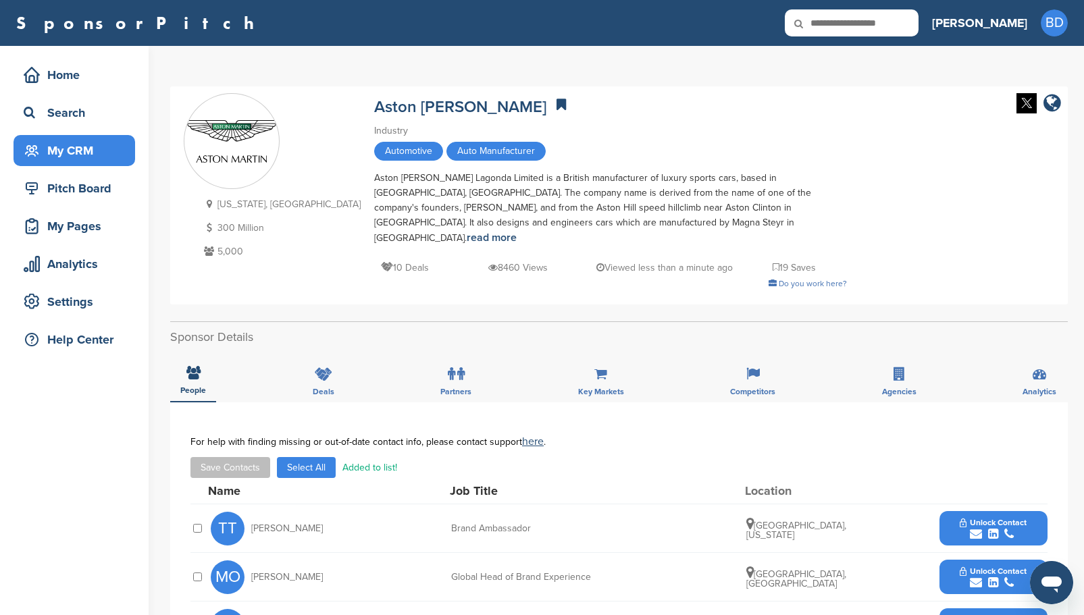
click at [82, 147] on div "My CRM" at bounding box center [77, 150] width 115 height 24
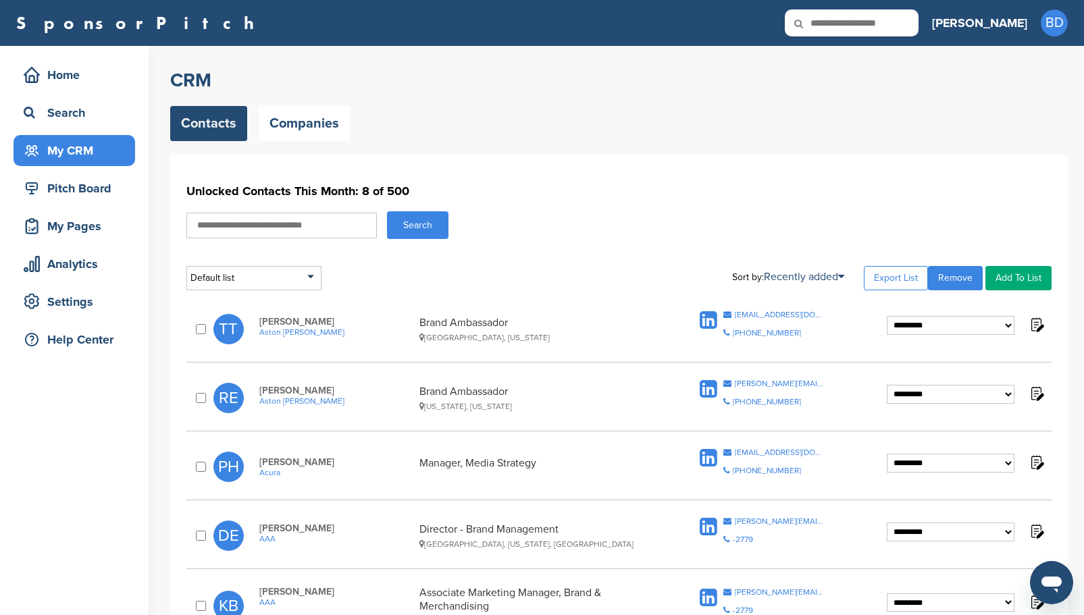
click at [88, 149] on div "My CRM" at bounding box center [77, 150] width 115 height 24
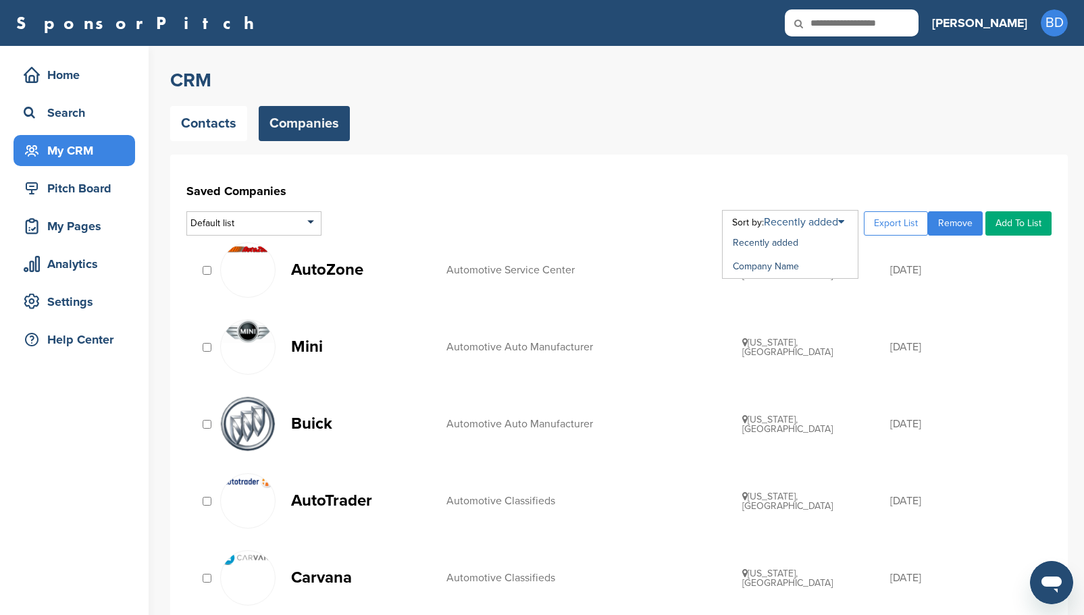
click at [844, 216] on link "Recently added" at bounding box center [804, 222] width 80 height 14
click at [773, 266] on link "Company Name" at bounding box center [766, 266] width 66 height 11
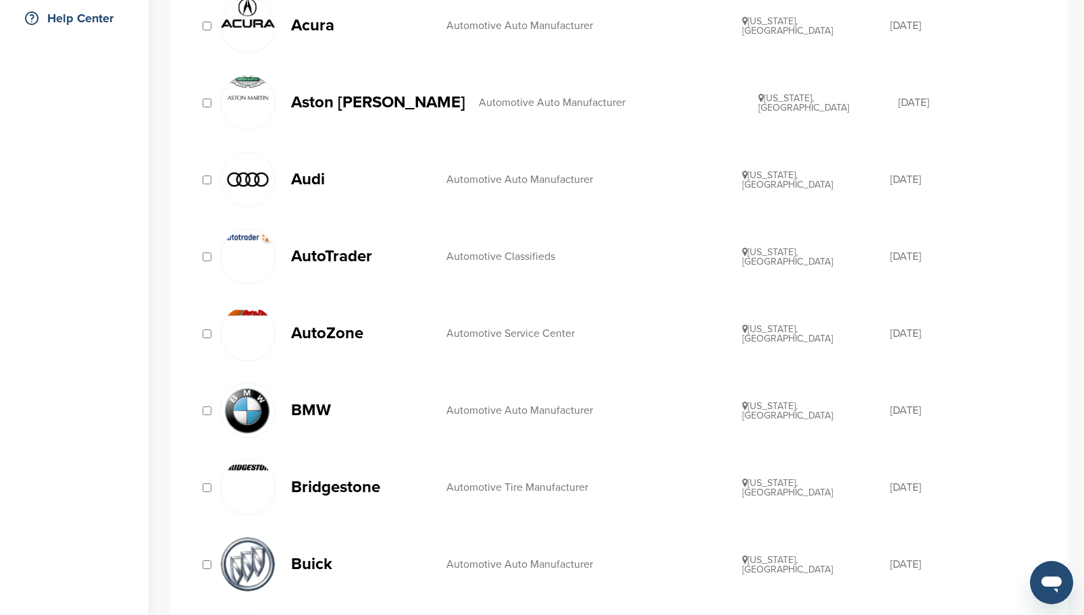
scroll to position [338, 0]
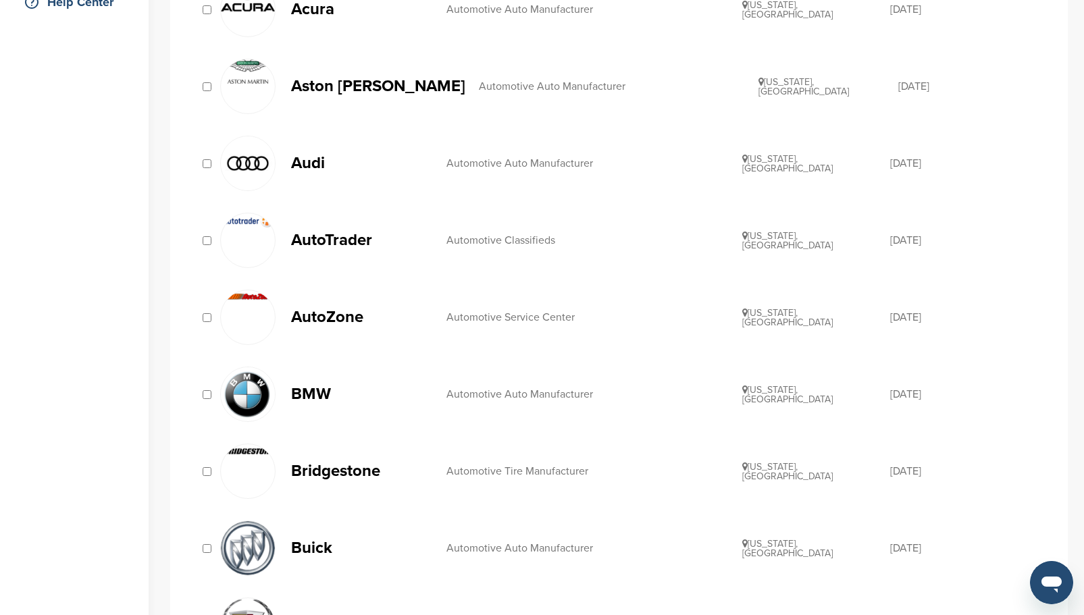
click at [249, 164] on img at bounding box center [248, 163] width 54 height 54
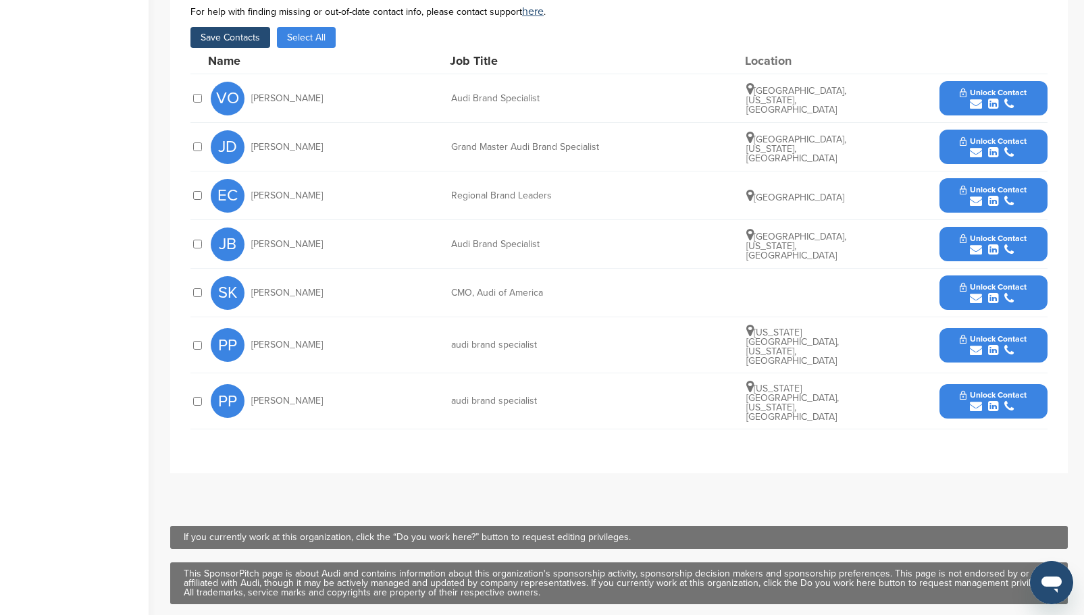
scroll to position [473, 0]
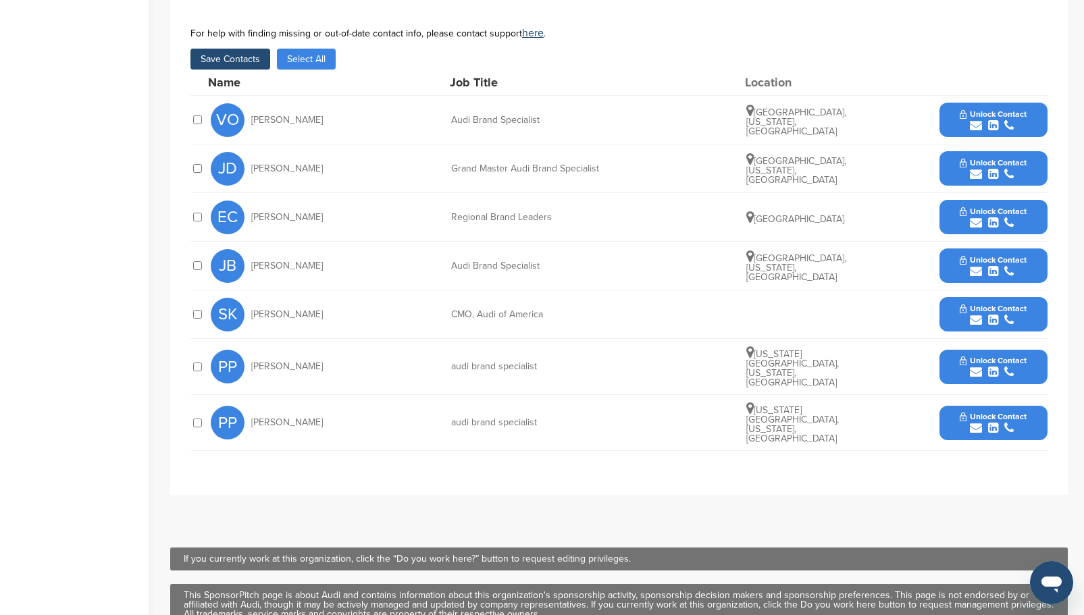
click at [204, 263] on div "JB Joe Beedle Audi Brand Specialist Stillwater, Minnesota, United States Unlock…" at bounding box center [618, 266] width 857 height 49
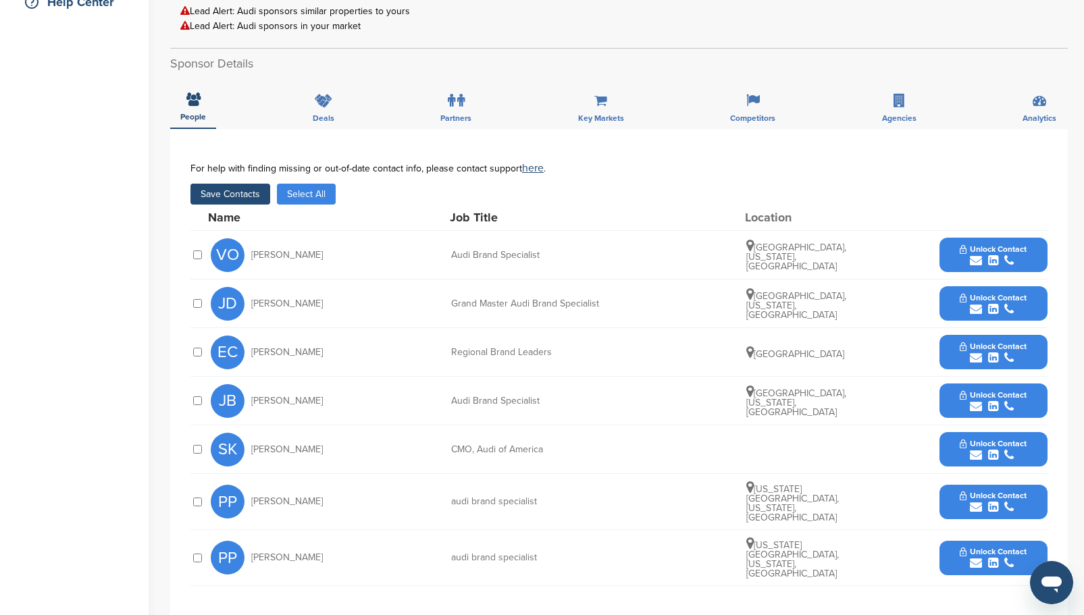
scroll to position [405, 0]
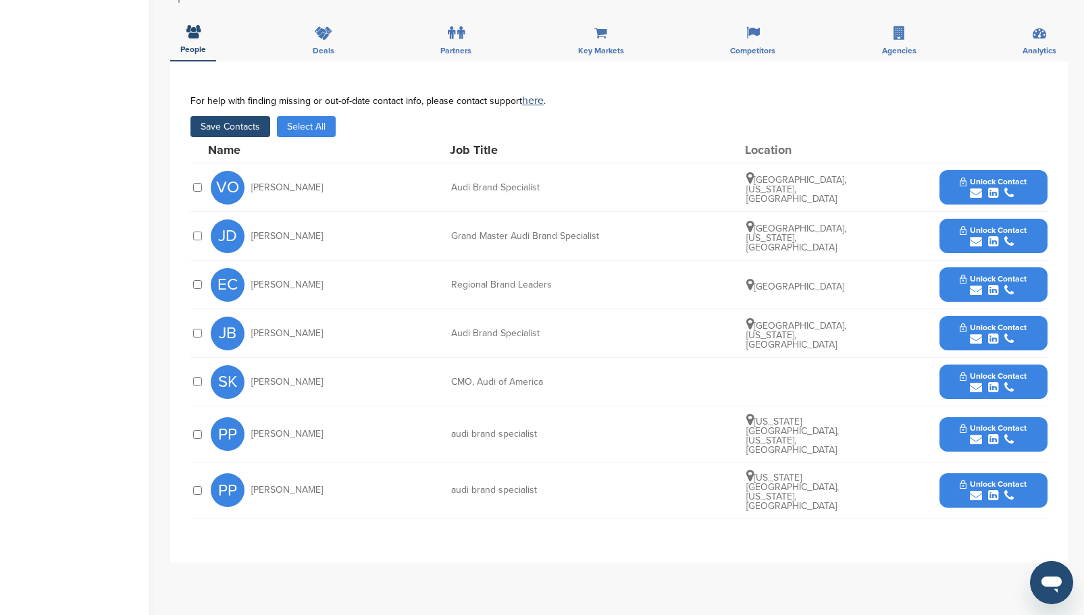
click at [244, 126] on button "Save Contacts" at bounding box center [230, 126] width 80 height 21
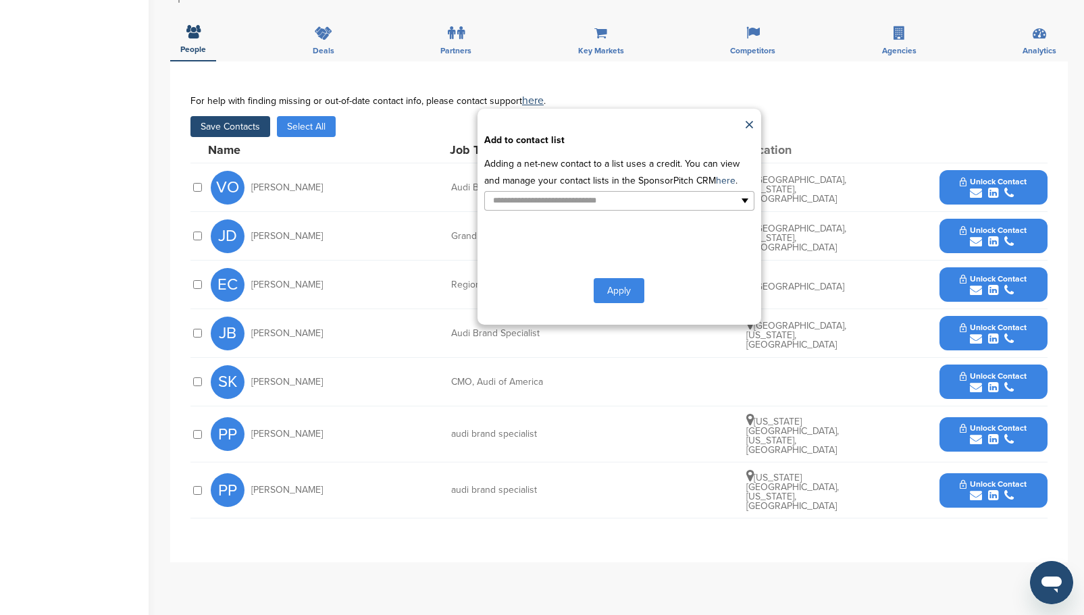
click at [627, 293] on button "Apply" at bounding box center [619, 290] width 51 height 25
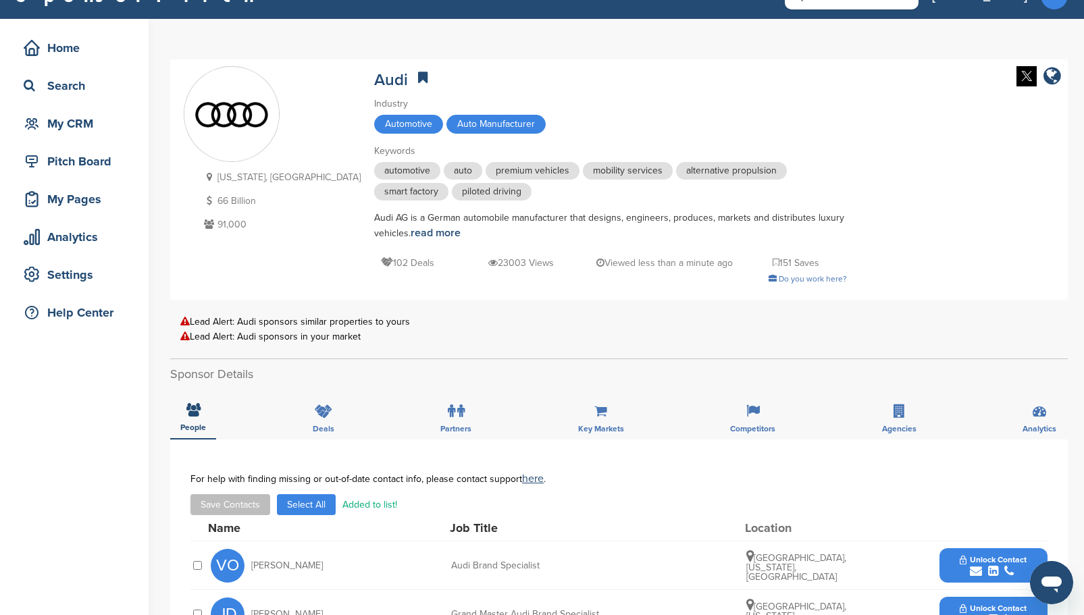
scroll to position [0, 0]
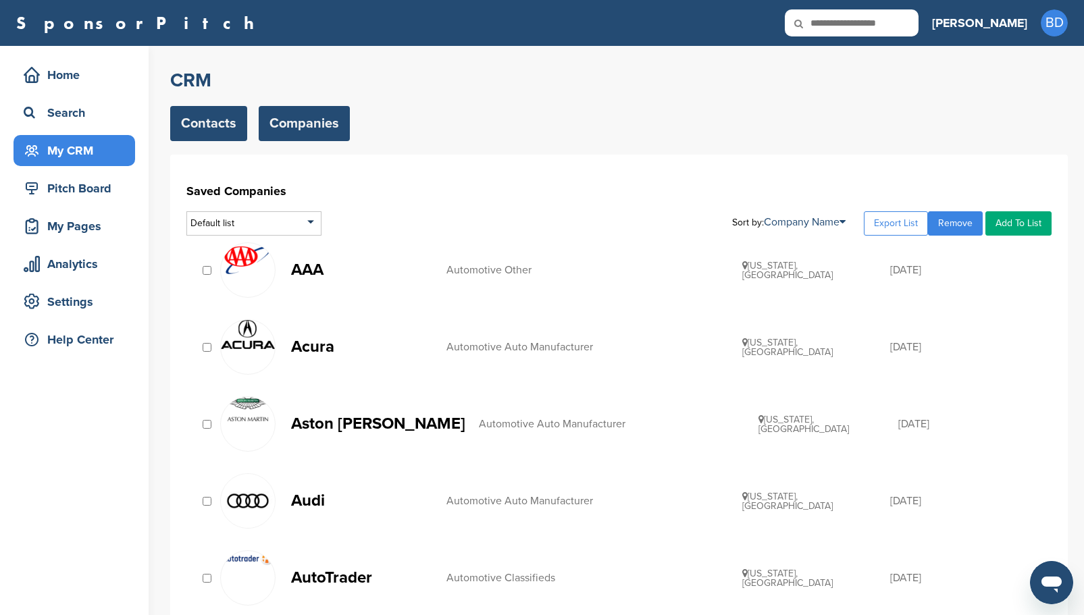
click at [217, 124] on link "Contacts" at bounding box center [208, 123] width 77 height 35
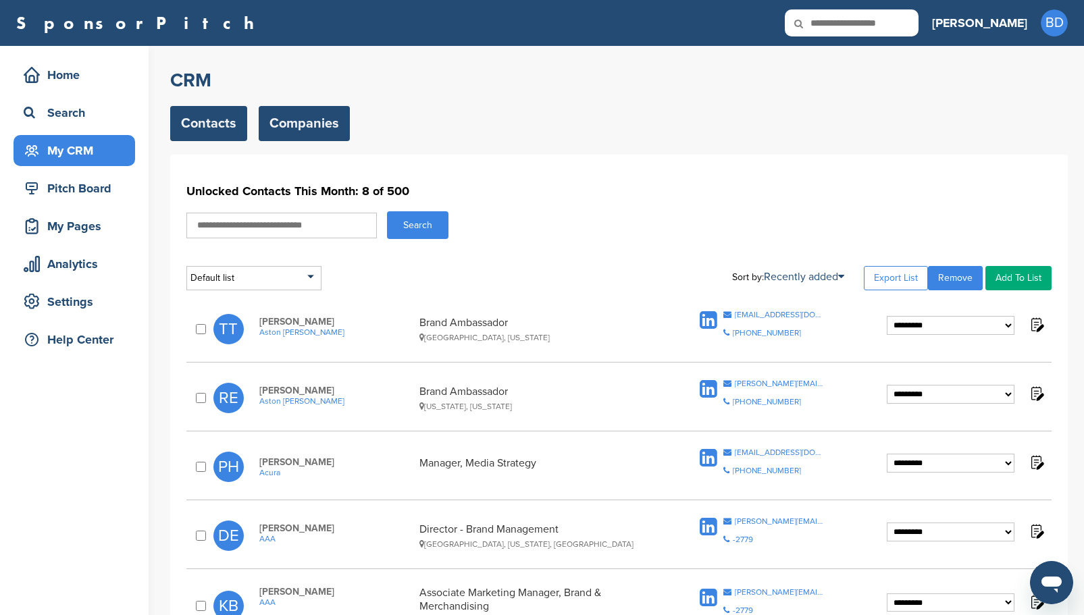
click at [288, 120] on link "Companies" at bounding box center [304, 123] width 91 height 35
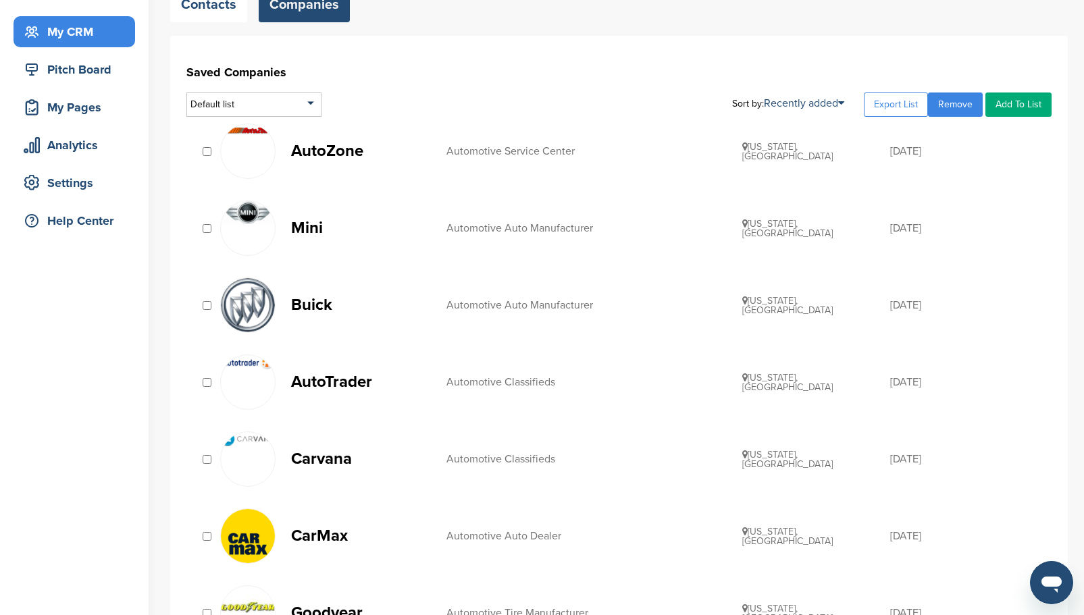
scroll to position [135, 0]
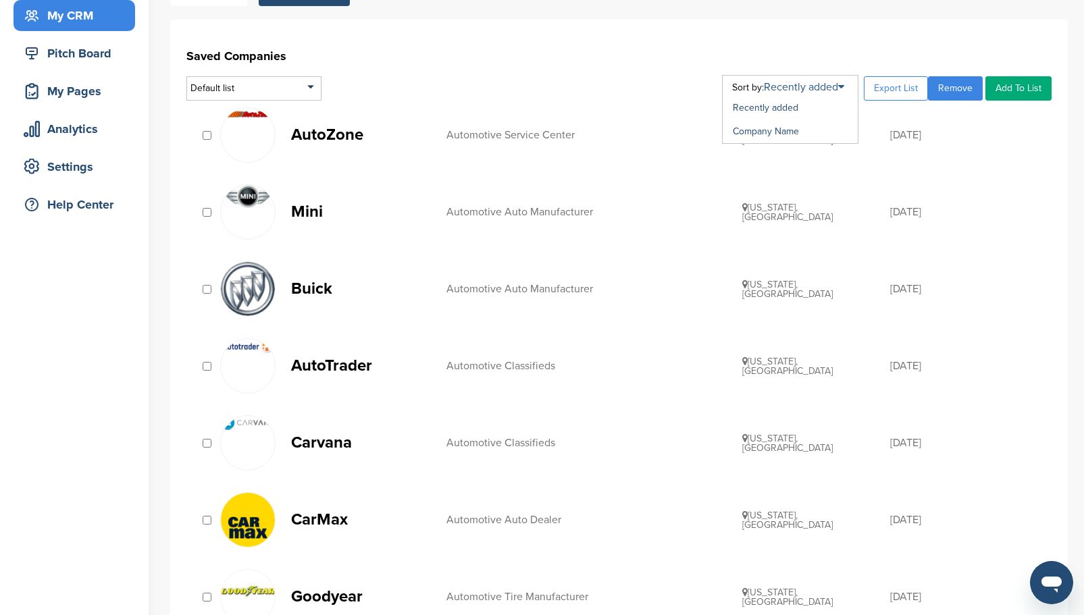
click at [839, 88] on link "Recently added" at bounding box center [804, 87] width 80 height 14
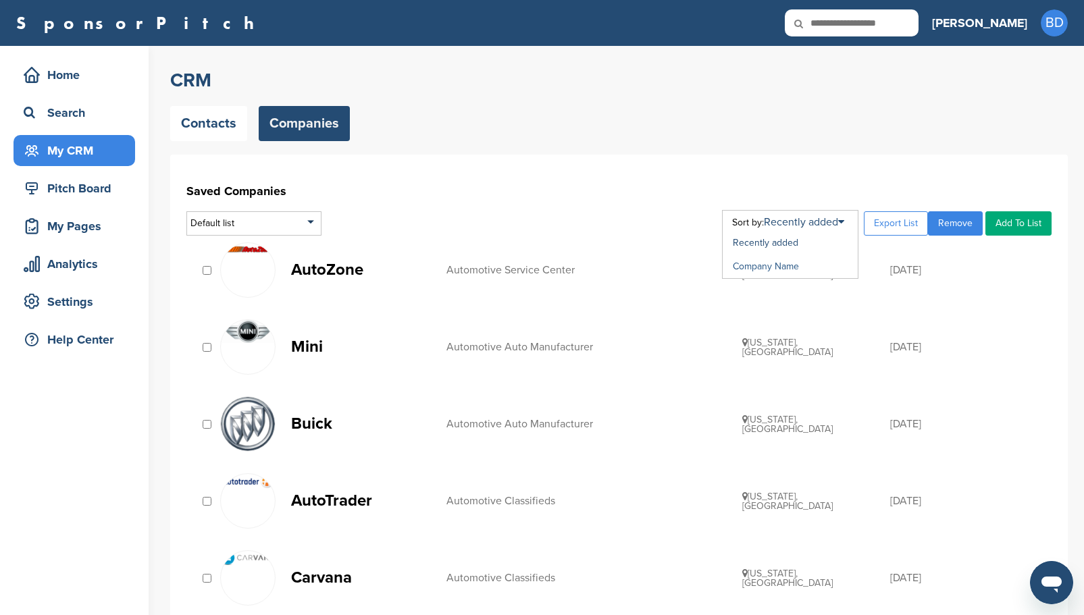
click at [776, 264] on link "Company Name" at bounding box center [766, 266] width 66 height 11
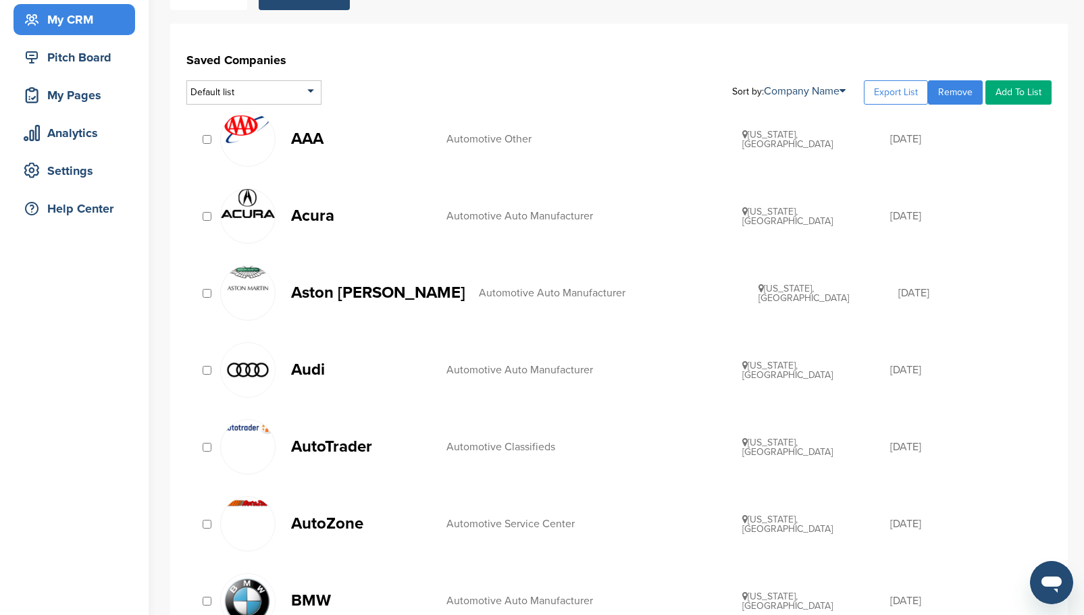
scroll to position [135, 0]
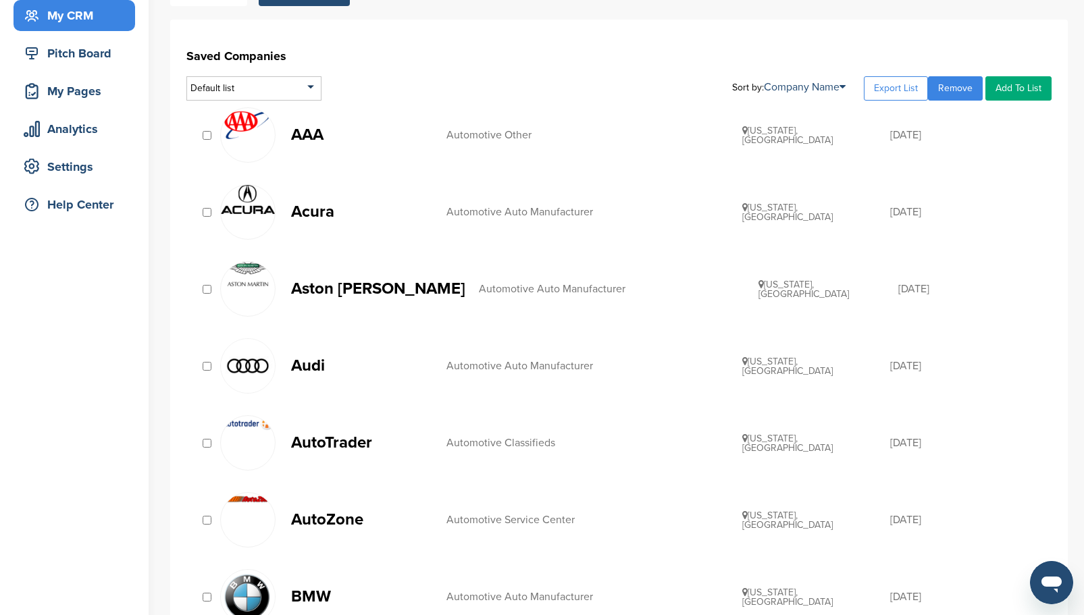
click at [257, 365] on img at bounding box center [248, 366] width 54 height 54
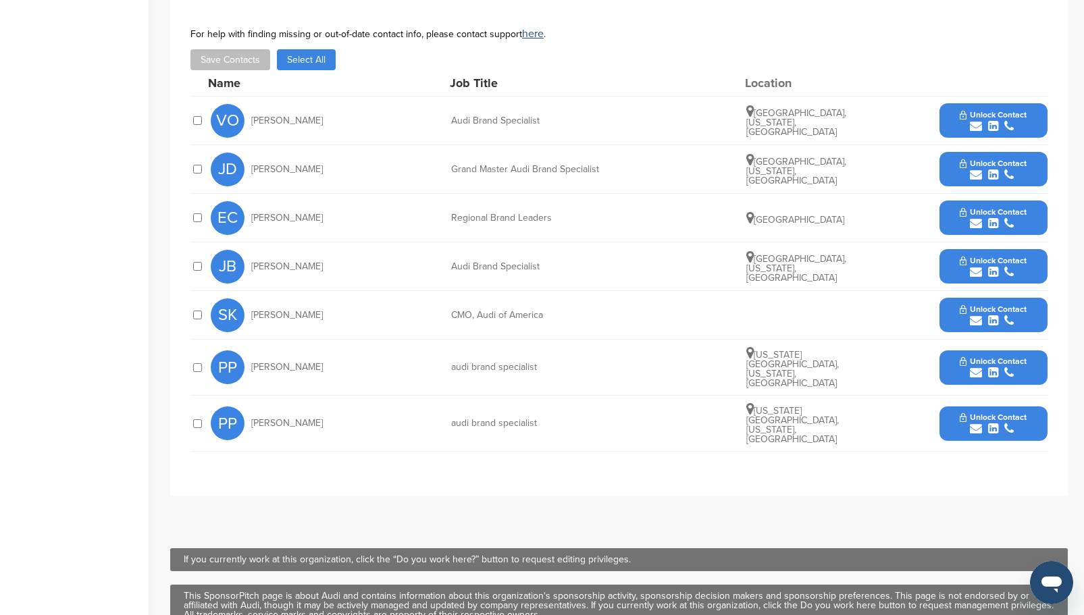
scroll to position [405, 0]
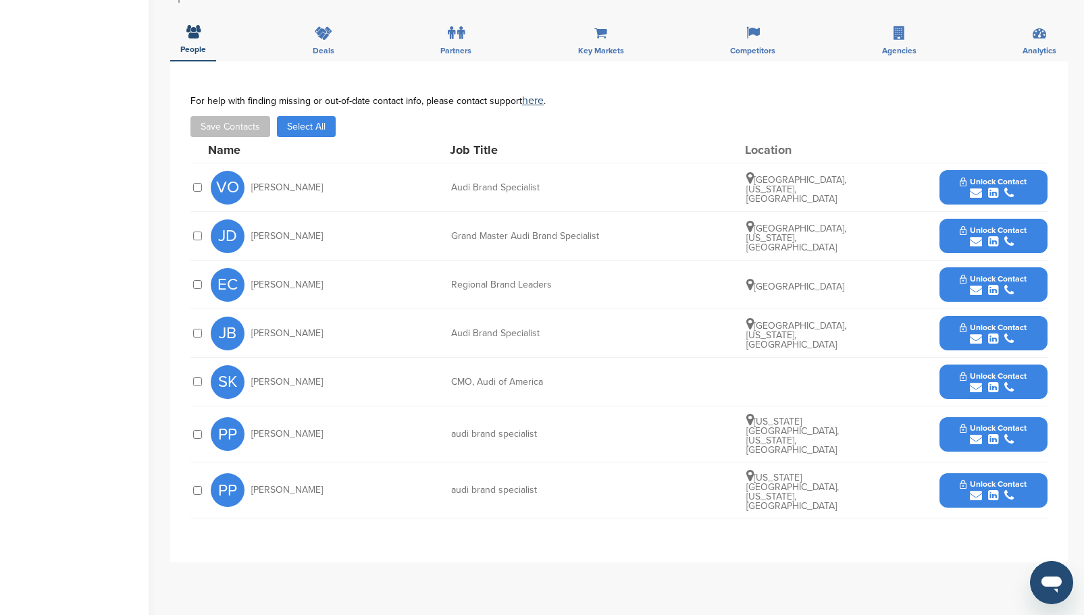
click at [207, 192] on div "VO [PERSON_NAME] Audi Brand Specialist [GEOGRAPHIC_DATA], [US_STATE], [GEOGRAPH…" at bounding box center [618, 187] width 857 height 49
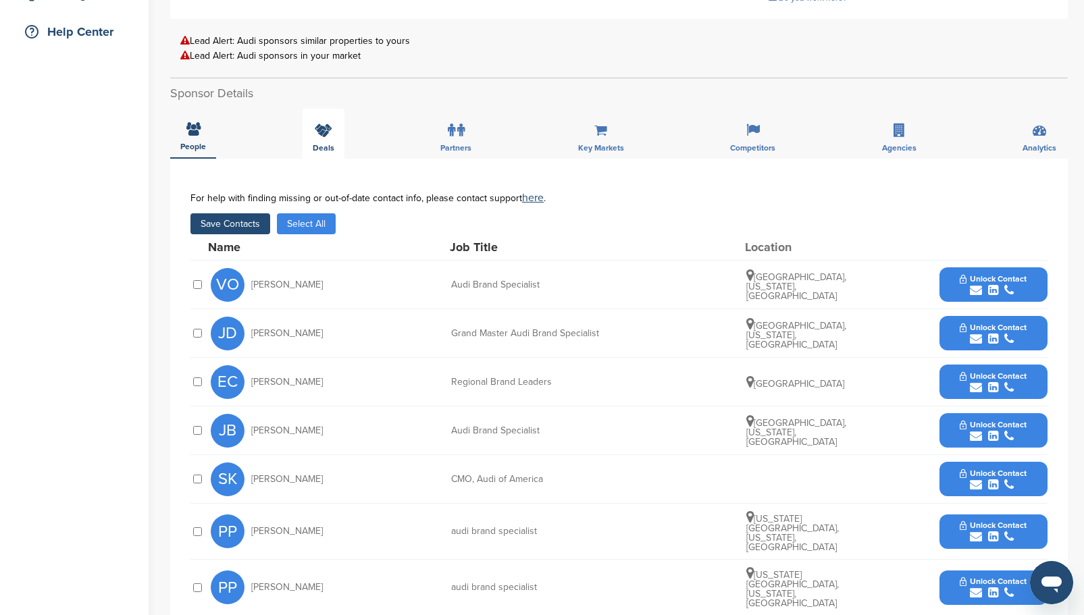
scroll to position [203, 0]
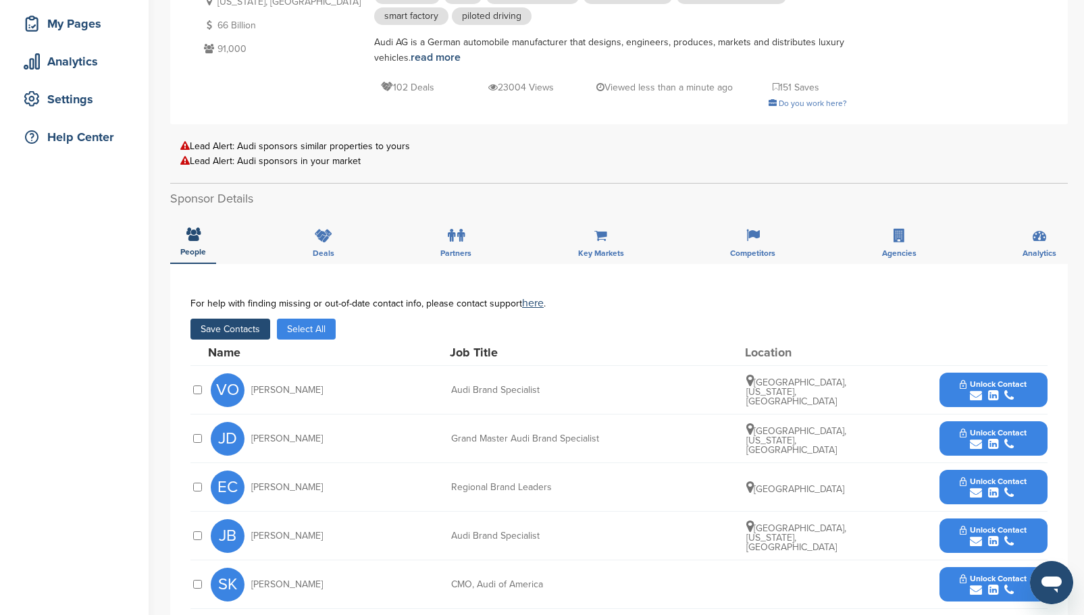
click at [215, 331] on button "Save Contacts" at bounding box center [230, 329] width 80 height 21
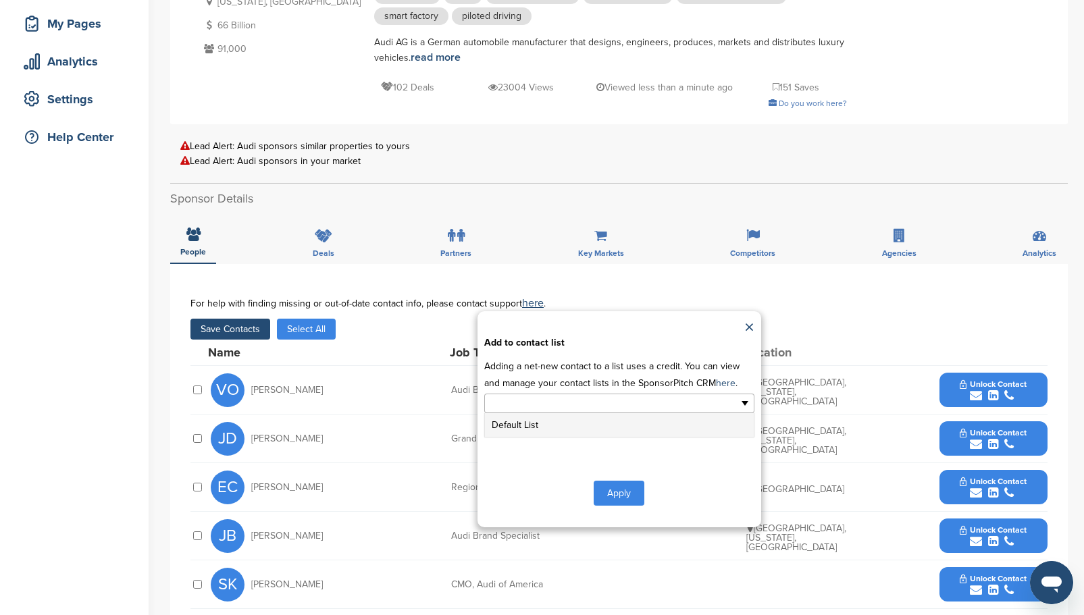
click at [662, 406] on ul at bounding box center [619, 404] width 270 height 20
click at [541, 426] on li "Default List" at bounding box center [619, 425] width 269 height 24
click at [625, 495] on button "Apply" at bounding box center [619, 496] width 51 height 25
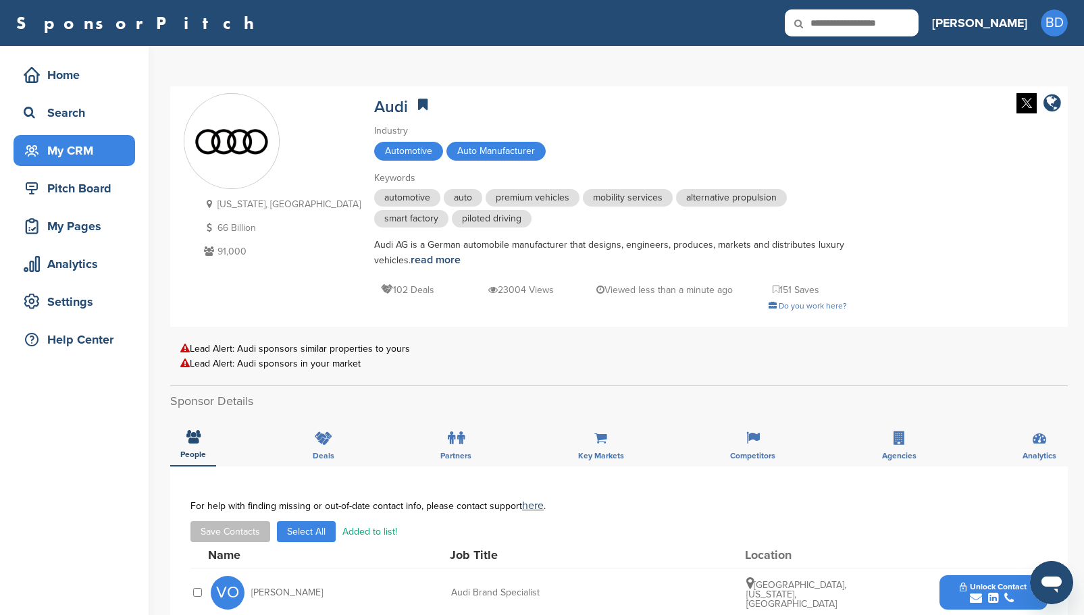
click at [80, 142] on div "My CRM" at bounding box center [77, 150] width 115 height 24
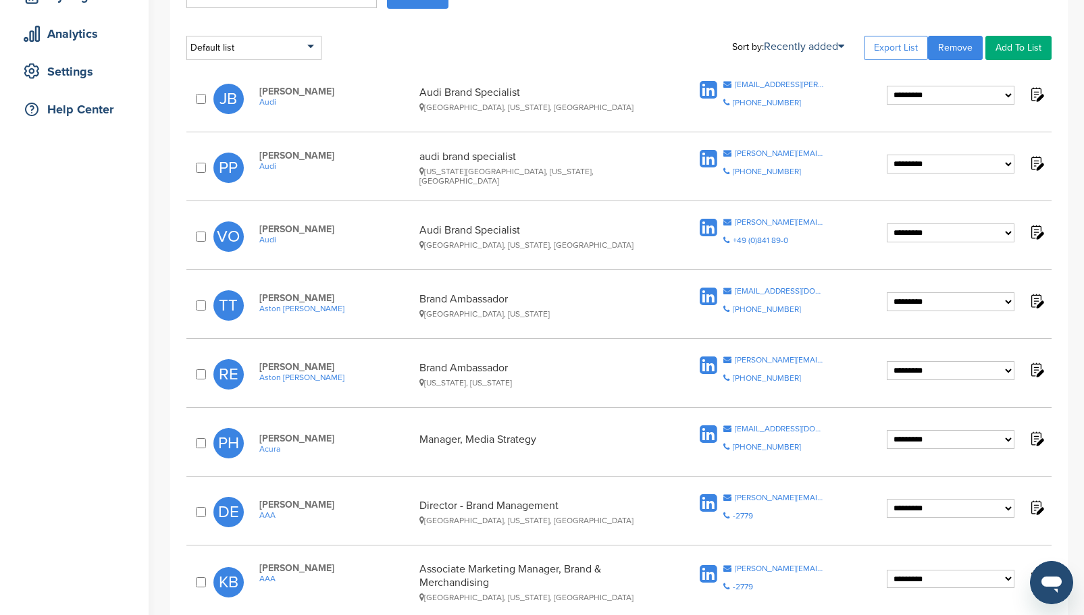
scroll to position [68, 0]
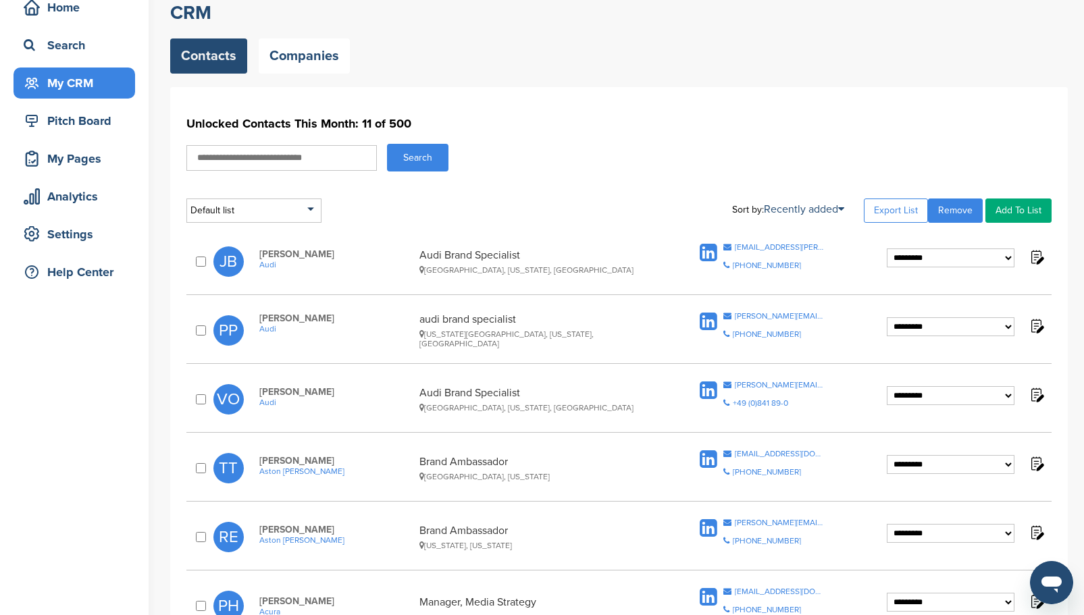
click at [1006, 260] on select "**********" at bounding box center [951, 258] width 128 height 19
click at [1023, 232] on div "**********" at bounding box center [618, 552] width 897 height 930
click at [1037, 260] on img at bounding box center [1036, 257] width 17 height 17
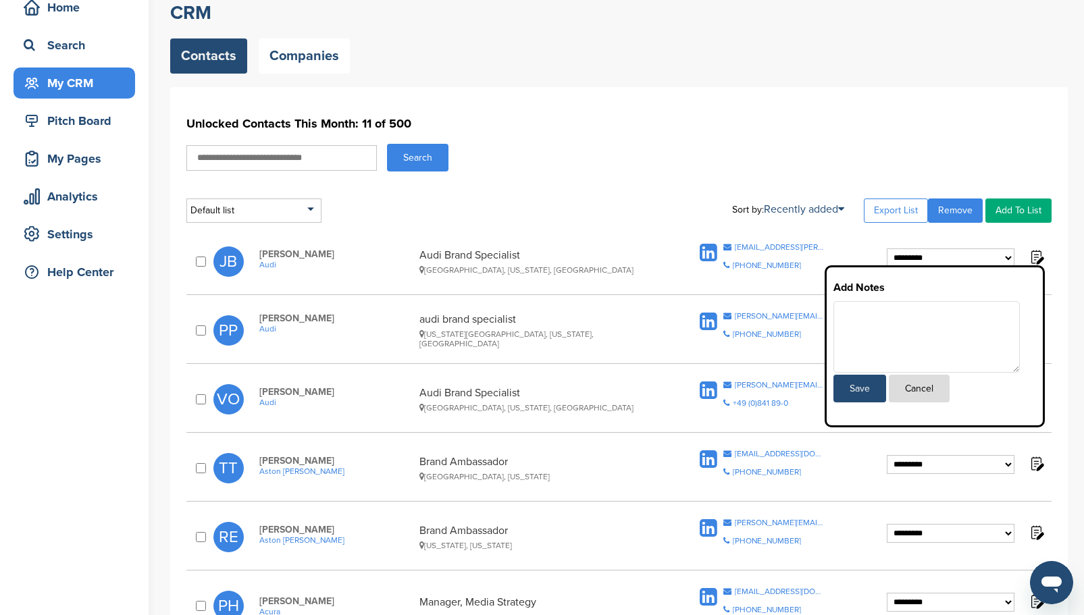
click at [1037, 260] on img at bounding box center [1036, 257] width 17 height 17
click at [1026, 236] on div "**********" at bounding box center [618, 552] width 897 height 930
click at [922, 391] on button "Cancel" at bounding box center [919, 389] width 61 height 28
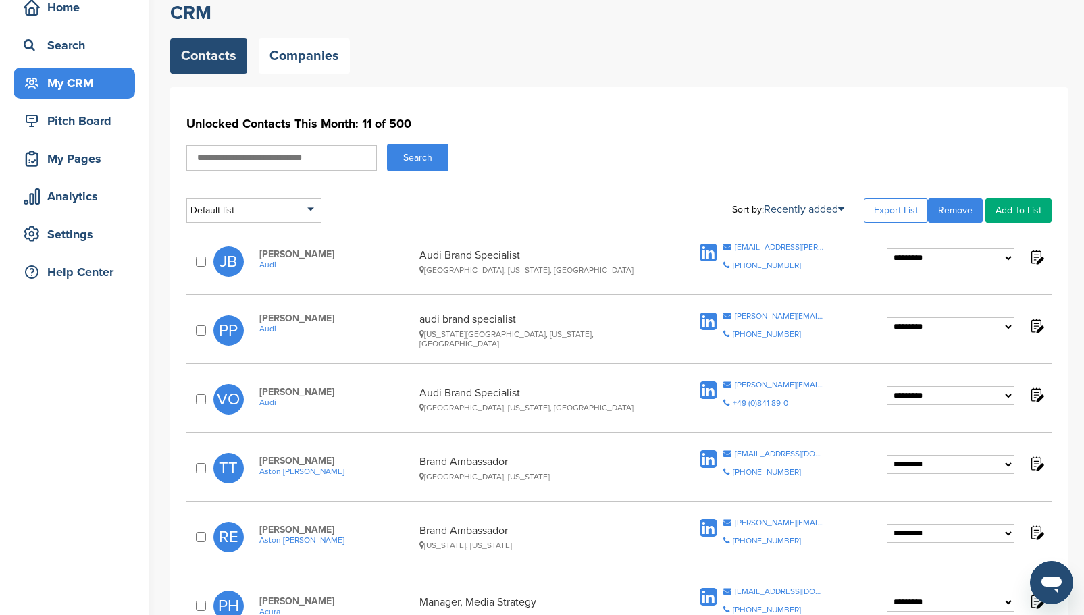
click at [1008, 258] on select "**********" at bounding box center [951, 258] width 128 height 19
click at [847, 114] on h1 "Unlocked Contacts This Month: 11 of 500" at bounding box center [618, 123] width 865 height 24
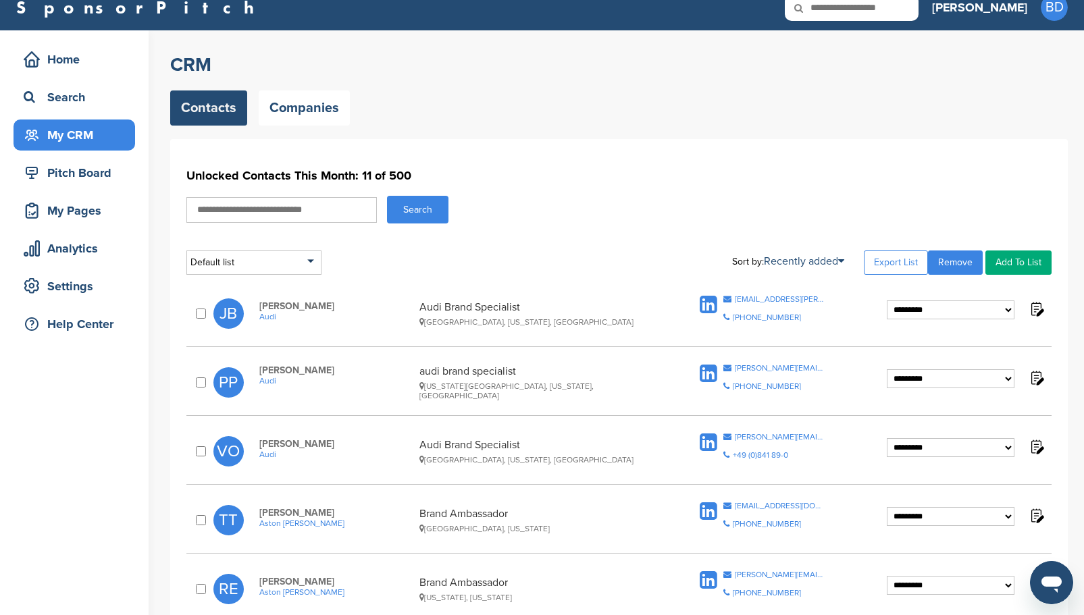
scroll to position [0, 0]
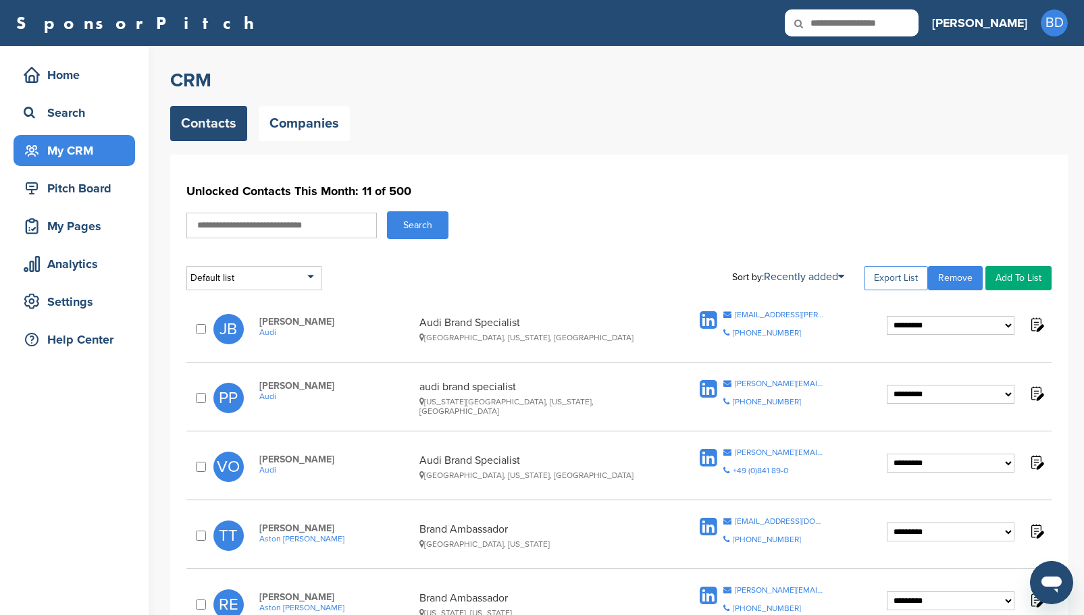
click at [904, 276] on link "Export List" at bounding box center [896, 278] width 64 height 24
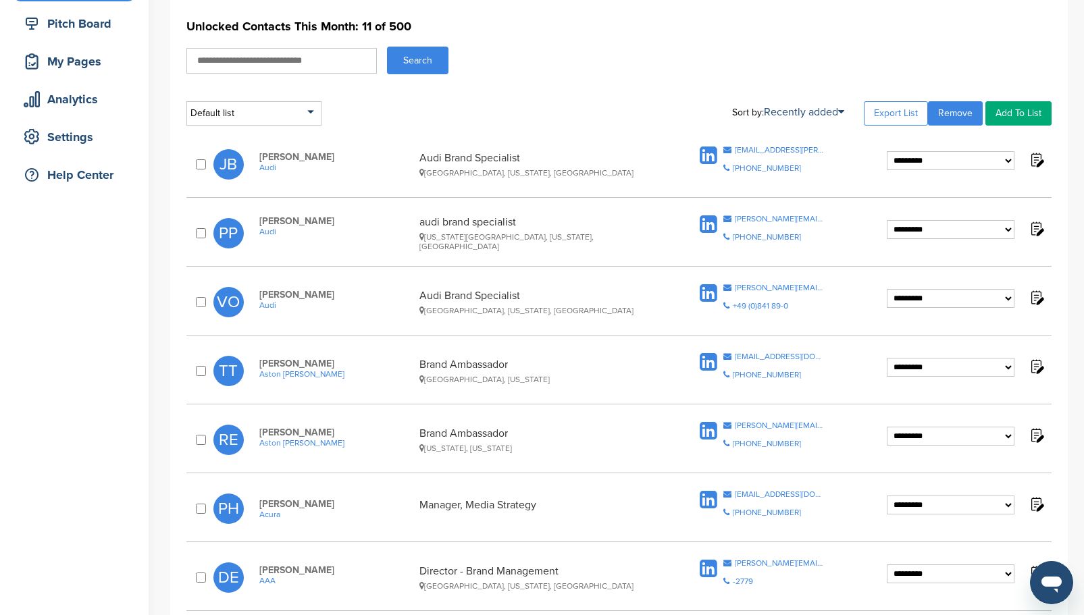
scroll to position [203, 0]
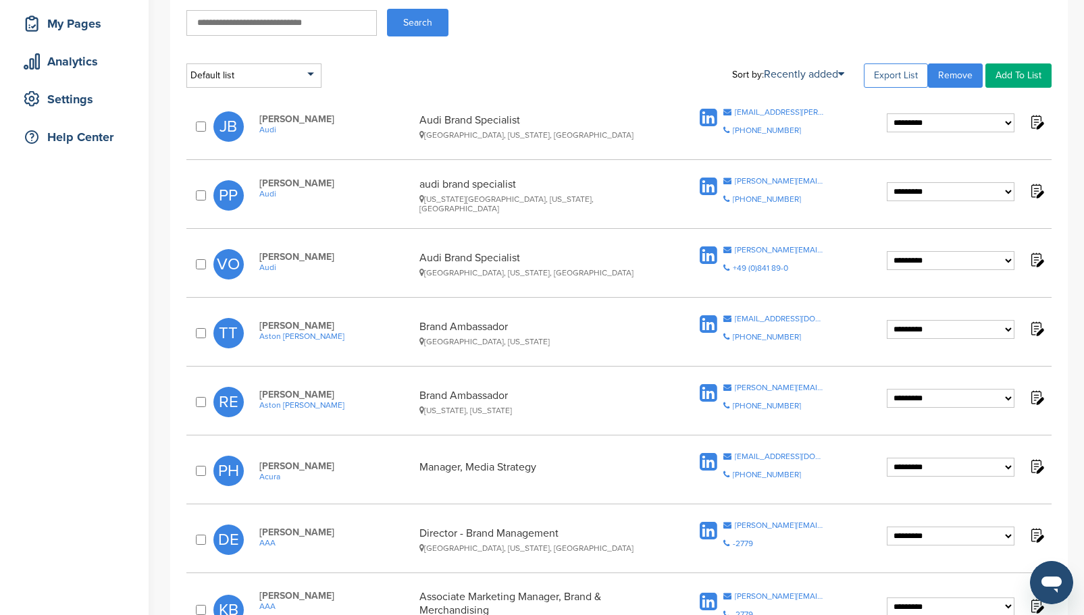
click at [891, 70] on link "Export List" at bounding box center [896, 75] width 64 height 24
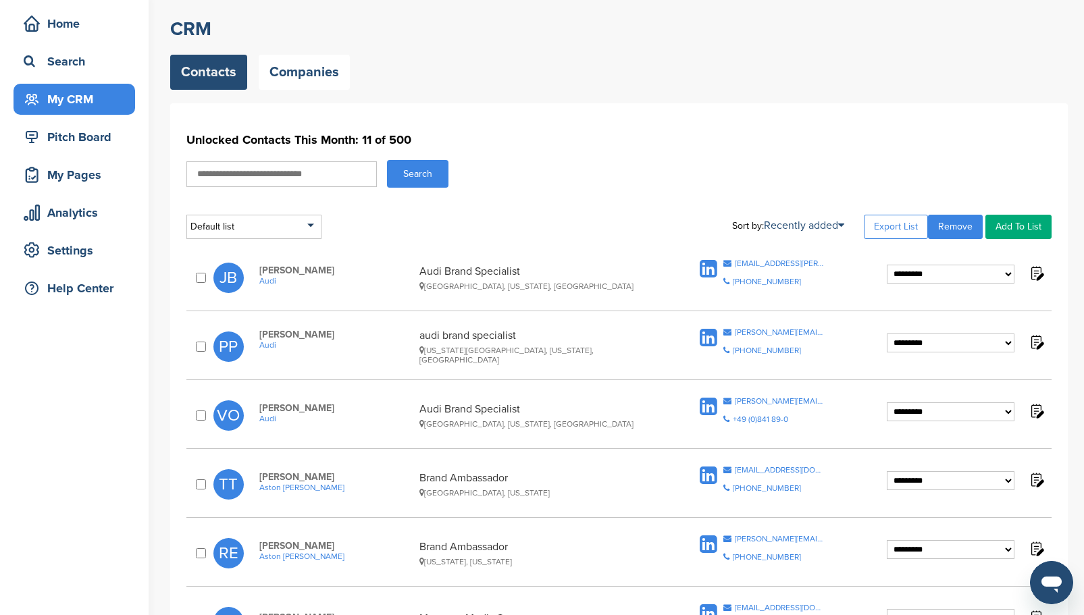
scroll to position [0, 0]
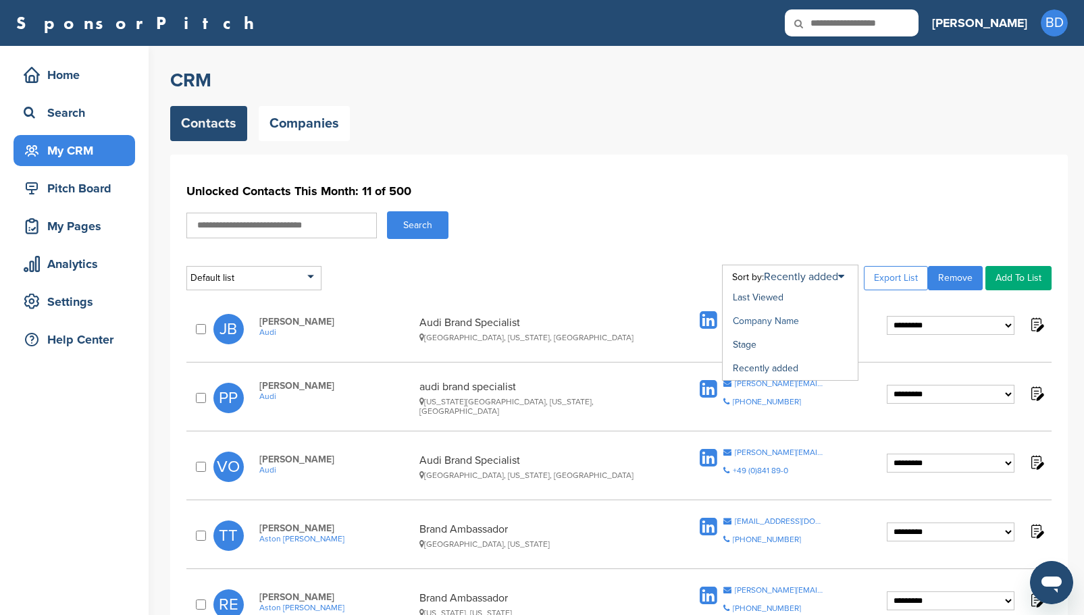
click at [784, 321] on link "Company Name" at bounding box center [766, 320] width 66 height 11
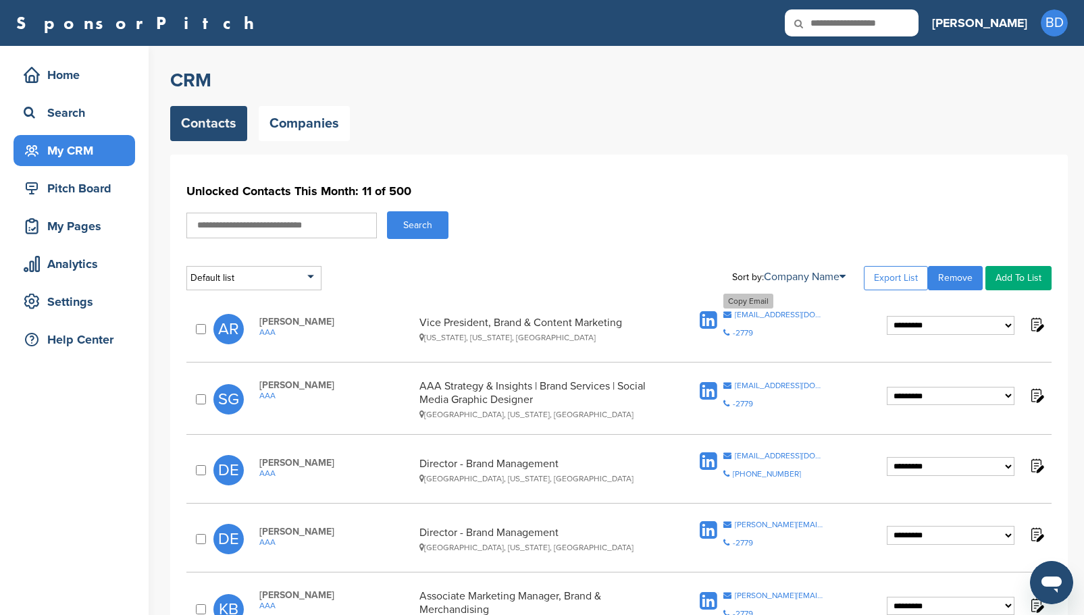
click at [767, 312] on div "[EMAIL_ADDRESS][DOMAIN_NAME]" at bounding box center [780, 315] width 90 height 8
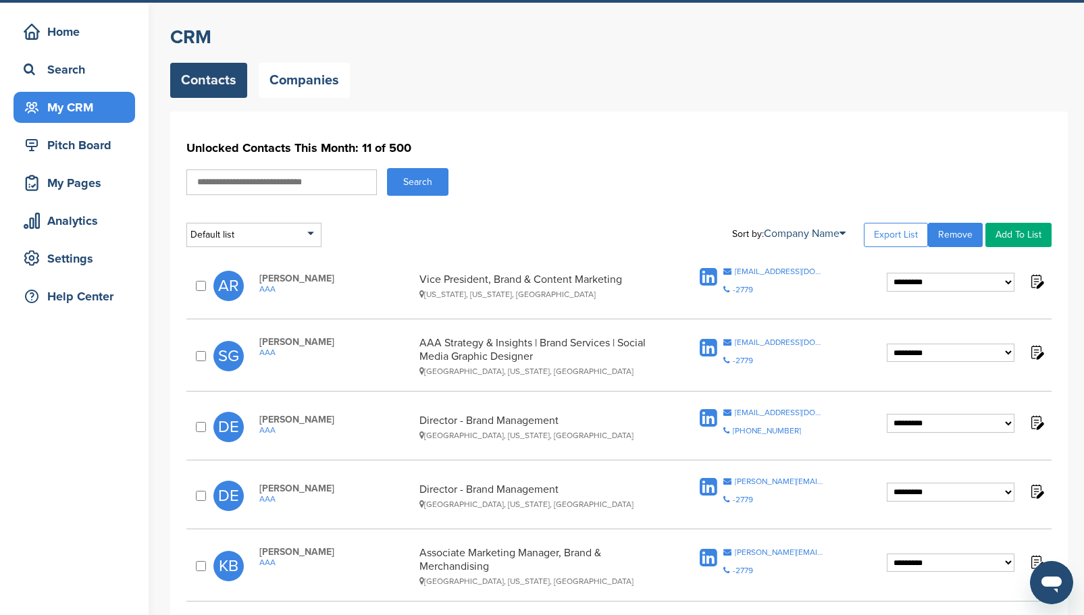
scroll to position [68, 0]
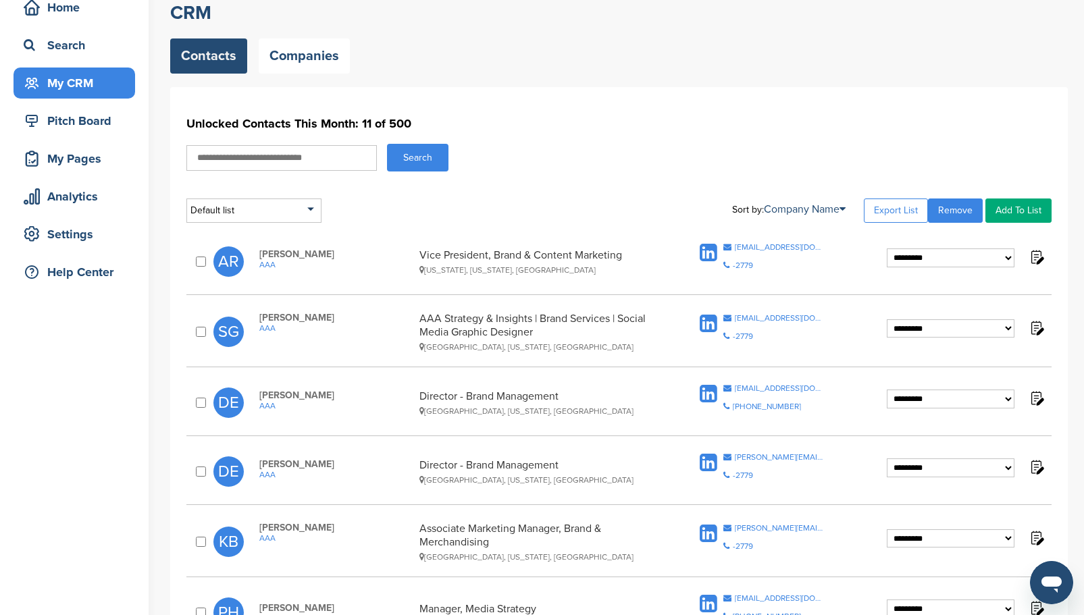
click at [1009, 255] on select "**********" at bounding box center [951, 258] width 128 height 19
click at [1012, 229] on div "**********" at bounding box center [618, 552] width 897 height 930
click at [1039, 257] on img at bounding box center [1036, 257] width 17 height 17
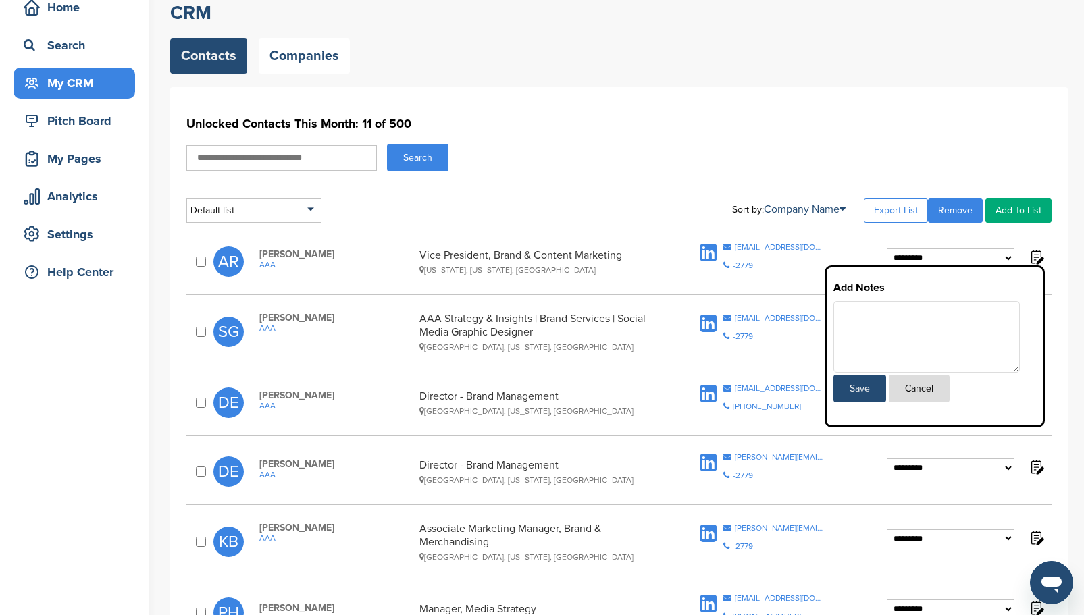
click at [914, 324] on textarea at bounding box center [926, 337] width 186 height 72
type textarea "*"
type textarea "*****"
click at [925, 388] on button "Cancel" at bounding box center [919, 389] width 61 height 28
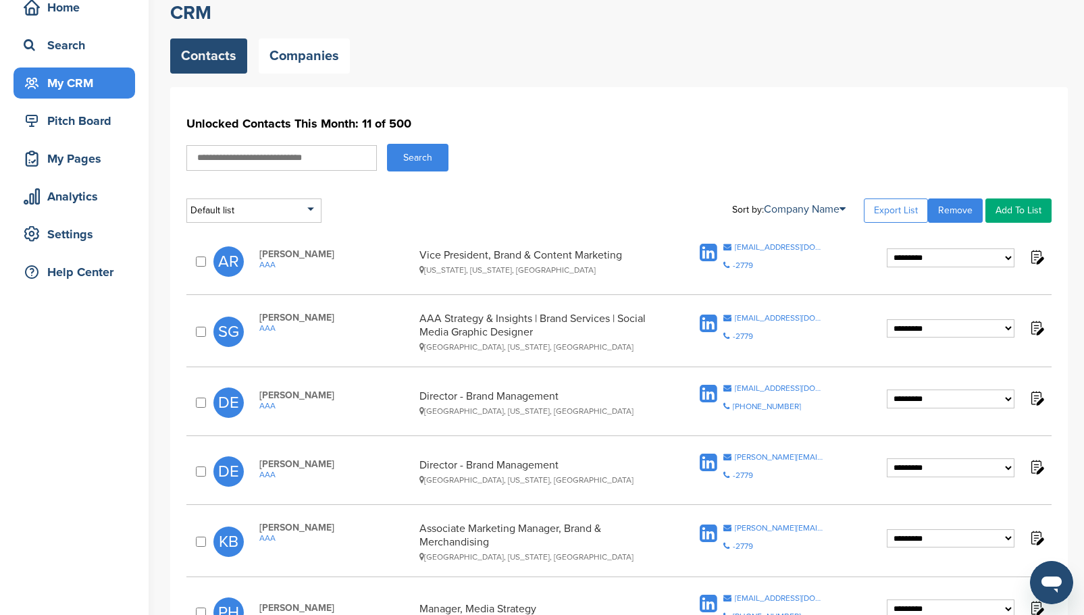
click at [1008, 257] on select "**********" at bounding box center [951, 258] width 128 height 19
select select "****"
click at [887, 249] on select "**********" at bounding box center [951, 258] width 128 height 19
click at [1037, 259] on img at bounding box center [1036, 257] width 17 height 17
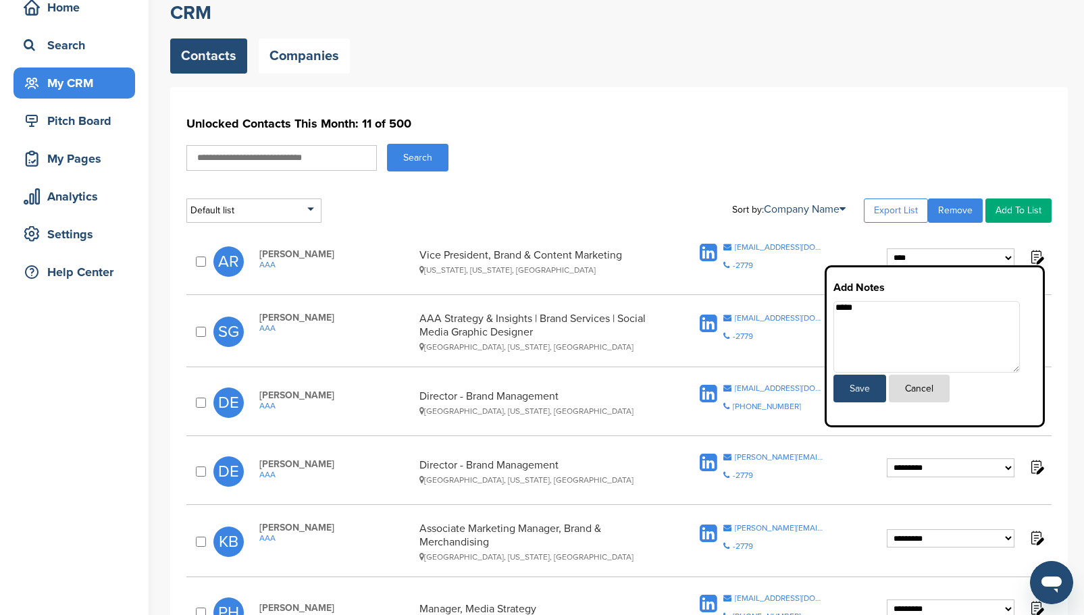
click at [879, 318] on textarea "*****" at bounding box center [926, 337] width 186 height 72
drag, startPoint x: 861, startPoint y: 307, endPoint x: 827, endPoint y: 321, distance: 36.6
click at [828, 319] on div "Add Notes ***** Save Cancel" at bounding box center [935, 346] width 220 height 162
click at [875, 385] on button "Save" at bounding box center [859, 389] width 53 height 28
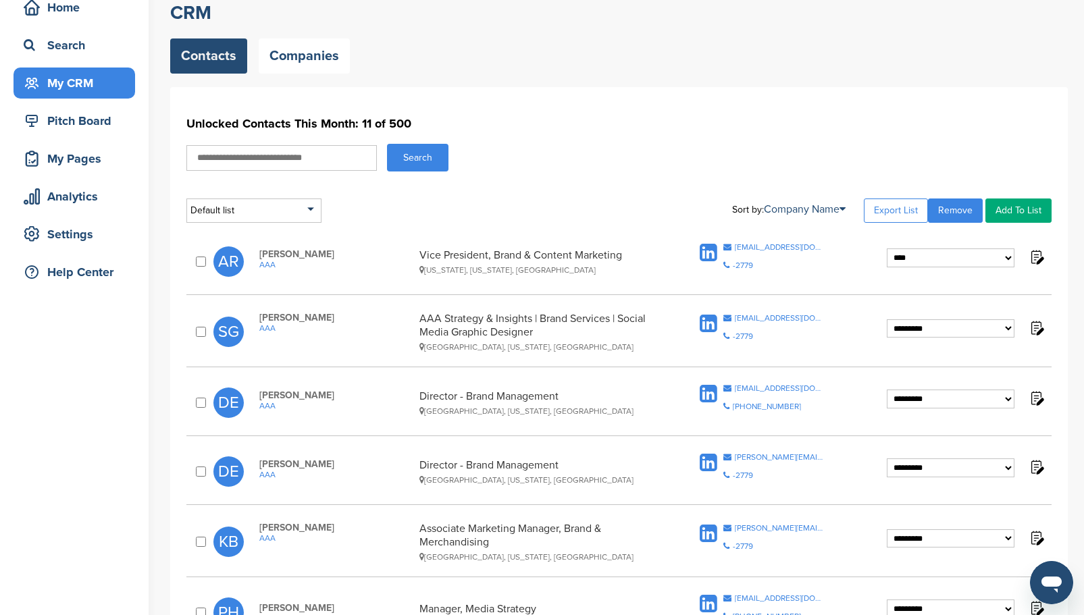
click at [1037, 258] on img at bounding box center [1036, 257] width 17 height 17
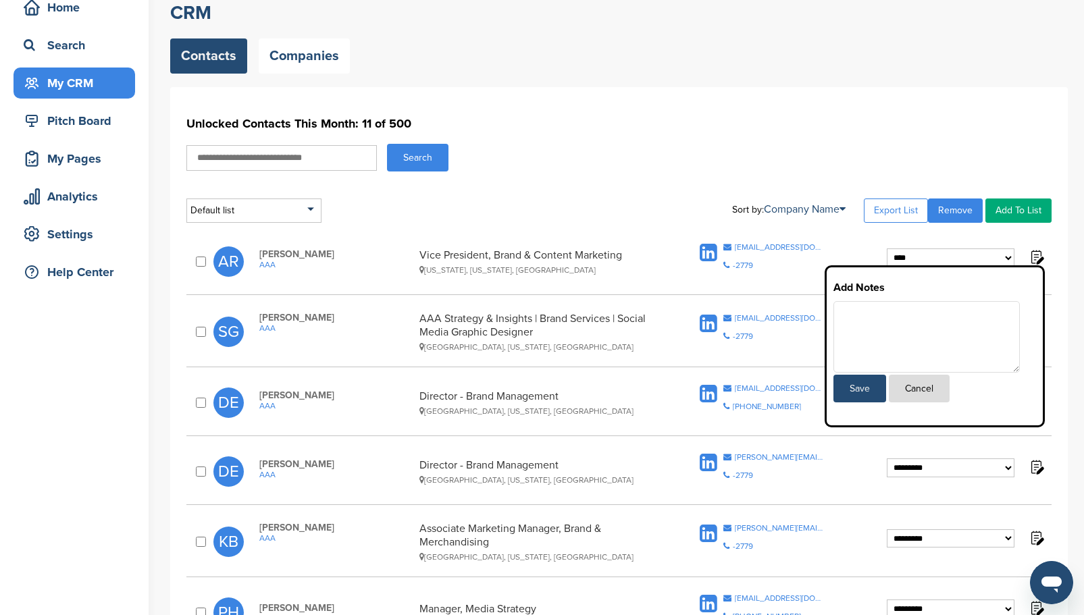
click at [1037, 258] on img at bounding box center [1036, 257] width 17 height 17
drag, startPoint x: 1044, startPoint y: 224, endPoint x: 1020, endPoint y: 259, distance: 42.2
click at [1044, 226] on div "**********" at bounding box center [618, 552] width 897 height 930
click at [941, 393] on button "Cancel" at bounding box center [919, 389] width 61 height 28
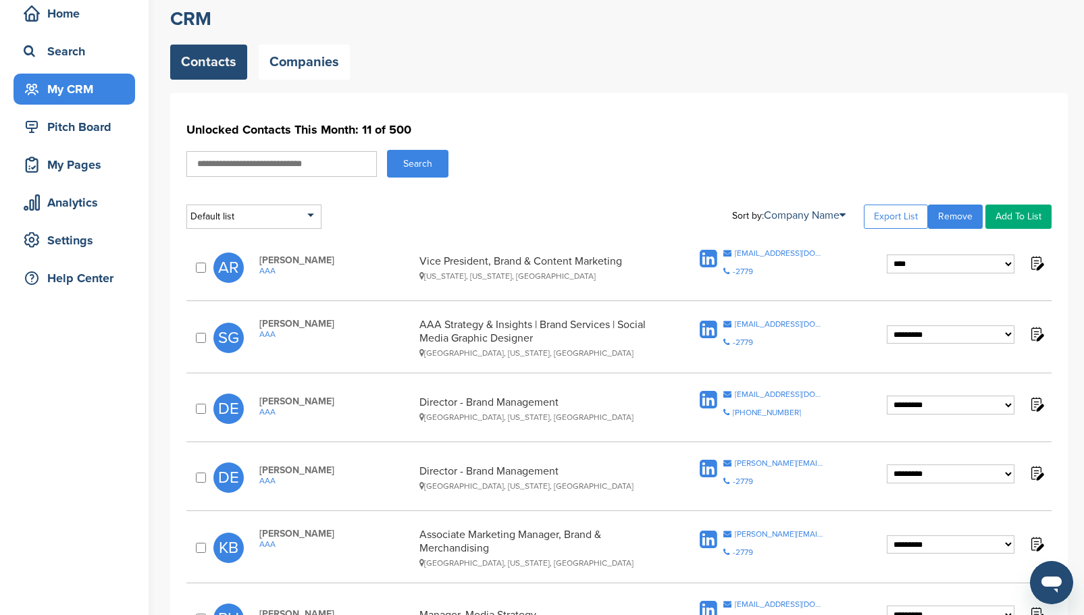
scroll to position [135, 0]
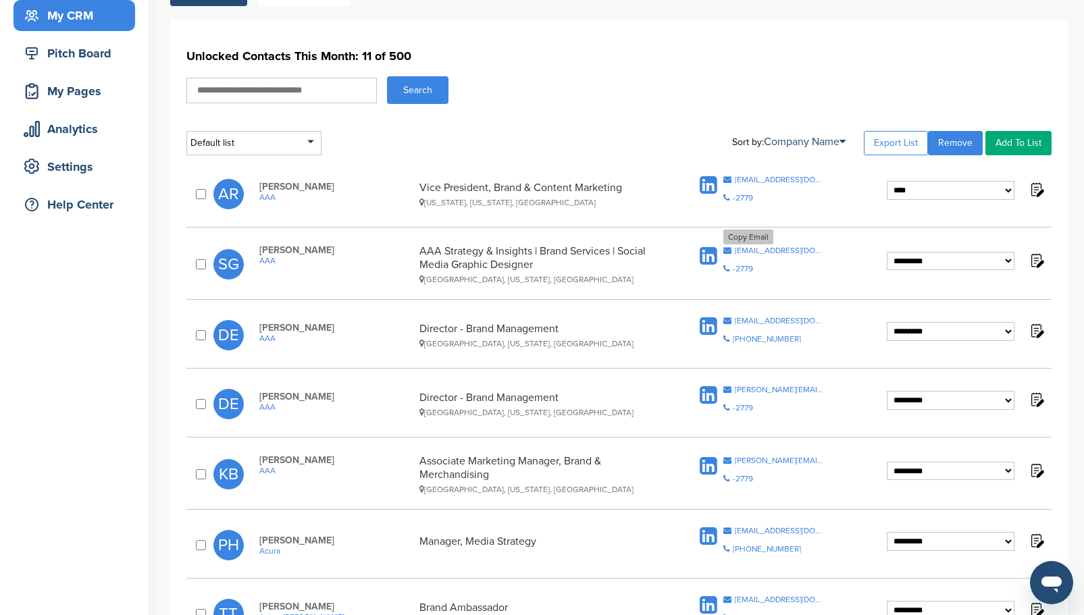
click at [800, 251] on div "[EMAIL_ADDRESS][DOMAIN_NAME]" at bounding box center [780, 250] width 90 height 8
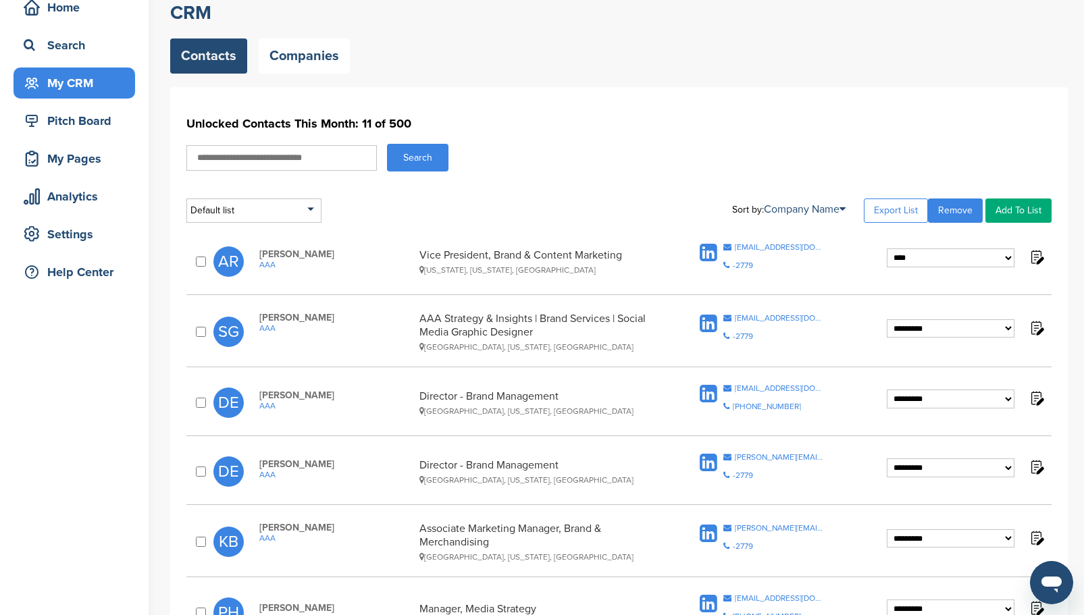
scroll to position [203, 0]
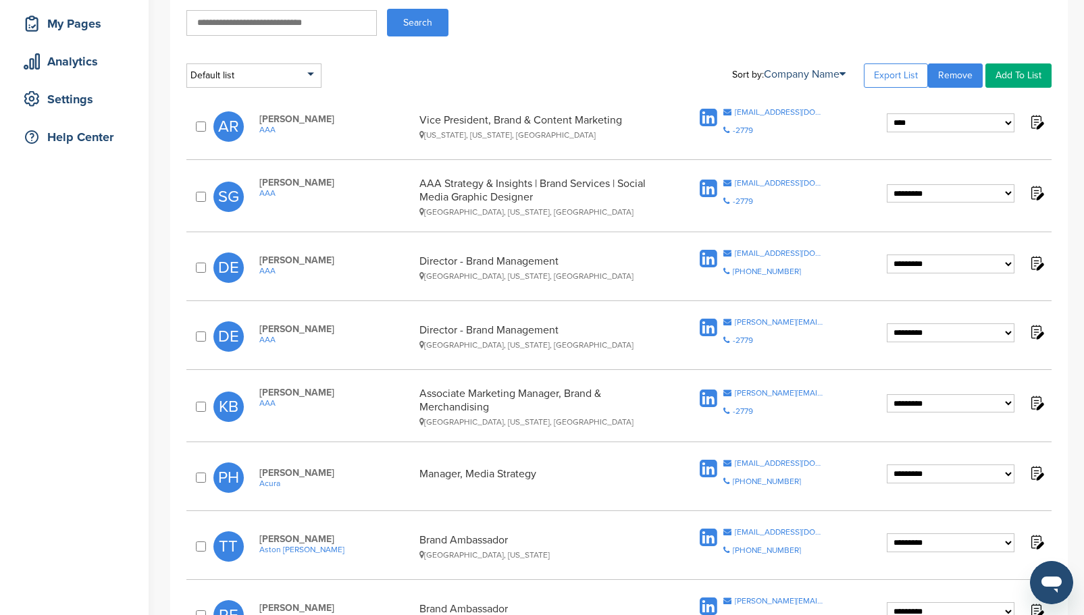
click at [1005, 187] on select "**********" at bounding box center [951, 193] width 128 height 19
select select "****"
click at [887, 184] on select "**********" at bounding box center [951, 193] width 128 height 19
click at [789, 257] on span "Copy Email [EMAIL_ADDRESS][DOMAIN_NAME] Copy Phone Number [PHONE_NUMBER]" at bounding box center [773, 267] width 101 height 36
click at [754, 246] on div "**********" at bounding box center [618, 267] width 865 height 50
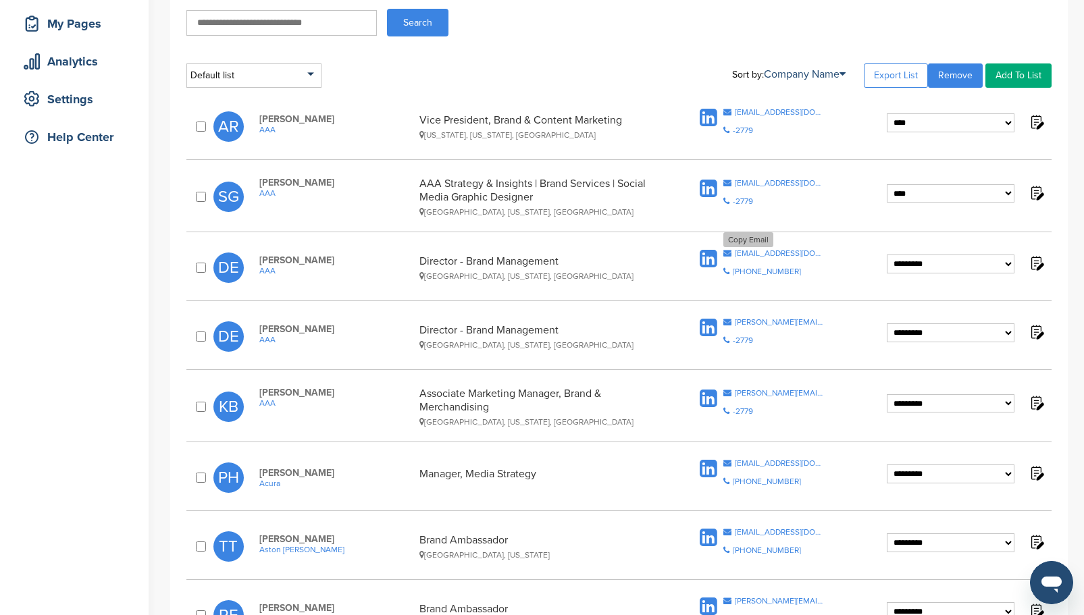
click at [752, 251] on div "[EMAIL_ADDRESS][DOMAIN_NAME]" at bounding box center [780, 253] width 90 height 8
click at [1004, 263] on select "**********" at bounding box center [951, 264] width 128 height 19
click at [887, 255] on select "**********" at bounding box center [951, 264] width 128 height 19
drag, startPoint x: 824, startPoint y: 321, endPoint x: 735, endPoint y: 321, distance: 89.1
click at [735, 321] on div "[PERSON_NAME][EMAIL_ADDRESS][PERSON_NAME][DOMAIN_NAME]" at bounding box center [780, 322] width 90 height 8
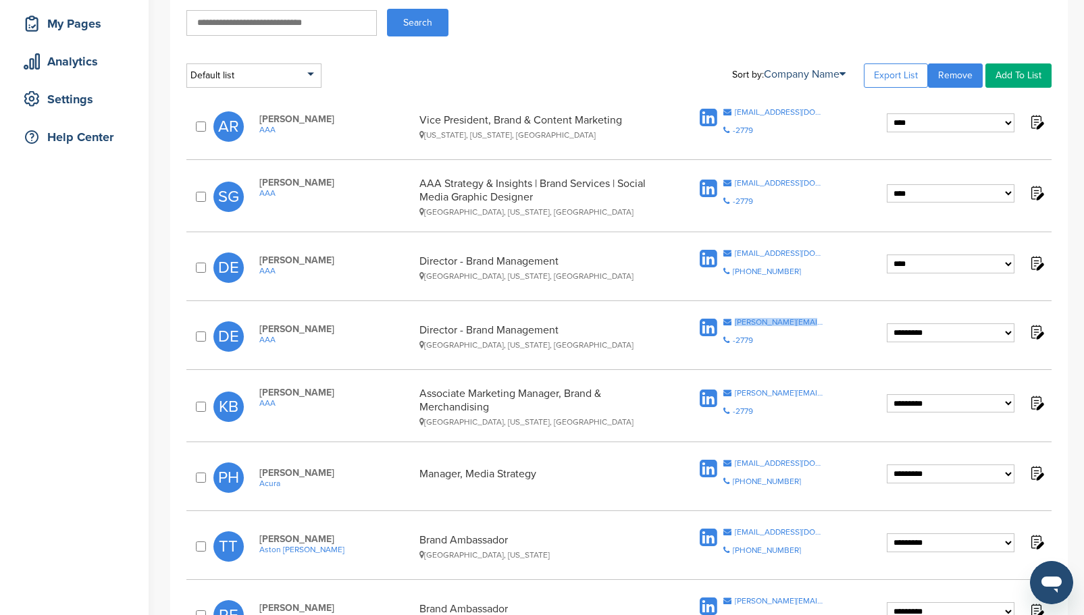
click at [1006, 263] on select "**********" at bounding box center [951, 264] width 128 height 19
select select "**********"
click at [887, 255] on select "**********" at bounding box center [951, 264] width 128 height 19
click at [759, 318] on div "[PERSON_NAME][EMAIL_ADDRESS][PERSON_NAME][DOMAIN_NAME]" at bounding box center [780, 322] width 90 height 8
click at [1002, 334] on select "**********" at bounding box center [951, 332] width 128 height 19
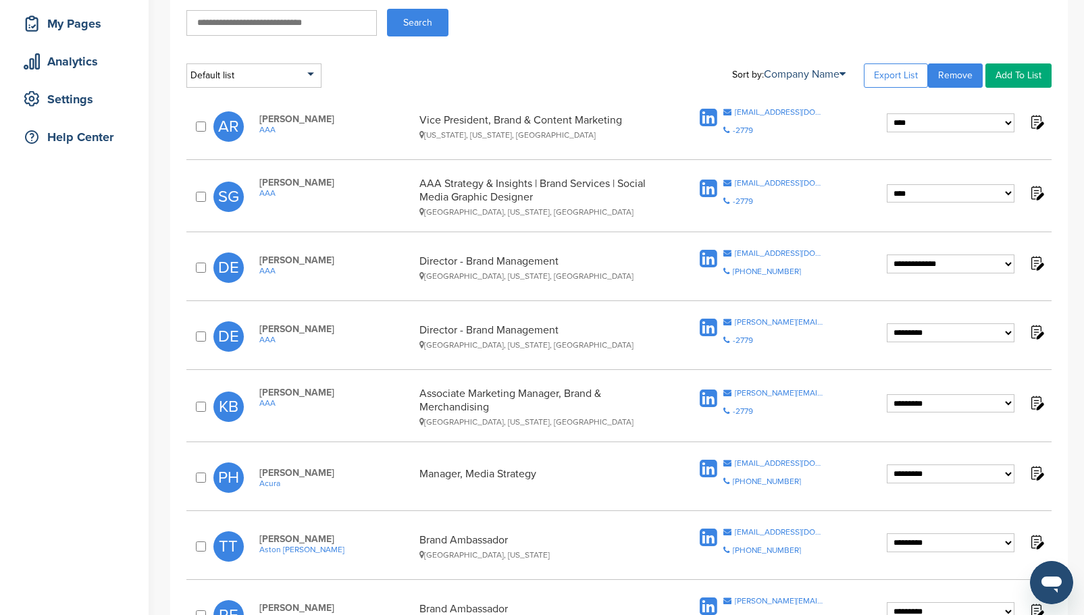
select select "****"
click at [887, 323] on select "**********" at bounding box center [951, 332] width 128 height 19
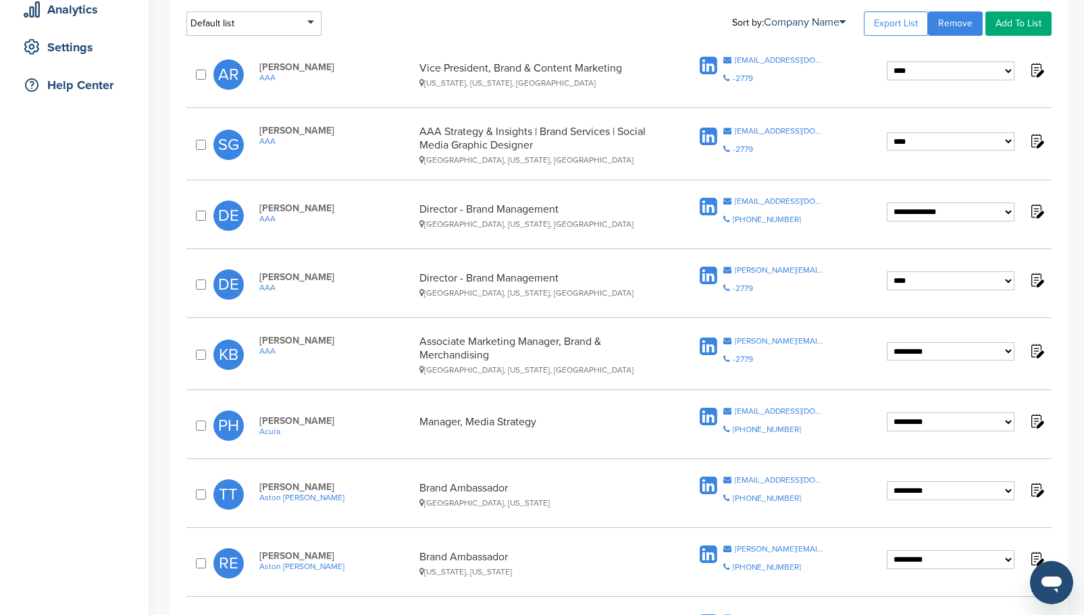
scroll to position [270, 0]
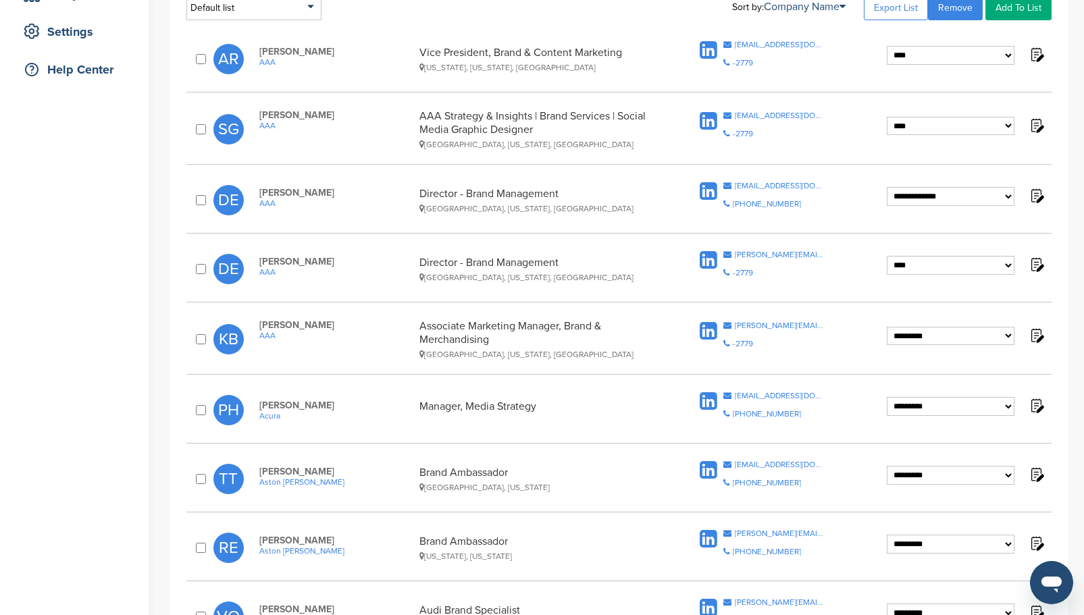
click at [750, 315] on div "**********" at bounding box center [618, 339] width 865 height 53
click at [746, 326] on div "[PERSON_NAME][EMAIL_ADDRESS][PERSON_NAME][DOMAIN_NAME]" at bounding box center [780, 325] width 90 height 8
click at [1001, 335] on select "**********" at bounding box center [951, 336] width 128 height 19
select select "****"
click at [887, 327] on select "**********" at bounding box center [951, 336] width 128 height 19
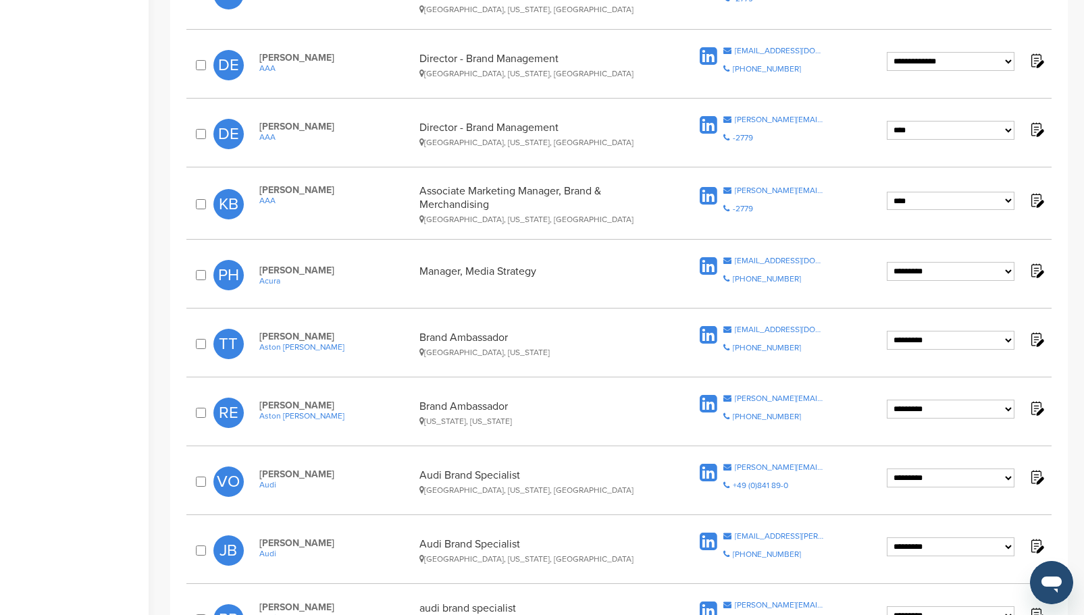
scroll to position [473, 0]
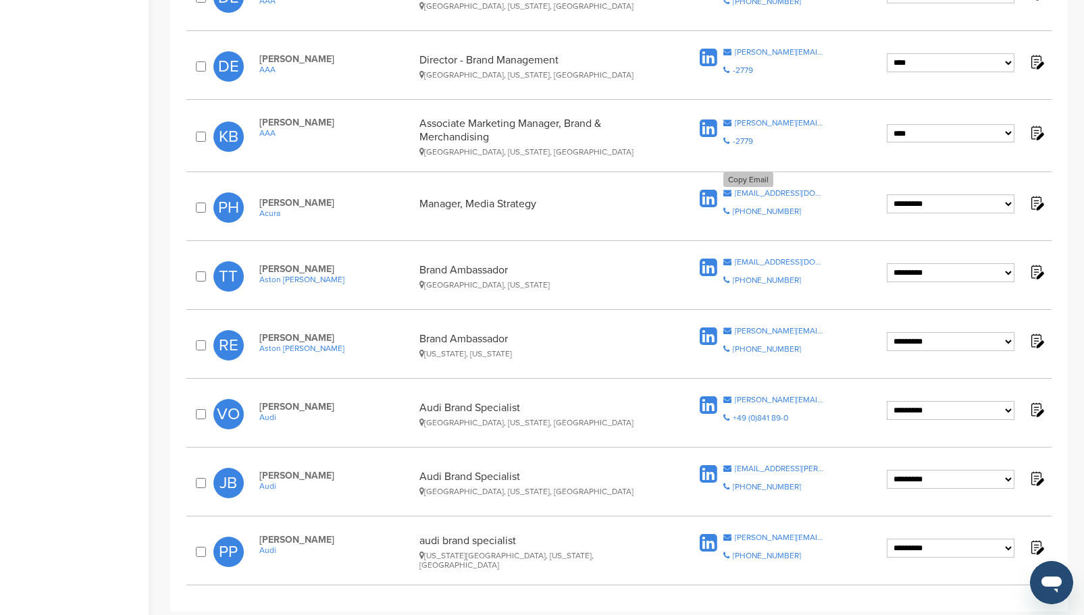
click at [748, 189] on div "[EMAIL_ADDRESS][DOMAIN_NAME]" at bounding box center [780, 193] width 90 height 8
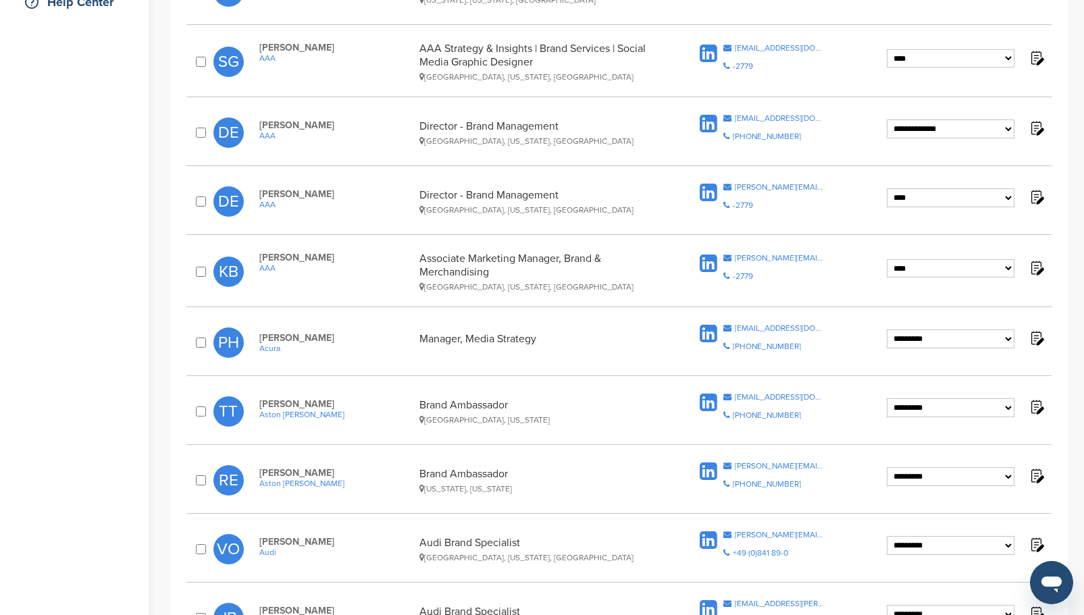
scroll to position [405, 0]
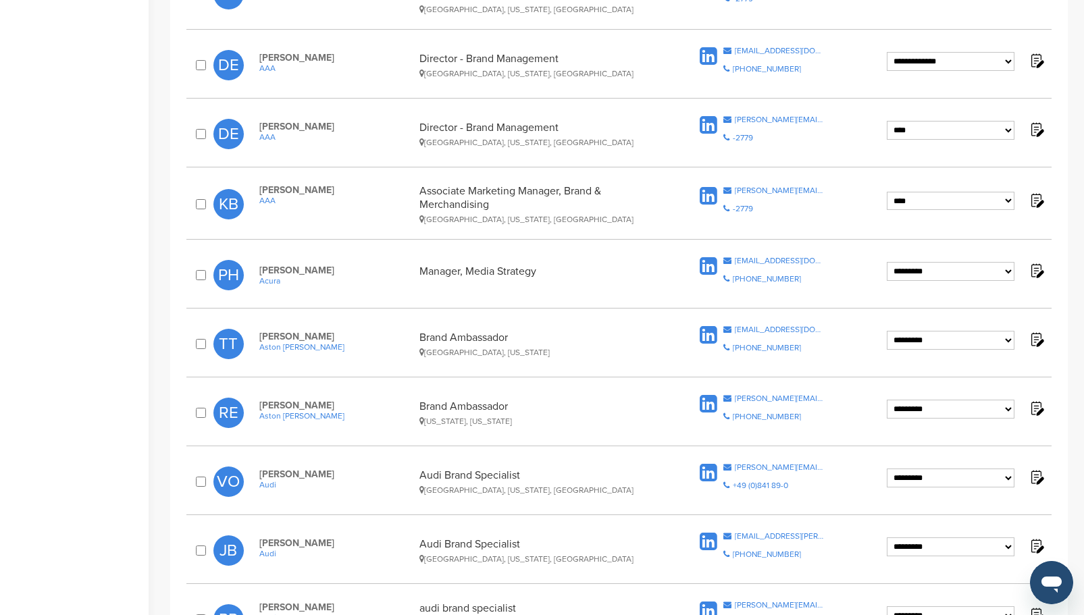
click at [1010, 269] on select "**********" at bounding box center [951, 271] width 128 height 19
select select "****"
click at [887, 262] on select "**********" at bounding box center [951, 271] width 128 height 19
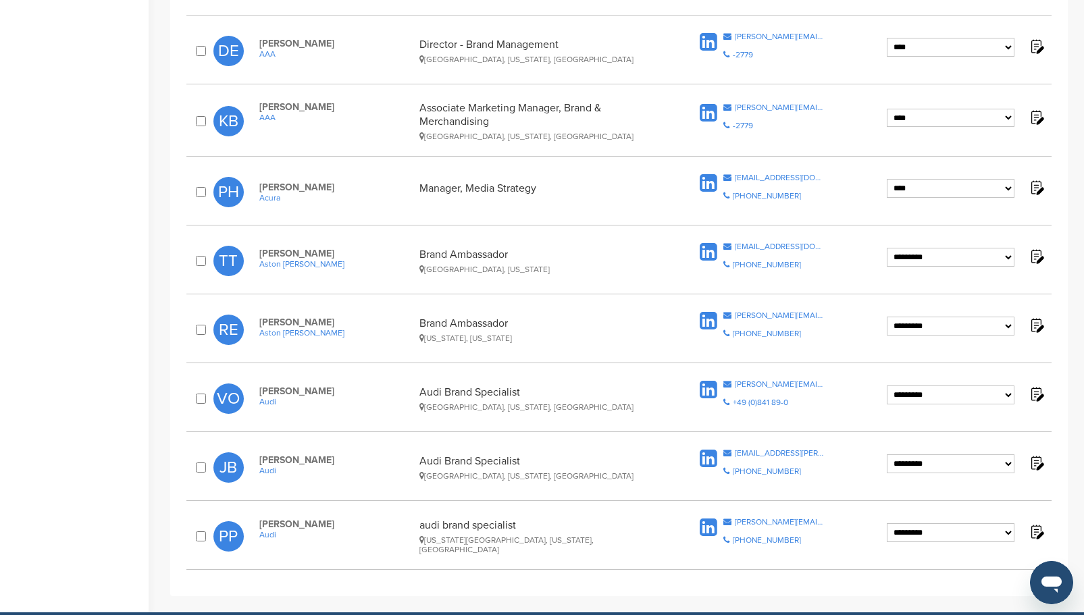
scroll to position [473, 0]
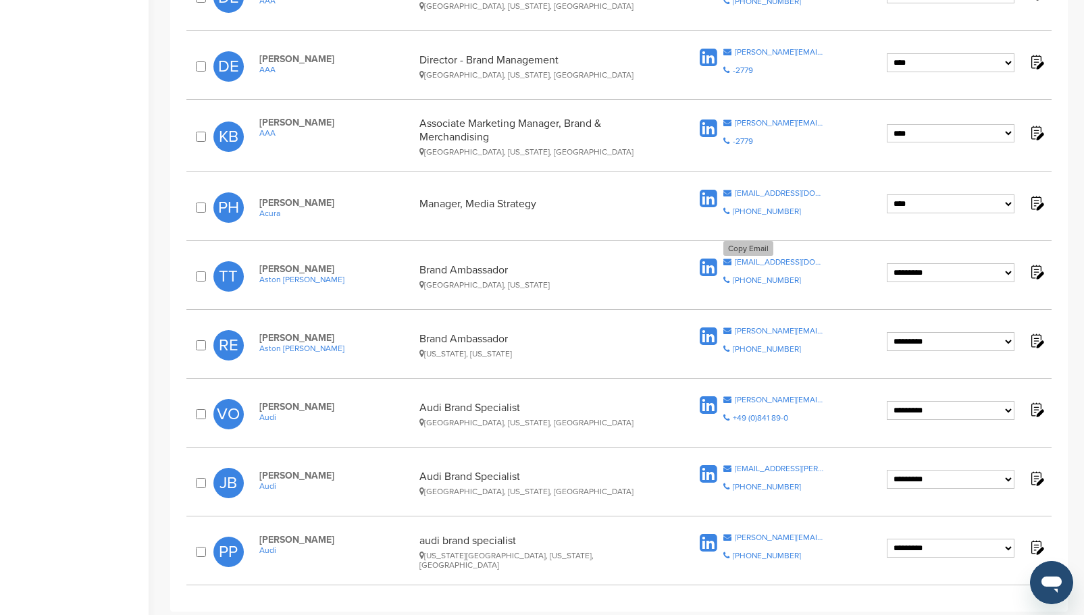
drag, startPoint x: 757, startPoint y: 259, endPoint x: 747, endPoint y: 248, distance: 15.3
click at [747, 248] on div "Copy Email" at bounding box center [748, 248] width 50 height 15
click at [1008, 269] on select "**********" at bounding box center [951, 272] width 128 height 19
select select "****"
click at [887, 263] on select "**********" at bounding box center [951, 272] width 128 height 19
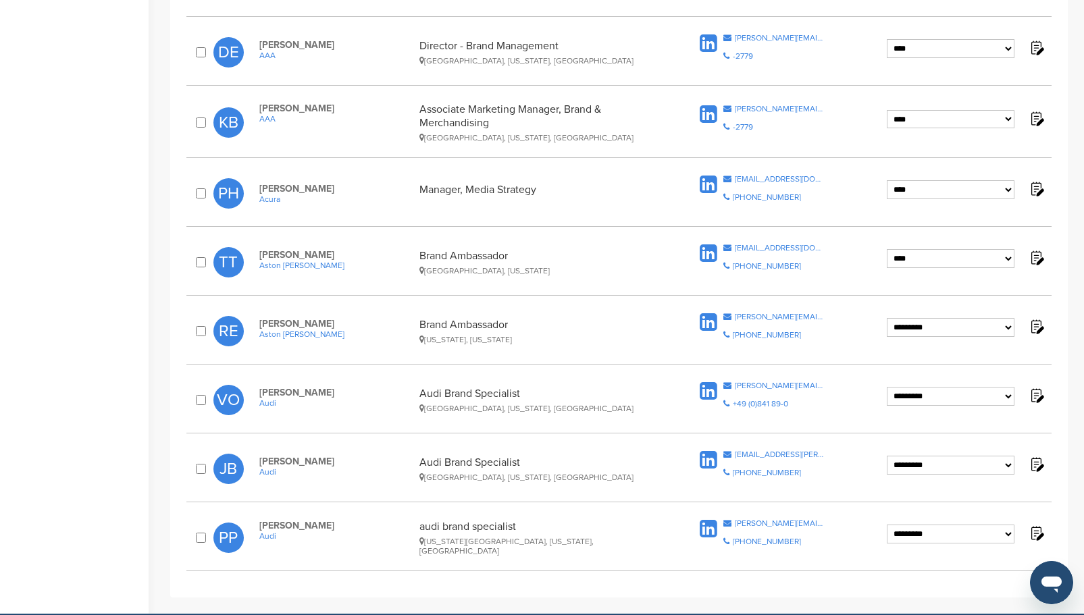
scroll to position [540, 0]
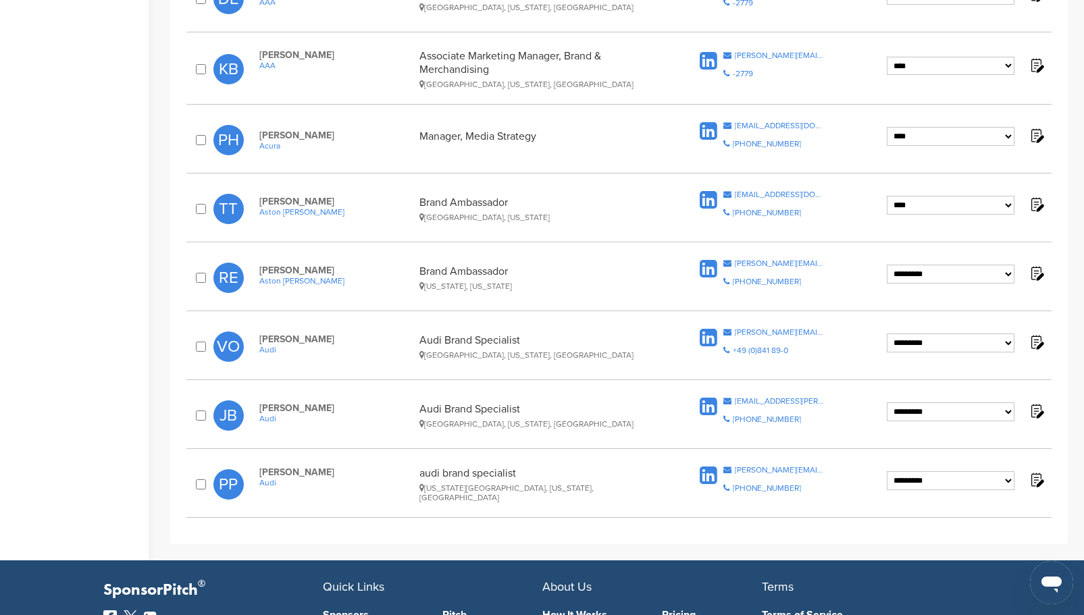
drag, startPoint x: 991, startPoint y: 272, endPoint x: 981, endPoint y: 273, distance: 10.2
click at [991, 272] on select "**********" at bounding box center [951, 274] width 128 height 19
select select "****"
click at [887, 265] on select "**********" at bounding box center [951, 274] width 128 height 19
drag, startPoint x: 791, startPoint y: 260, endPoint x: 752, endPoint y: 248, distance: 41.0
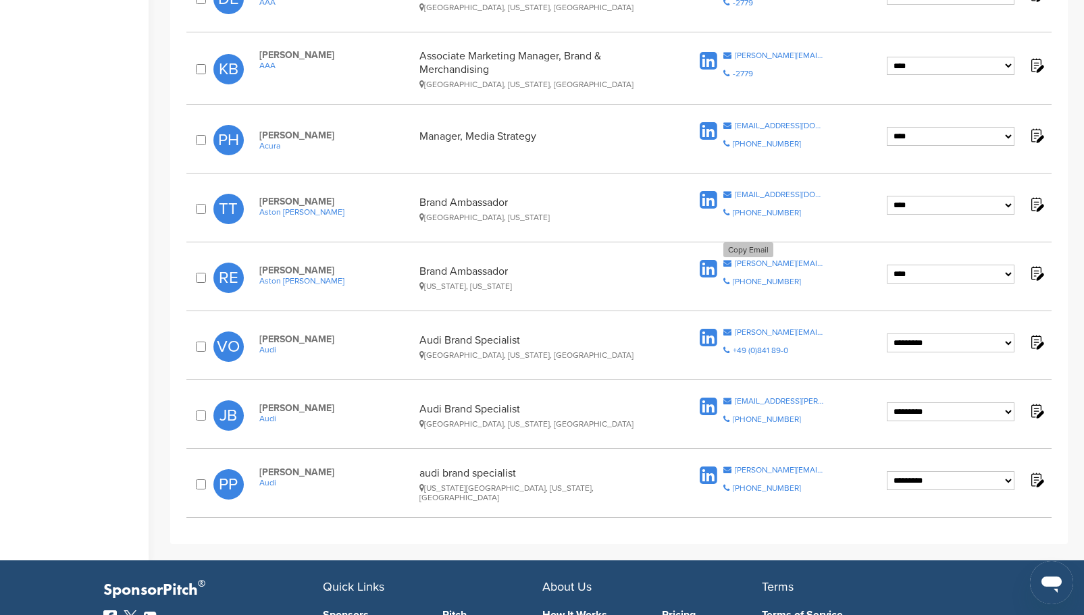
click at [752, 248] on div "Copy Email" at bounding box center [748, 249] width 50 height 15
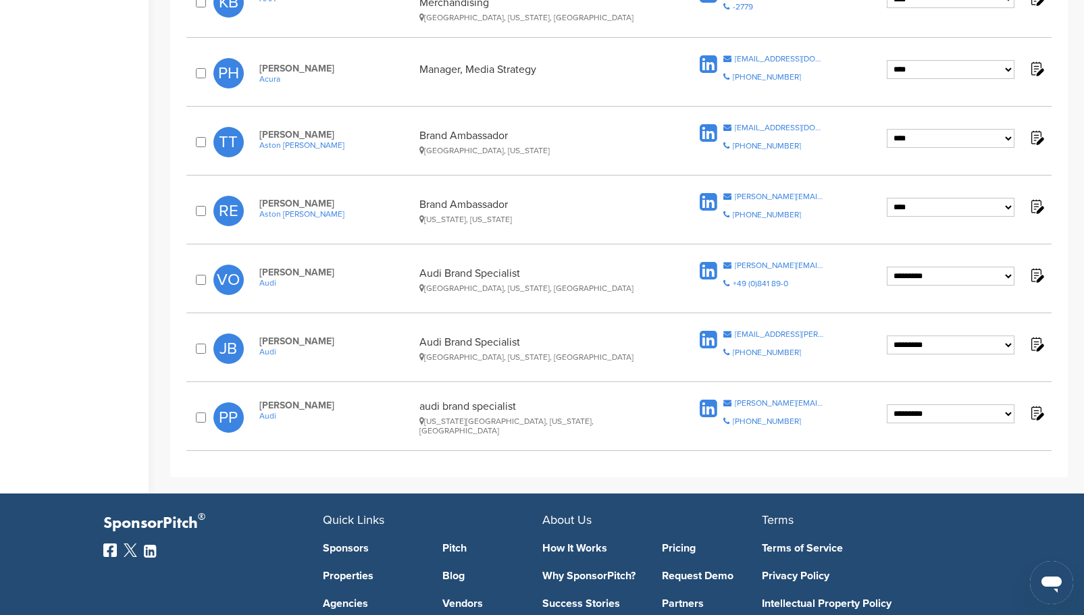
scroll to position [608, 0]
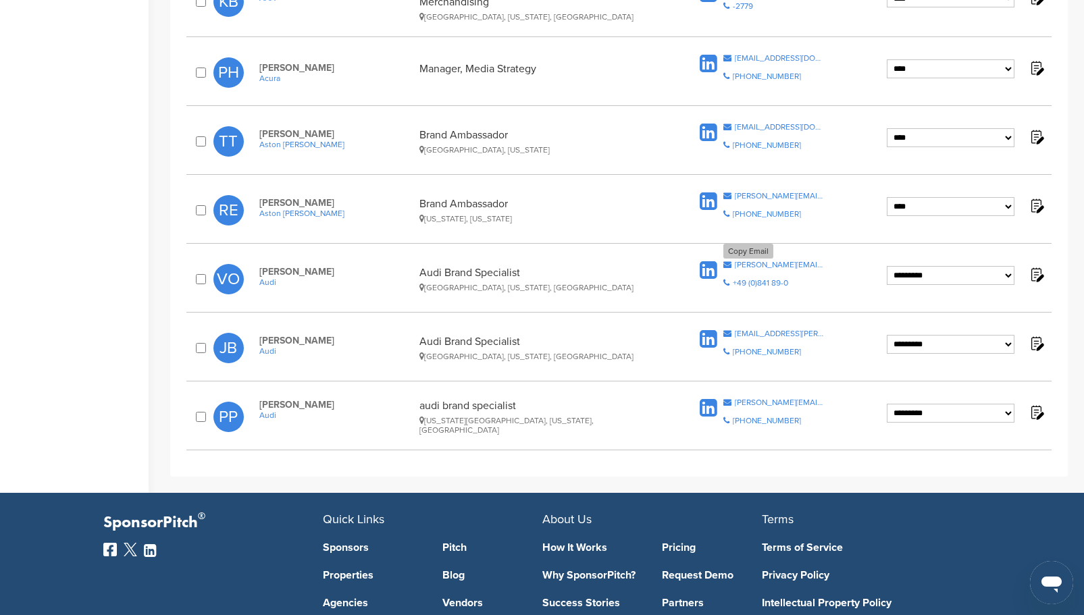
click at [786, 265] on div "[PERSON_NAME][EMAIL_ADDRESS][PERSON_NAME][DOMAIN_NAME]" at bounding box center [780, 265] width 90 height 8
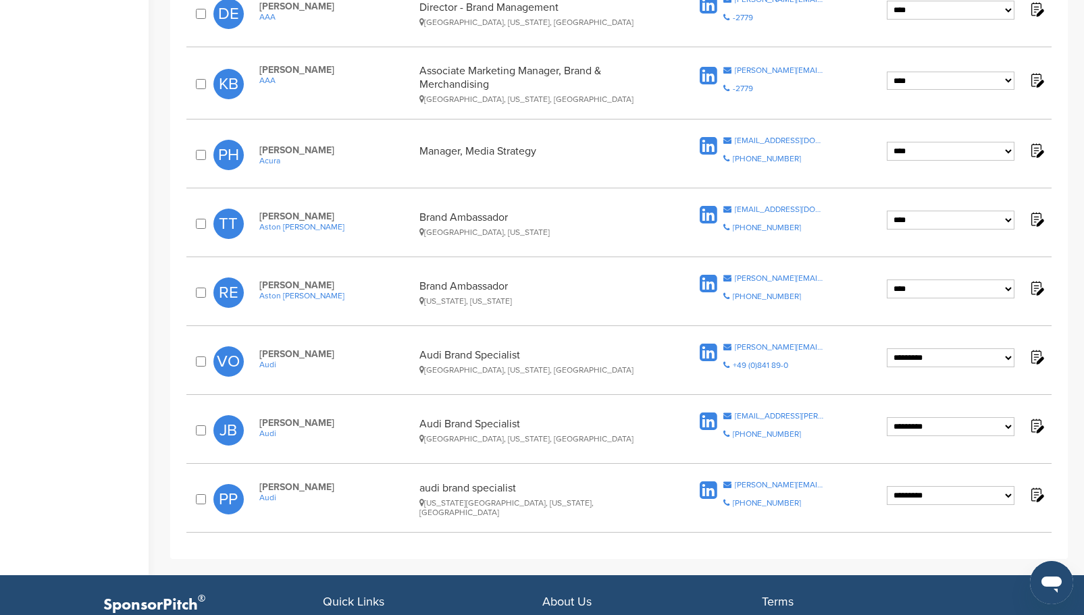
scroll to position [540, 0]
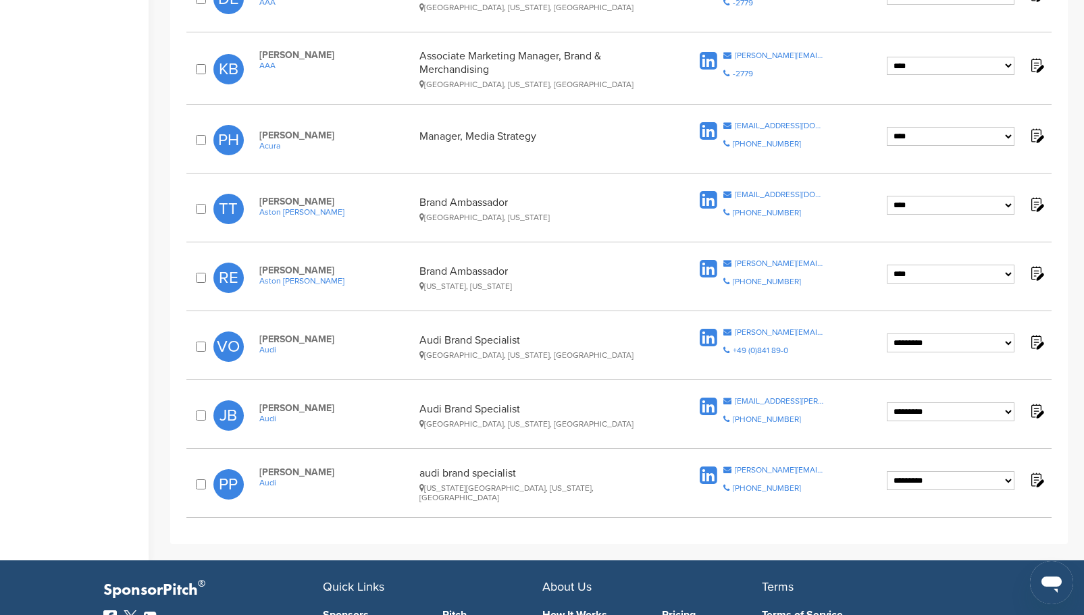
click at [1011, 343] on select "**********" at bounding box center [951, 343] width 128 height 19
click at [887, 334] on select "**********" at bounding box center [951, 343] width 128 height 19
click at [1006, 342] on select "**********" at bounding box center [951, 343] width 128 height 19
select select "**********"
click at [887, 334] on select "**********" at bounding box center [951, 343] width 128 height 19
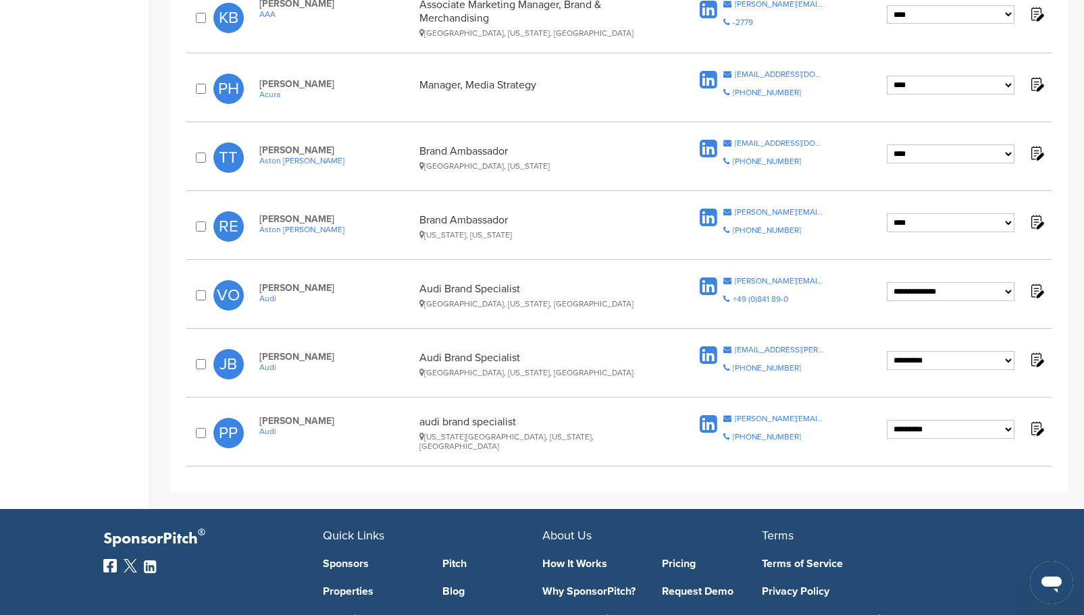
scroll to position [608, 0]
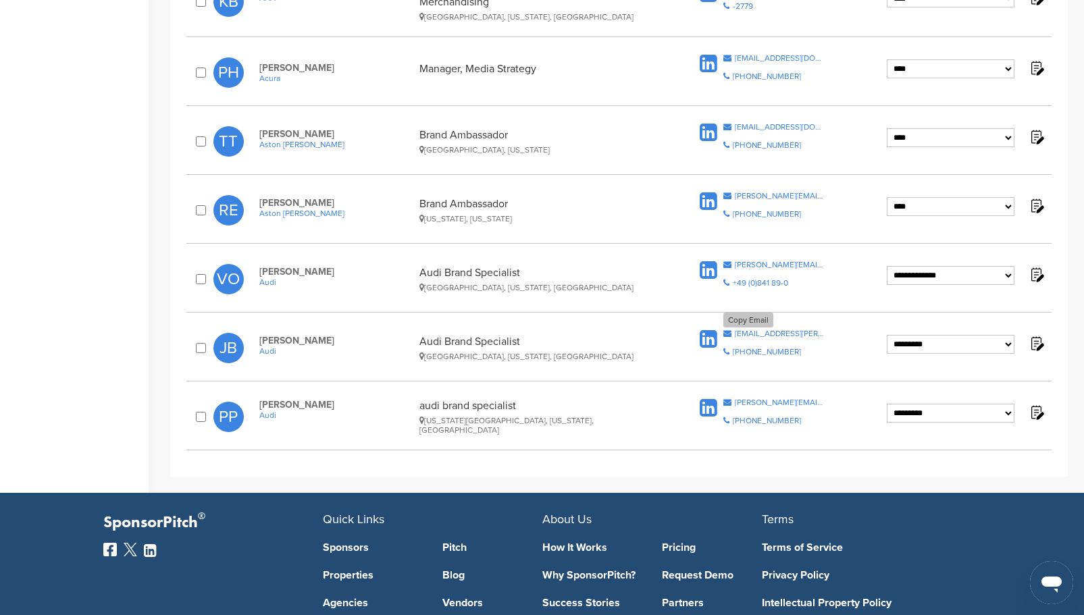
click at [785, 333] on div "[EMAIL_ADDRESS][PERSON_NAME][PERSON_NAME][DOMAIN_NAME]" at bounding box center [780, 334] width 90 height 8
click at [1006, 342] on select "**********" at bounding box center [951, 344] width 128 height 19
select select "****"
click at [887, 335] on select "**********" at bounding box center [951, 344] width 128 height 19
drag, startPoint x: 821, startPoint y: 402, endPoint x: 724, endPoint y: 400, distance: 97.3
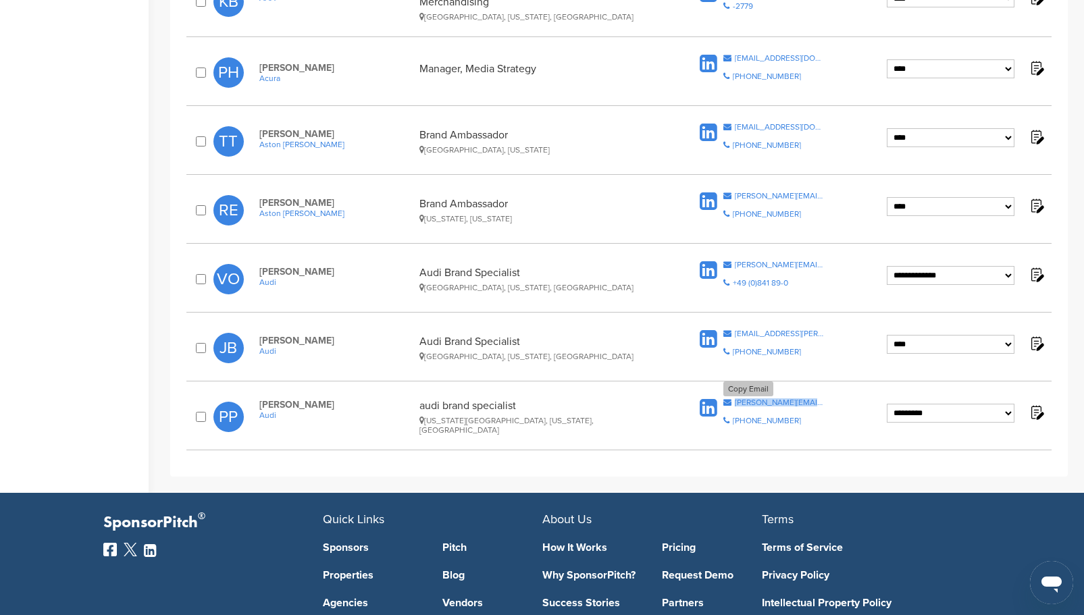
click at [724, 400] on div "Copy Email [PERSON_NAME][EMAIL_ADDRESS][PERSON_NAME][DOMAIN_NAME] Copy Phone Nu…" at bounding box center [791, 416] width 190 height 36
click at [752, 394] on div "**********" at bounding box center [618, 417] width 865 height 50
click at [752, 398] on div "[PERSON_NAME][EMAIL_ADDRESS][PERSON_NAME][DOMAIN_NAME]" at bounding box center [780, 402] width 90 height 8
copy div "[PERSON_NAME][EMAIL_ADDRESS][PERSON_NAME][DOMAIN_NAME]"
click at [996, 344] on select "**********" at bounding box center [951, 344] width 128 height 19
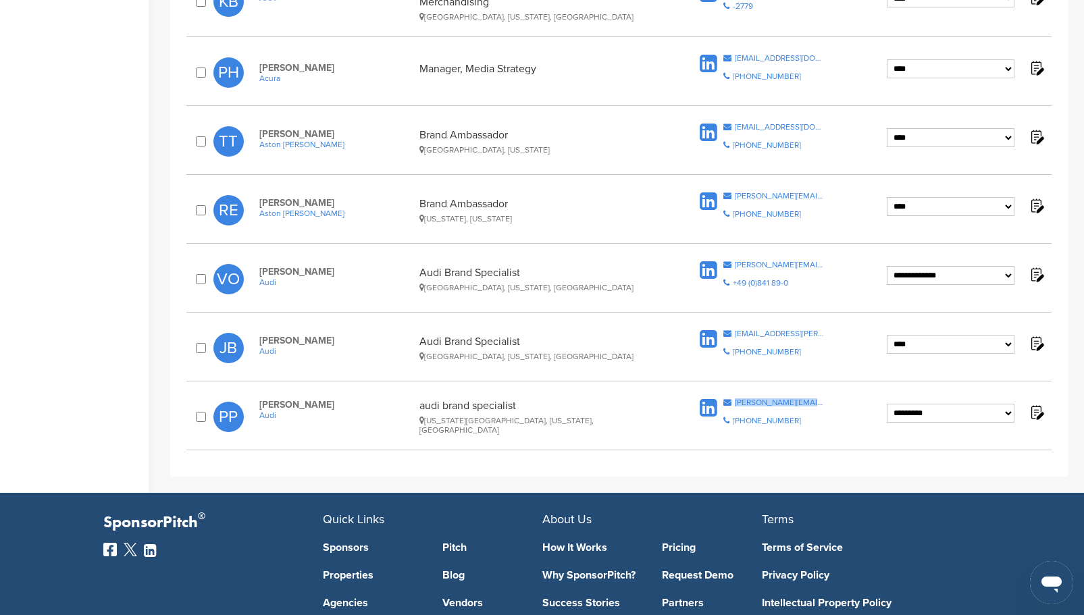
click at [887, 335] on select "**********" at bounding box center [951, 344] width 128 height 19
click at [973, 413] on select "**********" at bounding box center [951, 413] width 128 height 19
click at [887, 404] on select "**********" at bounding box center [951, 413] width 128 height 19
click at [867, 463] on div "**********" at bounding box center [618, 12] width 897 height 930
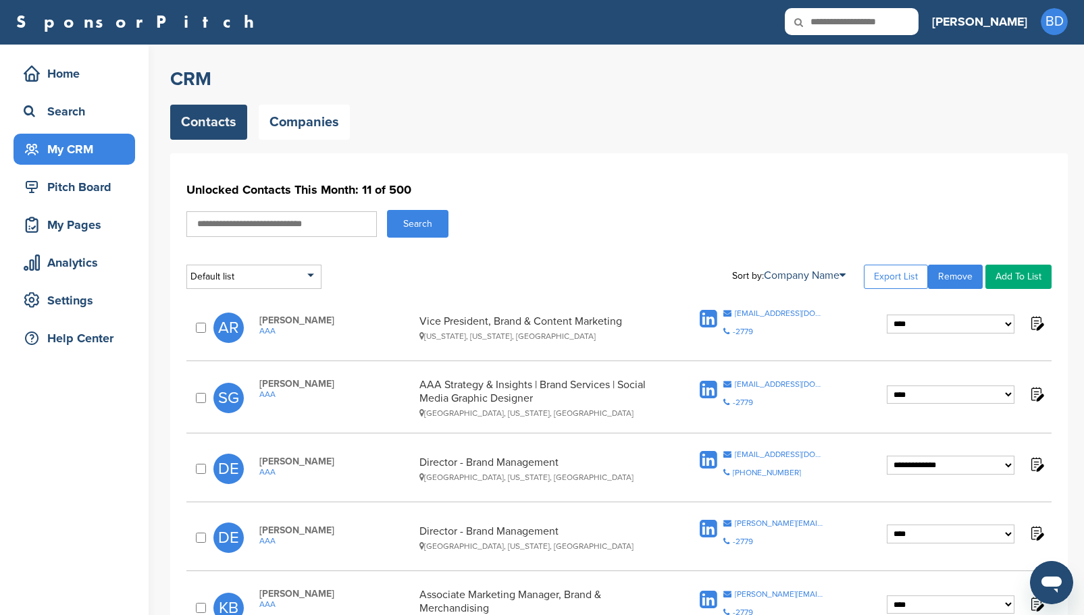
scroll to position [0, 0]
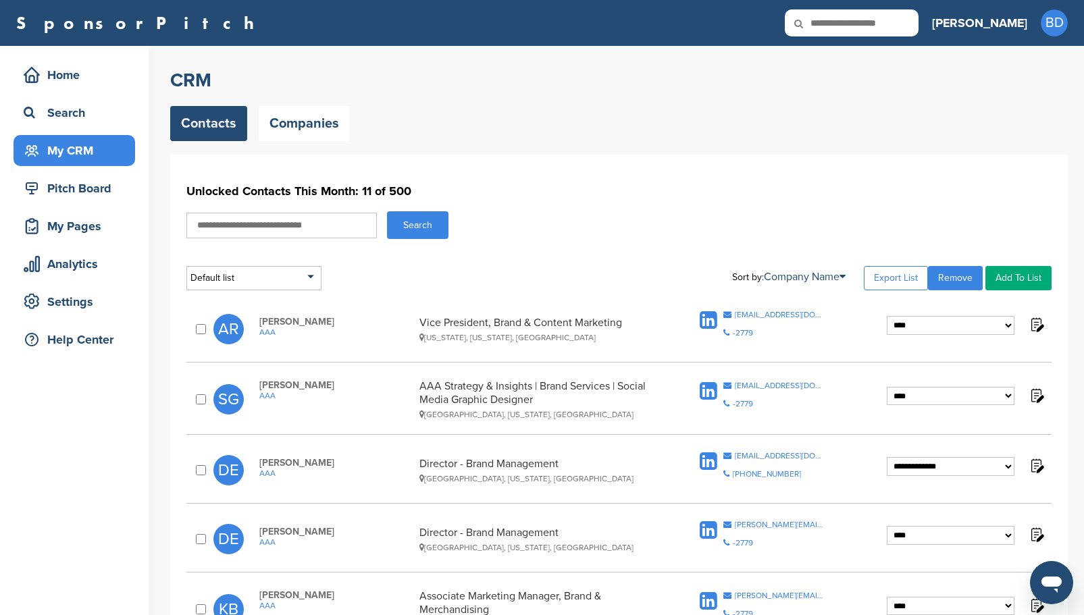
click at [754, 204] on div "**********" at bounding box center [618, 234] width 865 height 111
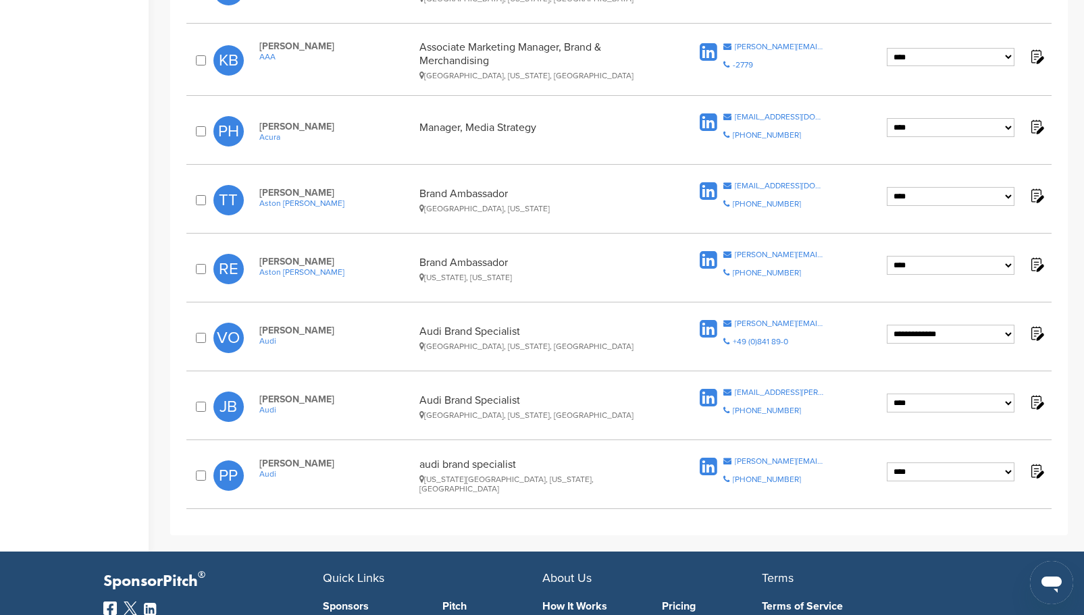
scroll to position [608, 0]
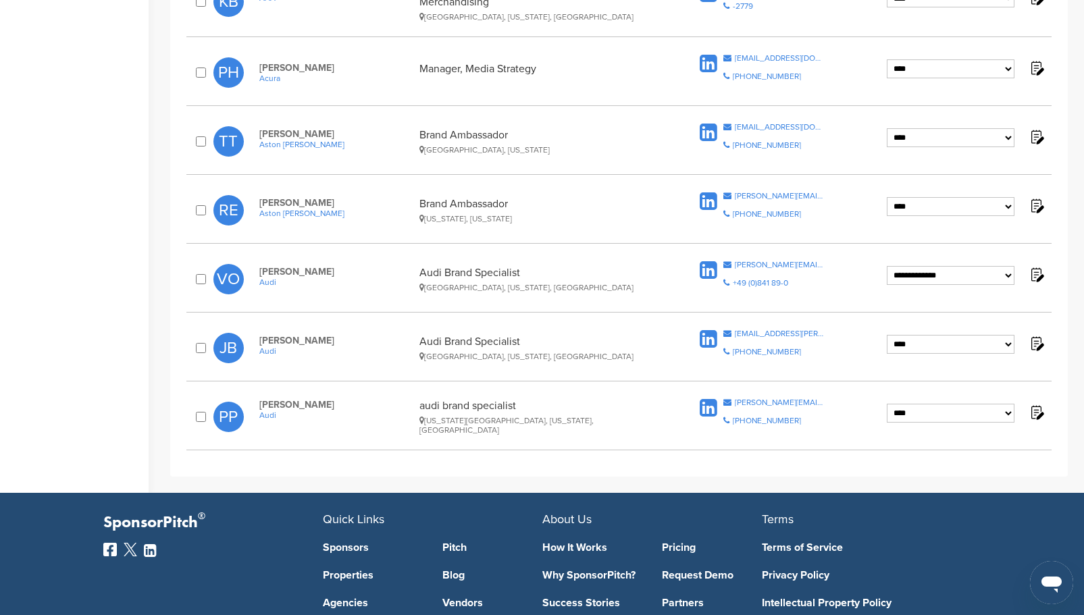
click at [1010, 415] on select "**********" at bounding box center [951, 413] width 128 height 19
select select "**********"
click at [887, 404] on select "**********" at bounding box center [951, 413] width 128 height 19
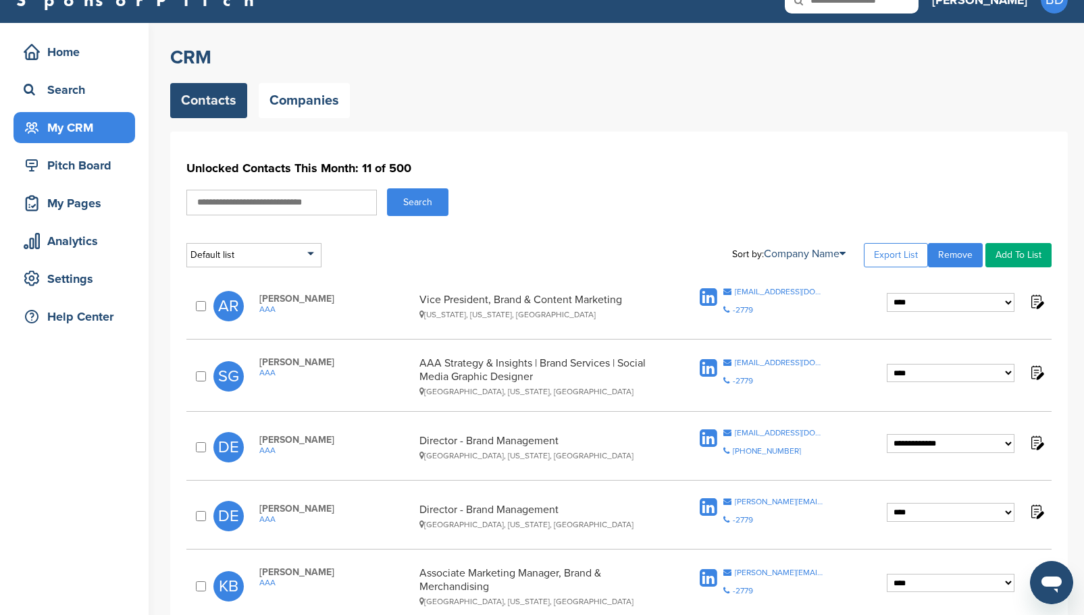
scroll to position [0, 0]
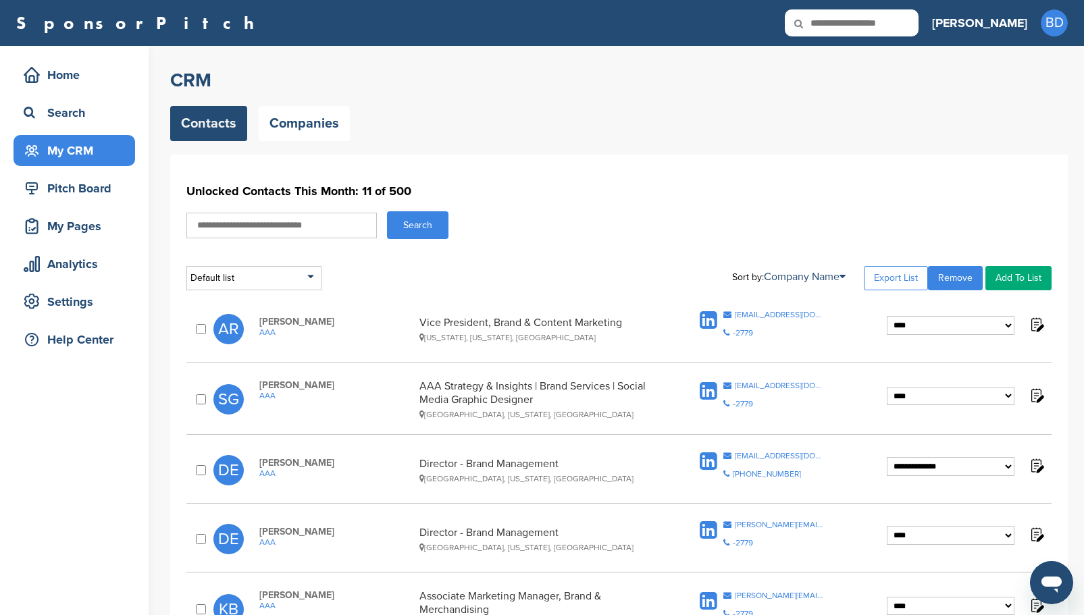
click at [798, 148] on div "**********" at bounding box center [618, 576] width 897 height 1016
